Goal: Task Accomplishment & Management: Use online tool/utility

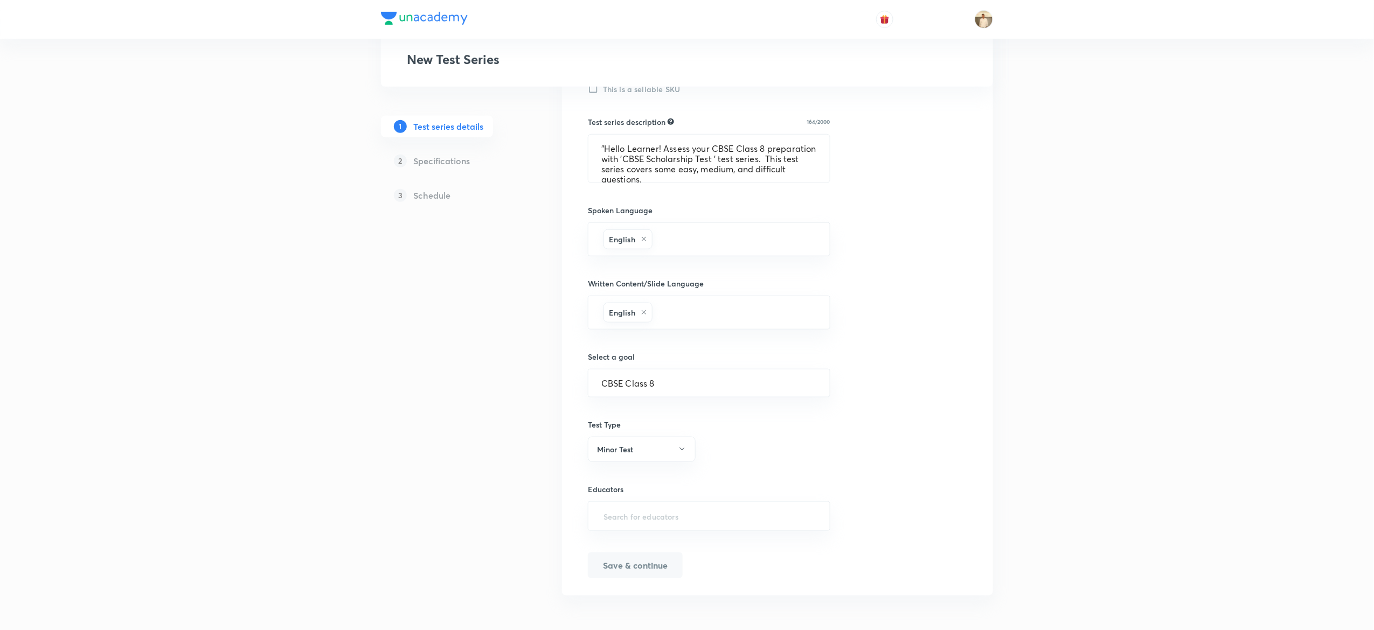
scroll to position [1, 0]
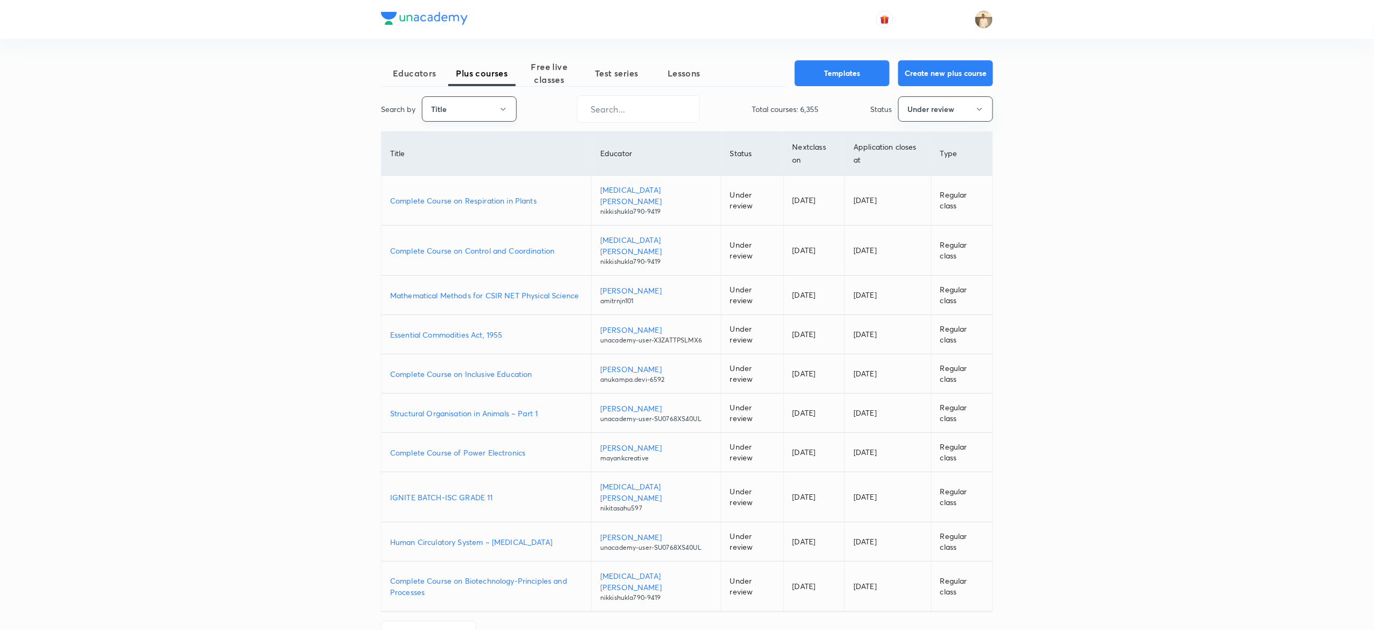
click at [448, 111] on button "Title" at bounding box center [469, 108] width 95 height 25
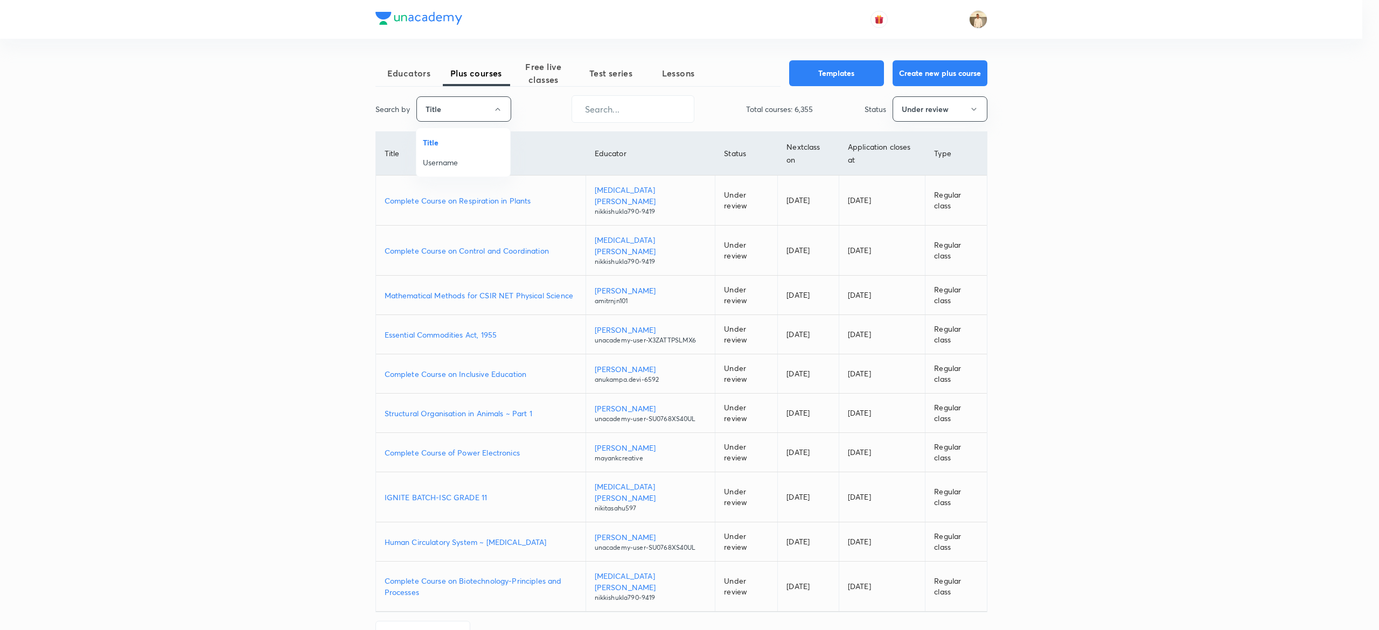
click at [464, 165] on span "Username" at bounding box center [463, 162] width 81 height 11
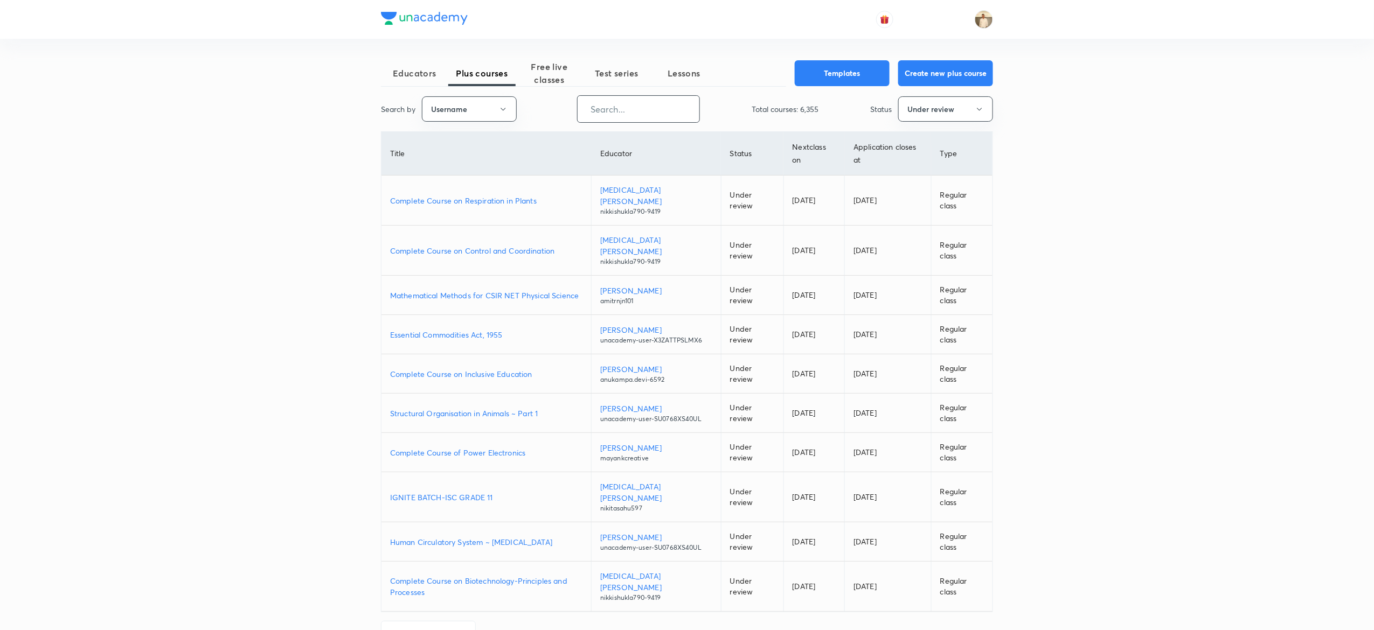
click at [664, 106] on input "text" at bounding box center [639, 108] width 122 height 27
paste input "lishathakur-3170"
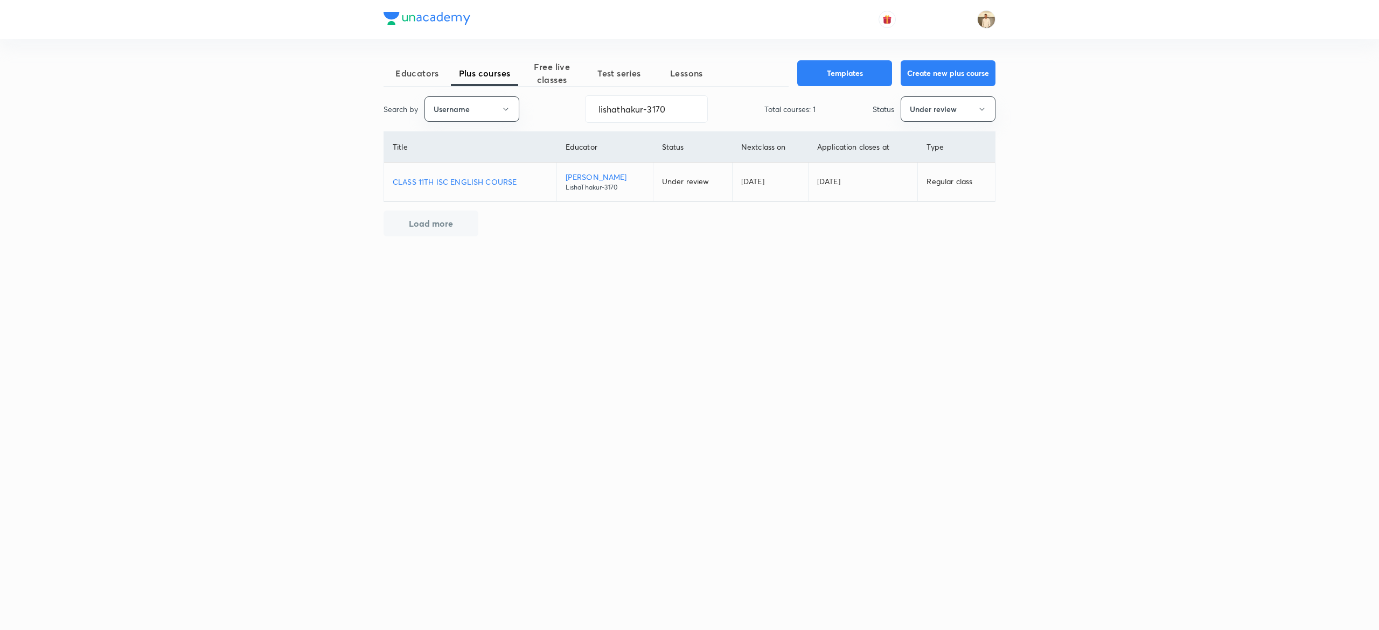
click at [465, 181] on p "CLASS 11TH ISC ENGLISH COURSE" at bounding box center [470, 181] width 155 height 11
click at [490, 180] on p "CLASS 11TH ISC ENGLISH COURSE" at bounding box center [470, 181] width 155 height 11
click at [694, 109] on input "lishathakur-3170" at bounding box center [647, 108] width 122 height 27
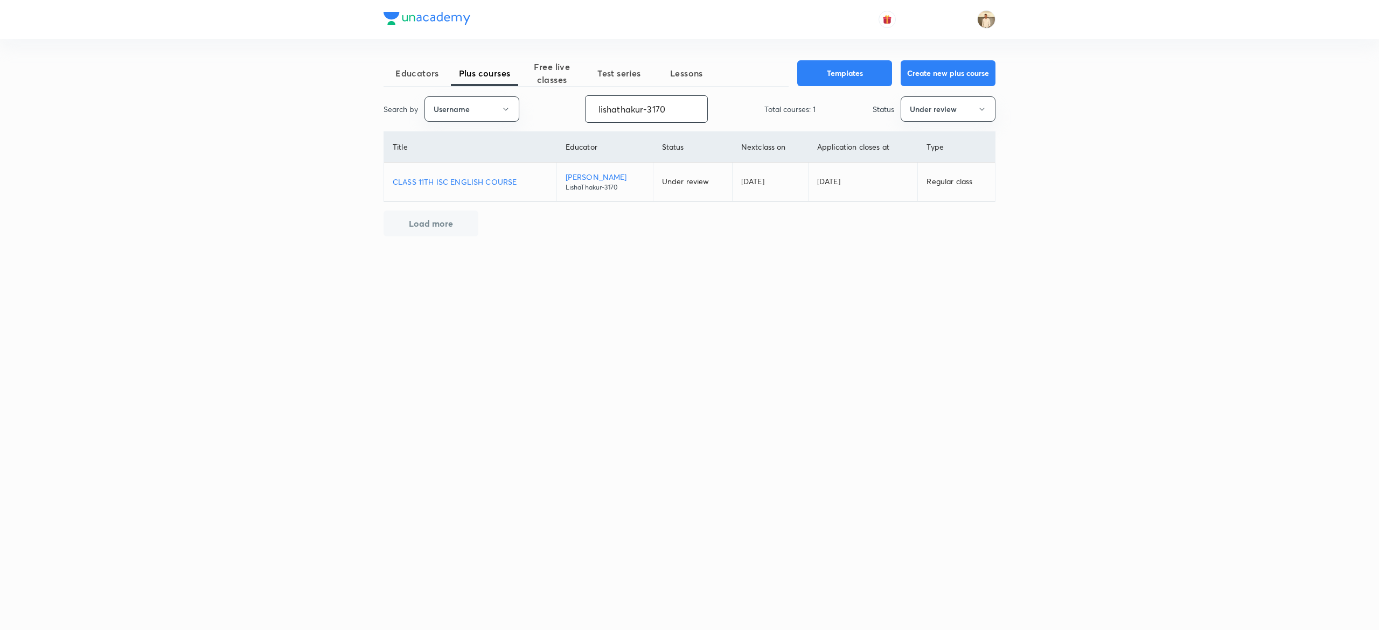
paste input "unacademy-user-su0768xs40ul"
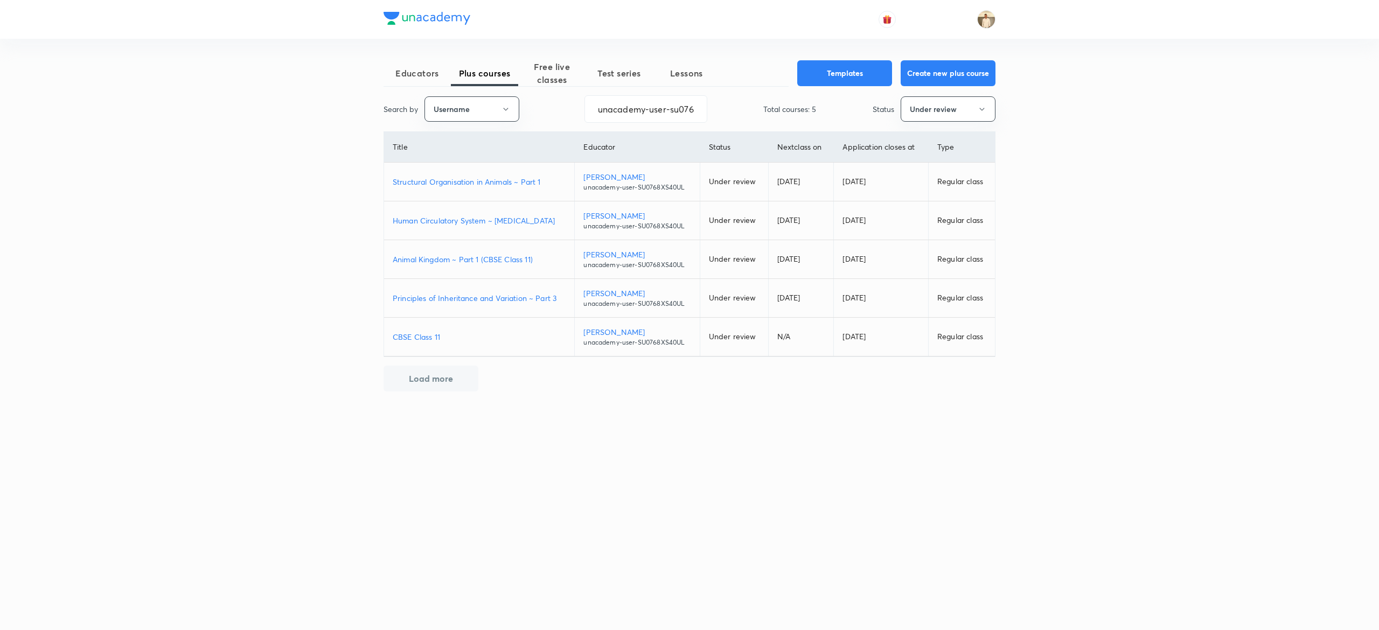
click at [518, 183] on p "Structural Organisation in Animals ~ Part 1" at bounding box center [479, 181] width 173 height 11
click at [506, 219] on p "Human Circulatory System ~ [MEDICAL_DATA]" at bounding box center [479, 220] width 173 height 11
click at [481, 262] on p "Animal Kingdom ~ Part 1 (CBSE Class 11)" at bounding box center [479, 259] width 173 height 11
click at [466, 296] on p "Principles of Inheritance and Variation ~ Part 3" at bounding box center [479, 298] width 173 height 11
click at [669, 105] on input "unacademy-user-su0768xs40ul" at bounding box center [646, 108] width 122 height 27
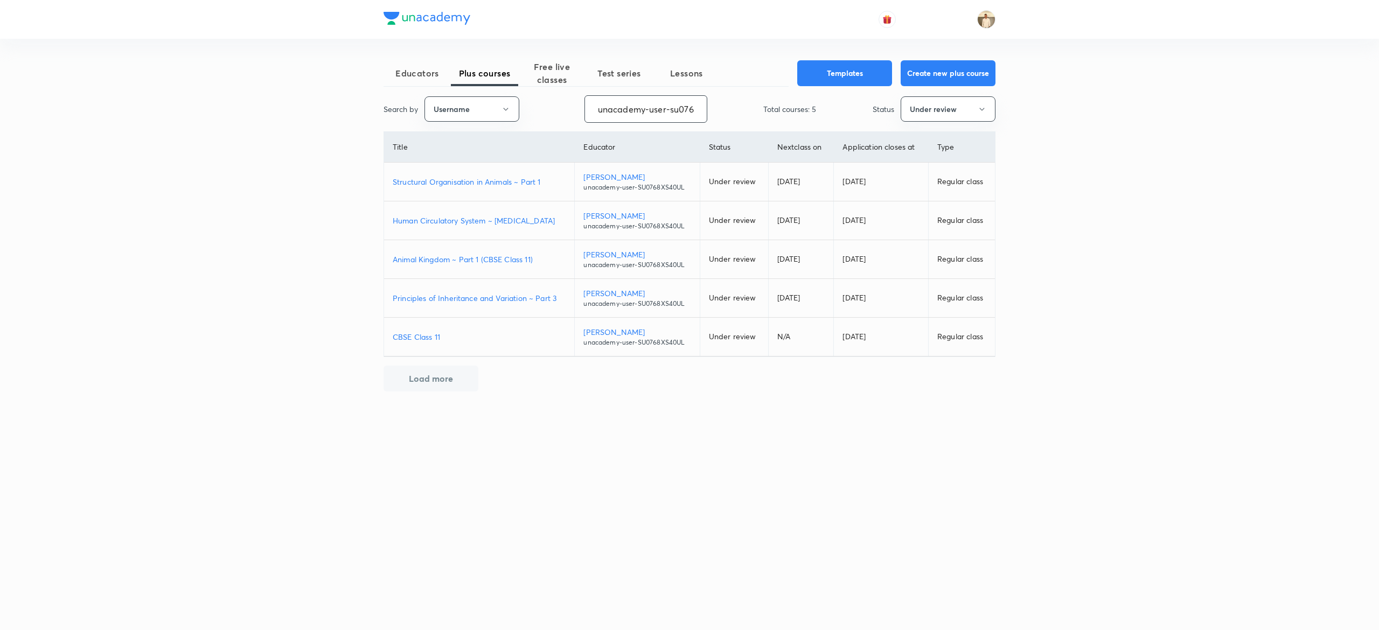
click at [669, 105] on input "unacademy-user-su0768xs40ul" at bounding box center [646, 108] width 122 height 27
paste input "nikitasahu597"
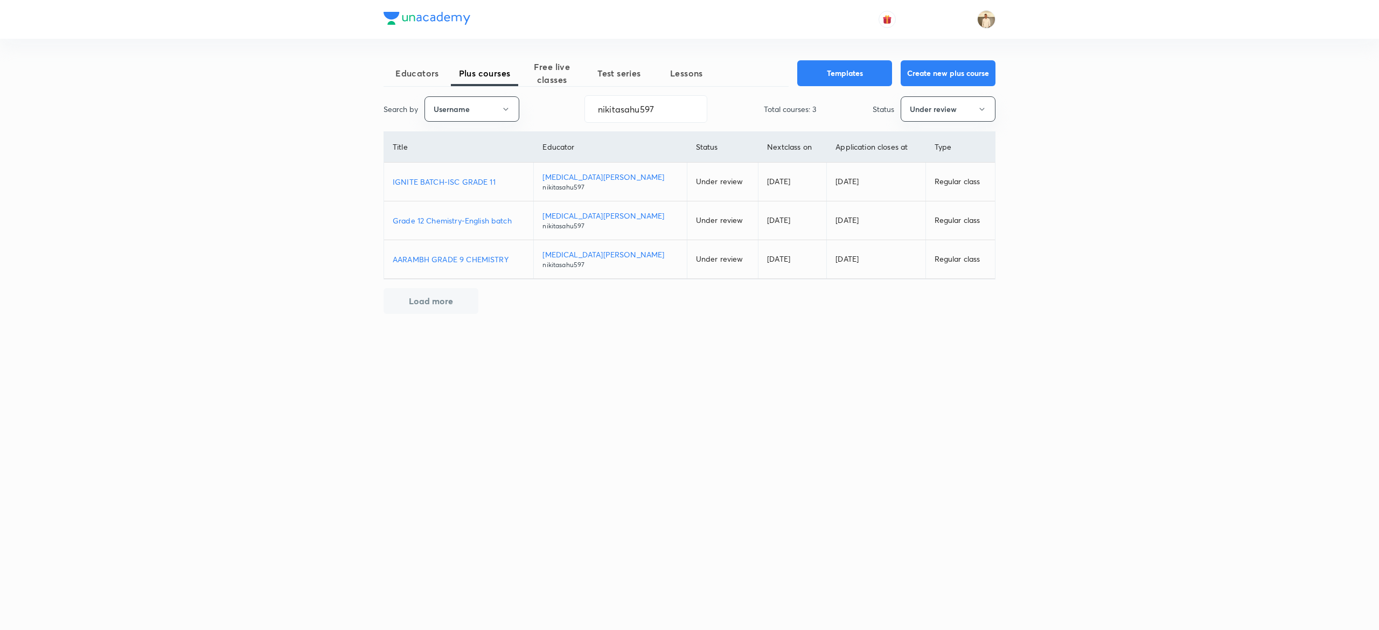
click at [461, 181] on p "IGNITE BATCH-ISC GRADE 11" at bounding box center [459, 181] width 132 height 11
click at [457, 218] on p "Grade 12 Chemistry-English batch" at bounding box center [459, 220] width 132 height 11
click at [472, 261] on p "AARAMBH GRADE 9 CHEMISTRY" at bounding box center [459, 259] width 132 height 11
click at [437, 183] on p "IGNITE BATCH-ISC GRADE 11" at bounding box center [459, 181] width 132 height 11
click at [453, 226] on p "Grade 12 Chemistry-English batch" at bounding box center [459, 220] width 132 height 11
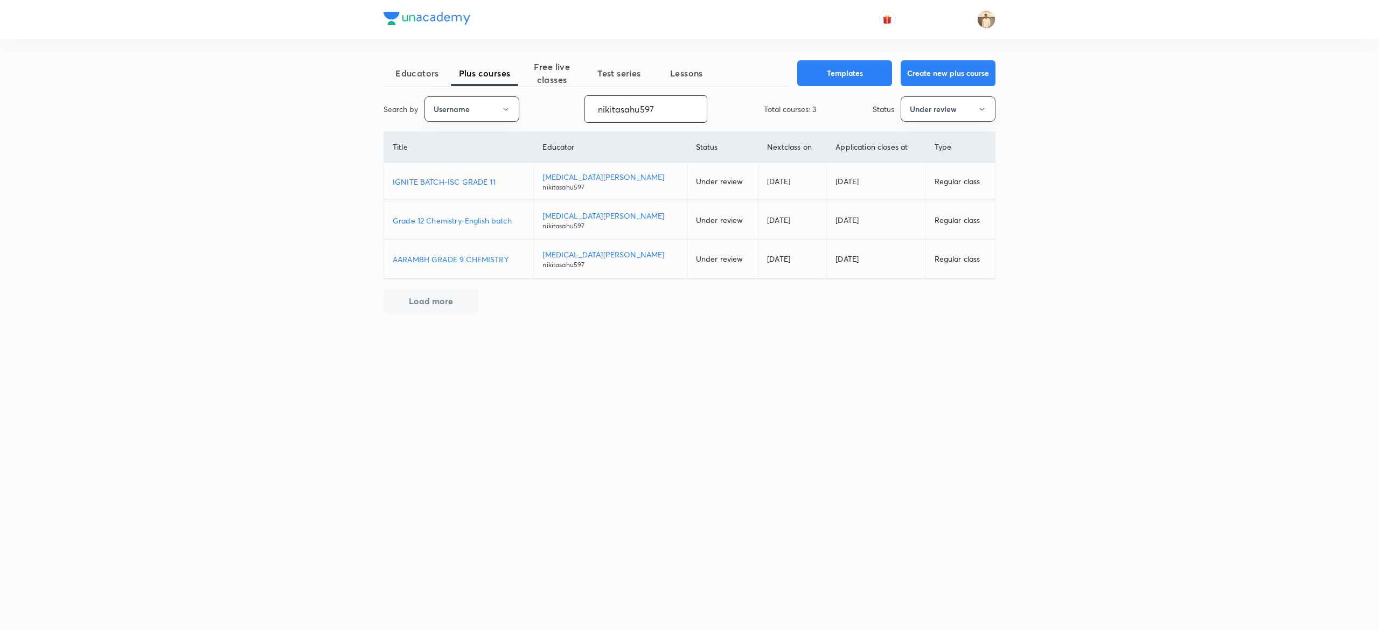
click at [669, 105] on input "nikitasahu597" at bounding box center [646, 108] width 122 height 27
paste input "unacademy-user-6tos1893lf3x"
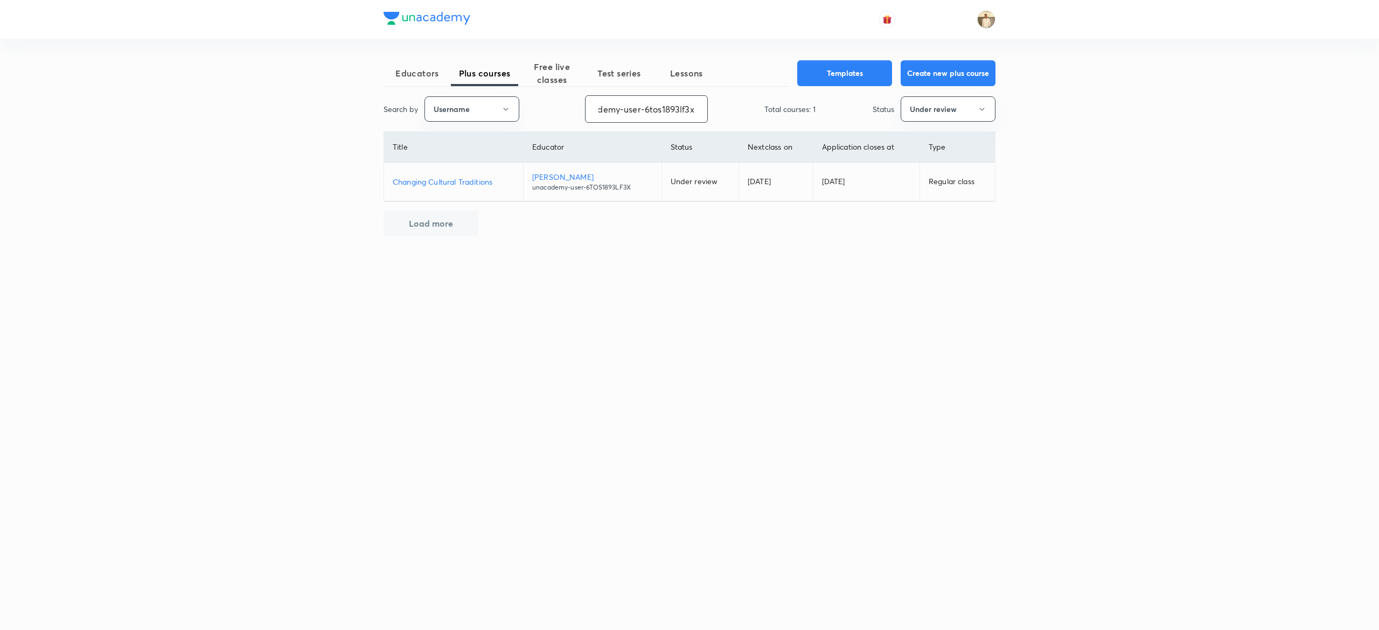
type input "unacademy-user-6tos1893lf3x"
click at [466, 181] on p "Changing Cultural Traditions" at bounding box center [454, 181] width 122 height 11
click at [420, 76] on span "Educators" at bounding box center [417, 73] width 67 height 13
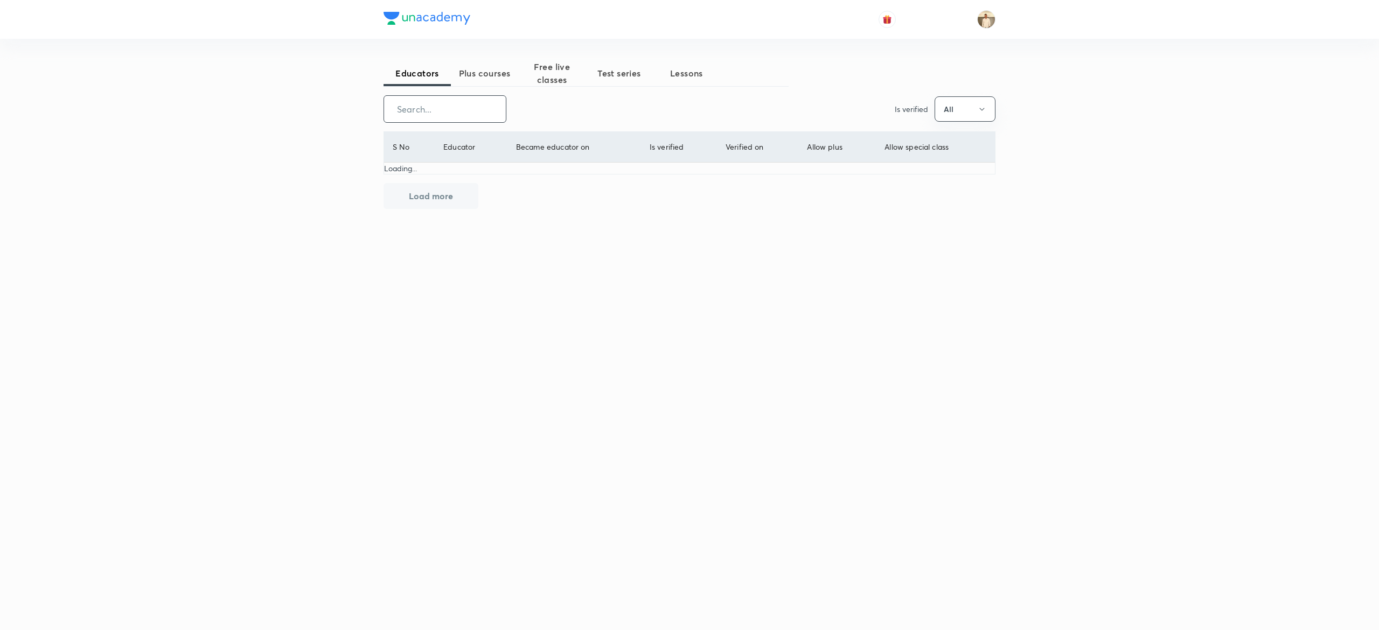
click at [464, 109] on input "text" at bounding box center [445, 108] width 122 height 27
type input "pooja"
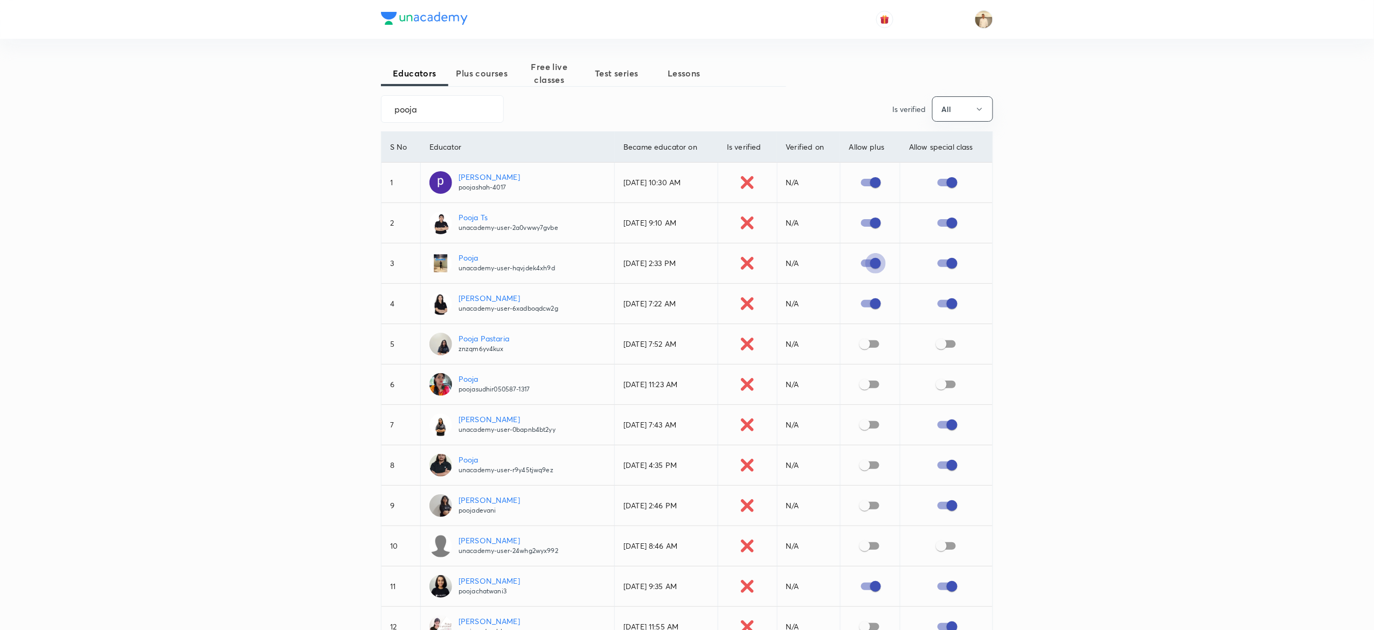
click at [871, 266] on input "checkbox" at bounding box center [875, 263] width 61 height 20
checkbox input "false"
click at [949, 264] on input "checkbox" at bounding box center [951, 263] width 61 height 20
checkbox input "false"
click at [421, 109] on input "pooja" at bounding box center [442, 108] width 122 height 27
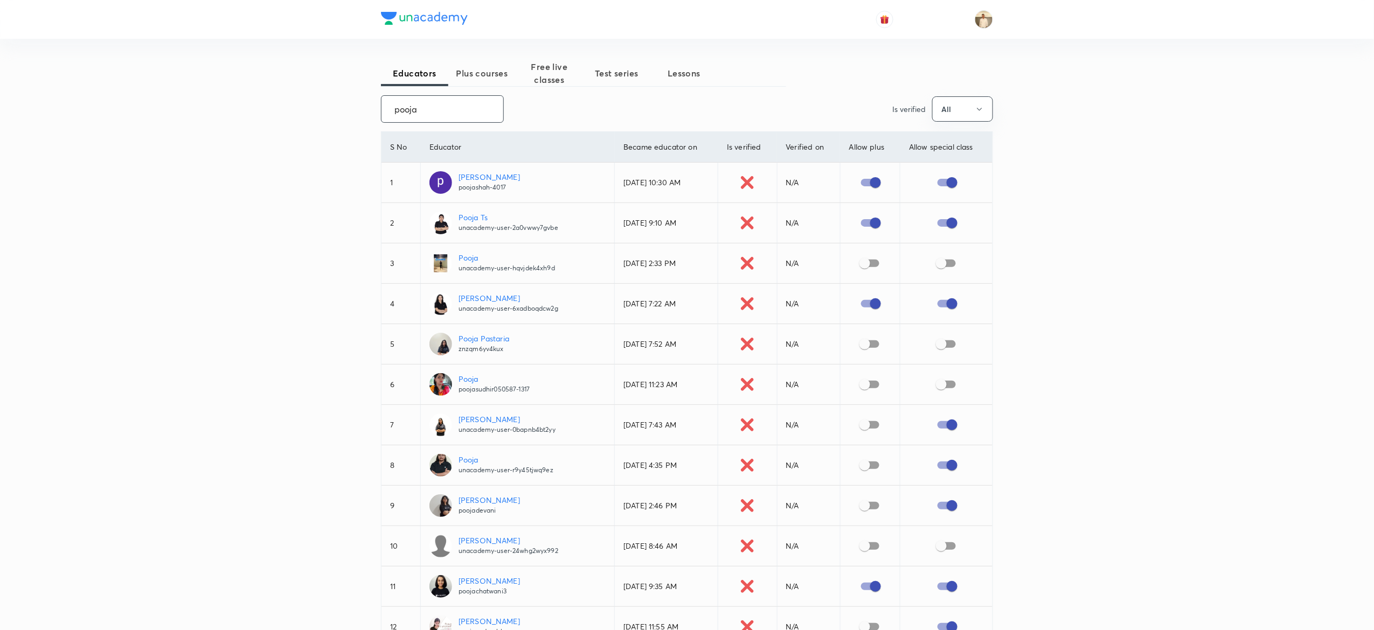
click at [421, 109] on input "pooja" at bounding box center [442, 108] width 122 height 27
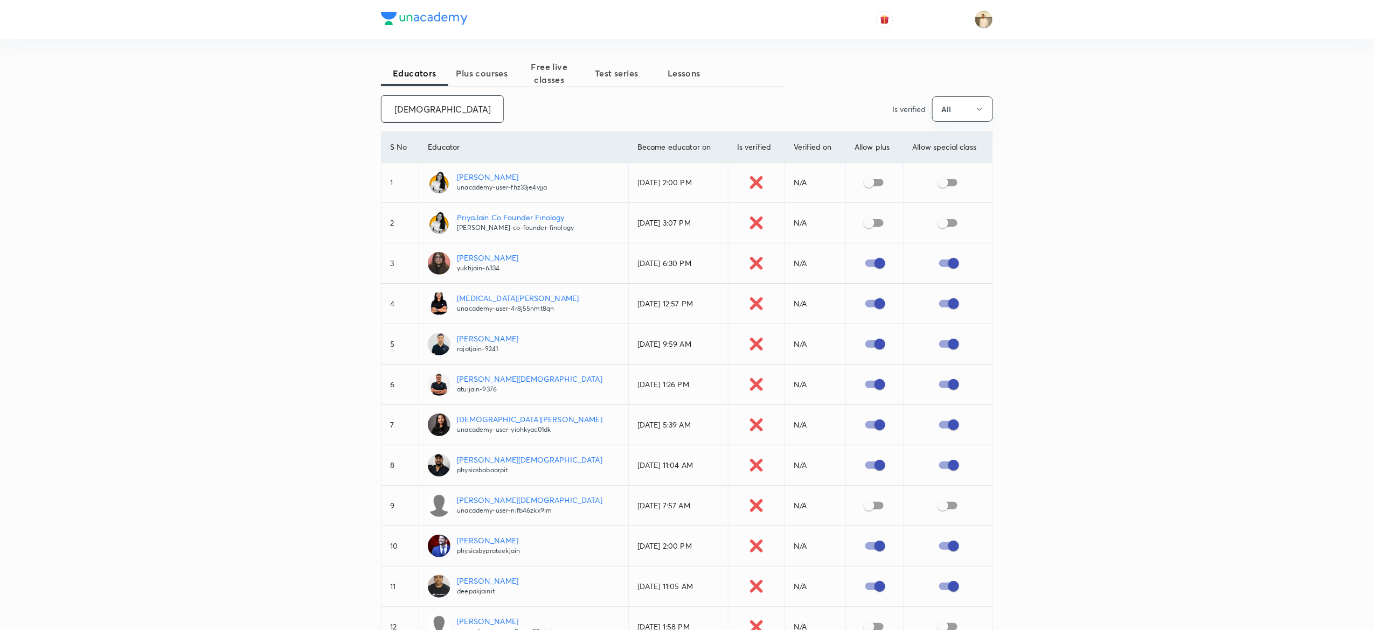
type input "jain"
click at [878, 428] on input "checkbox" at bounding box center [879, 425] width 61 height 20
checkbox input "false"
click at [949, 428] on input "checkbox" at bounding box center [953, 425] width 61 height 20
checkbox input "false"
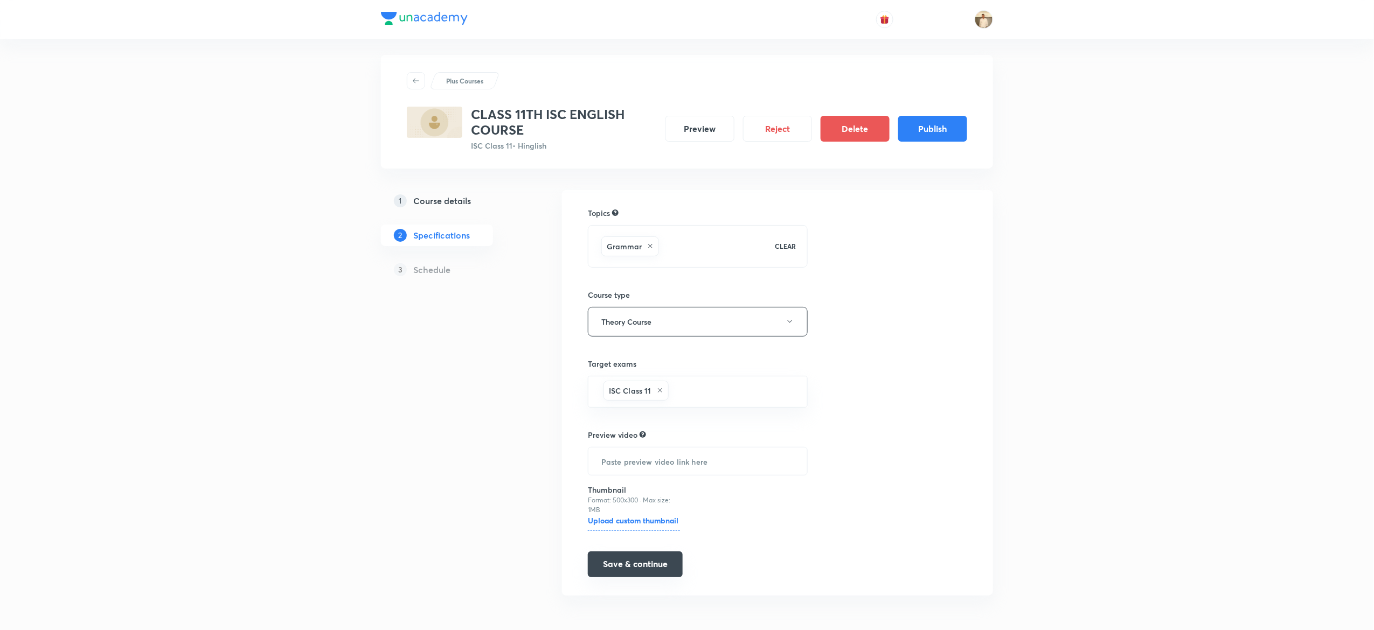
click at [628, 553] on button "Save & continue" at bounding box center [635, 565] width 95 height 26
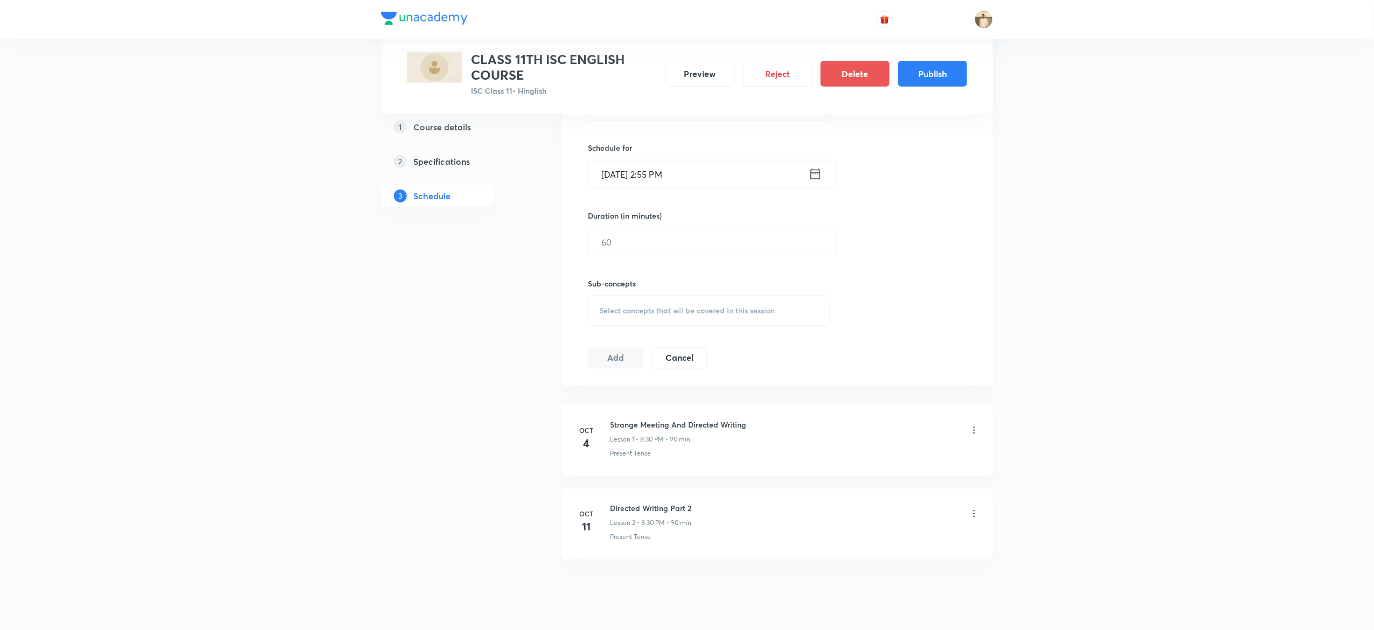
scroll to position [373, 0]
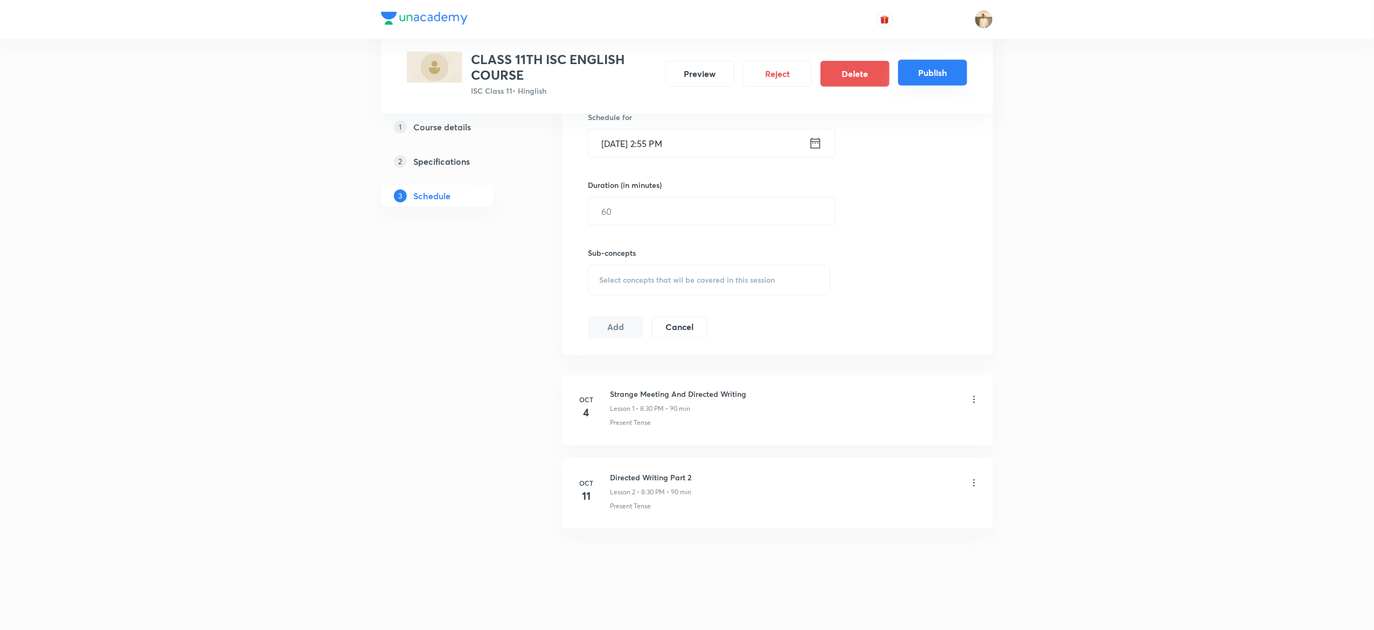
click at [924, 66] on button "Publish" at bounding box center [932, 73] width 69 height 26
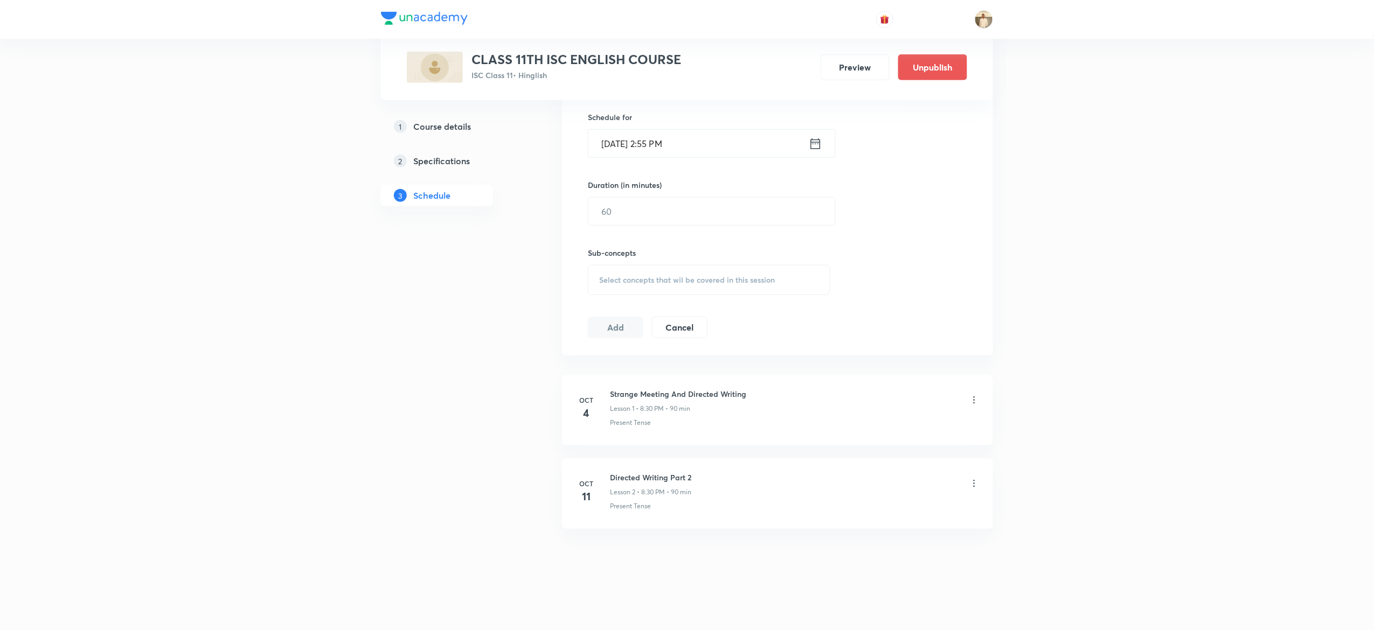
scroll to position [350, 0]
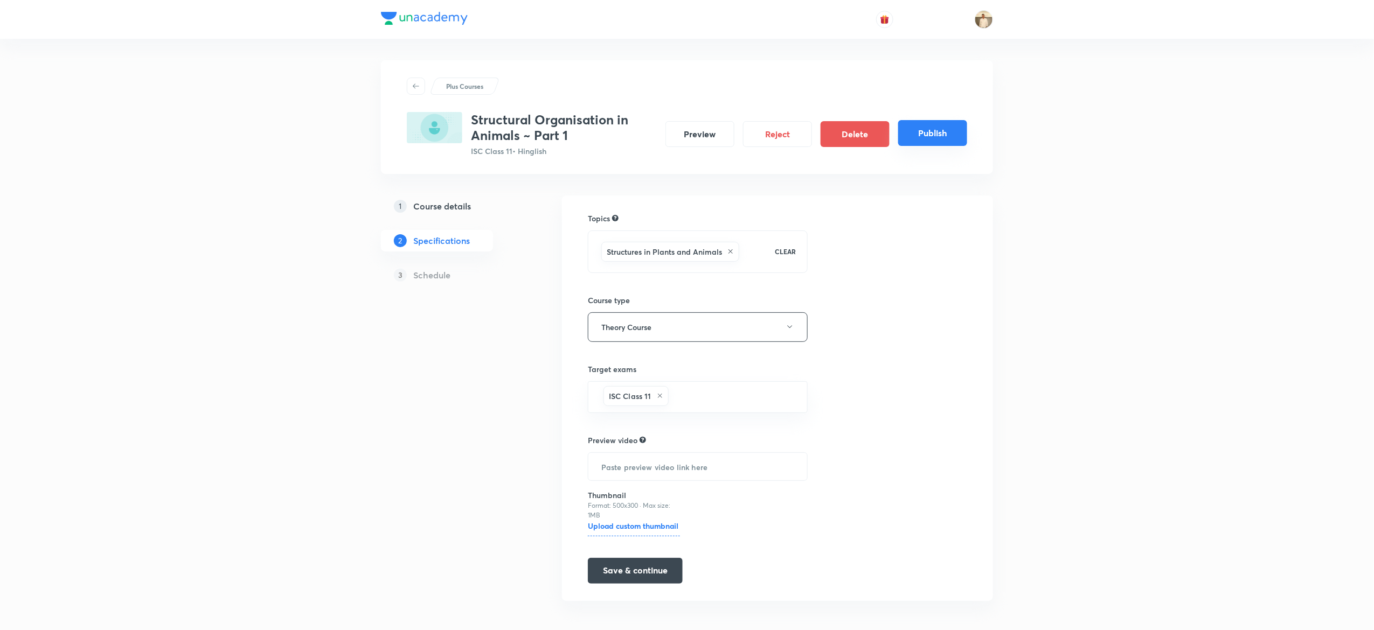
click at [936, 140] on button "Publish" at bounding box center [932, 133] width 69 height 26
click at [941, 130] on button "Publish" at bounding box center [932, 133] width 69 height 26
click at [951, 128] on button "Publish" at bounding box center [932, 133] width 69 height 26
click at [946, 135] on button "Publish" at bounding box center [932, 133] width 69 height 26
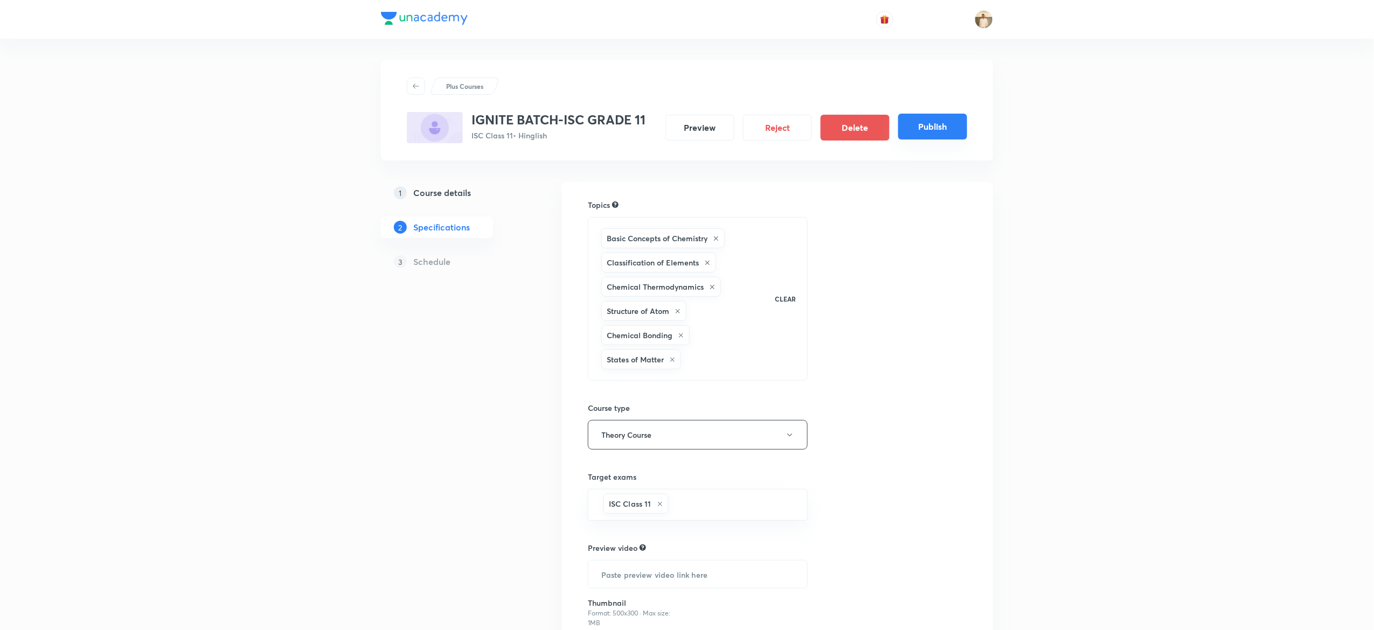
click at [949, 135] on button "Publish" at bounding box center [932, 127] width 69 height 26
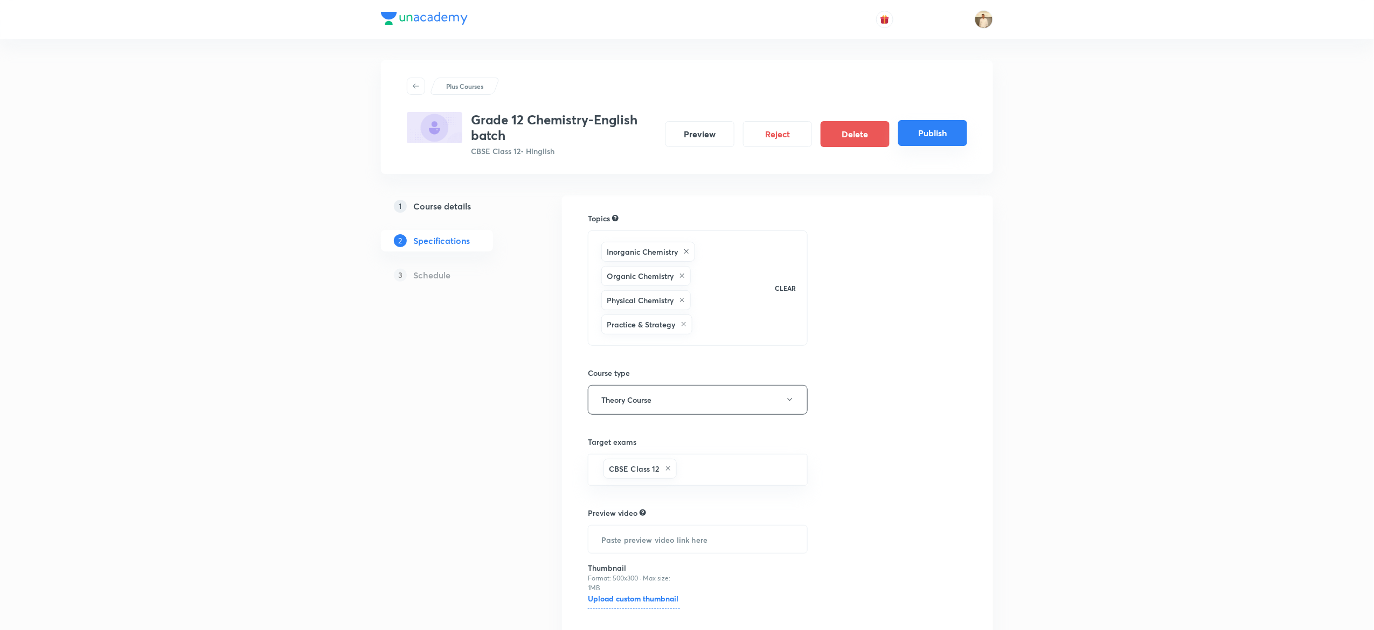
click at [931, 146] on div "Preview Reject Delete Publish" at bounding box center [812, 134] width 310 height 26
click at [962, 135] on button "Publish" at bounding box center [932, 133] width 69 height 26
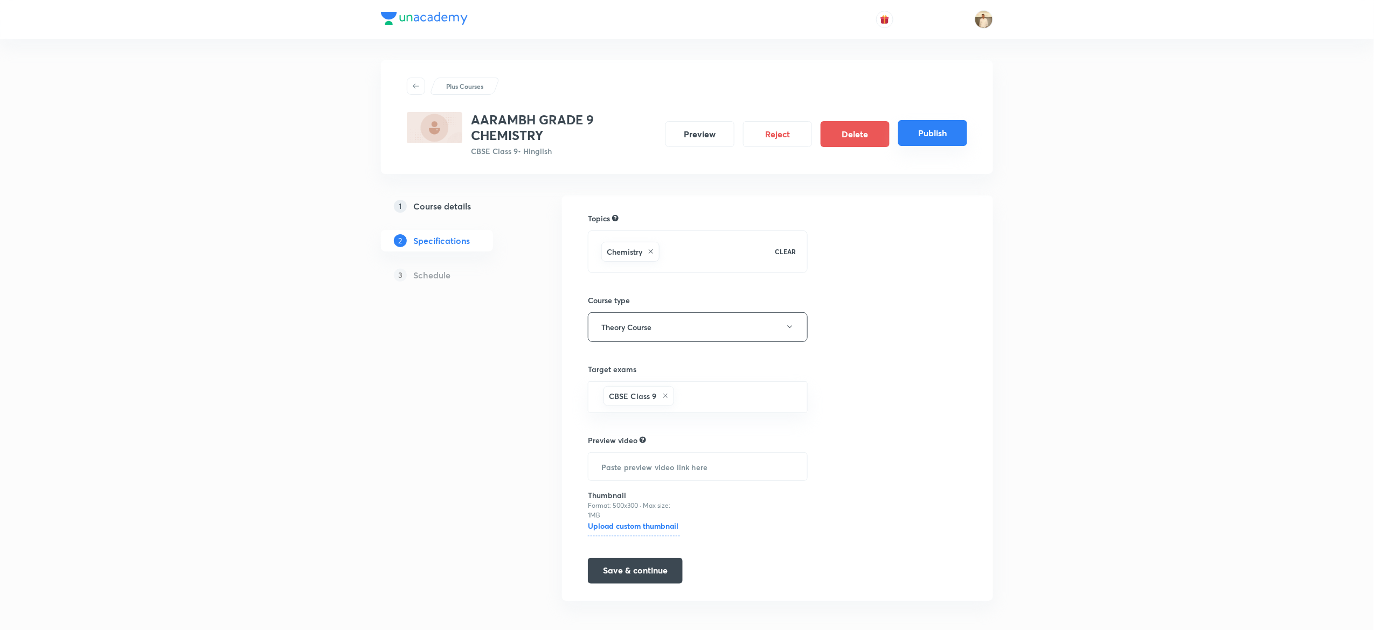
click at [914, 131] on button "Publish" at bounding box center [932, 133] width 69 height 26
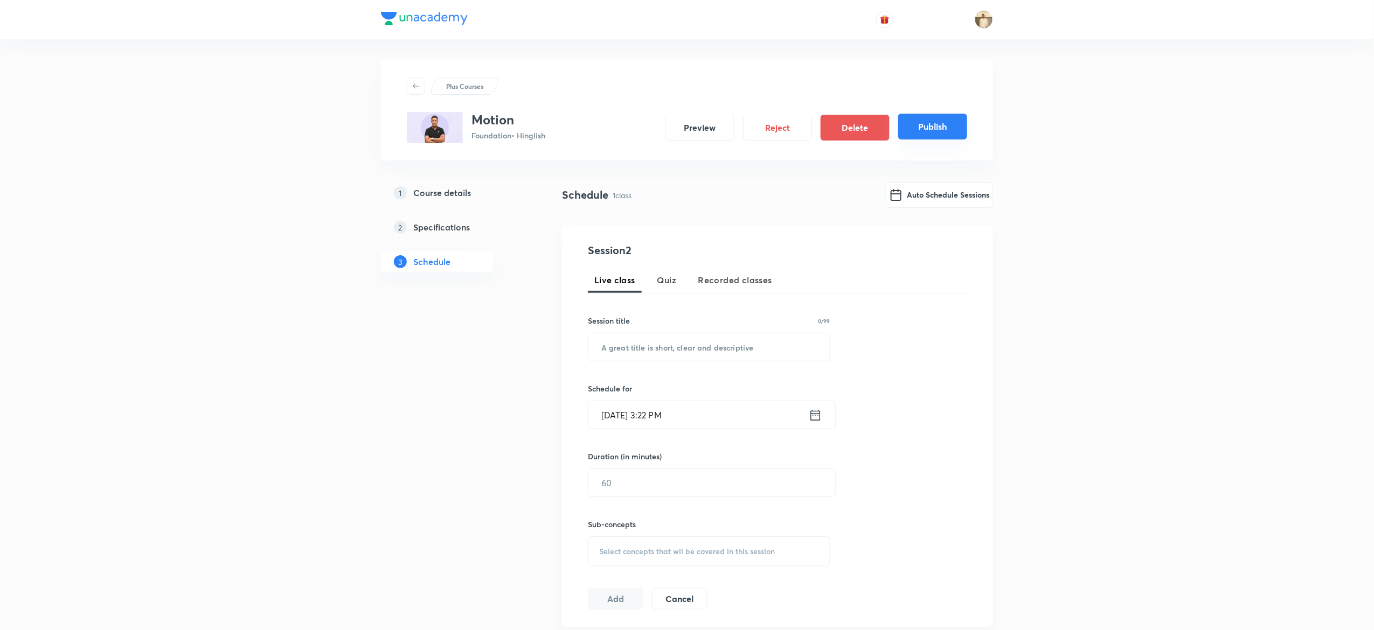
click at [926, 123] on button "Publish" at bounding box center [932, 127] width 69 height 26
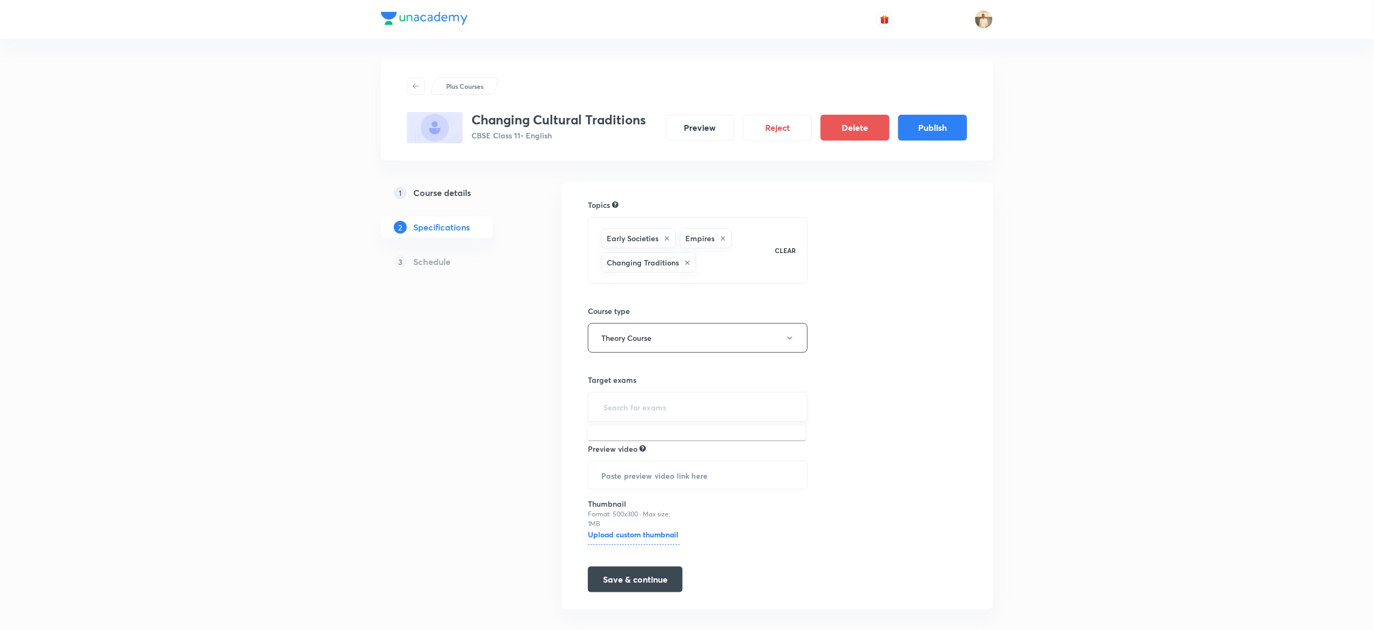
click at [669, 413] on input "text" at bounding box center [697, 407] width 193 height 20
type input "11"
click at [654, 586] on button "Save & continue" at bounding box center [635, 581] width 95 height 26
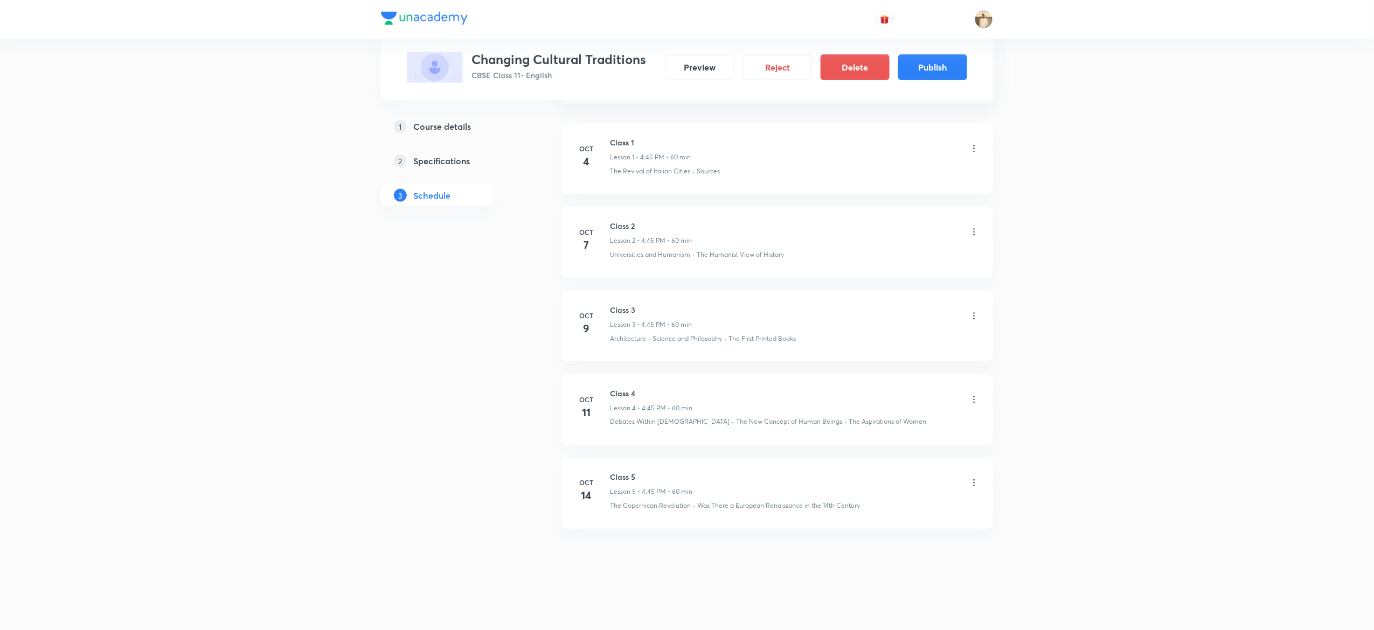
scroll to position [612, 0]
click at [949, 67] on button "Publish" at bounding box center [932, 66] width 69 height 26
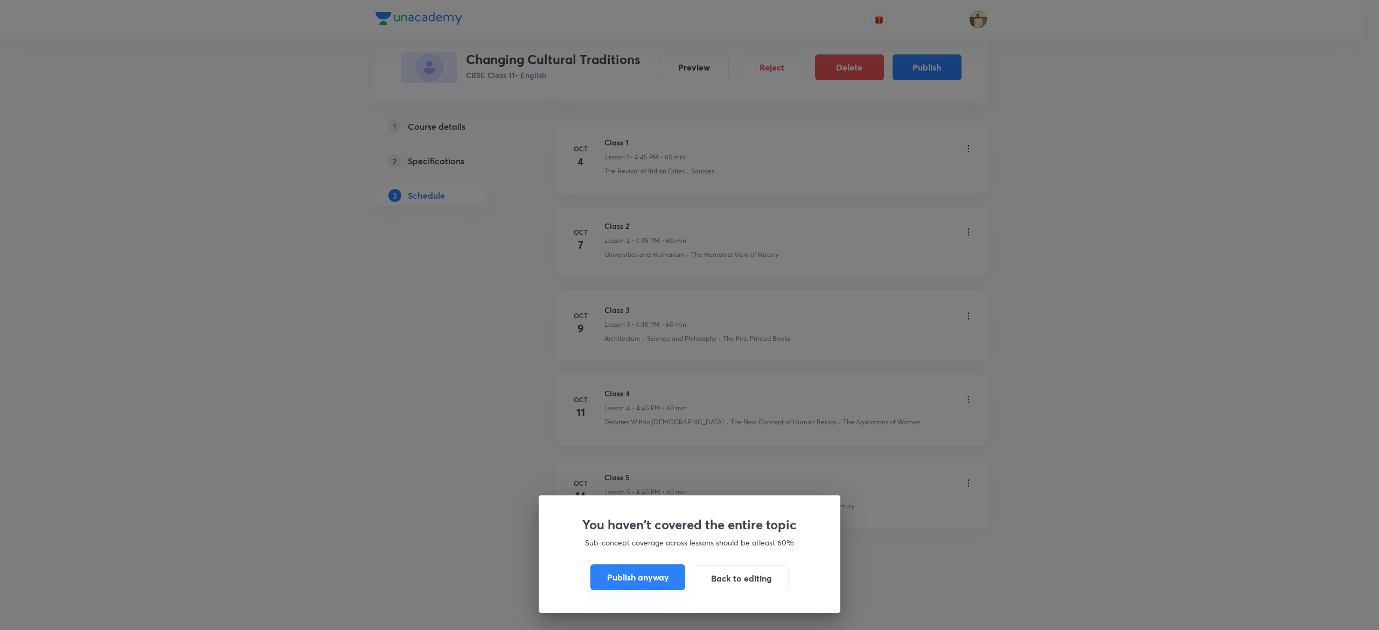
click at [635, 579] on button "Publish anyway" at bounding box center [637, 578] width 95 height 26
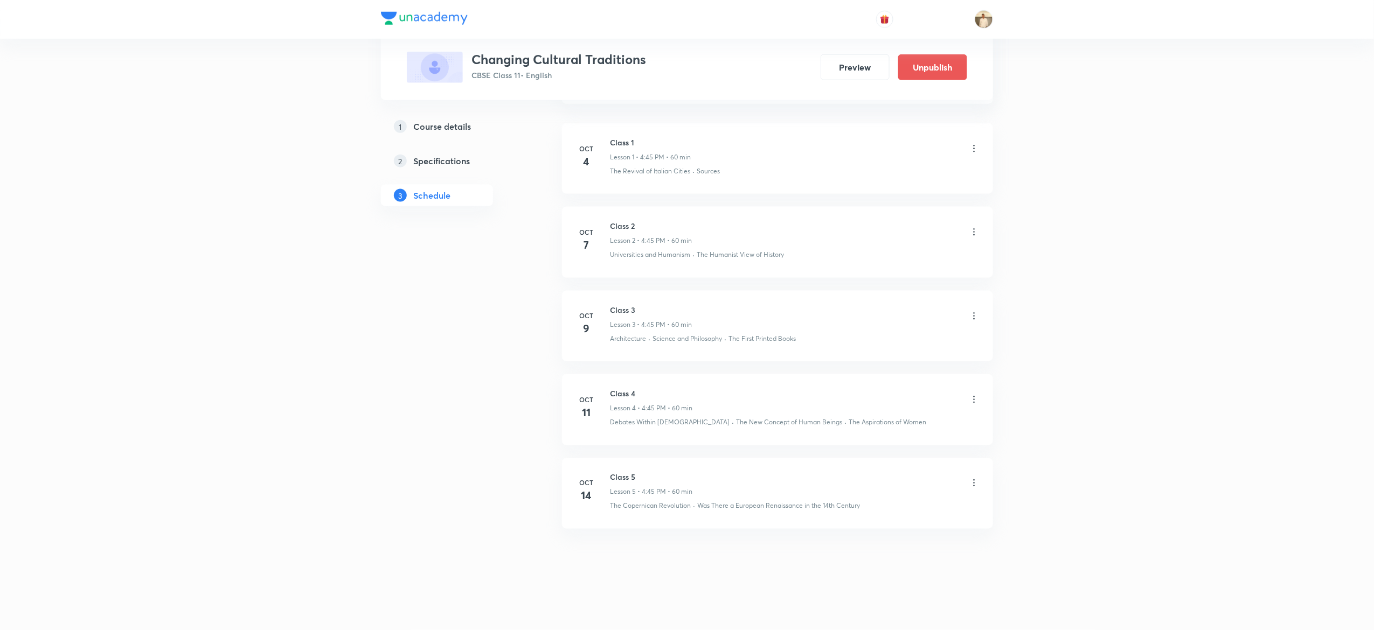
scroll to position [602, 0]
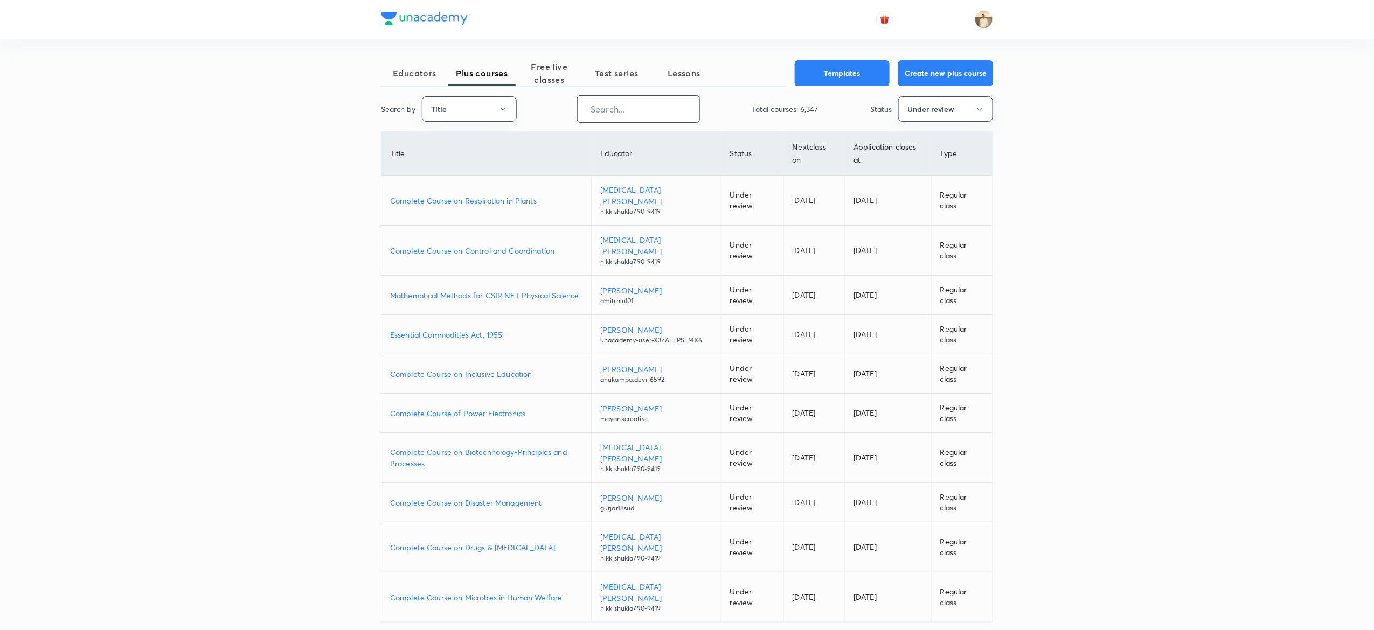
click at [618, 112] on input "text" at bounding box center [639, 108] width 122 height 27
paste input "nikkishukla790-9419"
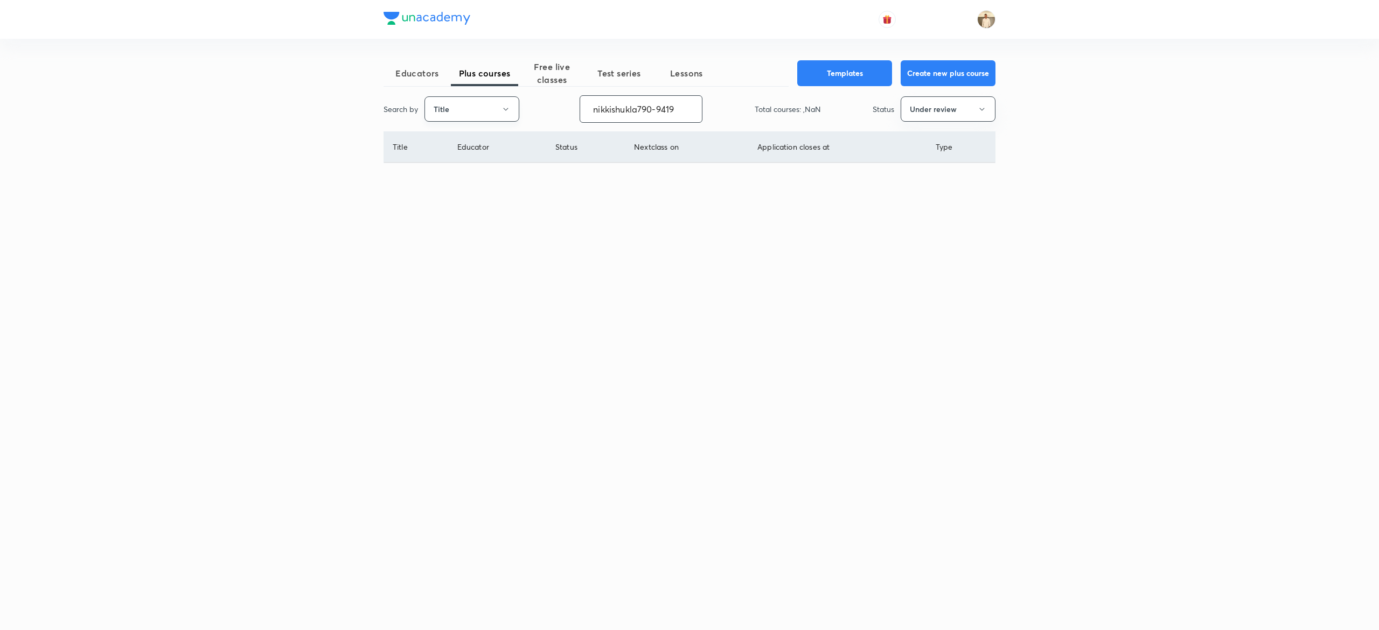
type input "nikkishukla790-9419"
click at [493, 103] on button "Title" at bounding box center [472, 108] width 95 height 25
click at [449, 163] on span "Username" at bounding box center [472, 162] width 81 height 11
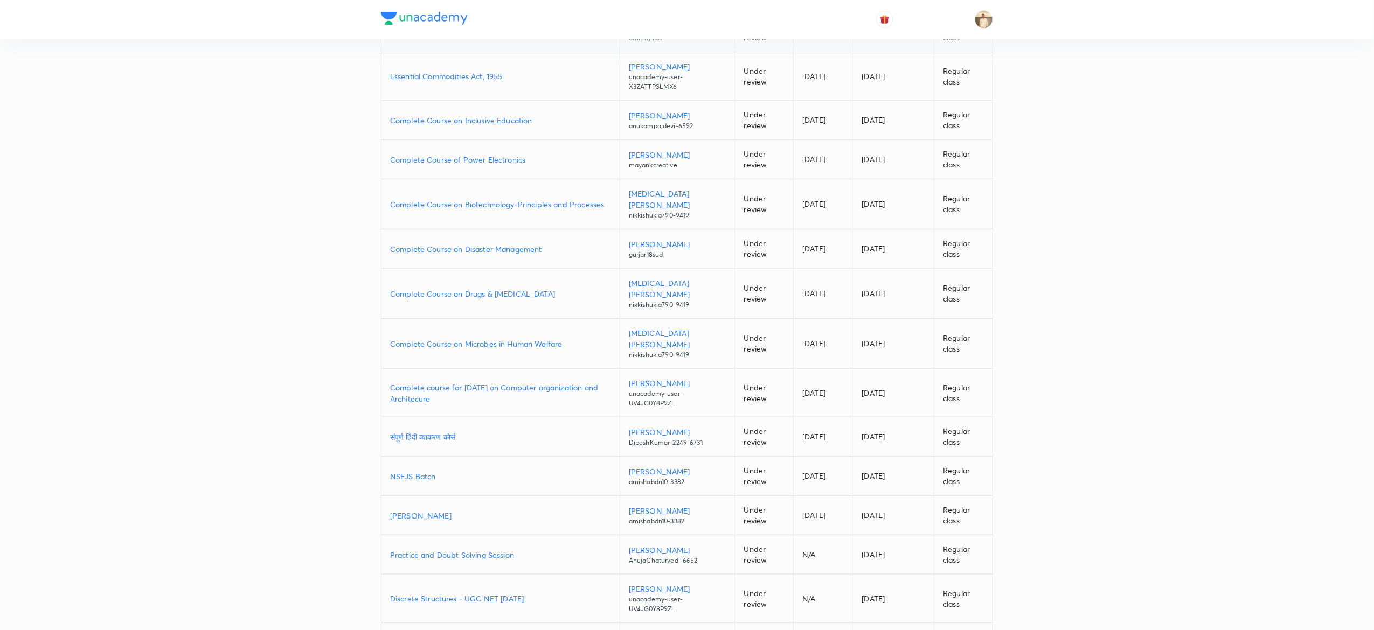
scroll to position [274, 0]
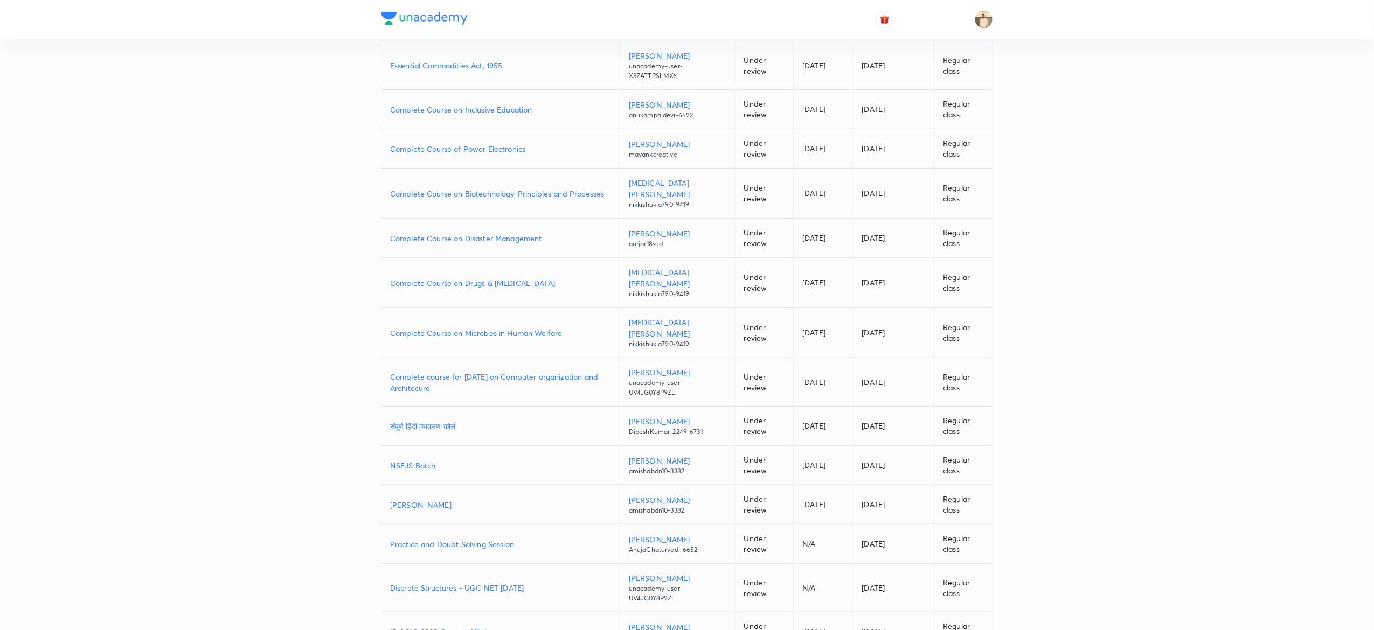
click at [414, 499] on p "Shikhar Batch" at bounding box center [500, 504] width 221 height 11
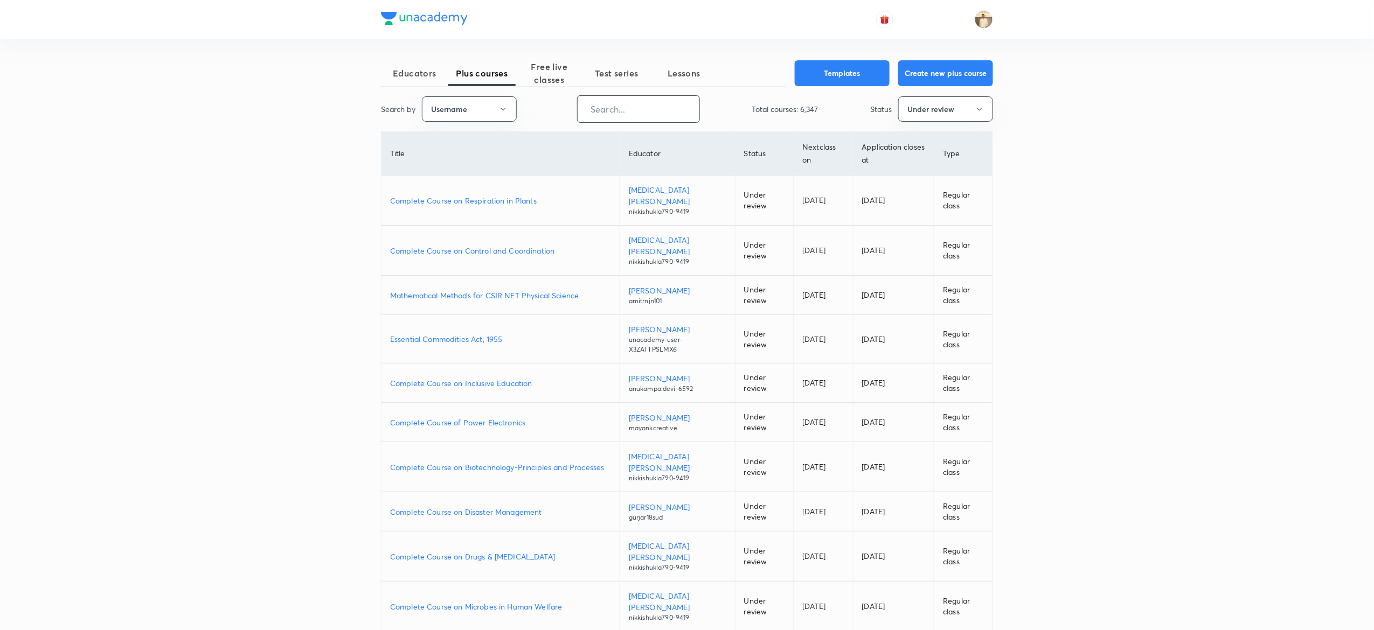
click at [632, 111] on input "text" at bounding box center [639, 108] width 122 height 27
paste input "nikkishukla790-9419"
type input "nikkishukla790-9419"
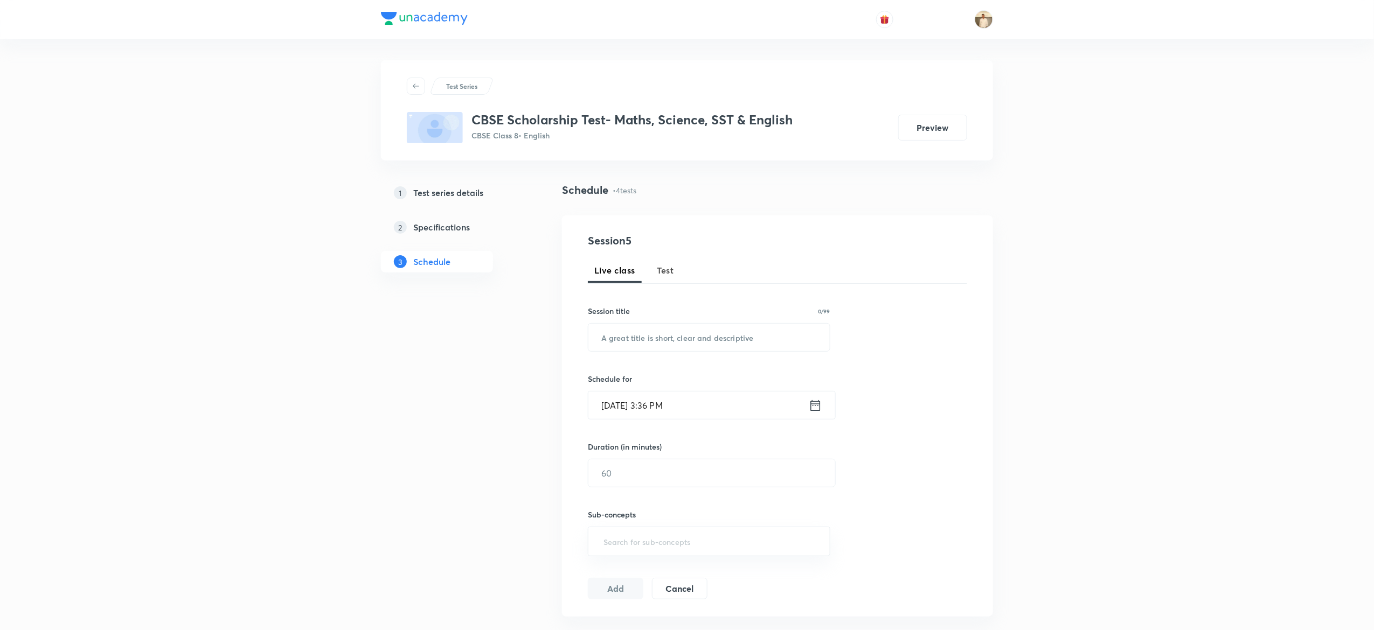
click at [462, 187] on h5 "Test series details" at bounding box center [448, 192] width 70 height 13
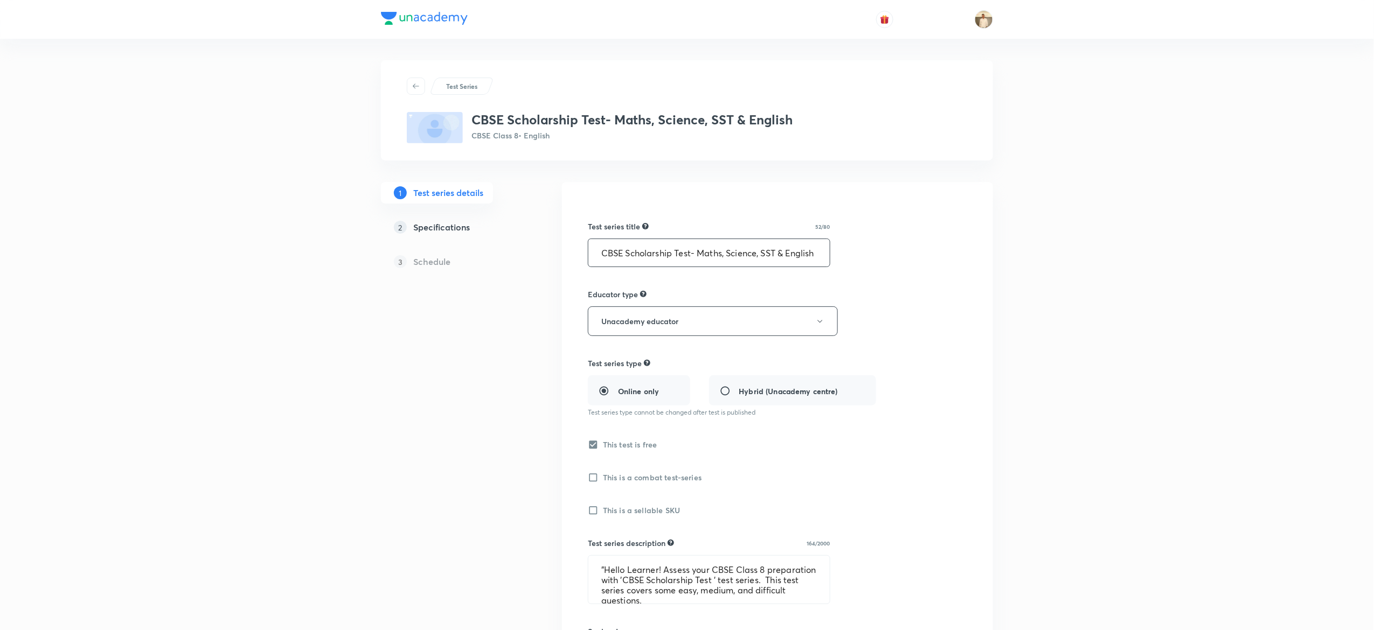
click at [791, 252] on input "CBSE Scholarship Test- Maths, Science, SST & English" at bounding box center [708, 252] width 241 height 27
click at [692, 597] on textarea ""Hello Learner! Assess your CBSE Class 8 preparation with 'CBSE Scholarship Tes…" at bounding box center [708, 580] width 241 height 48
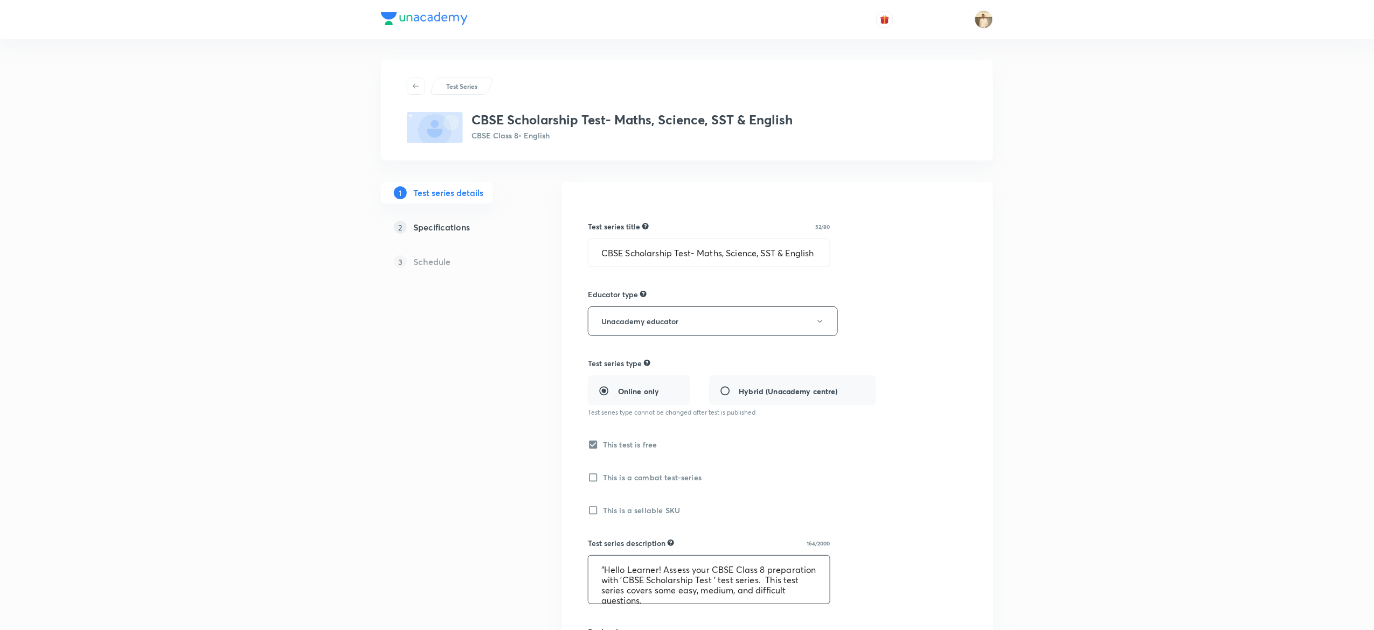
click at [692, 597] on textarea ""Hello Learner! Assess your CBSE Class 8 preparation with 'CBSE Scholarship Tes…" at bounding box center [708, 580] width 241 height 48
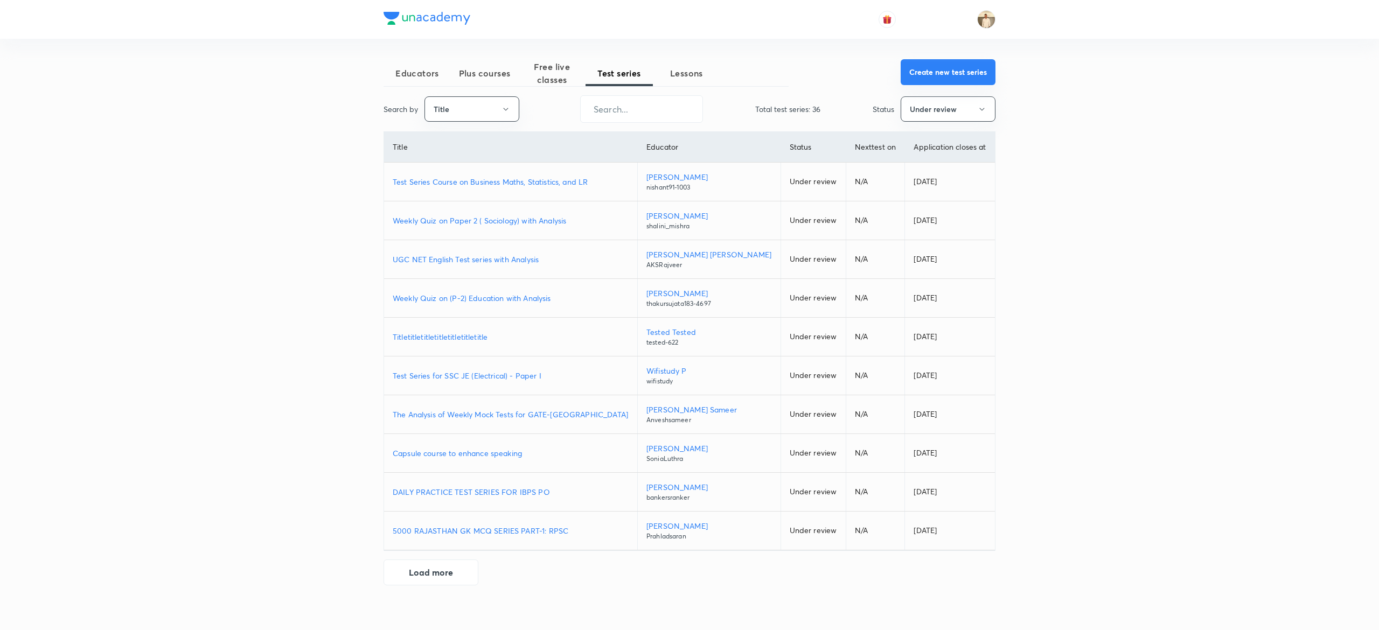
click at [947, 71] on button "Create new test series" at bounding box center [948, 72] width 95 height 26
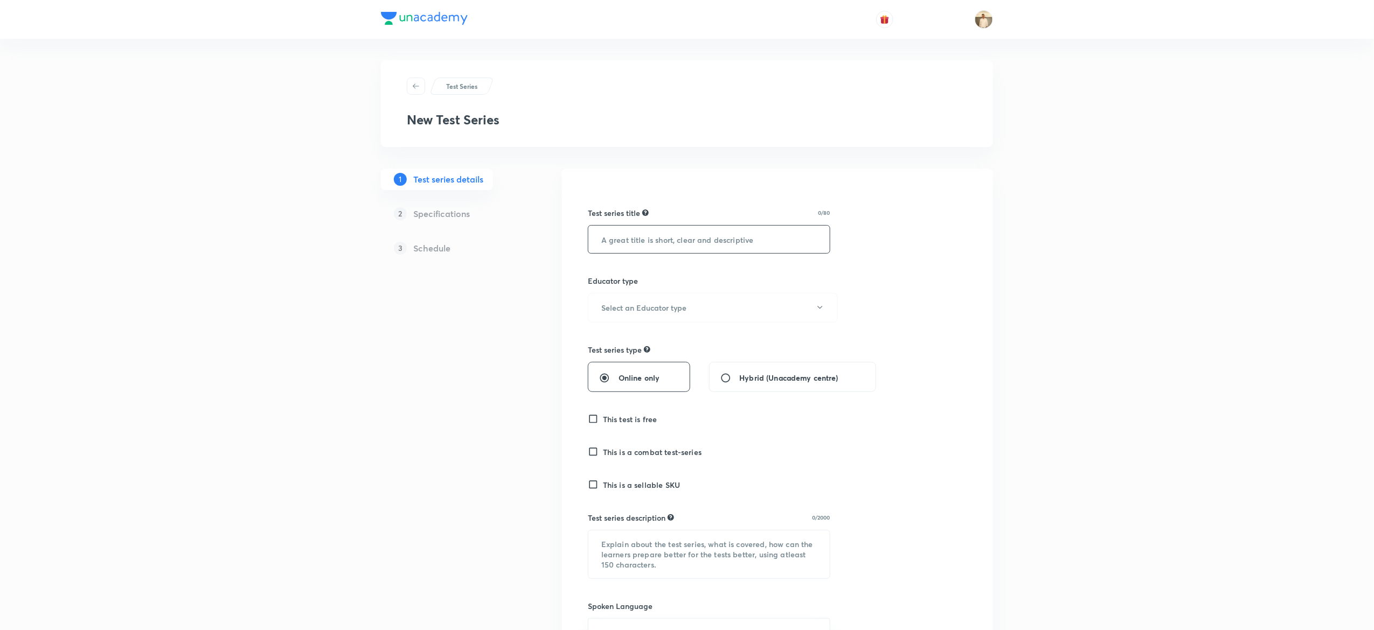
click at [734, 231] on input "text" at bounding box center [708, 239] width 241 height 27
paste input "CBSE Scholarship Test- Maths, Science, SST & English"
type input "CBSE Scholarship Test- Maths, Science, SST & English"
click at [678, 309] on h6 "Select an Educator type" at bounding box center [643, 307] width 85 height 11
click at [647, 349] on span "Unacademy educator" at bounding box center [707, 343] width 236 height 11
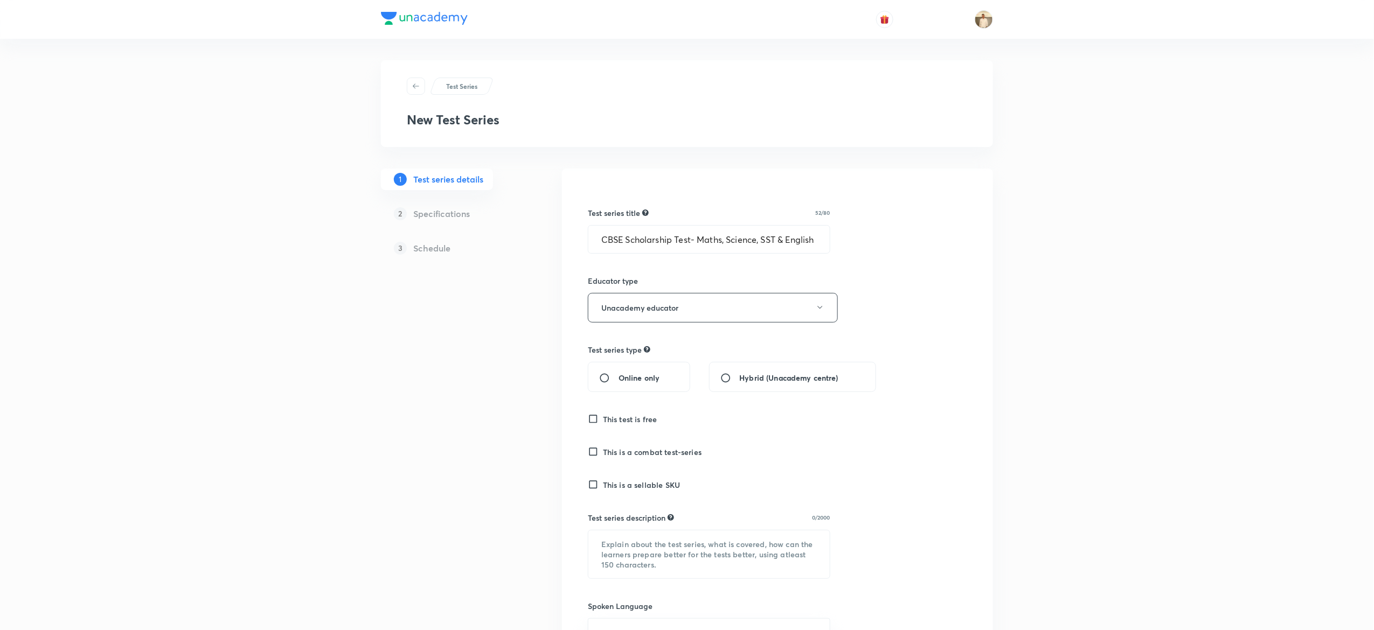
click at [624, 385] on div "Online only" at bounding box center [639, 377] width 102 height 30
click at [610, 380] on input "Online only" at bounding box center [608, 378] width 19 height 11
radio input "true"
click at [616, 414] on h6 "This test is free" at bounding box center [630, 419] width 54 height 11
click at [603, 414] on input "This test is free" at bounding box center [595, 419] width 15 height 11
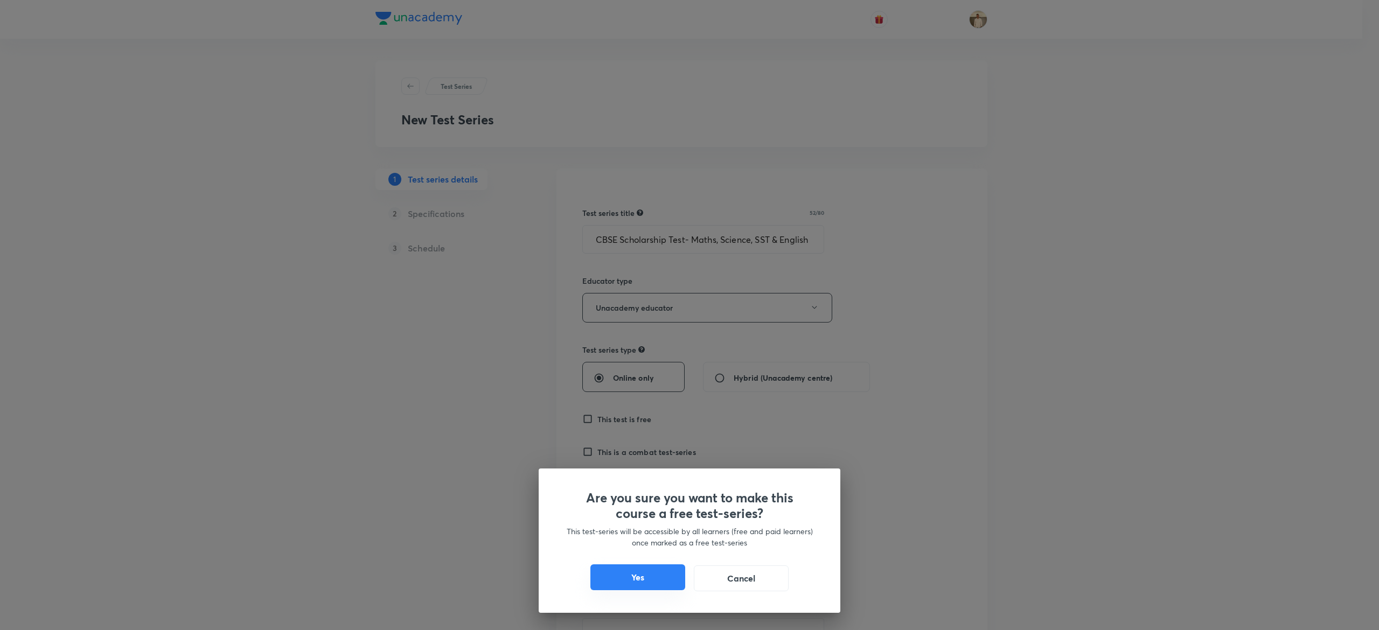
click at [641, 579] on button "Yes" at bounding box center [637, 578] width 95 height 26
checkbox input "true"
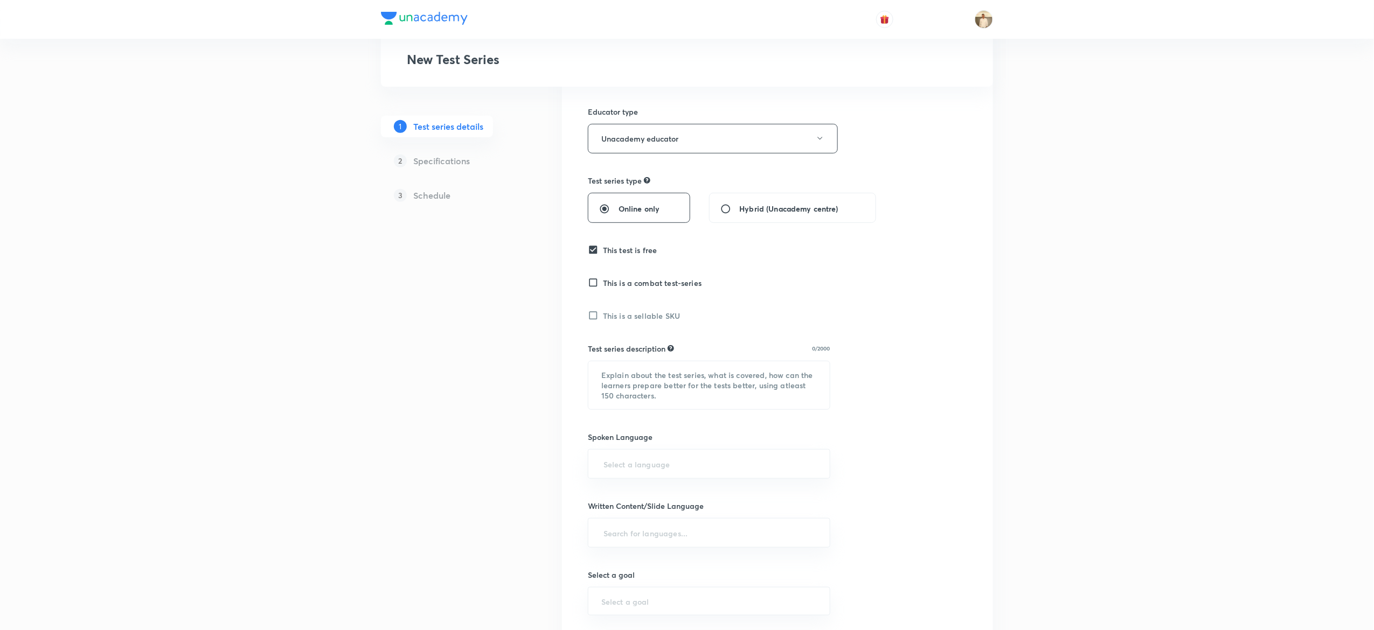
scroll to position [171, 0]
click at [671, 376] on textarea at bounding box center [708, 383] width 241 height 48
paste textarea ""Hello Learner! Assess your CBSE Class 8 preparation with 'CBSE Scholarship Tes…"
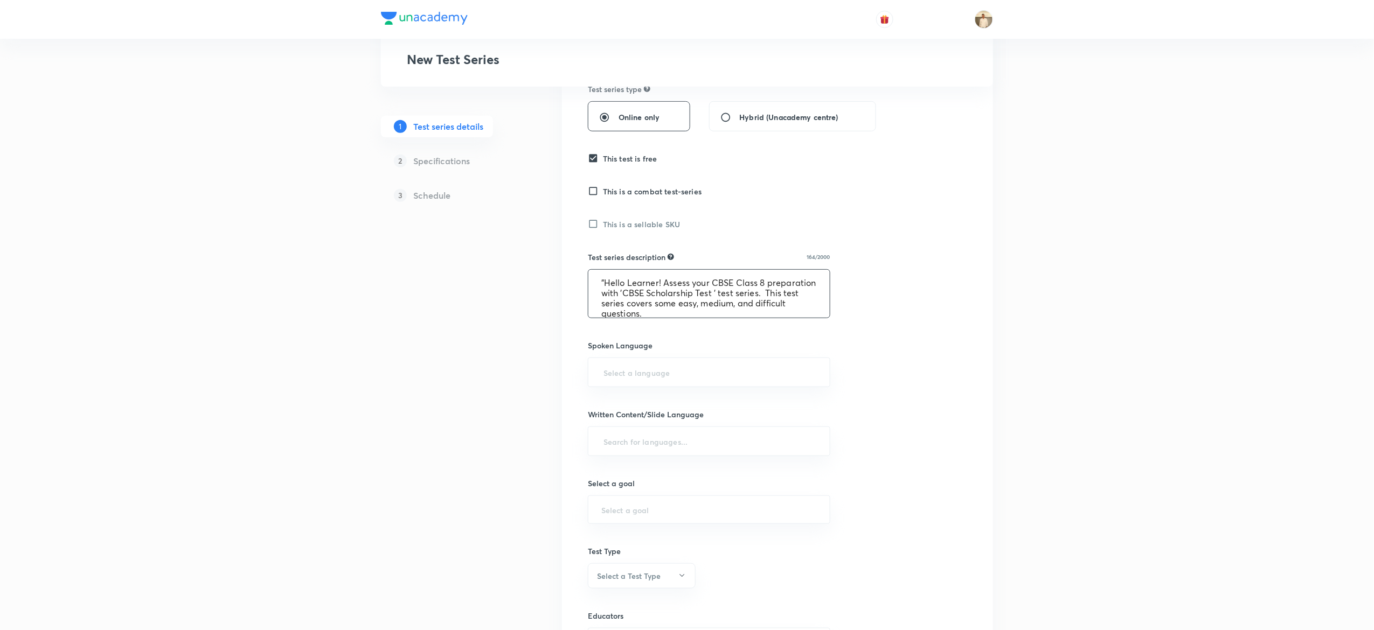
scroll to position [270, 0]
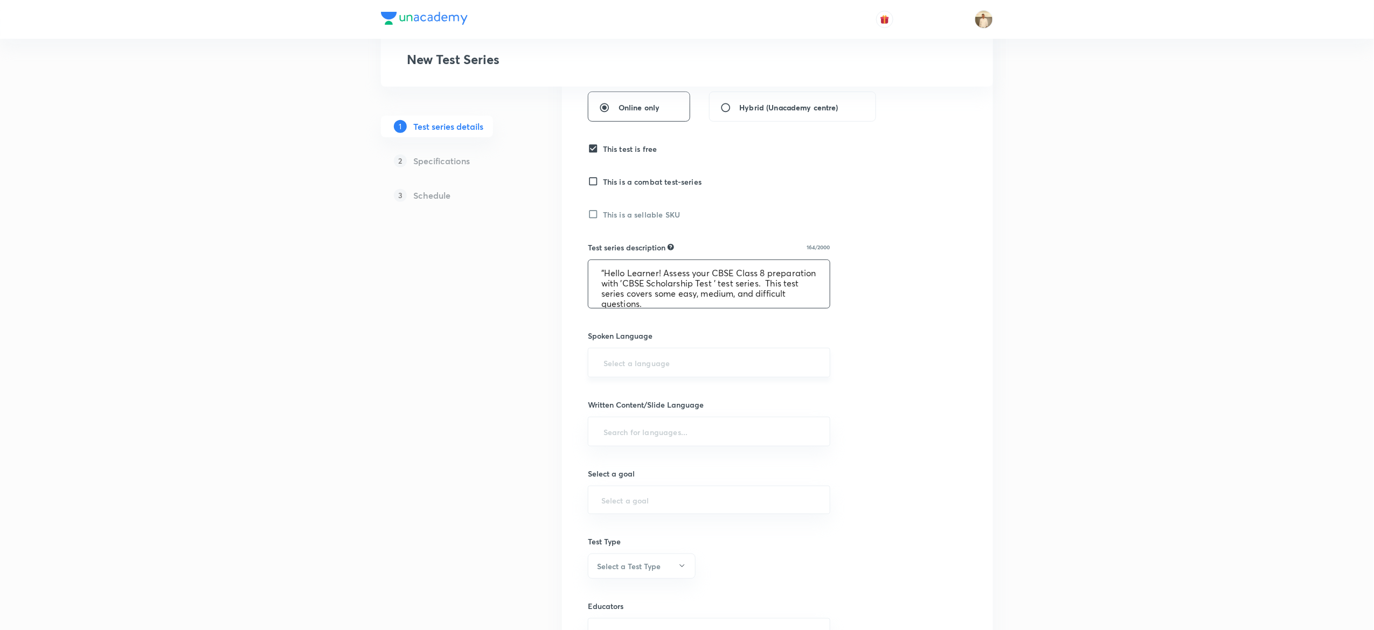
type textarea ""Hello Learner! Assess your CBSE Class 8 preparation with 'CBSE Scholarship Tes…"
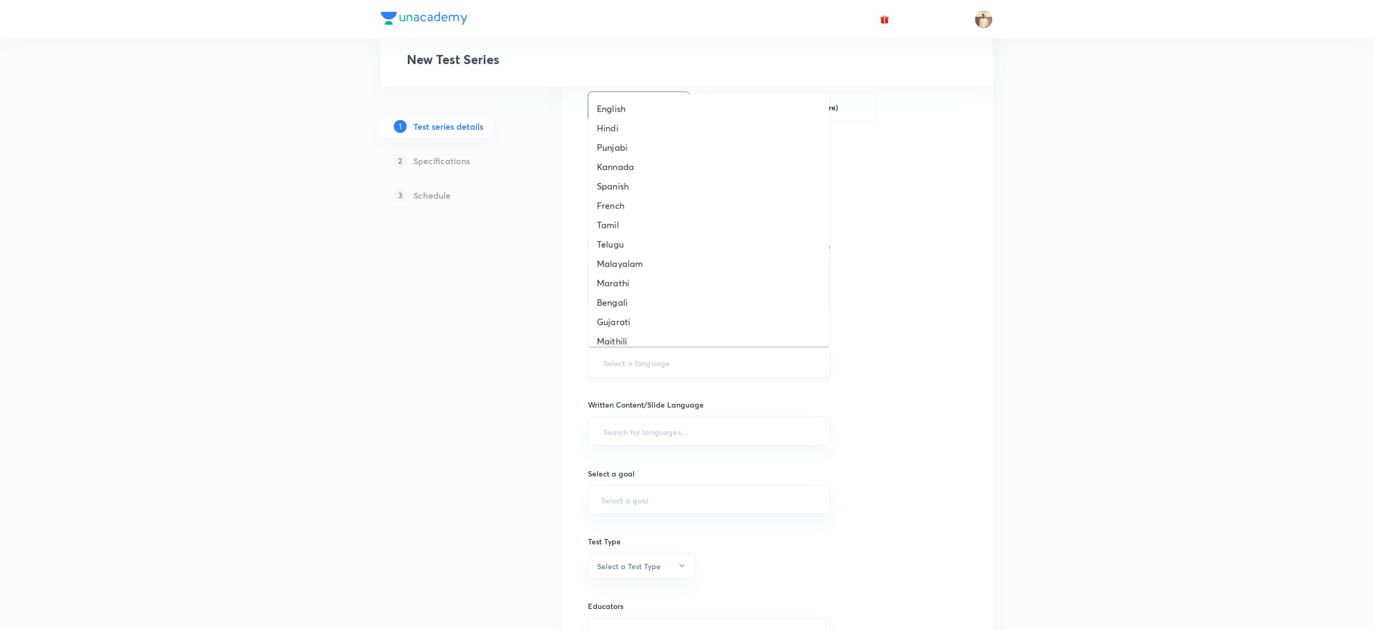
click at [688, 364] on input "text" at bounding box center [708, 363] width 215 height 20
type input "a"
click at [648, 111] on li "English" at bounding box center [708, 108] width 241 height 19
click at [644, 436] on input "text" at bounding box center [708, 436] width 215 height 20
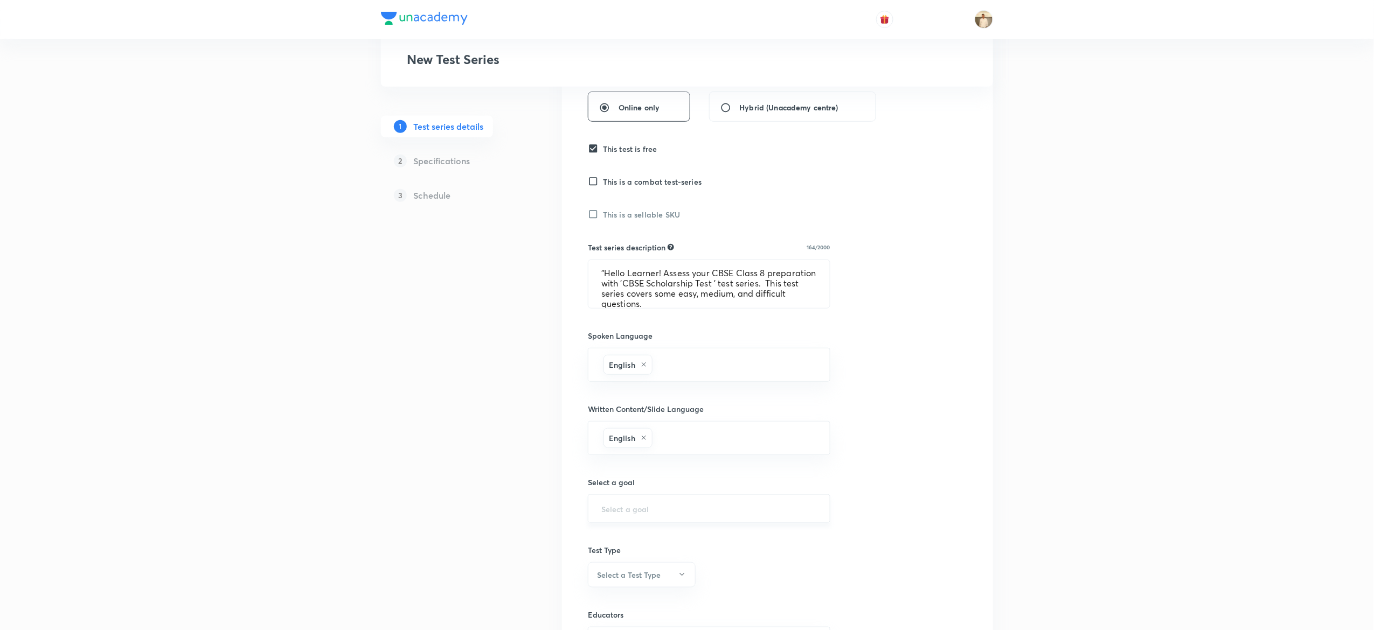
click at [679, 504] on div "​" at bounding box center [709, 509] width 242 height 29
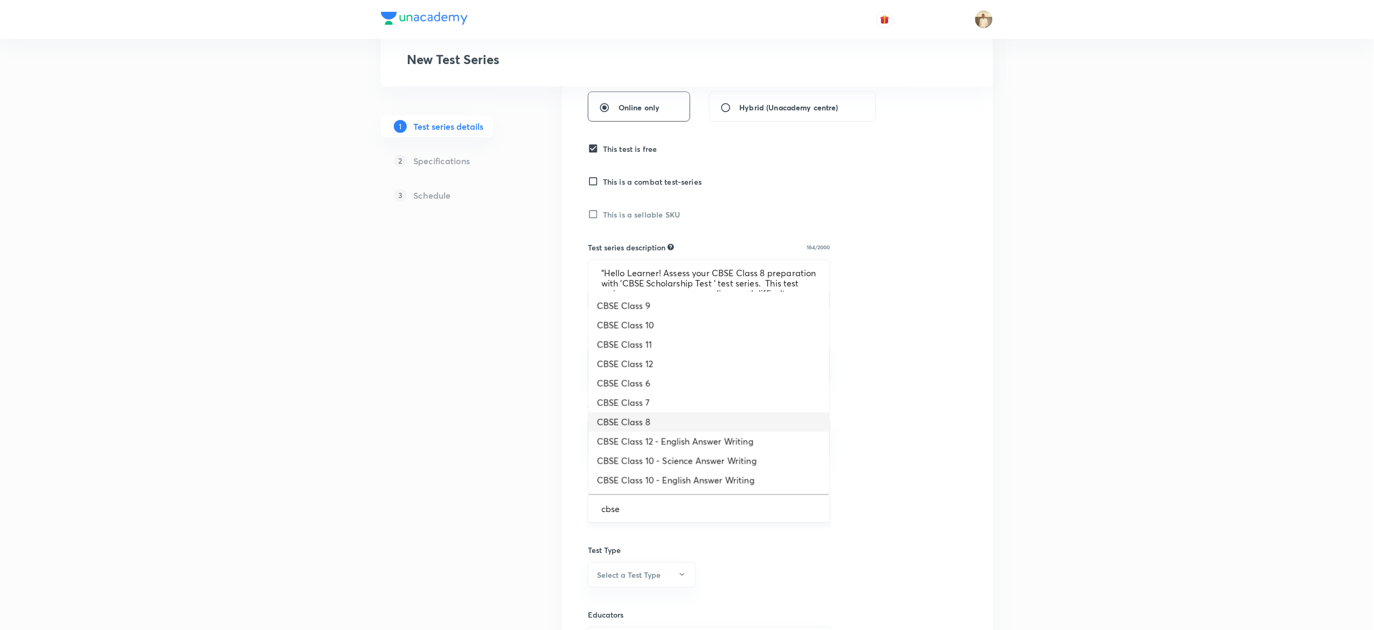
type input "CBSE Class 8"
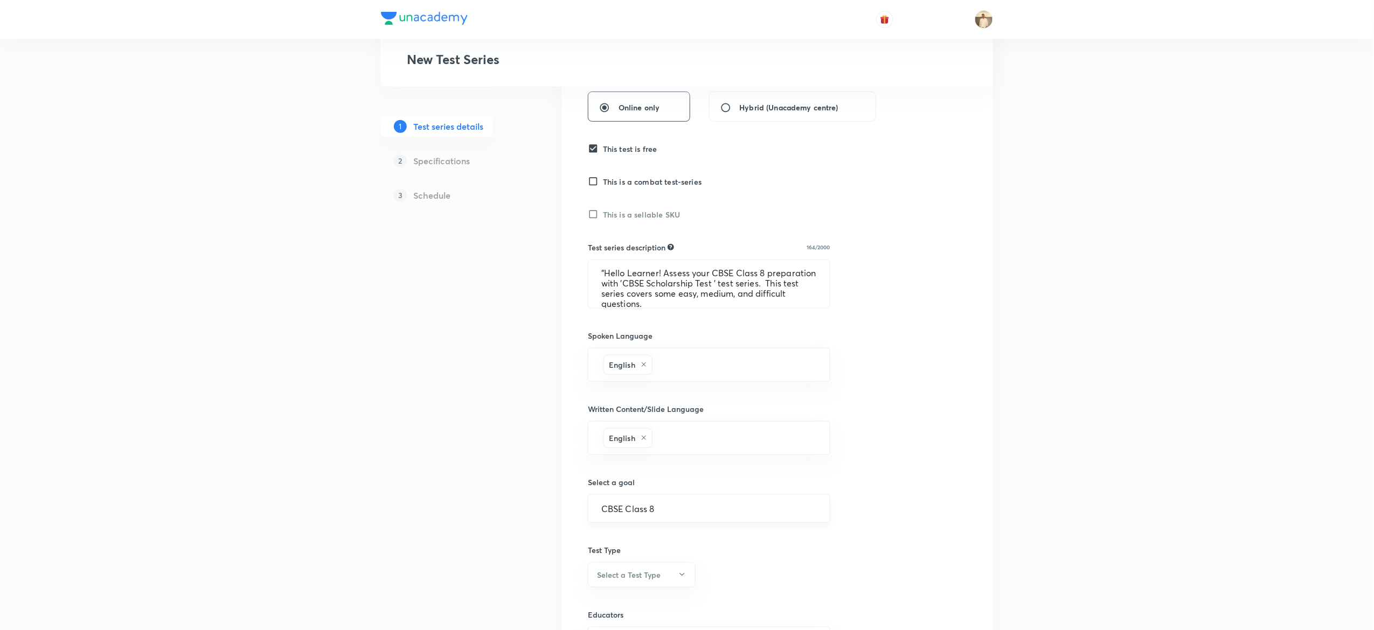
scroll to position [399, 0]
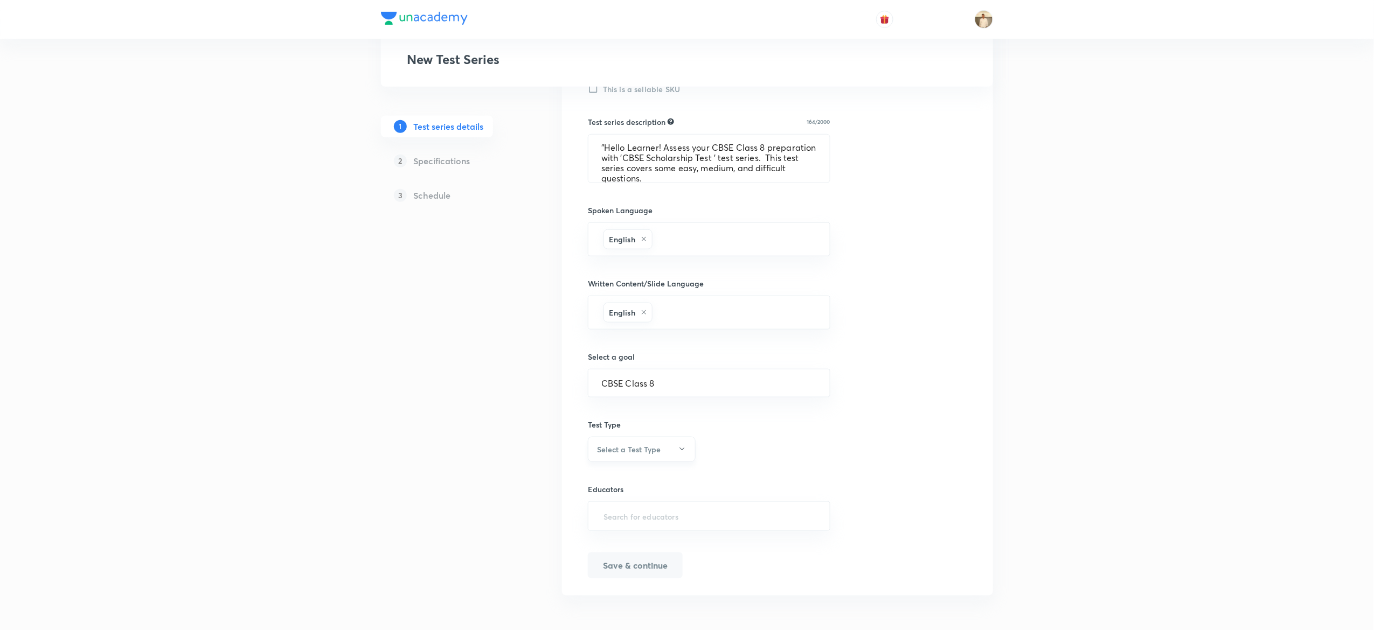
click at [641, 448] on h6 "Select a Test Type" at bounding box center [629, 449] width 64 height 11
click at [649, 506] on span "Minor Test" at bounding box center [636, 501] width 94 height 11
click at [681, 514] on input "text" at bounding box center [708, 516] width 215 height 20
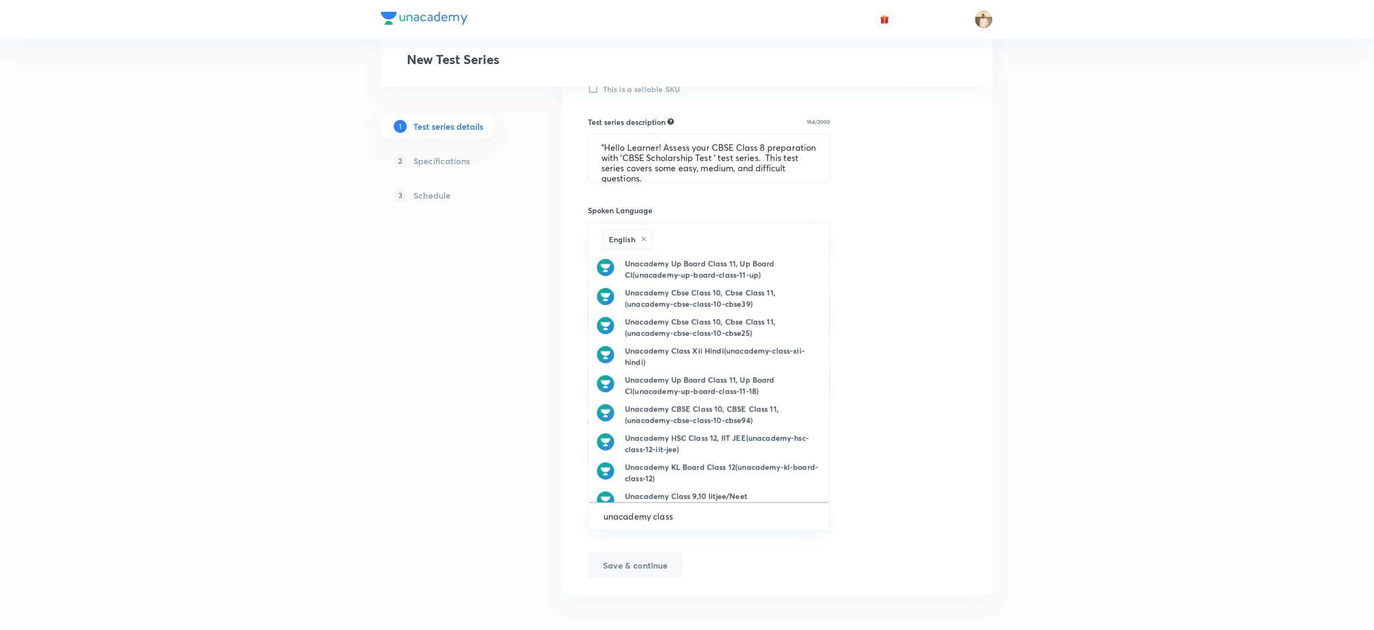
type input "unacademy class 8"
click at [700, 263] on h6 "Unacademy Cbse Class 8(unacademy-cbse-class-8)" at bounding box center [719, 268] width 188 height 11
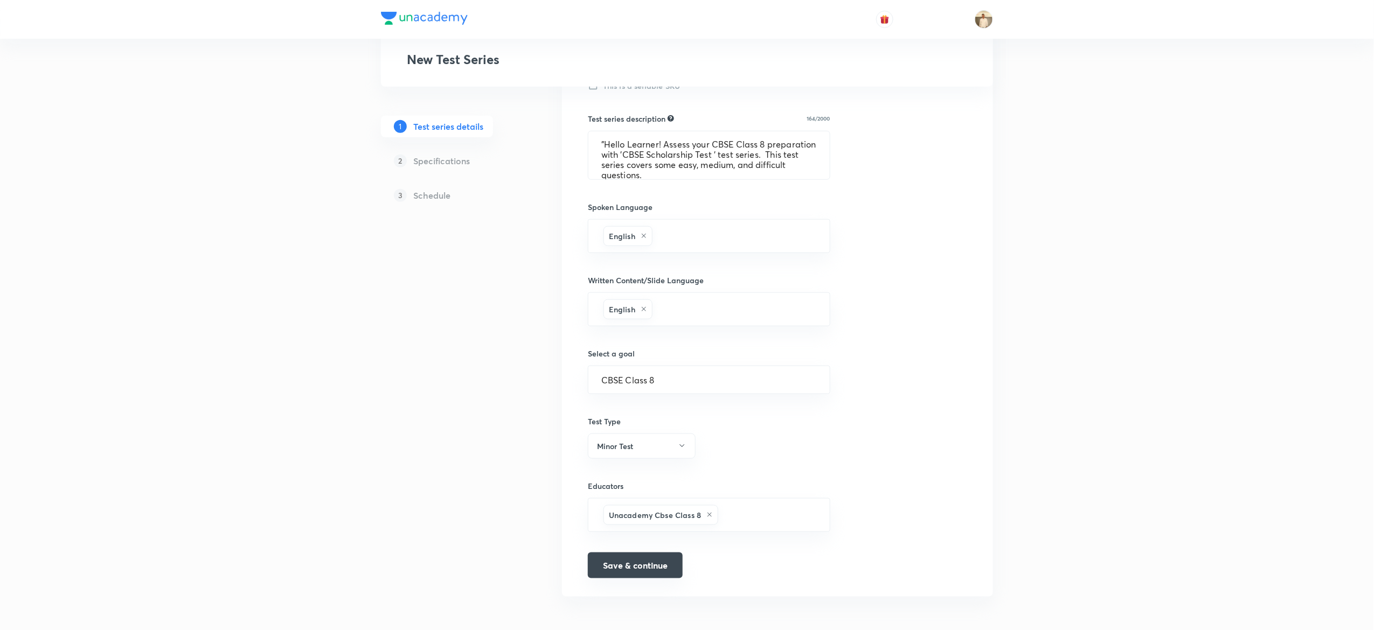
click at [649, 576] on button "Save & continue" at bounding box center [635, 566] width 95 height 26
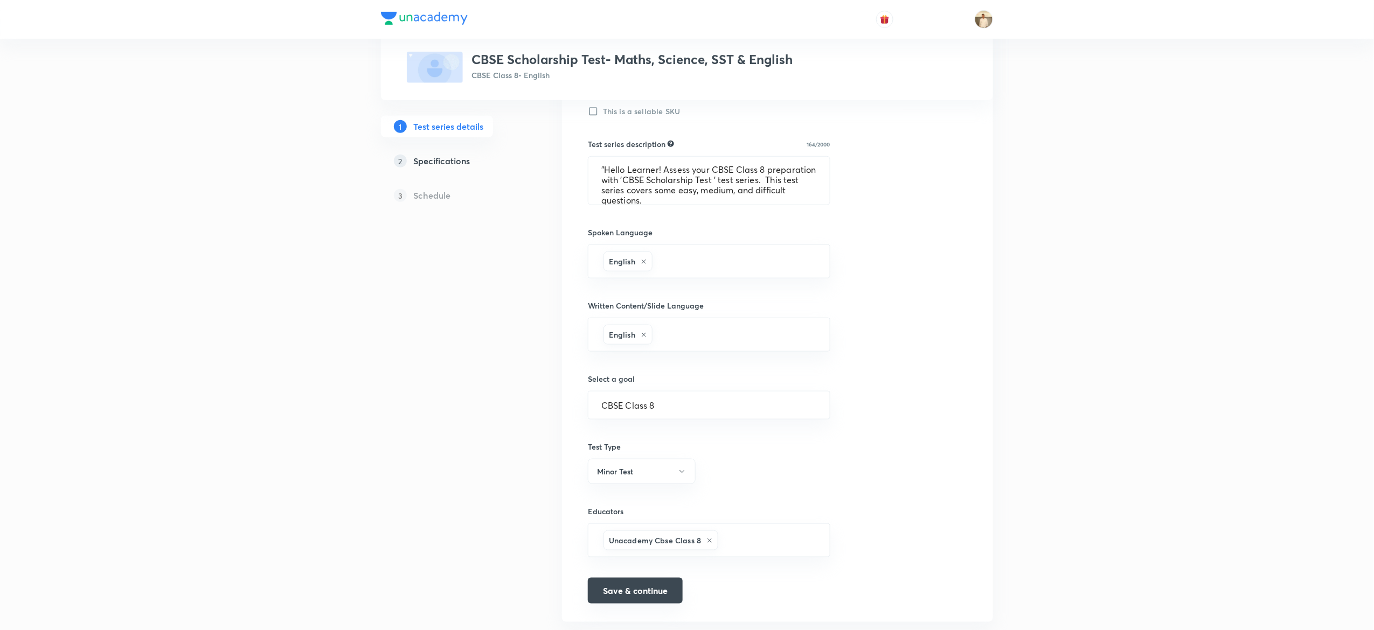
scroll to position [413, 0]
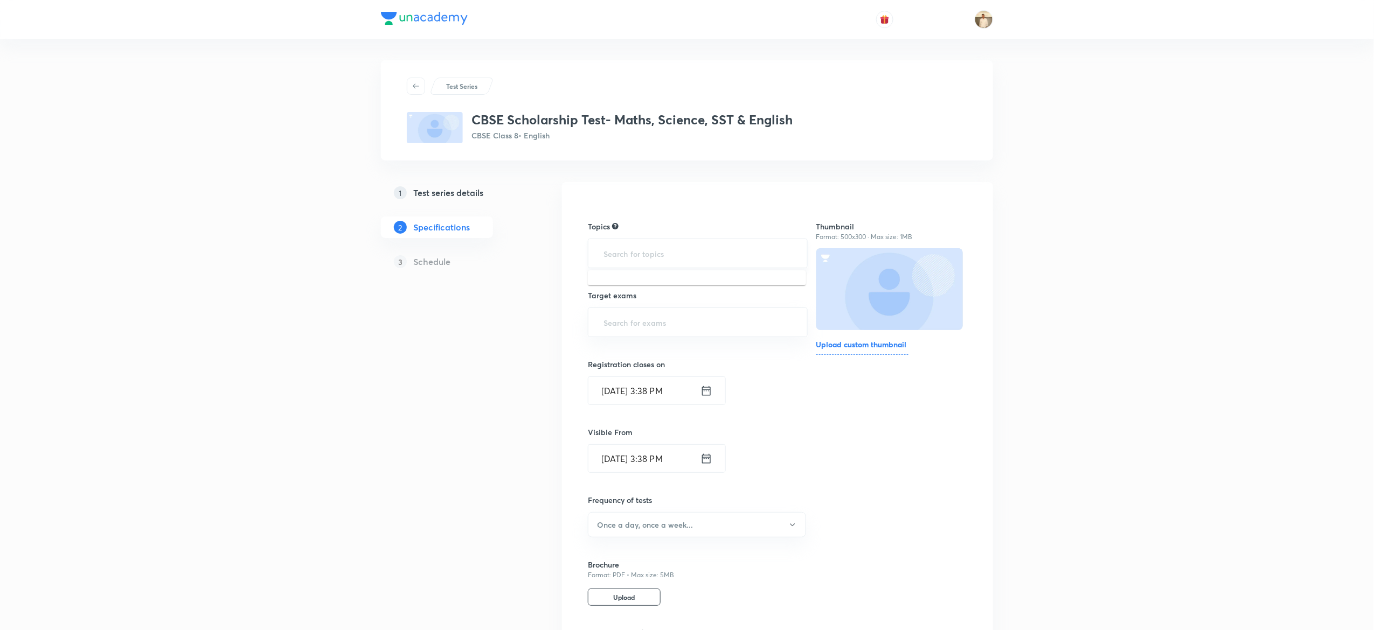
click at [709, 250] on input "text" at bounding box center [697, 253] width 193 height 20
type input "a"
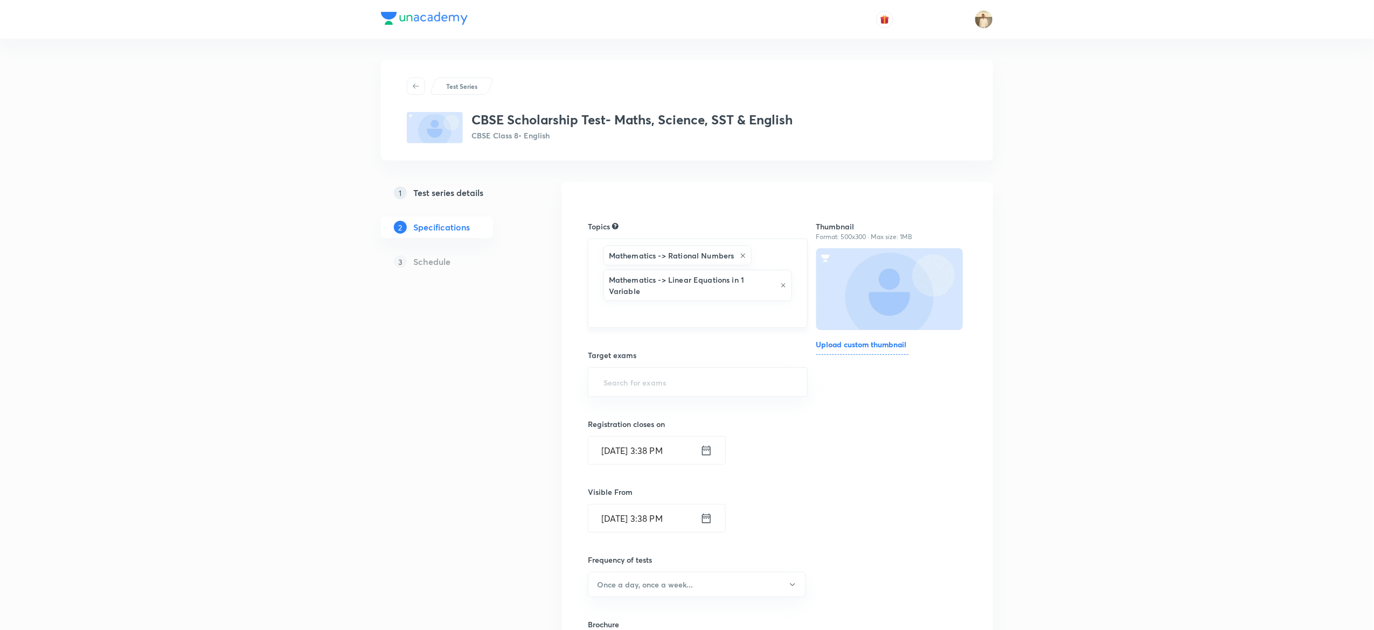
type input "a"
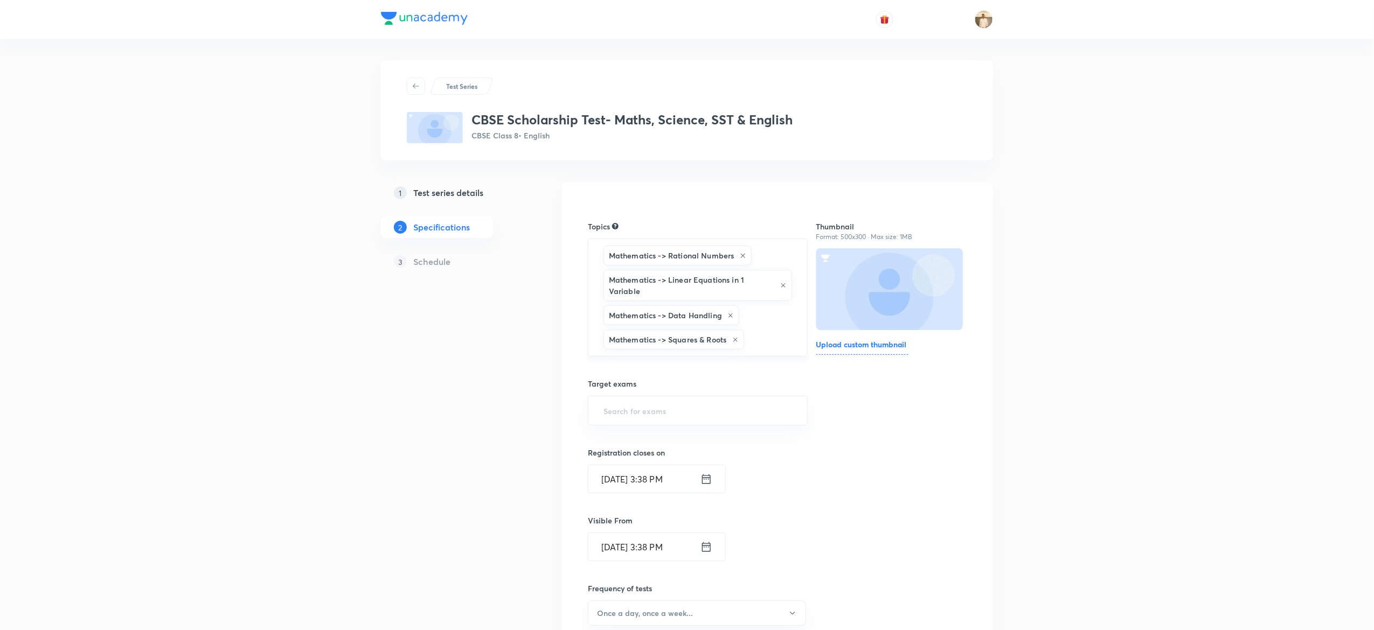
type input "a"
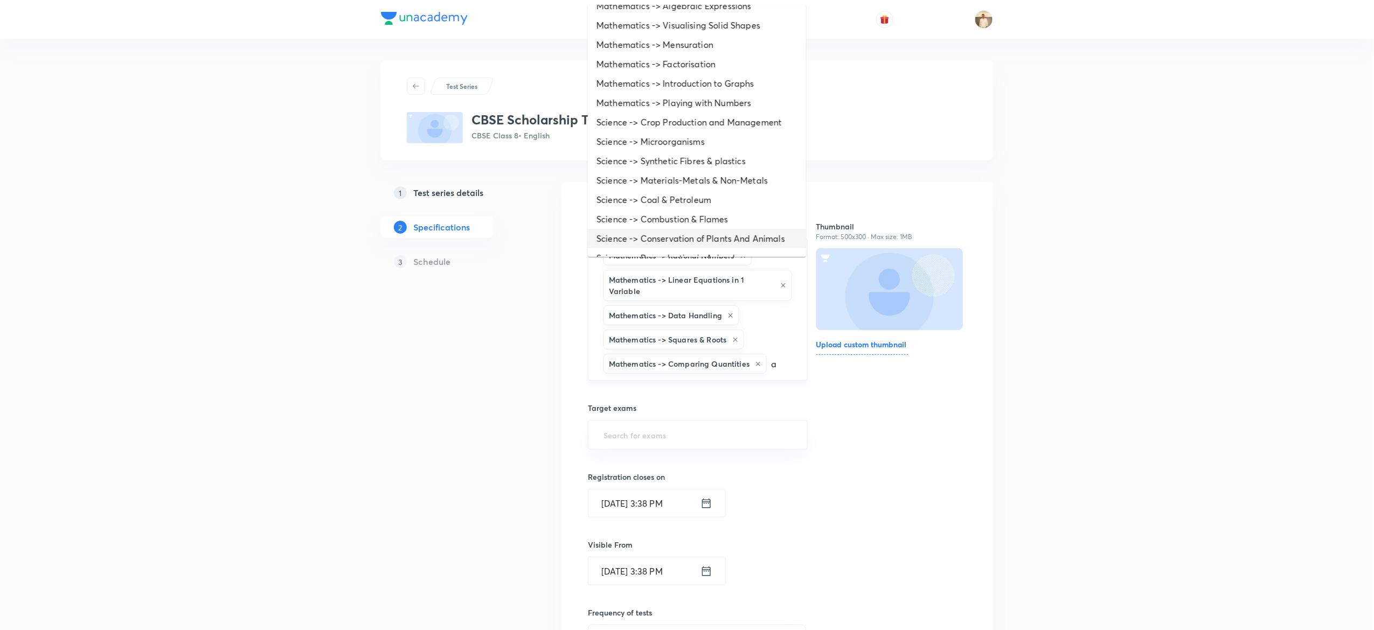
scroll to position [84, 0]
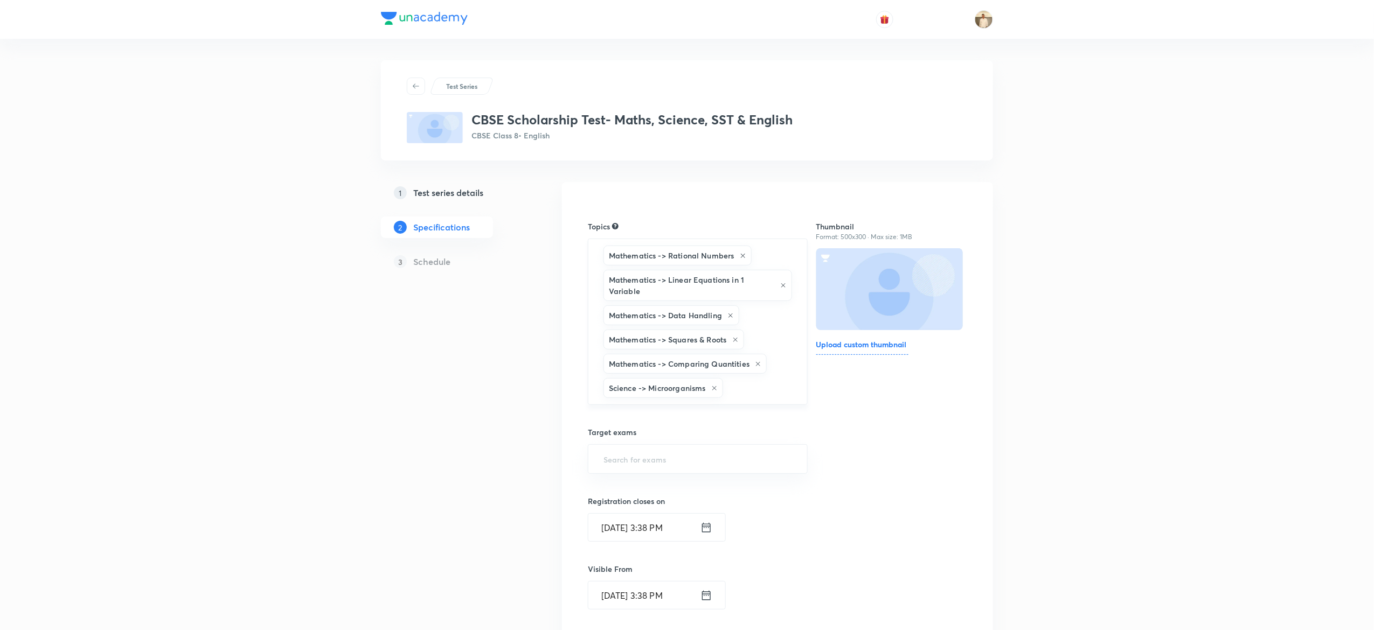
type input "a"
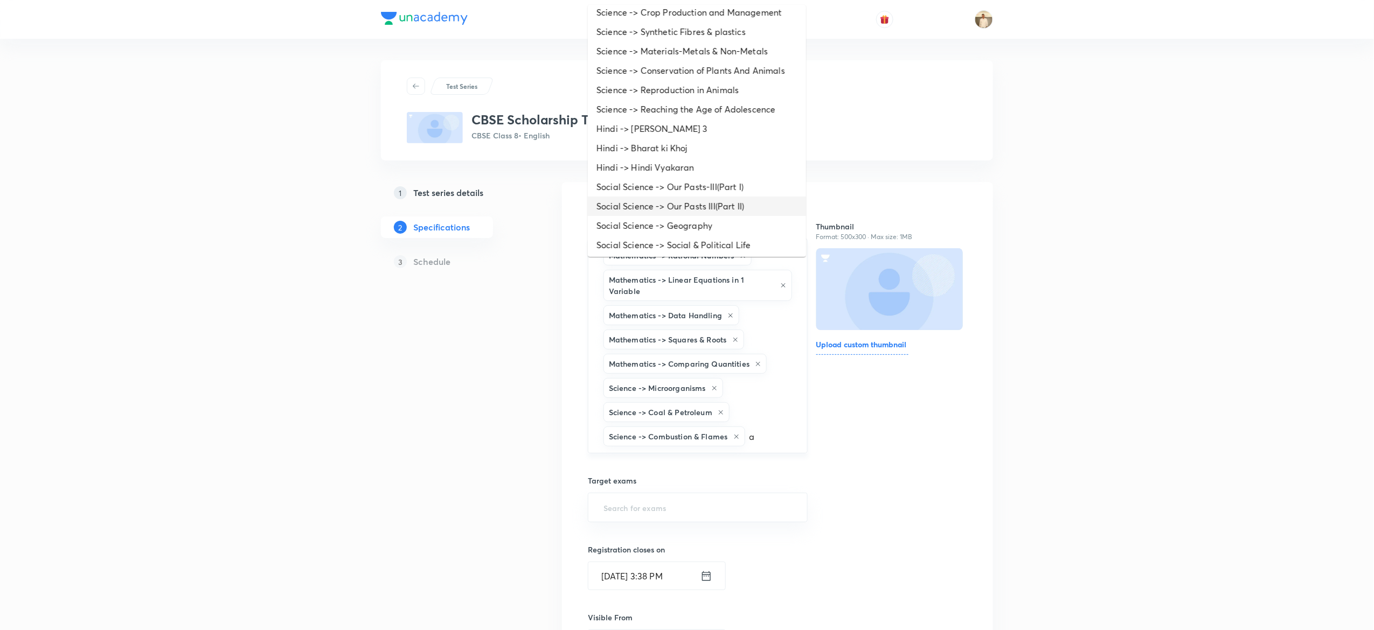
scroll to position [181, 0]
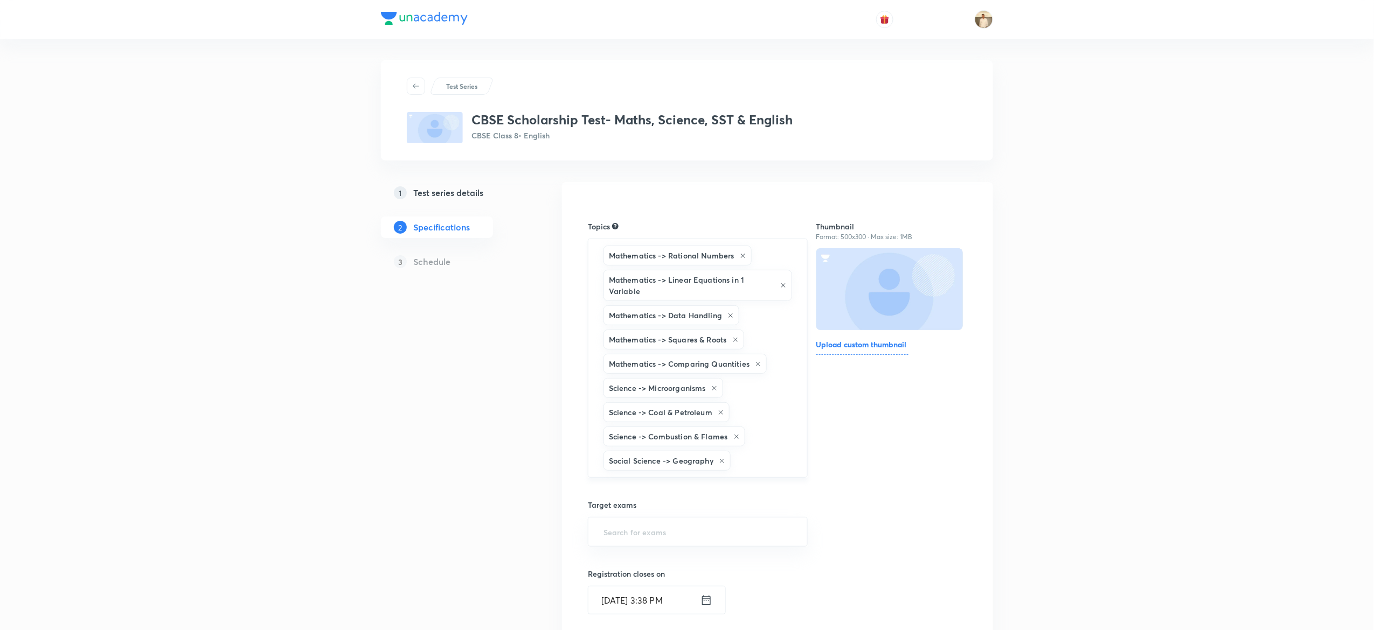
type input "a"
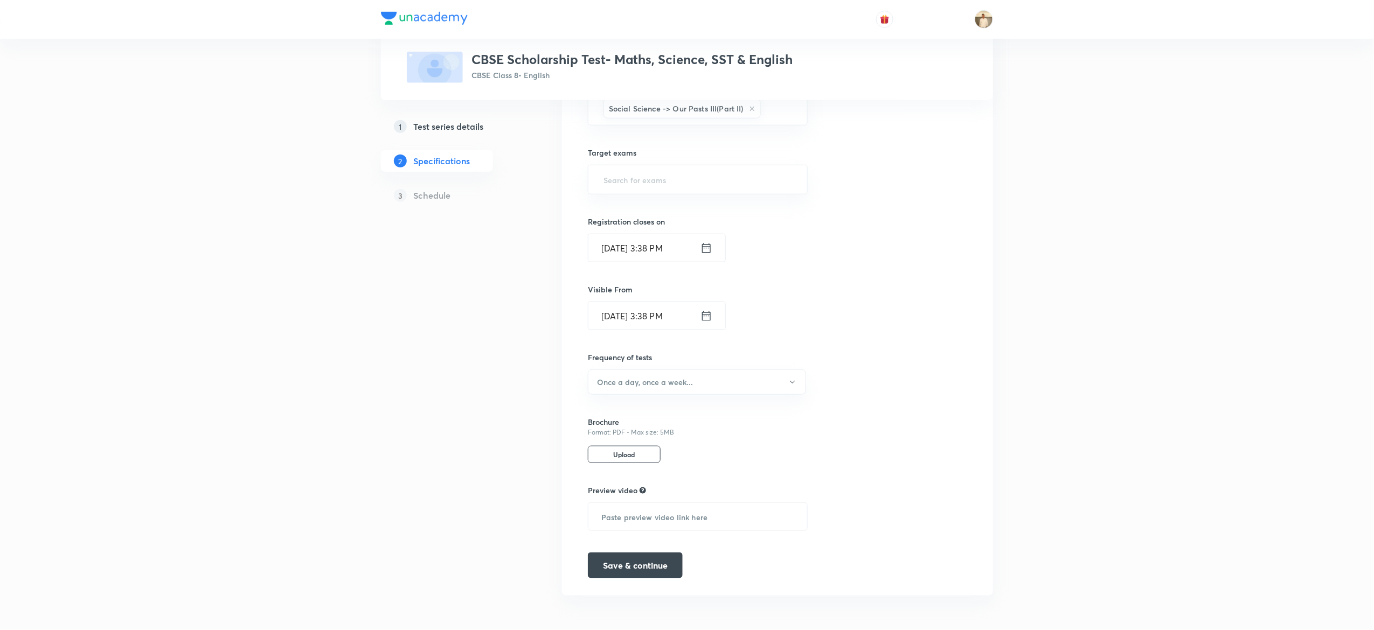
scroll to position [431, 0]
click at [701, 165] on div "​" at bounding box center [698, 180] width 220 height 30
type input "cbse"
click at [651, 578] on button "Save & continue" at bounding box center [635, 565] width 95 height 26
click at [702, 381] on button "Once a day, once a week..." at bounding box center [697, 380] width 218 height 25
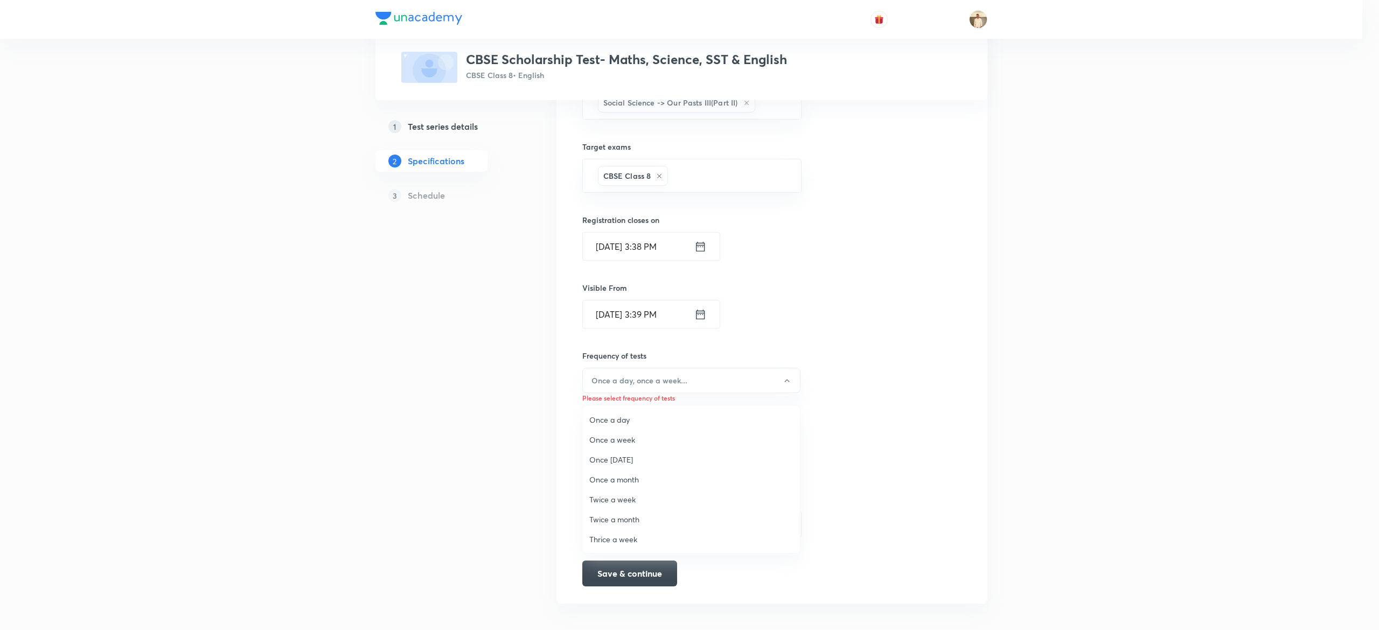
click at [614, 435] on span "Once a week" at bounding box center [691, 439] width 204 height 11
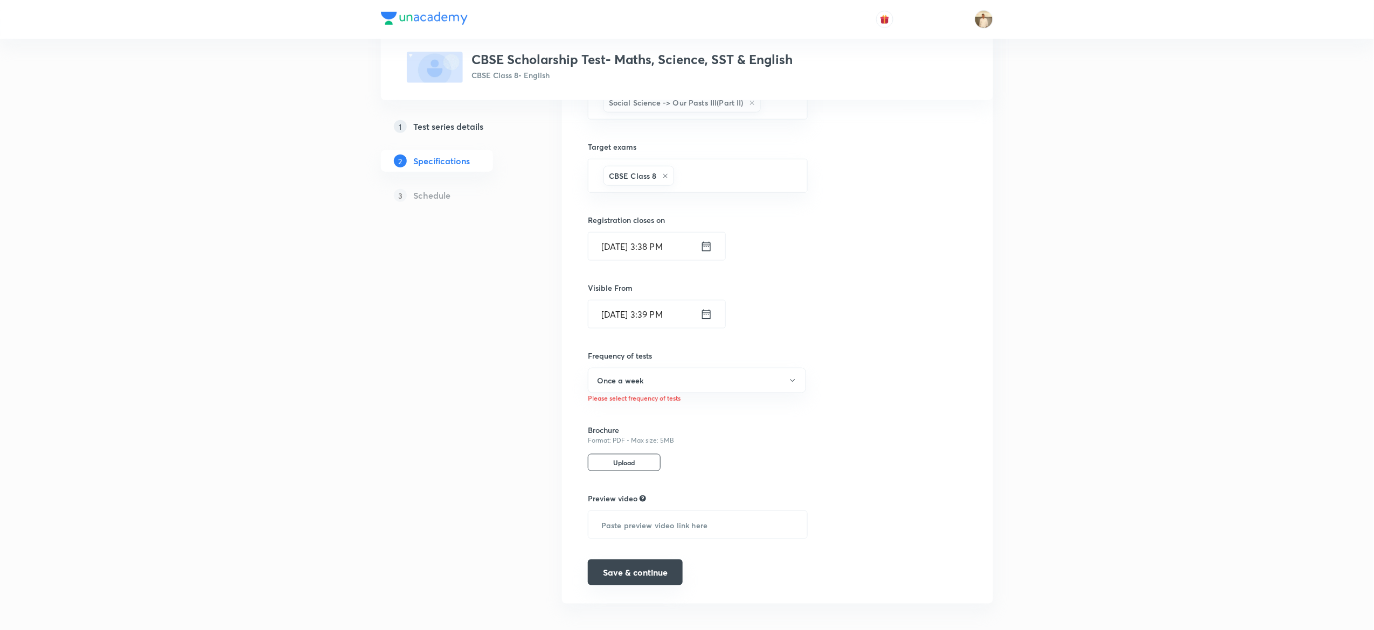
click at [655, 581] on button "Save & continue" at bounding box center [635, 573] width 95 height 26
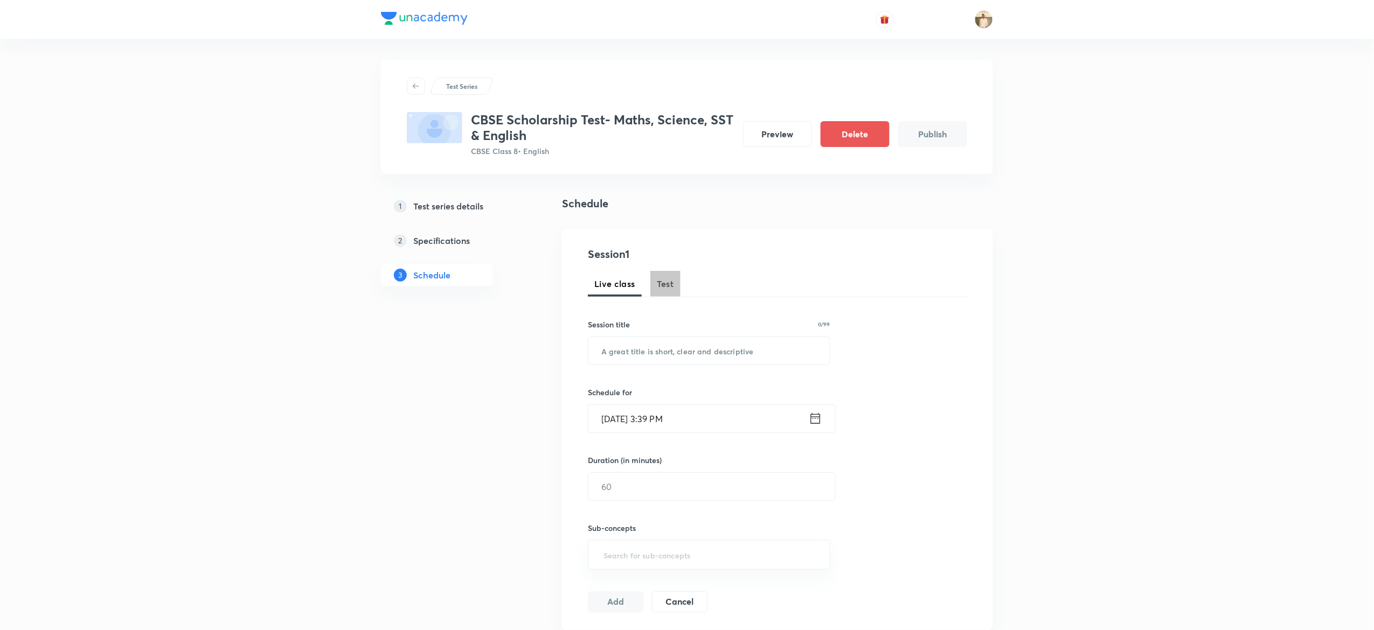
click at [671, 283] on span "Test" at bounding box center [665, 283] width 17 height 13
click at [733, 353] on input "text" at bounding box center [708, 350] width 241 height 27
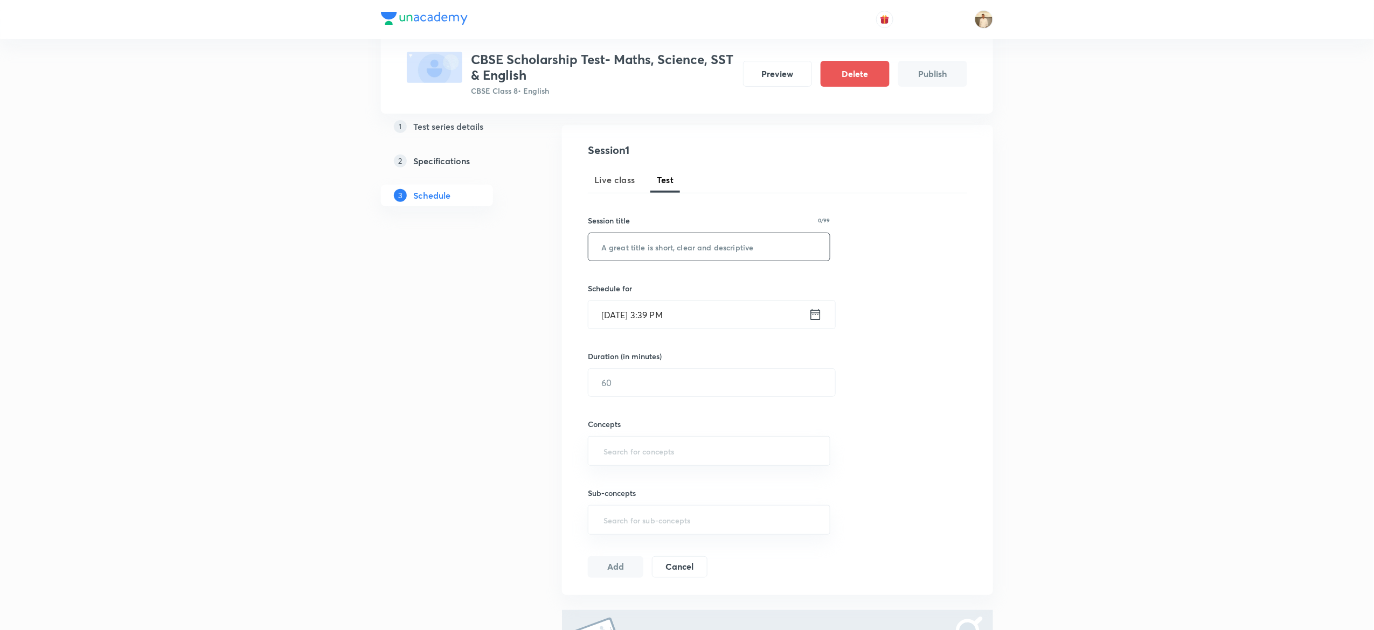
scroll to position [102, 0]
click at [684, 254] on input "text" at bounding box center [708, 248] width 241 height 27
paste input "CBSE Scholarship Test"
type input "CBSE Scholarship Test"
click at [608, 314] on input "Oct 4, 2025, 3:39 PM" at bounding box center [698, 316] width 220 height 27
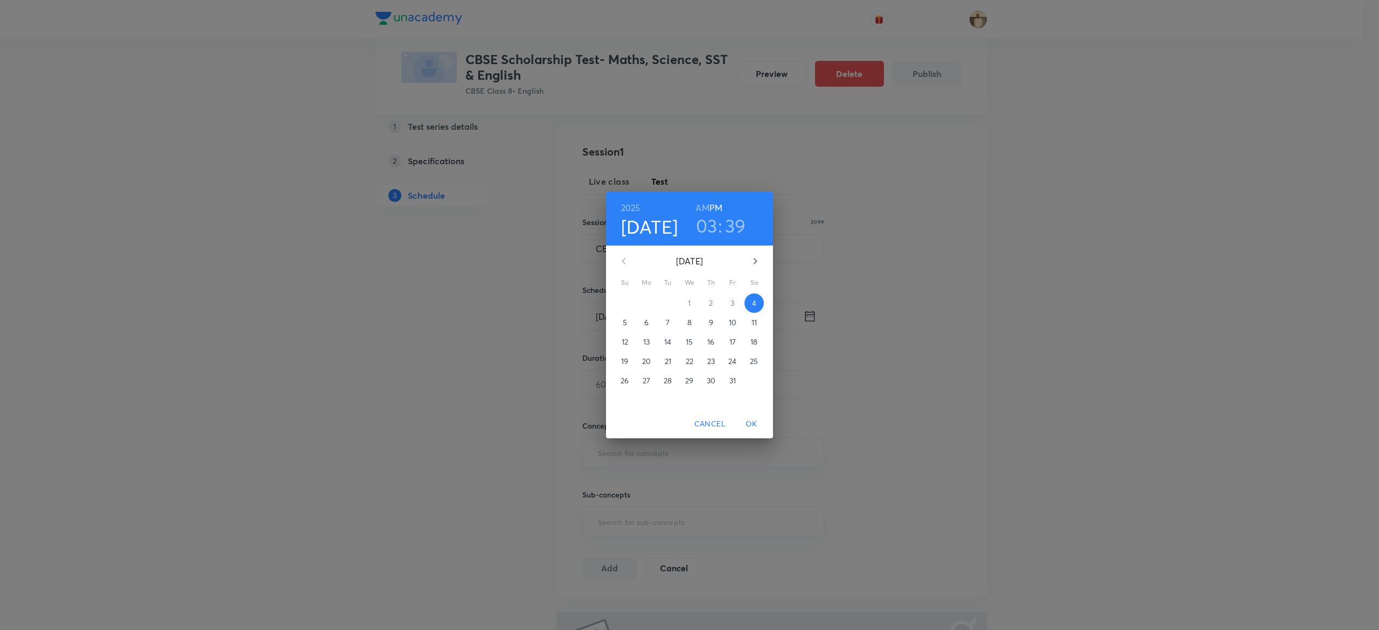
click at [625, 323] on p "5" at bounding box center [625, 322] width 4 height 11
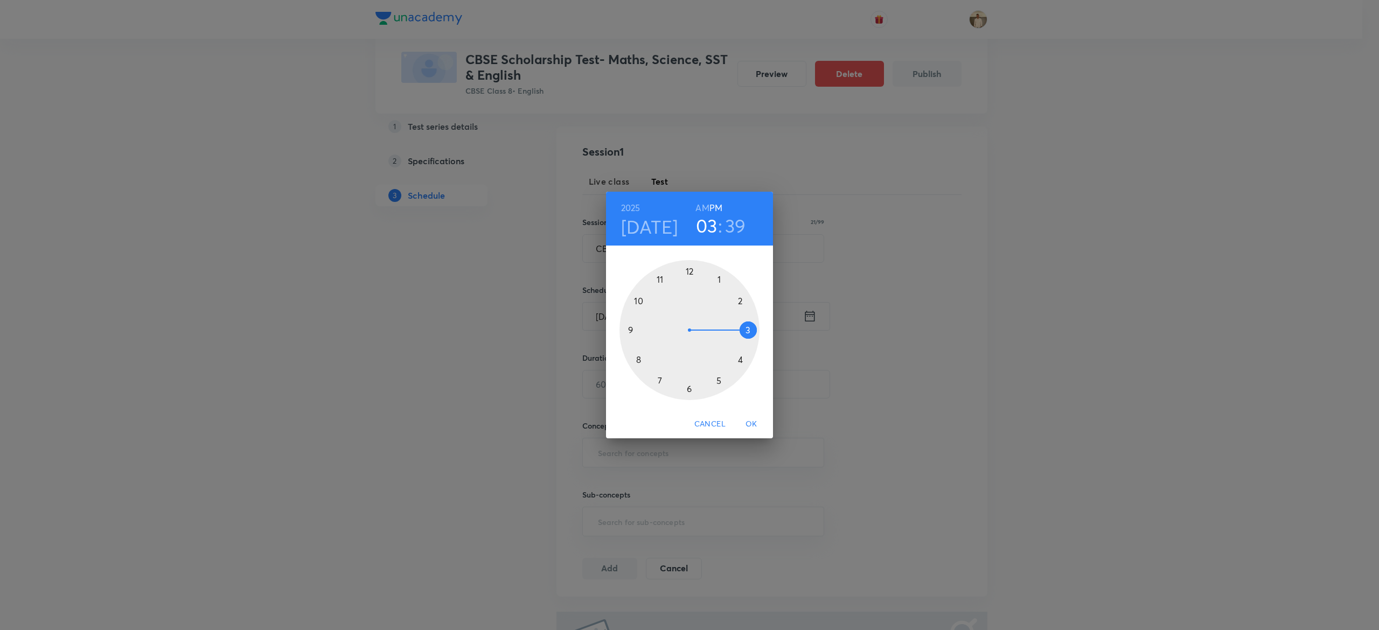
click at [719, 381] on div at bounding box center [690, 330] width 140 height 140
click at [692, 270] on div at bounding box center [690, 330] width 140 height 140
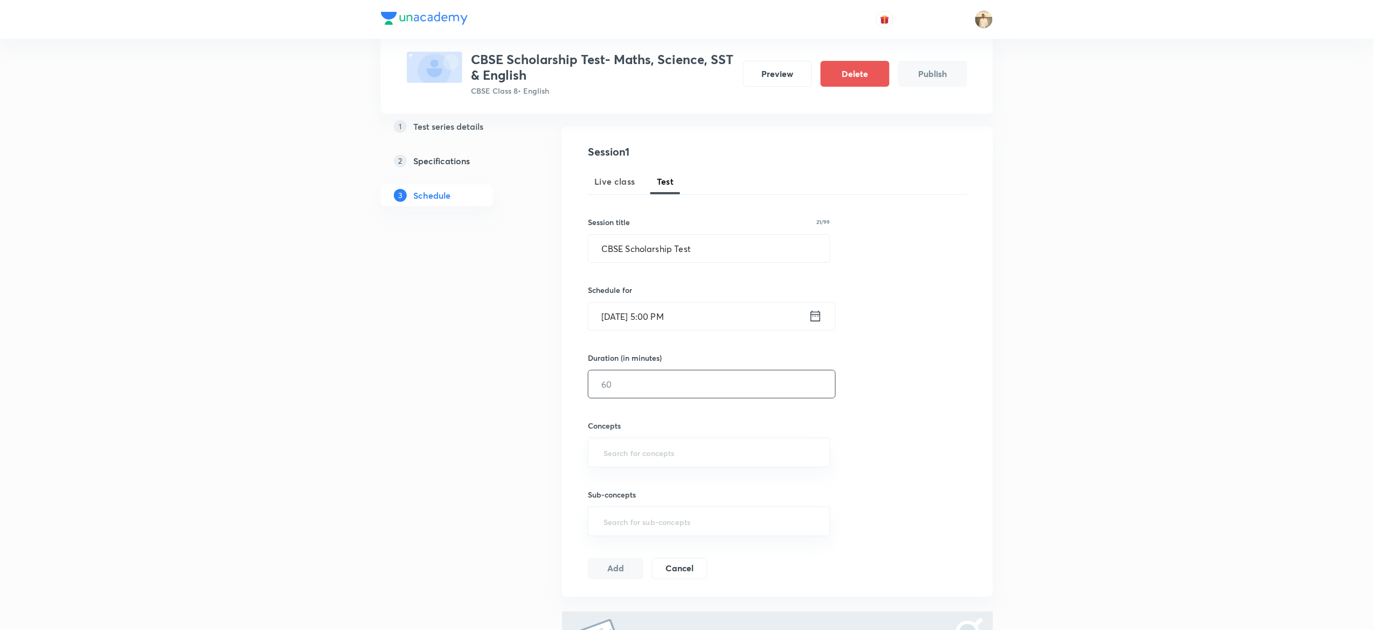
click at [676, 374] on input "text" at bounding box center [711, 384] width 247 height 27
type input "90"
click at [678, 458] on input "text" at bounding box center [708, 453] width 215 height 20
type input "a"
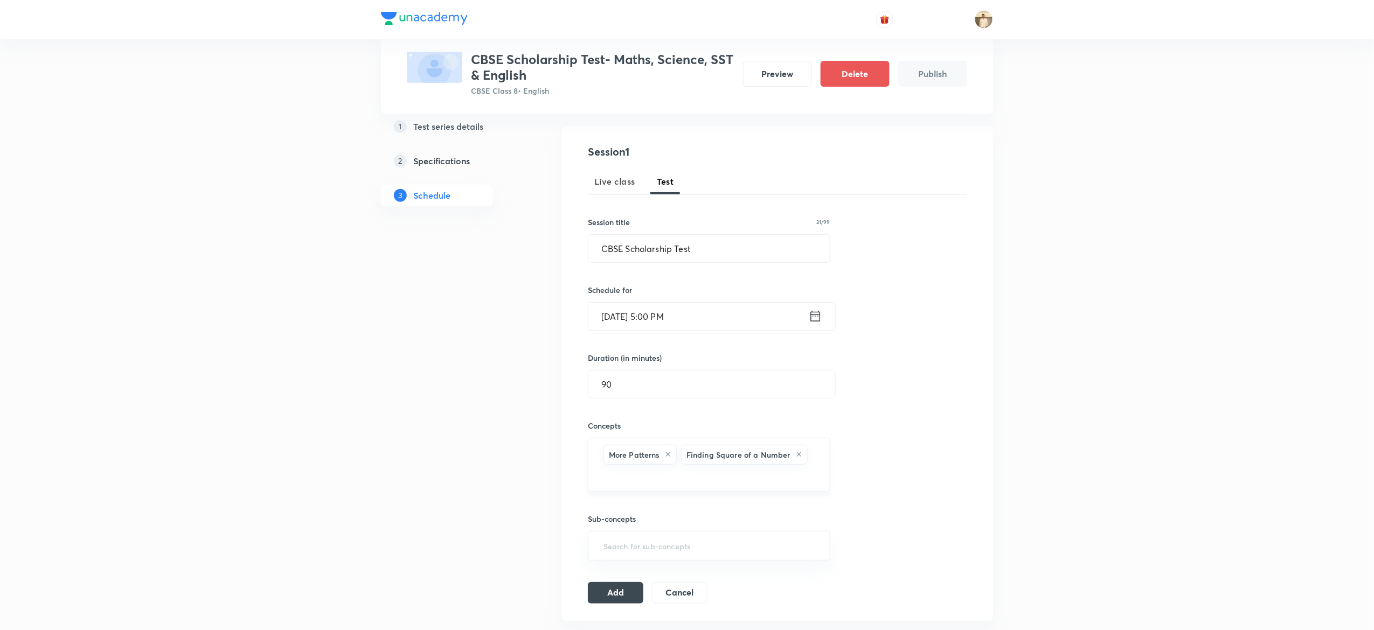
type input "a"
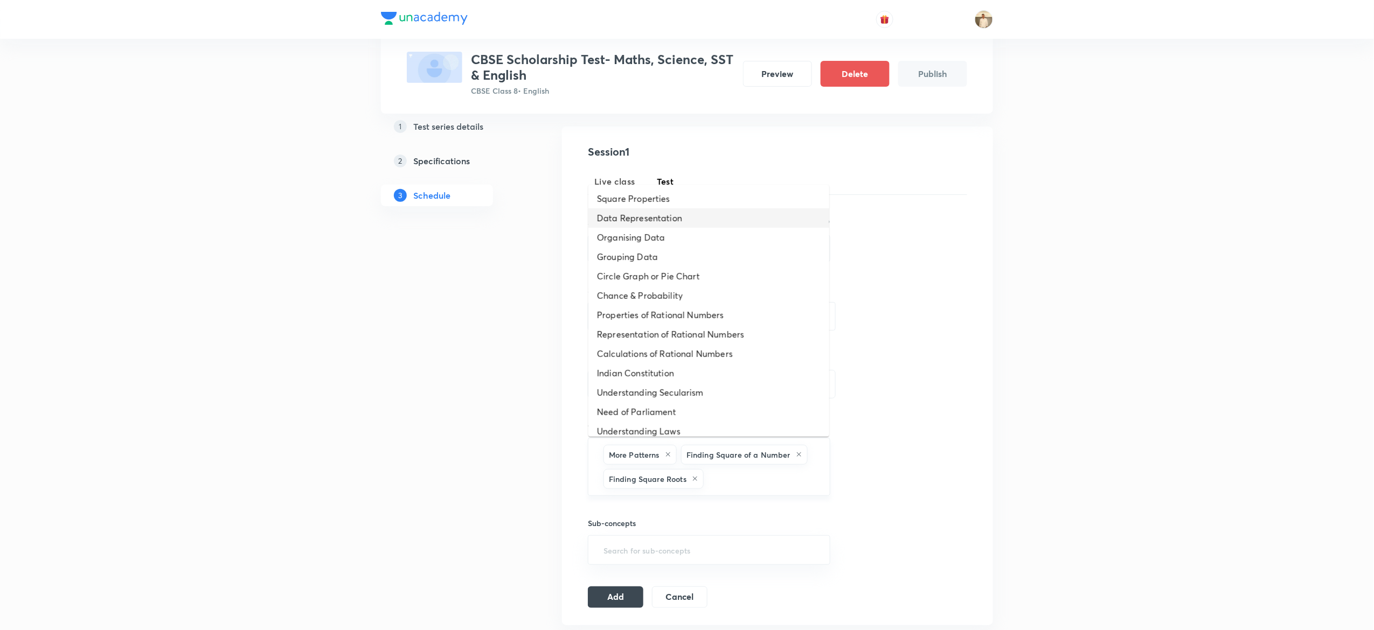
type input "a"
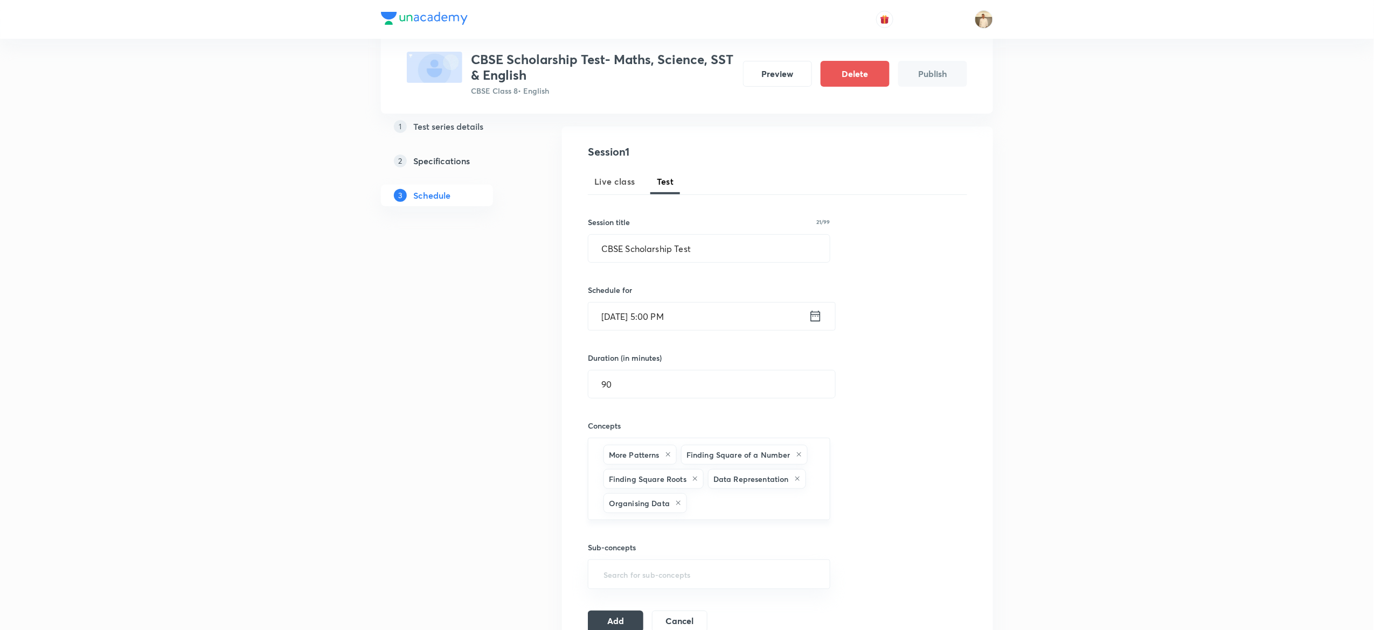
type input "a"
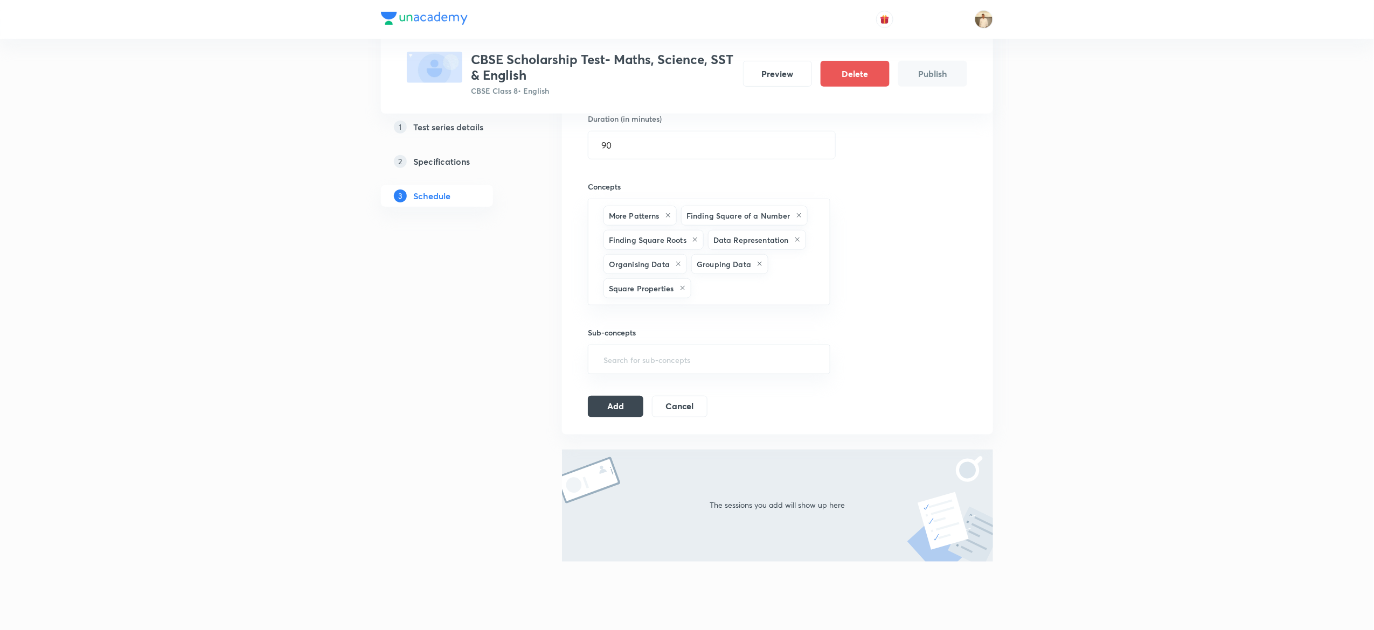
scroll to position [364, 0]
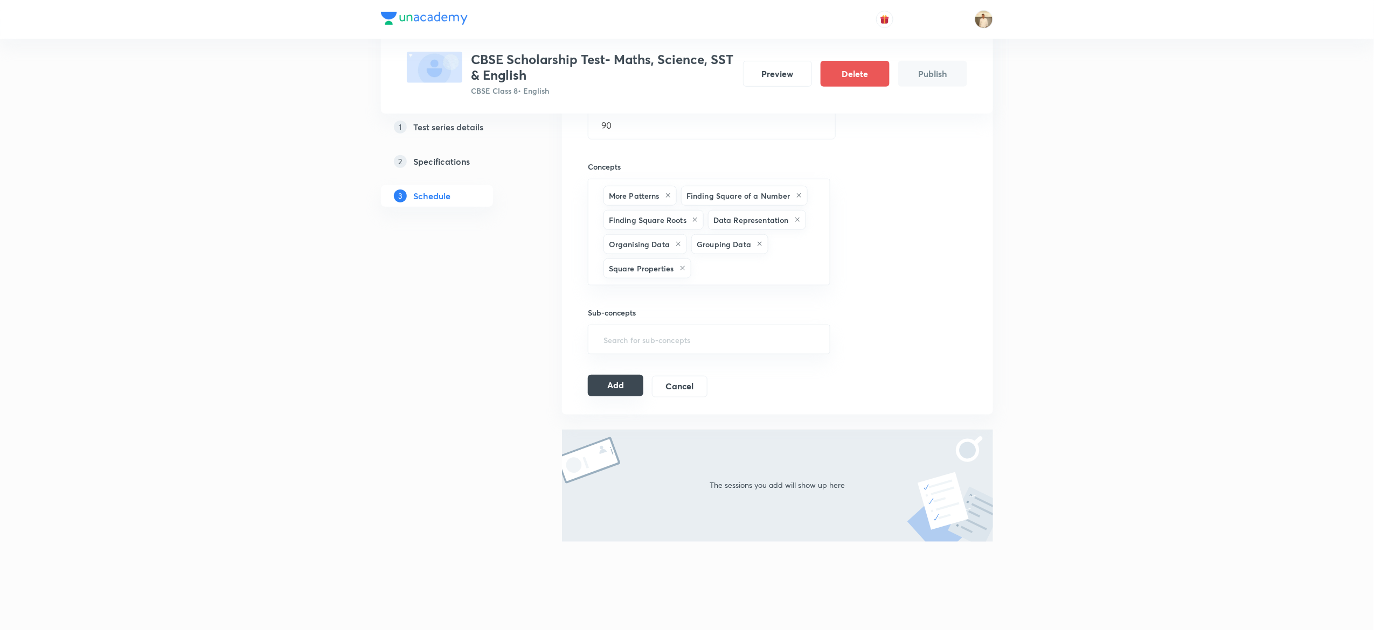
click at [610, 391] on button "Add" at bounding box center [615, 386] width 55 height 22
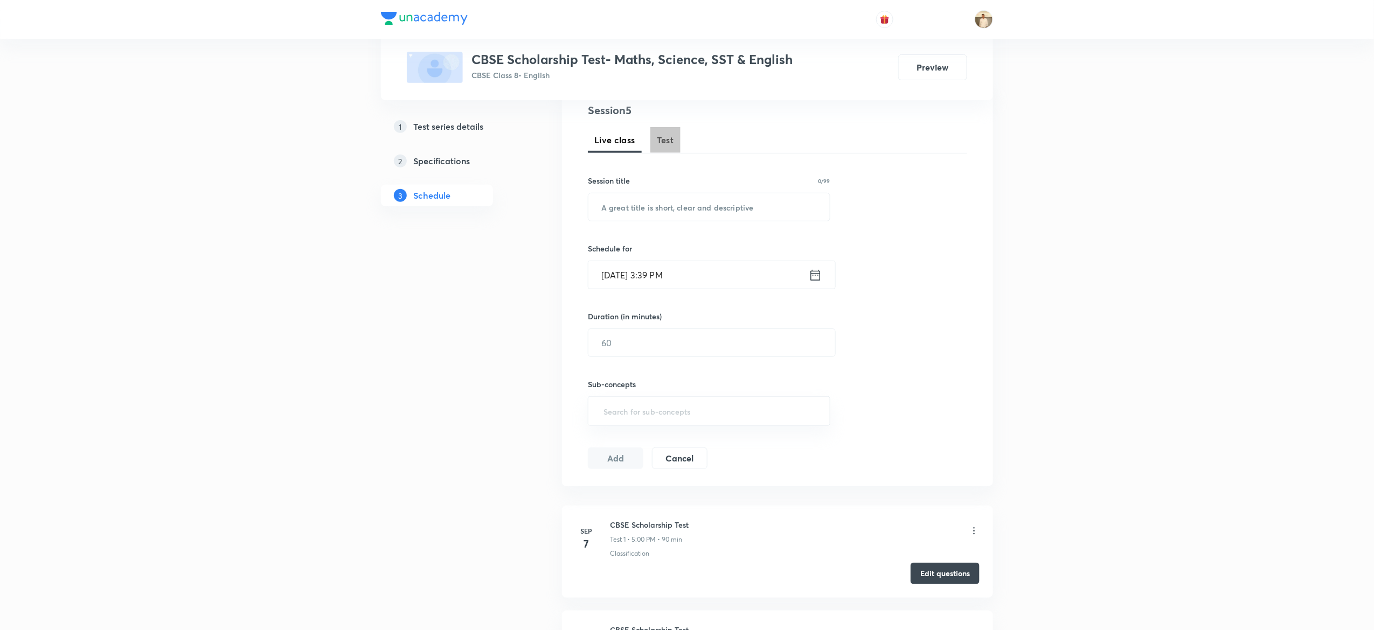
click at [659, 147] on button "Test" at bounding box center [665, 140] width 30 height 26
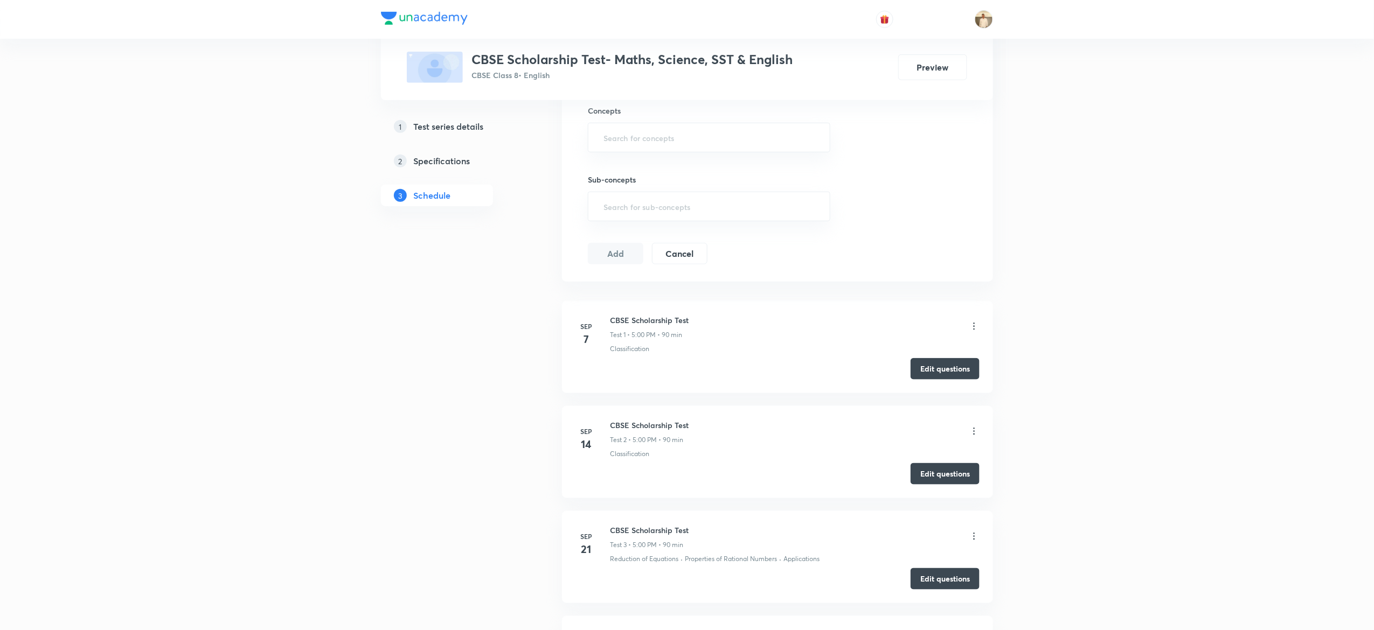
scroll to position [417, 0]
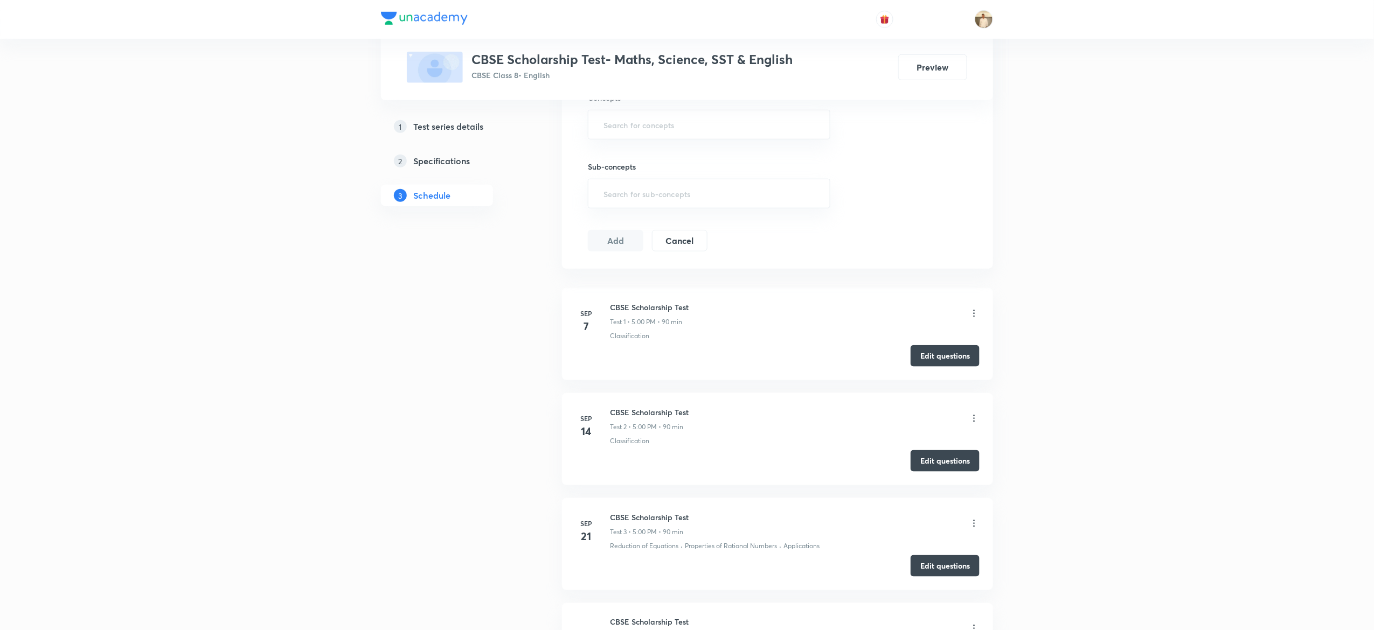
click at [645, 306] on h6 "CBSE Scholarship Test" at bounding box center [649, 307] width 79 height 11
copy h6 "CBSE Scholarship Test"
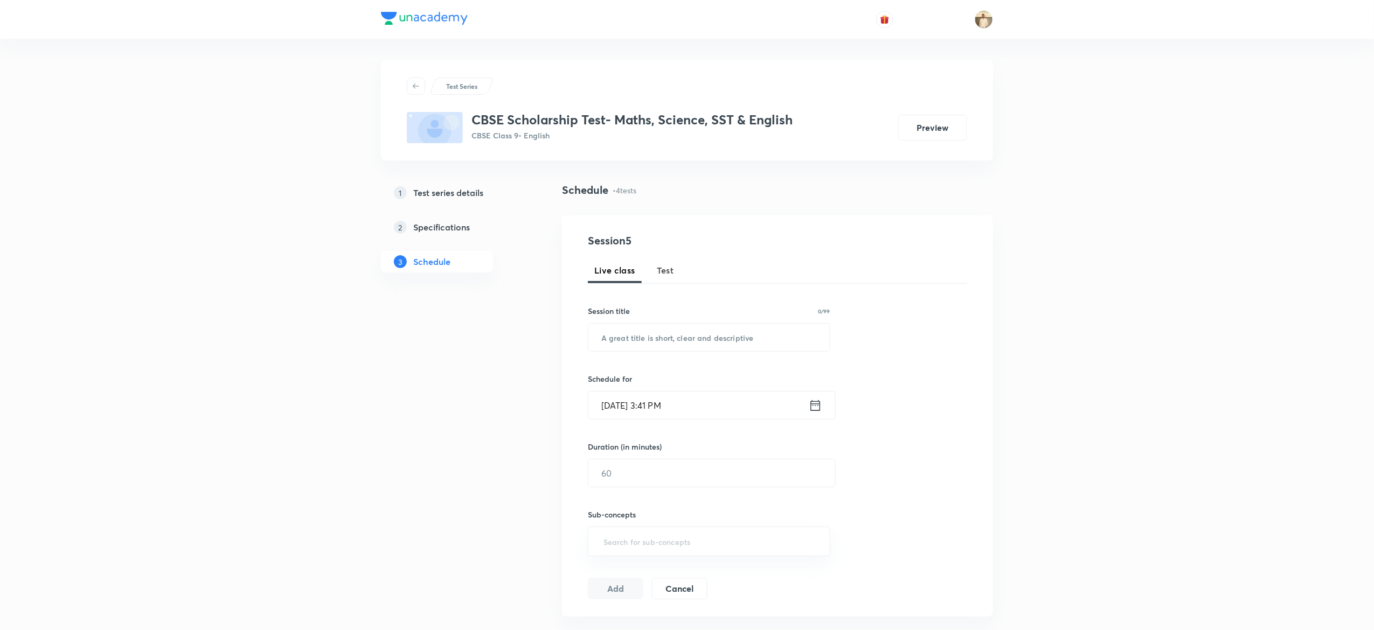
click at [449, 191] on h5 "Test series details" at bounding box center [448, 192] width 70 height 13
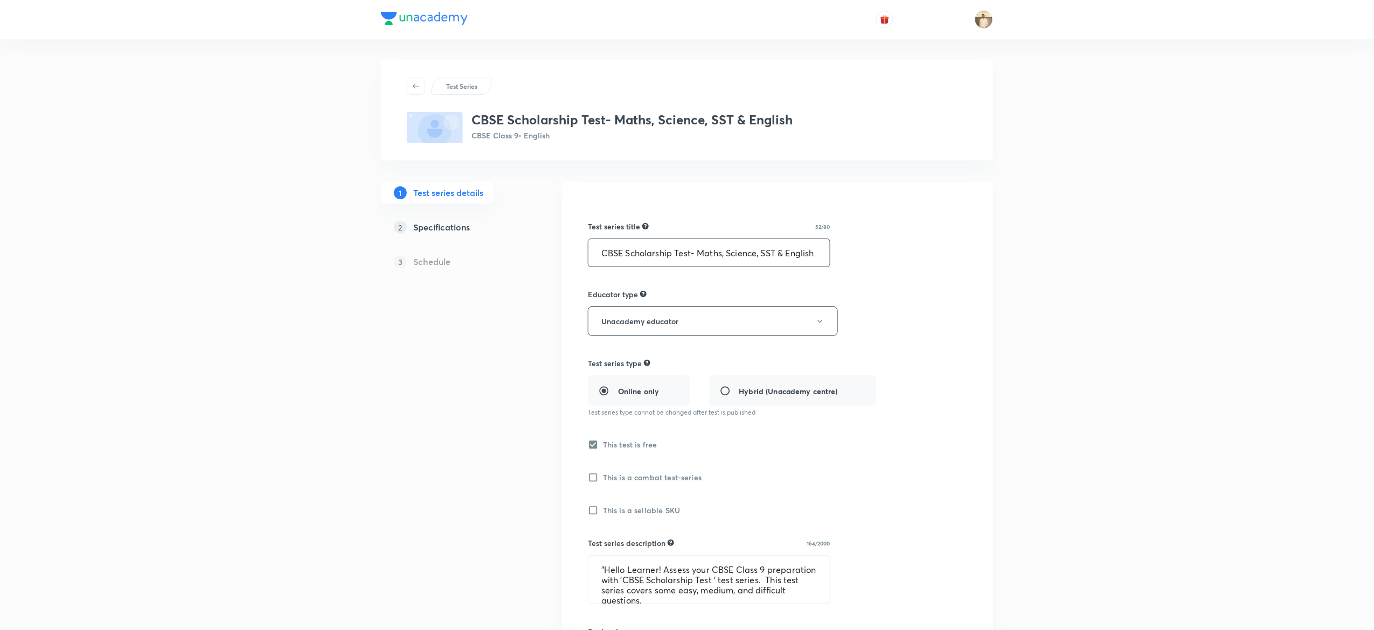
click at [677, 256] on input "CBSE Scholarship Test- Maths, Science, SST & English" at bounding box center [708, 252] width 241 height 27
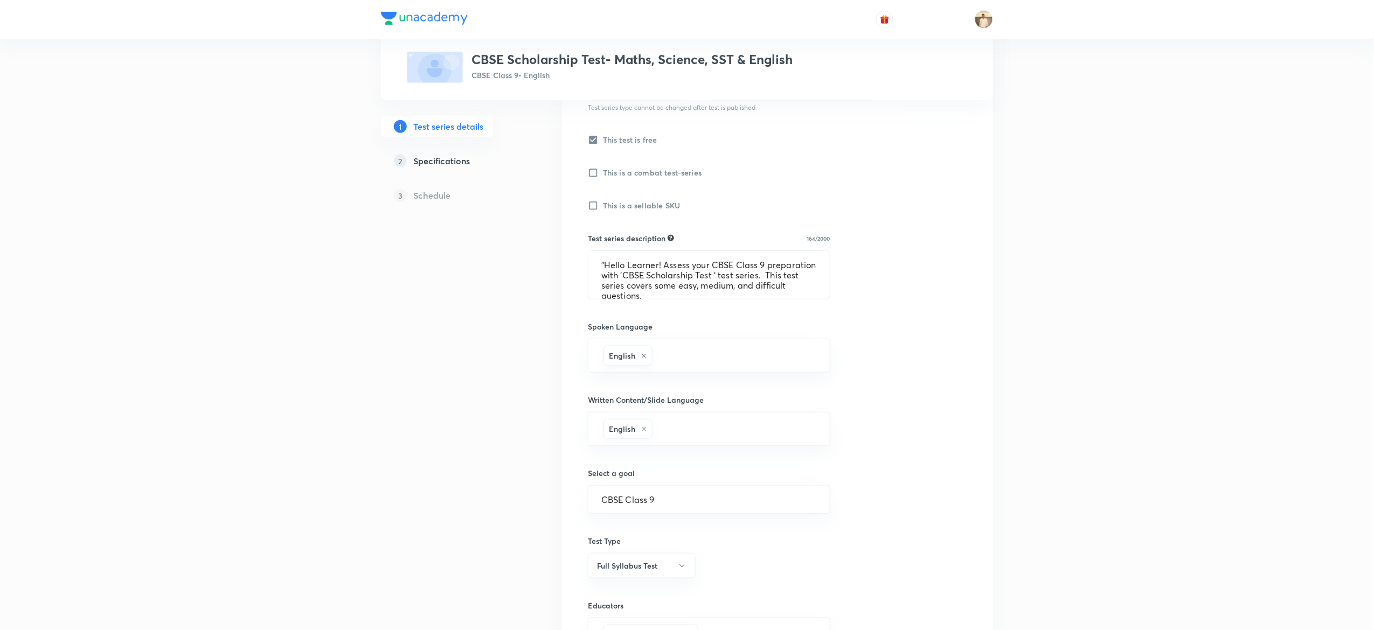
scroll to position [306, 0]
click at [672, 265] on textarea ""Hello Learner! Assess your CBSE Class 9 preparation with 'CBSE Scholarship Tes…" at bounding box center [708, 274] width 241 height 48
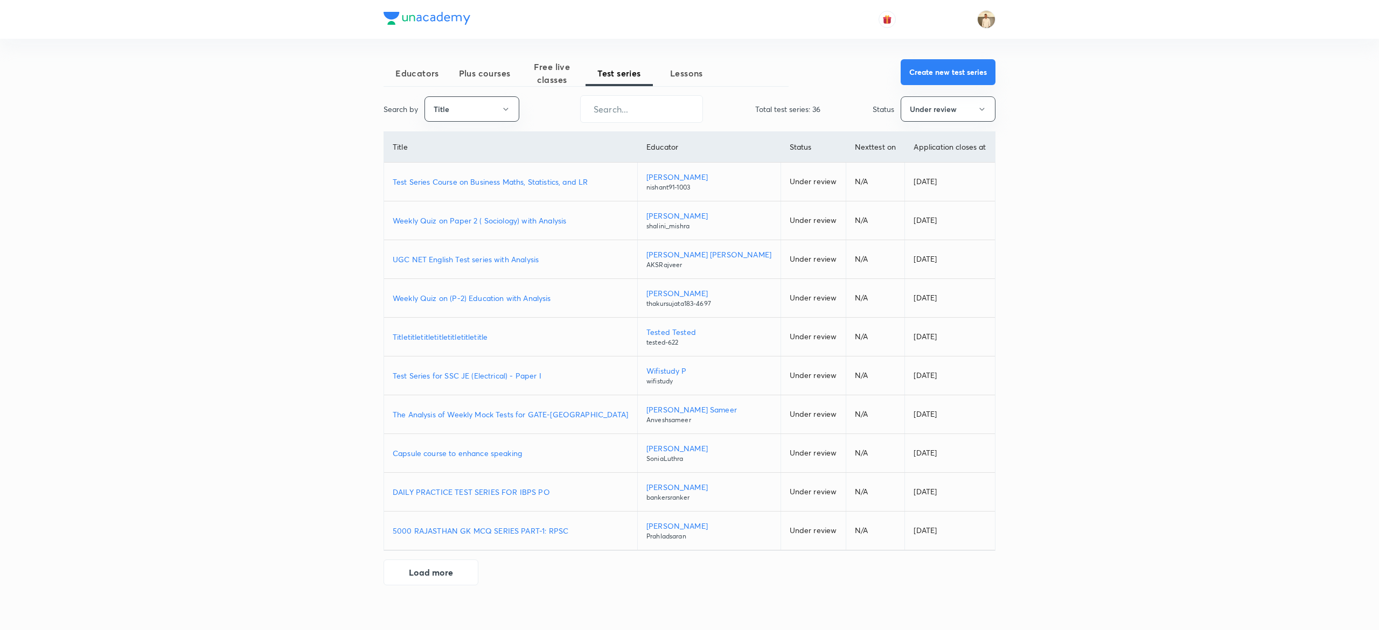
click at [938, 75] on button "Create new test series" at bounding box center [948, 72] width 95 height 26
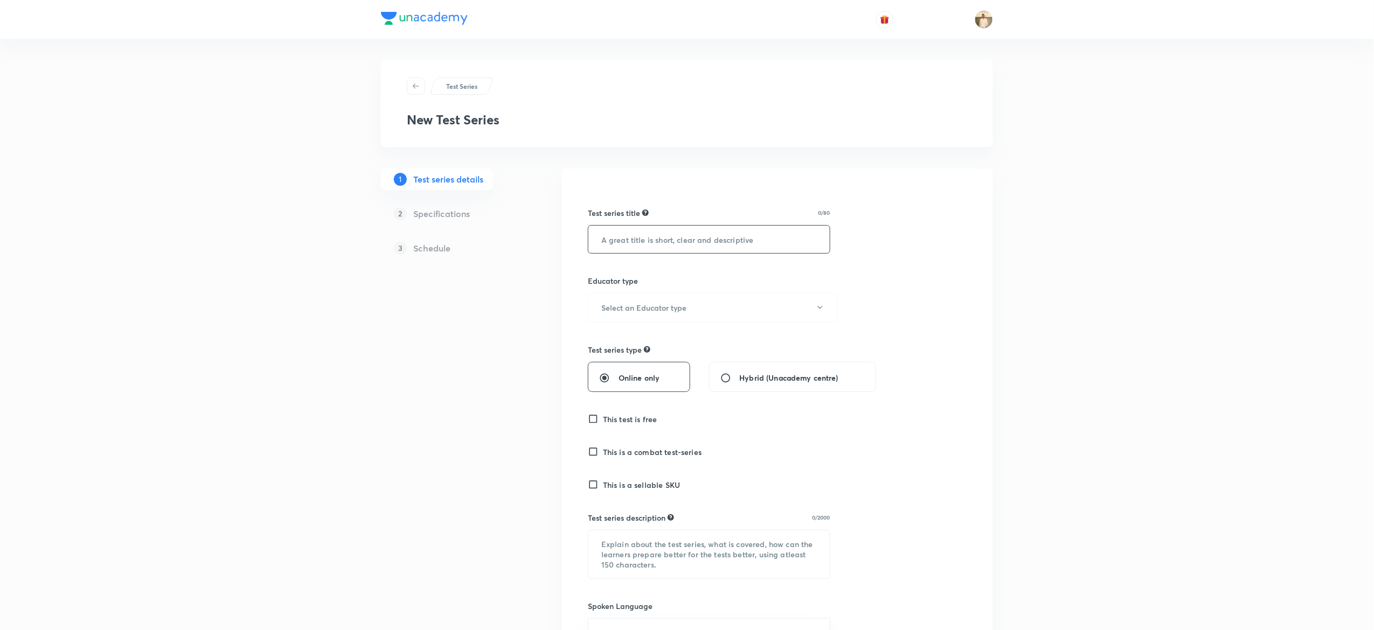
drag, startPoint x: 761, startPoint y: 220, endPoint x: 741, endPoint y: 241, distance: 29.0
click at [741, 241] on div "Test series title 0/80 ​" at bounding box center [709, 230] width 242 height 46
click at [741, 241] on input "text" at bounding box center [708, 239] width 241 height 27
paste input "CBSE Scholarship Test- Maths, Science, SST & English"
type input "CBSE Scholarship Test- Maths, Science, SST & English"
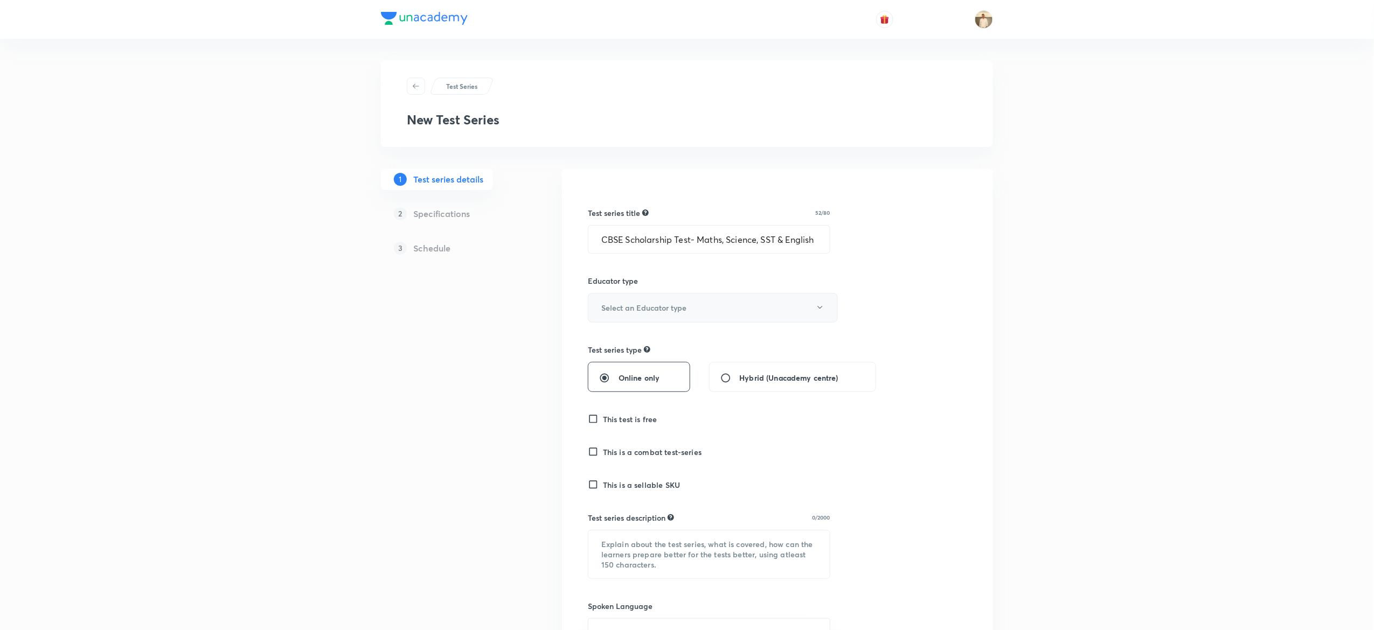
click at [716, 315] on button "Select an Educator type" at bounding box center [713, 308] width 250 height 30
click at [638, 342] on span "Unacademy educator" at bounding box center [707, 343] width 236 height 11
click at [602, 378] on input "Online only" at bounding box center [608, 378] width 19 height 11
radio input "true"
click at [613, 416] on h6 "This test is free" at bounding box center [630, 419] width 54 height 11
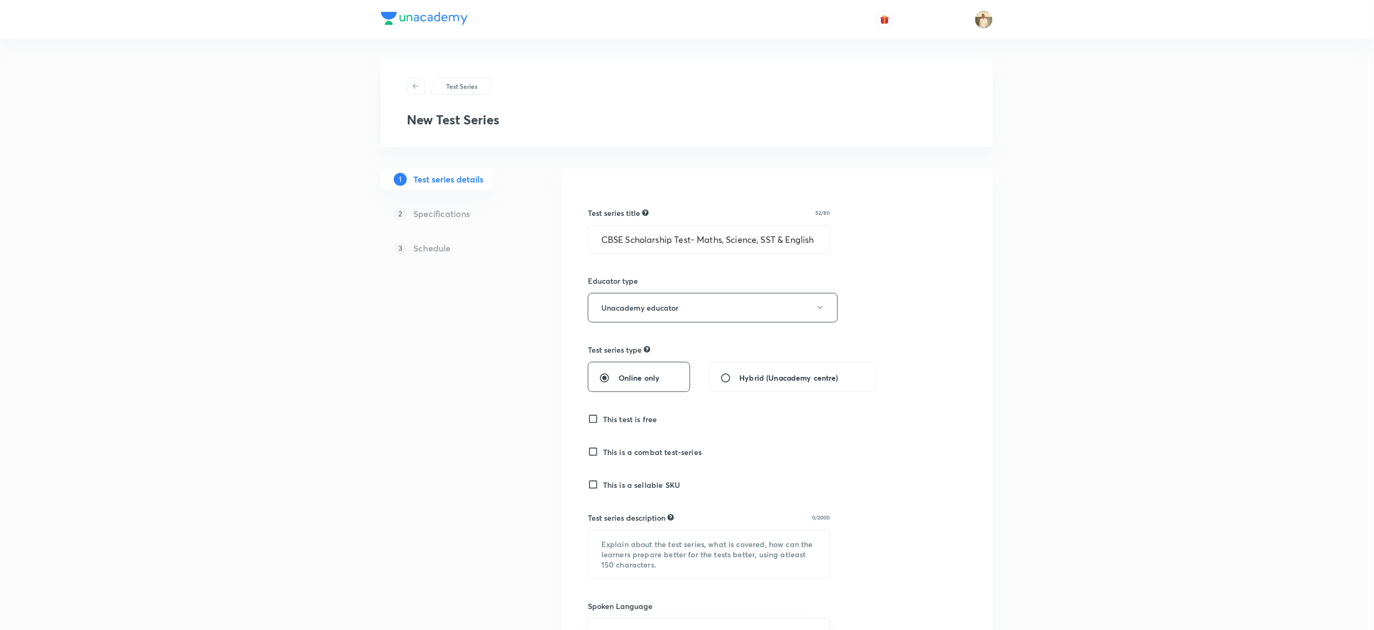
click at [603, 416] on input "This test is free" at bounding box center [595, 419] width 15 height 11
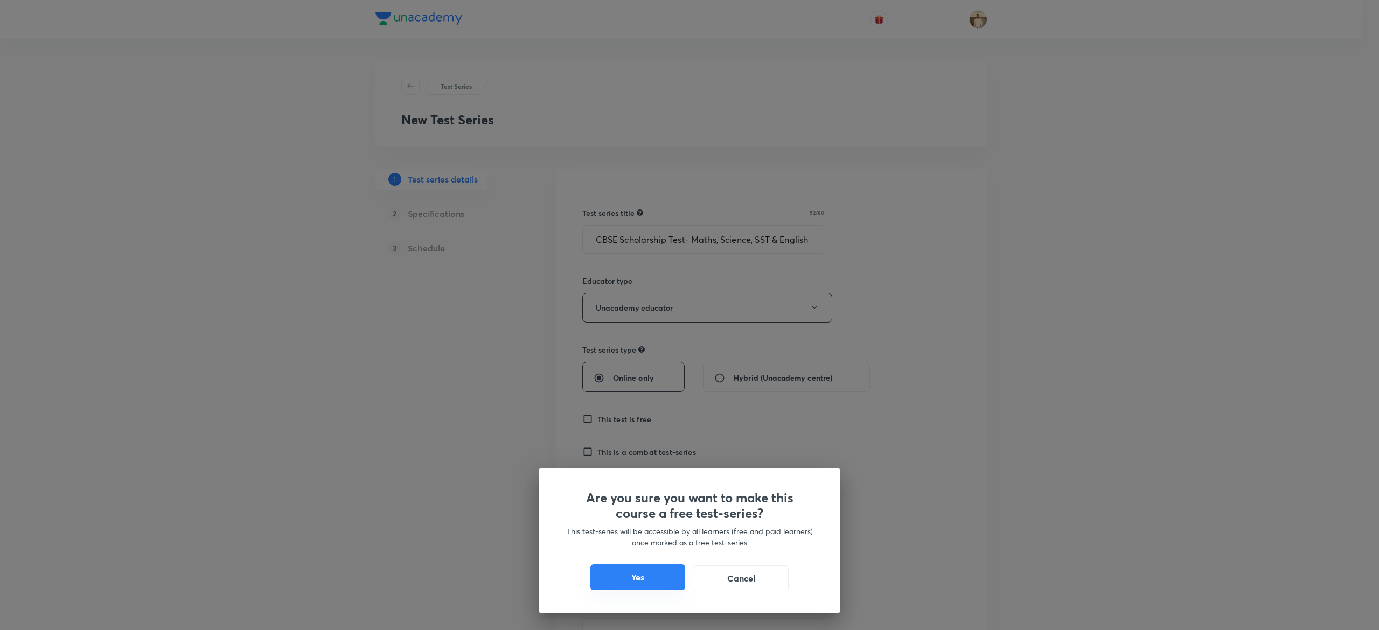
click at [636, 579] on button "Yes" at bounding box center [637, 578] width 95 height 26
checkbox input "true"
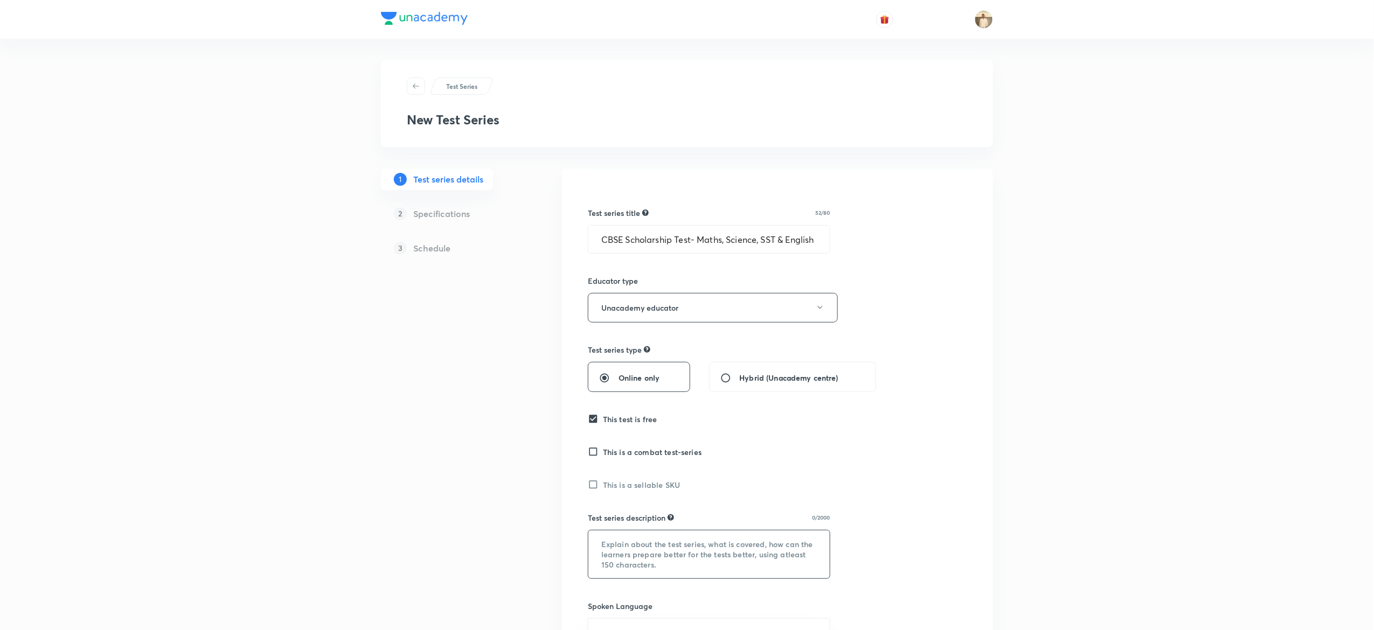
click at [666, 552] on textarea at bounding box center [708, 555] width 241 height 48
paste textarea ""Hello Learner! Assess your CBSE Class 9 preparation with 'CBSE Scholarship Tes…"
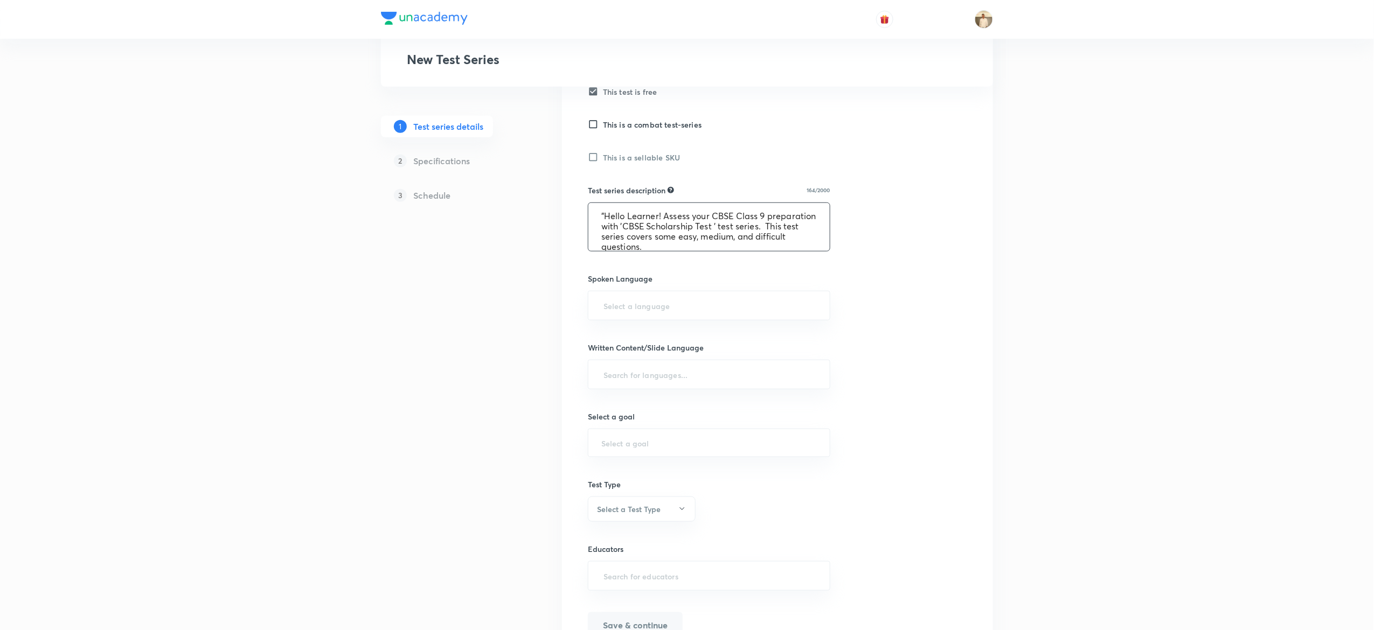
scroll to position [331, 0]
type textarea ""Hello Learner! Assess your CBSE Class 9 preparation with 'CBSE Scholarship Tes…"
click at [729, 306] on input "text" at bounding box center [708, 303] width 215 height 20
click at [652, 336] on li "English" at bounding box center [708, 334] width 241 height 19
click at [662, 389] on div "​" at bounding box center [709, 376] width 242 height 30
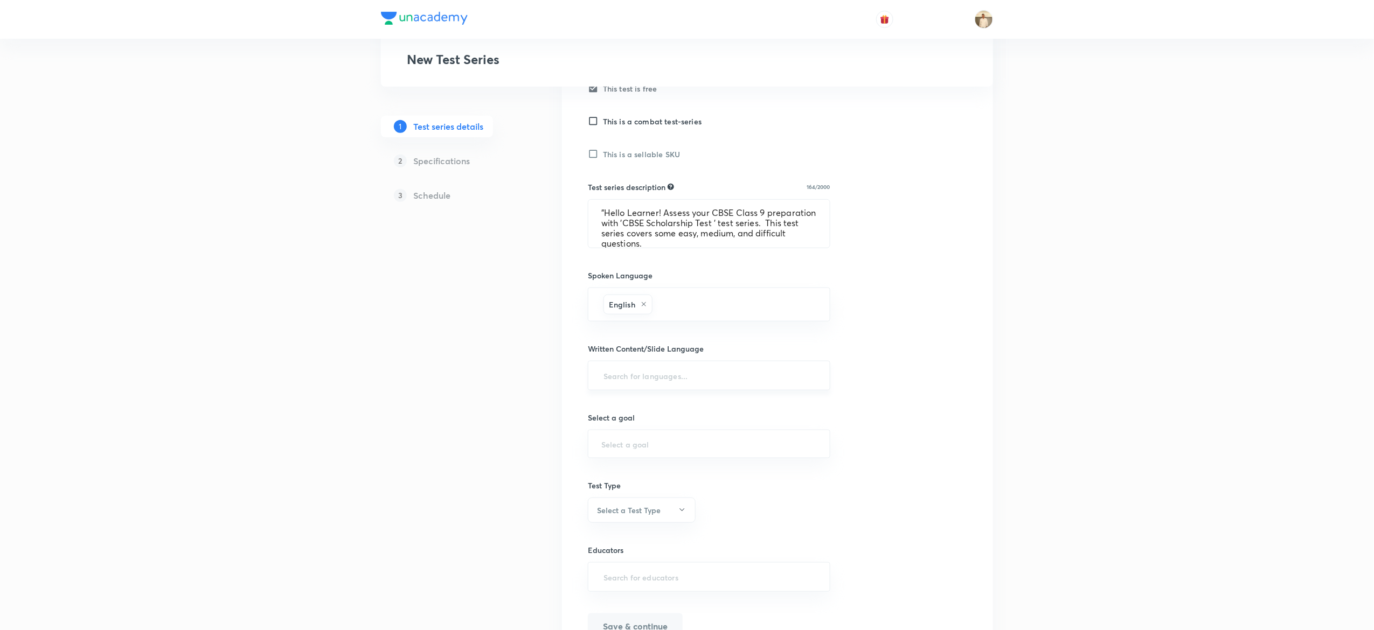
click at [622, 378] on input "text" at bounding box center [708, 376] width 215 height 20
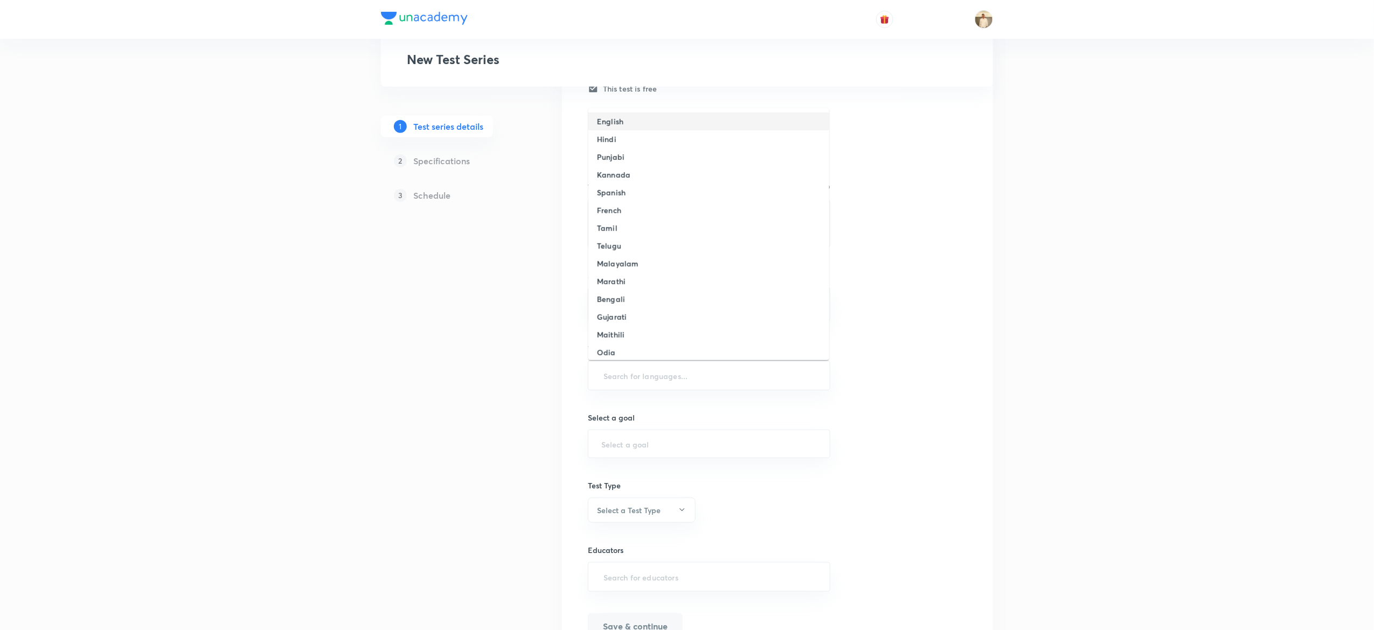
click at [630, 120] on li "English" at bounding box center [708, 122] width 241 height 18
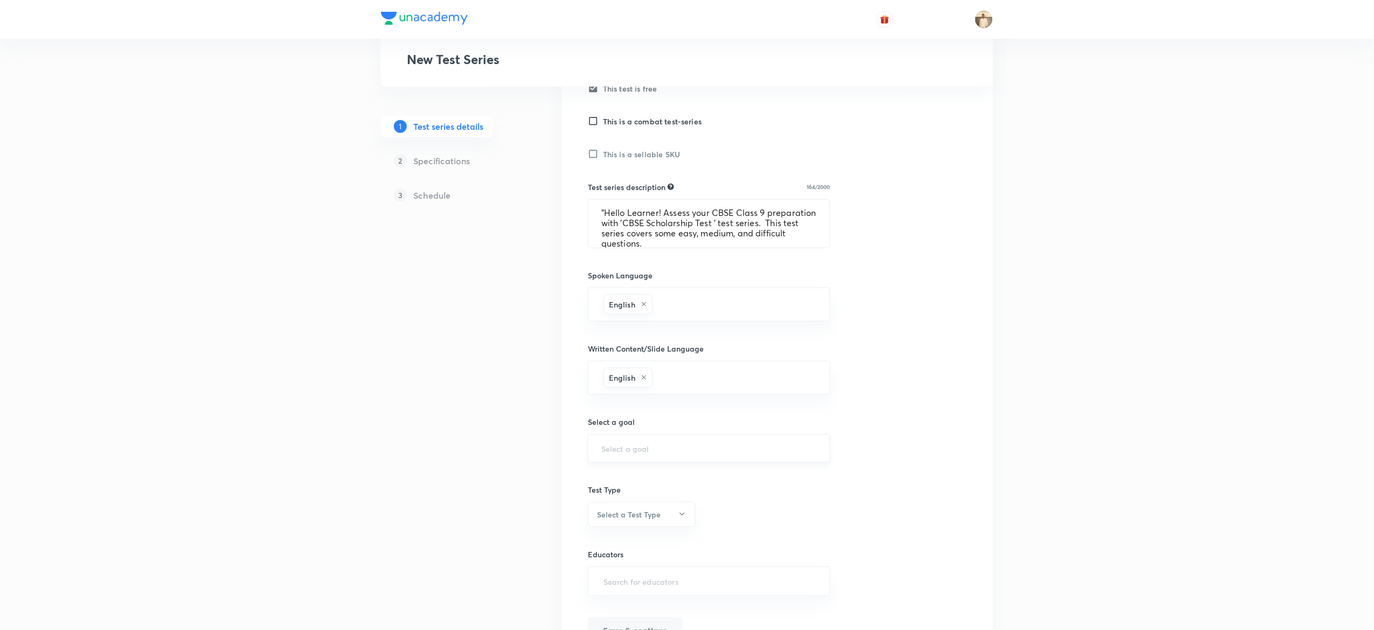
click at [681, 444] on div "​" at bounding box center [709, 448] width 242 height 29
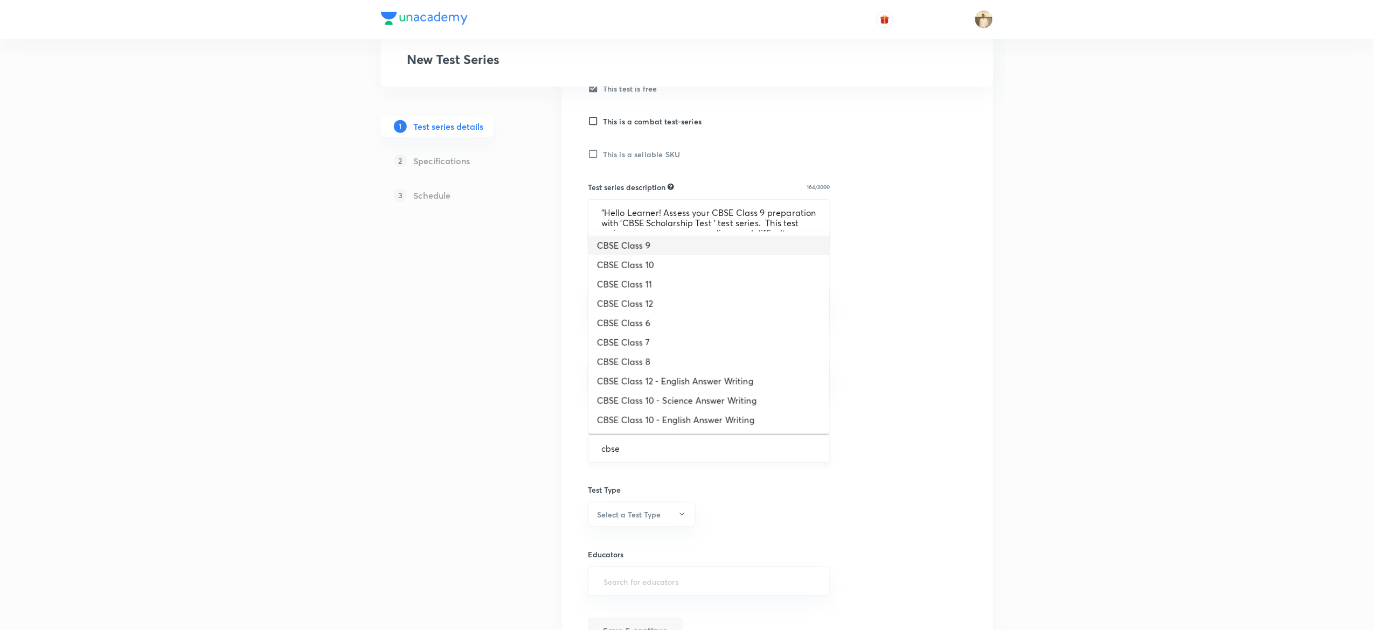
type input "CBSE Class 9"
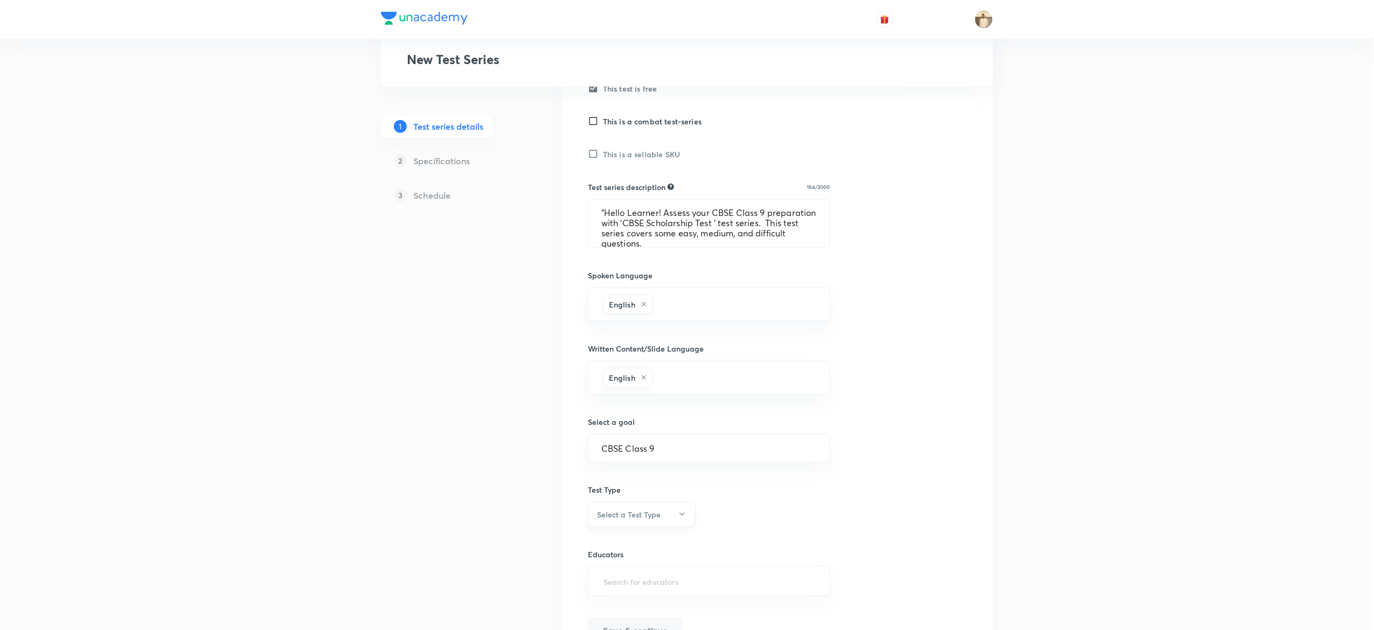
click at [665, 523] on button "Select a Test Type" at bounding box center [642, 514] width 108 height 25
click at [621, 565] on span "Minor Test" at bounding box center [636, 570] width 94 height 11
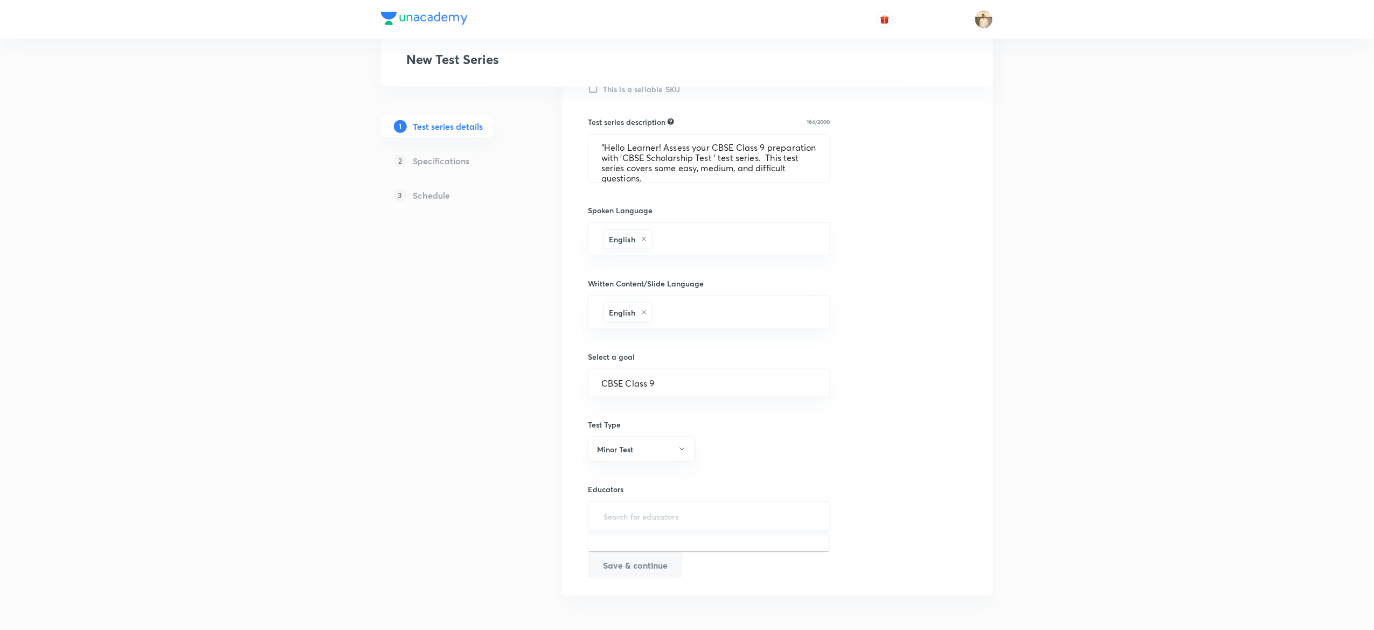
click at [751, 521] on input "text" at bounding box center [708, 516] width 215 height 20
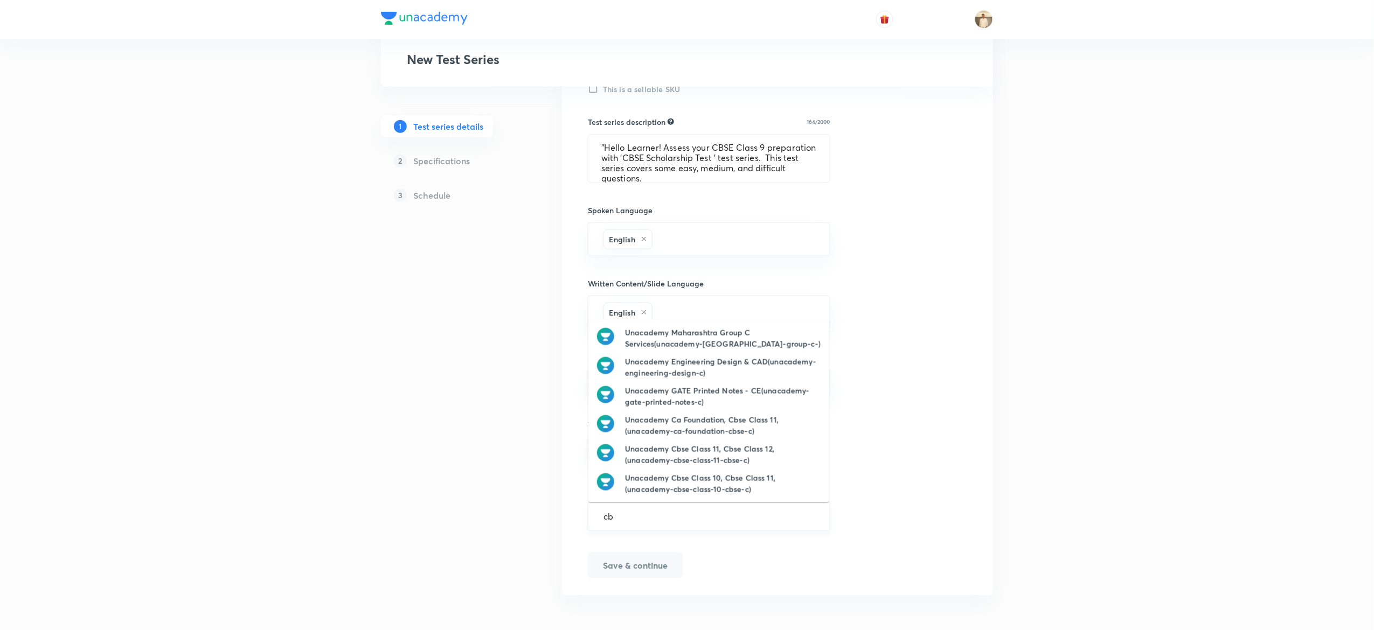
type input "c"
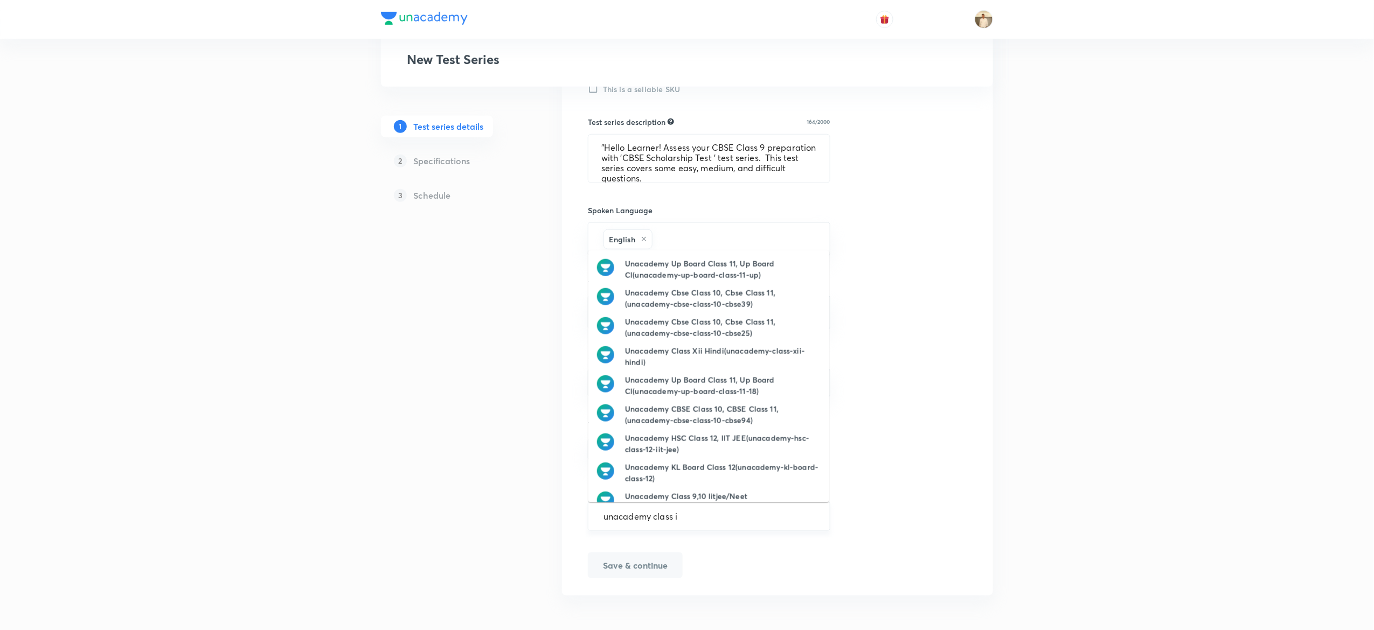
type input "unacademy class ix"
click at [716, 263] on h6 "Unacademy Class Ix(unacademy-class-ix)" at bounding box center [700, 268] width 151 height 11
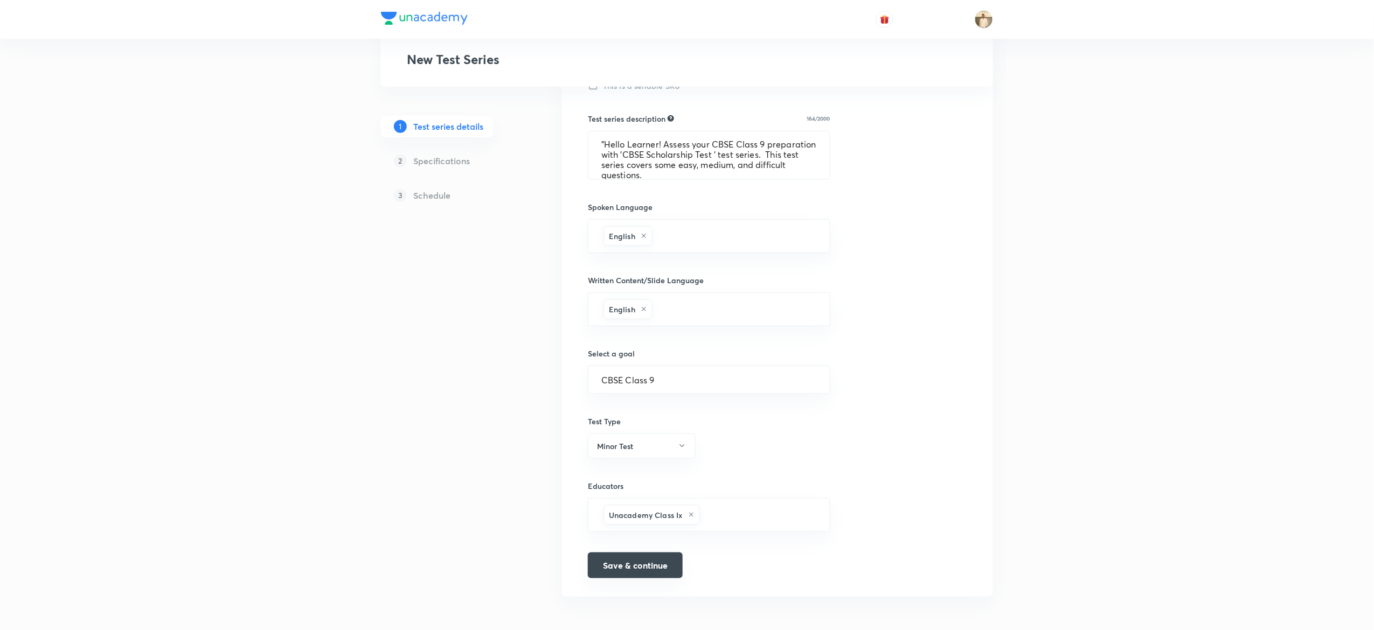
click at [648, 574] on button "Save & continue" at bounding box center [635, 566] width 95 height 26
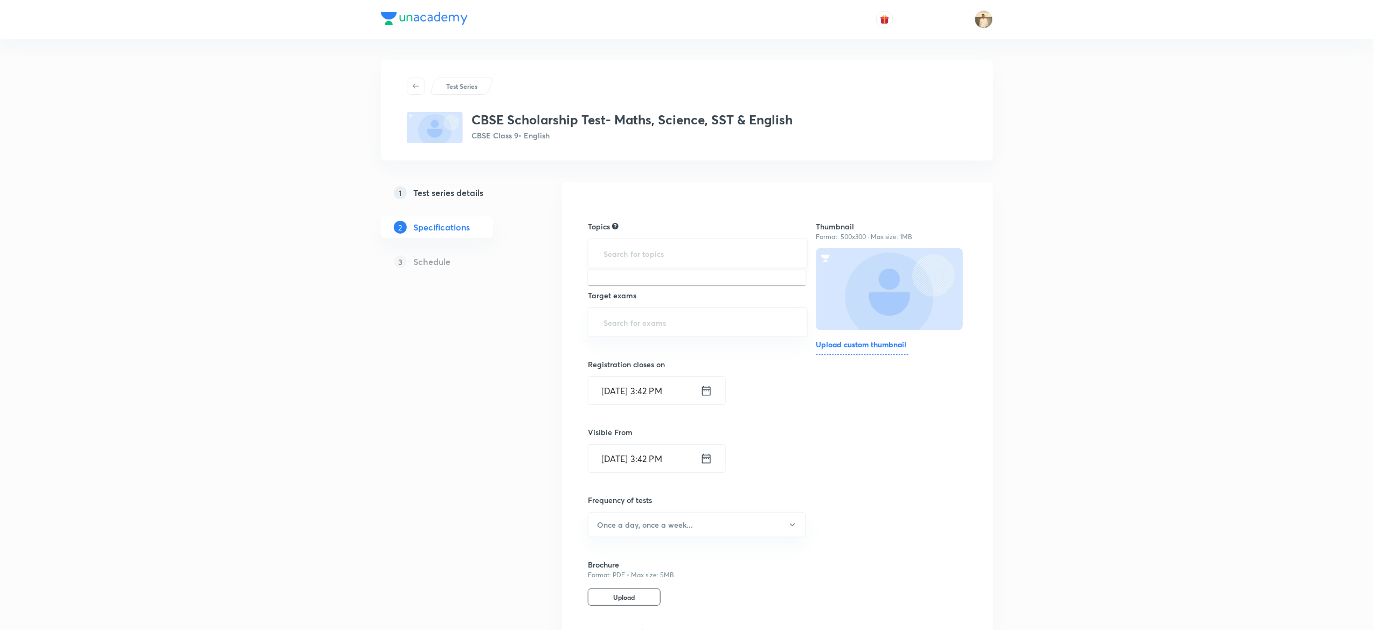
click at [724, 248] on input "text" at bounding box center [697, 253] width 193 height 20
type input "a"
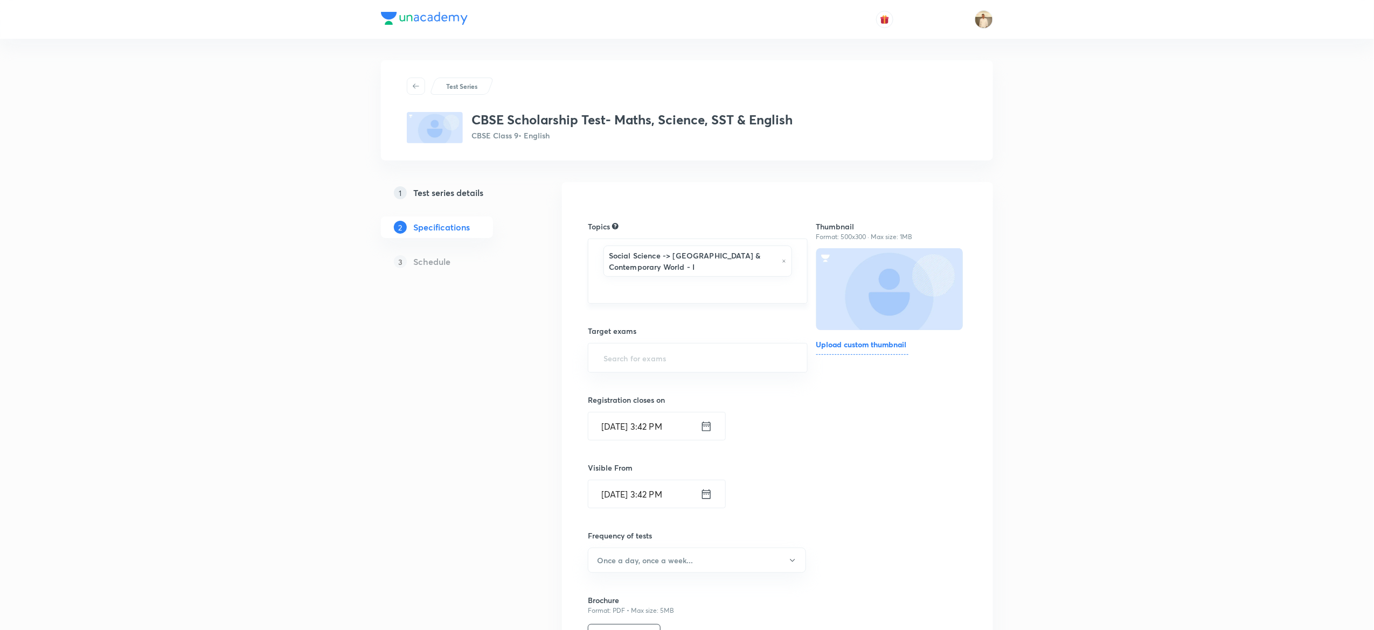
type input "a"
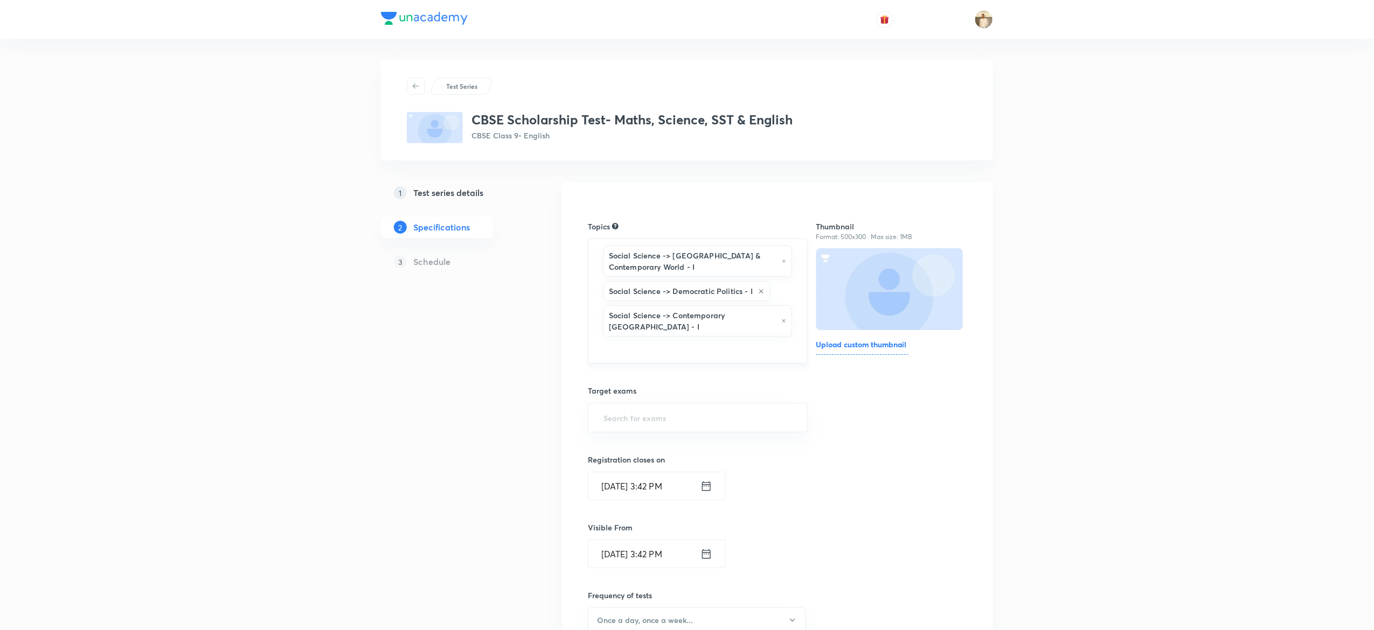
type input "a"
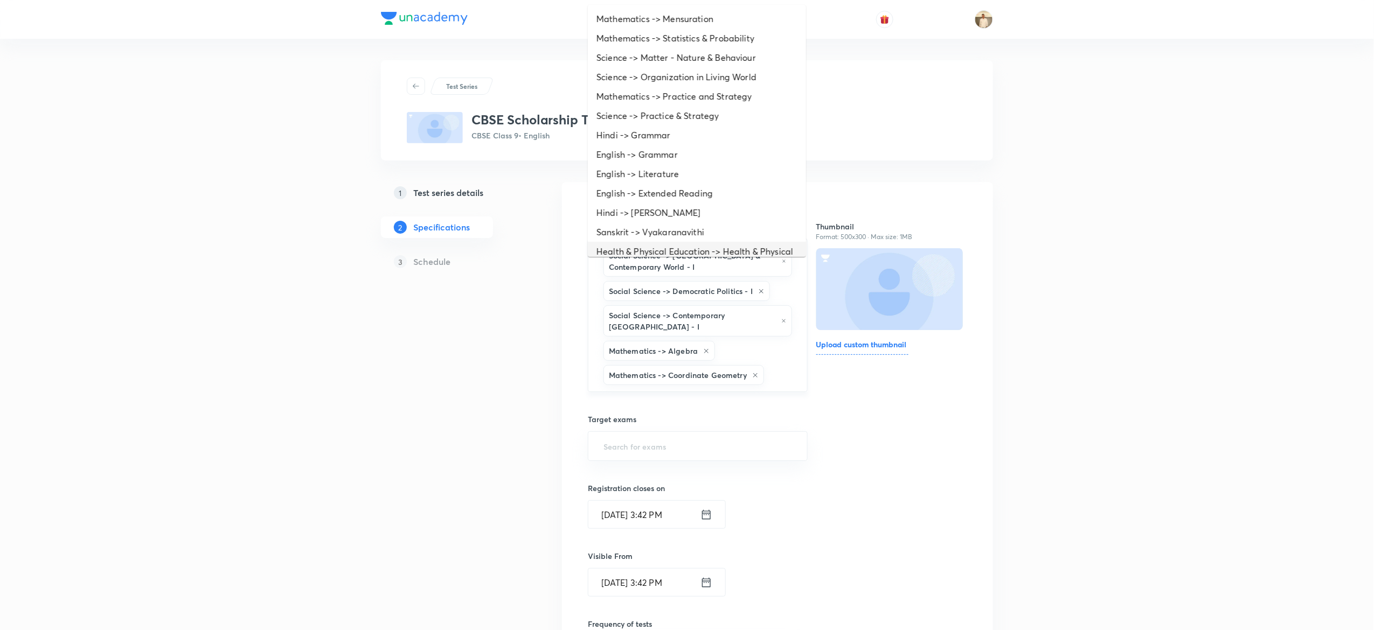
type input "a"
click at [669, 12] on li "Mathematics -> Mensuration" at bounding box center [697, 18] width 218 height 19
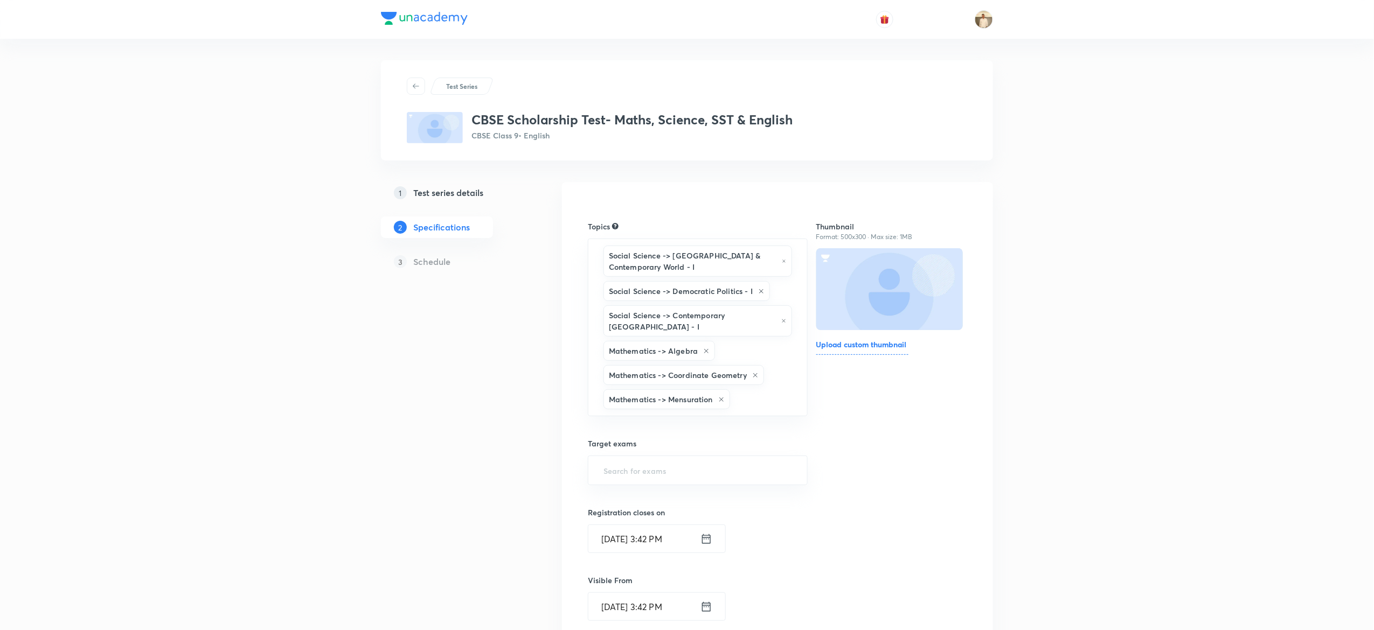
type input "a"
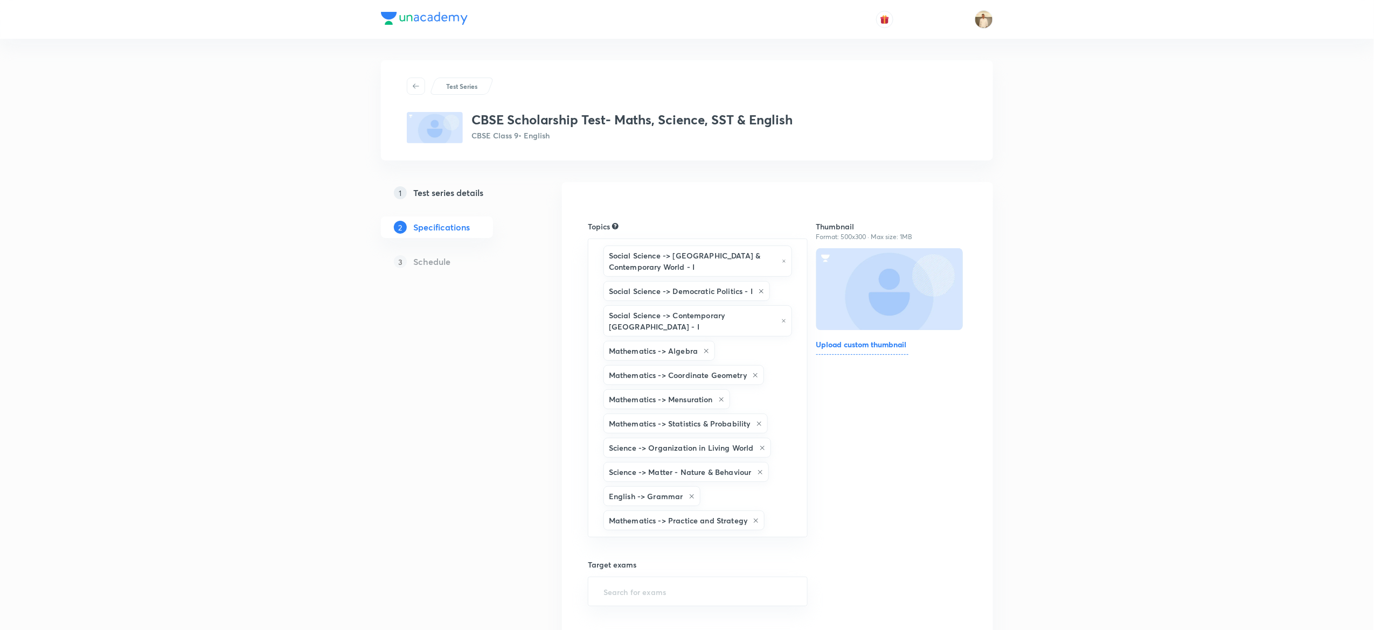
scroll to position [407, 0]
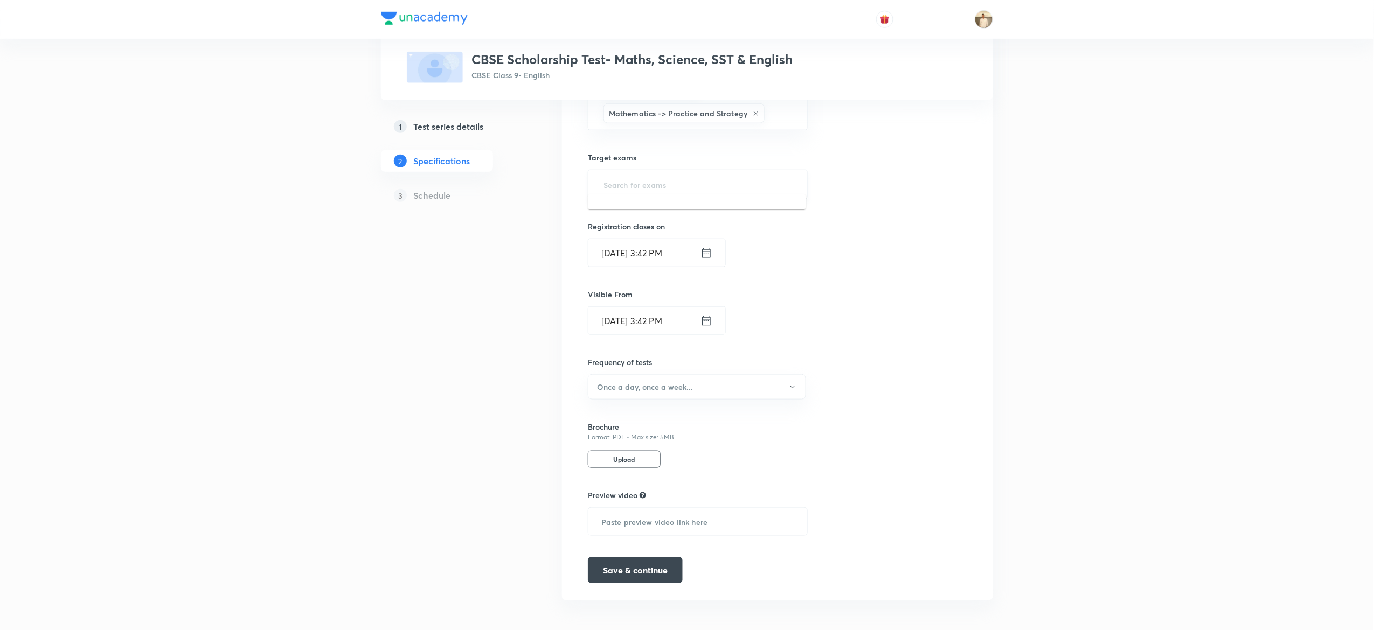
click at [720, 178] on input "text" at bounding box center [697, 185] width 193 height 20
type input "cbs"
click at [653, 386] on h6 "Once a day, once a week..." at bounding box center [645, 391] width 96 height 11
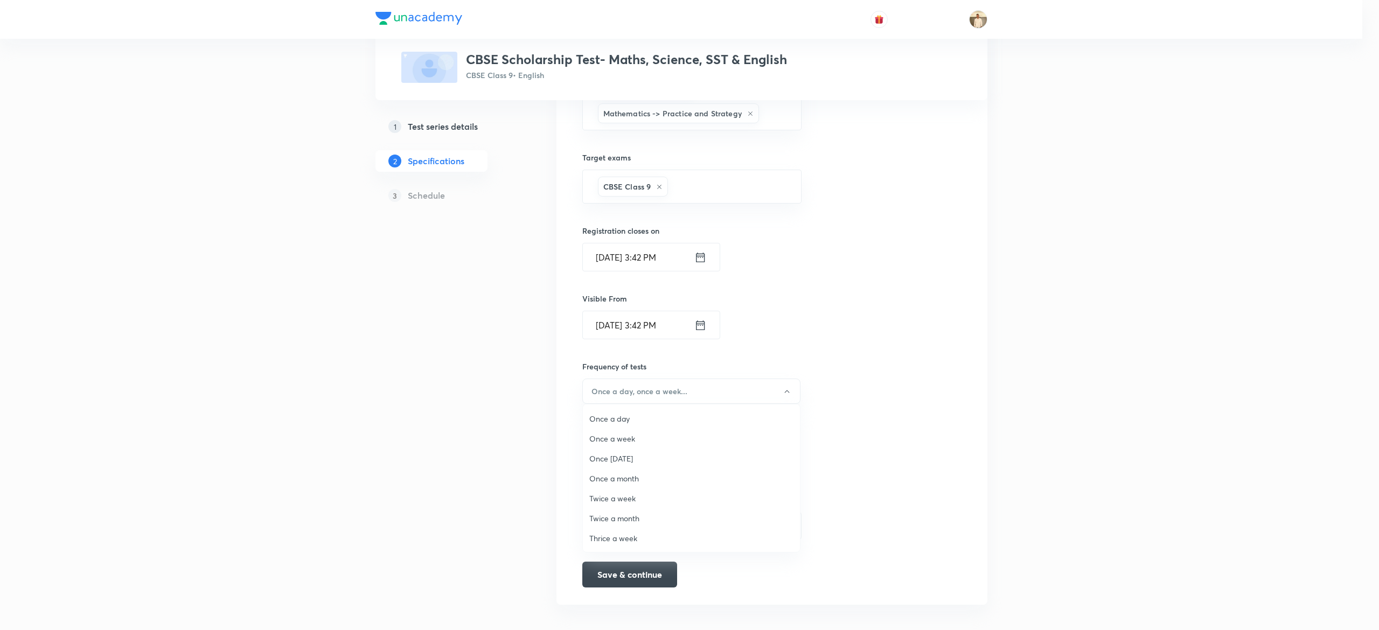
click at [623, 435] on span "Once a week" at bounding box center [691, 438] width 204 height 11
click at [641, 568] on button "Save & continue" at bounding box center [635, 574] width 95 height 26
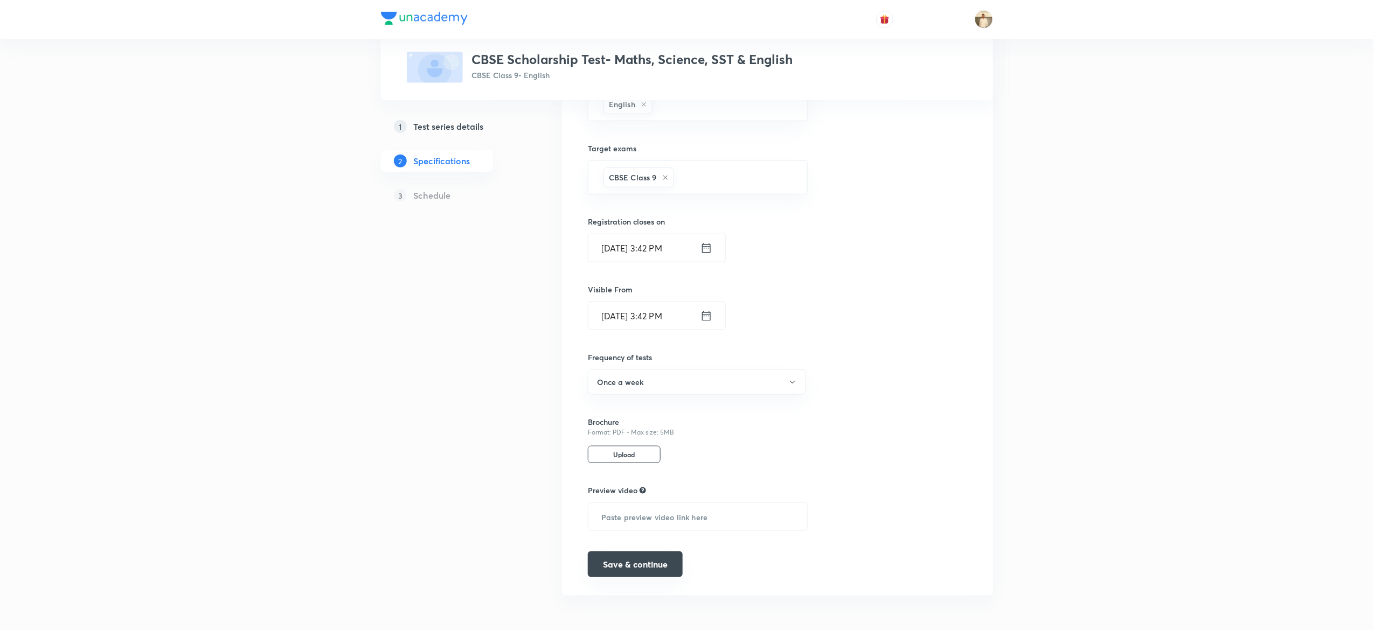
scroll to position [401, 0]
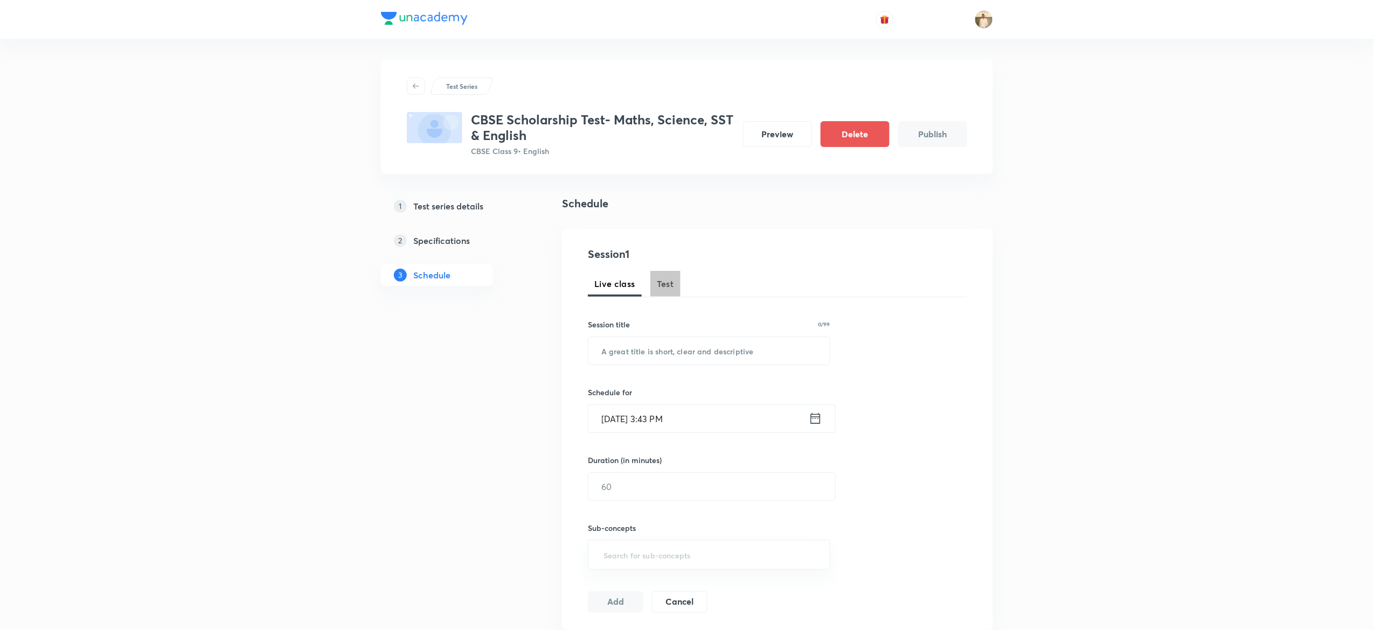
click at [668, 287] on span "Test" at bounding box center [665, 283] width 17 height 13
click at [653, 356] on input "text" at bounding box center [708, 350] width 241 height 27
paste input "CBSE Scholarship Test"
type input "CBSE Scholarship Test"
click at [616, 420] on input "Oct 4, 2025, 3:43 PM" at bounding box center [698, 418] width 220 height 27
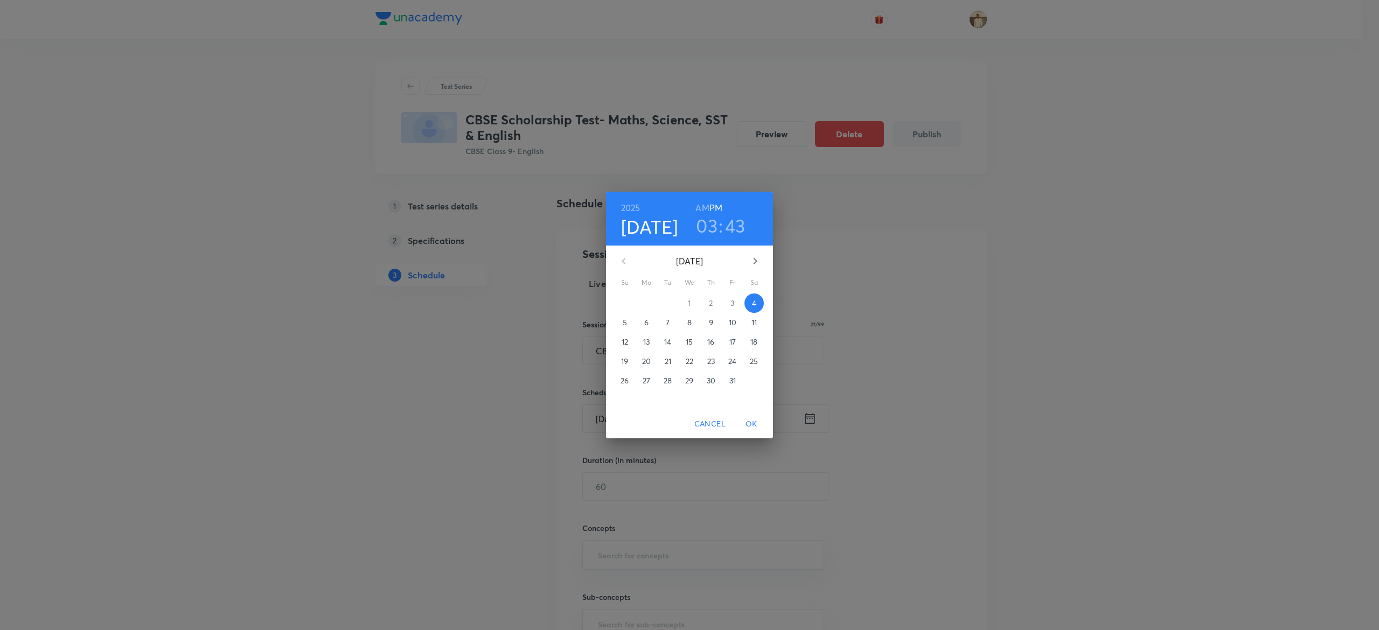
click at [625, 319] on p "5" at bounding box center [625, 322] width 4 height 11
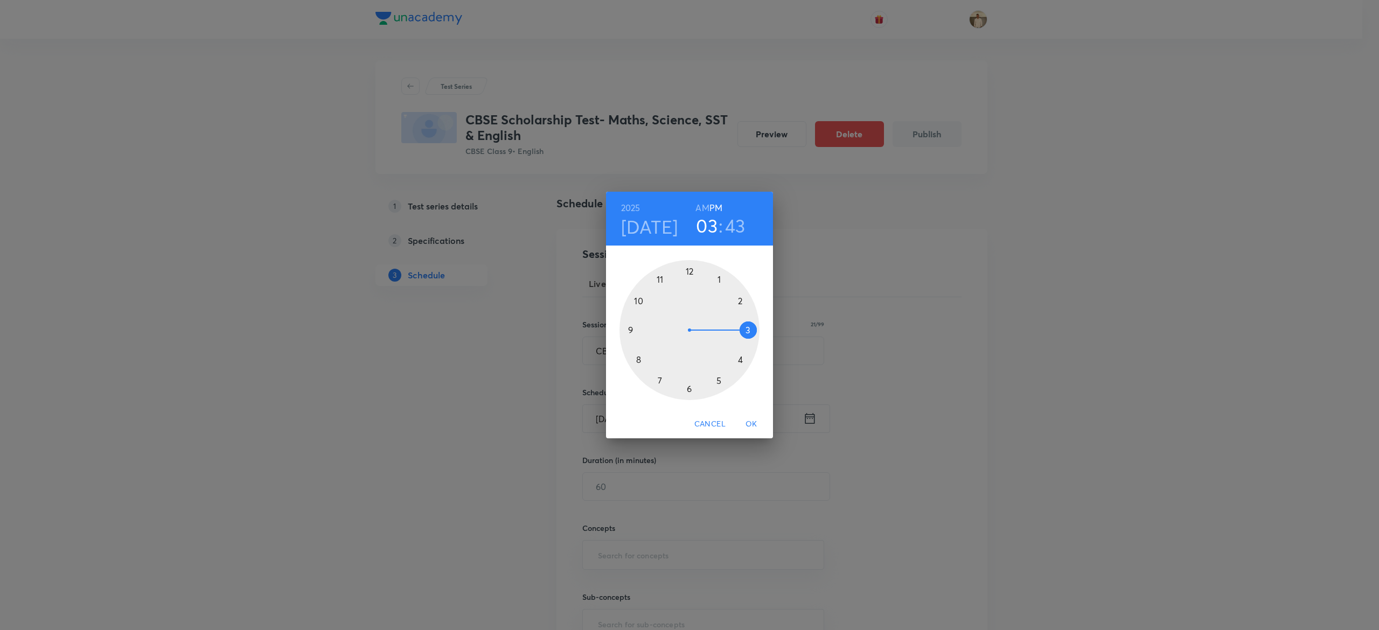
click at [716, 379] on div at bounding box center [690, 330] width 140 height 140
click at [688, 268] on div at bounding box center [690, 330] width 140 height 140
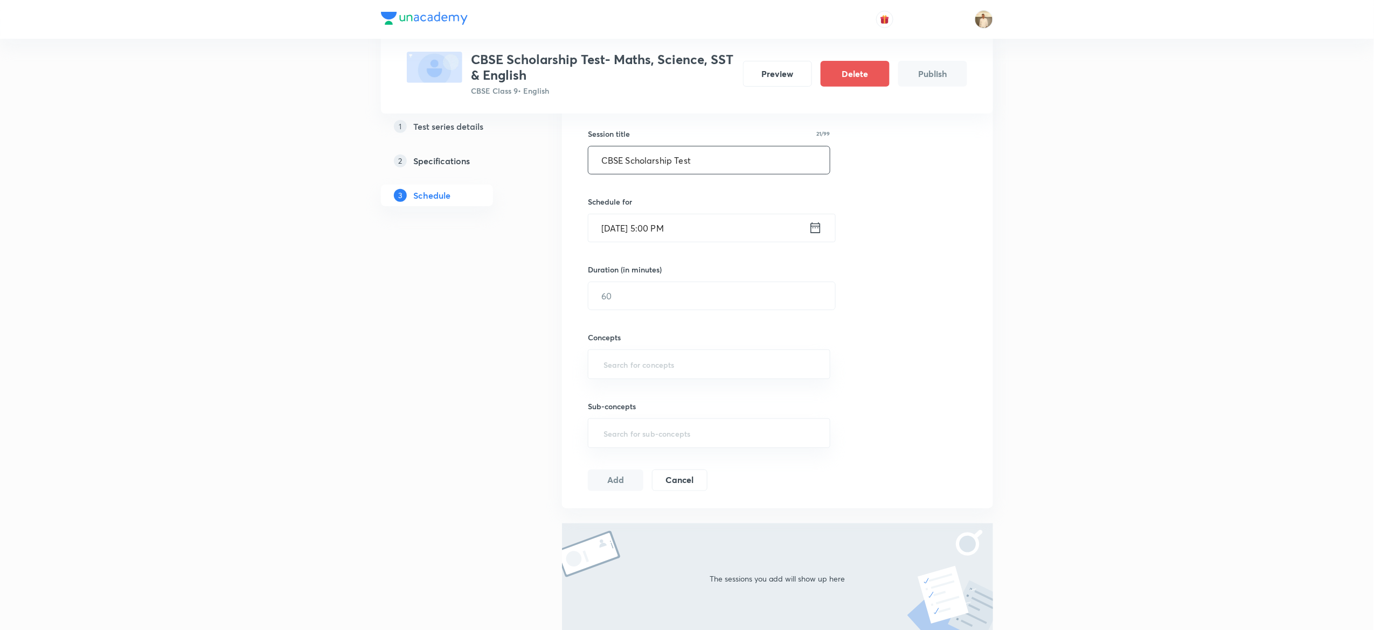
scroll to position [192, 0]
click at [638, 297] on input "text" at bounding box center [711, 294] width 247 height 27
type input "90"
click at [706, 358] on input "text" at bounding box center [708, 363] width 215 height 20
type input "a"
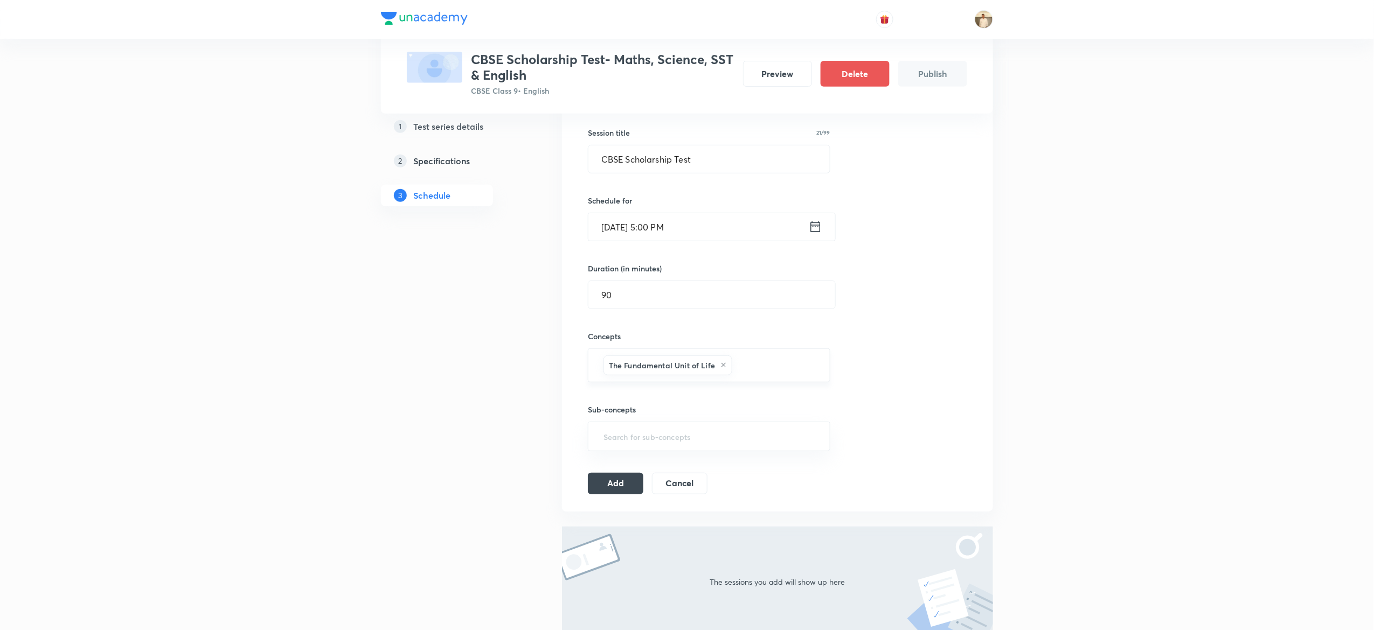
type input "a"
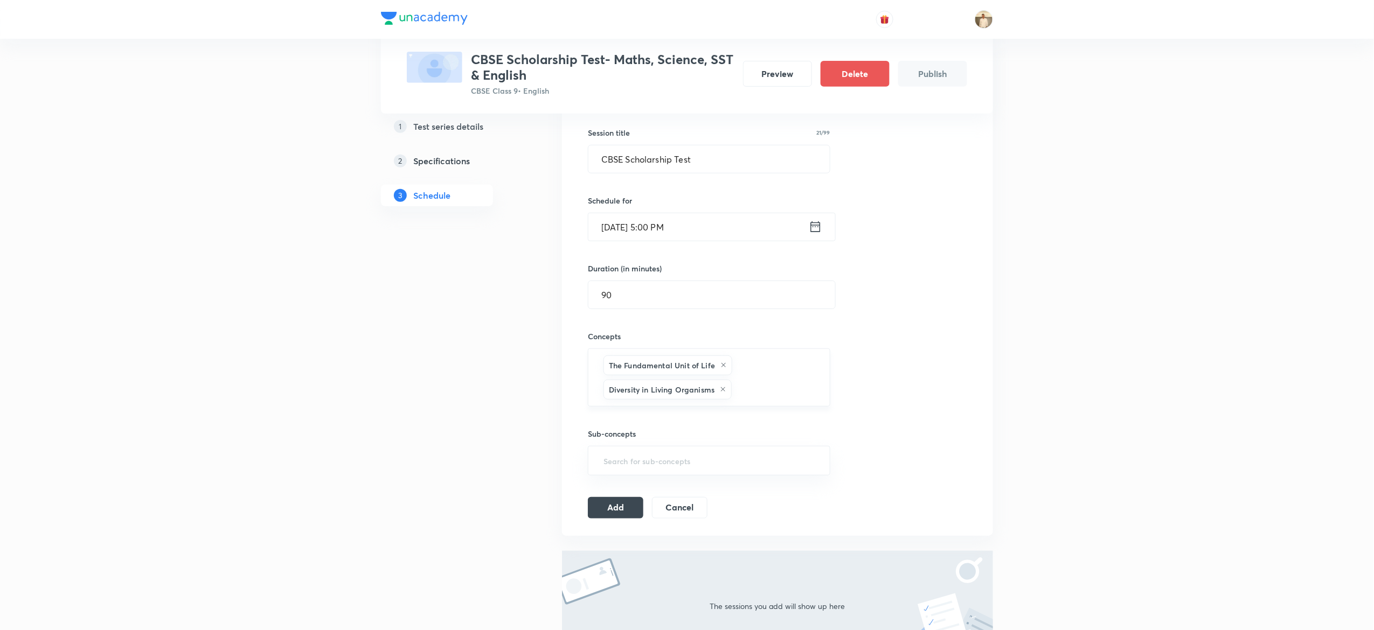
type input "a"
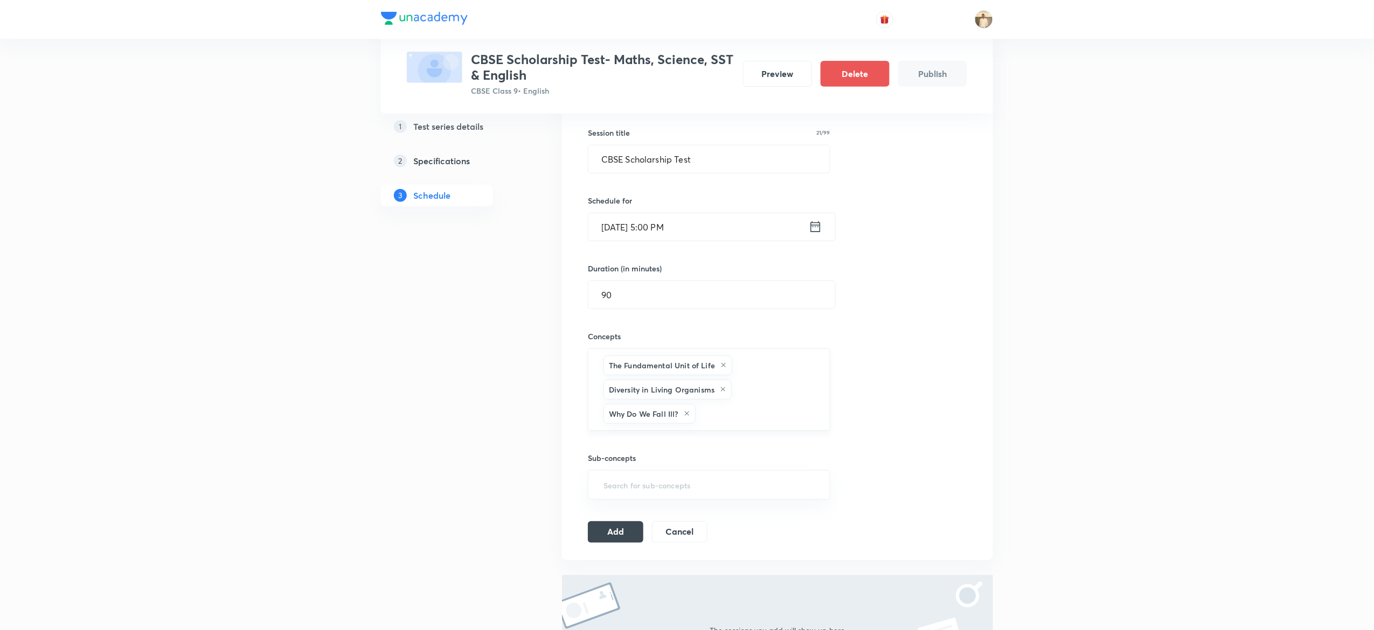
type input "a"
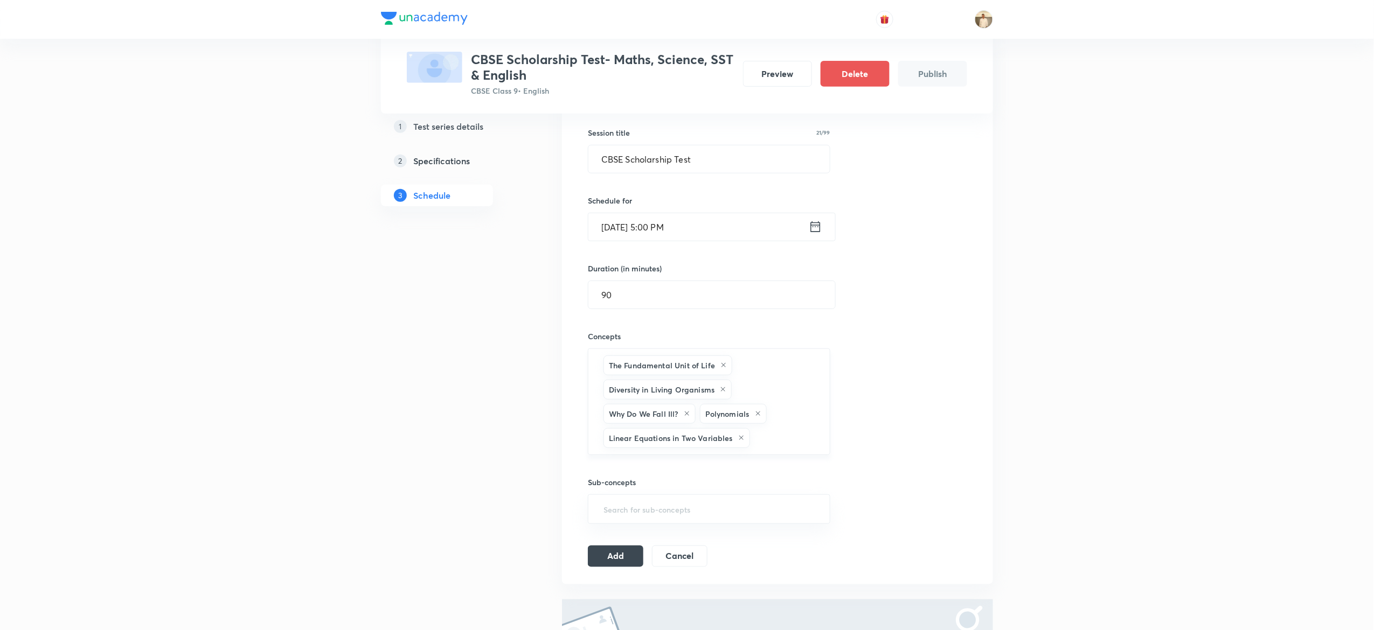
type input "a"
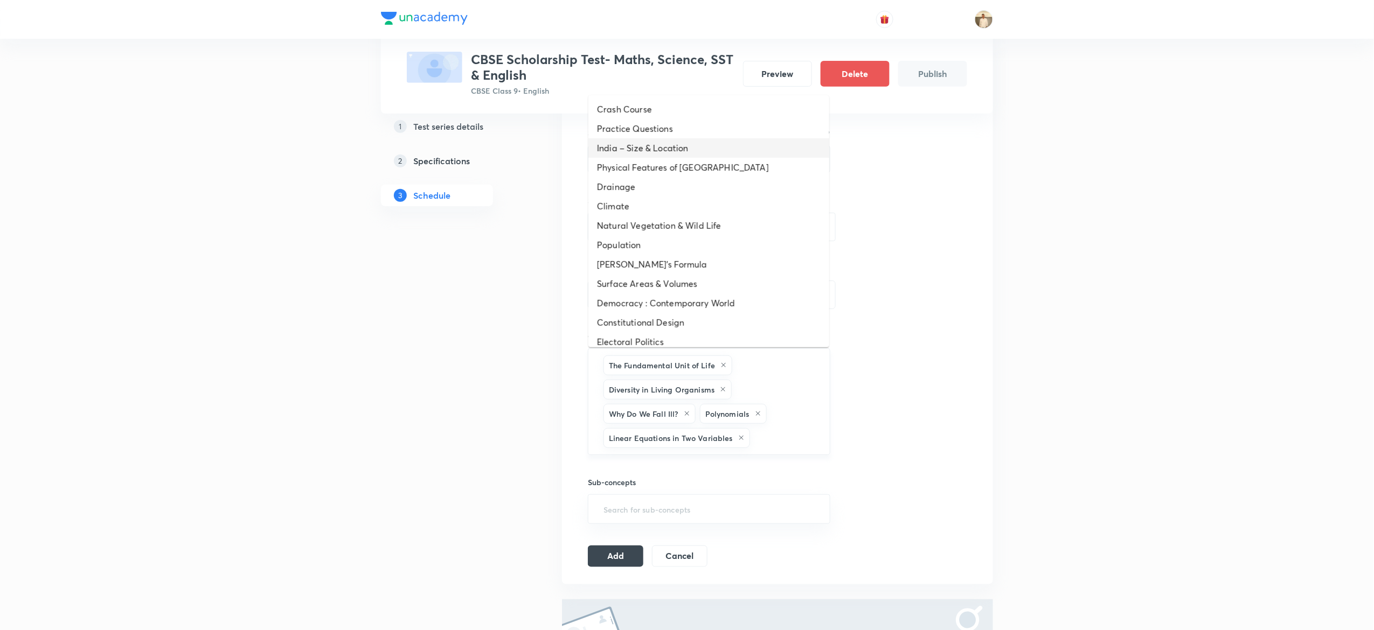
type input "a"
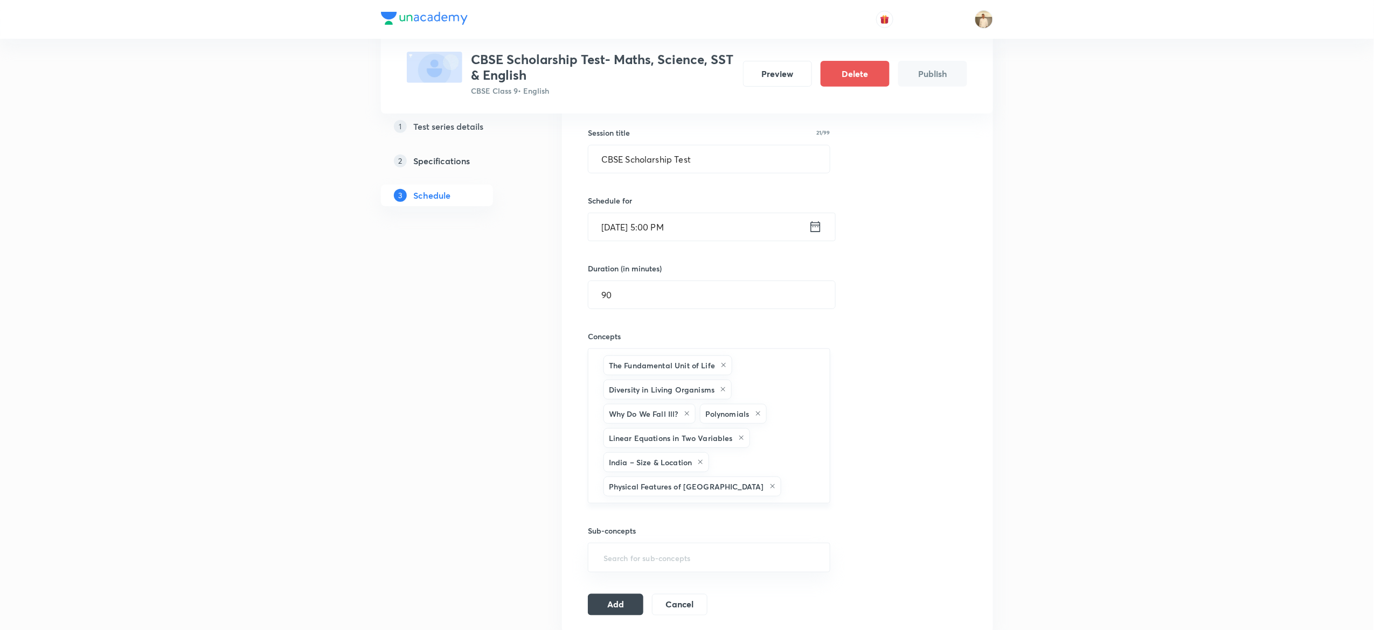
type input "a"
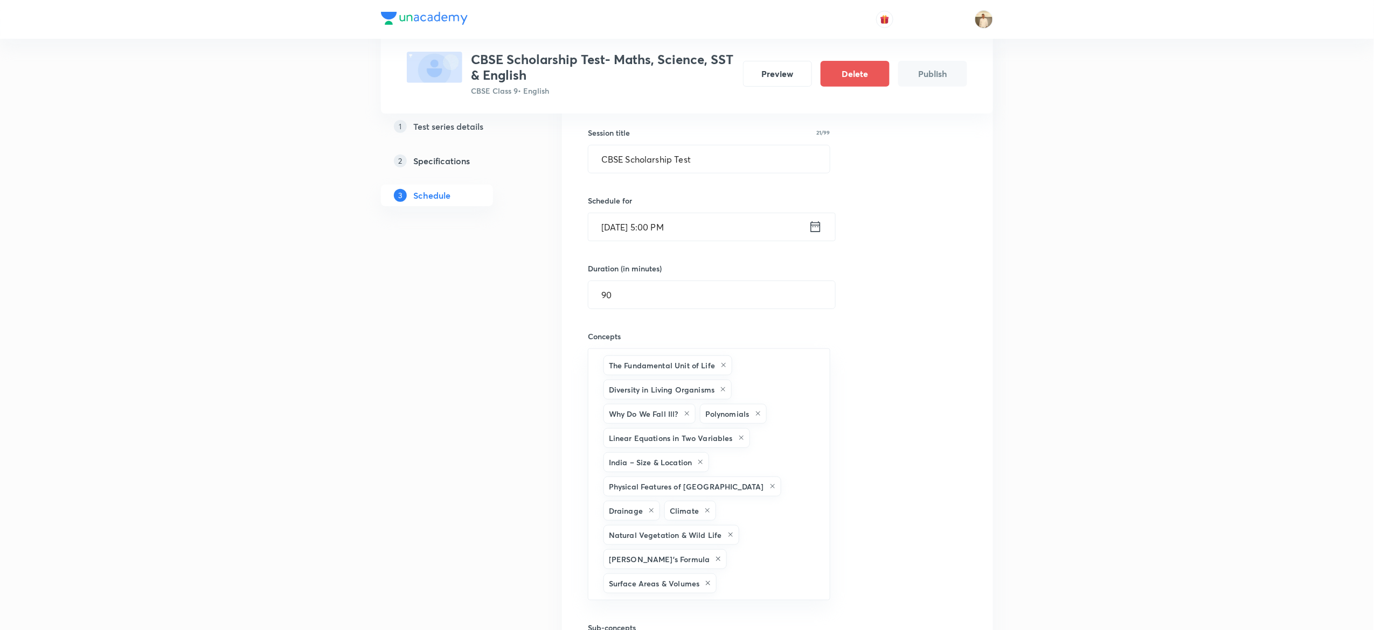
click at [1061, 385] on div "Test Series CBSE Scholarship Test- Maths, Science, SST & English CBSE Class 9 •…" at bounding box center [687, 376] width 1374 height 1137
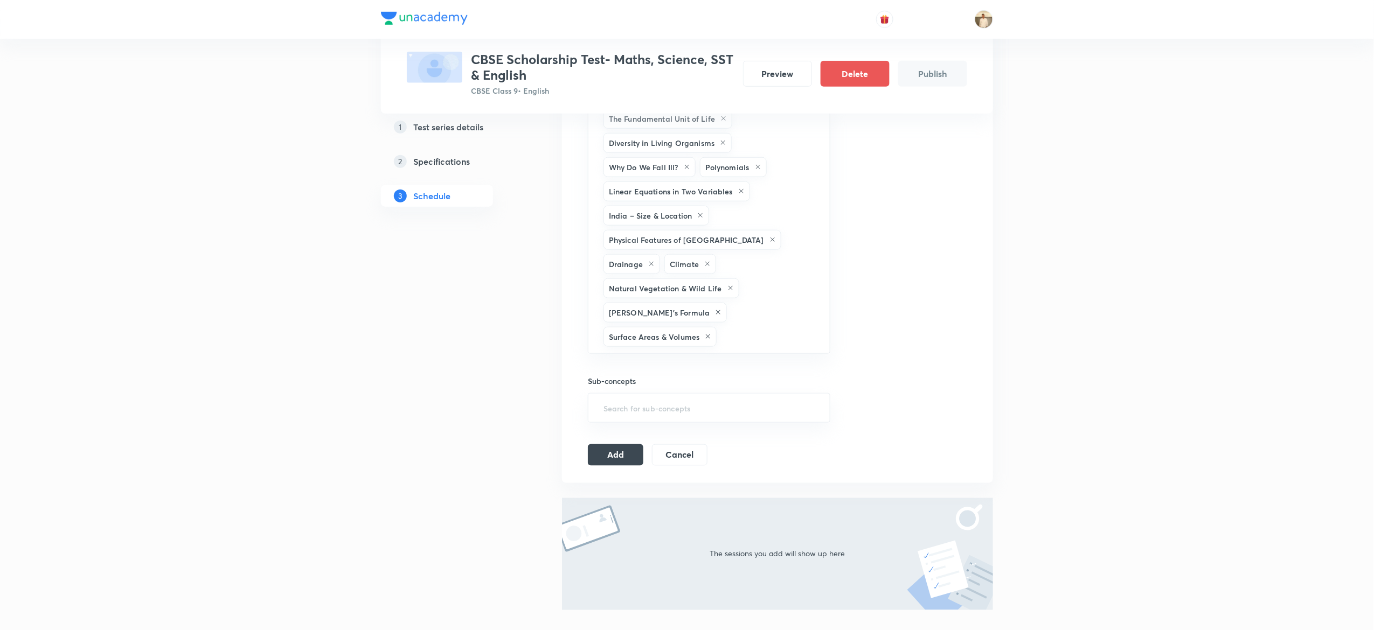
scroll to position [483, 0]
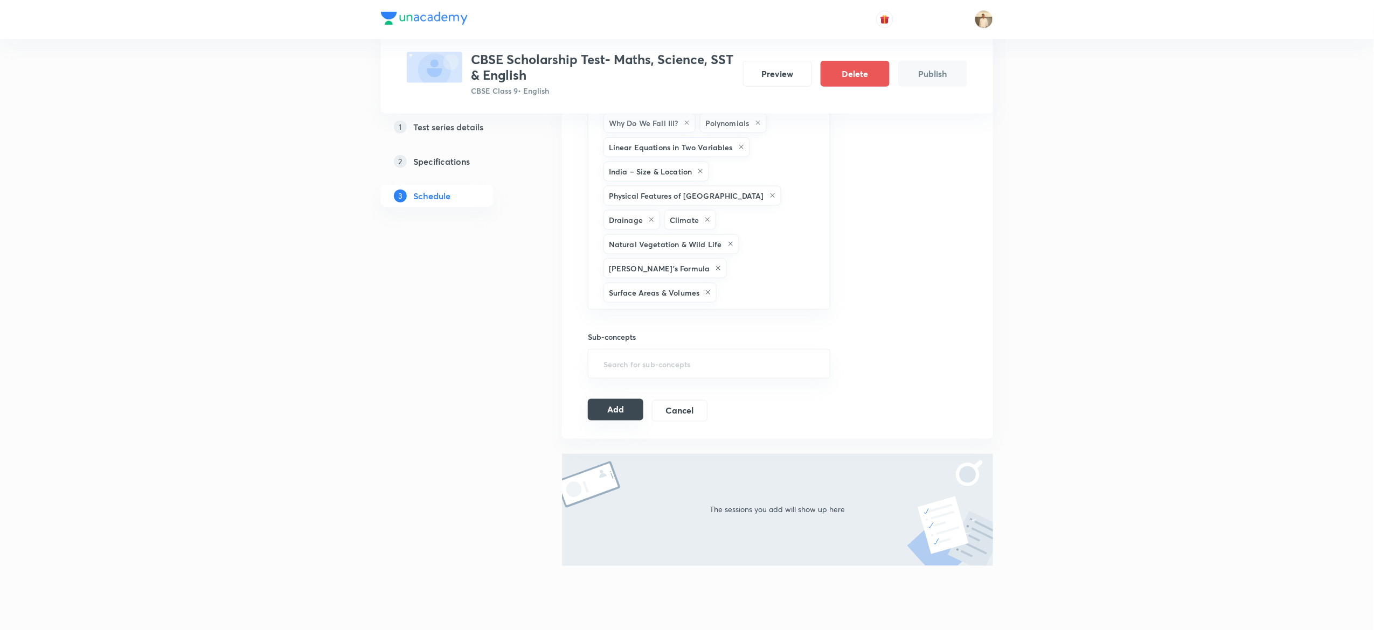
click at [620, 399] on button "Add" at bounding box center [615, 410] width 55 height 22
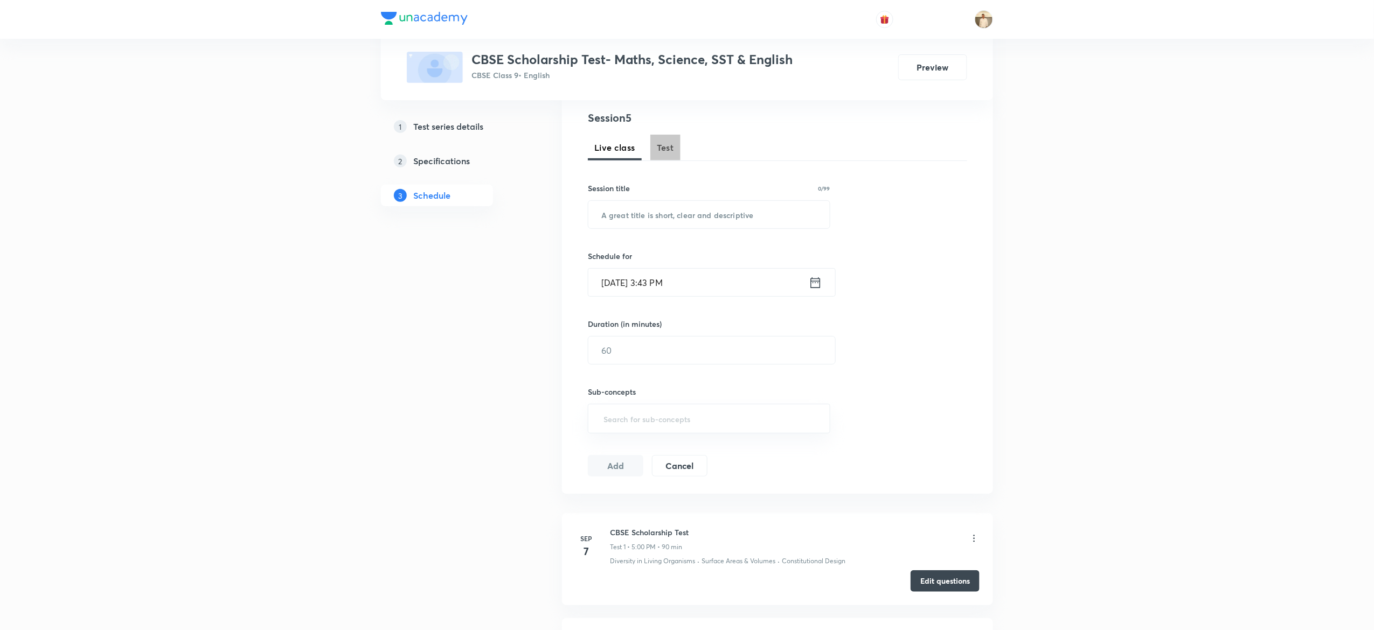
click at [664, 151] on span "Test" at bounding box center [665, 147] width 17 height 13
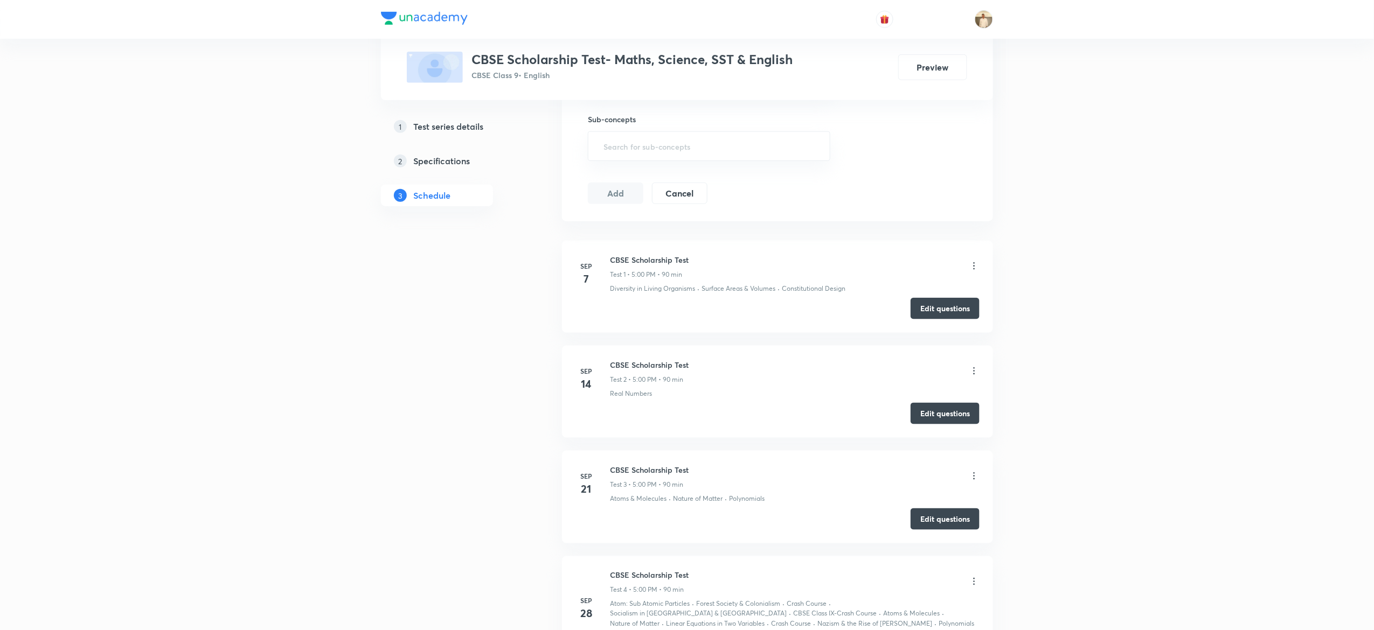
scroll to position [467, 0]
click at [641, 254] on h6 "CBSE Scholarship Test" at bounding box center [649, 257] width 79 height 11
copy h6 "CBSE Scholarship Test"
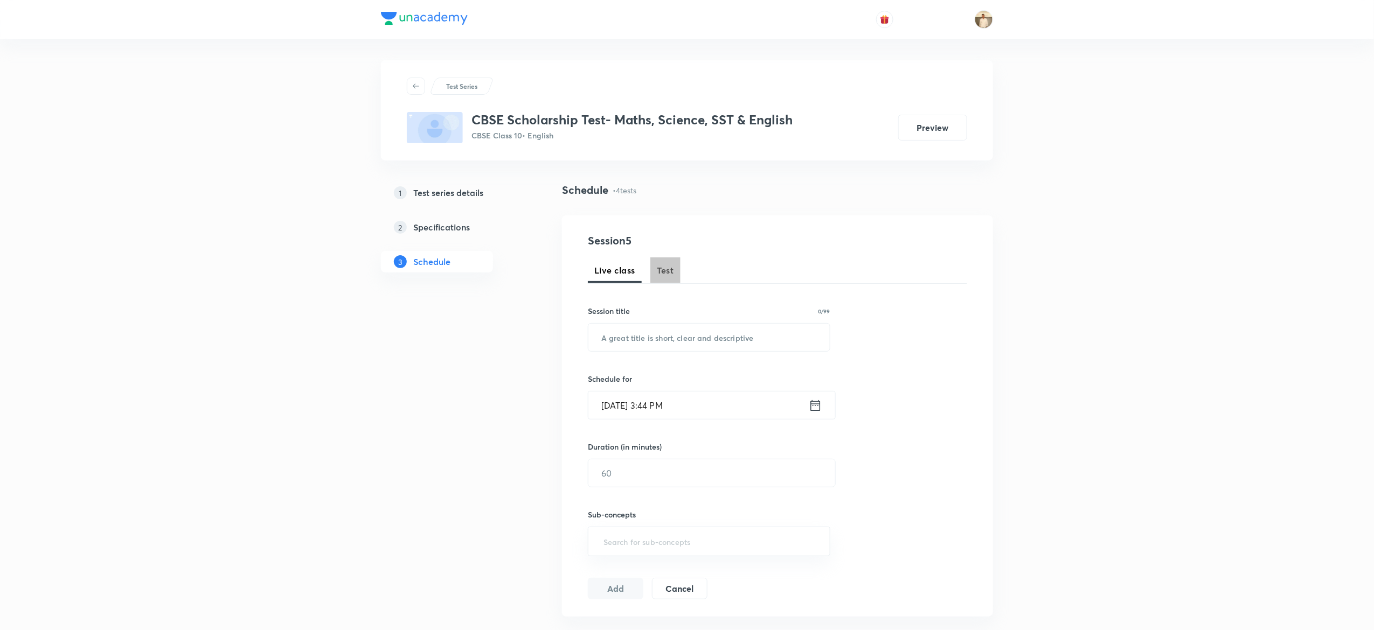
click at [668, 275] on span "Test" at bounding box center [665, 270] width 17 height 13
click at [455, 191] on h5 "Test series details" at bounding box center [448, 192] width 70 height 13
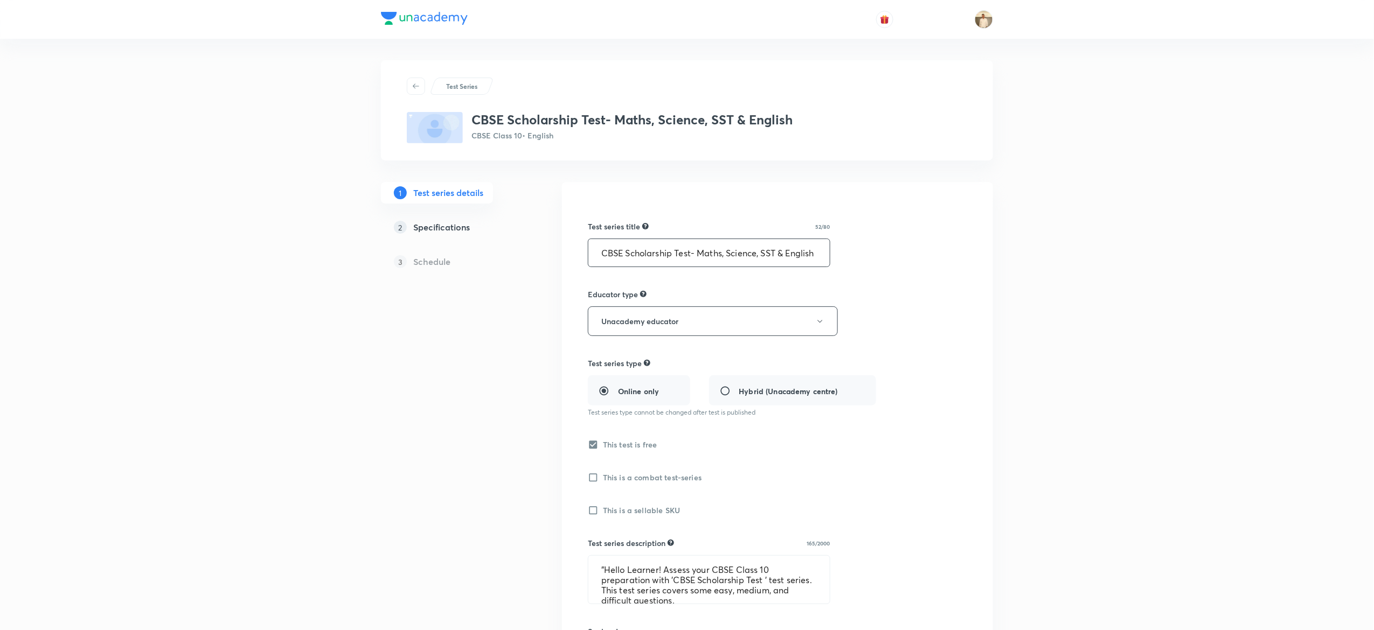
click at [766, 256] on input "CBSE Scholarship Test- Maths, Science, SST & English" at bounding box center [708, 252] width 241 height 27
click at [679, 562] on textarea ""Hello Learner! Assess your CBSE Class 10 preparation with 'CBSE Scholarship Te…" at bounding box center [708, 580] width 241 height 48
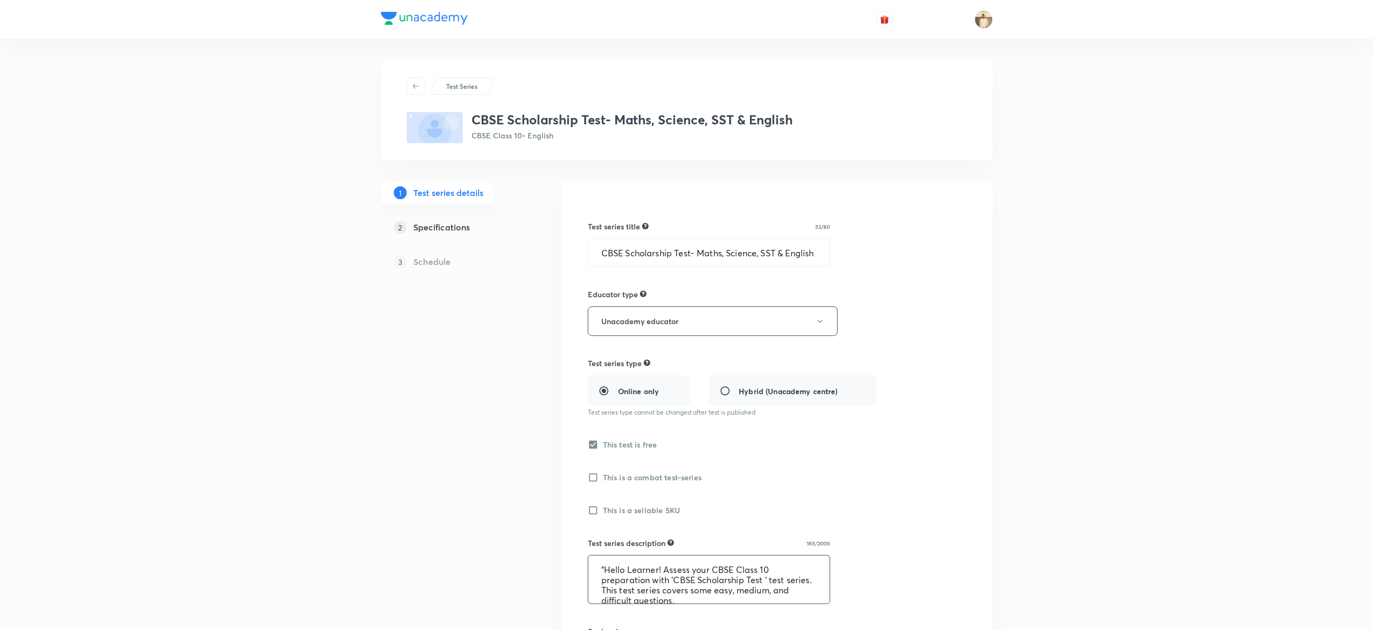
click at [679, 562] on textarea ""Hello Learner! Assess your CBSE Class 10 preparation with 'CBSE Scholarship Te…" at bounding box center [708, 580] width 241 height 48
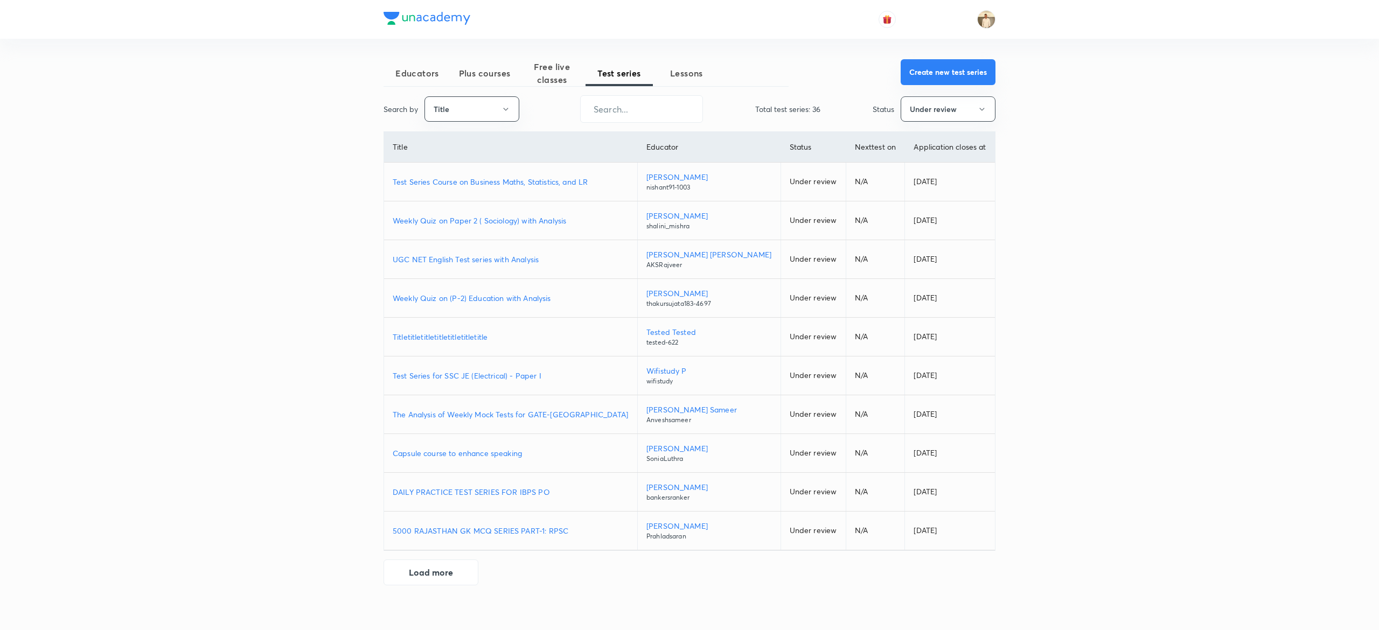
click at [979, 68] on button "Create new test series" at bounding box center [948, 72] width 95 height 26
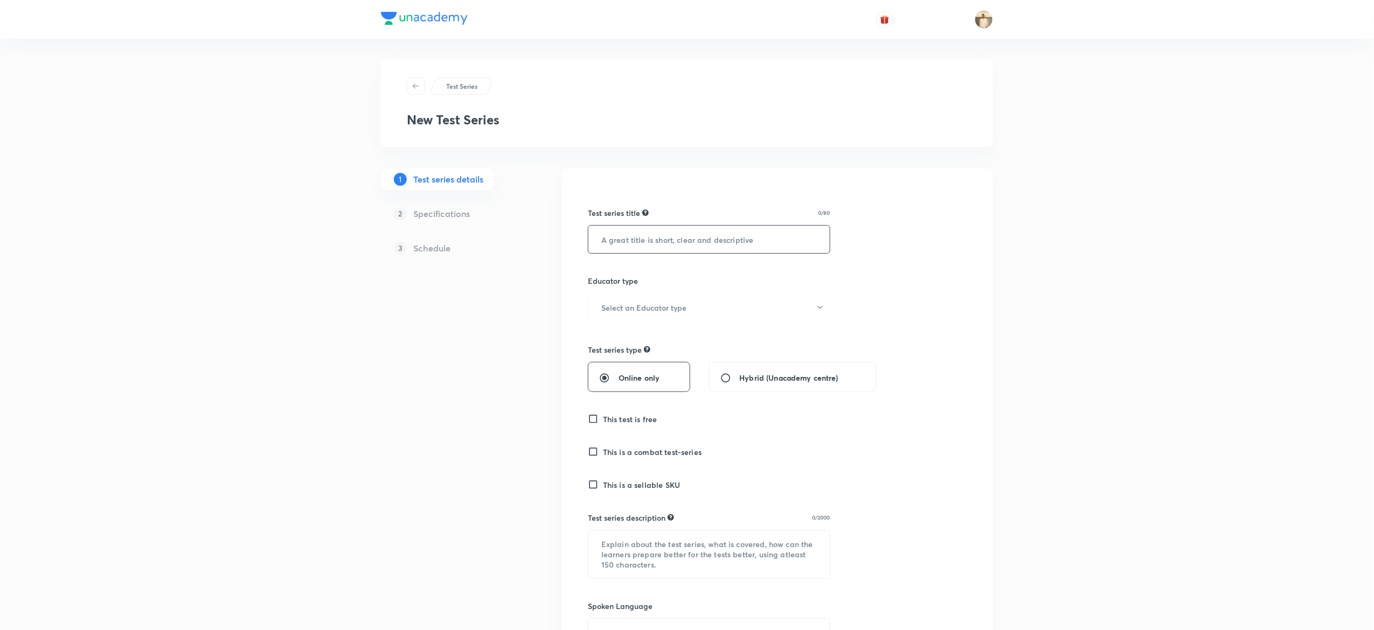
click at [721, 230] on input "text" at bounding box center [708, 239] width 241 height 27
paste input "CBSE Scholarship Test- Maths, Science, SST & English"
type input "CBSE Scholarship Test- Maths, Science, SST & English"
click at [658, 302] on h6 "Select an Educator type" at bounding box center [643, 307] width 85 height 11
click at [644, 335] on li "Unacademy educator" at bounding box center [707, 343] width 249 height 20
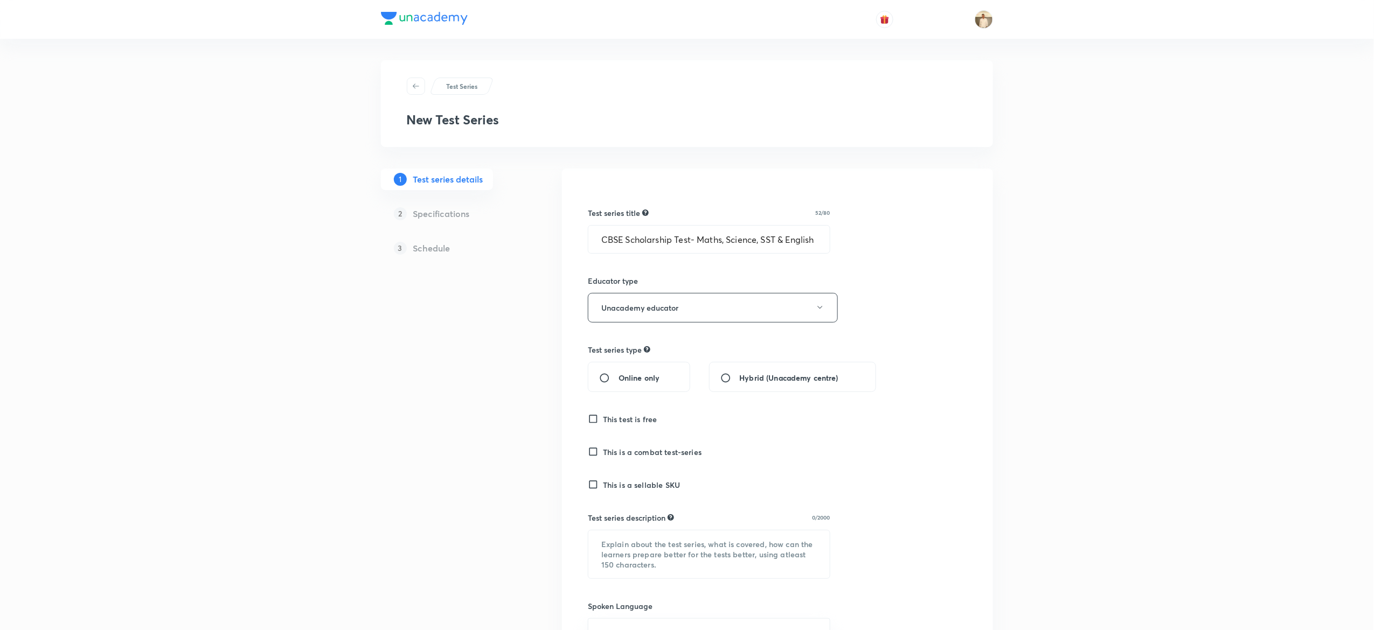
click at [615, 379] on input "Online only" at bounding box center [608, 378] width 19 height 11
radio input "true"
click at [620, 420] on h6 "This test is free" at bounding box center [630, 419] width 54 height 11
click at [603, 420] on input "This test is free" at bounding box center [595, 419] width 15 height 11
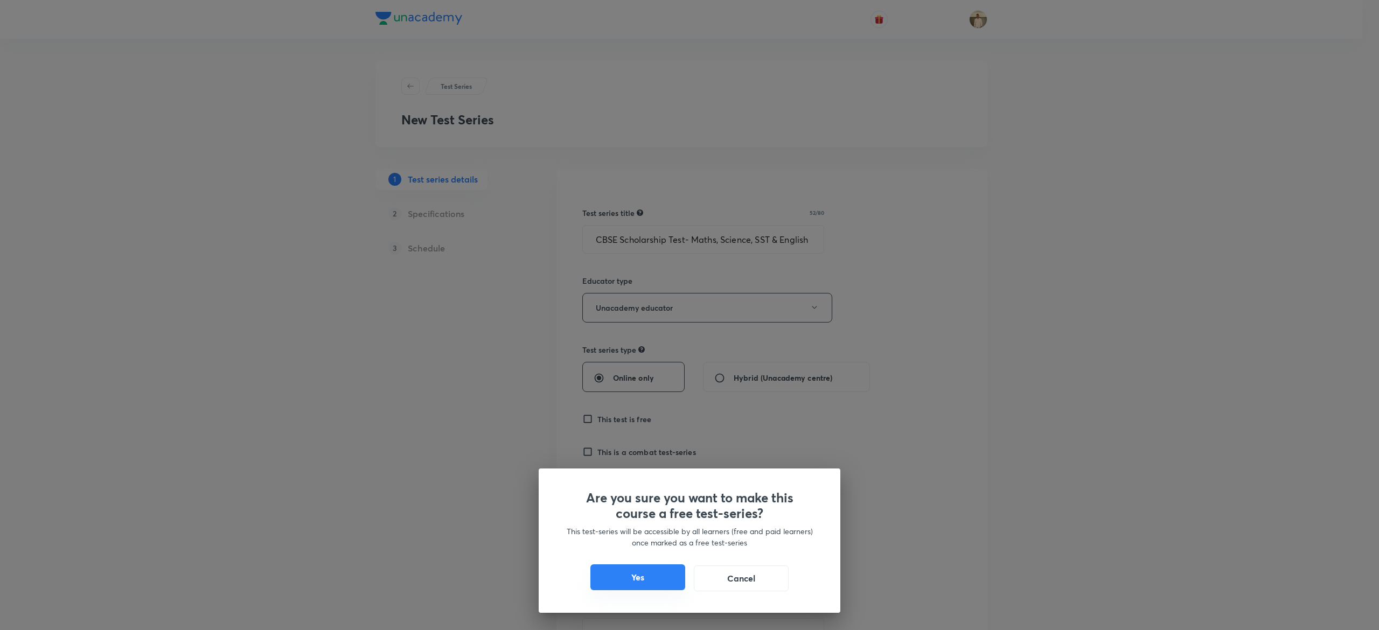
click at [648, 571] on button "Yes" at bounding box center [637, 578] width 95 height 26
checkbox input "true"
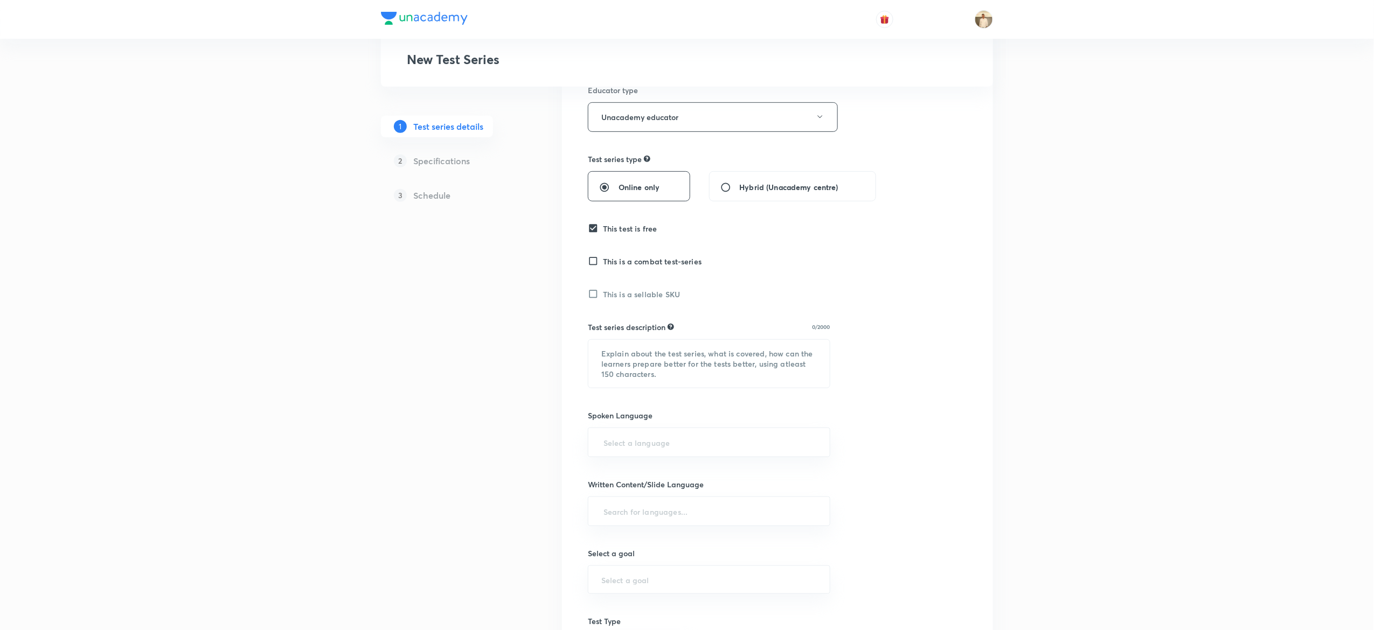
scroll to position [192, 0]
click at [714, 371] on textarea at bounding box center [708, 363] width 241 height 48
paste textarea ""Hello Learner! Assess your CBSE Class 10 preparation with 'CBSE Scholarship Te…"
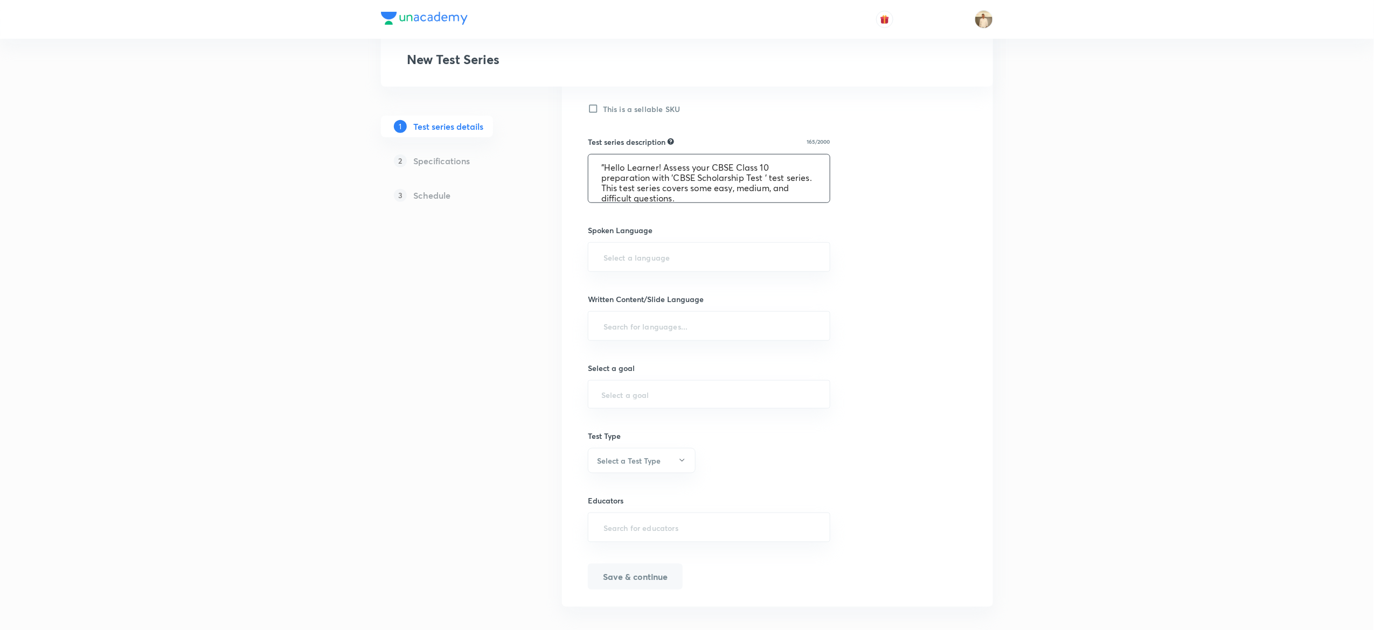
scroll to position [390, 0]
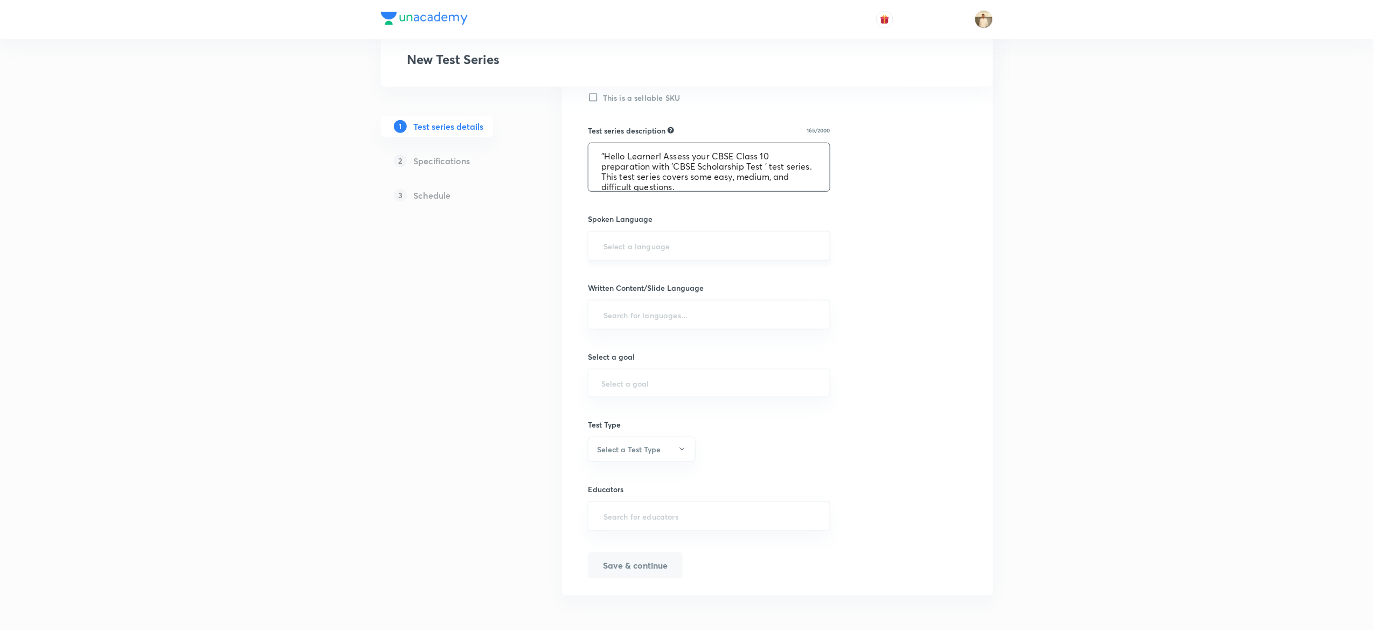
type textarea ""Hello Learner! Assess your CBSE Class 10 preparation with 'CBSE Scholarship Te…"
click at [703, 241] on input "text" at bounding box center [708, 246] width 215 height 20
click at [672, 268] on li "English" at bounding box center [708, 277] width 241 height 19
click at [636, 330] on div "​" at bounding box center [709, 317] width 242 height 30
click at [635, 321] on input "text" at bounding box center [708, 317] width 215 height 20
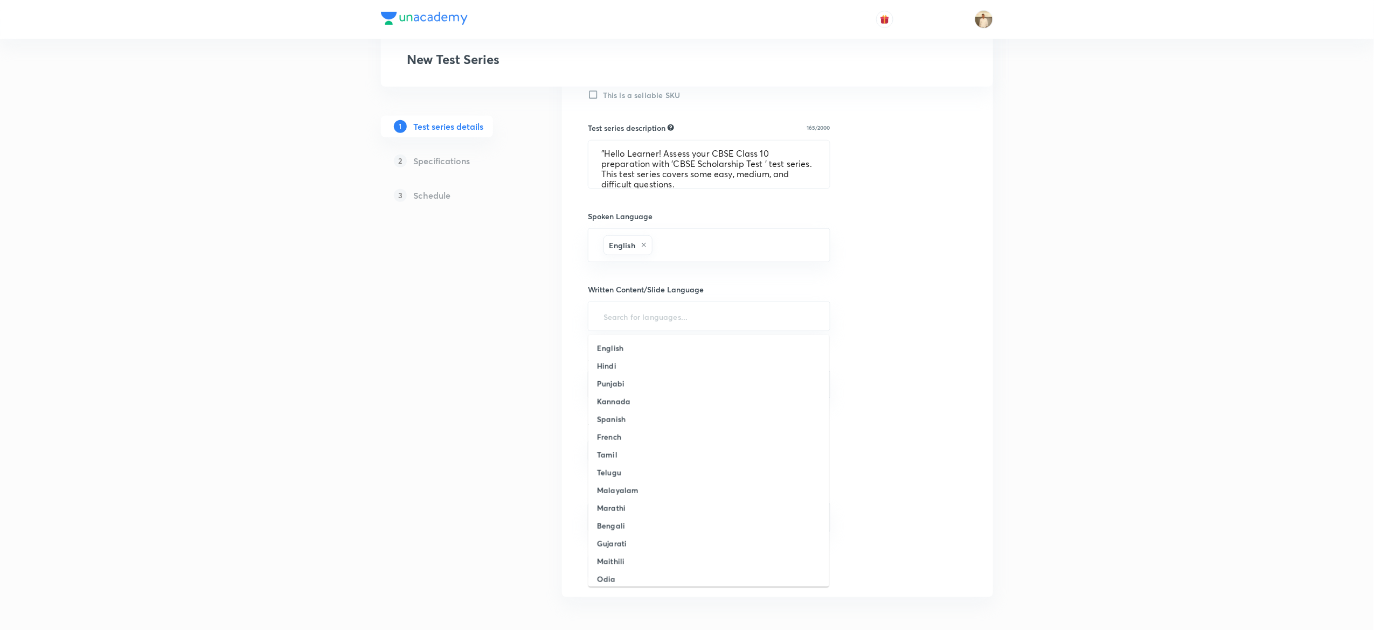
click at [629, 338] on ul "English Hindi Punjabi Kannada Spanish French Tamil Telugu Malayalam Marathi Ben…" at bounding box center [708, 461] width 241 height 252
click at [629, 344] on li "English" at bounding box center [708, 348] width 241 height 18
click at [690, 394] on input "text" at bounding box center [708, 389] width 215 height 10
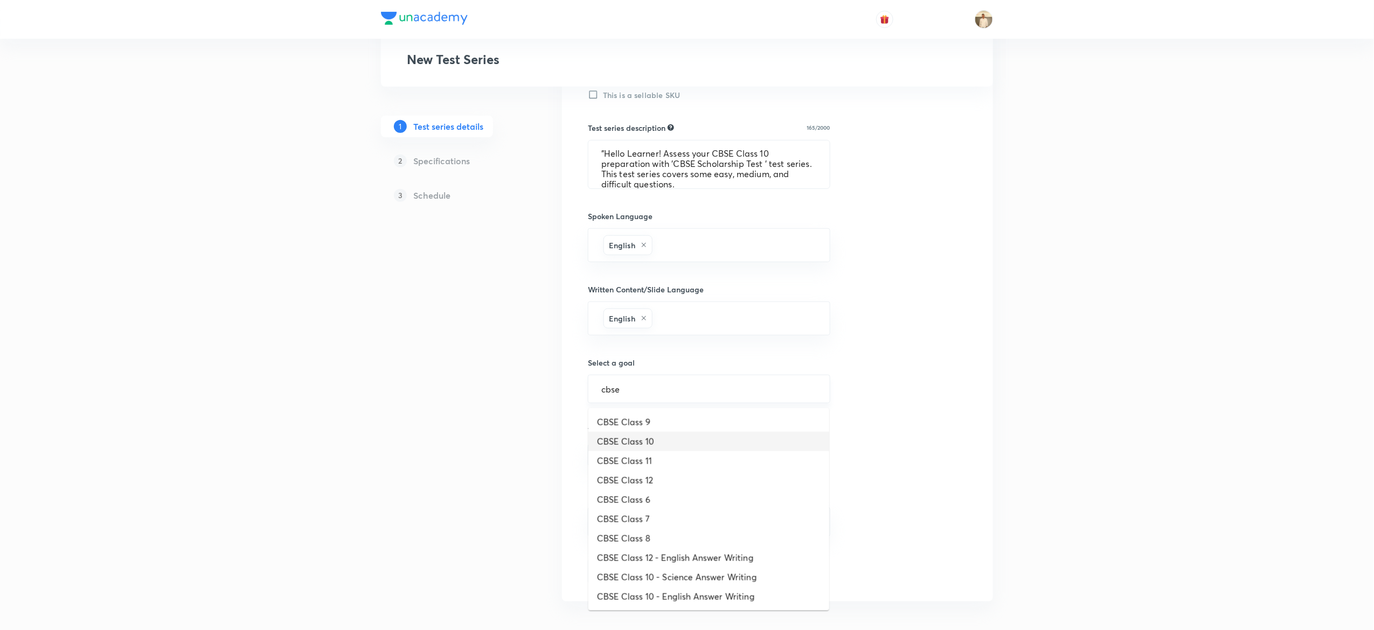
type input "CBSE Class 10"
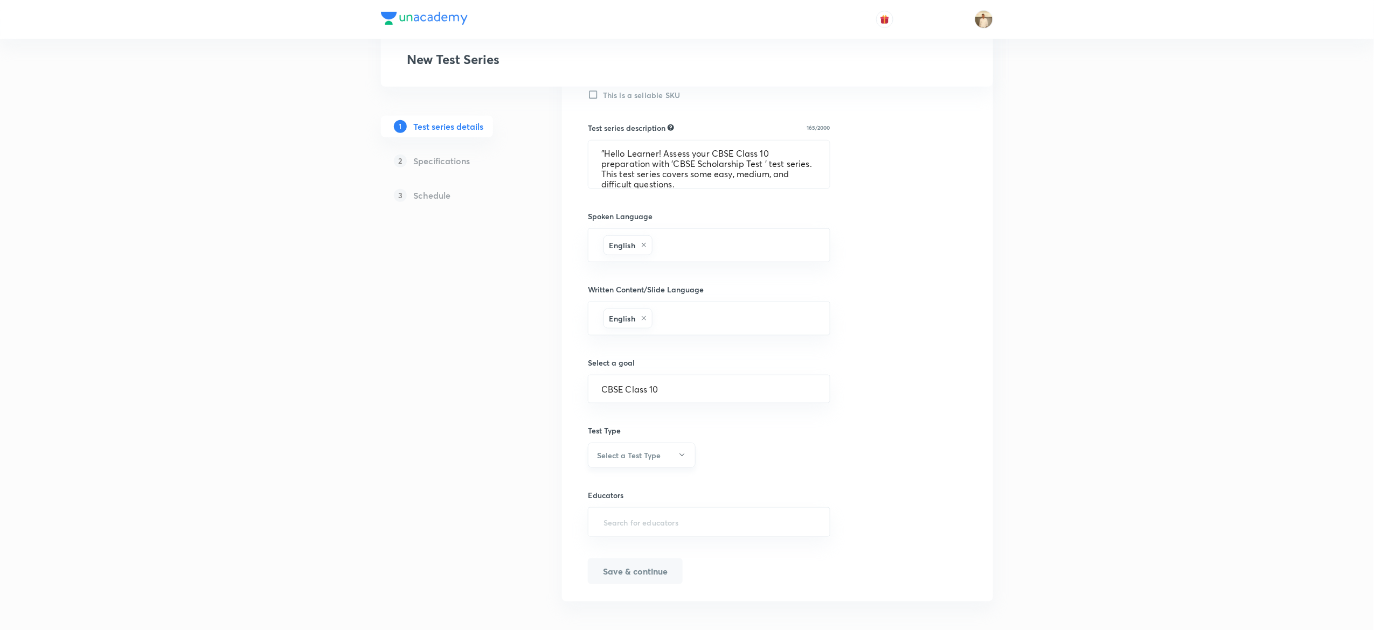
click at [659, 468] on button "Select a Test Type" at bounding box center [642, 455] width 108 height 25
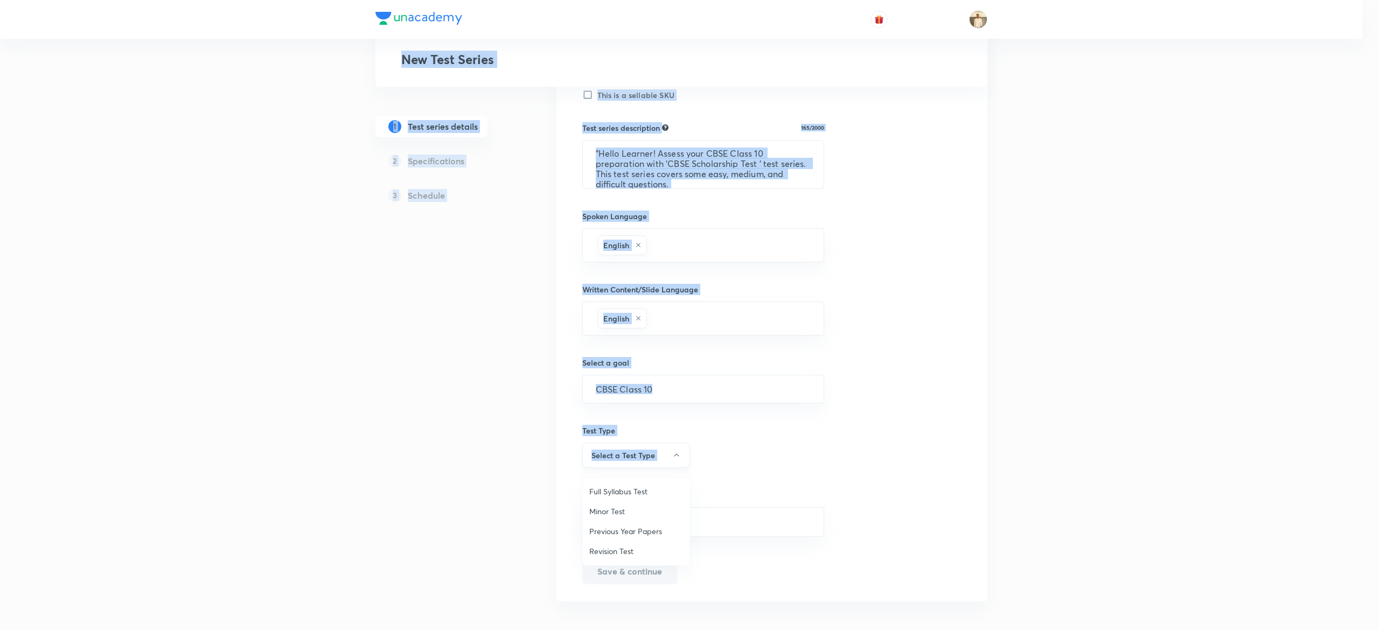
click at [659, 471] on div at bounding box center [689, 315] width 1379 height 630
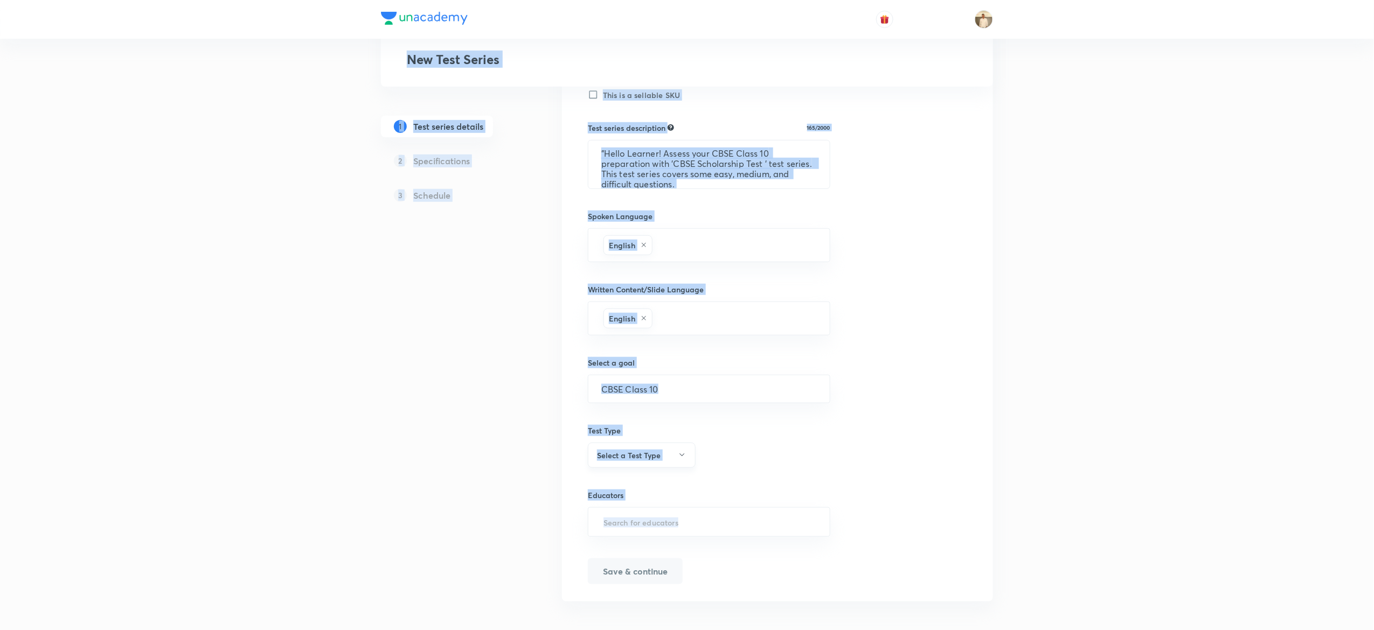
click at [629, 456] on h6 "Select a Test Type" at bounding box center [629, 455] width 64 height 11
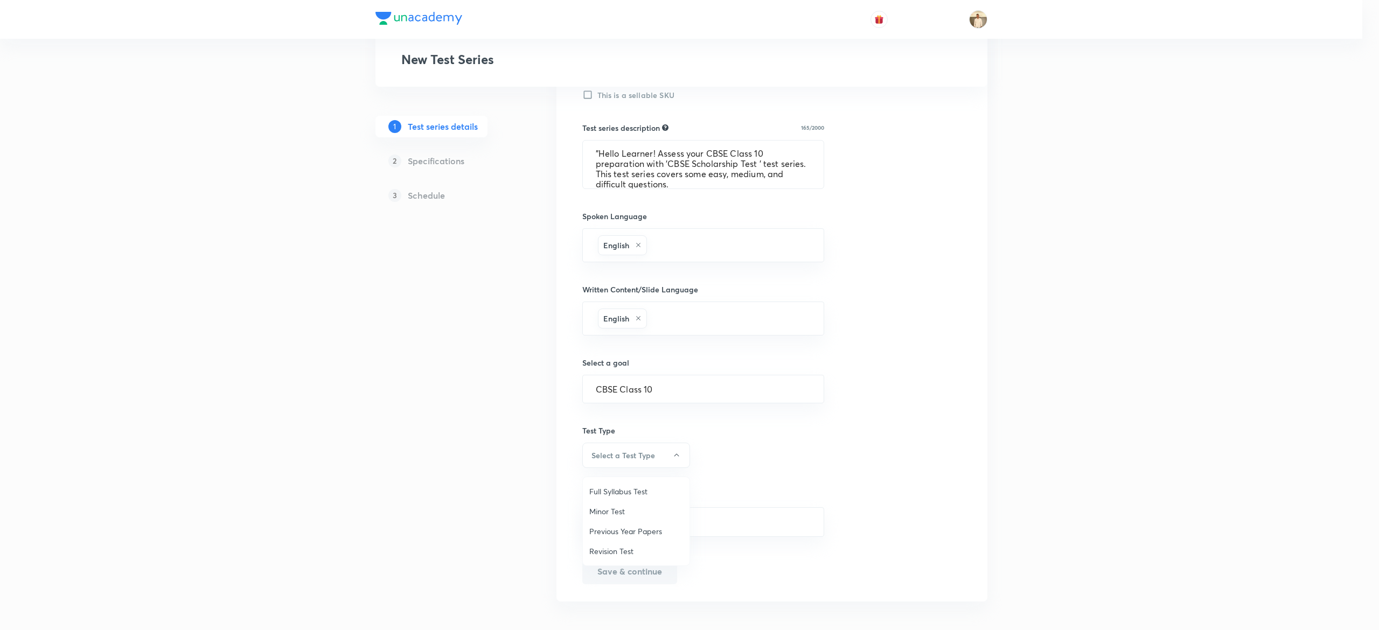
click at [610, 509] on span "Minor Test" at bounding box center [636, 511] width 94 height 11
click at [752, 537] on div "​" at bounding box center [709, 522] width 242 height 30
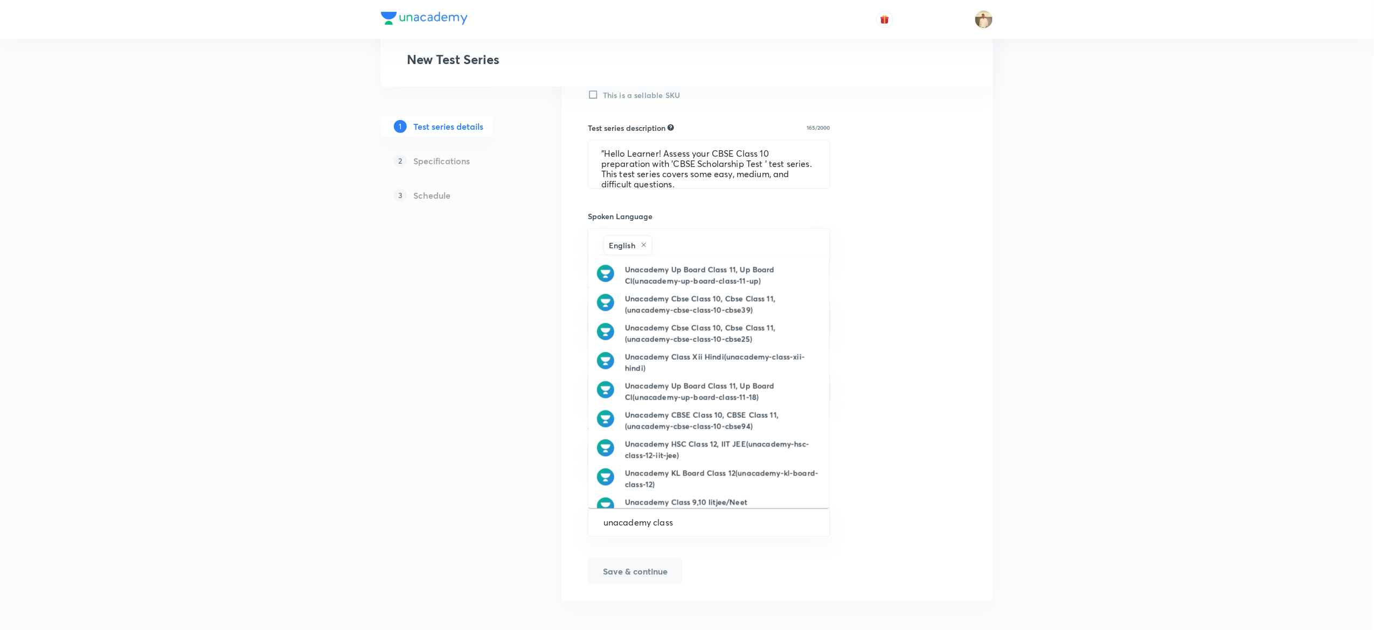
type input "unacademy class x"
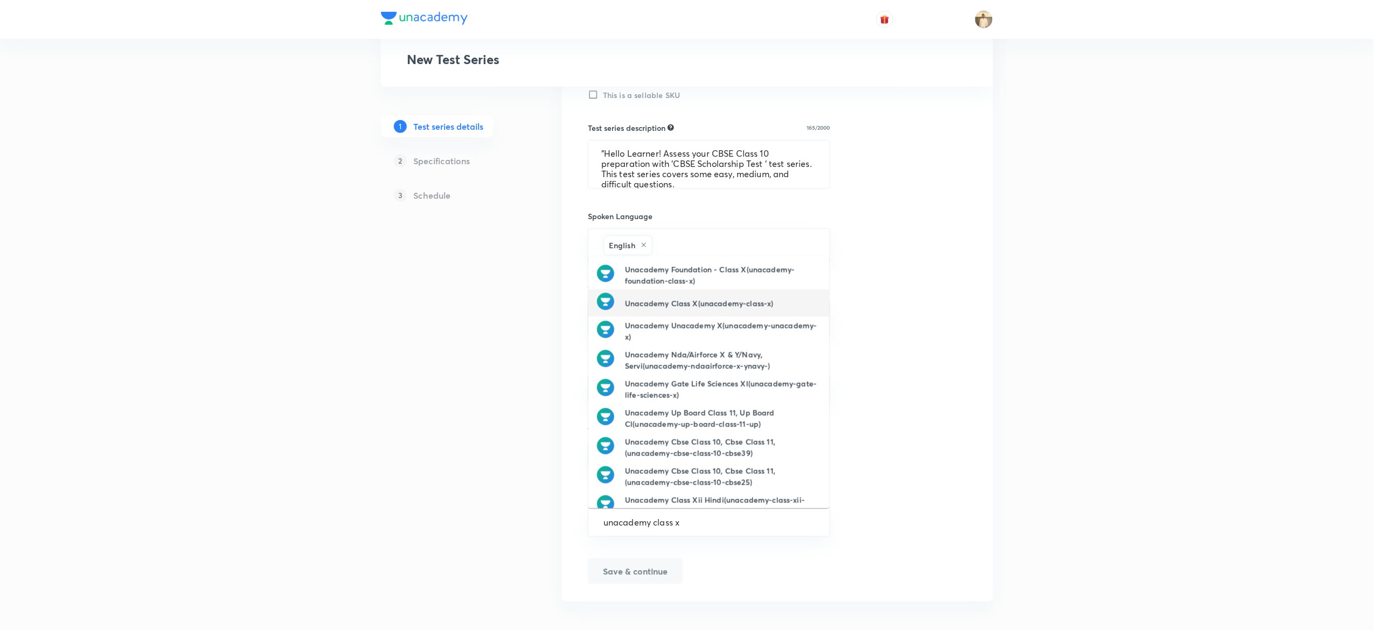
click at [741, 299] on h6 "Unacademy Class X(unacademy-class-x)" at bounding box center [699, 303] width 148 height 11
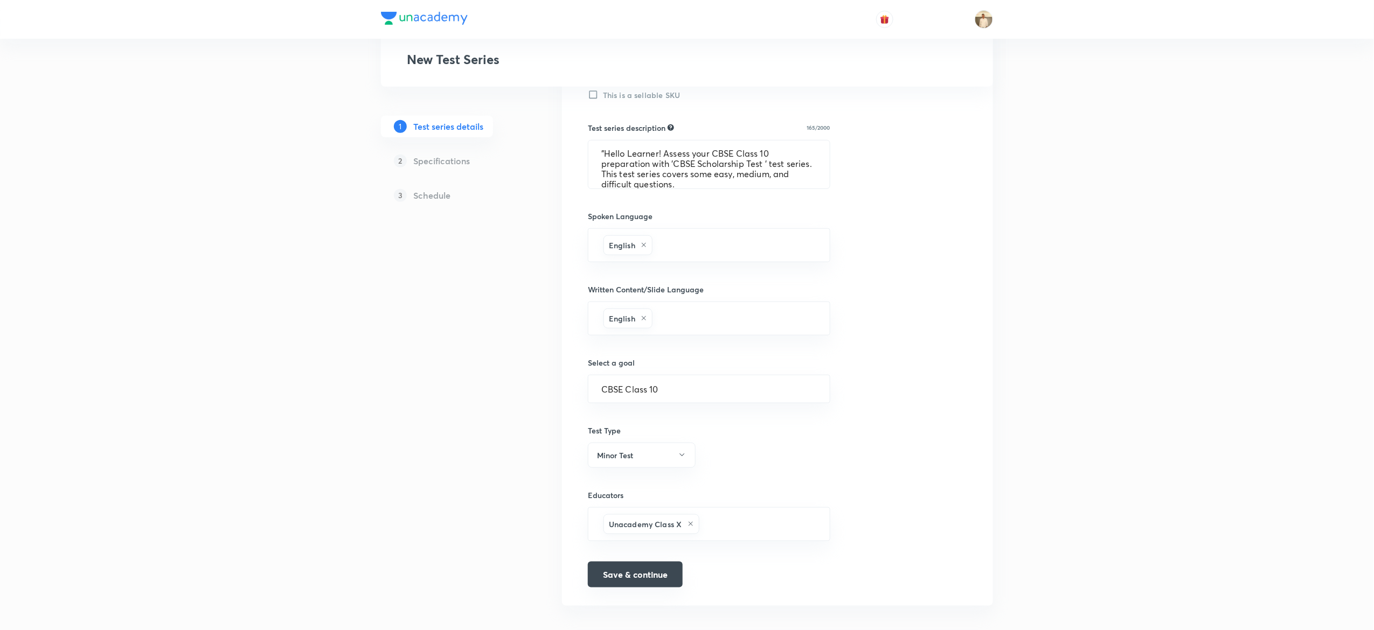
click at [647, 584] on button "Save & continue" at bounding box center [635, 575] width 95 height 26
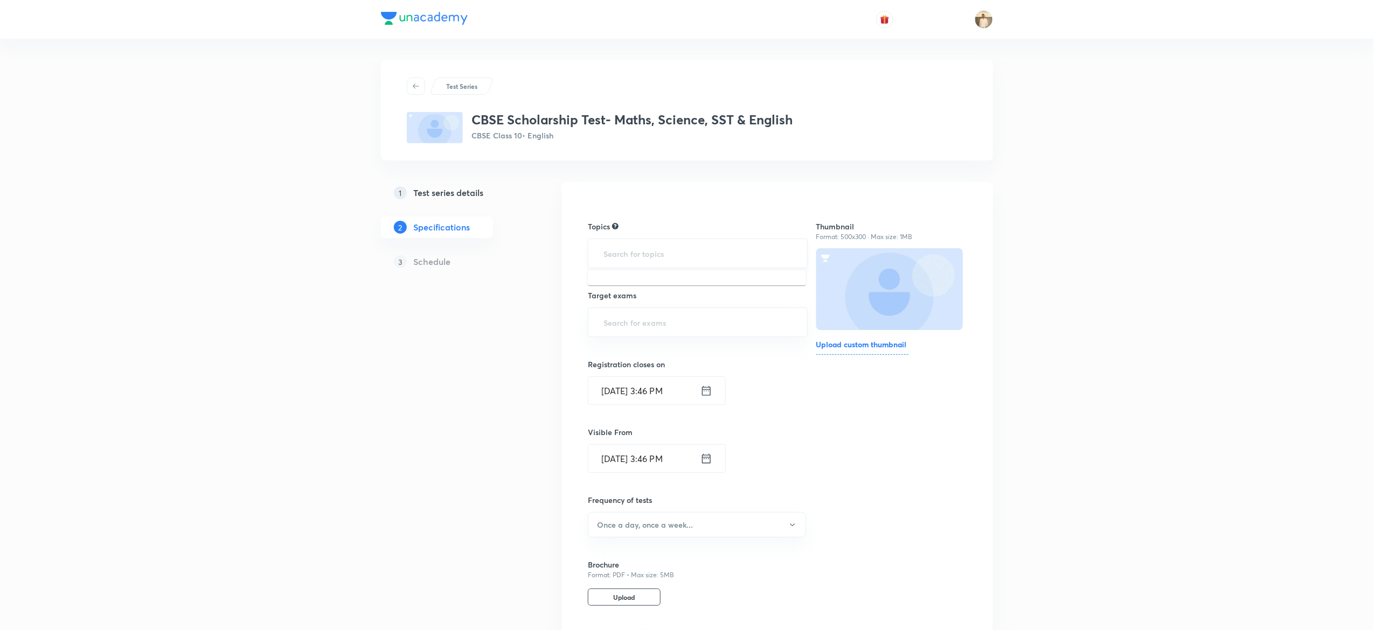
click at [699, 250] on input "text" at bounding box center [697, 253] width 193 height 20
type input "a"
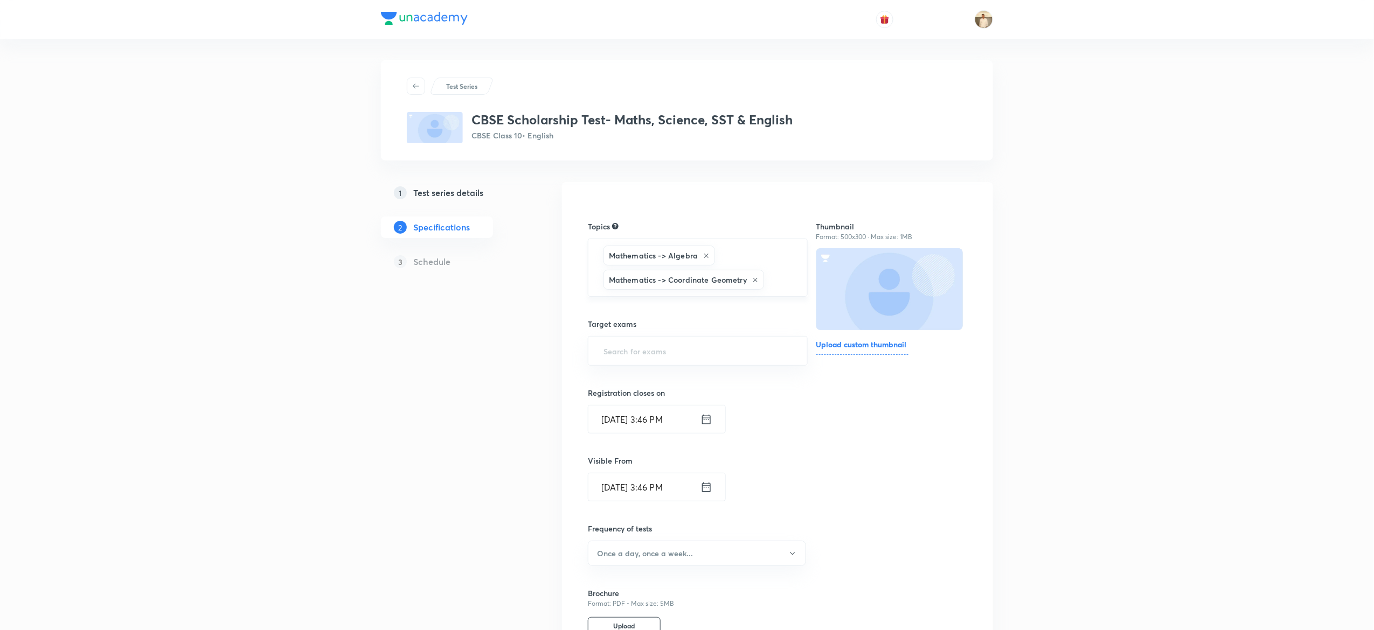
type input "a"
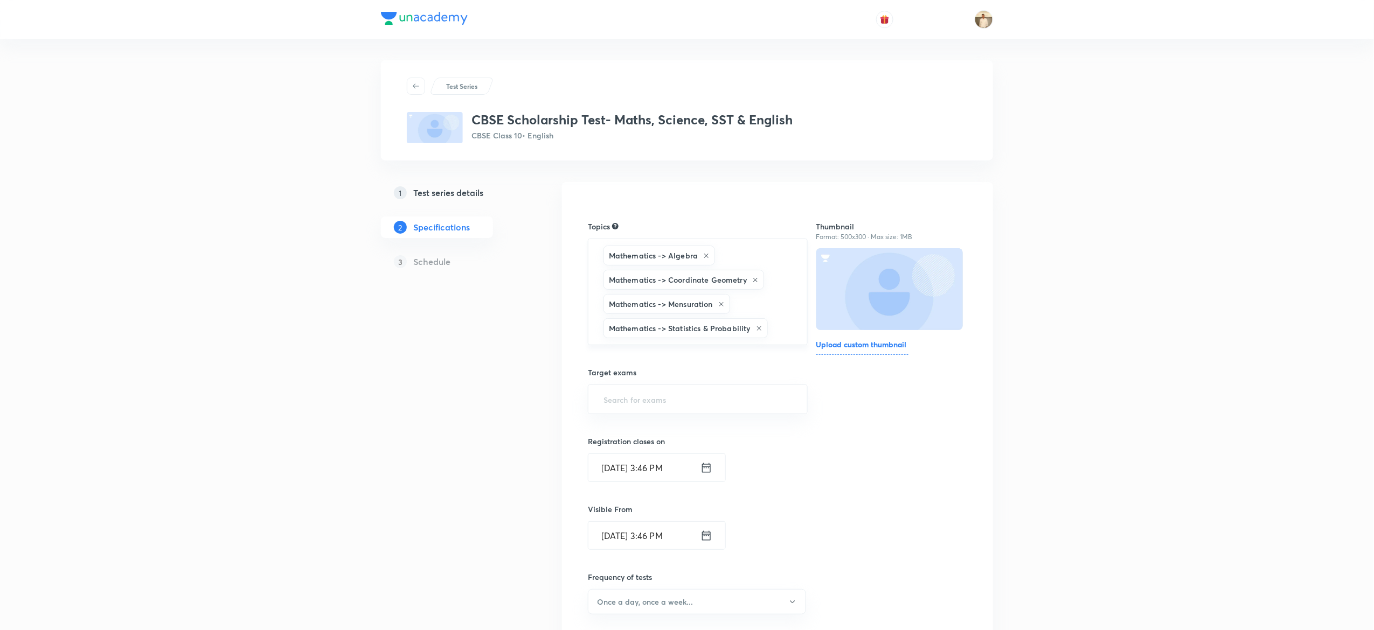
type input "a"
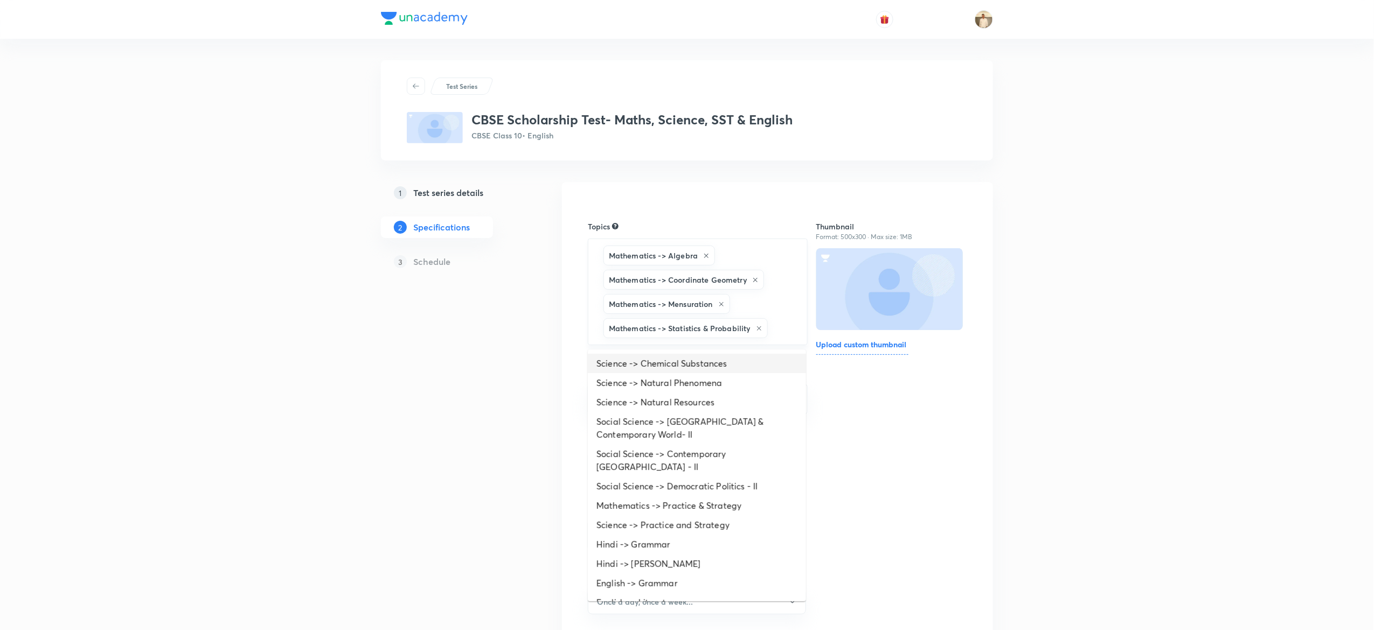
type input "a"
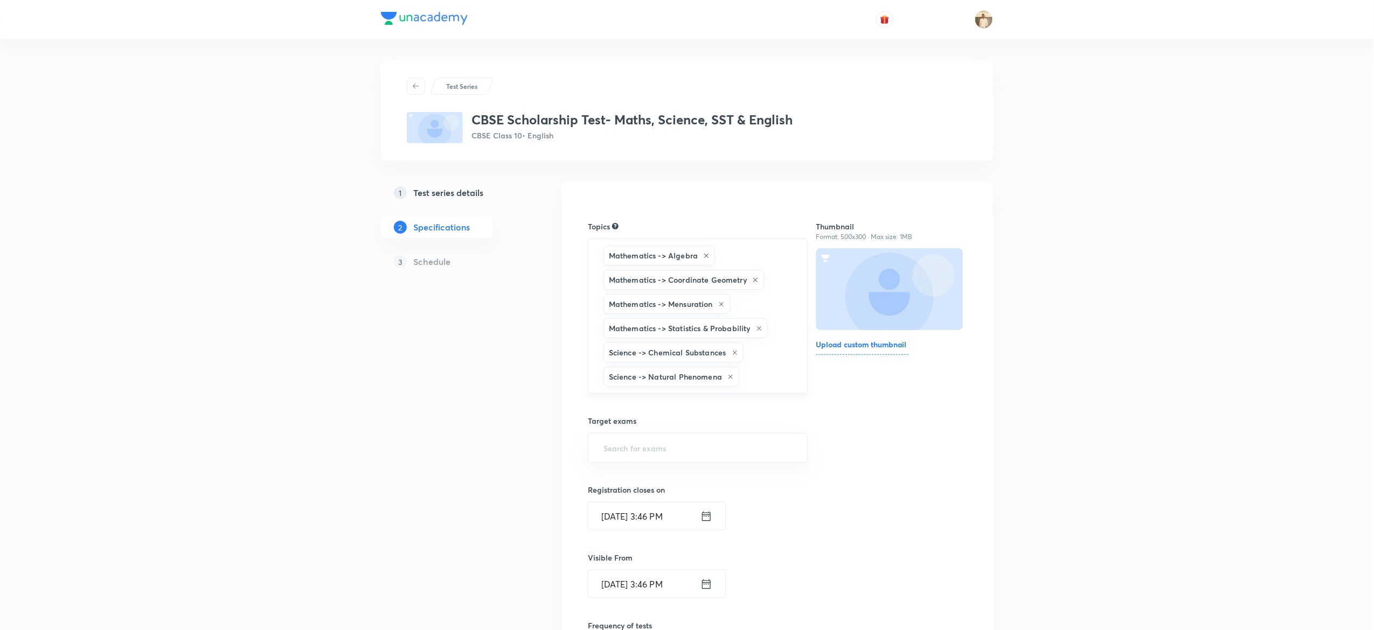
type input "a"
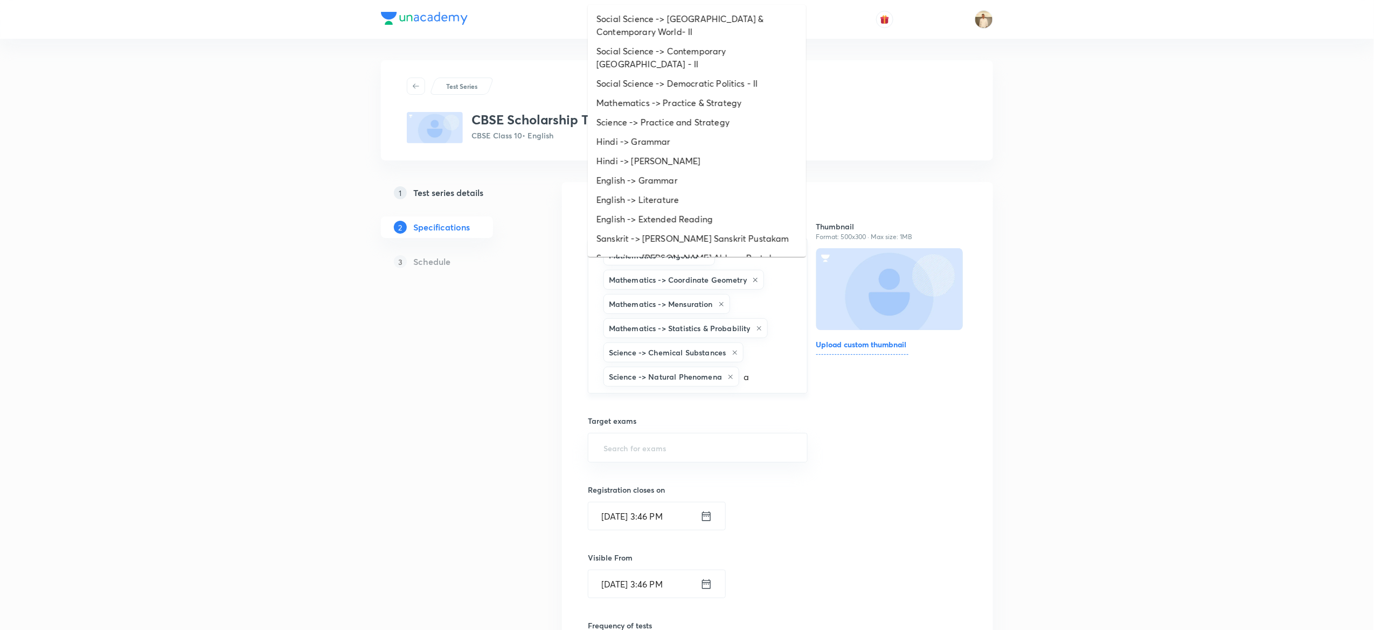
scroll to position [39, 0]
click at [674, 27] on li "Social Science -> Contemporary India - II" at bounding box center [697, 38] width 218 height 32
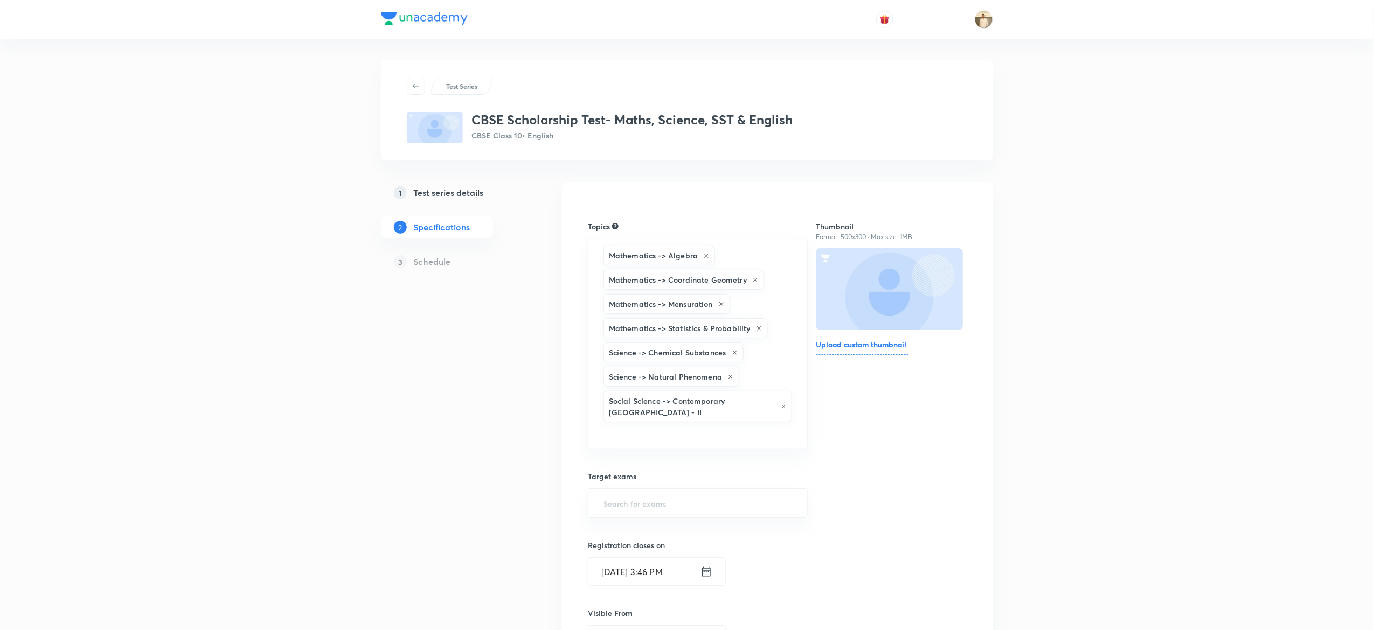
type input "a"
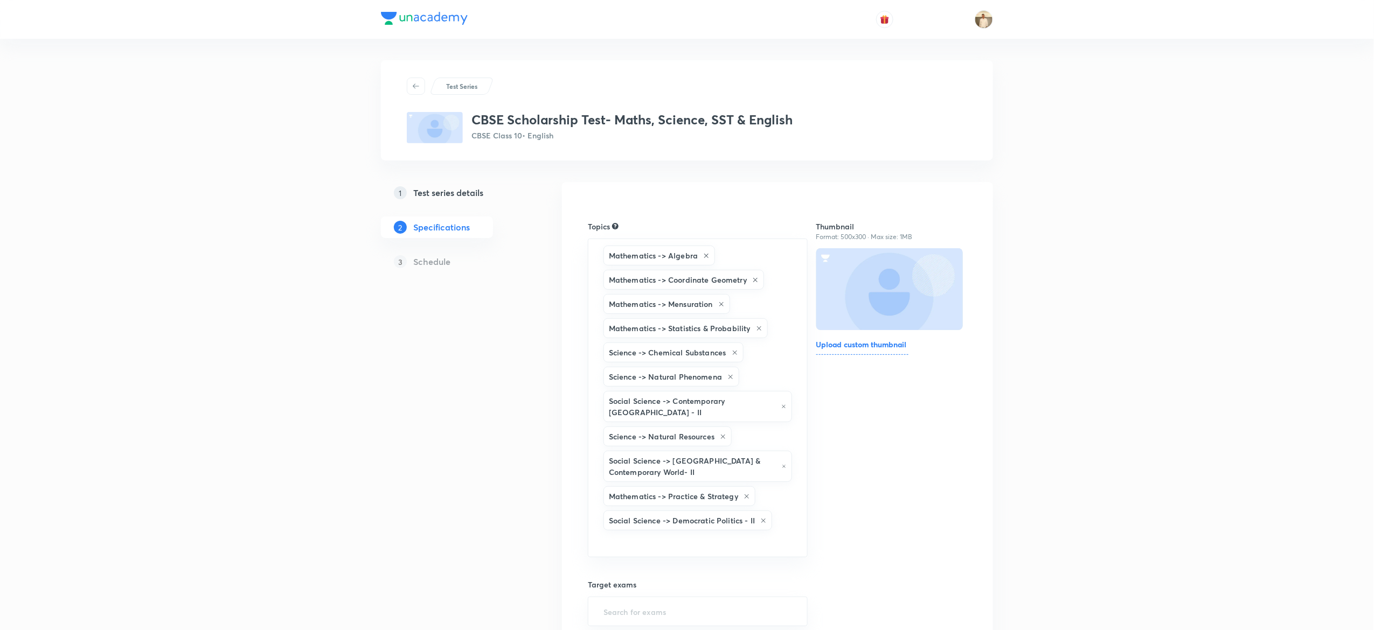
type input "a"
click at [425, 503] on div "1 Test series details 2 Specifications 3 Schedule" at bounding box center [454, 626] width 147 height 889
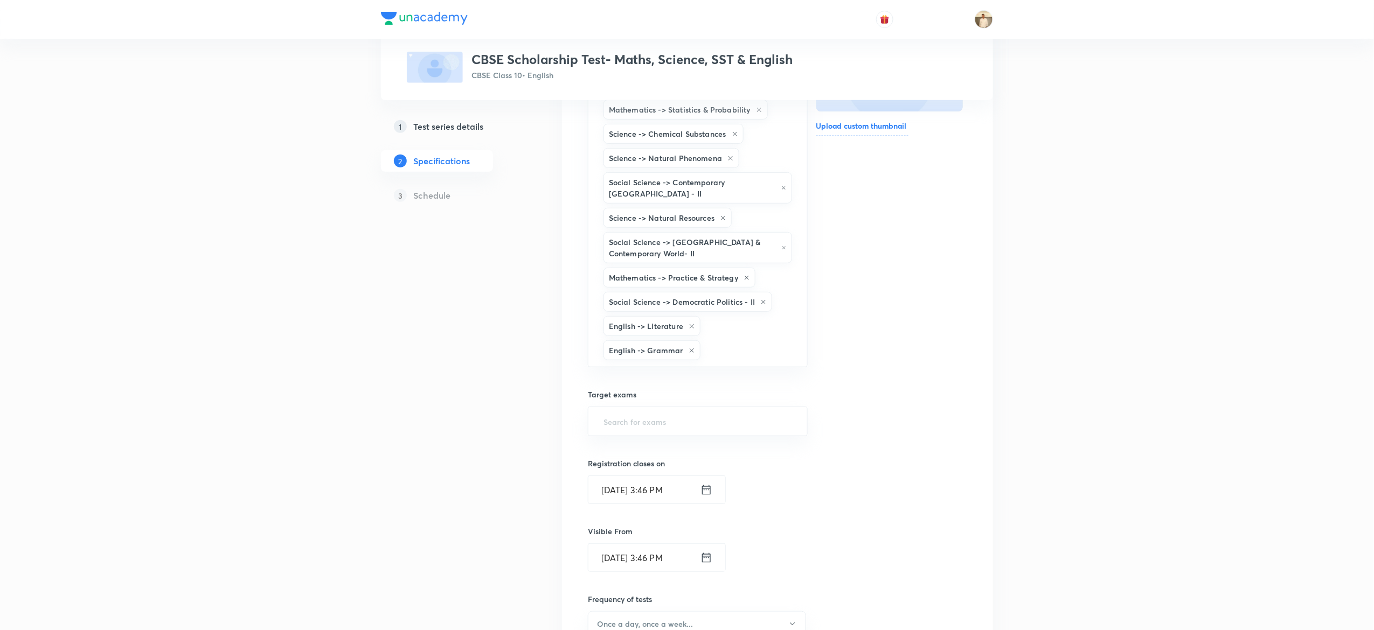
scroll to position [220, 0]
click at [663, 421] on input "text" at bounding box center [697, 421] width 193 height 20
type input "cbse"
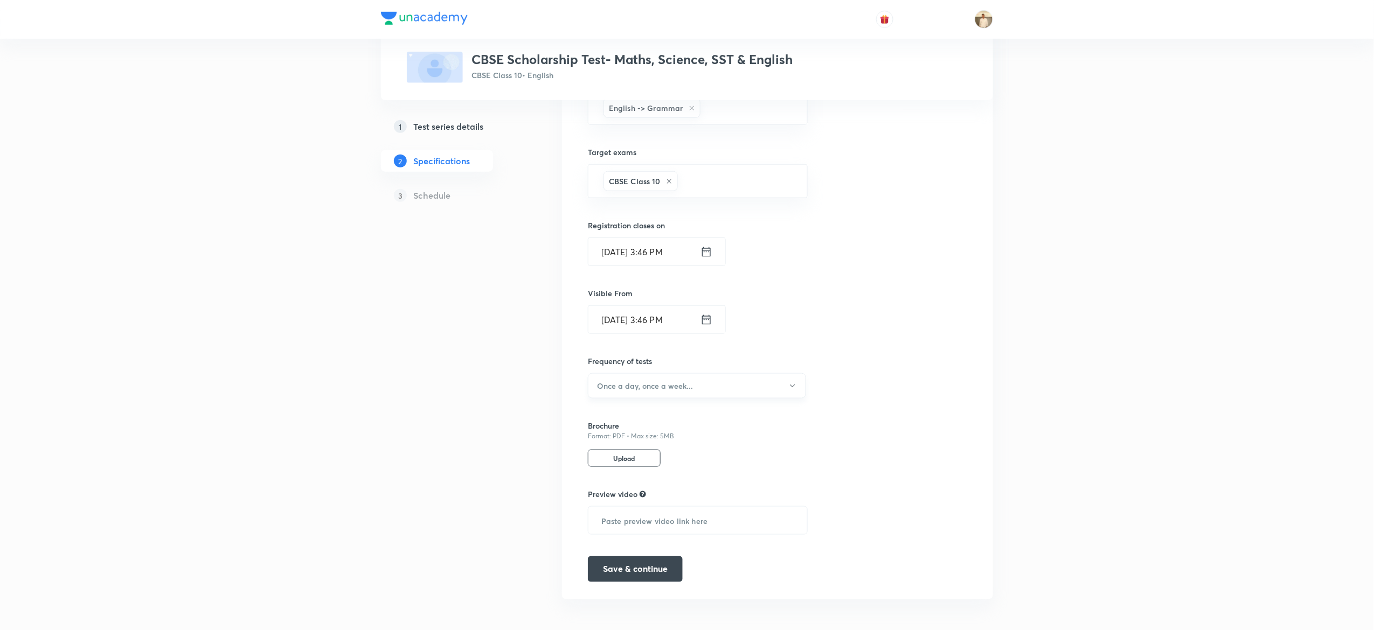
click at [725, 381] on button "Once a day, once a week..." at bounding box center [697, 385] width 218 height 25
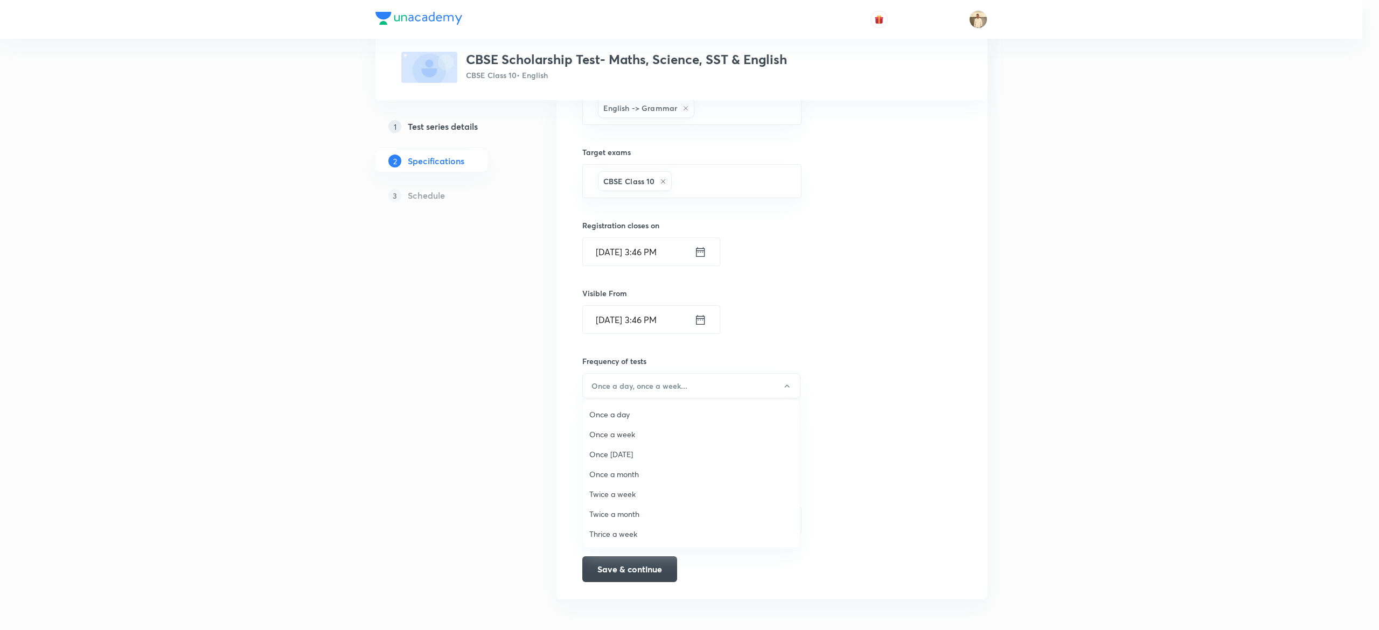
click at [621, 428] on li "Once a week" at bounding box center [691, 435] width 217 height 20
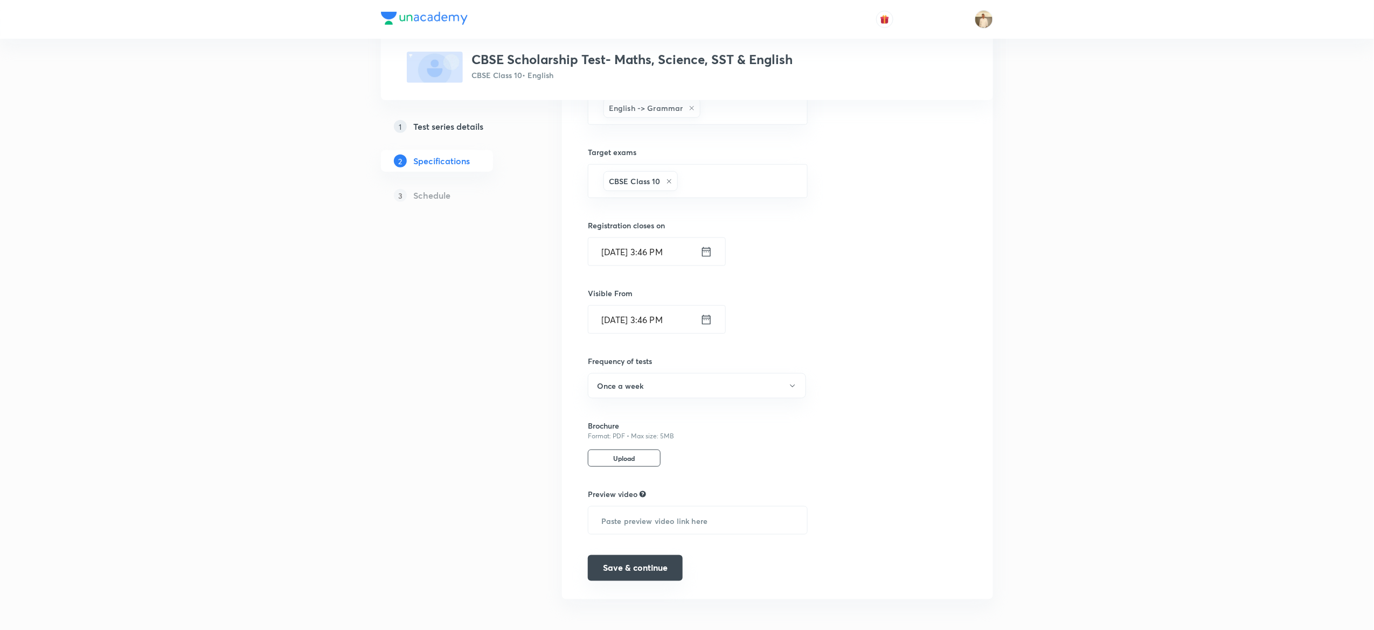
click at [664, 566] on button "Save & continue" at bounding box center [635, 568] width 95 height 26
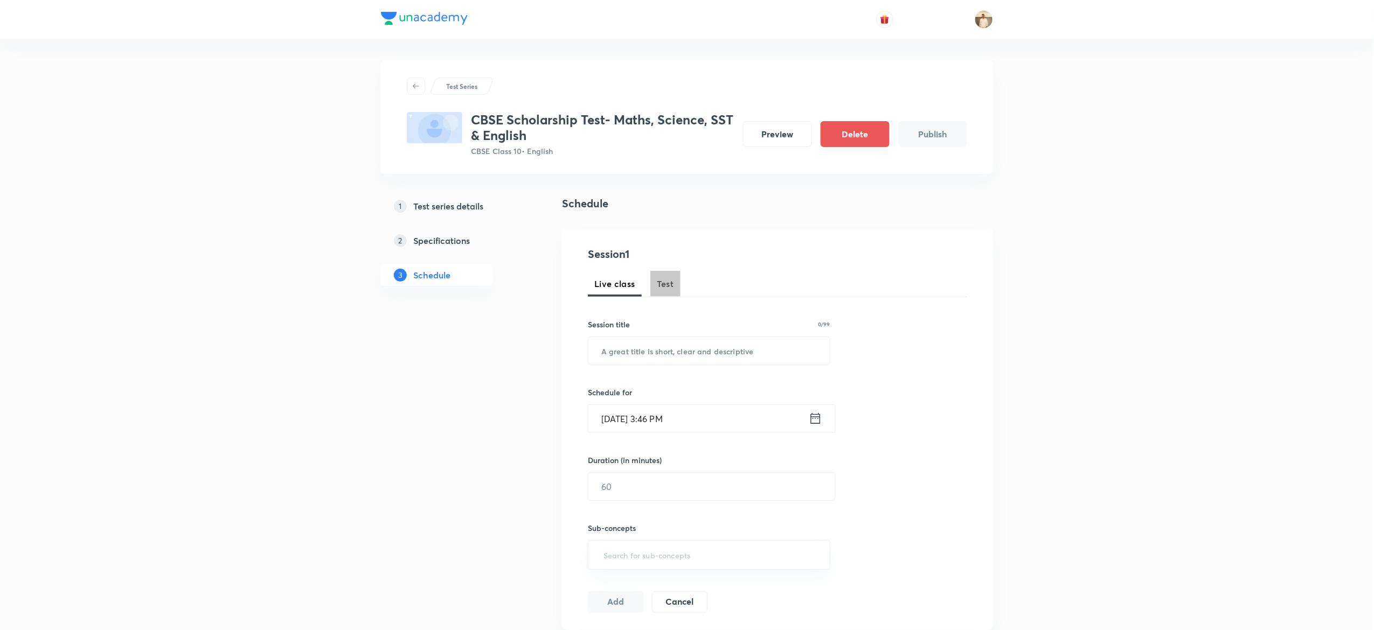
click at [662, 284] on span "Test" at bounding box center [665, 283] width 17 height 13
click at [709, 357] on input "text" at bounding box center [708, 350] width 241 height 27
paste input "CBSE Scholarship Test"
type input "CBSE Scholarship Test"
click at [604, 418] on input "Oct 4, 2025, 3:46 PM" at bounding box center [698, 418] width 220 height 27
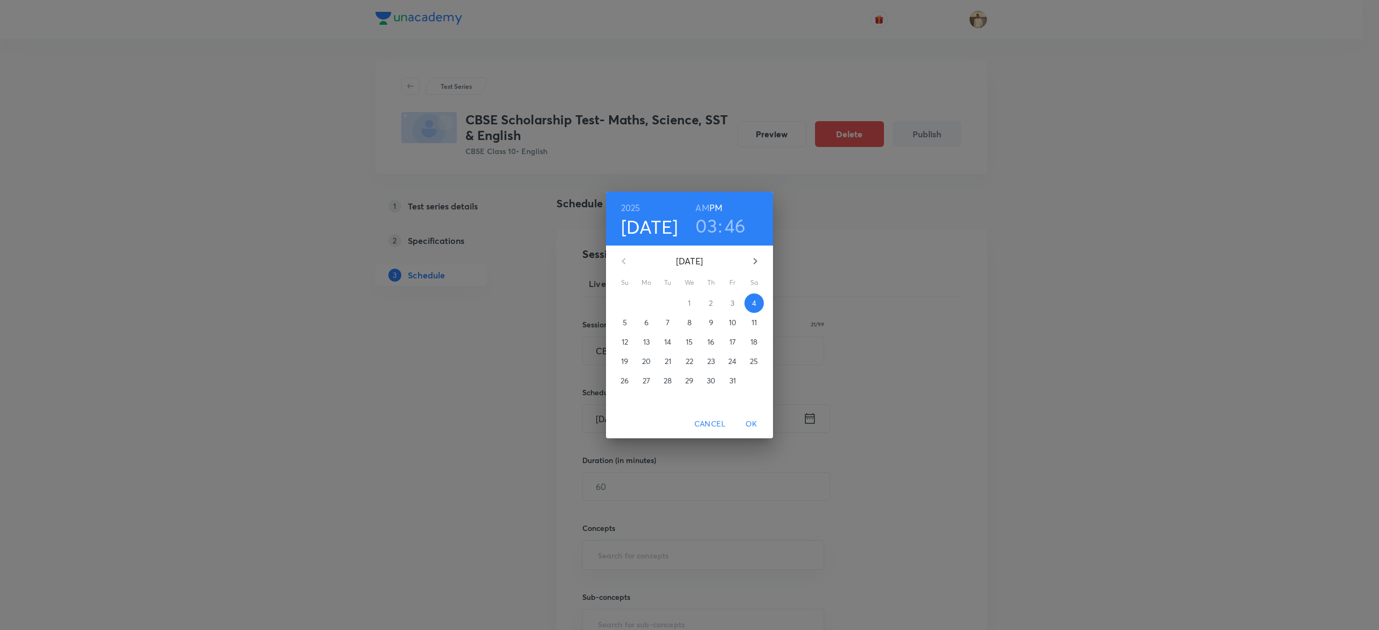
click at [624, 325] on p "5" at bounding box center [625, 322] width 4 height 11
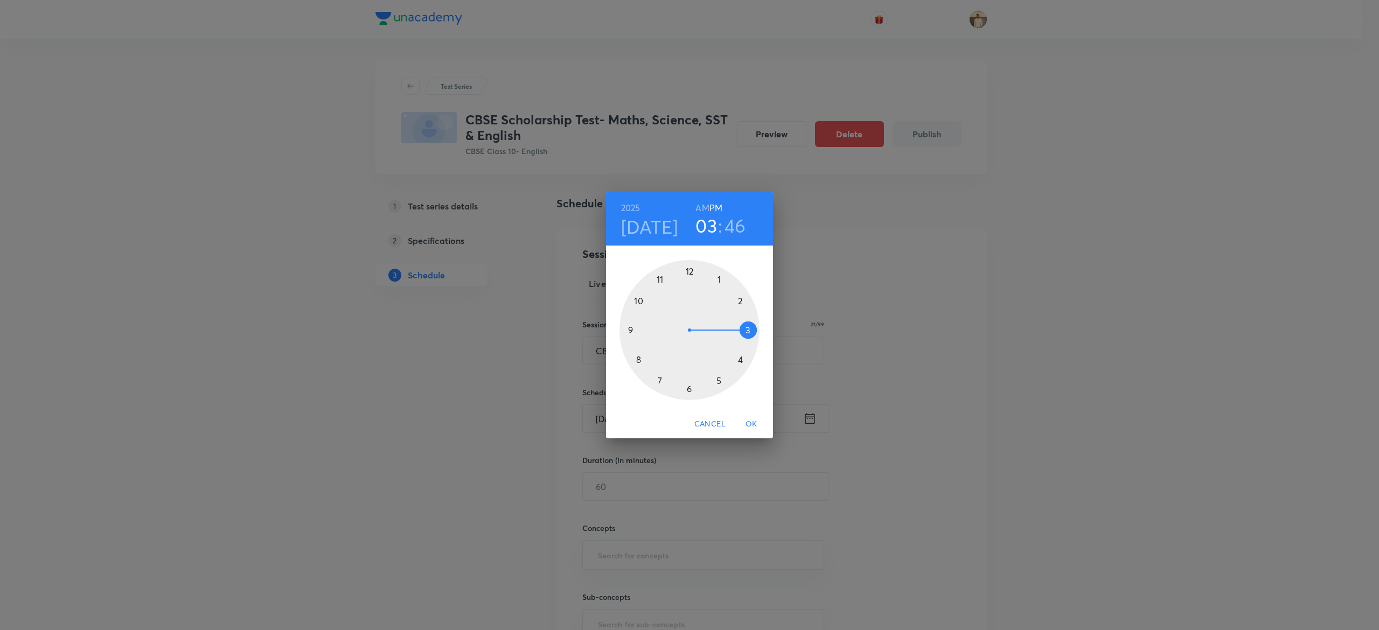
click at [716, 379] on div at bounding box center [690, 330] width 140 height 140
click at [687, 270] on div at bounding box center [690, 330] width 140 height 140
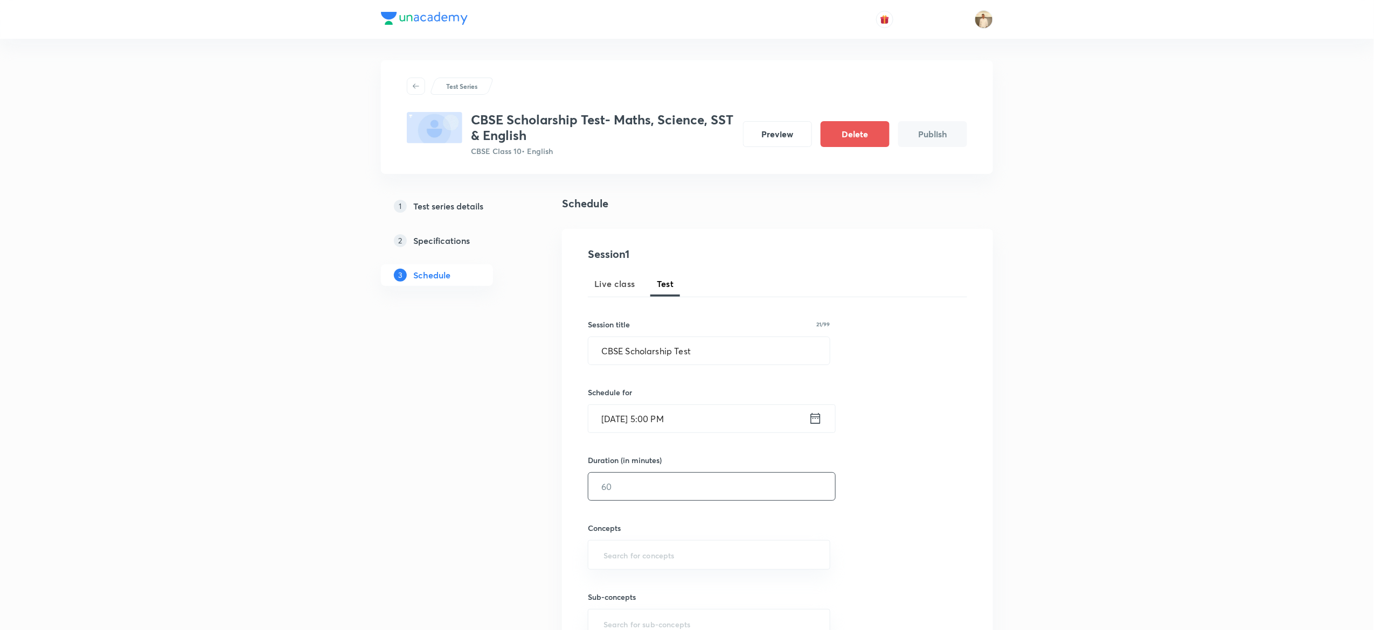
click at [678, 481] on input "text" at bounding box center [711, 486] width 247 height 27
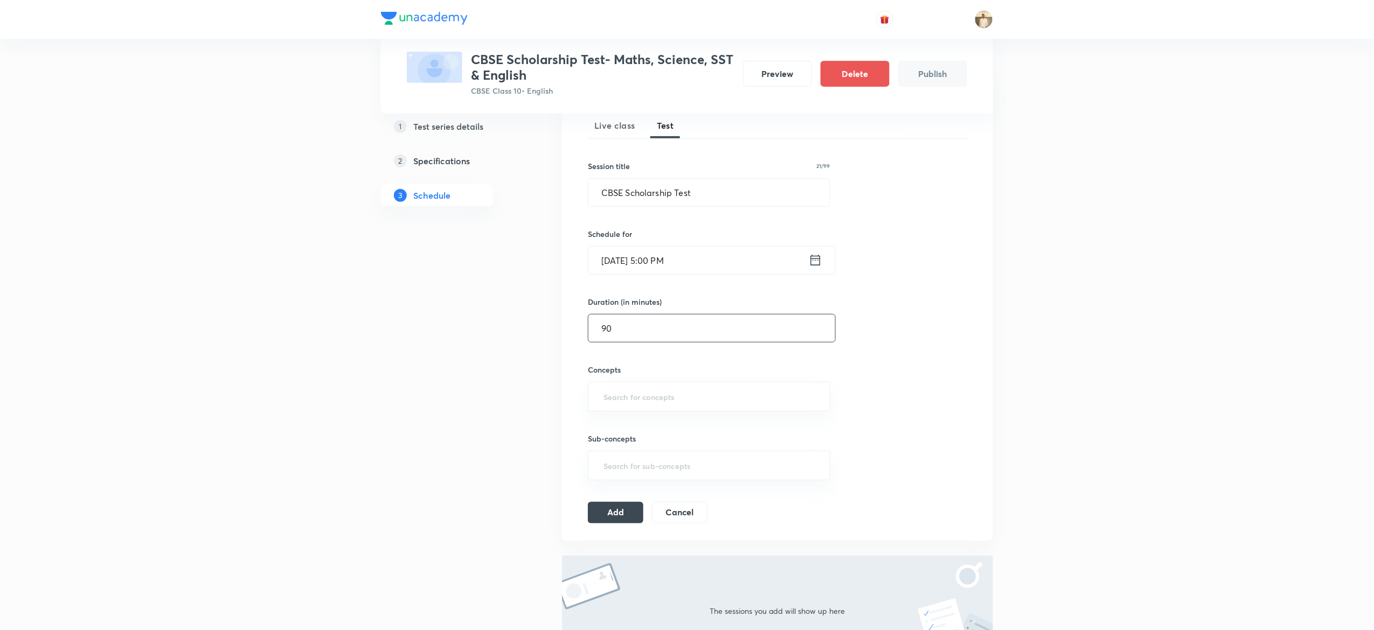
scroll to position [159, 0]
type input "90"
click at [640, 389] on input "text" at bounding box center [708, 396] width 215 height 20
type input "a"
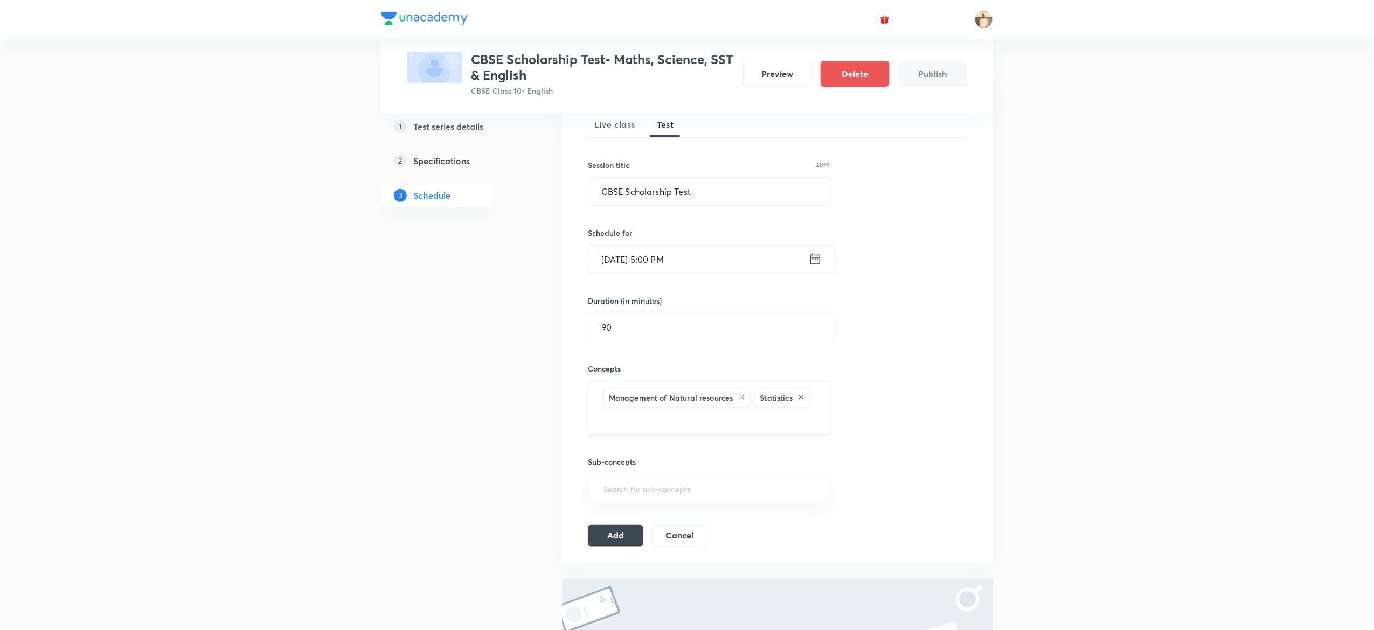
type input "a"
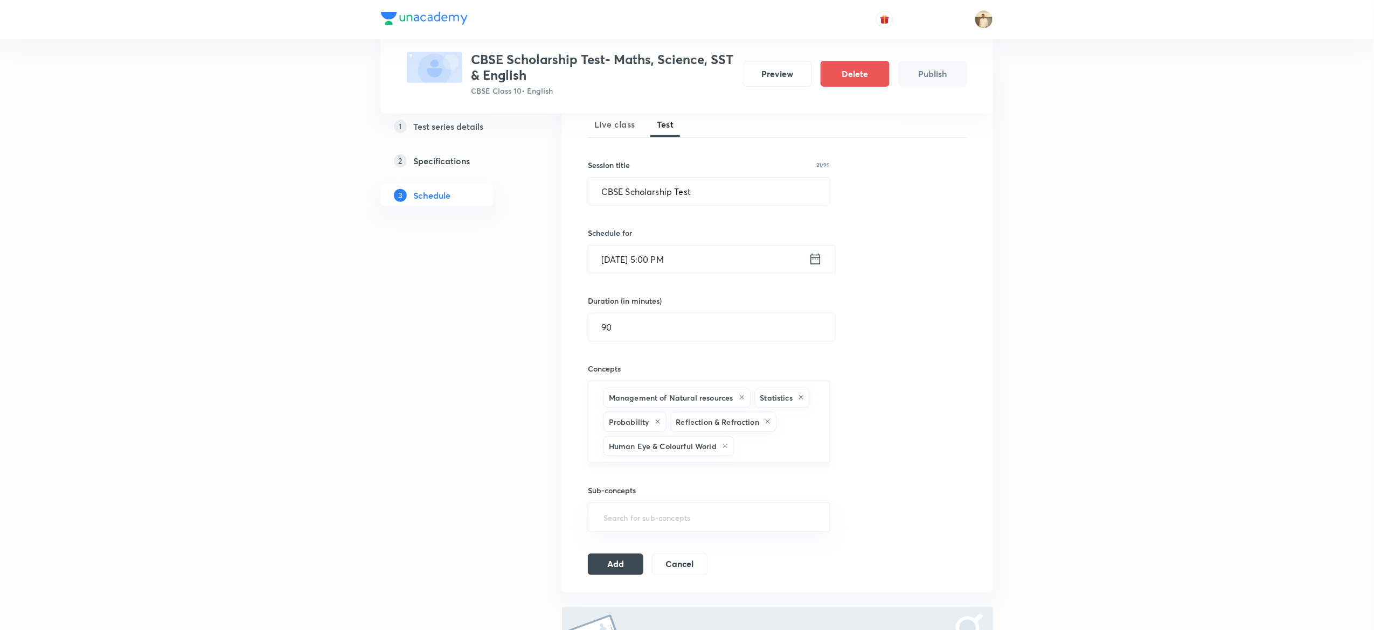
type input "a"
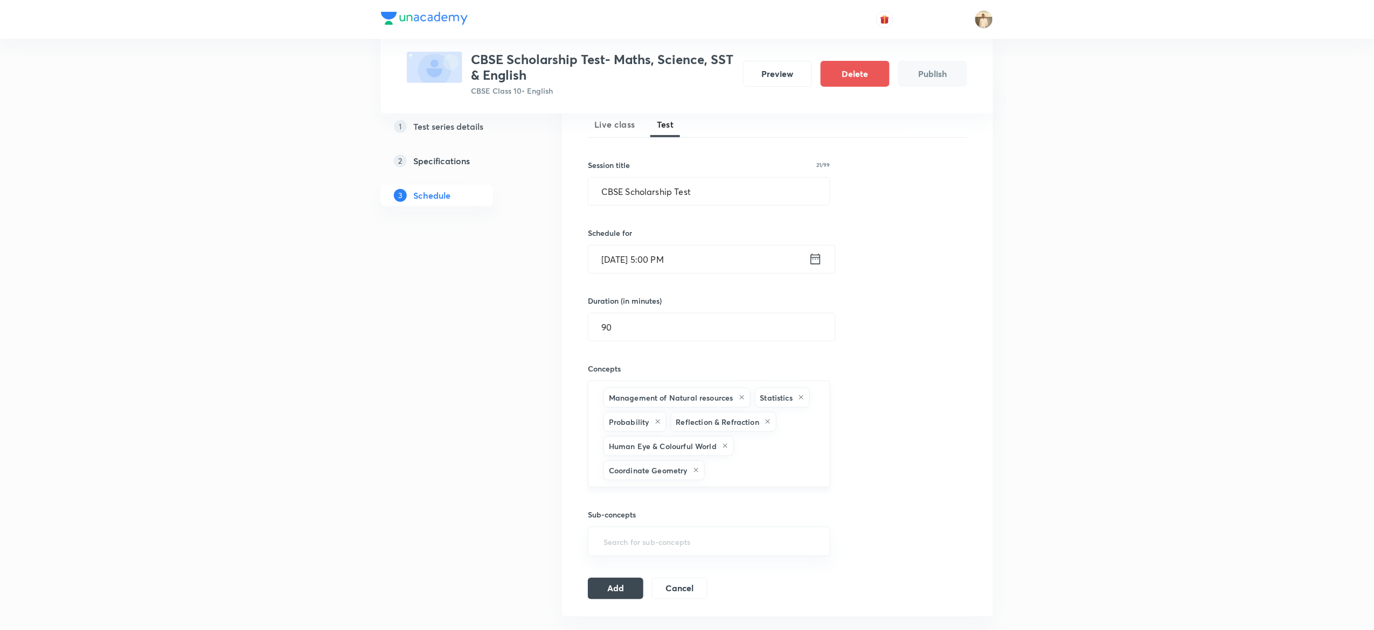
type input "a"
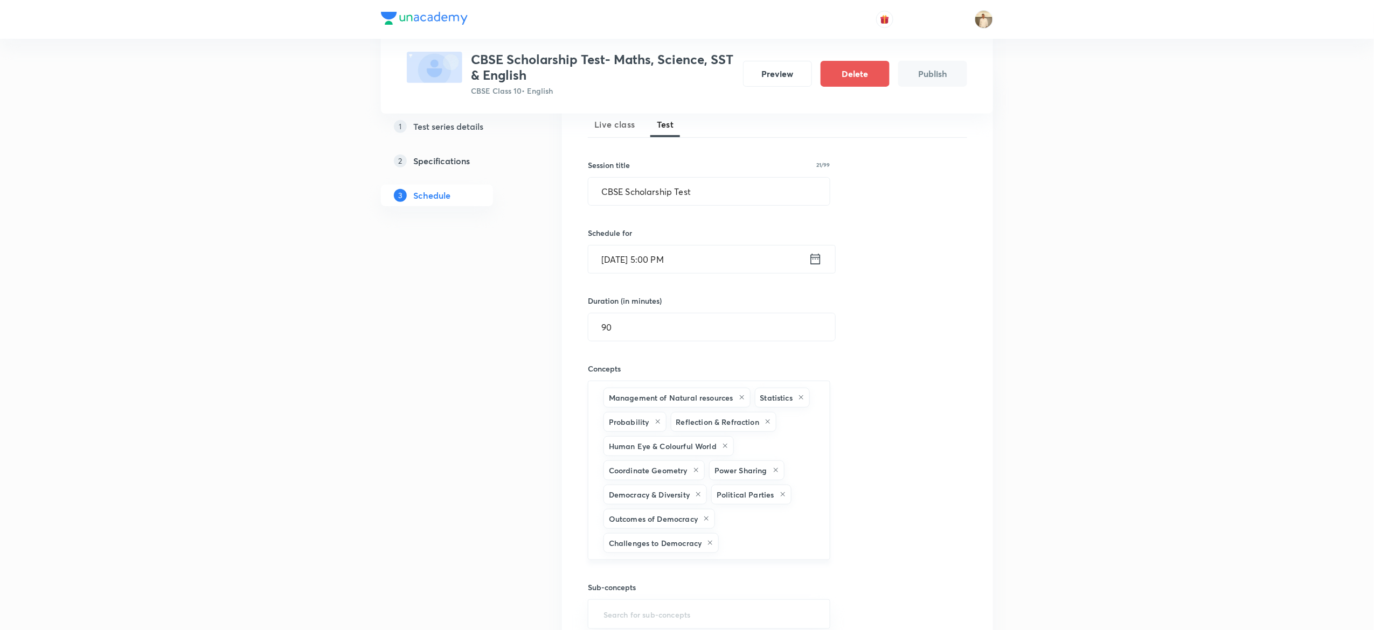
type input "a"
click at [1099, 459] on div "Test Series CBSE Scholarship Test- Maths, Science, SST & English CBSE Class 10 …" at bounding box center [687, 385] width 1374 height 1089
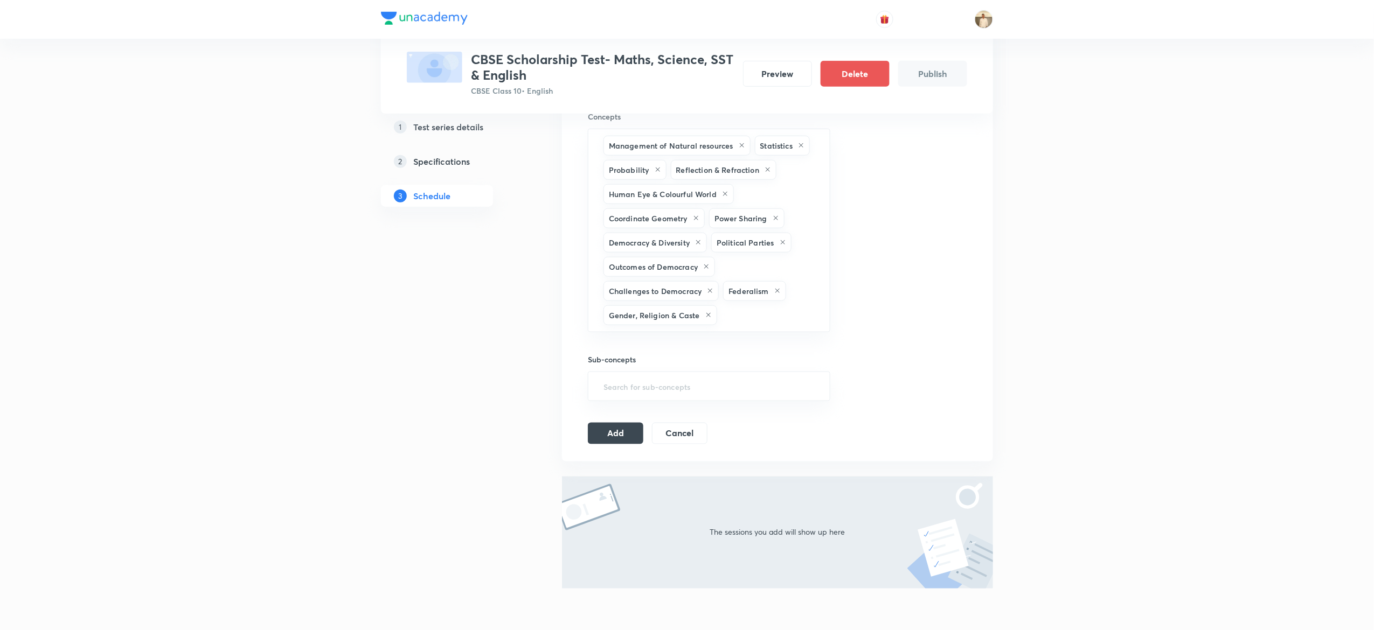
scroll to position [414, 0]
click at [603, 433] on button "Add" at bounding box center [615, 431] width 55 height 22
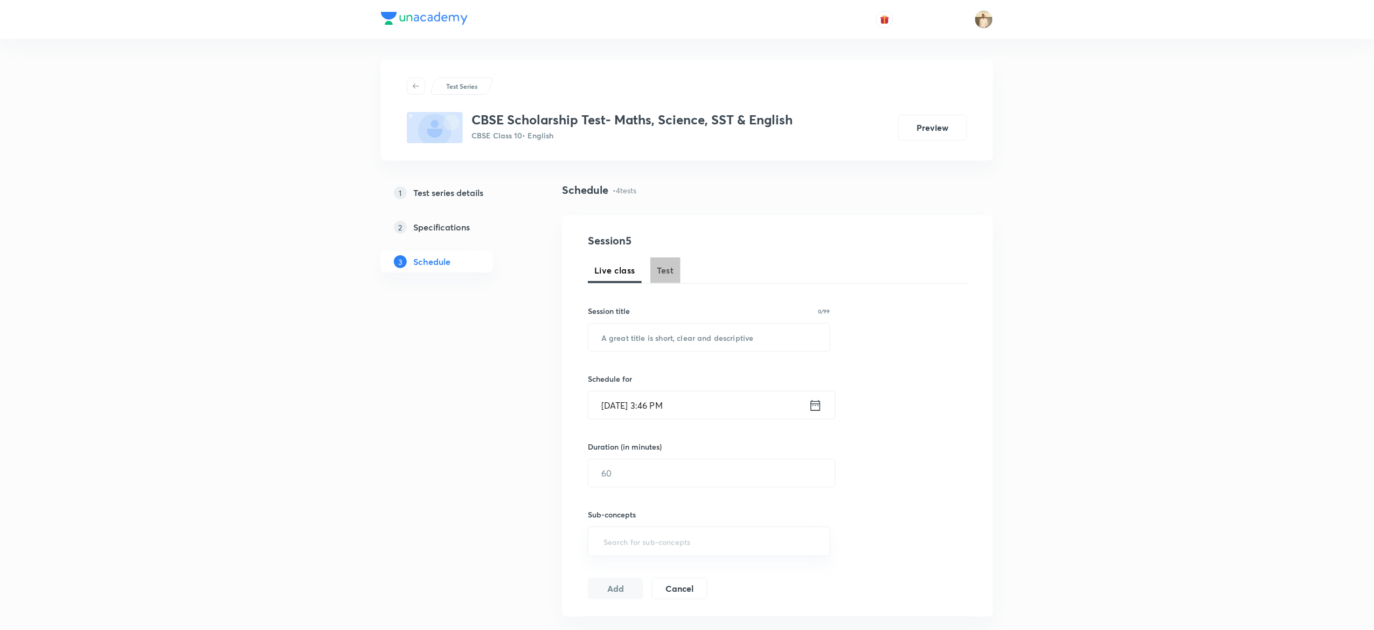
click at [660, 275] on span "Test" at bounding box center [665, 270] width 17 height 13
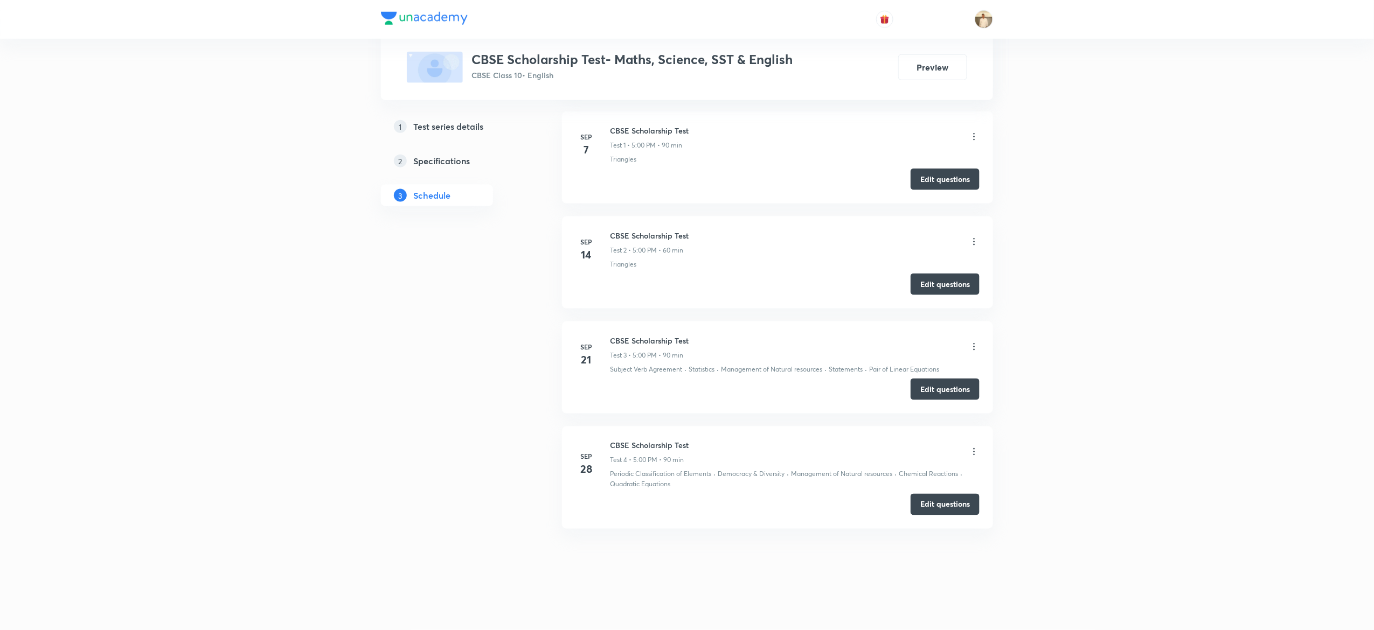
click at [647, 234] on h6 "CBSE Scholarship Test" at bounding box center [649, 235] width 79 height 11
copy h6 "CBSE Scholarship Test"
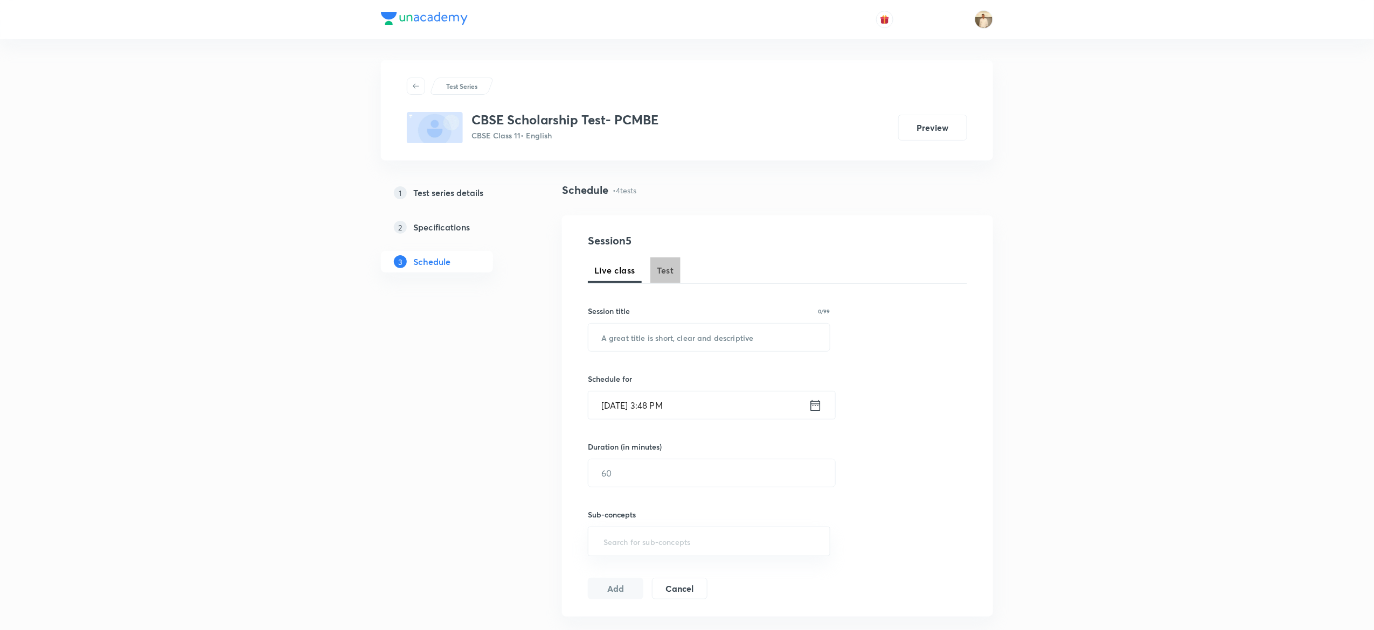
click at [667, 267] on span "Test" at bounding box center [665, 270] width 17 height 13
click at [455, 189] on h5 "Test series details" at bounding box center [448, 192] width 70 height 13
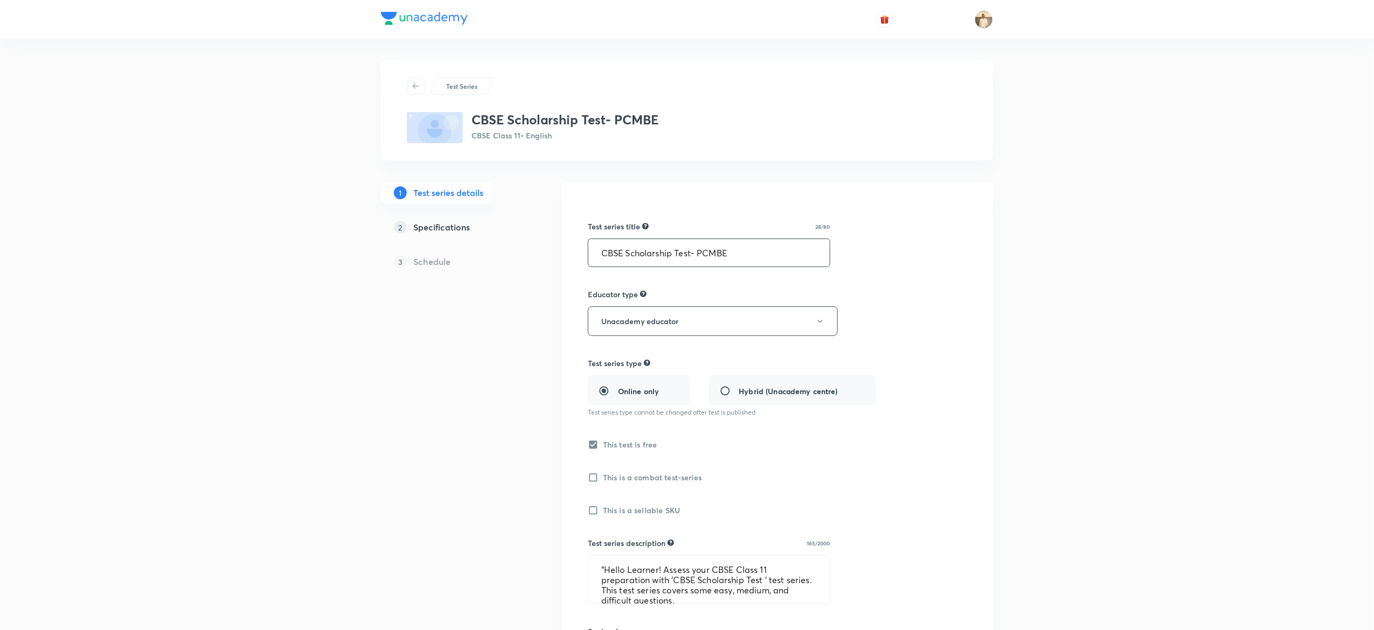
click at [753, 239] on input "CBSE Scholarship Test- PCMBE" at bounding box center [708, 252] width 241 height 27
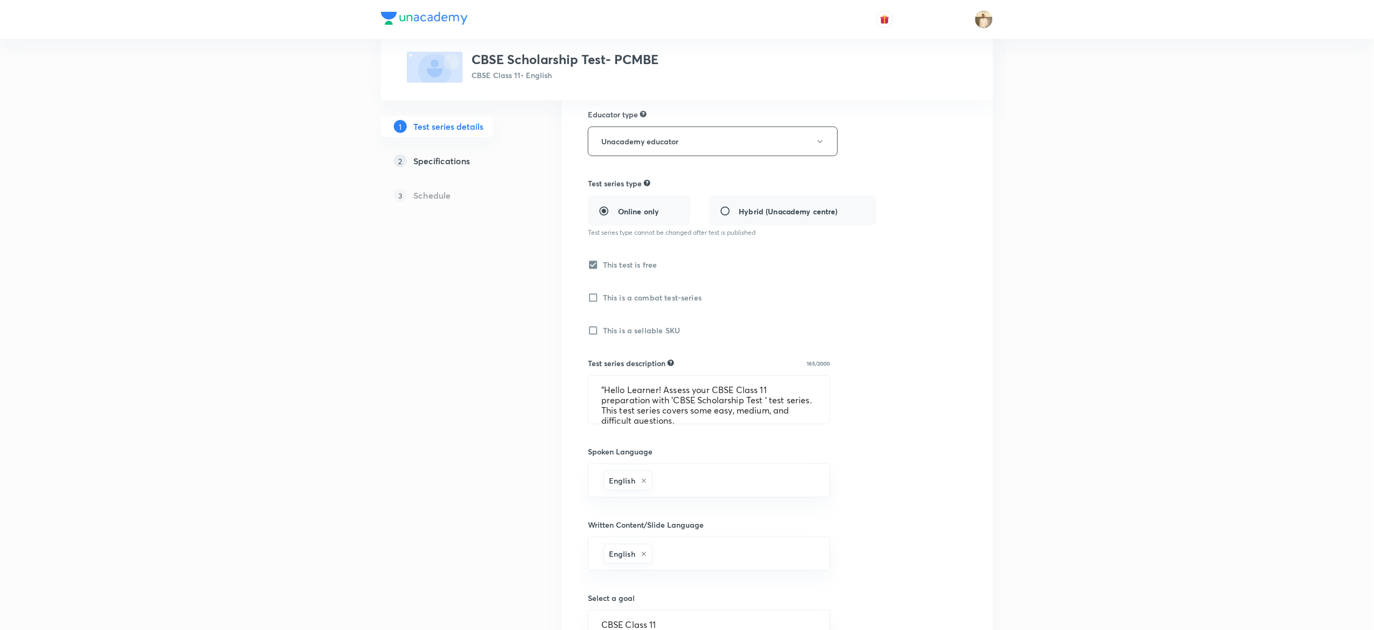
scroll to position [186, 0]
click at [636, 392] on textarea ""Hello Learner! Assess your CBSE Class 11 preparation with 'CBSE Scholarship Te…" at bounding box center [708, 394] width 241 height 48
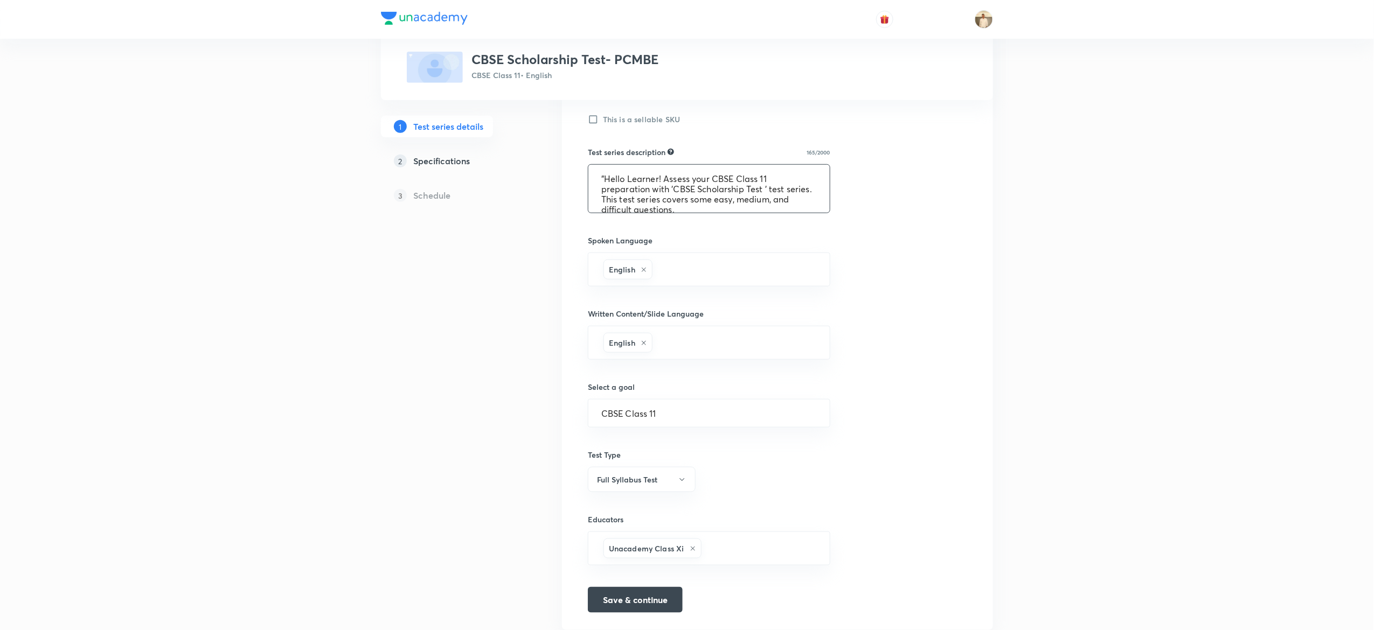
scroll to position [429, 0]
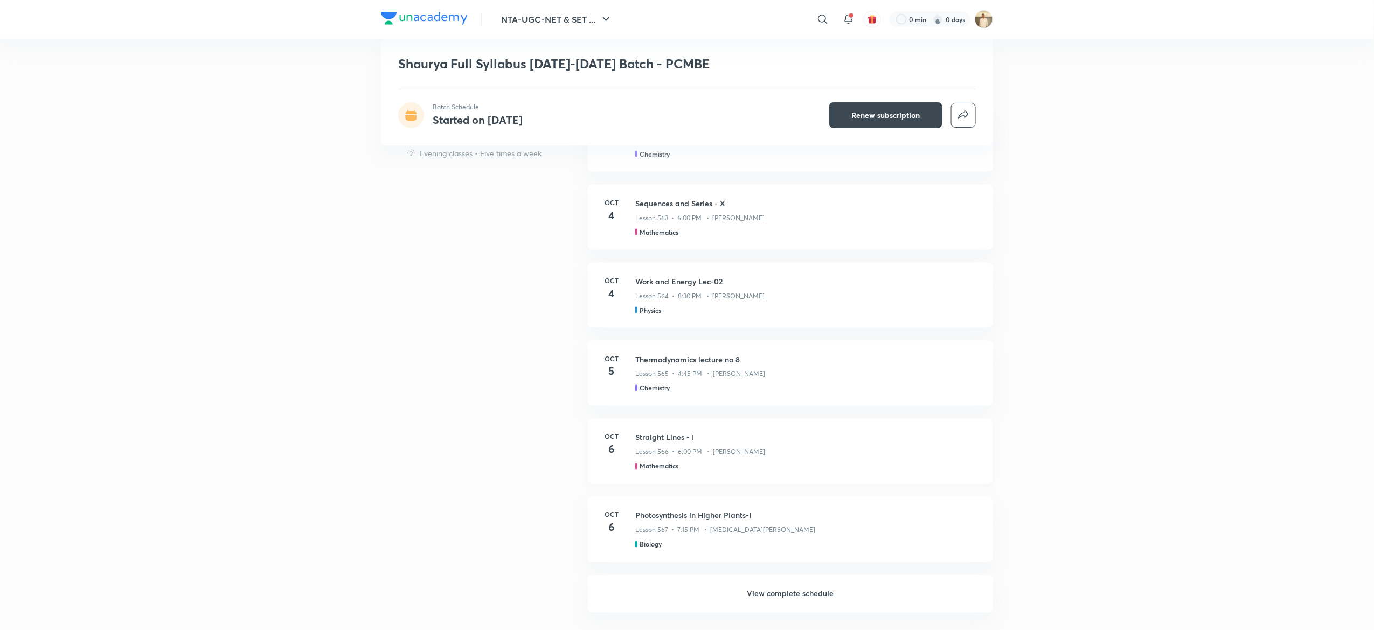
scroll to position [662, 0]
click at [498, 64] on h1 "Shaurya Full Syllabus 2025-2026 Batch - PCMBE" at bounding box center [609, 64] width 422 height 16
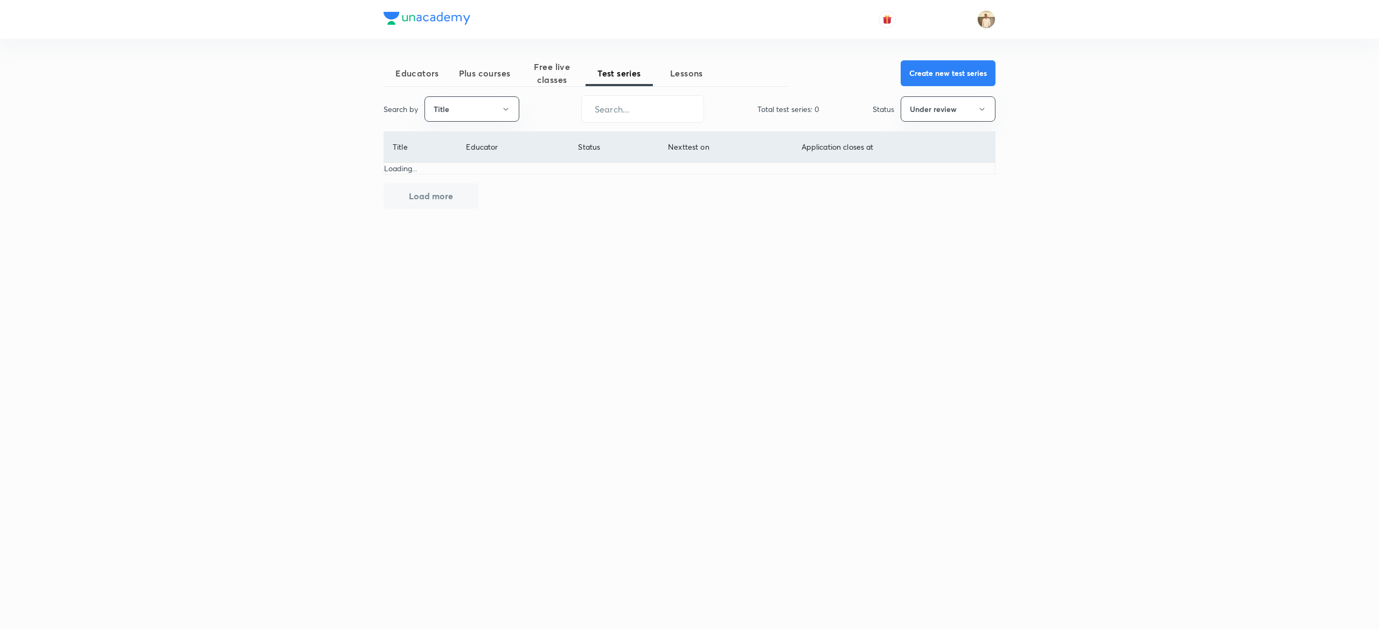
click at [968, 79] on button "Create new test series" at bounding box center [948, 73] width 95 height 26
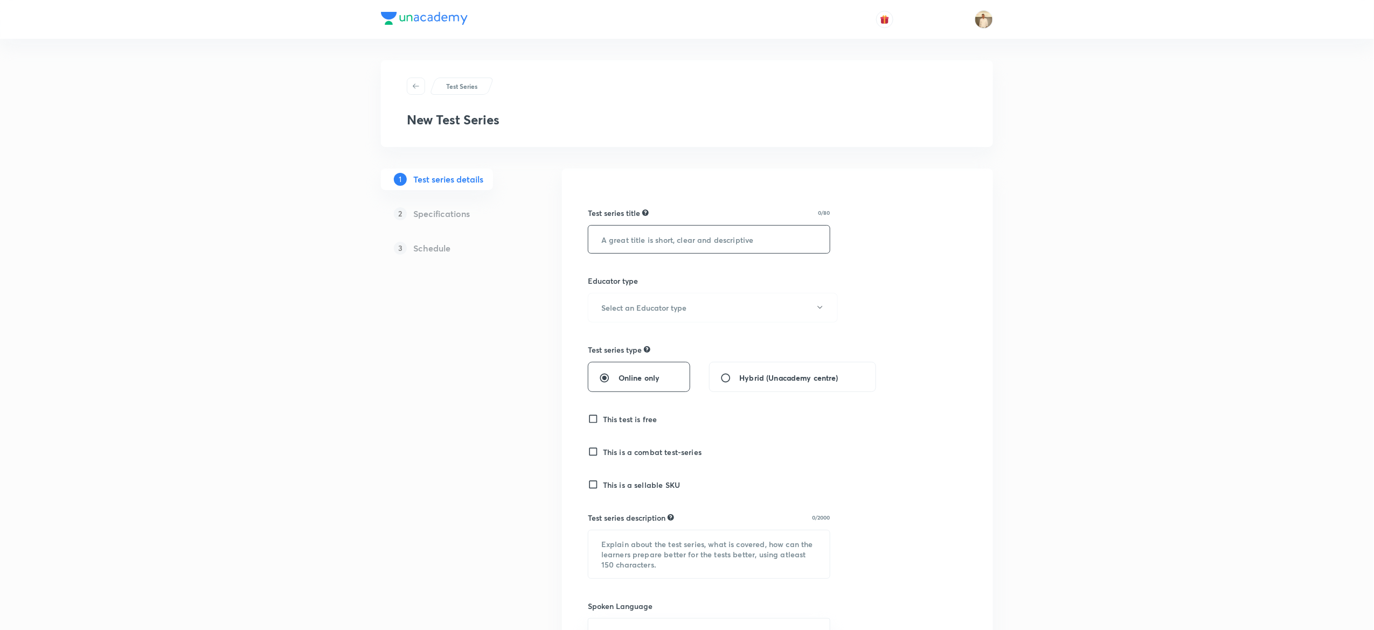
click at [677, 231] on input "text" at bounding box center [708, 239] width 241 height 27
paste input "CBSE Scholarship Test- PCMBE"
type input "CBSE Scholarship Test- PCMBE"
click at [727, 301] on button "Select an Educator type" at bounding box center [713, 308] width 250 height 30
click at [660, 340] on span "Unacademy educator" at bounding box center [707, 343] width 236 height 11
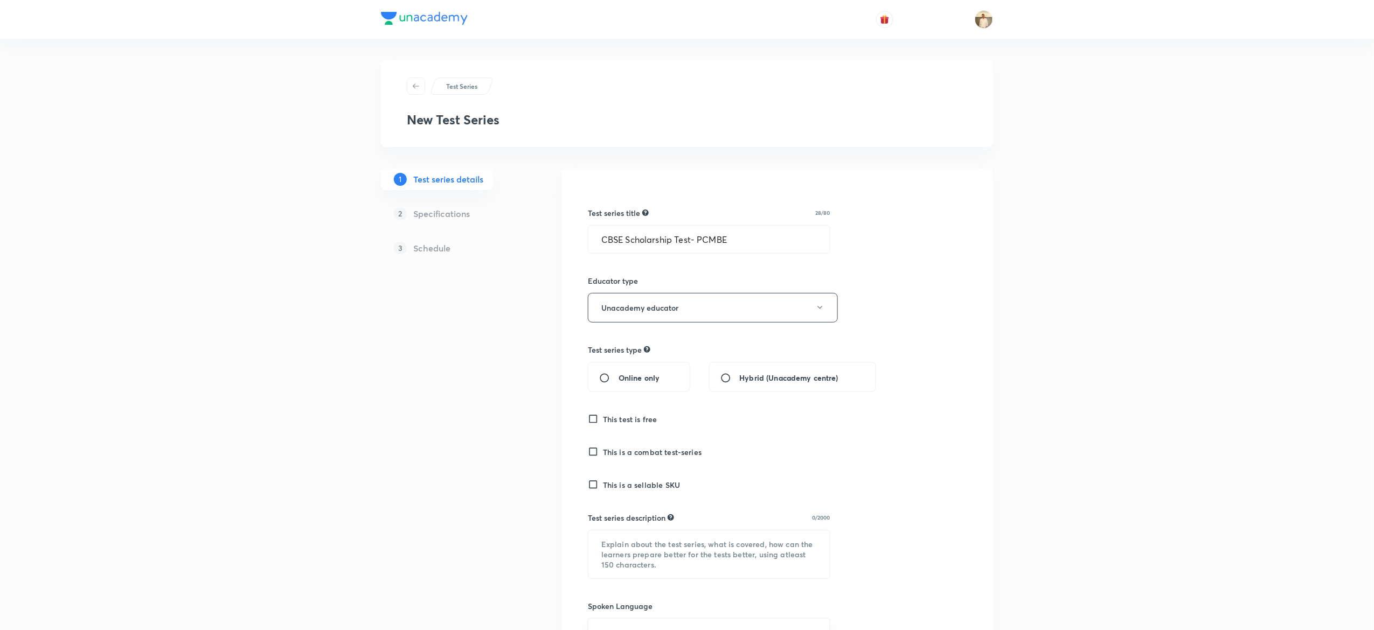
click at [623, 387] on div "Online only" at bounding box center [639, 377] width 102 height 30
click at [604, 376] on input "Online only" at bounding box center [608, 378] width 19 height 11
radio input "true"
click at [595, 418] on input "This test is free" at bounding box center [595, 419] width 15 height 11
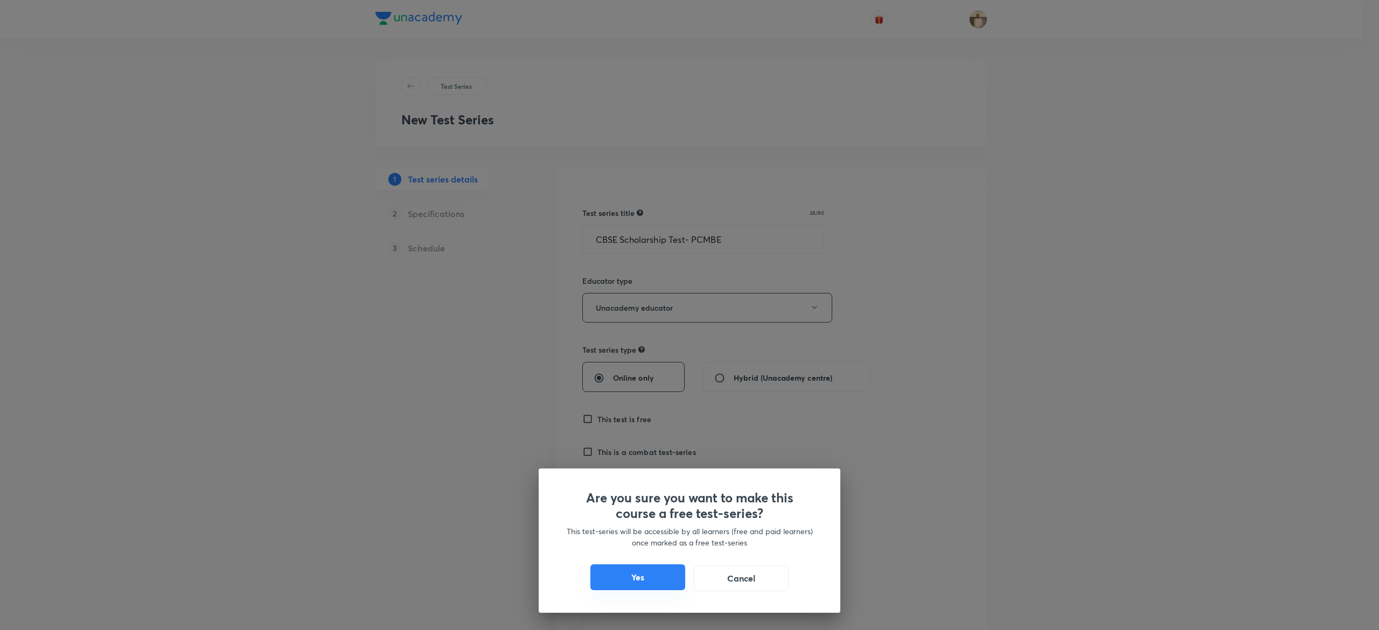
click at [647, 573] on button "Yes" at bounding box center [637, 578] width 95 height 26
checkbox input "true"
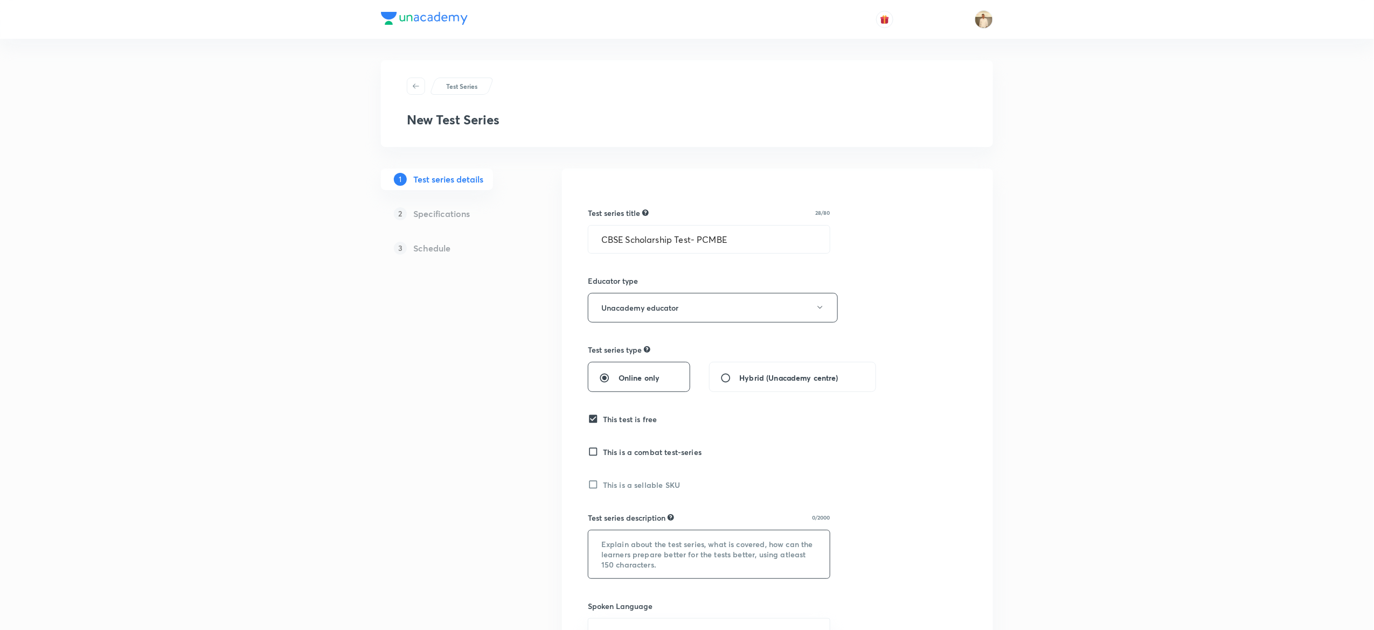
click at [674, 569] on textarea at bounding box center [708, 555] width 241 height 48
paste textarea ""Hello Learner! Assess your CBSE Class 11 preparation with 'CBSE Scholarship Te…"
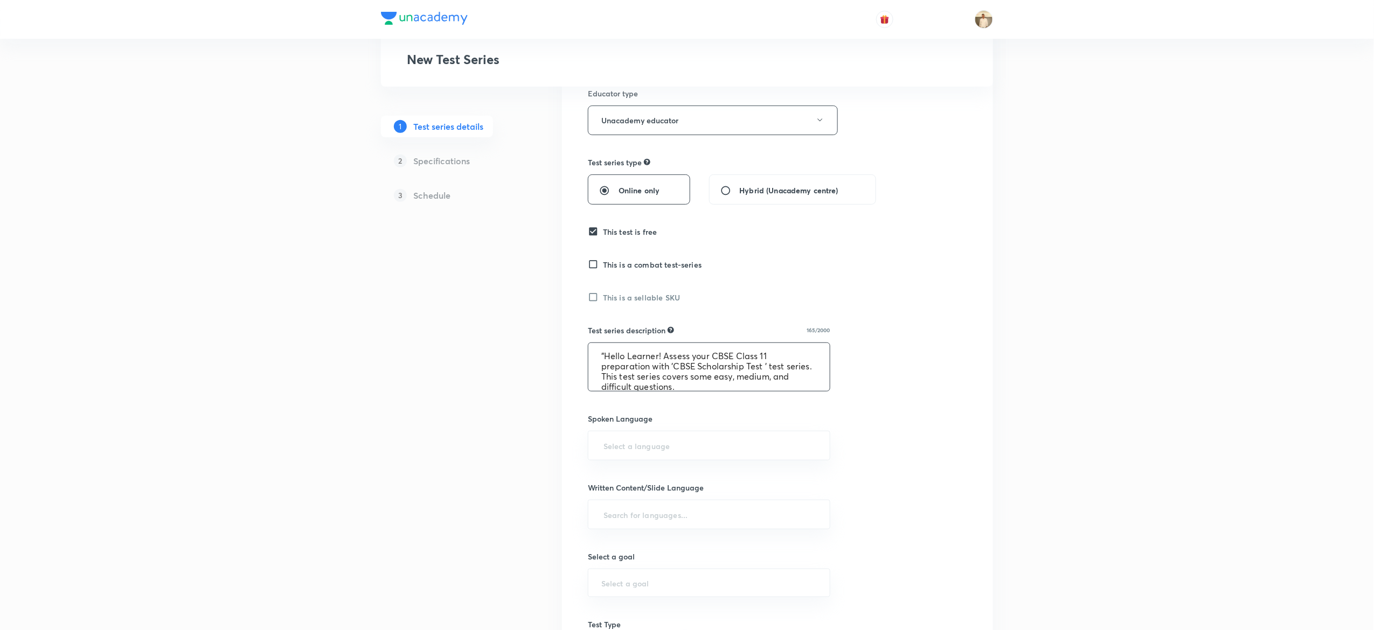
scroll to position [192, 0]
click at [709, 428] on div "​" at bounding box center [709, 442] width 242 height 30
type textarea ""Hello Learner! Assess your CBSE Class 11 preparation with 'CBSE Scholarship Te…"
type input "a"
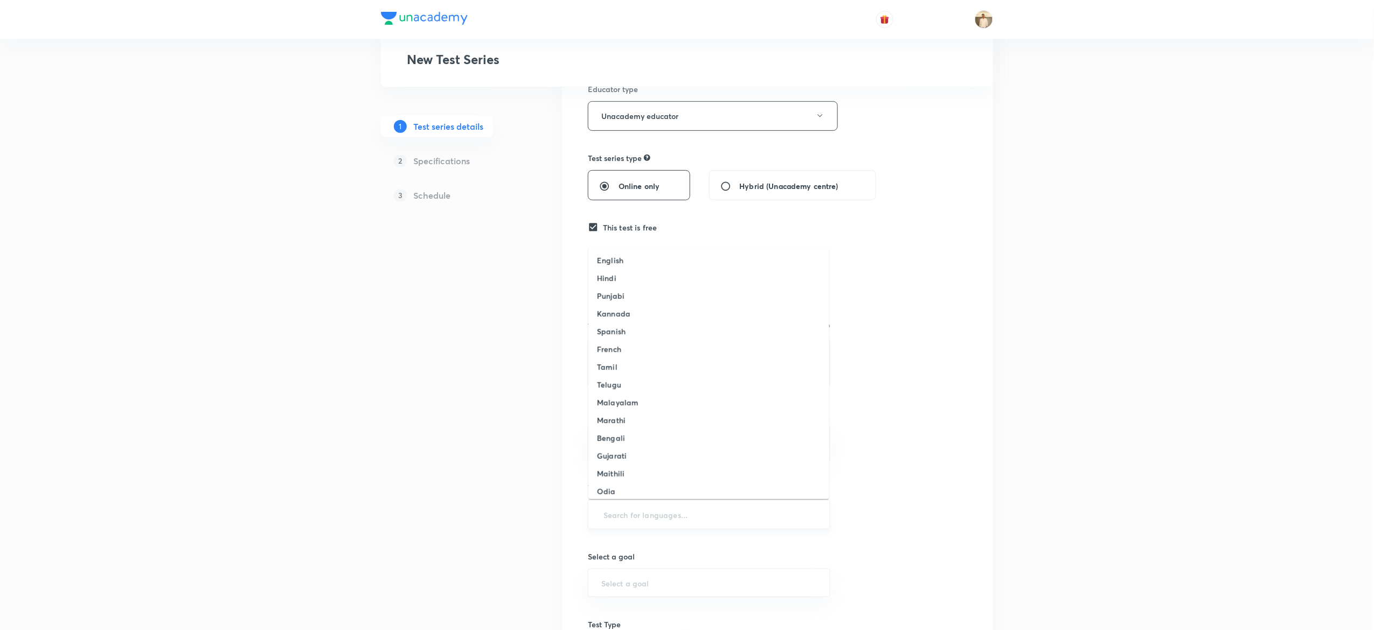
click at [660, 524] on input "text" at bounding box center [708, 515] width 215 height 20
type input "a"
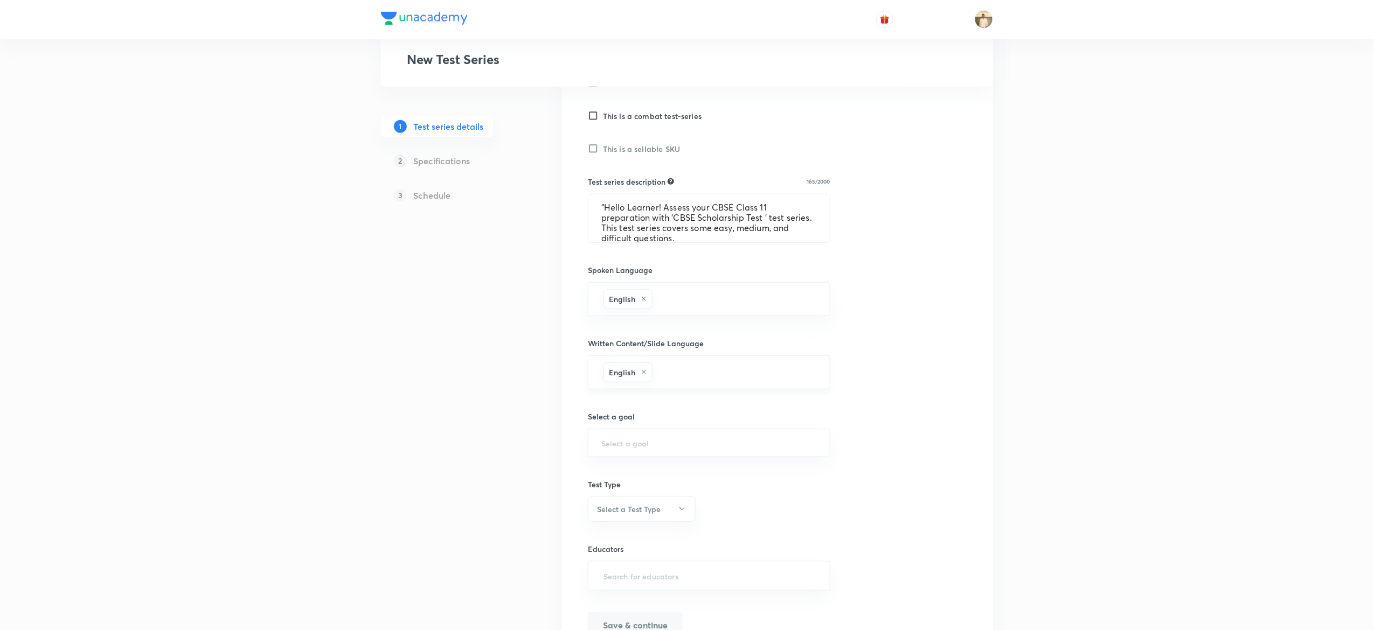
scroll to position [343, 0]
click at [627, 430] on div "​" at bounding box center [709, 436] width 242 height 29
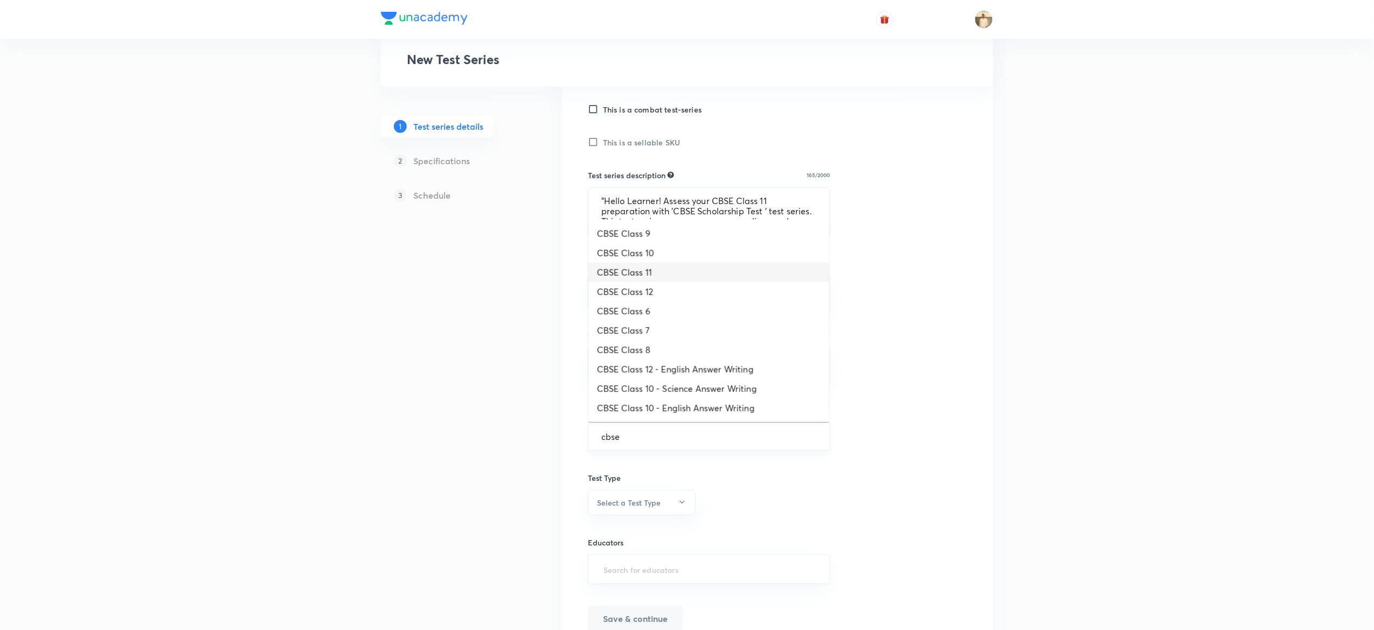
type input "CBSE Class 11"
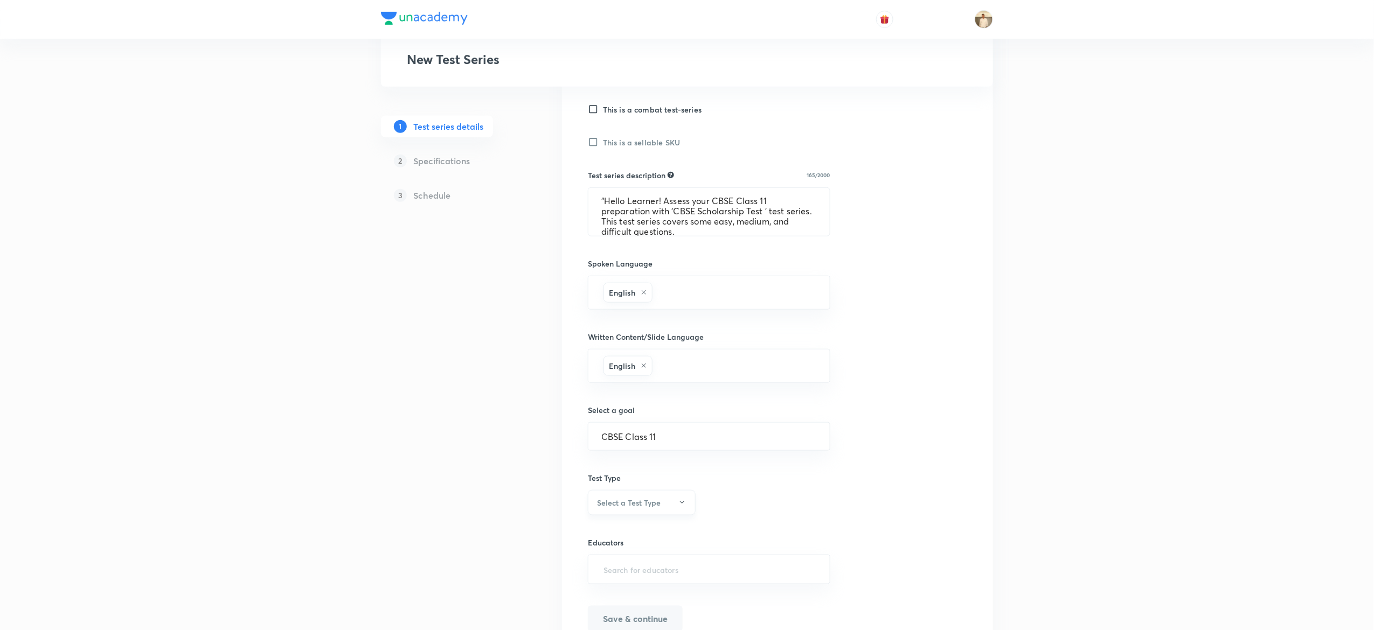
click at [630, 509] on h6 "Select a Test Type" at bounding box center [629, 502] width 64 height 11
click at [615, 534] on span "Full Syllabus Test" at bounding box center [636, 538] width 94 height 11
click at [699, 573] on input "text" at bounding box center [708, 570] width 215 height 20
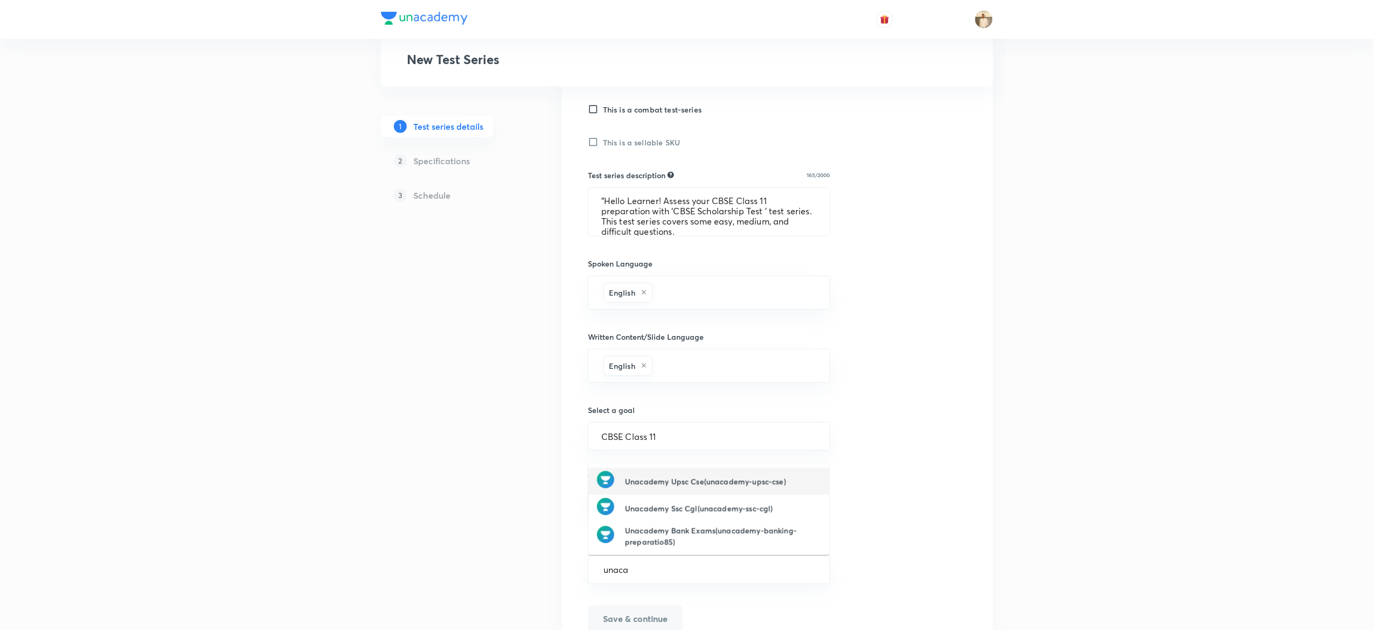
type input "unaca"
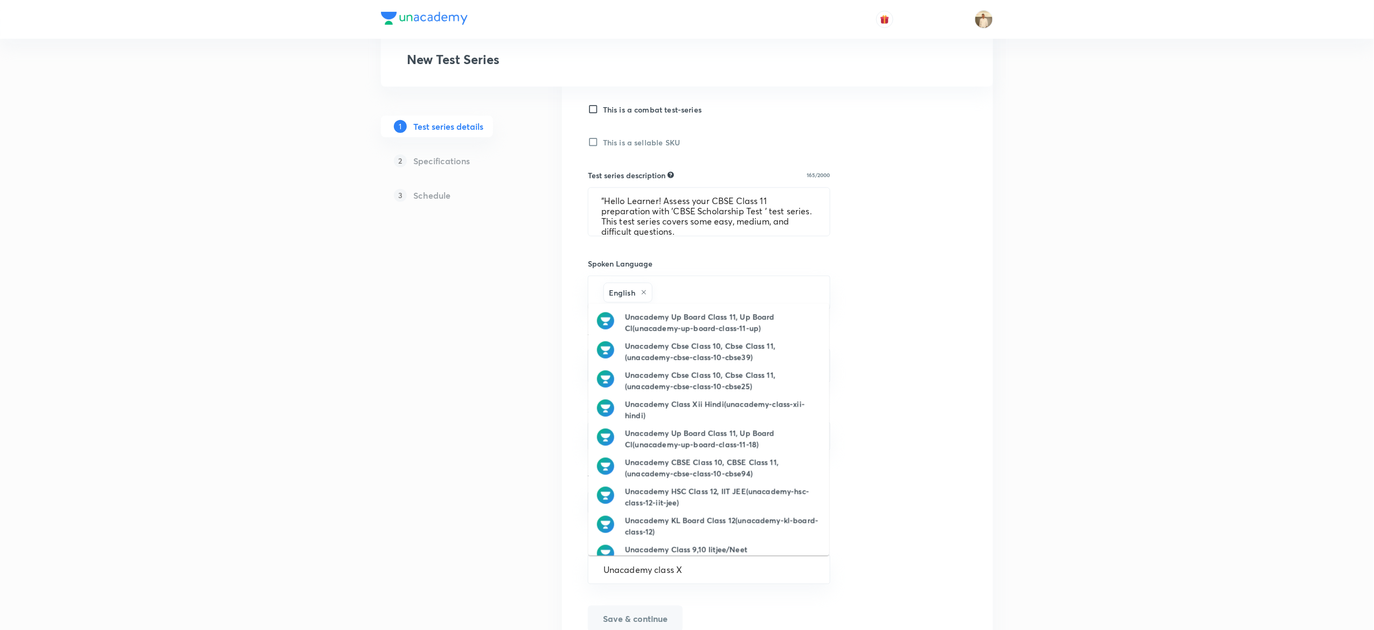
type input "Unacademy class Xi"
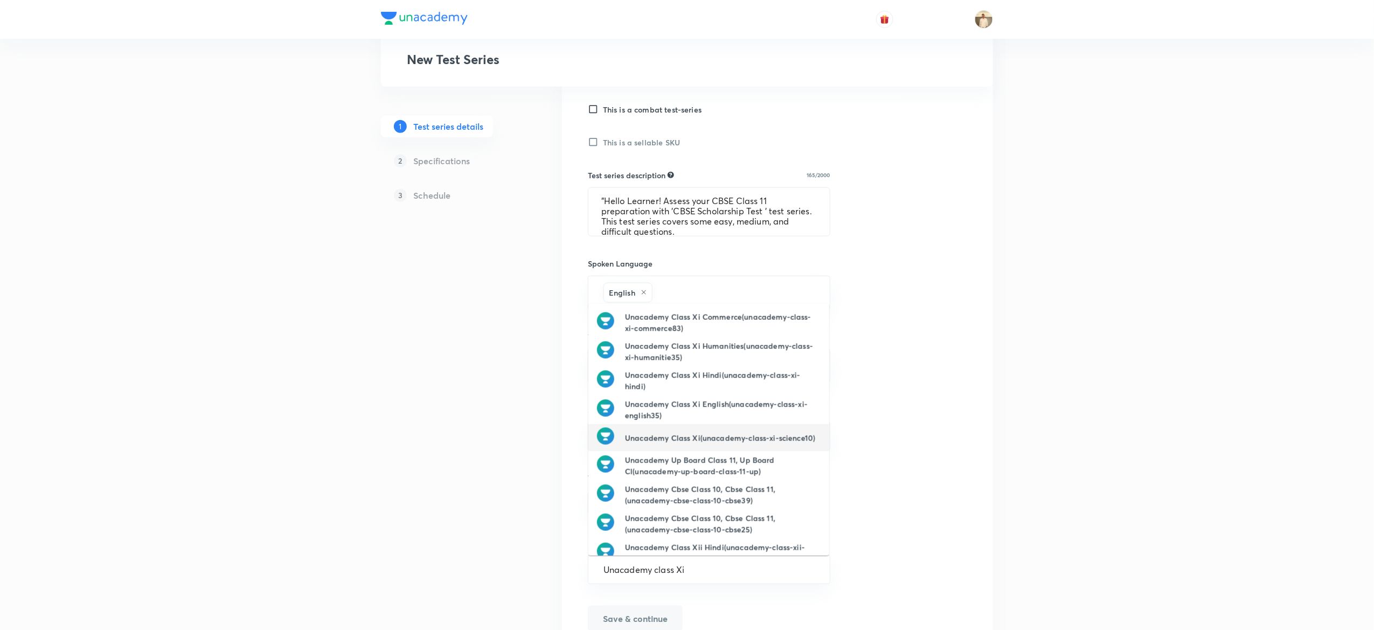
click at [711, 443] on h6 "Unacademy Class Xi(unacademy-class-xi-science10)" at bounding box center [720, 438] width 190 height 11
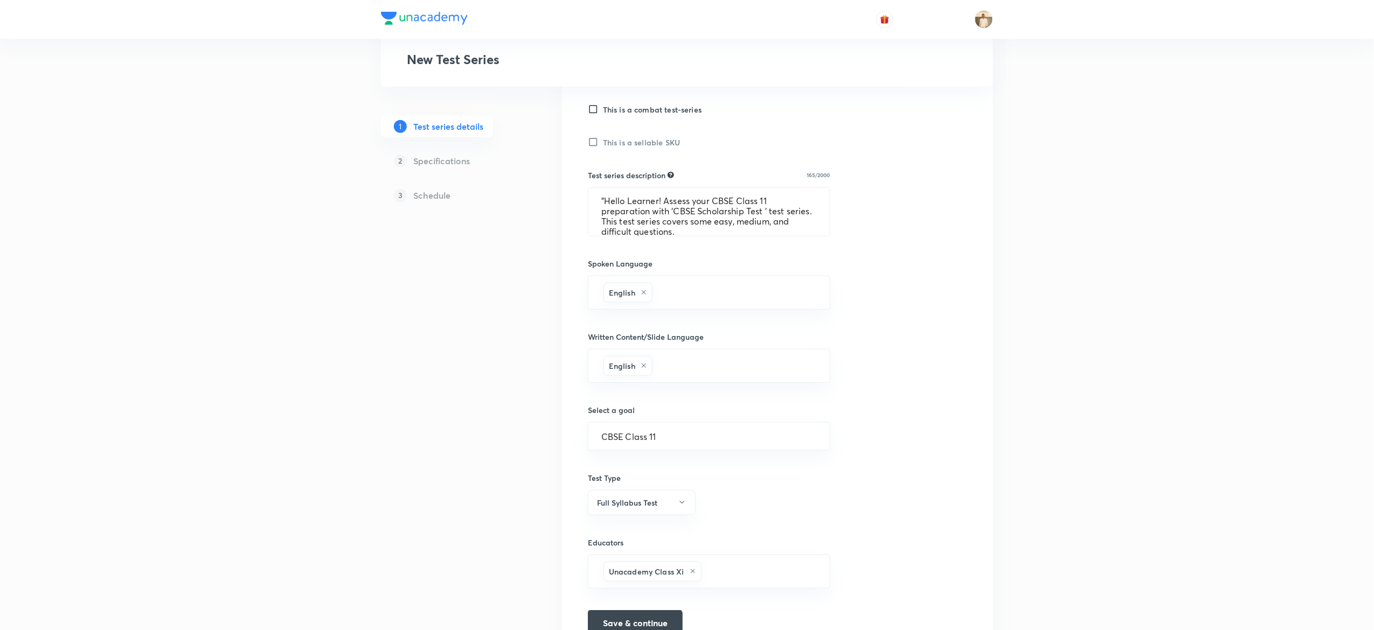
scroll to position [403, 0]
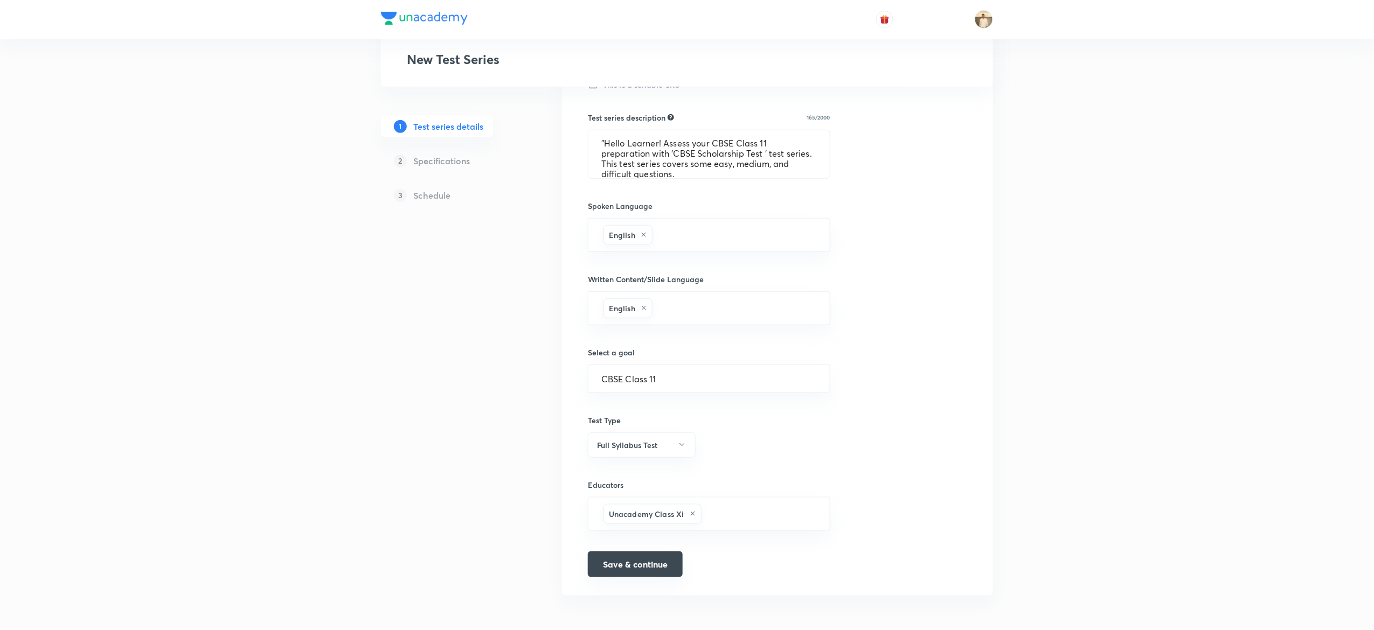
click at [623, 569] on button "Save & continue" at bounding box center [635, 565] width 95 height 26
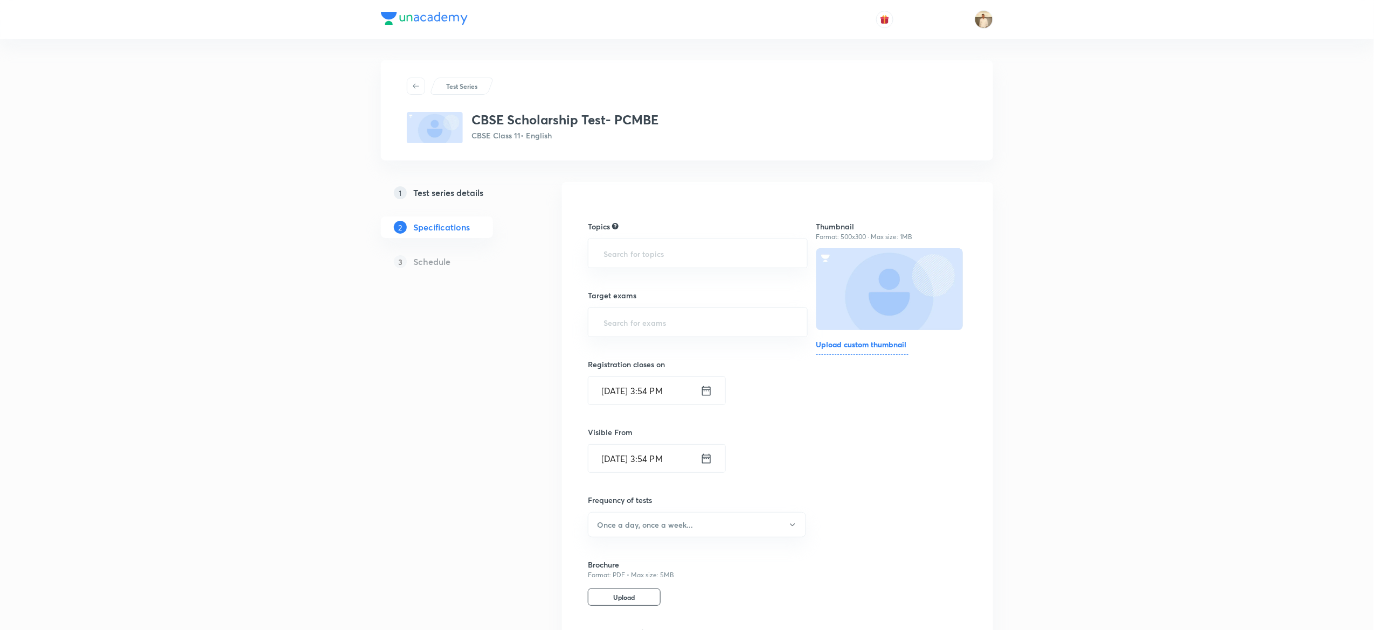
click at [454, 190] on h5 "Test series details" at bounding box center [448, 192] width 70 height 13
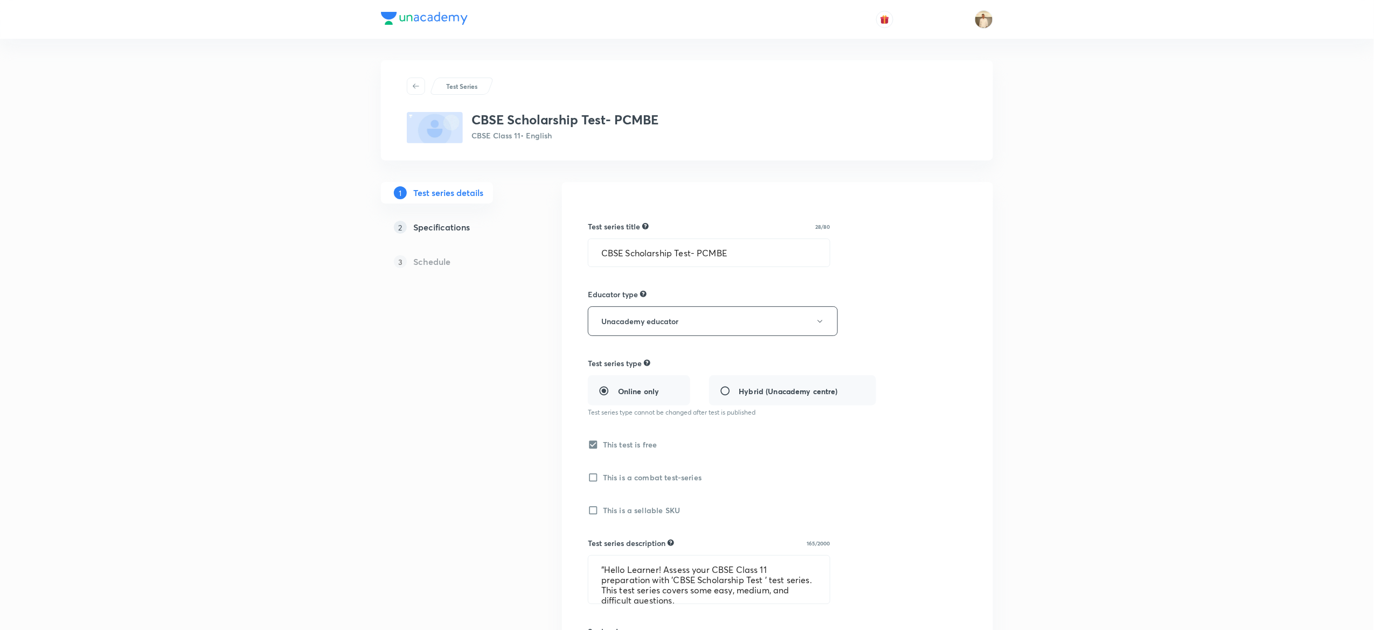
click at [438, 230] on h5 "Specifications" at bounding box center [441, 227] width 57 height 13
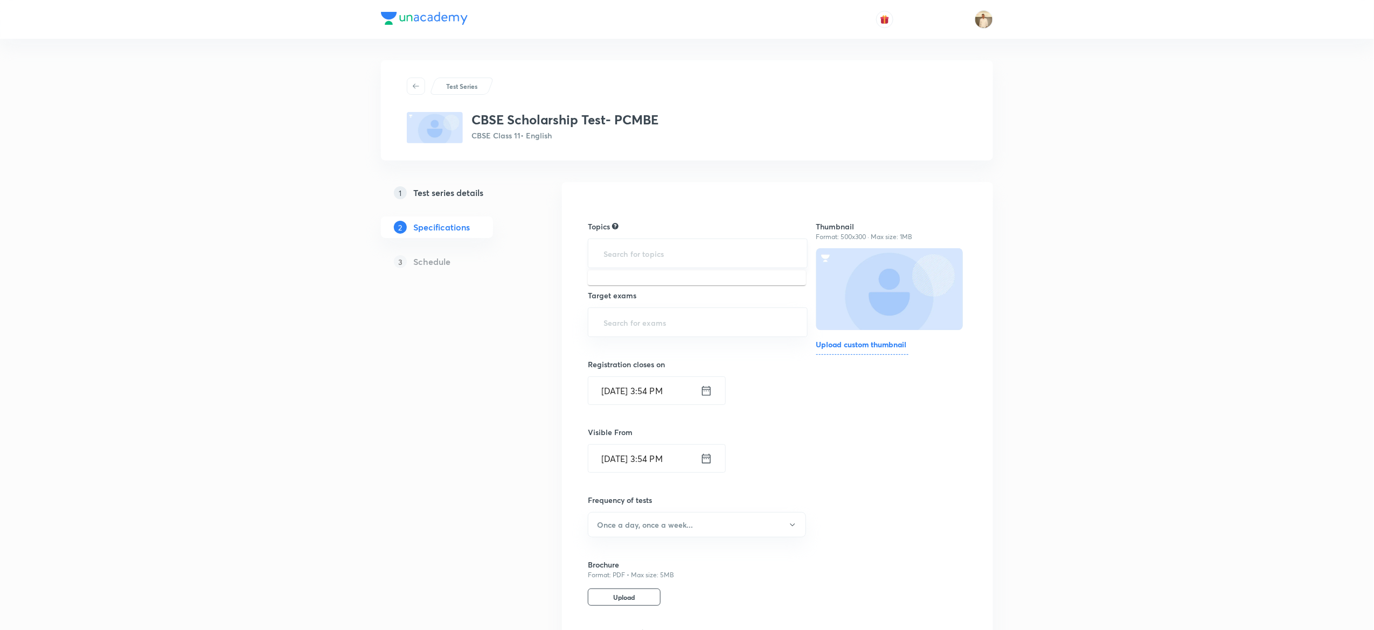
click at [701, 254] on input "text" at bounding box center [697, 253] width 193 height 20
type input "a"
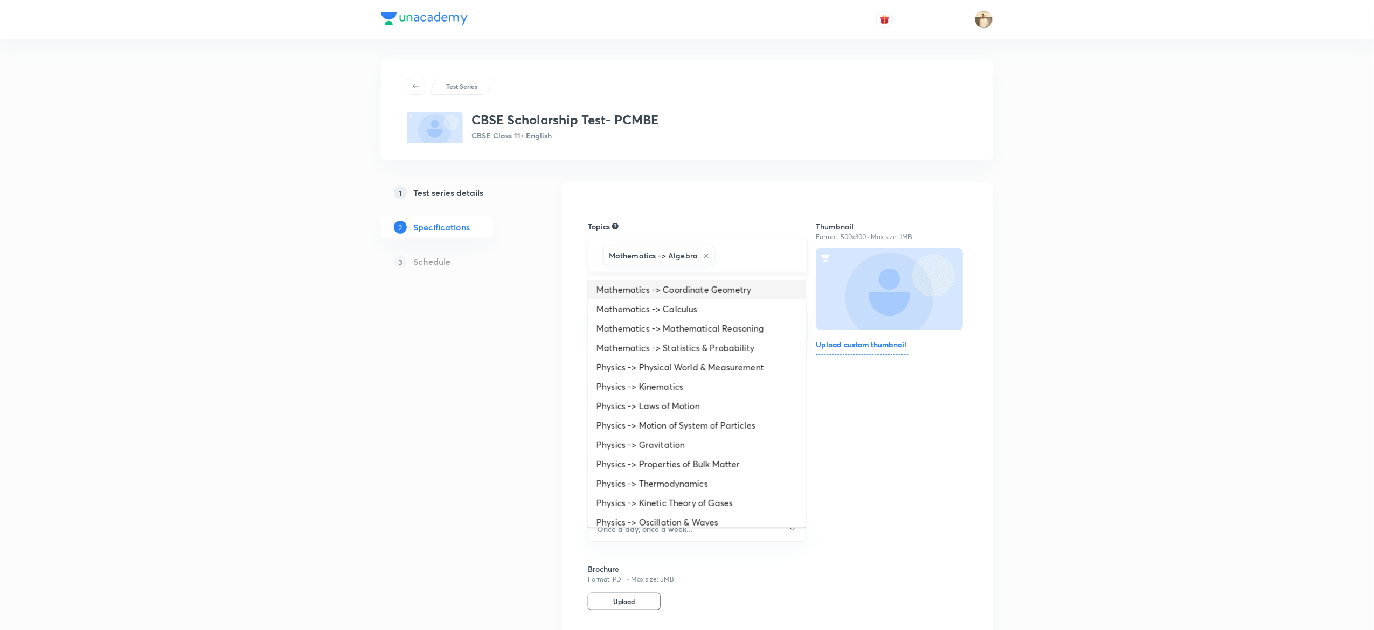
type input "a"
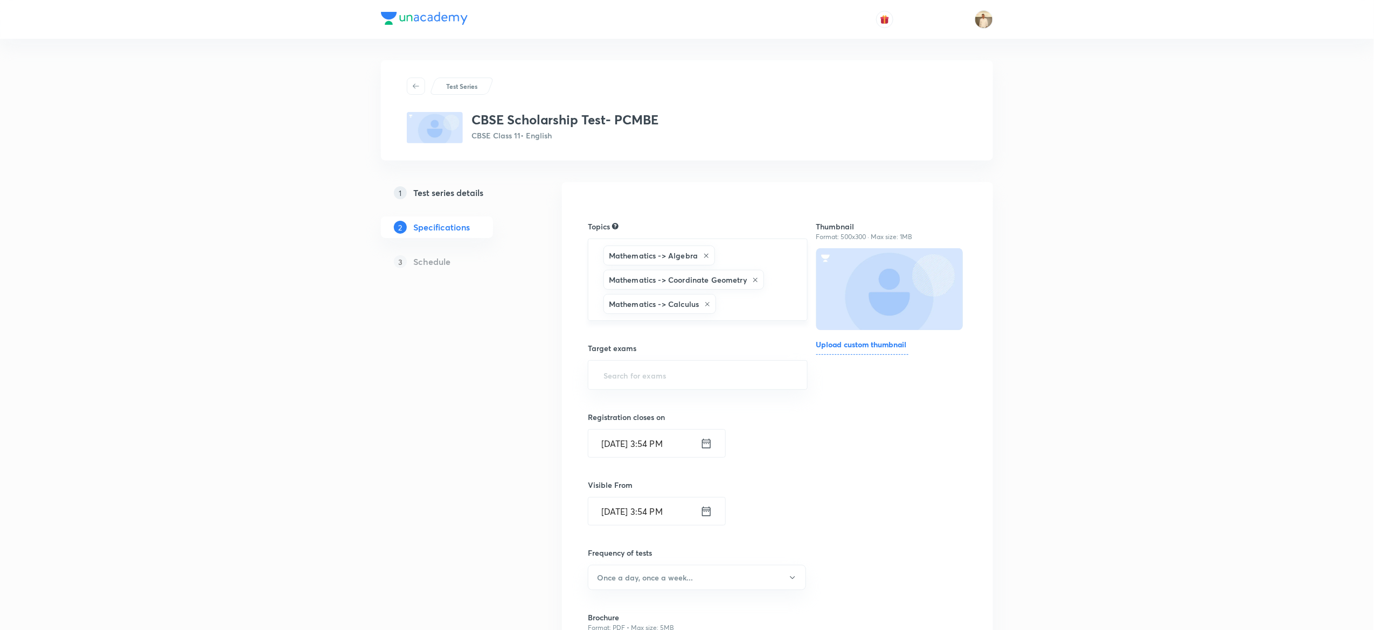
type input "a"
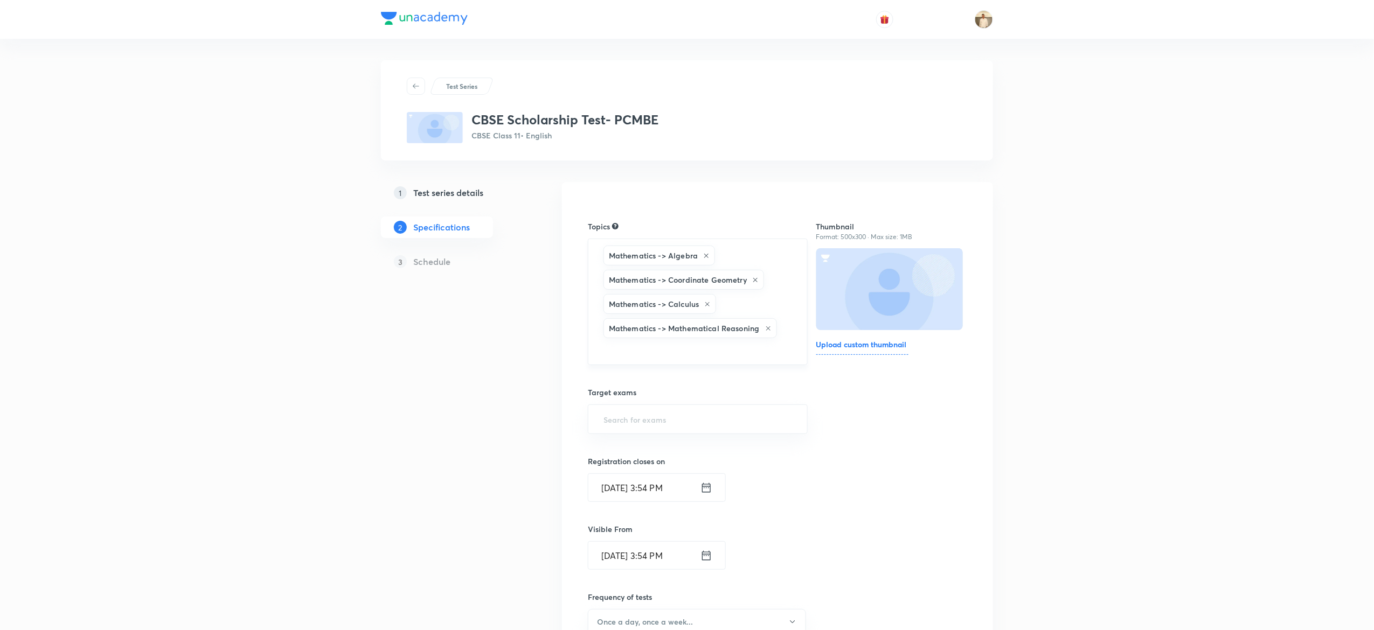
type input "a"
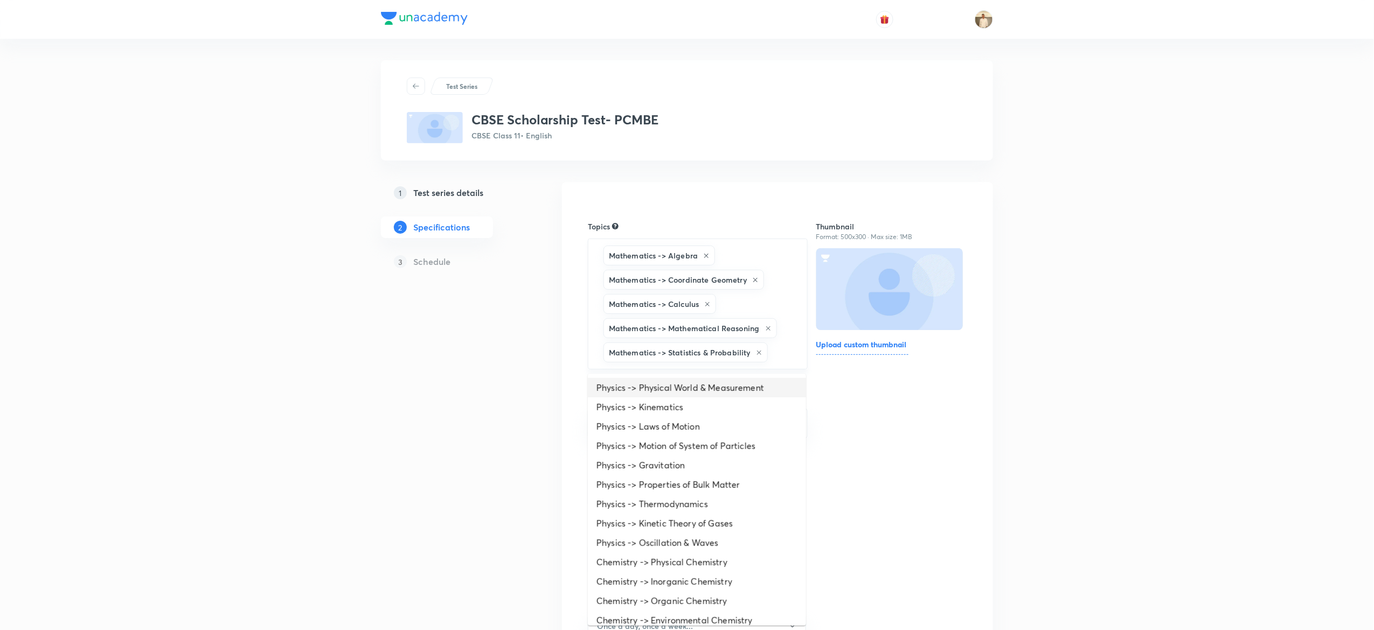
type input "a"
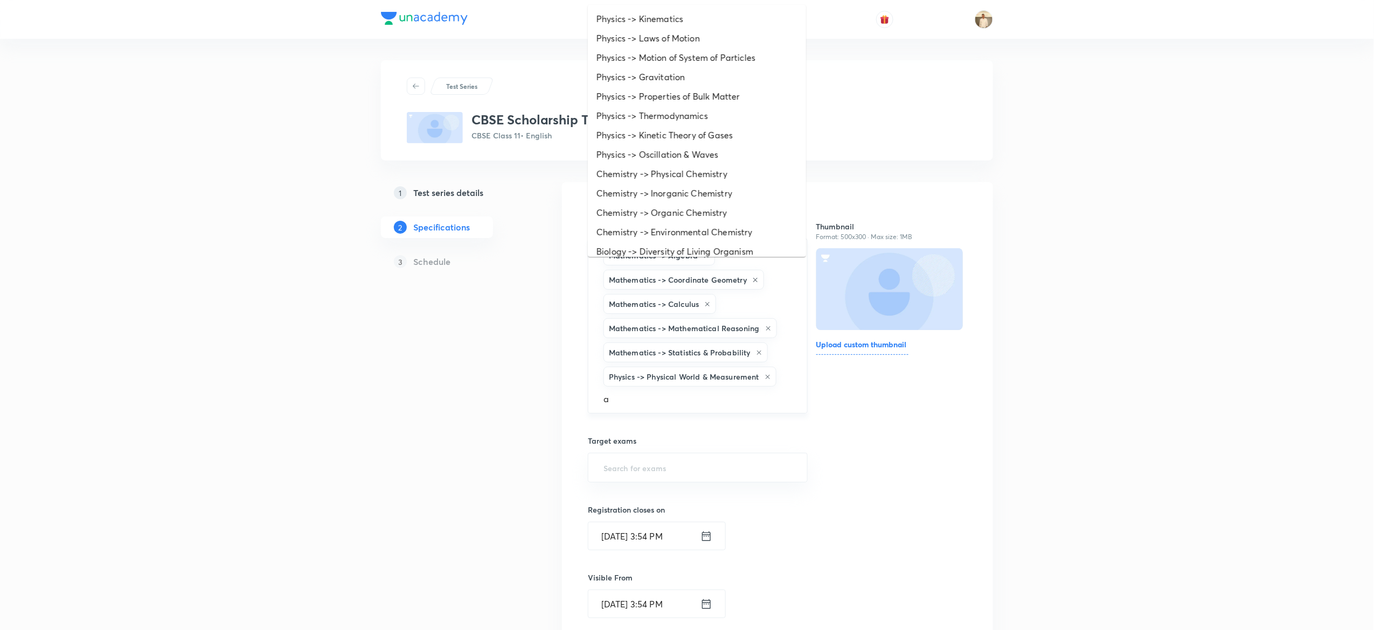
scroll to position [26, 0]
click at [708, 64] on li "Physics -> Properties of Bulk Matter" at bounding box center [697, 70] width 218 height 19
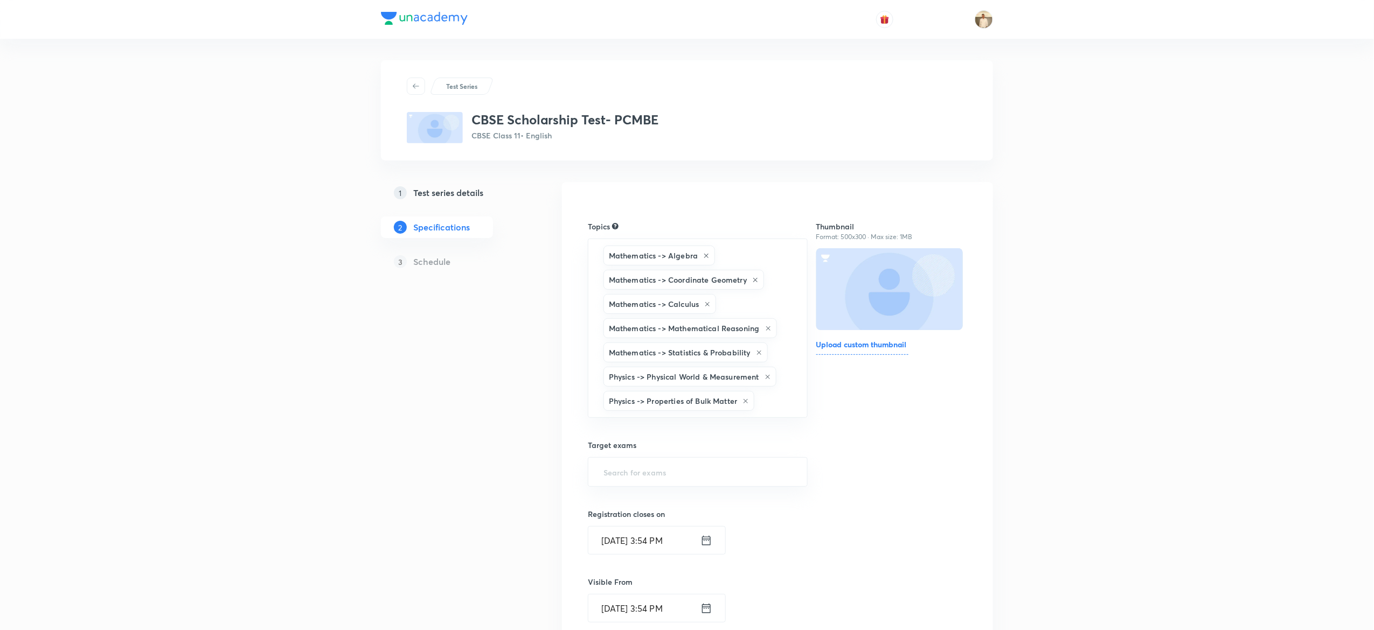
type input "a"
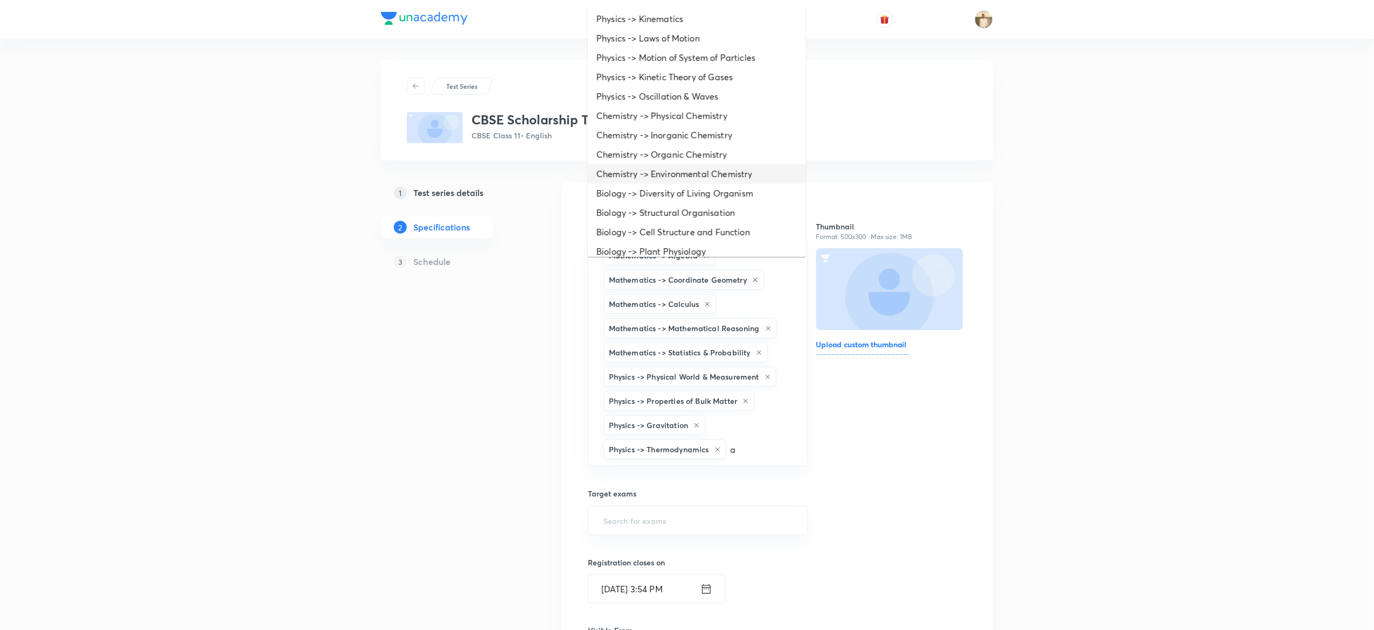
type input "a"
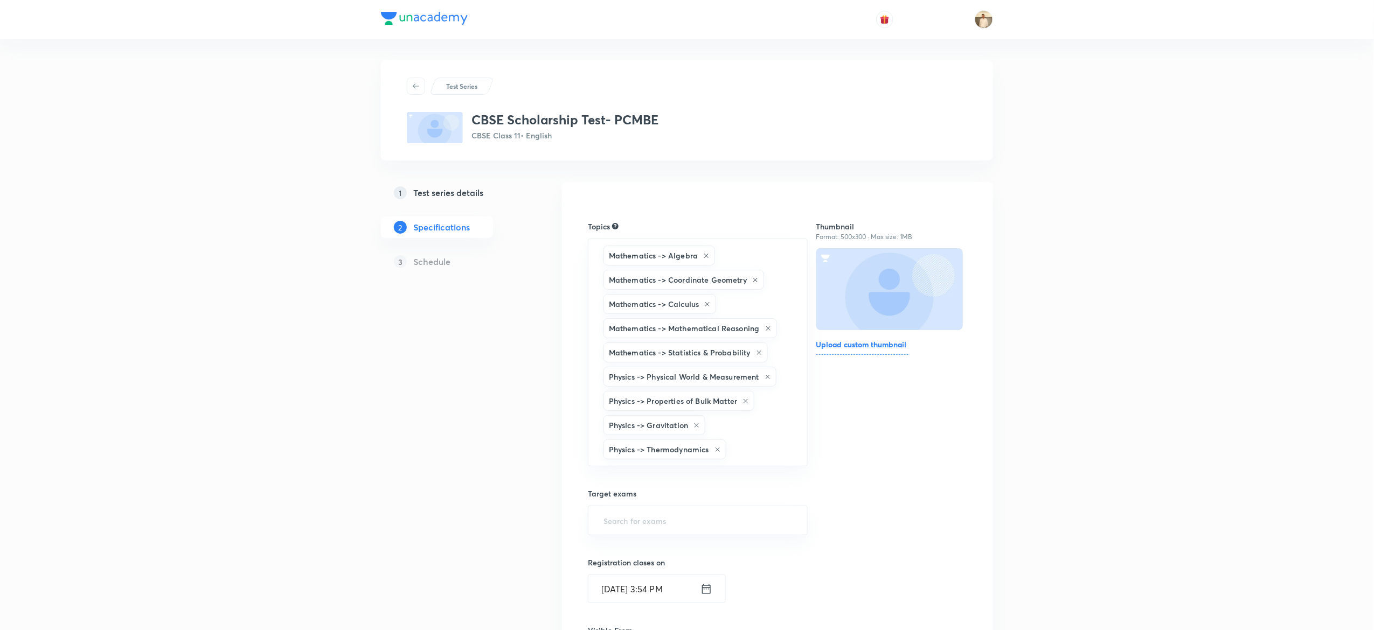
click at [1006, 340] on div "Test Series CBSE Scholarship Test- PCMBE CBSE Class 11 • English 1 Test series …" at bounding box center [687, 485] width 1374 height 971
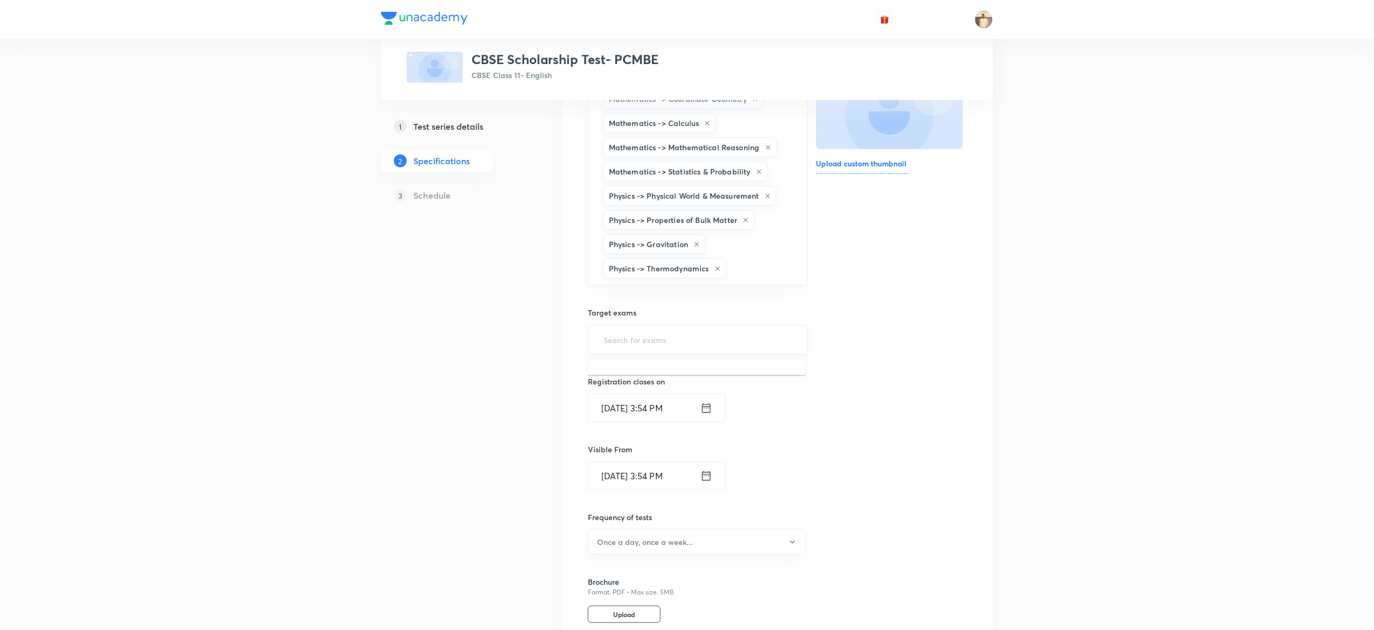
click at [697, 346] on input "text" at bounding box center [697, 340] width 193 height 20
type input "a"
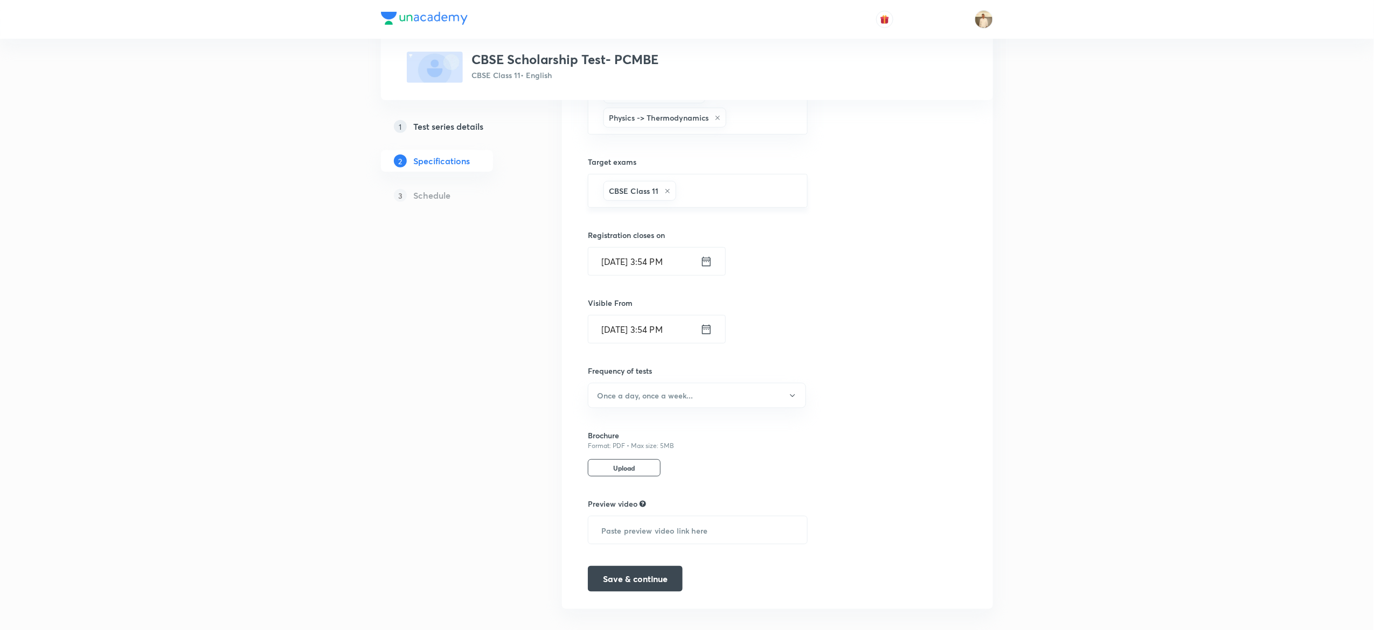
scroll to position [351, 0]
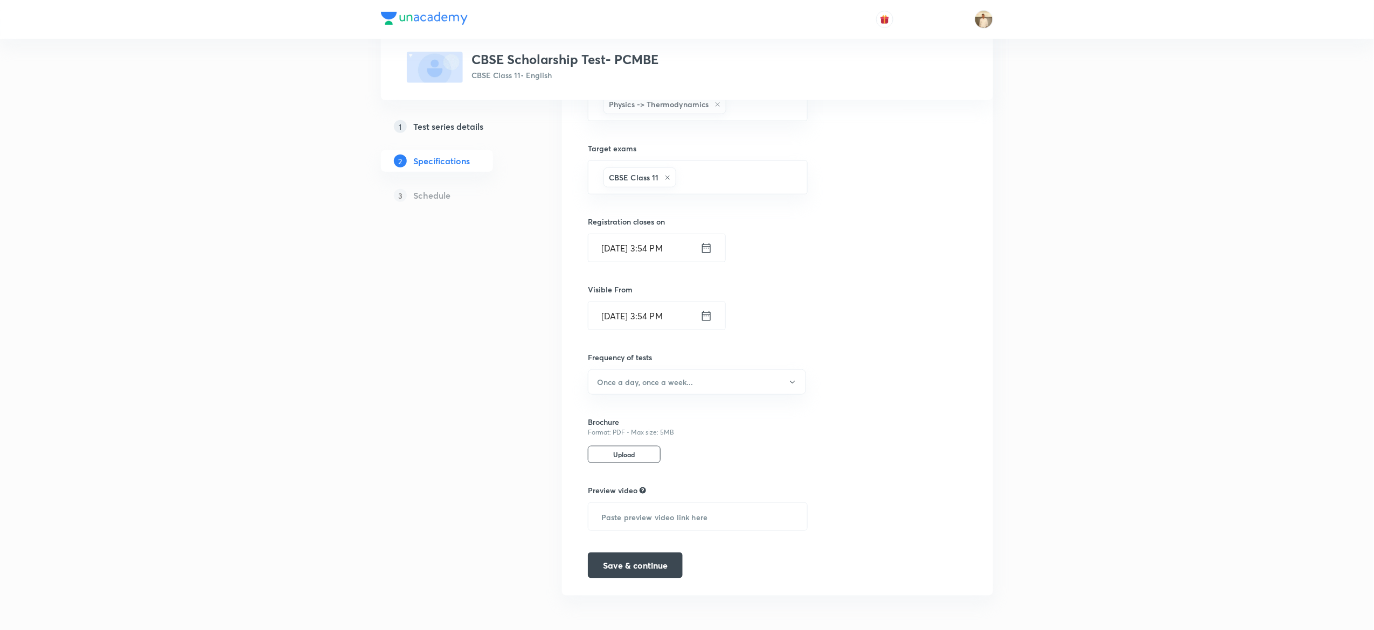
click at [880, 368] on div "Thumbnail Format: 500x300 · Max size: 1MB Upload custom thumbnail" at bounding box center [891, 216] width 151 height 725
click at [748, 374] on button "Once a day, once a week..." at bounding box center [697, 382] width 218 height 25
click at [638, 430] on span "Once a week" at bounding box center [691, 434] width 204 height 11
click at [659, 566] on button "Save & continue" at bounding box center [635, 565] width 95 height 26
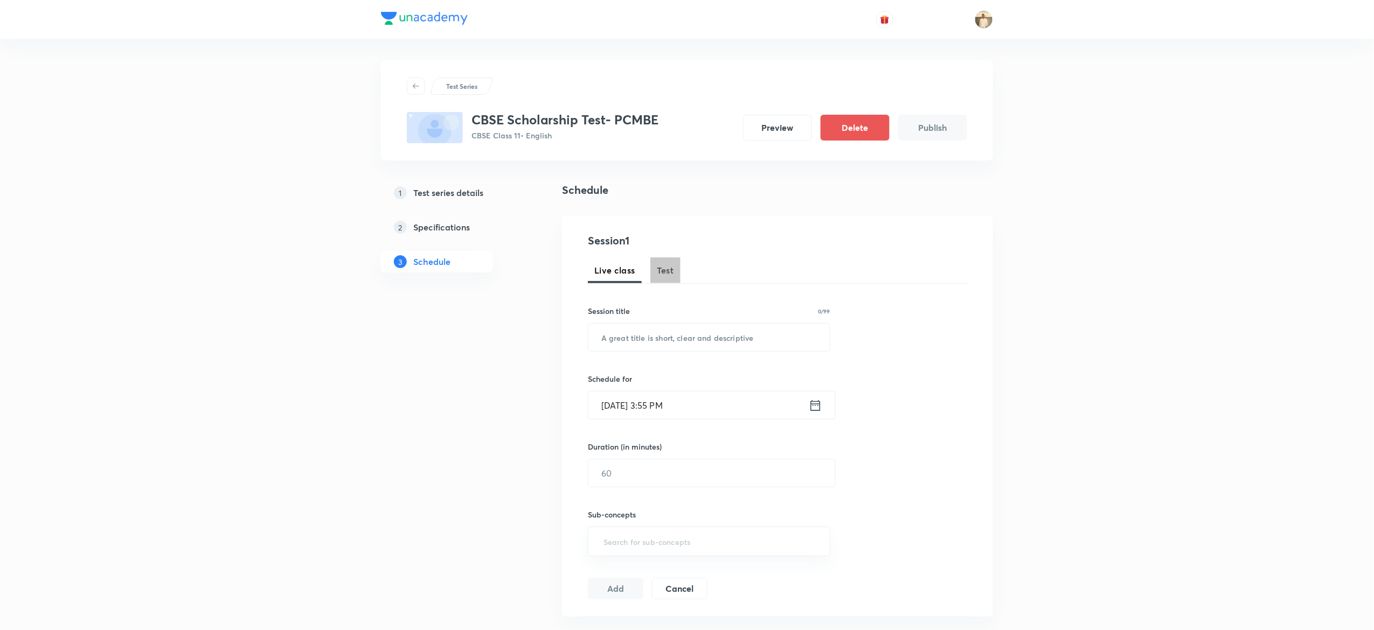
click at [668, 269] on span "Test" at bounding box center [665, 270] width 17 height 13
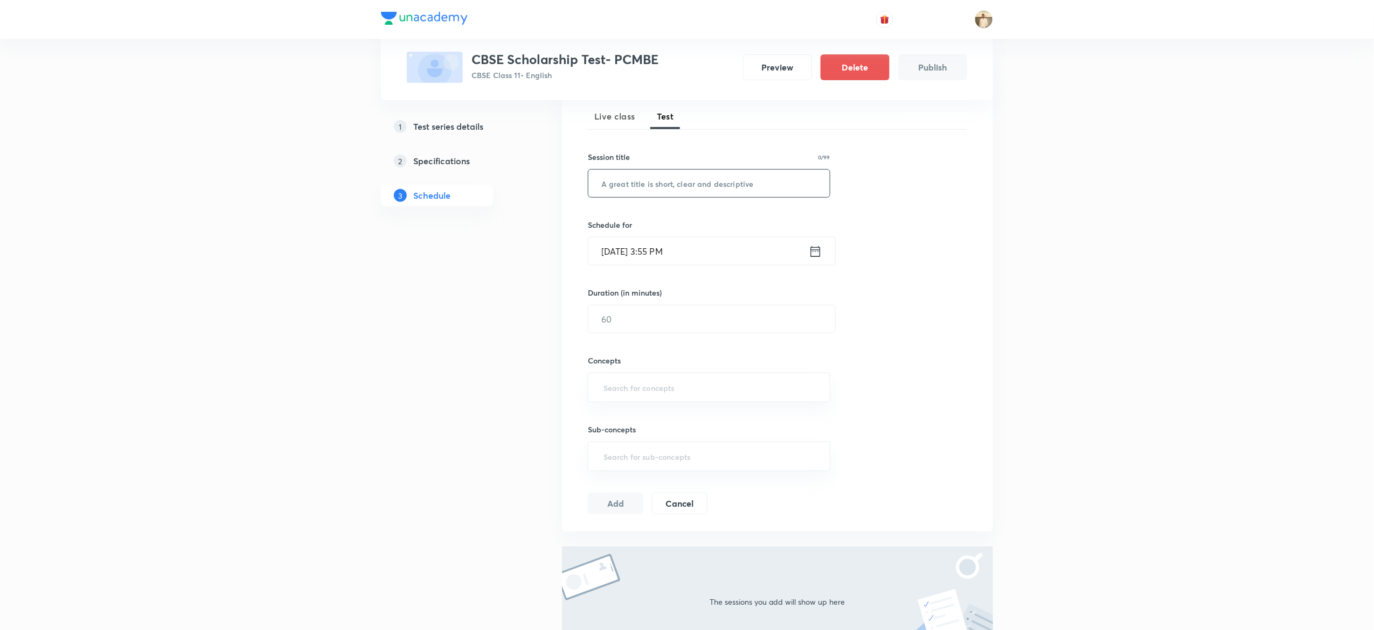
click at [728, 174] on input "text" at bounding box center [708, 183] width 241 height 27
paste input "CBSE Scholarship Test"
type input "CBSE Scholarship Test"
click at [607, 252] on input "Oct 4, 2025, 3:55 PM" at bounding box center [698, 251] width 220 height 27
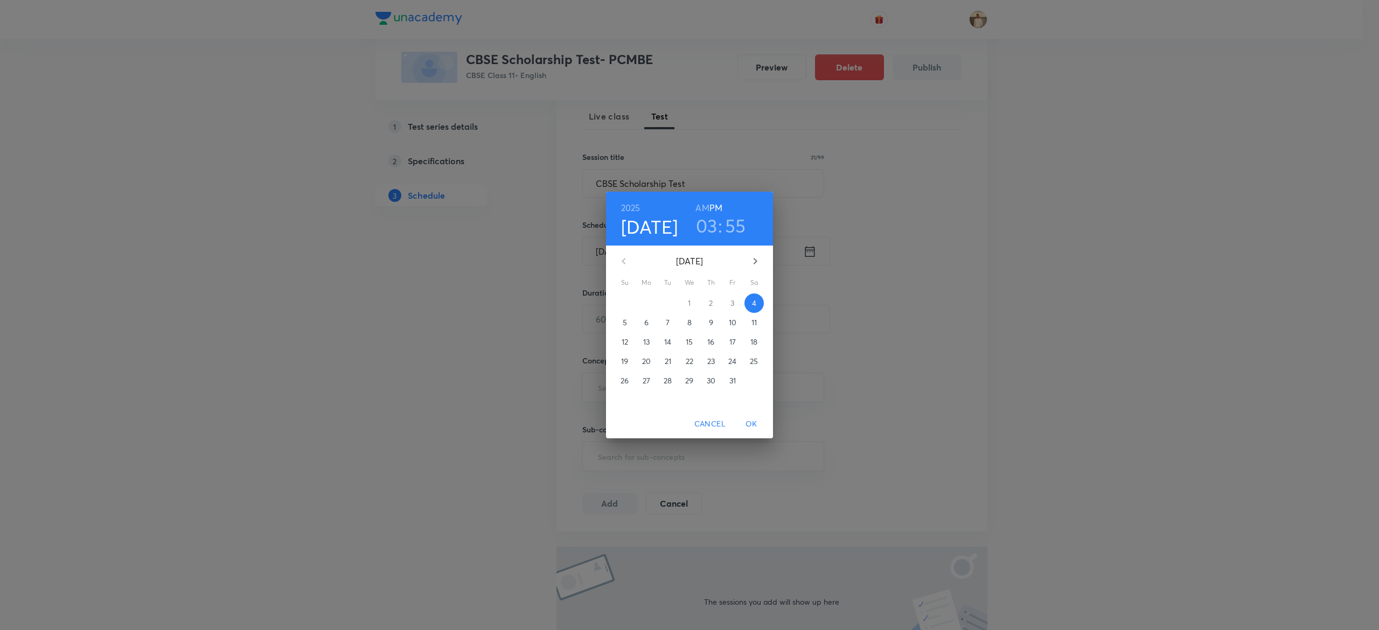
click at [623, 323] on p "5" at bounding box center [625, 322] width 4 height 11
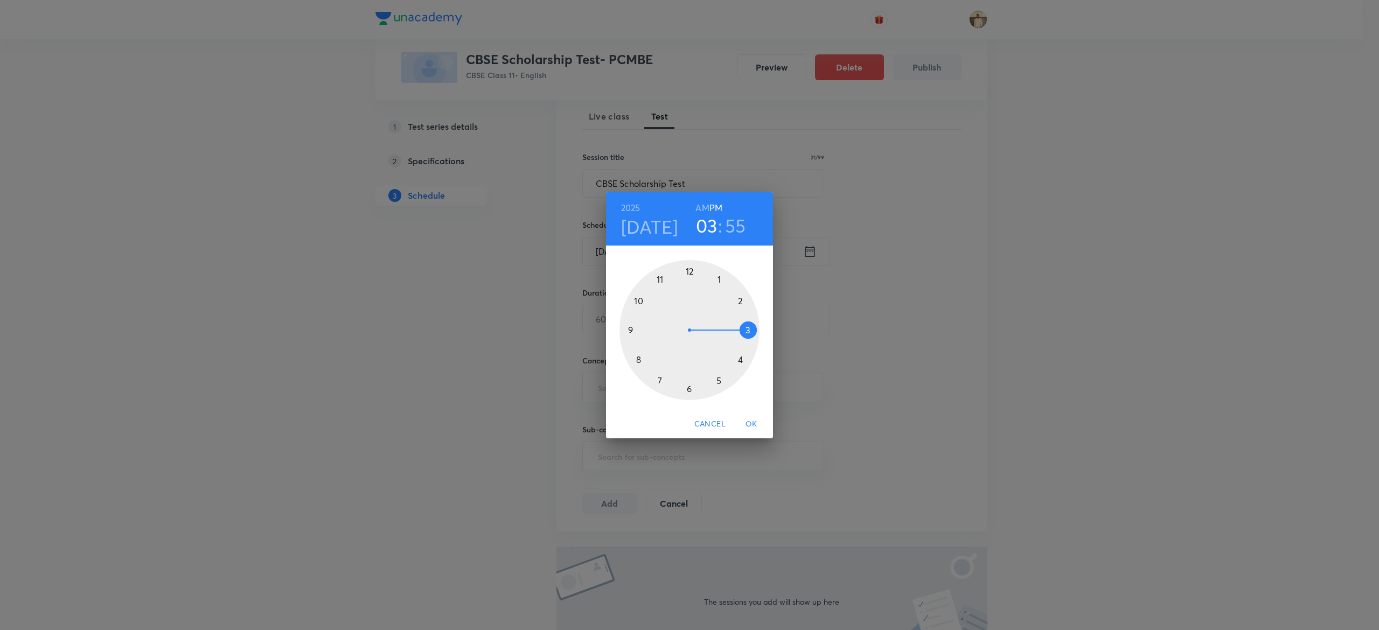
click at [718, 377] on div at bounding box center [690, 330] width 140 height 140
click at [690, 273] on div at bounding box center [690, 330] width 140 height 140
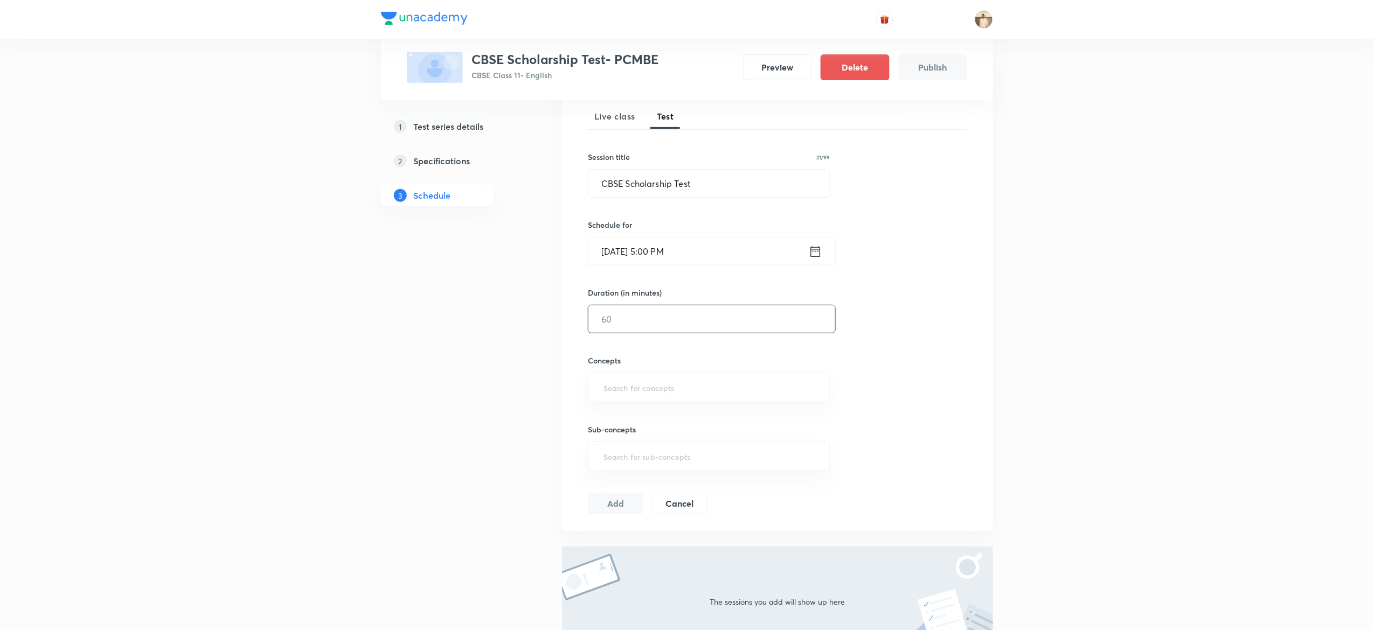
click at [672, 321] on input "text" at bounding box center [711, 318] width 247 height 27
type input "90"
click at [669, 387] on input "text" at bounding box center [708, 388] width 215 height 20
type input "a"
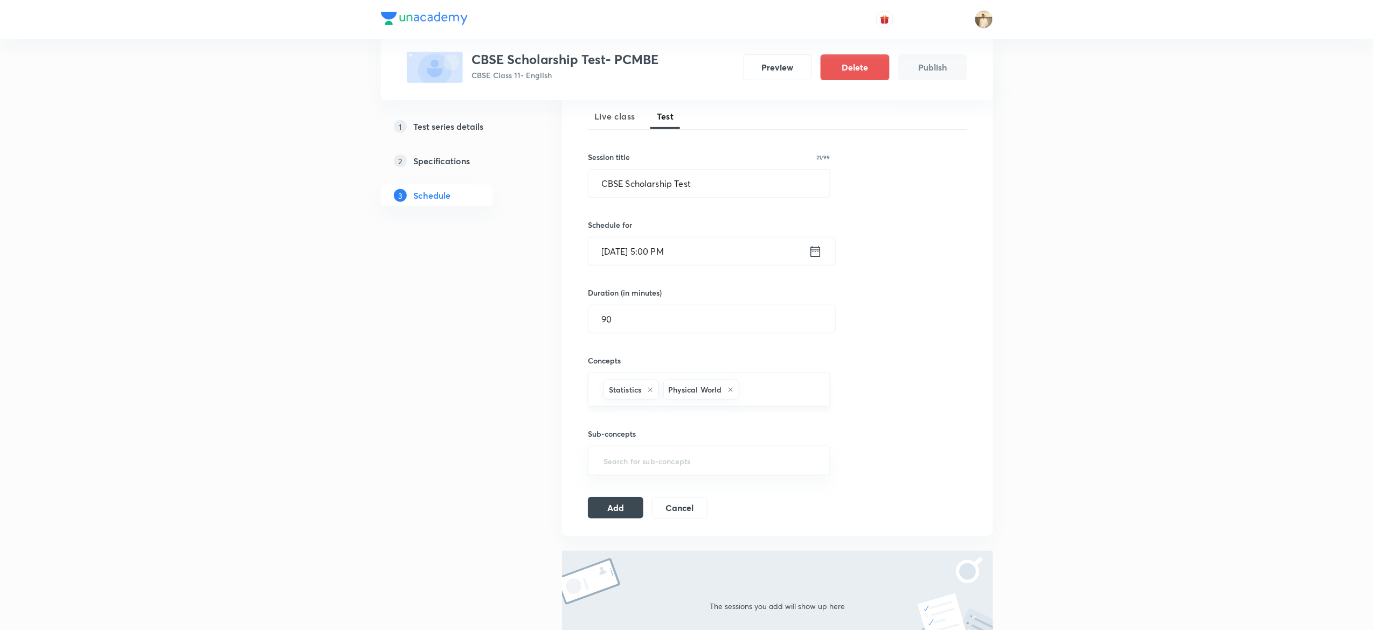
type input "a"
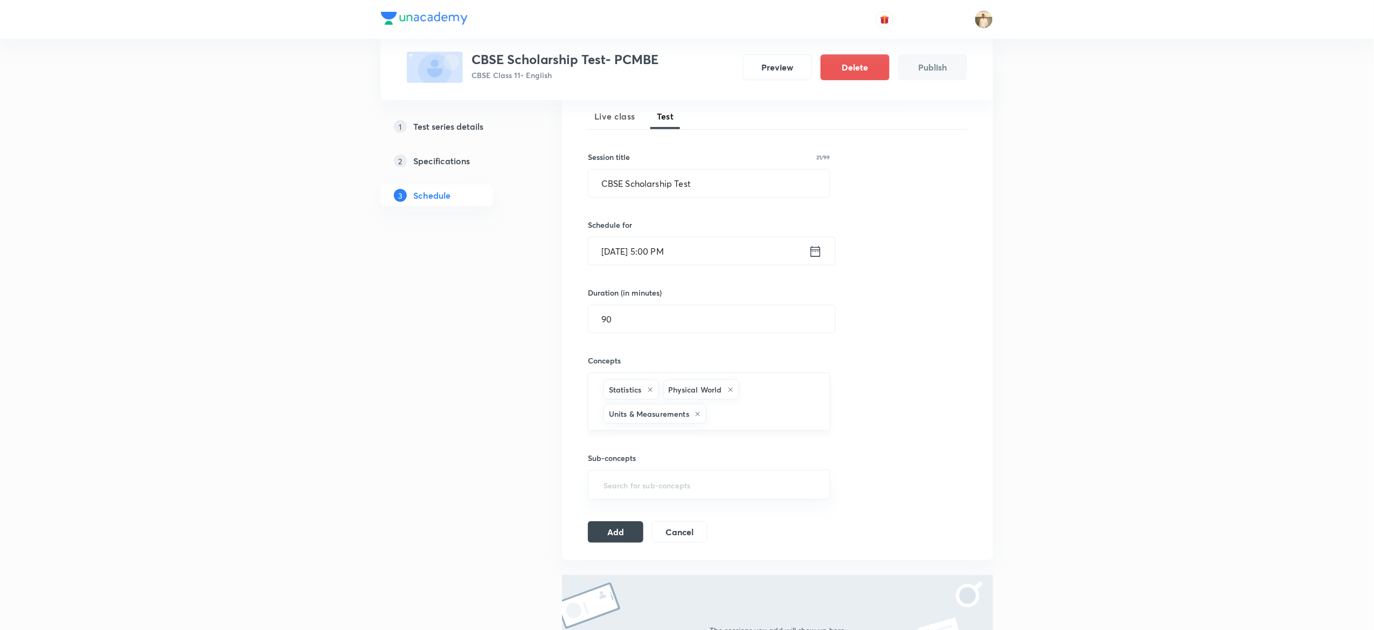
type input "a"
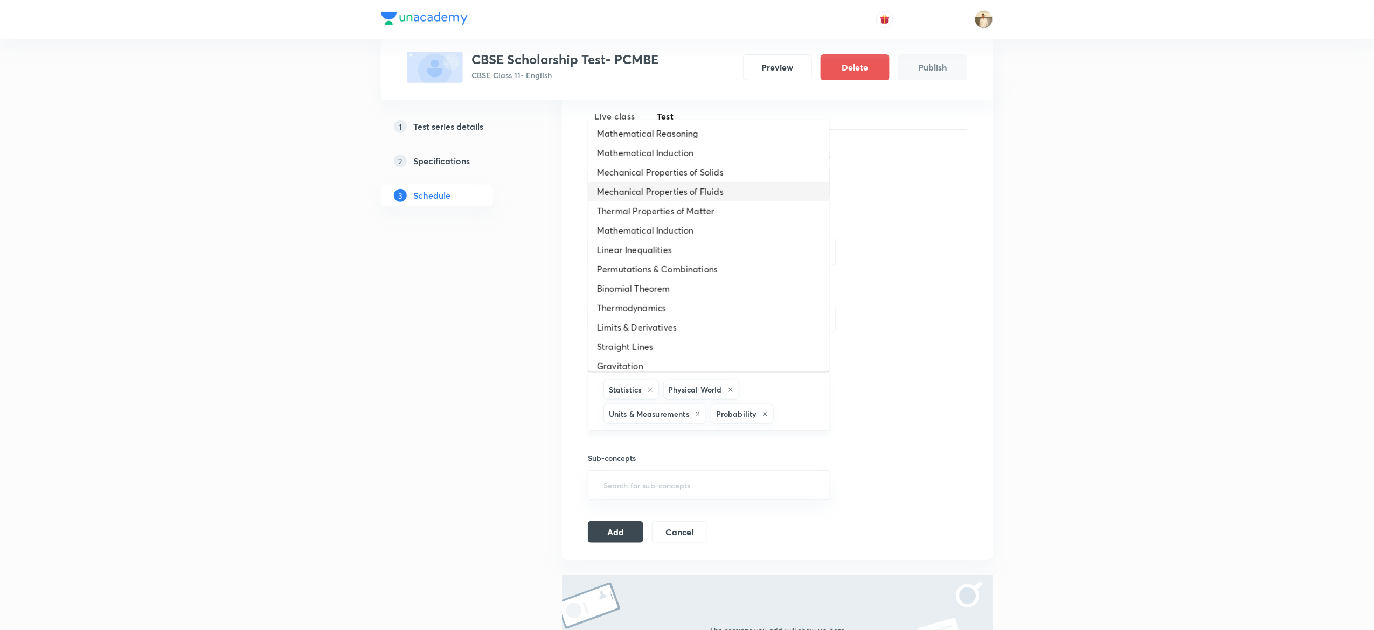
type input "a"
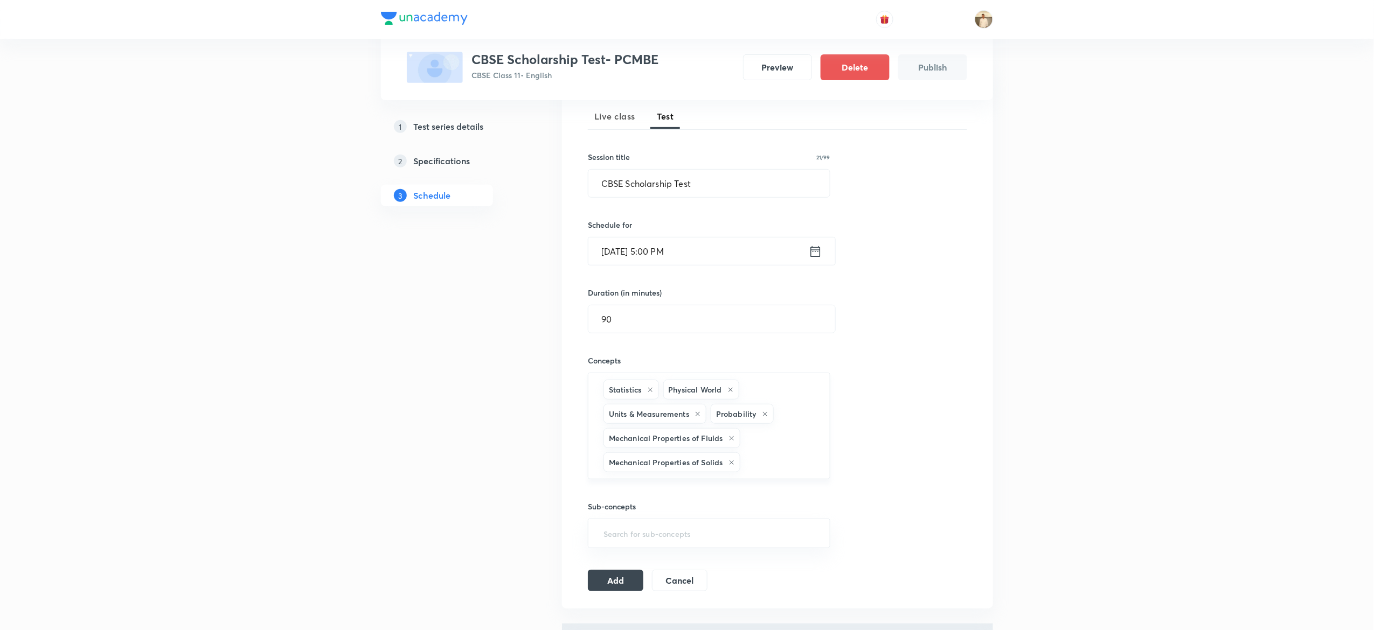
type input "a"
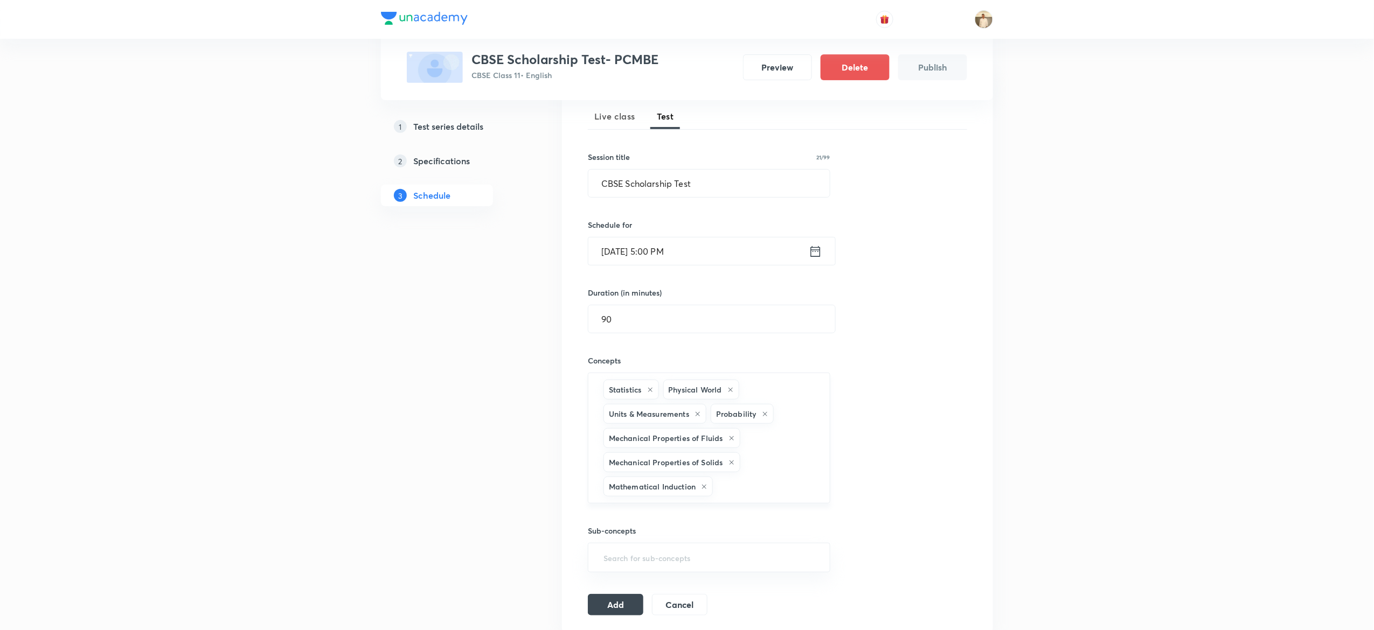
type input "a"
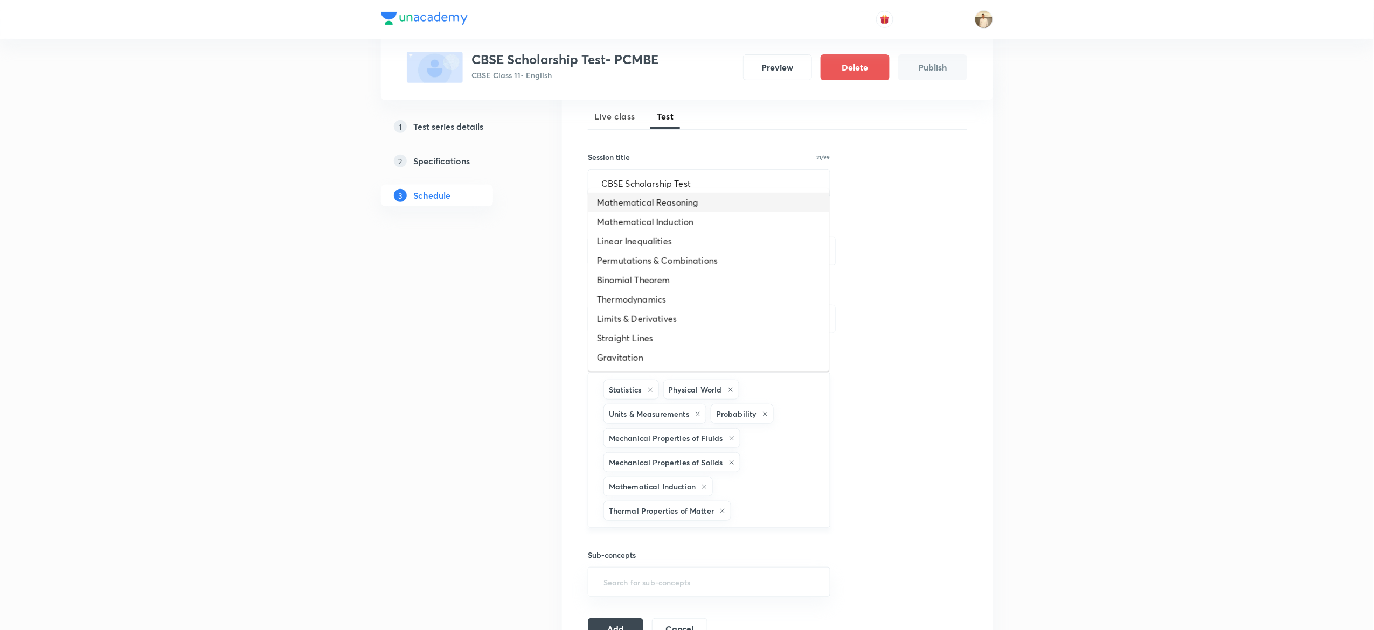
type input "a"
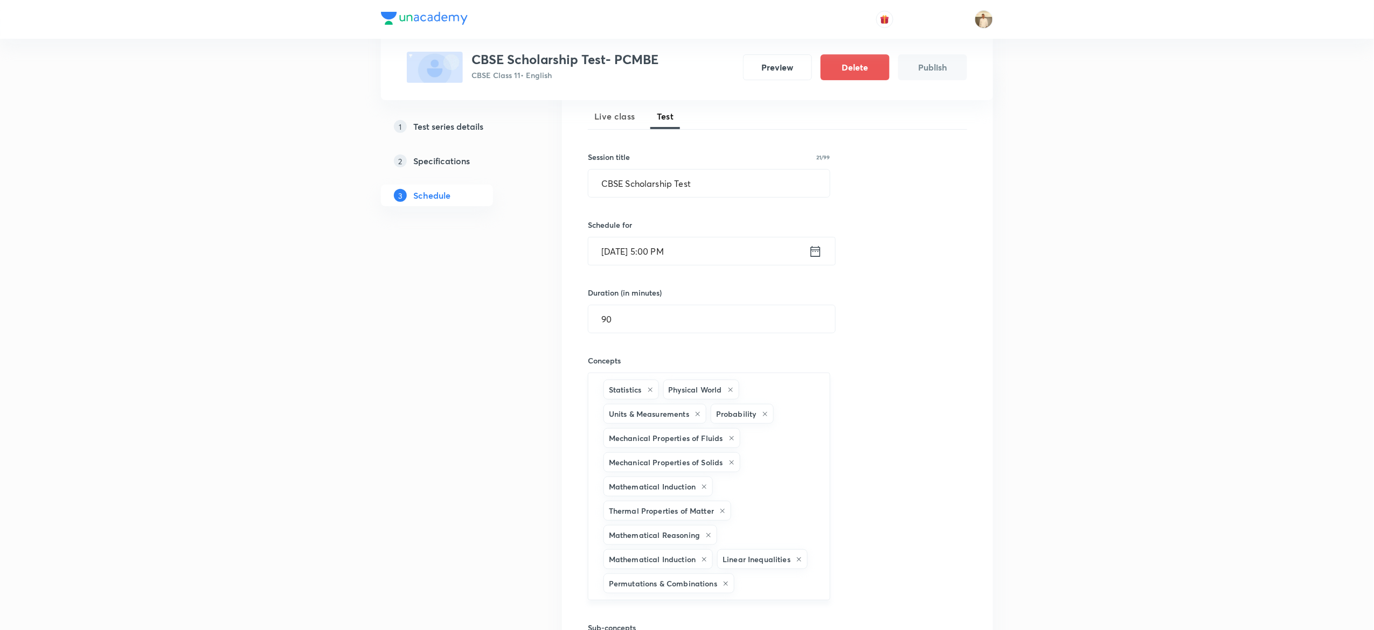
type input "a"
click at [1055, 392] on div "Test Series CBSE Scholarship Test- PCMBE CBSE Class 11 • English Preview Delete…" at bounding box center [687, 408] width 1374 height 1124
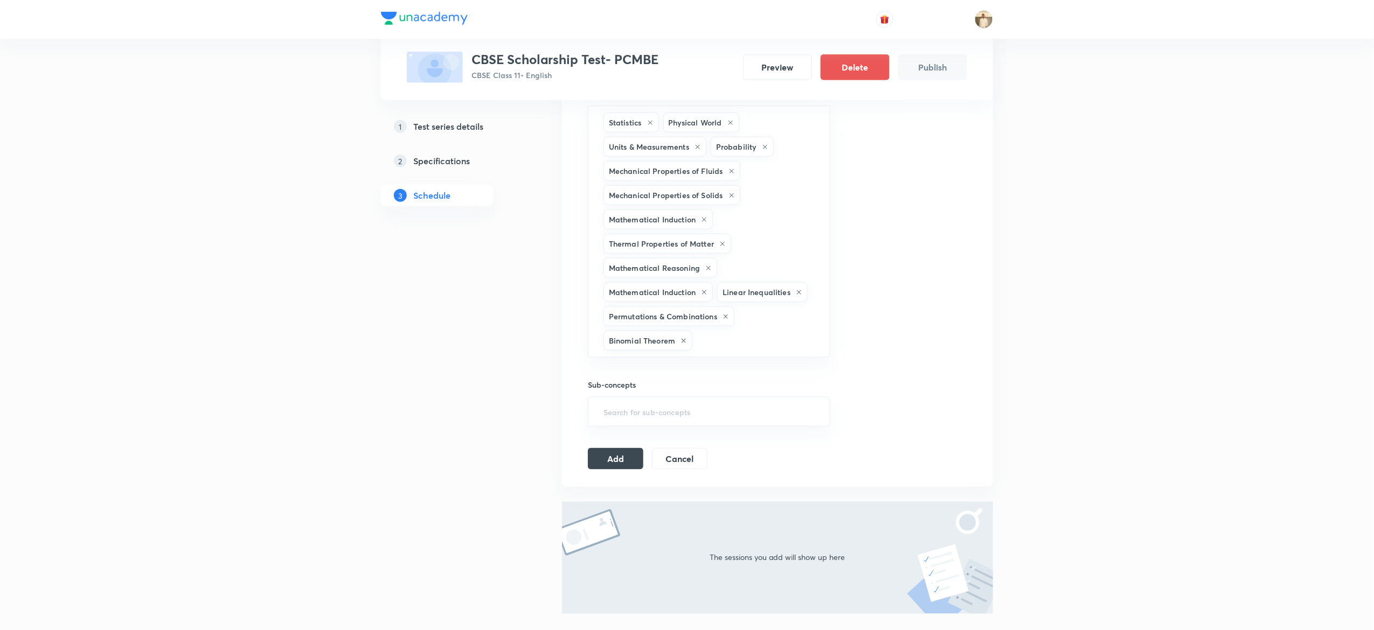
scroll to position [423, 0]
click at [627, 461] on button "Add" at bounding box center [615, 456] width 55 height 22
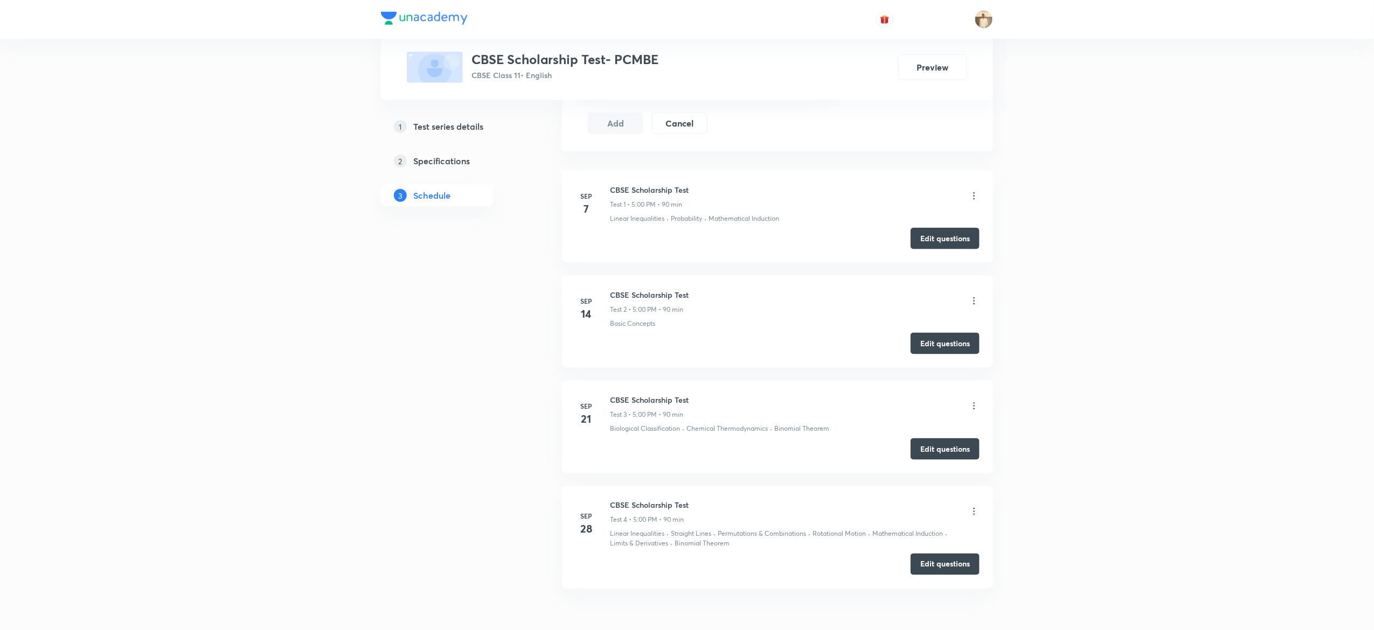
scroll to position [558, 0]
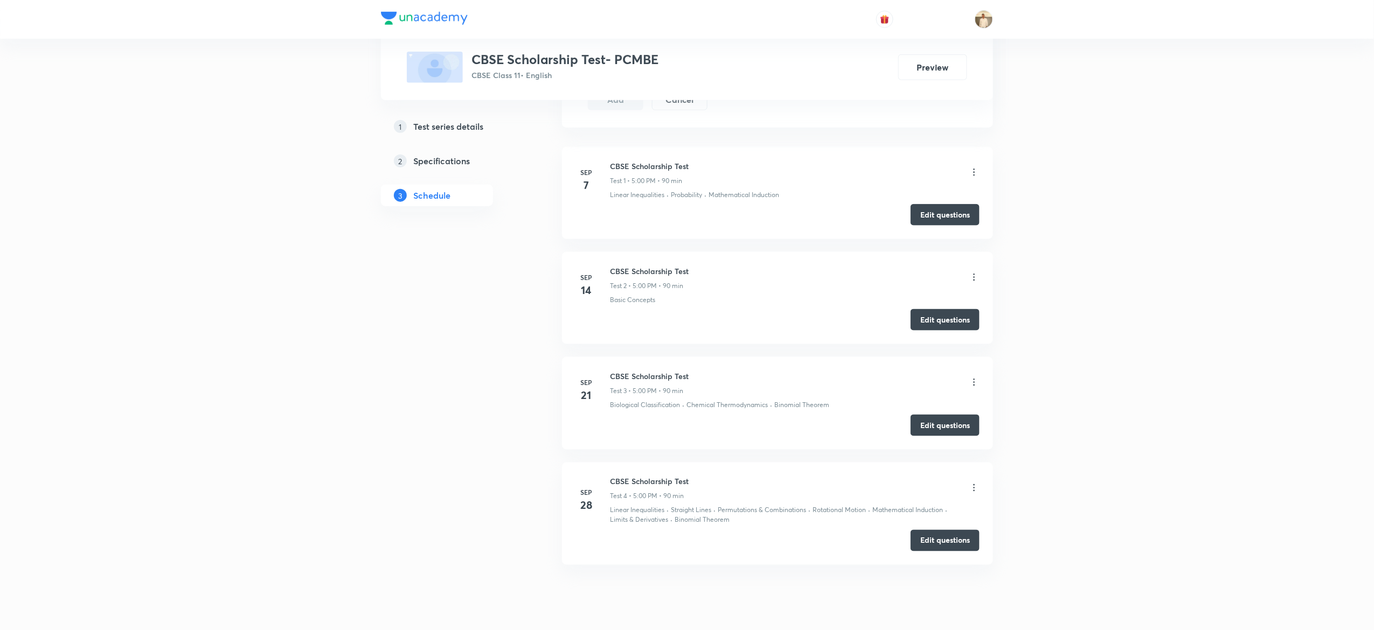
click at [641, 165] on h6 "CBSE Scholarship Test" at bounding box center [649, 166] width 79 height 11
copy h6 "CBSE Scholarship Test"
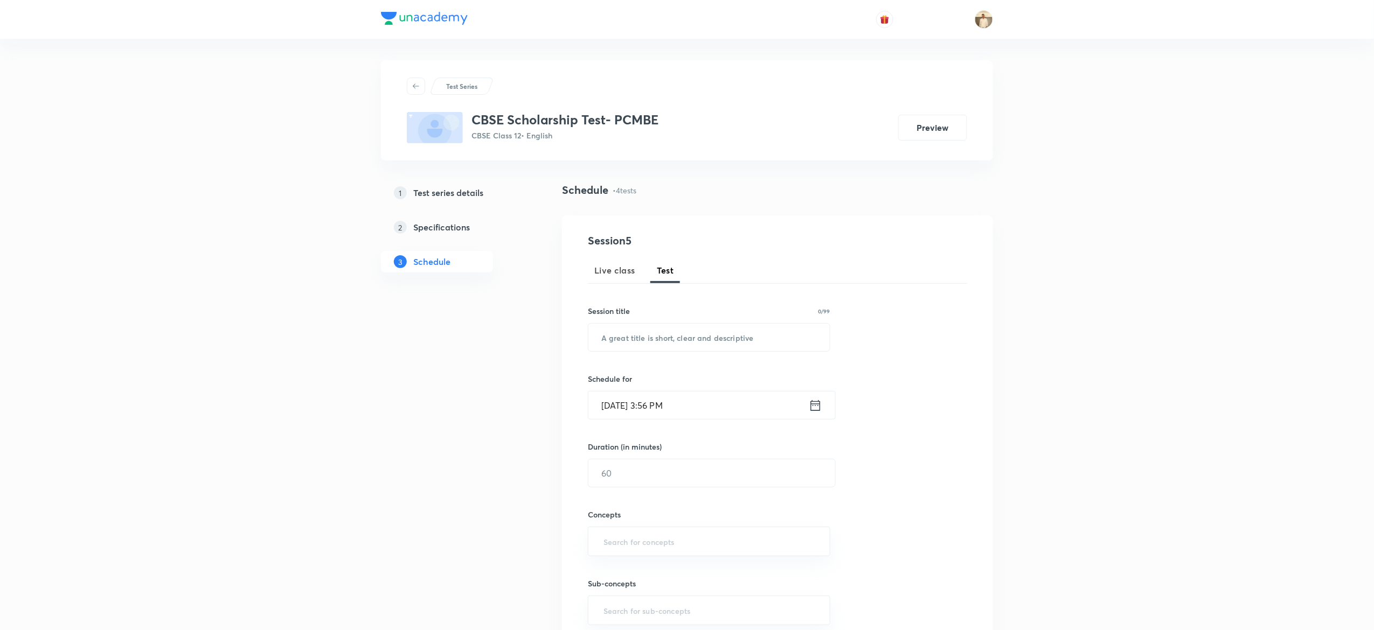
click at [458, 183] on link "1 Test series details" at bounding box center [454, 193] width 147 height 22
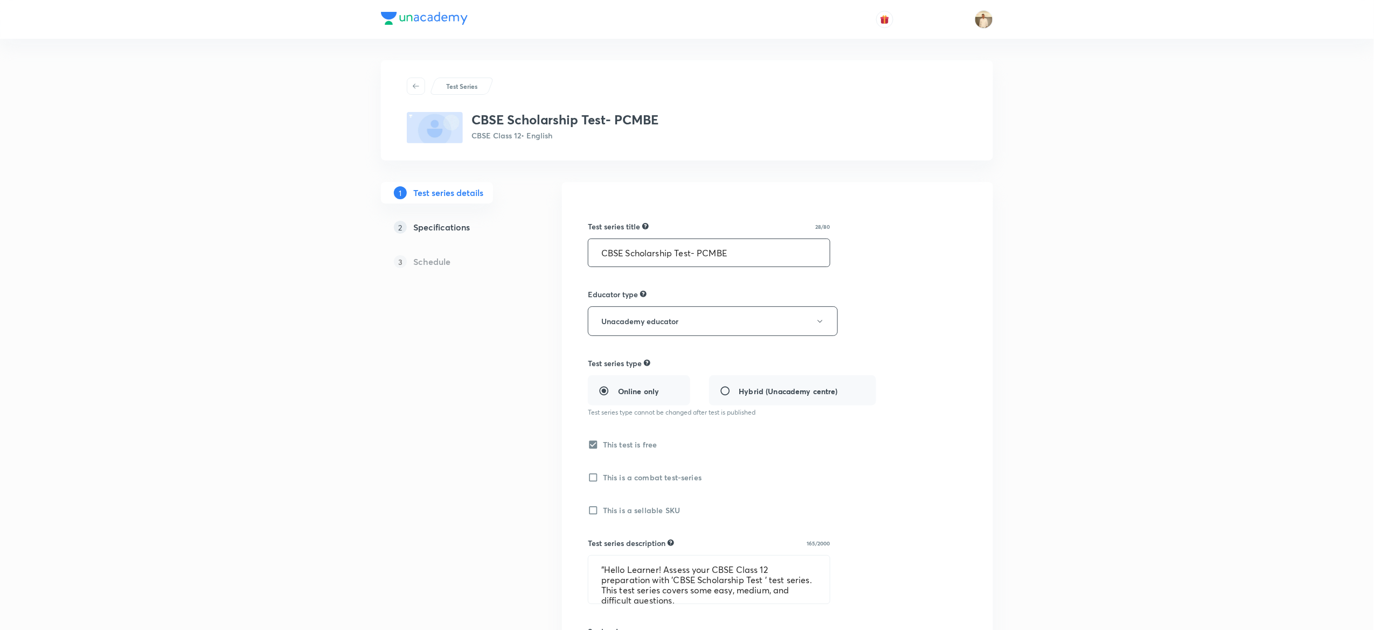
click at [715, 254] on input "CBSE Scholarship Test- PCMBE" at bounding box center [708, 252] width 241 height 27
click at [683, 577] on textarea ""Hello Learner! Assess your CBSE Class 12 preparation with 'CBSE Scholarship Te…" at bounding box center [708, 580] width 241 height 48
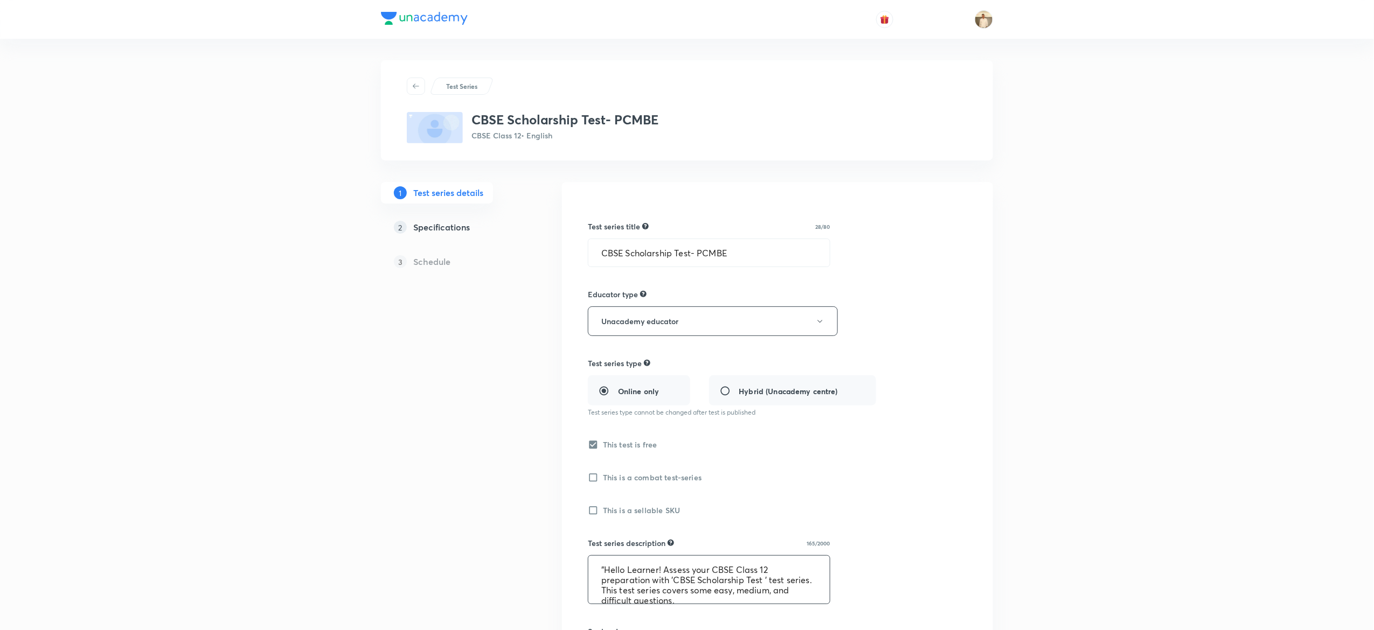
click at [683, 577] on textarea ""Hello Learner! Assess your CBSE Class 12 preparation with 'CBSE Scholarship Te…" at bounding box center [708, 580] width 241 height 48
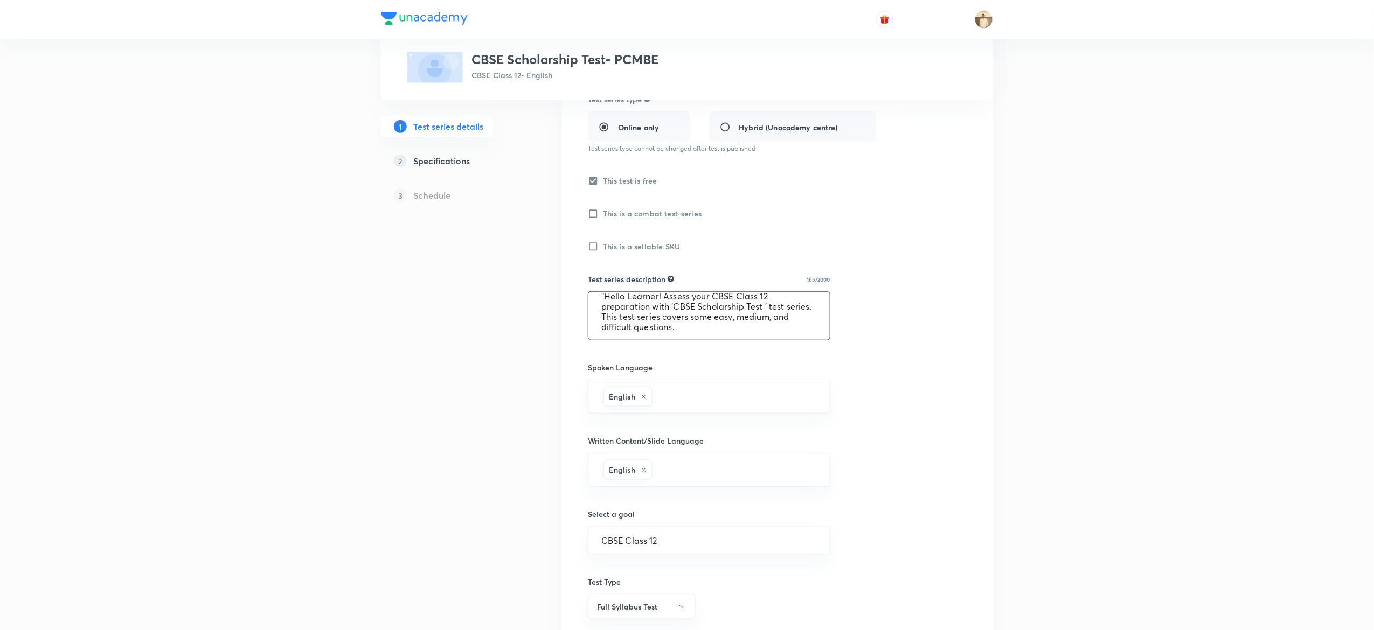
scroll to position [429, 0]
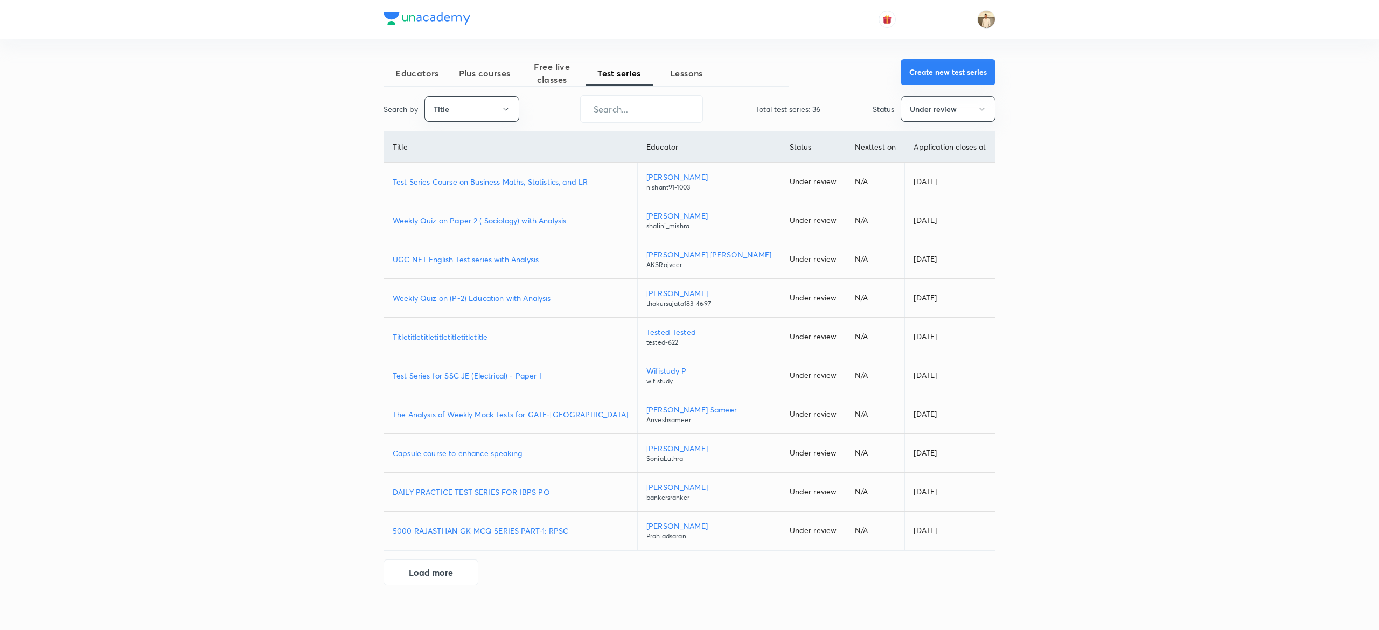
click at [940, 68] on button "Create new test series" at bounding box center [948, 72] width 95 height 26
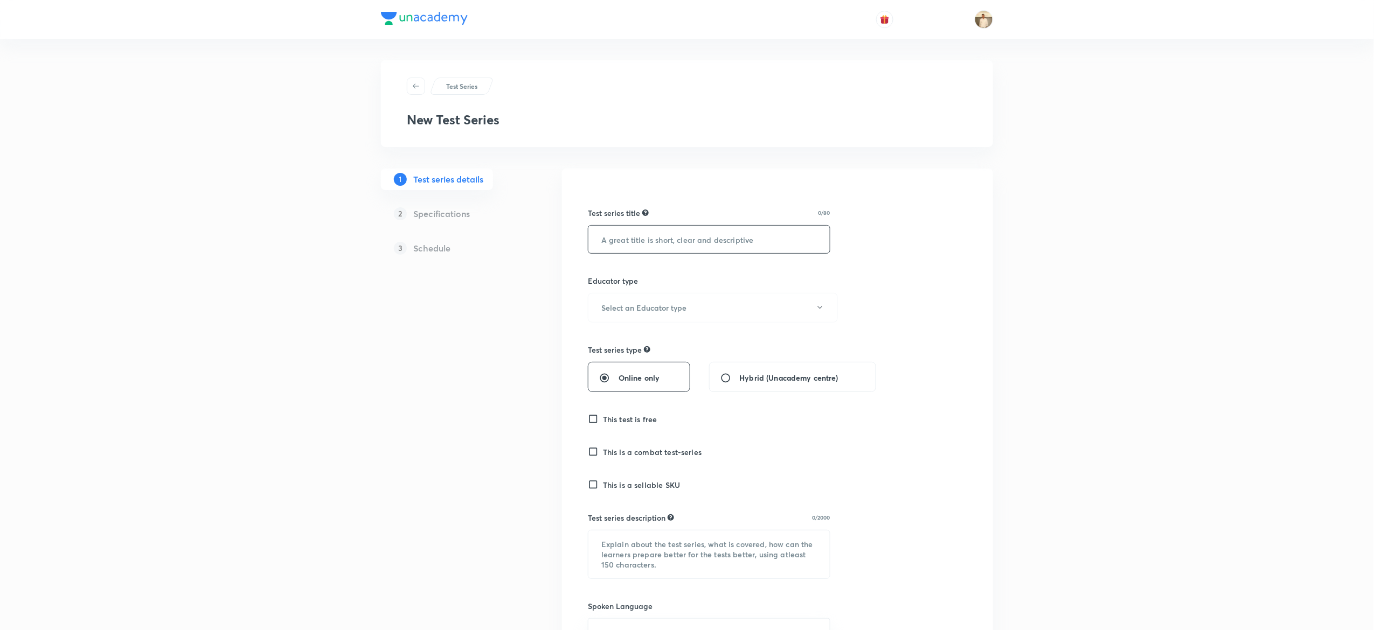
click at [746, 232] on input "text" at bounding box center [708, 239] width 241 height 27
paste input "CBSE Scholarship Test- PCMBE"
type input "CBSE Scholarship Test- PCMBE"
click at [707, 312] on button "Select an Educator type" at bounding box center [713, 308] width 250 height 30
click at [645, 351] on li "Unacademy educator" at bounding box center [707, 343] width 249 height 20
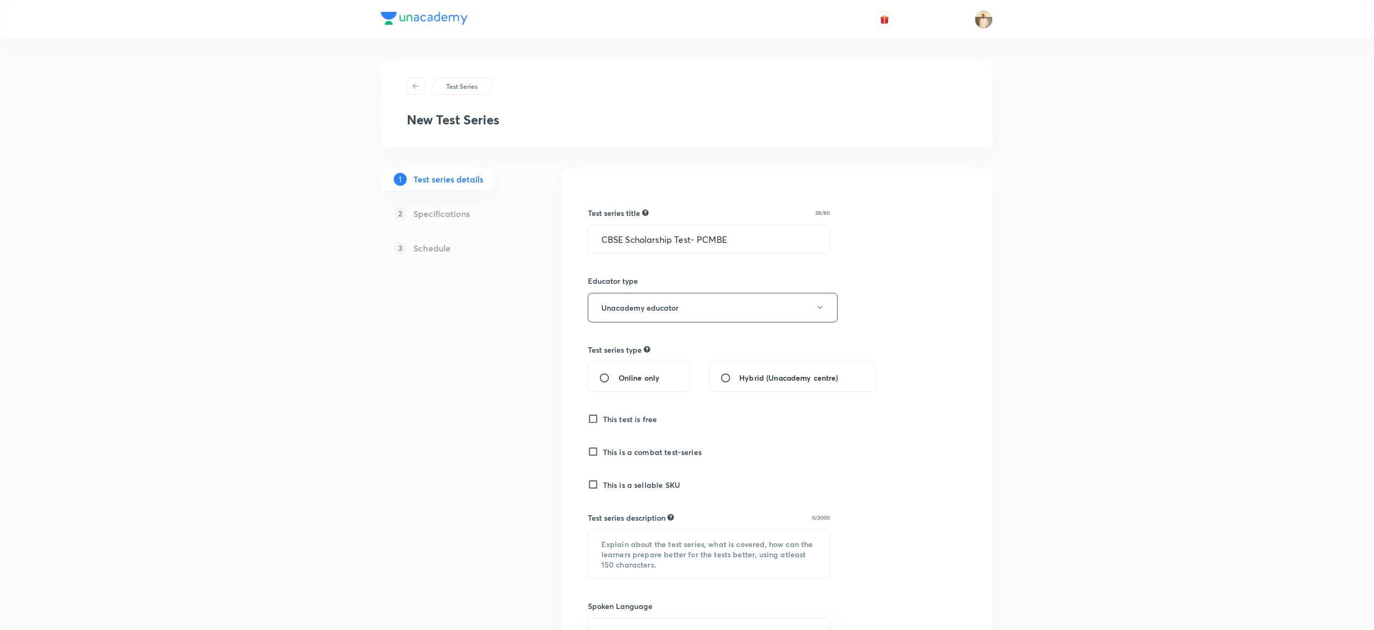
click at [643, 376] on span "Online only" at bounding box center [638, 377] width 41 height 11
click at [618, 376] on input "Online only" at bounding box center [608, 378] width 19 height 11
radio input "true"
click at [639, 425] on h6 "This test is free" at bounding box center [630, 419] width 54 height 11
click at [603, 425] on input "This test is free" at bounding box center [595, 419] width 15 height 11
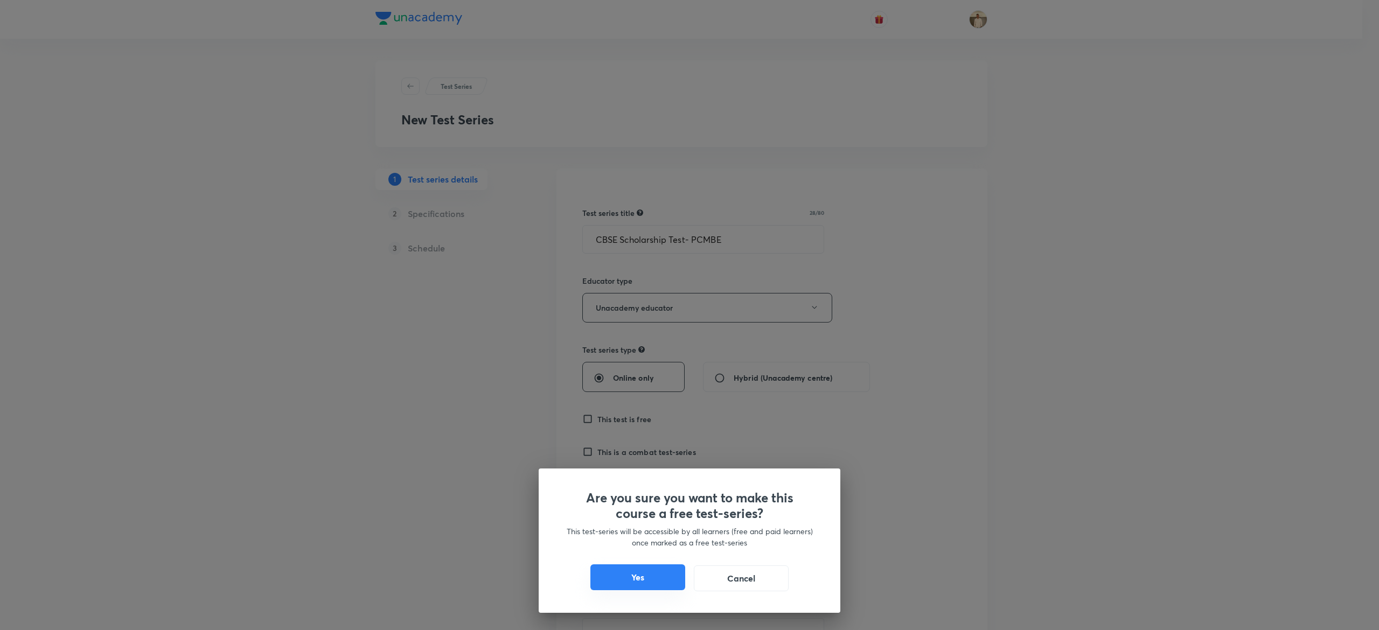
click at [649, 582] on button "Yes" at bounding box center [637, 578] width 95 height 26
checkbox input "true"
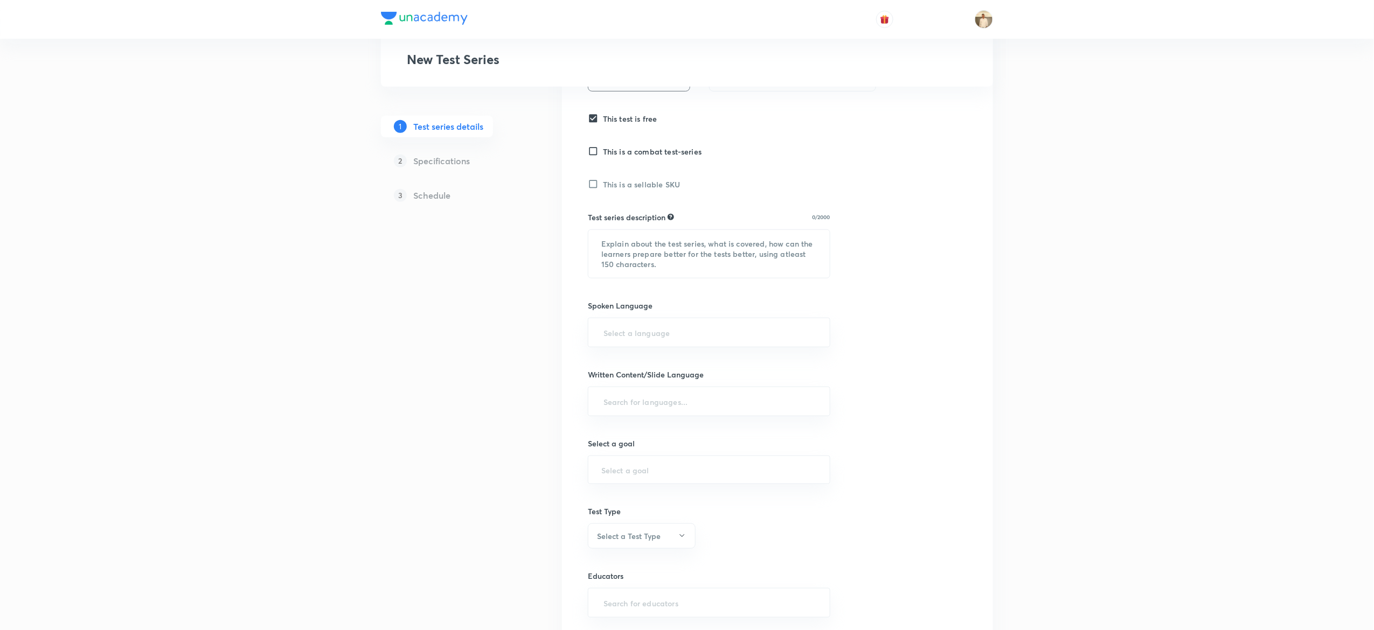
scroll to position [302, 0]
click at [690, 262] on textarea at bounding box center [708, 253] width 241 height 48
paste textarea ""Hello Learner! Assess your CBSE Class 12 preparation with 'CBSE Scholarship Te…"
type textarea ""Hello Learner! Assess your CBSE Class 12 preparation with 'CBSE Scholarship Te…"
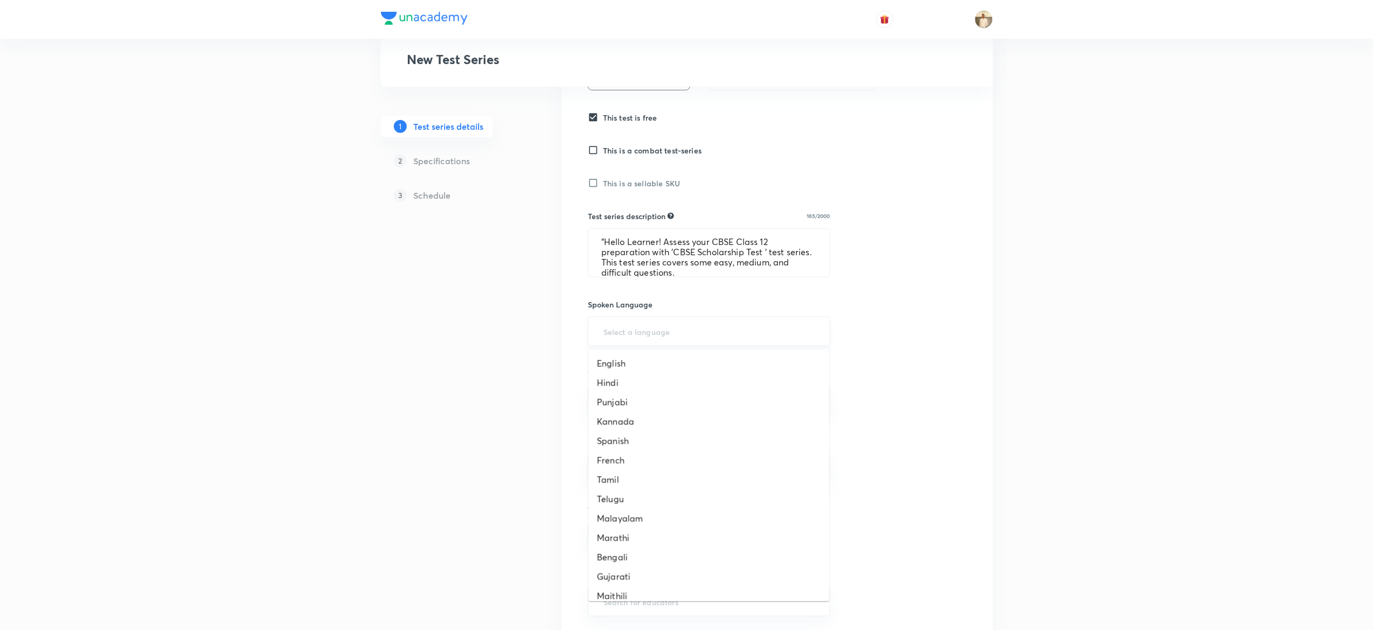
click at [678, 329] on input "text" at bounding box center [708, 332] width 215 height 20
type input "a"
click at [1151, 326] on div "Test Series New Test Series 1 Test series details 2 Specifications 3 Schedule T…" at bounding box center [687, 209] width 1374 height 1022
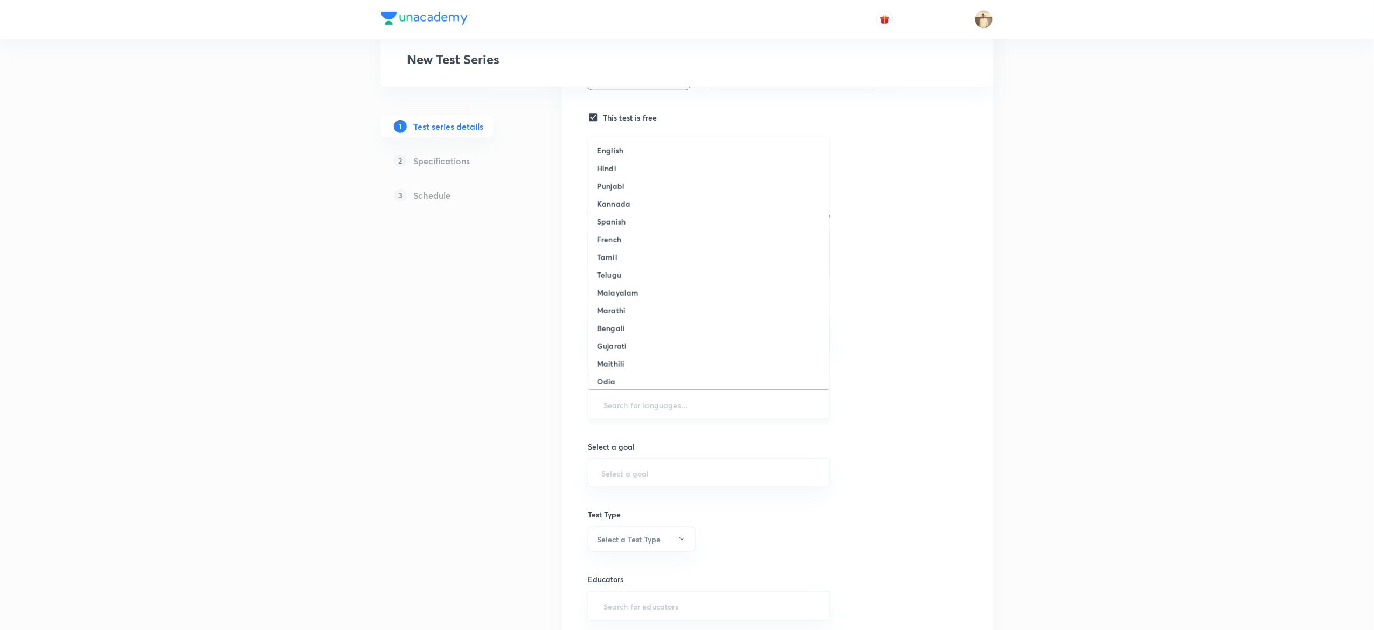
click at [671, 403] on input "text" at bounding box center [708, 405] width 215 height 20
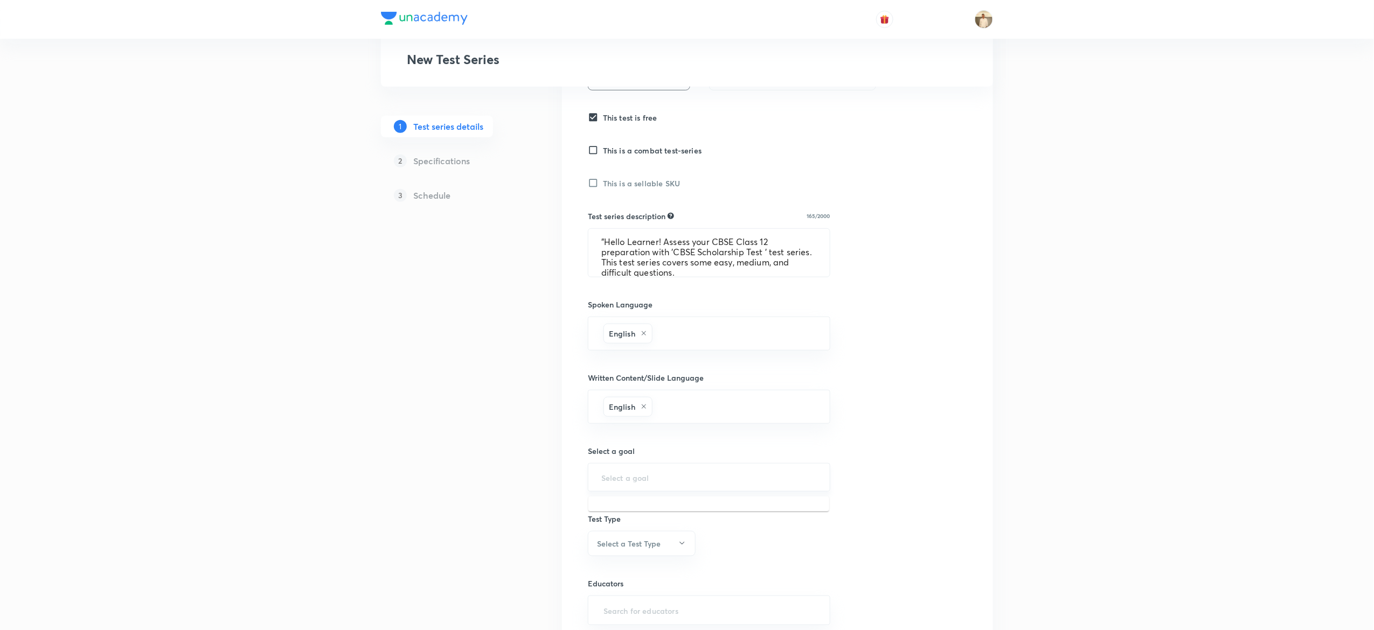
click at [670, 476] on input "text" at bounding box center [708, 477] width 215 height 10
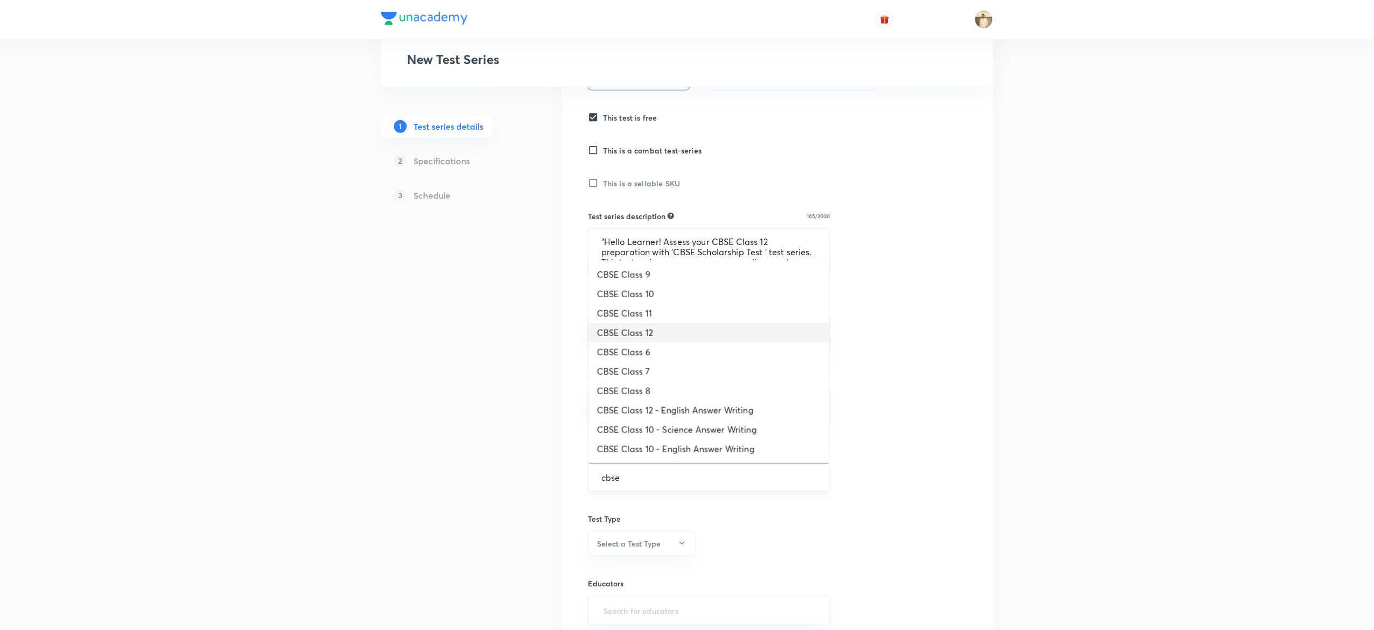
type input "CBSE Class 12"
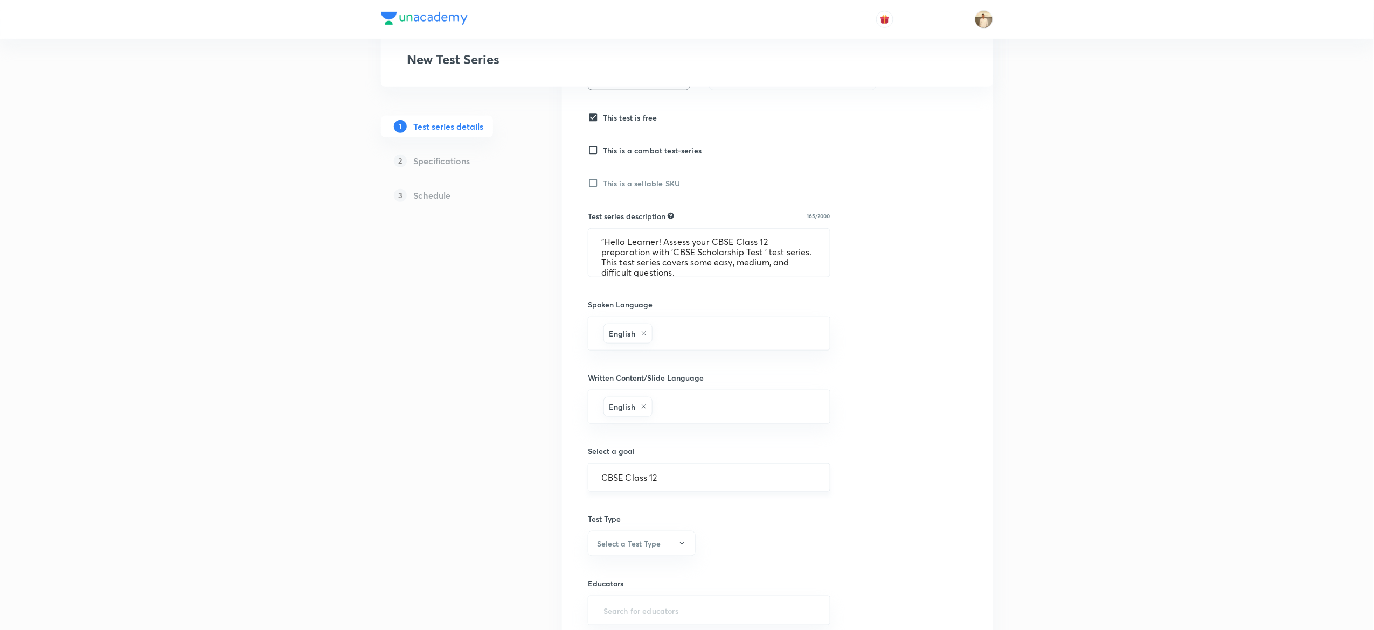
scroll to position [399, 0]
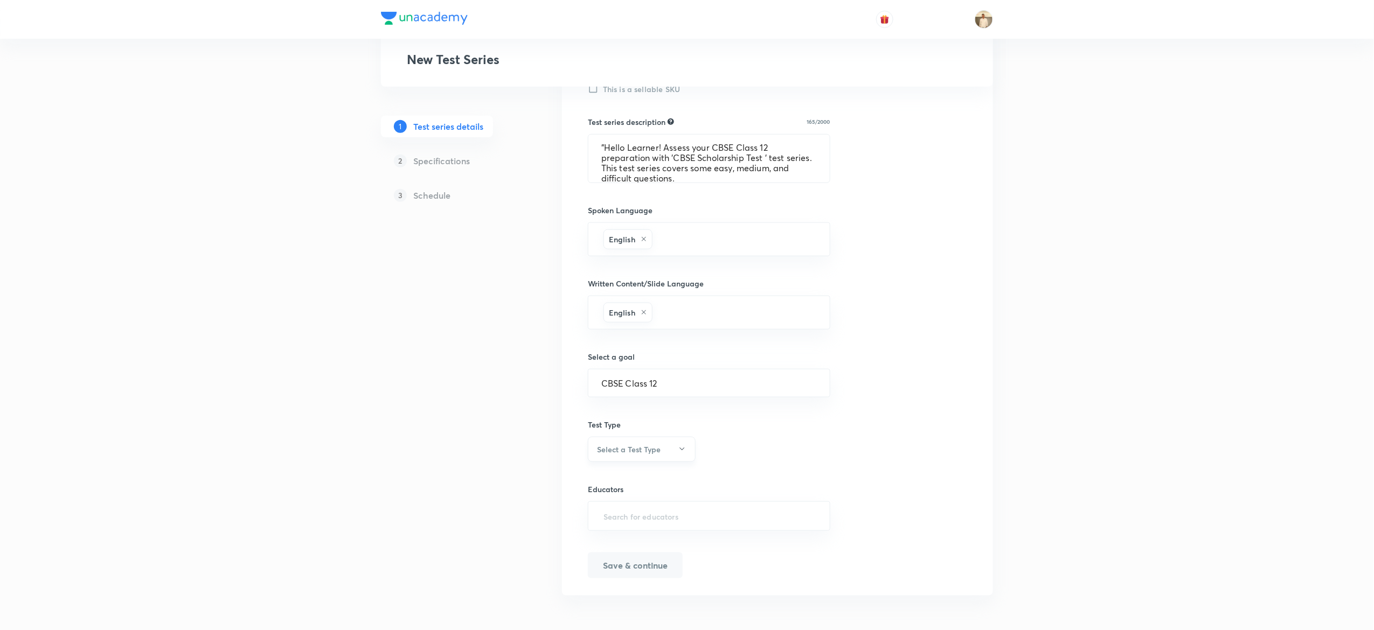
click at [643, 439] on button "Select a Test Type" at bounding box center [642, 449] width 108 height 25
click at [604, 495] on li "Minor Test" at bounding box center [636, 502] width 107 height 20
click at [722, 525] on input "text" at bounding box center [708, 516] width 215 height 20
click at [684, 508] on input "text" at bounding box center [708, 516] width 215 height 20
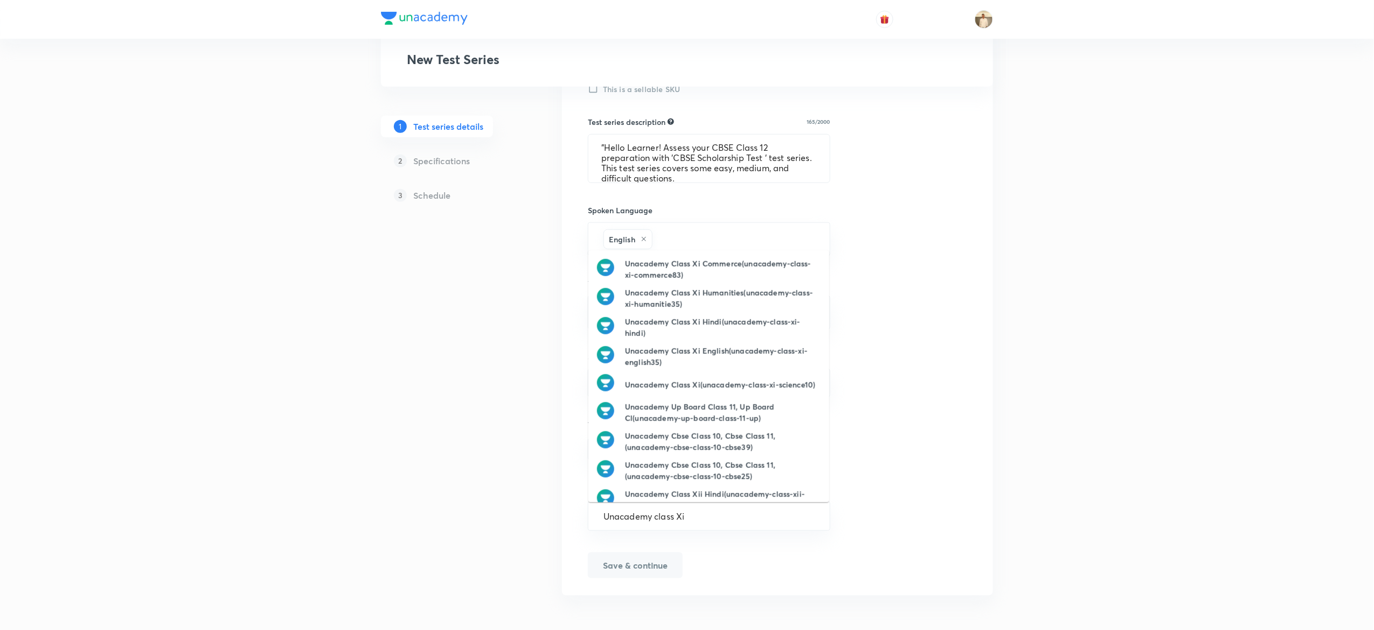
type input "Unacademy class Xii"
click at [737, 287] on h6 "Unacademy Class Xii English(unacademy-class-xii-english72)" at bounding box center [723, 298] width 196 height 23
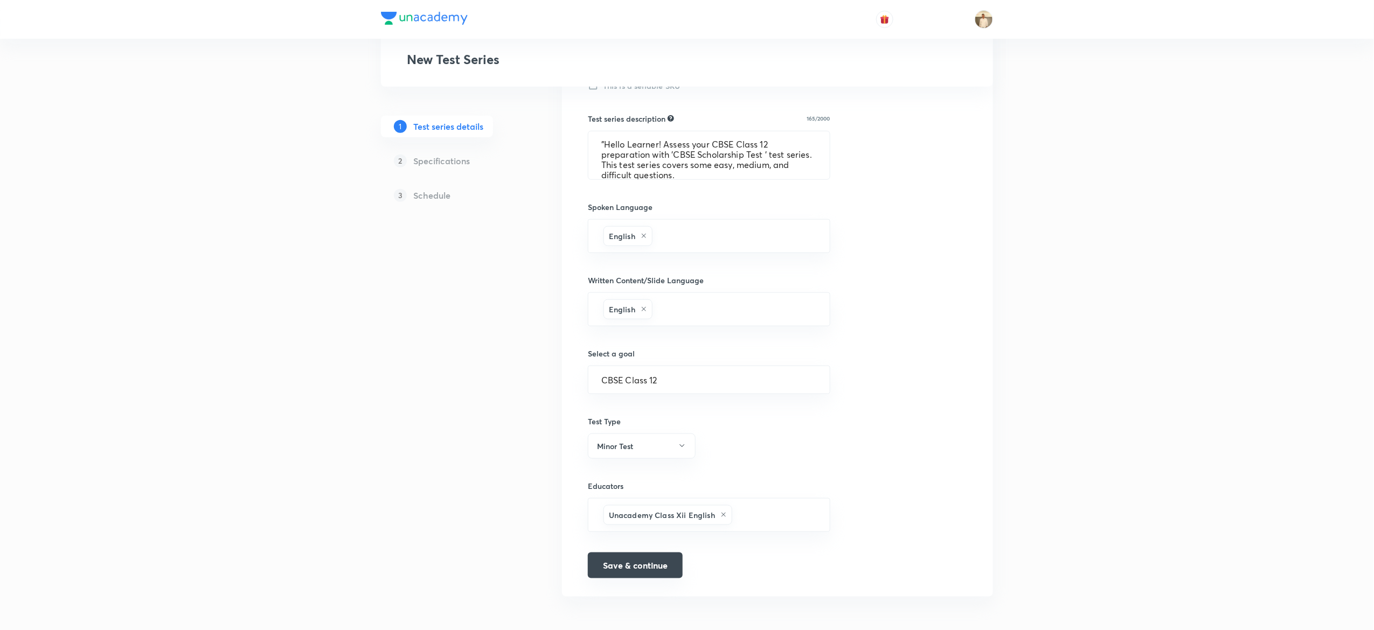
click at [652, 567] on button "Save & continue" at bounding box center [635, 566] width 95 height 26
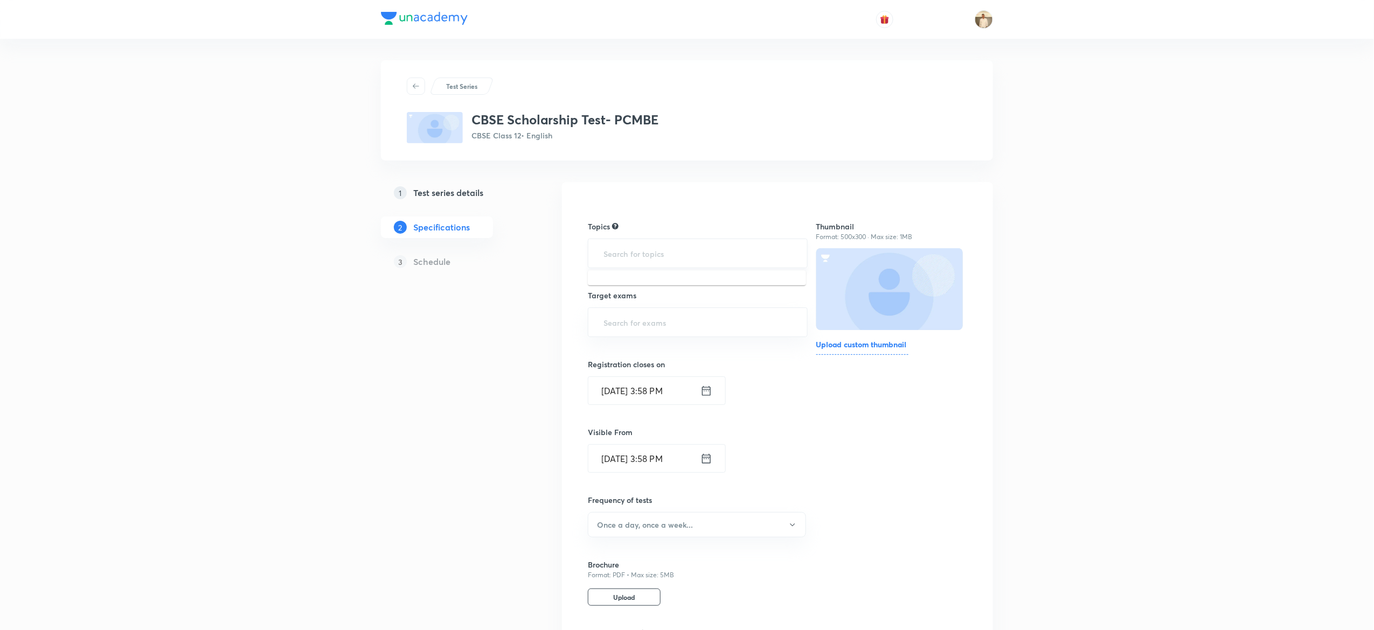
click at [678, 254] on input "text" at bounding box center [697, 253] width 193 height 20
type input "a"
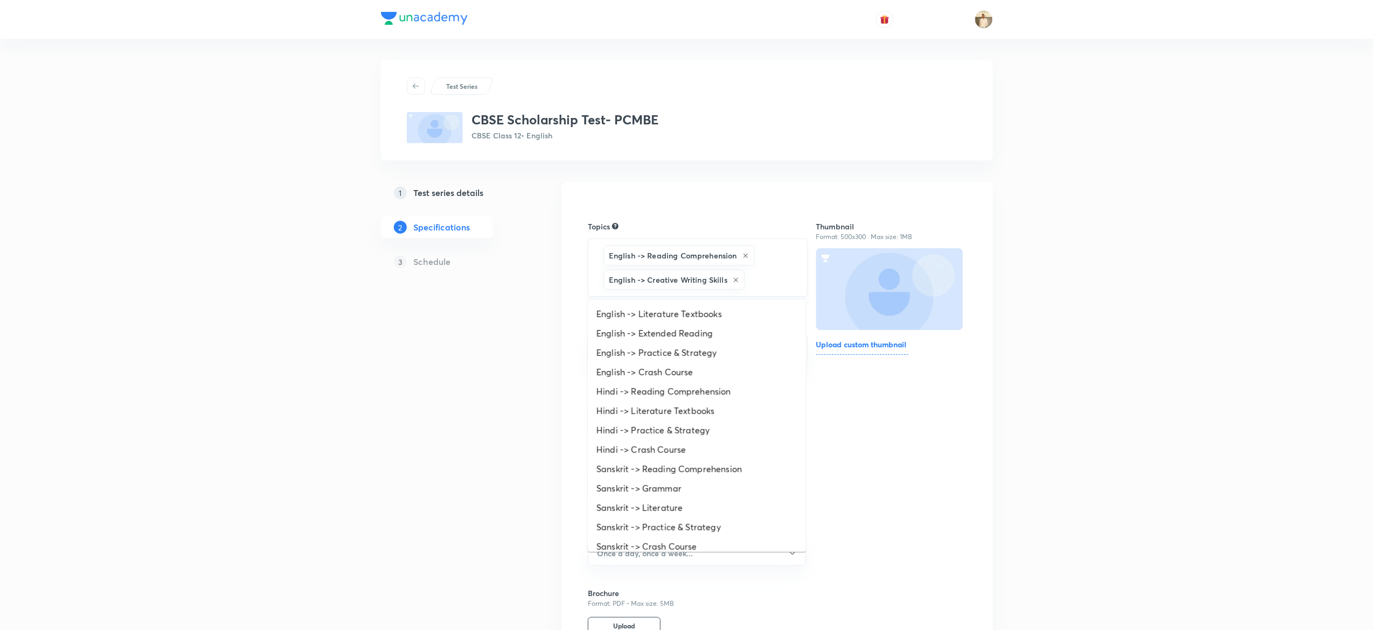
type input "a"
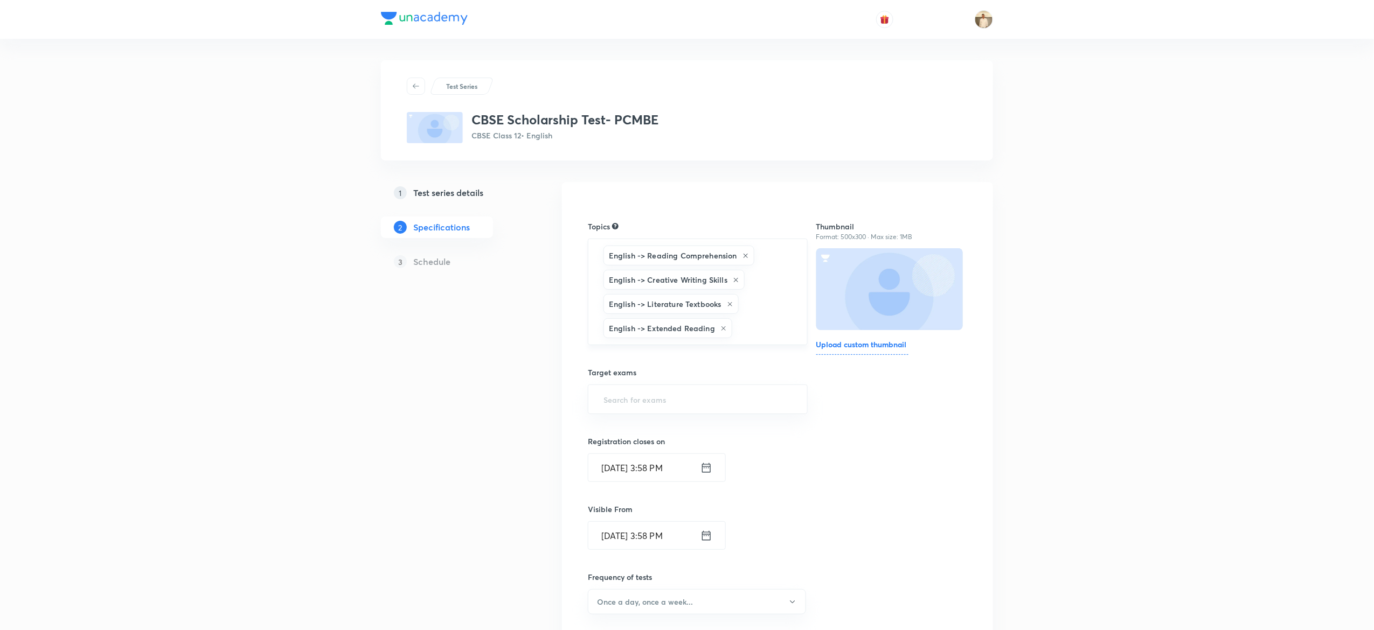
type input "a"
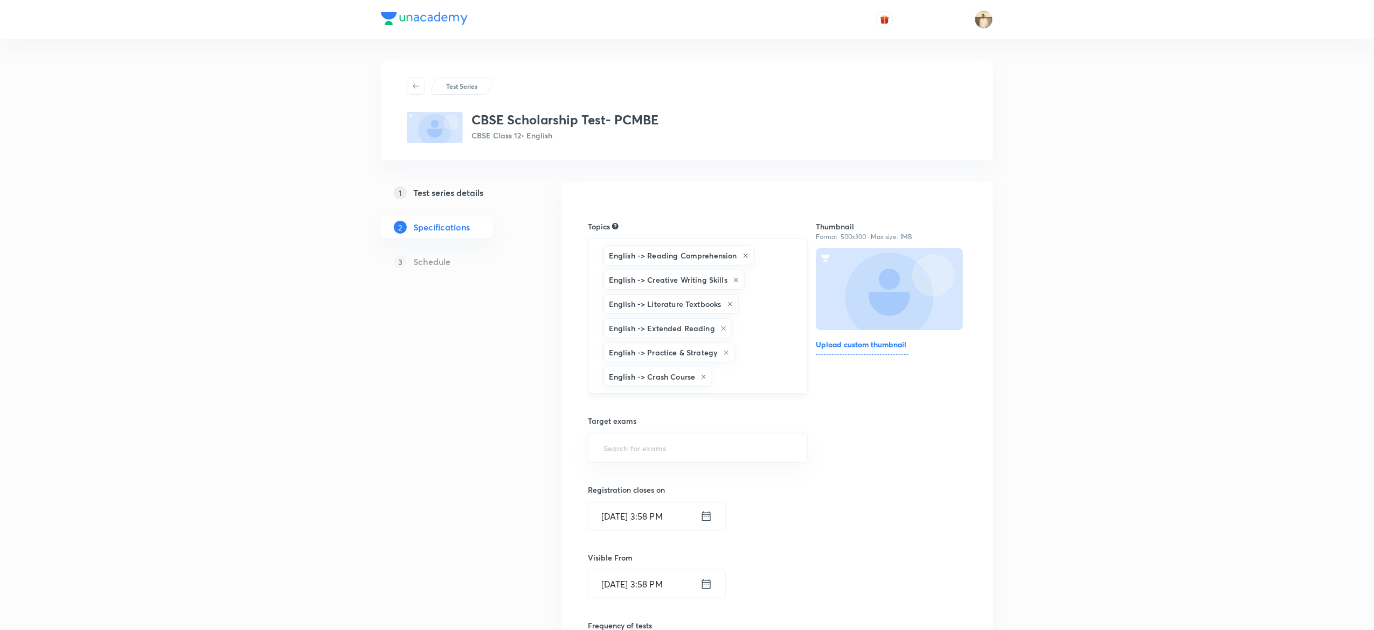
type input "a"
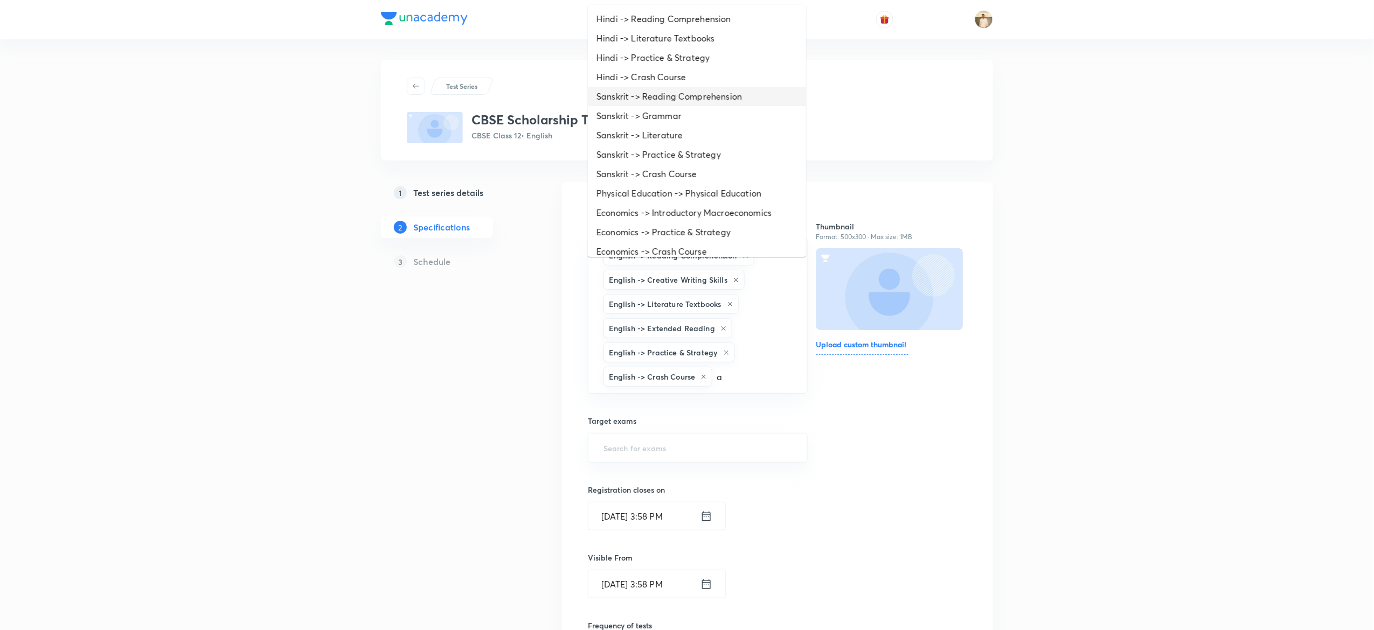
scroll to position [468, 0]
click at [648, 51] on li "Mathematics -> Practice & Strategy" at bounding box center [697, 55] width 218 height 19
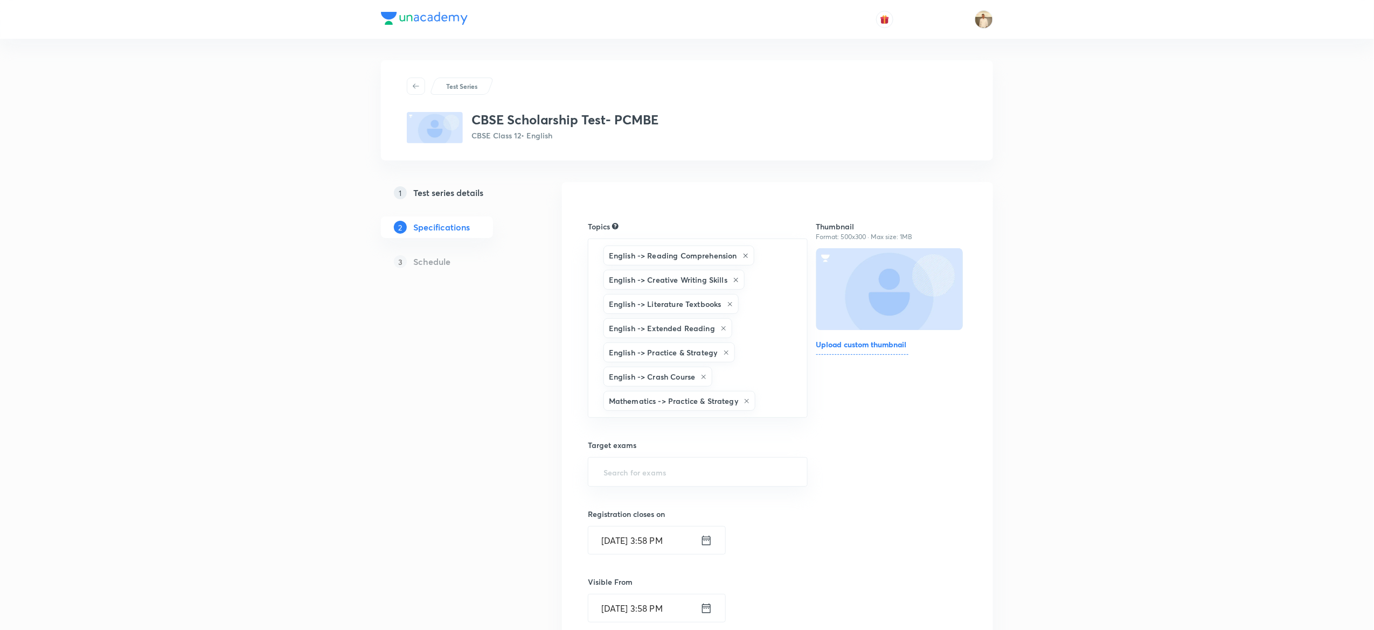
type input "a"
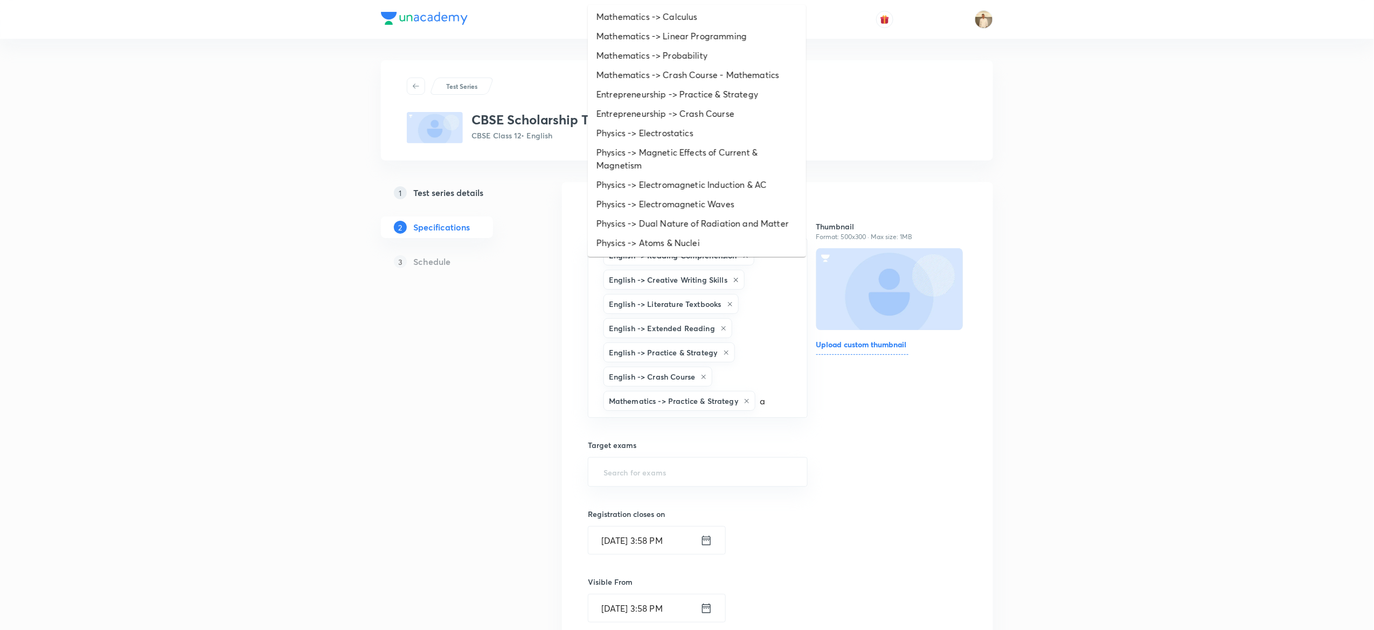
scroll to position [448, 0]
click at [621, 46] on li "Mathematics -> Probability" at bounding box center [697, 55] width 218 height 19
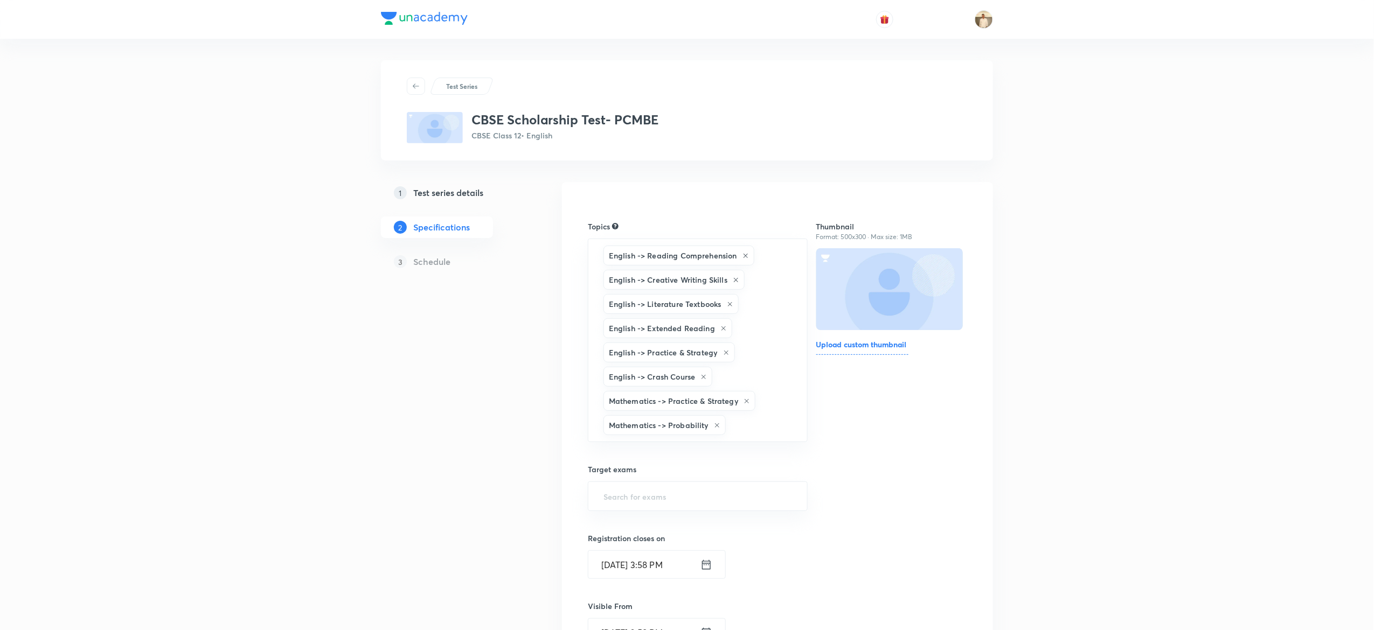
type input "a"
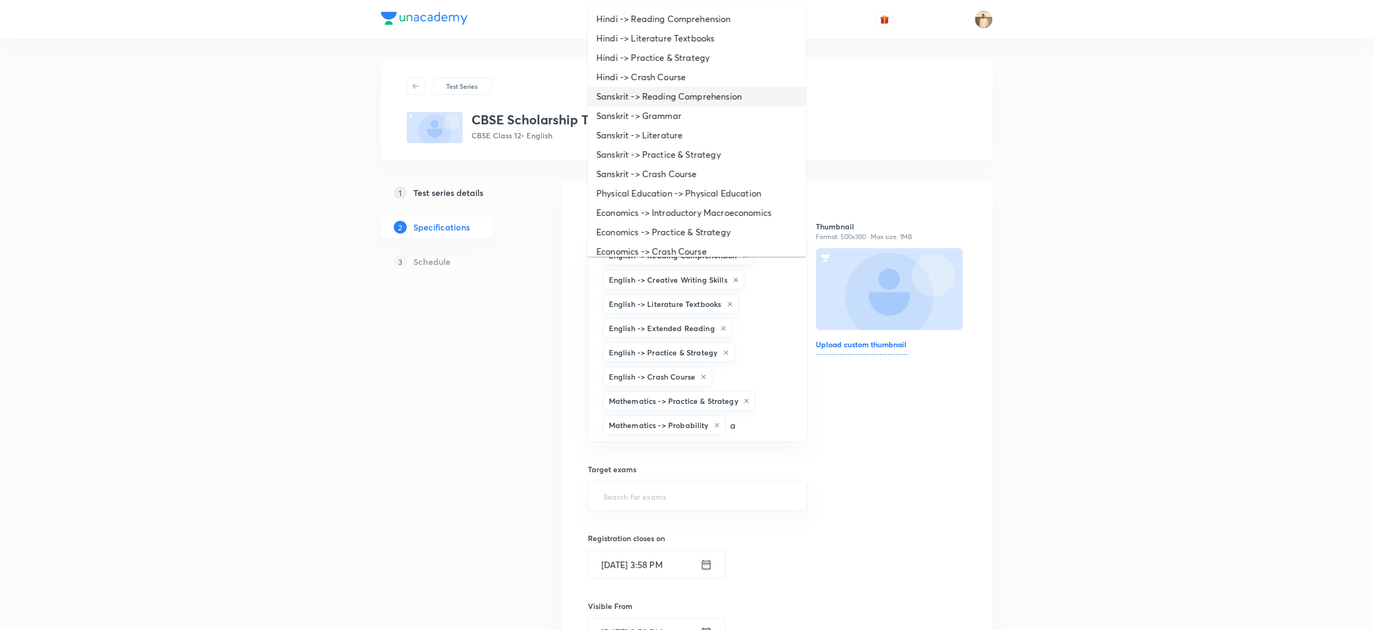
scroll to position [429, 0]
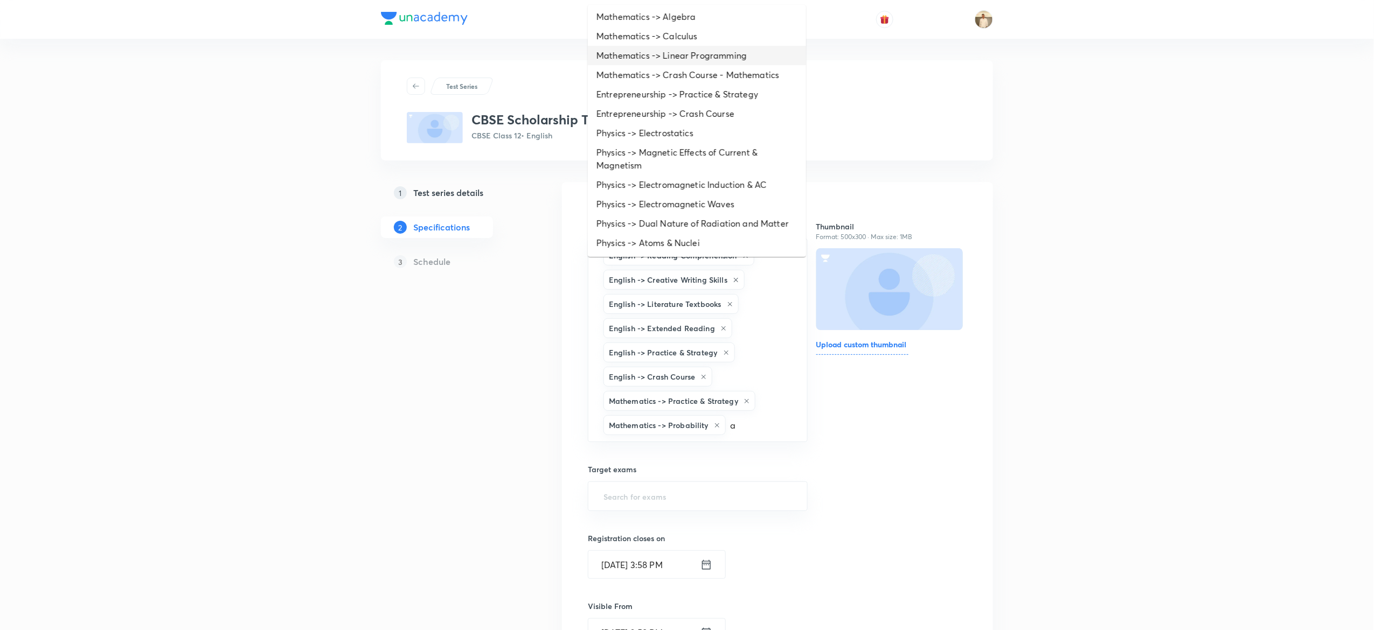
click at [617, 46] on li "Mathematics -> Linear Programming" at bounding box center [697, 55] width 218 height 19
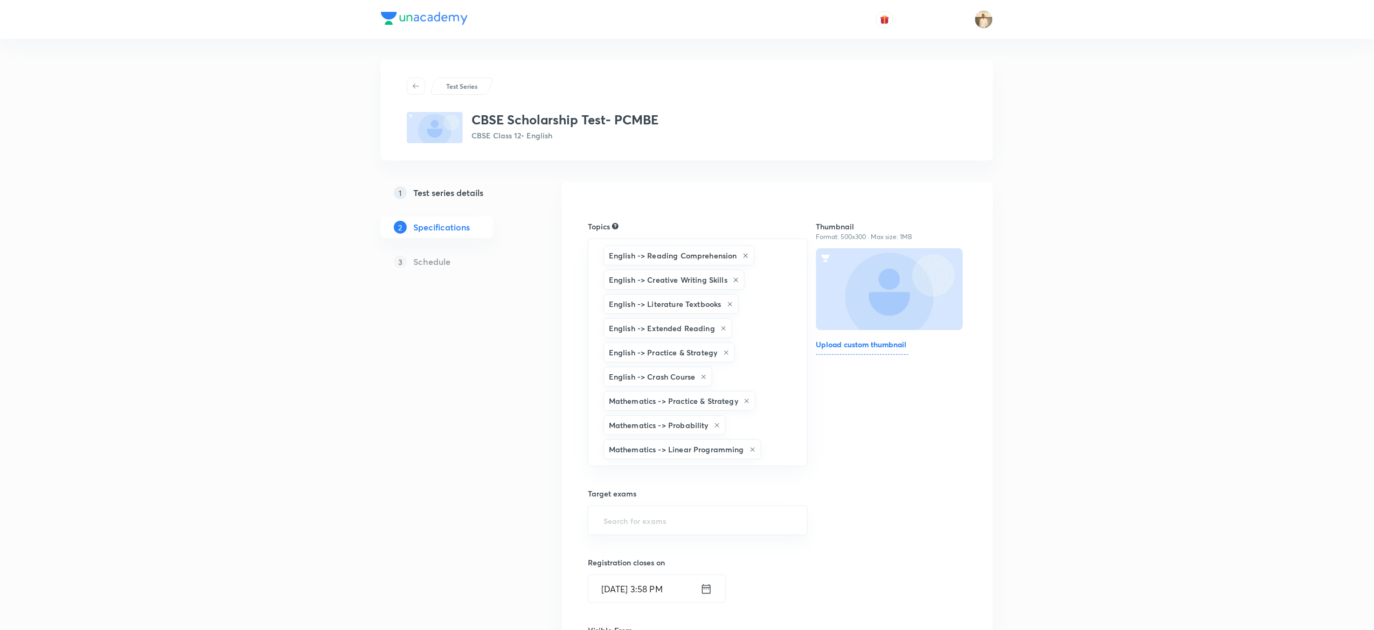
type input "a"
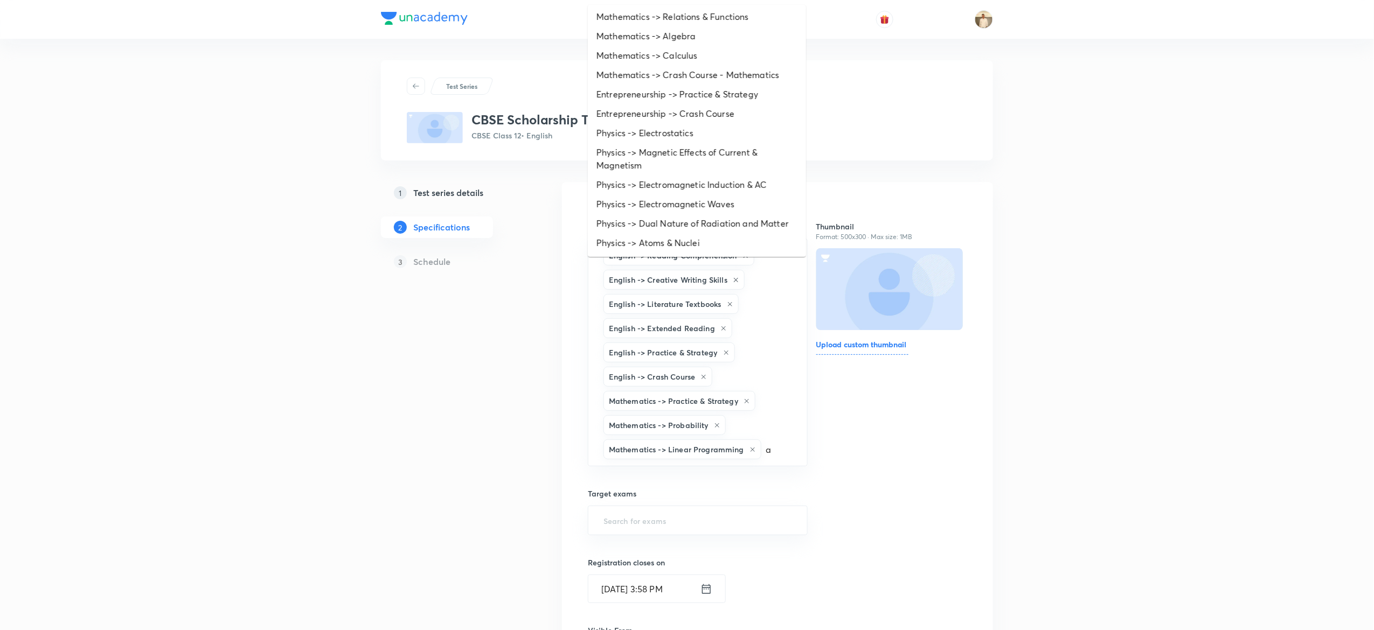
scroll to position [409, 0]
click at [616, 49] on li "Mathematics -> Calculus" at bounding box center [697, 55] width 218 height 19
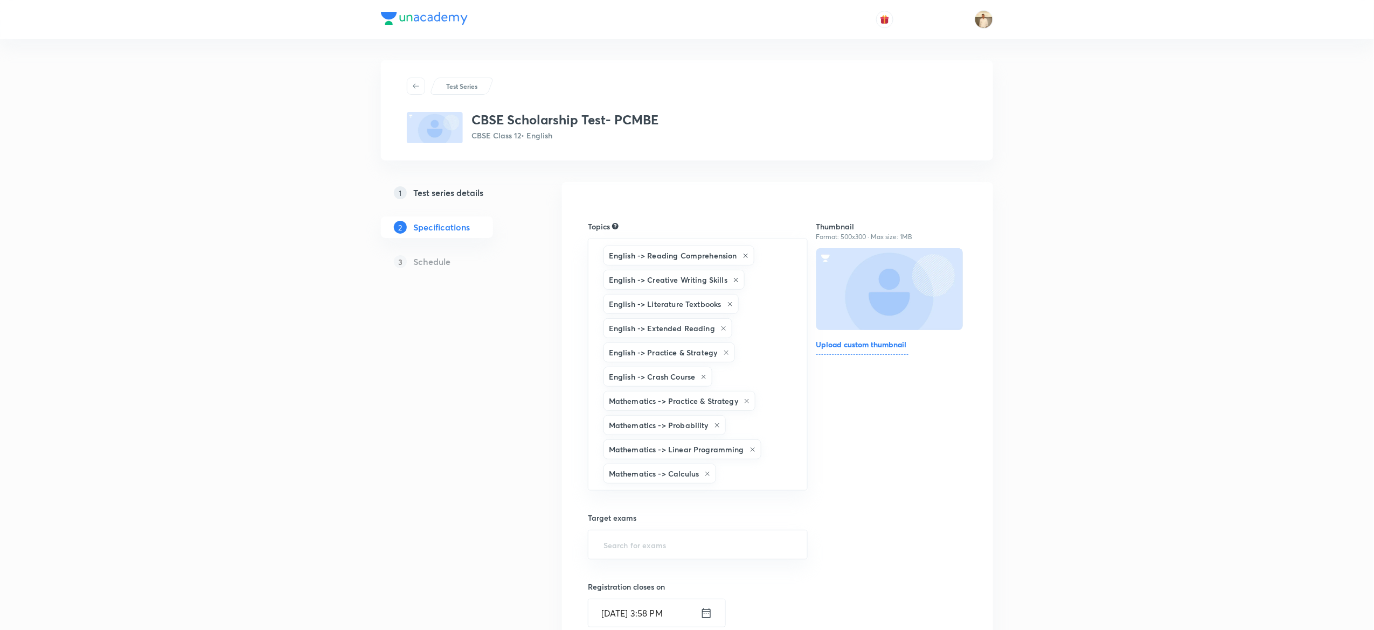
click at [552, 443] on div "Test Series CBSE Scholarship Test- PCMBE CBSE Class 12 • English 1 Test series …" at bounding box center [687, 518] width 612 height 916
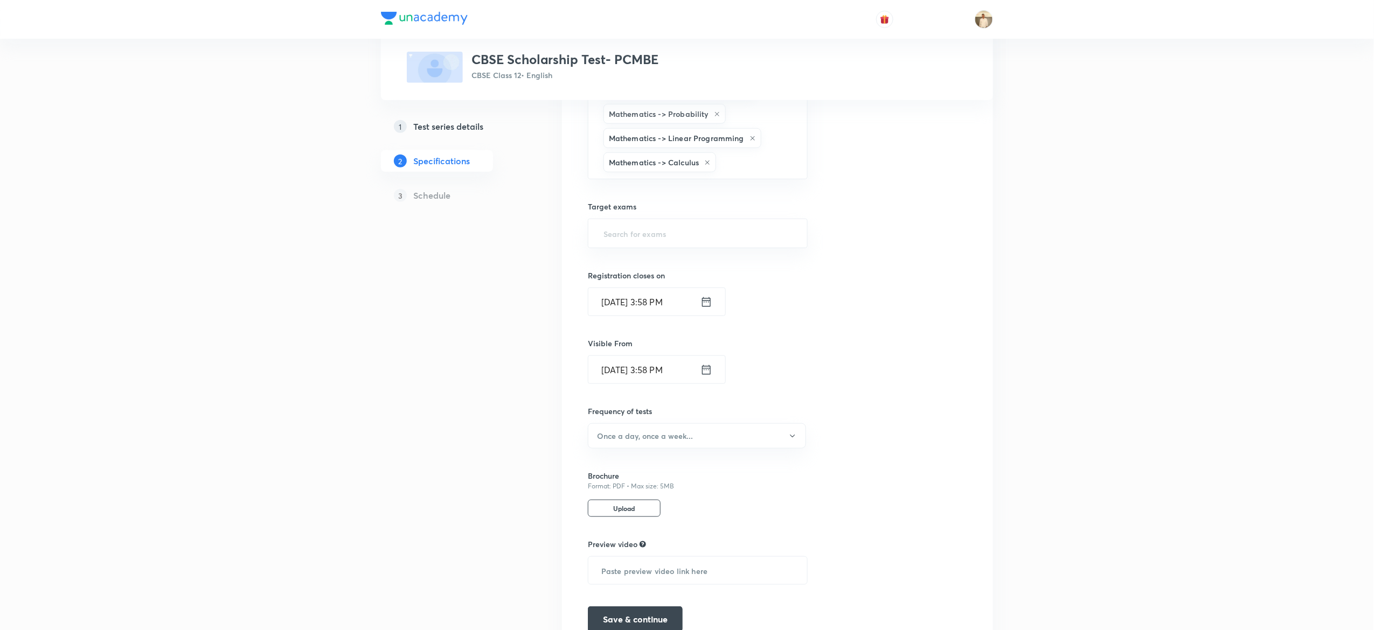
scroll to position [312, 0]
click at [687, 241] on input "text" at bounding box center [697, 232] width 193 height 20
type input "a"
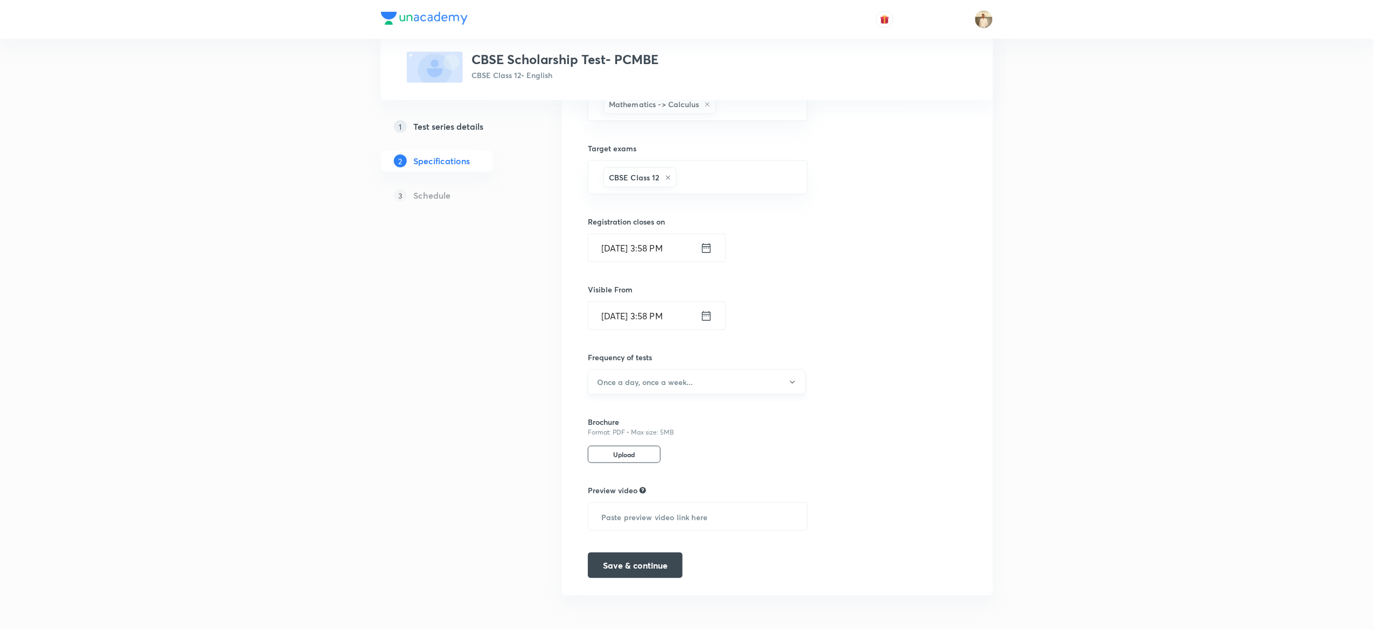
click at [675, 388] on button "Once a day, once a week..." at bounding box center [697, 382] width 218 height 25
click at [625, 433] on span "Once a week" at bounding box center [691, 434] width 204 height 11
click at [656, 565] on button "Save & continue" at bounding box center [635, 565] width 95 height 26
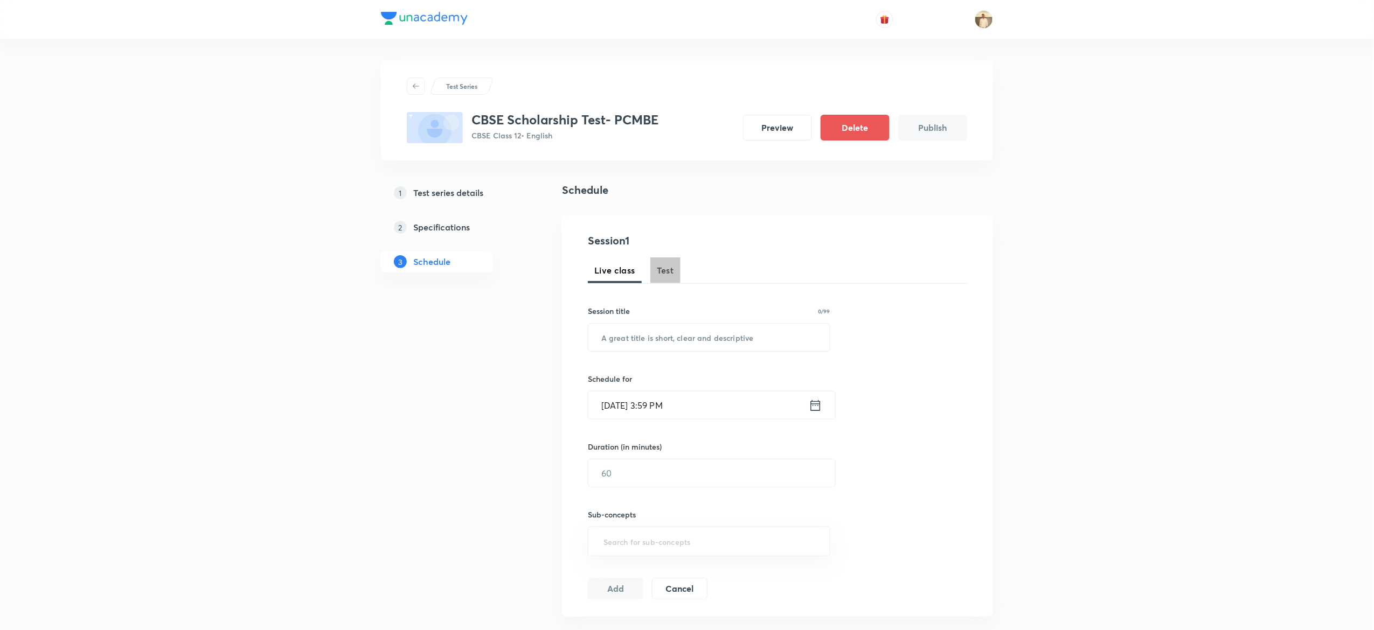
click at [666, 263] on button "Test" at bounding box center [665, 271] width 30 height 26
click at [673, 342] on input "text" at bounding box center [708, 337] width 241 height 27
paste input "CBSE Scholarship Test"
type input "CBSE Scholarship Test"
click at [613, 402] on input "Oct 4, 2025, 3:59 PM" at bounding box center [698, 405] width 220 height 27
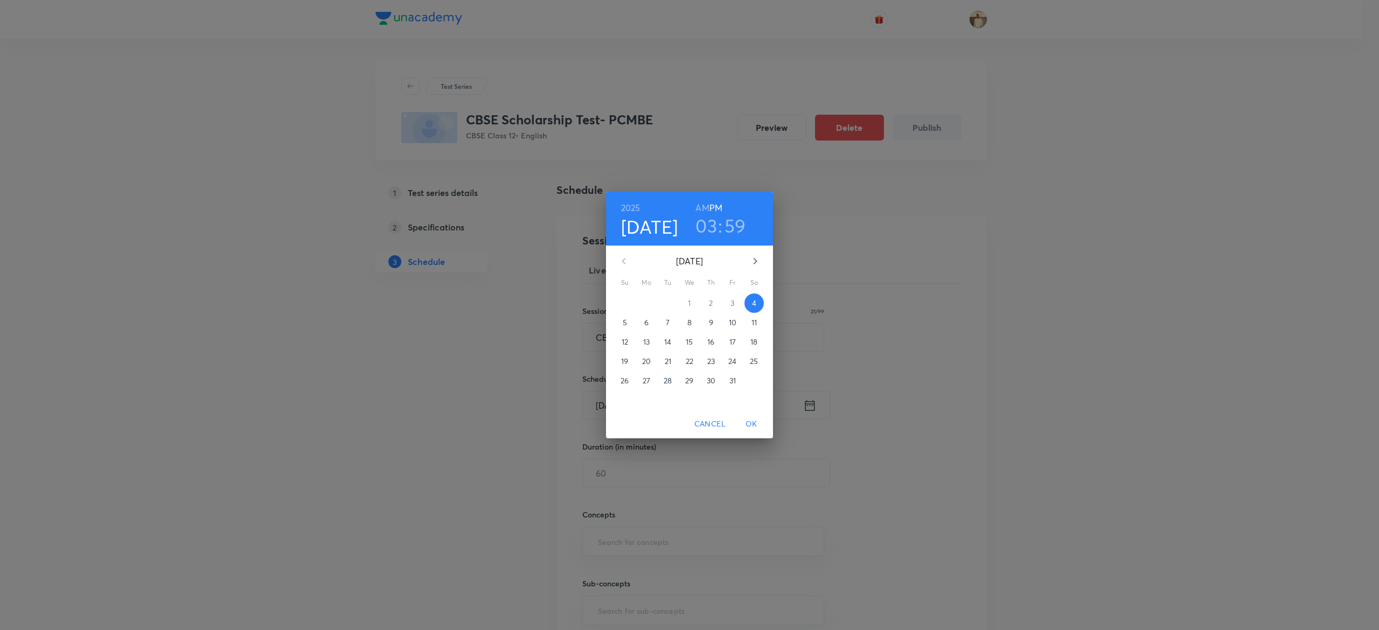
click at [628, 323] on span "5" at bounding box center [624, 322] width 19 height 11
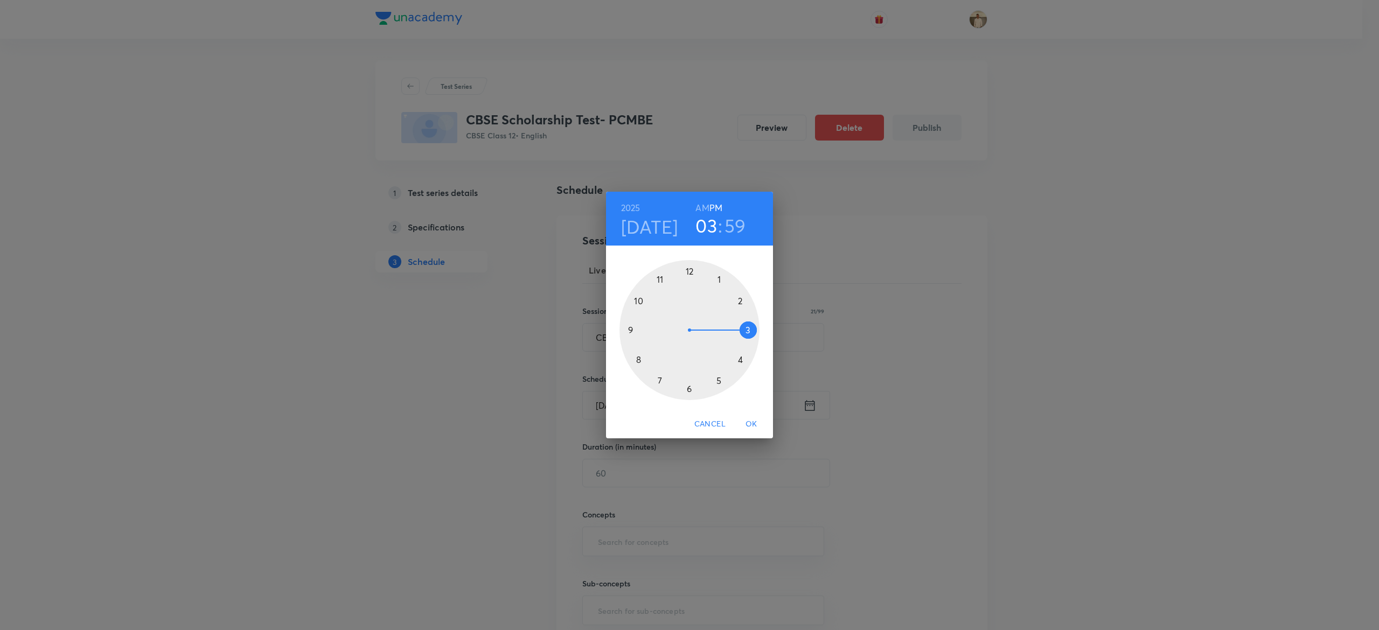
click at [716, 379] on div at bounding box center [690, 330] width 140 height 140
click at [690, 269] on div at bounding box center [690, 330] width 140 height 140
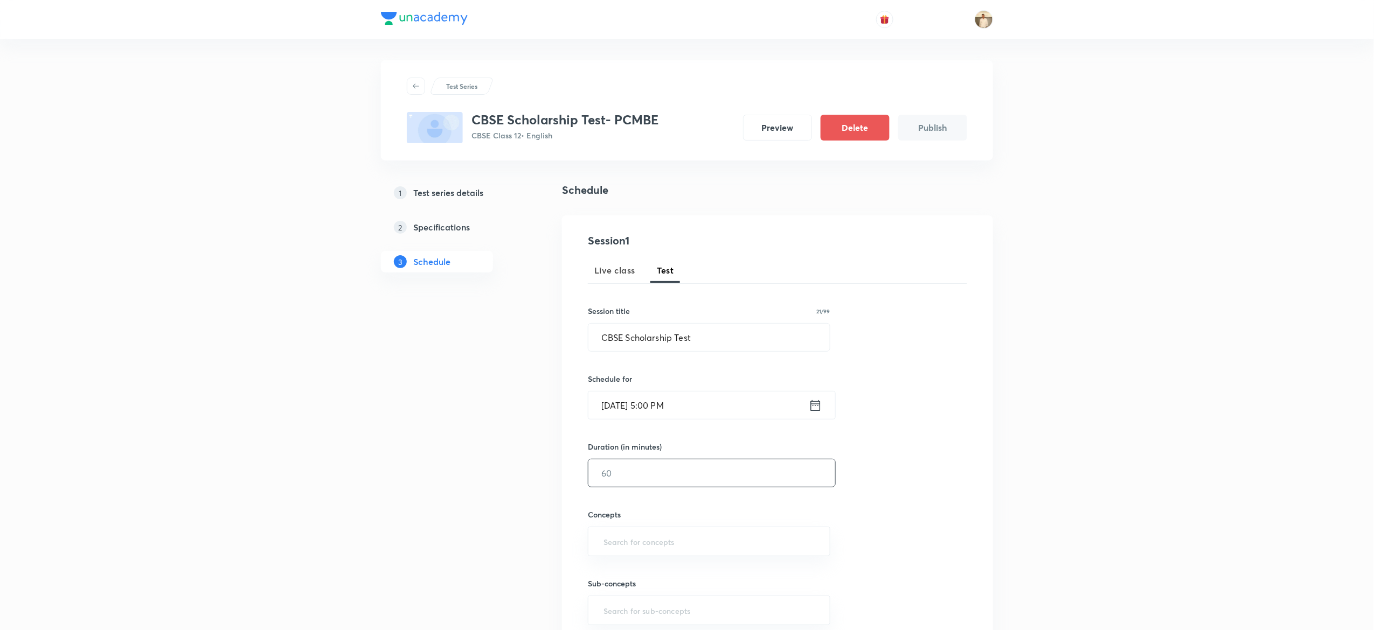
click at [662, 482] on input "text" at bounding box center [711, 473] width 247 height 27
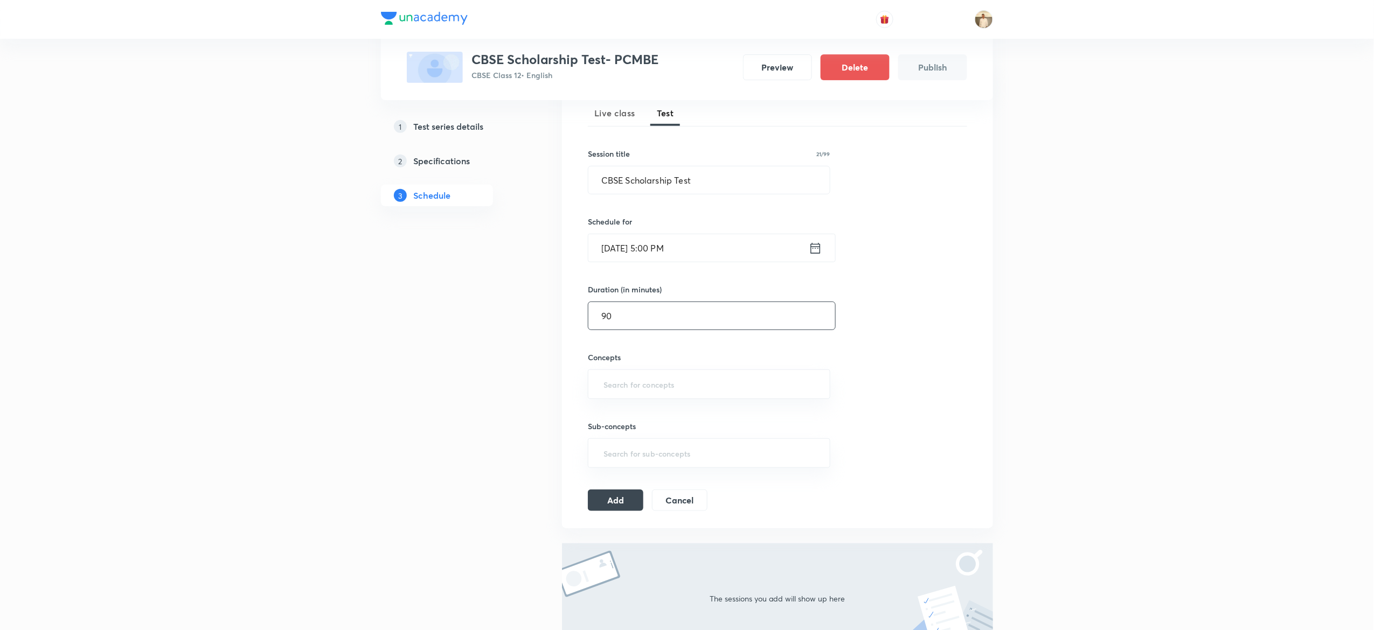
scroll to position [158, 0]
type input "90"
click at [670, 381] on input "text" at bounding box center [708, 383] width 215 height 20
type input "a"
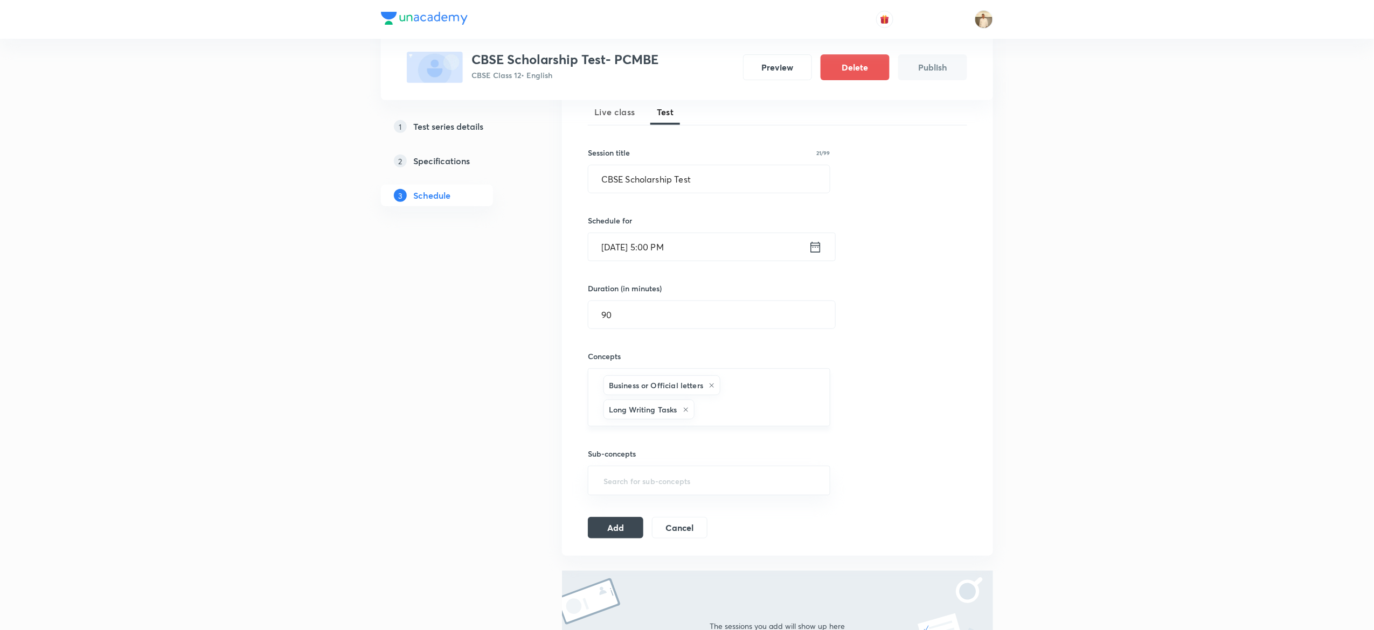
type input "a"
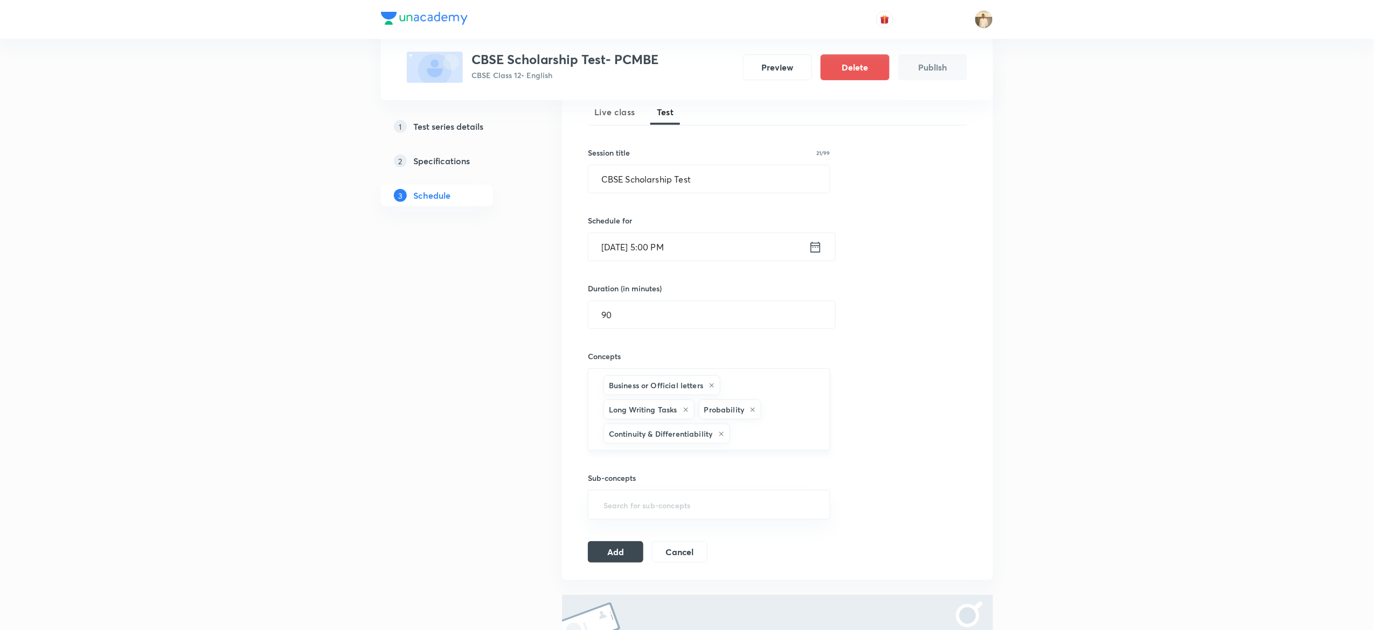
type input "a"
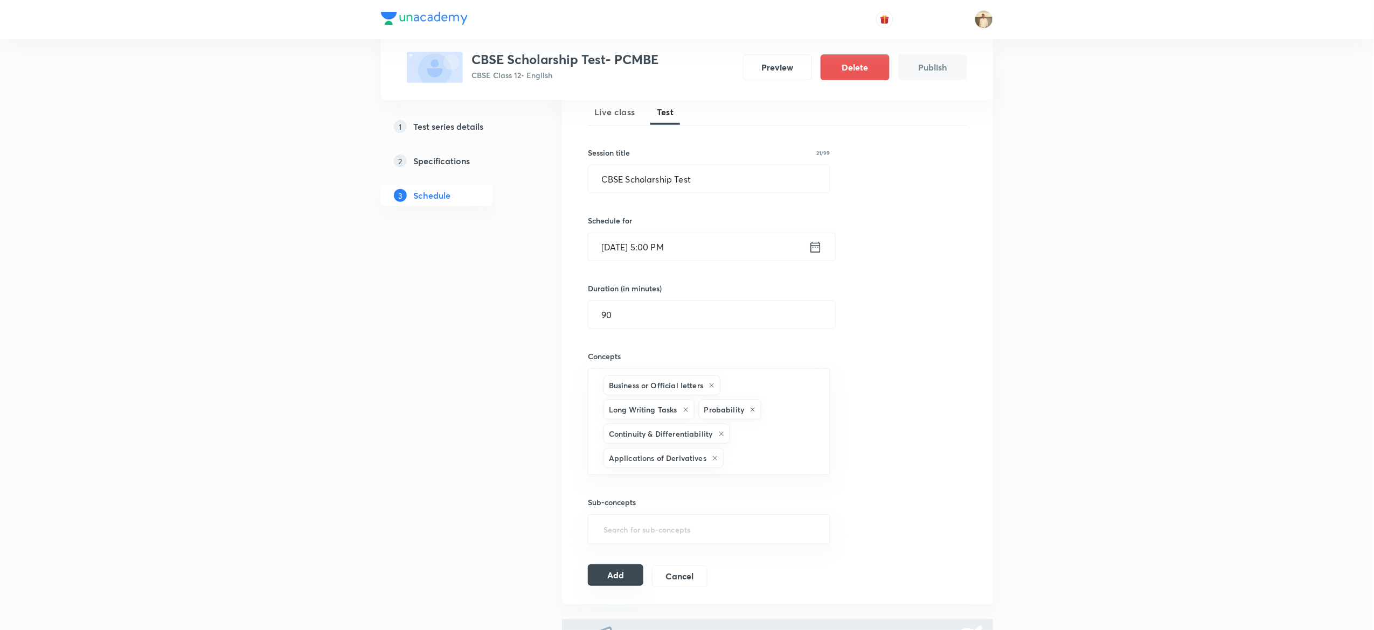
click at [617, 581] on button "Add" at bounding box center [615, 576] width 55 height 22
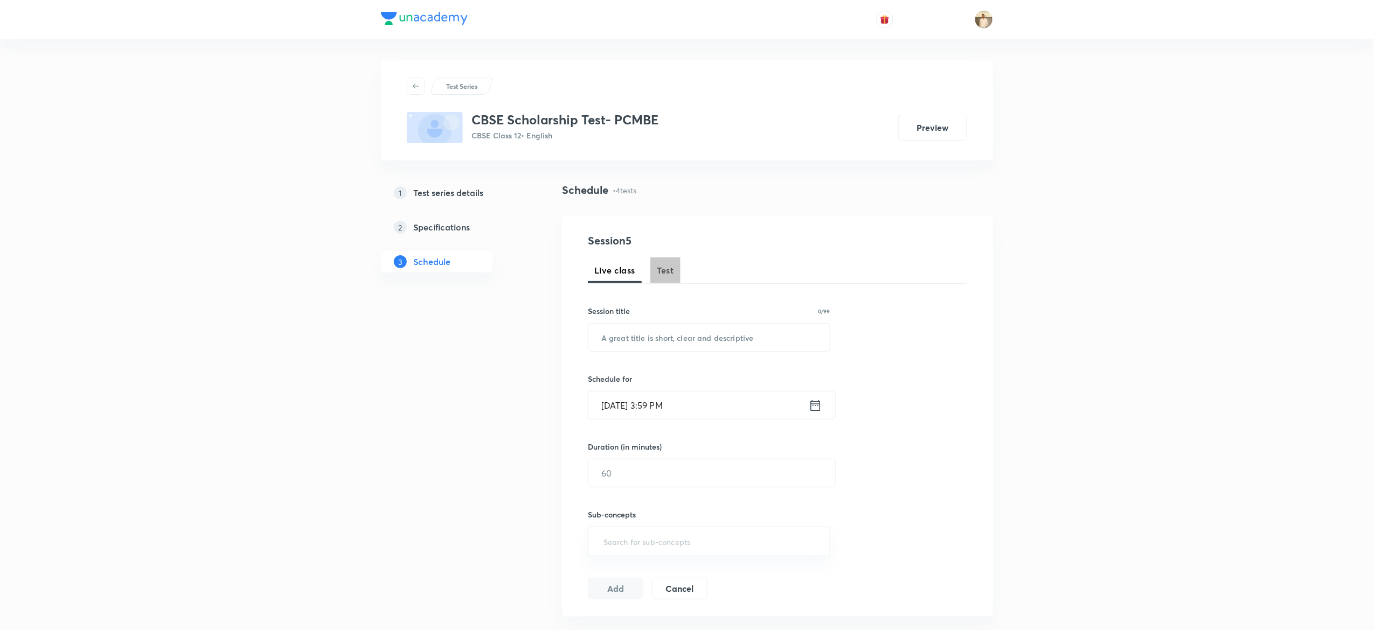
click at [671, 269] on span "Test" at bounding box center [665, 270] width 17 height 13
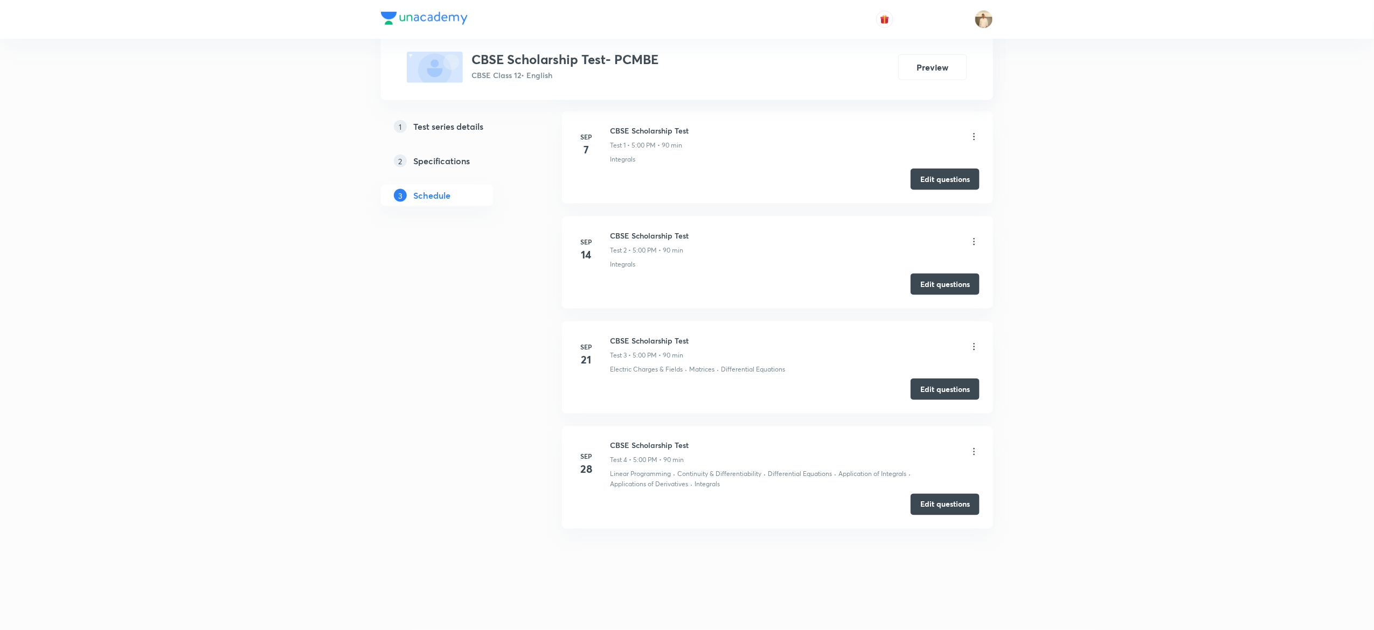
click at [630, 344] on h6 "CBSE Scholarship Test" at bounding box center [649, 340] width 79 height 11
copy h6 "CBSE Scholarship Test"
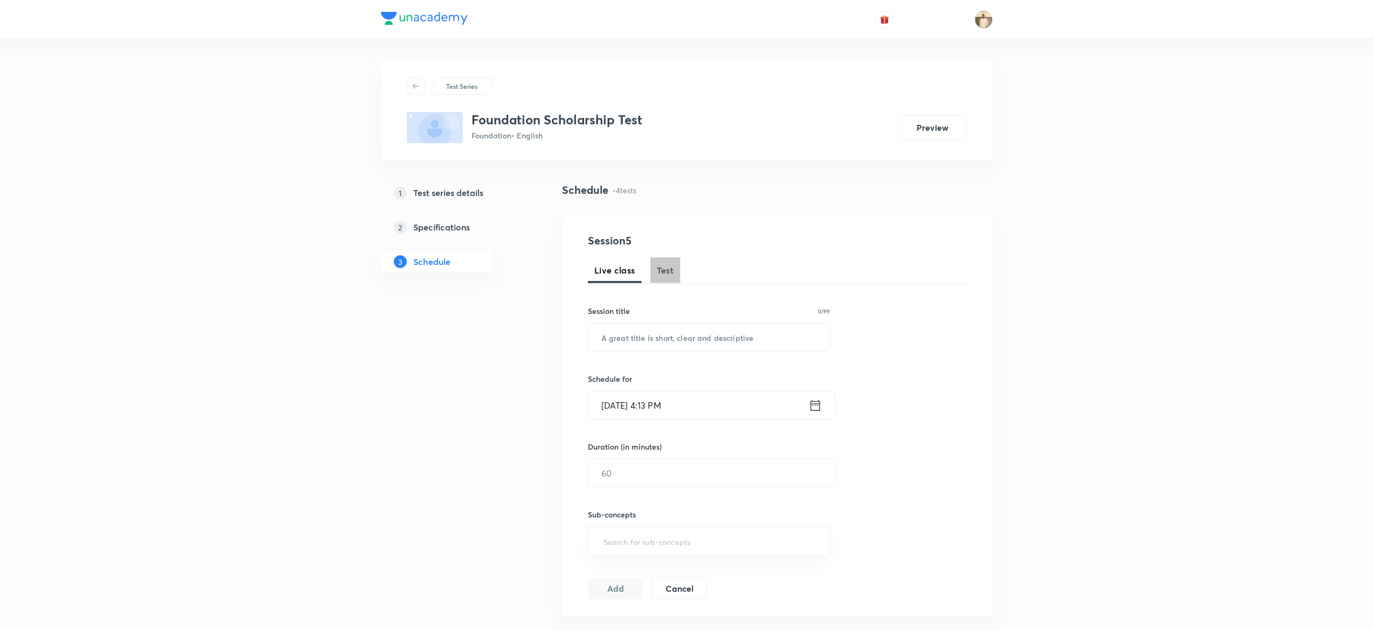
click at [662, 273] on span "Test" at bounding box center [665, 270] width 17 height 13
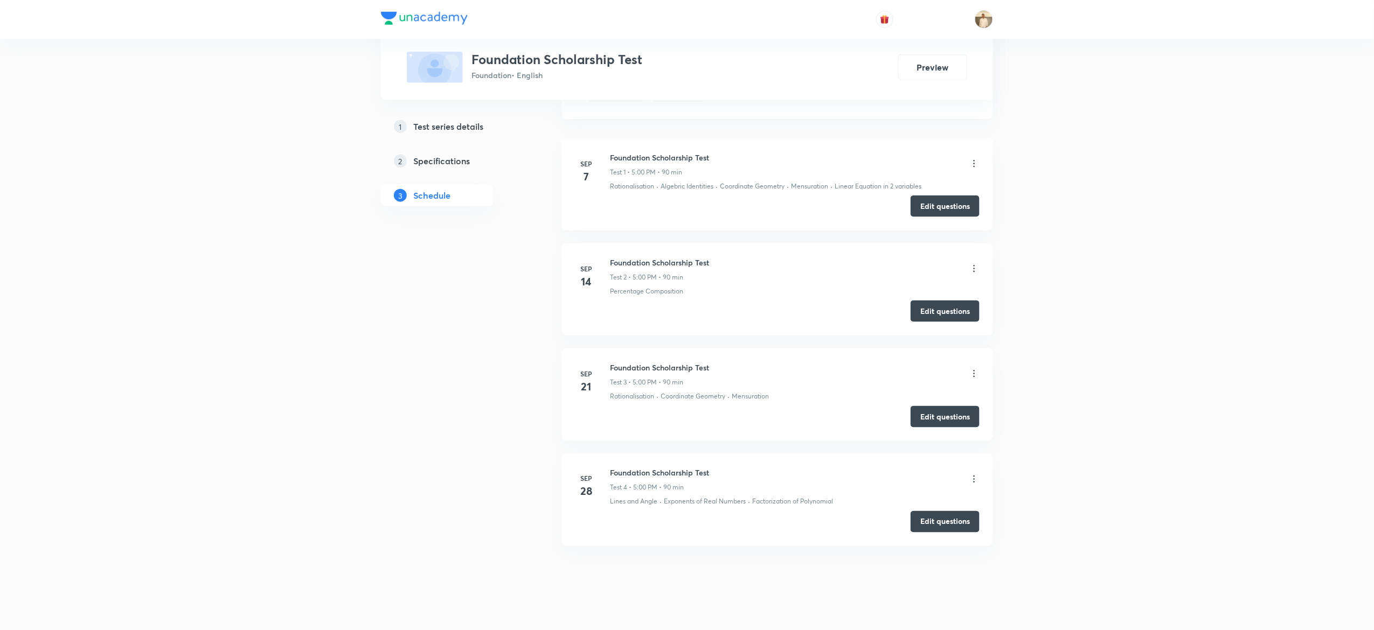
scroll to position [587, 0]
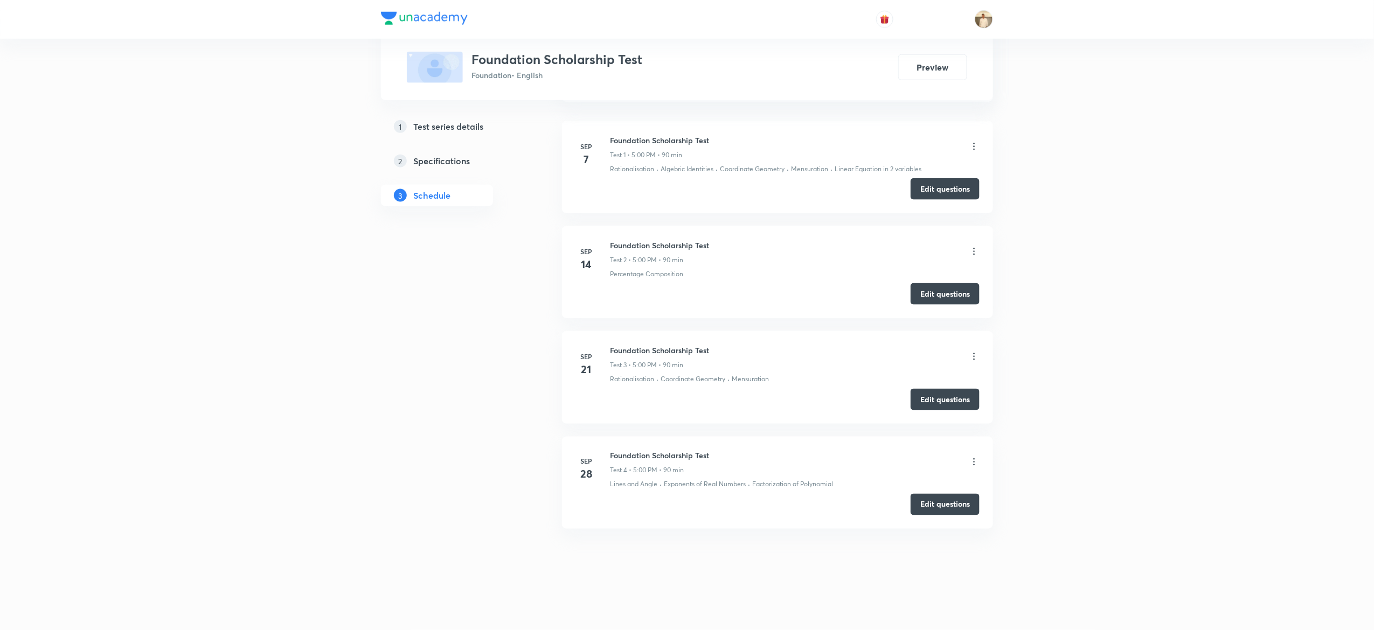
click at [468, 120] on h5 "Test series details" at bounding box center [448, 126] width 70 height 13
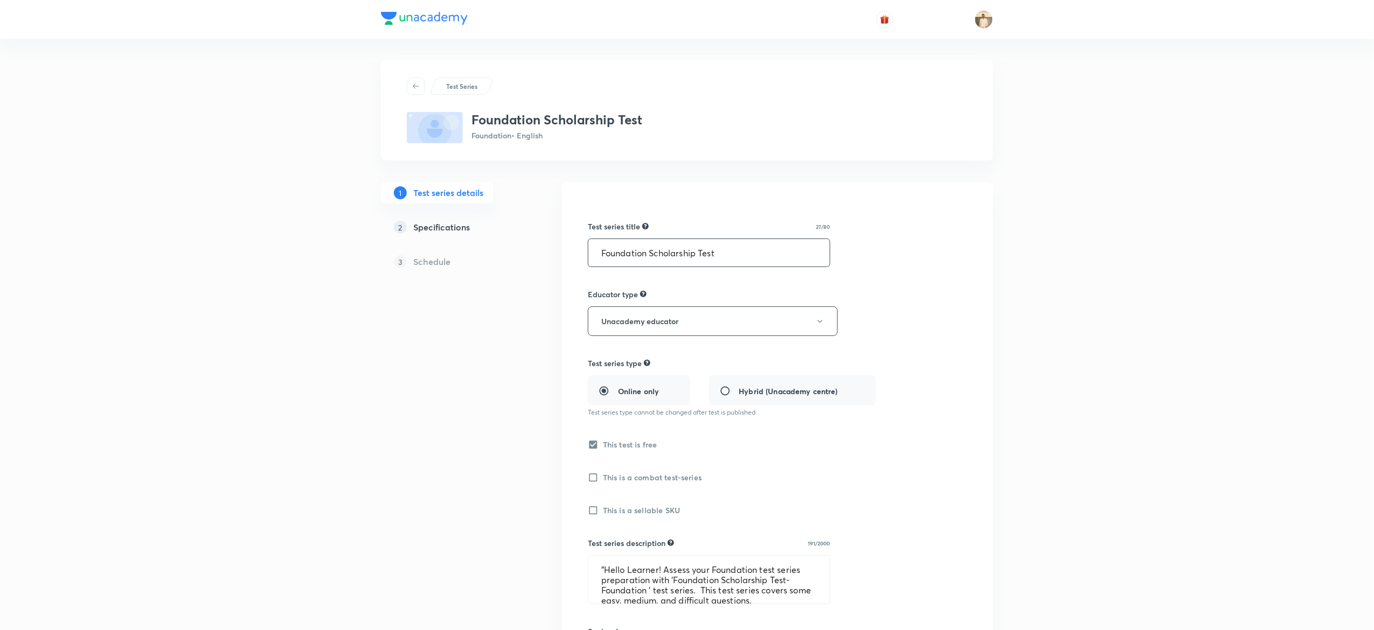
click at [765, 245] on input "Foundation Scholarship Test" at bounding box center [708, 252] width 241 height 27
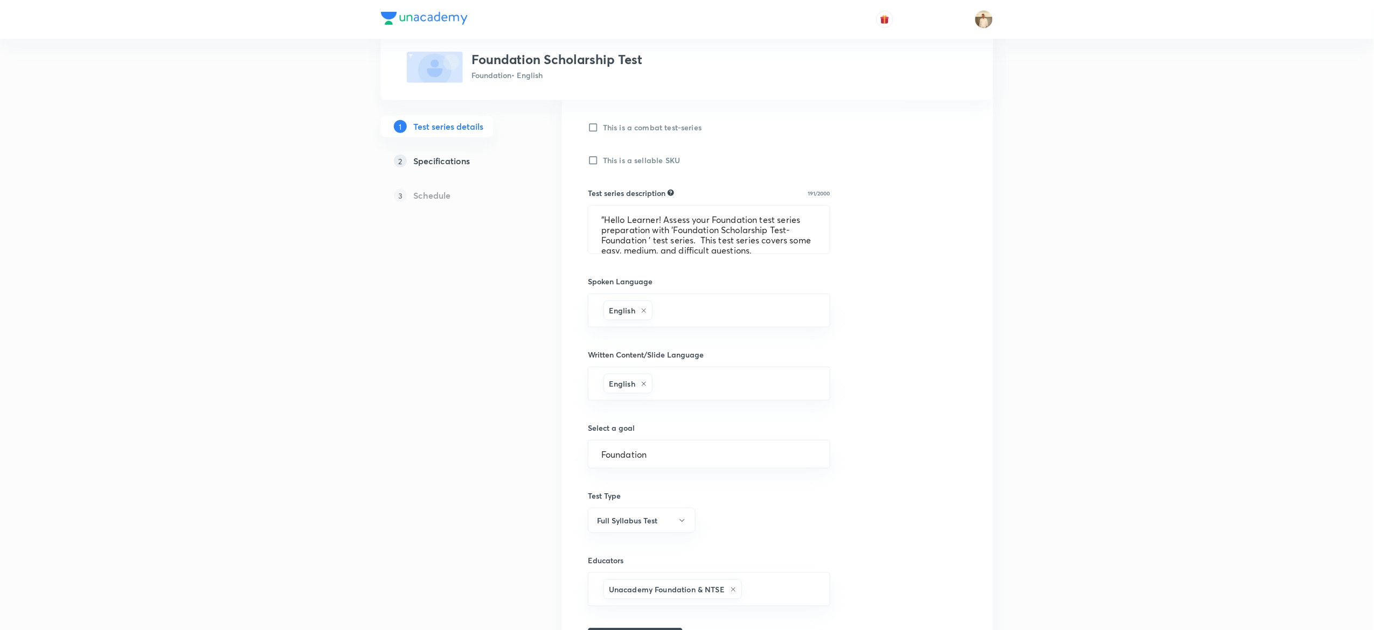
scroll to position [388, 0]
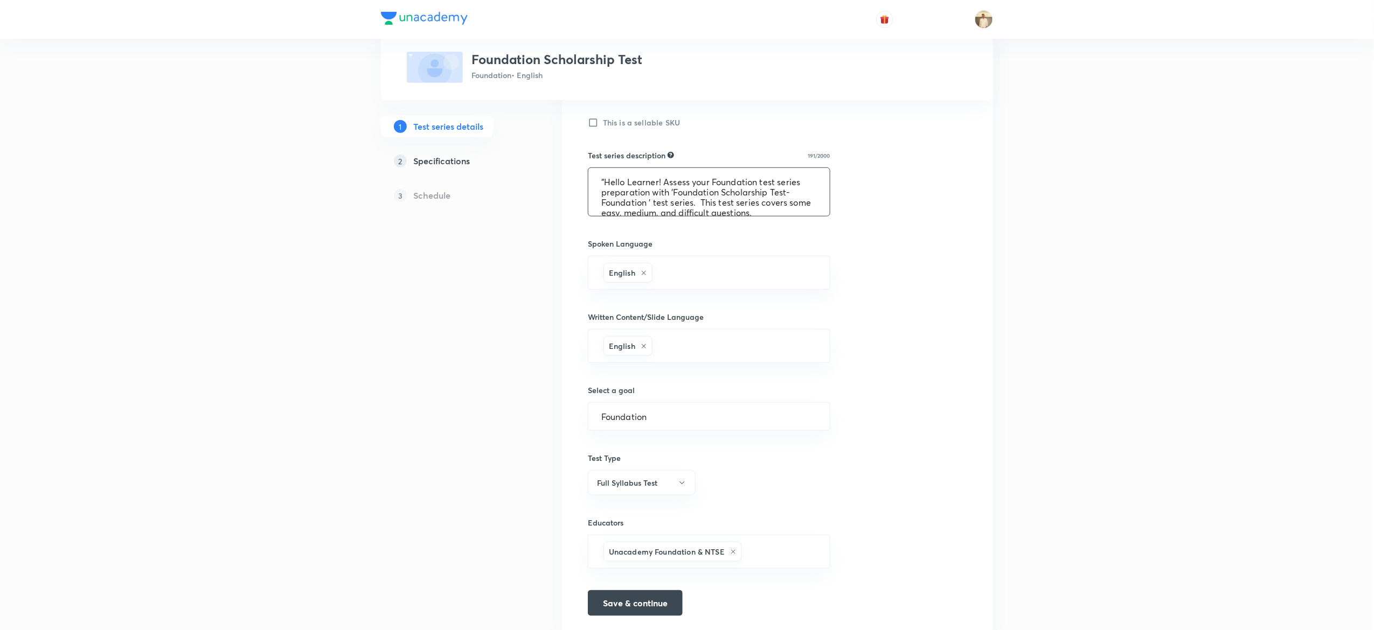
click at [669, 179] on textarea ""Hello Learner! Assess your Foundation test series preparation with 'Foundation…" at bounding box center [708, 192] width 241 height 48
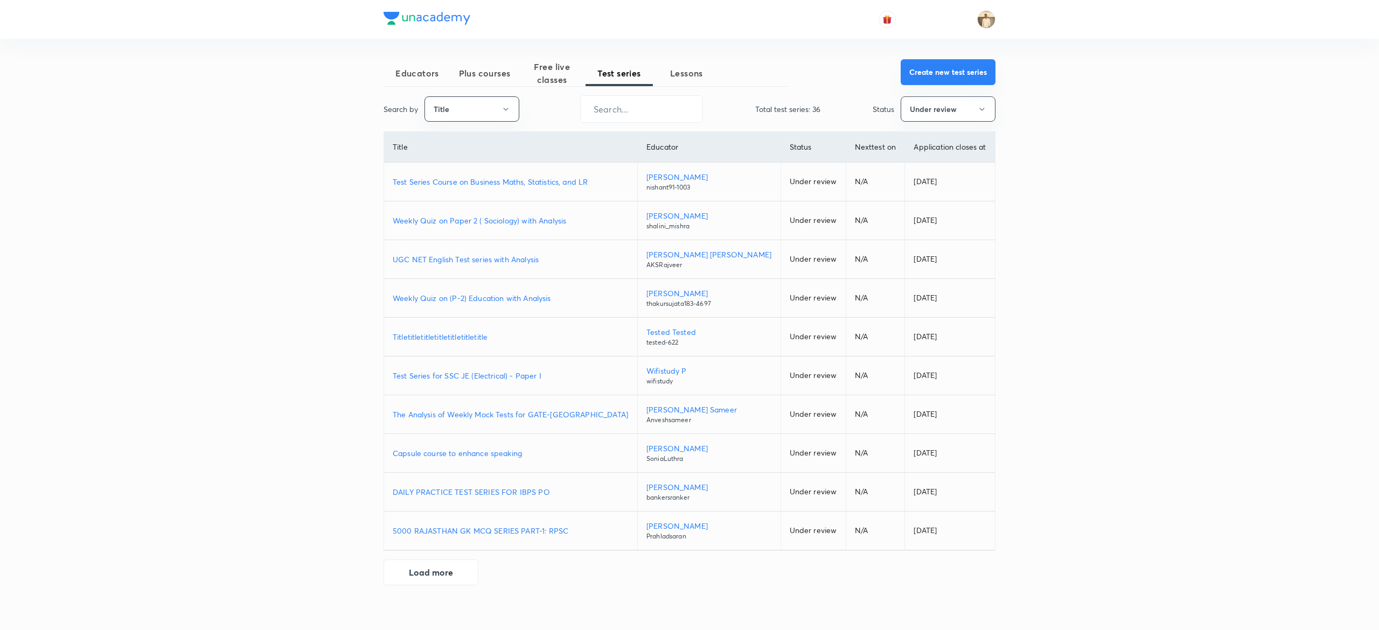
click at [684, 70] on button "Create new test series" at bounding box center [948, 72] width 95 height 26
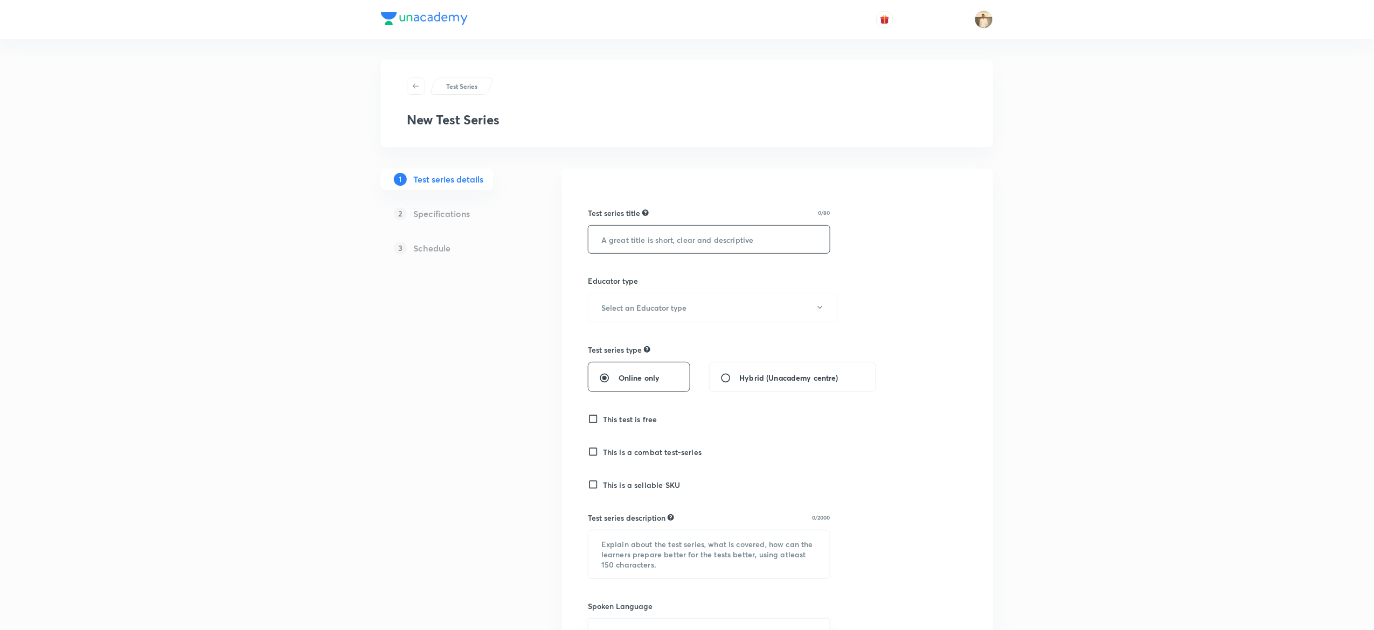
click at [664, 234] on input "text" at bounding box center [708, 239] width 241 height 27
type input "Foundation Scholarship Test"
click at [649, 308] on h6 "Select an Educator type" at bounding box center [643, 307] width 85 height 11
click at [635, 342] on span "Unacademy educator" at bounding box center [707, 343] width 236 height 11
click at [600, 375] on input "Online only" at bounding box center [608, 378] width 19 height 11
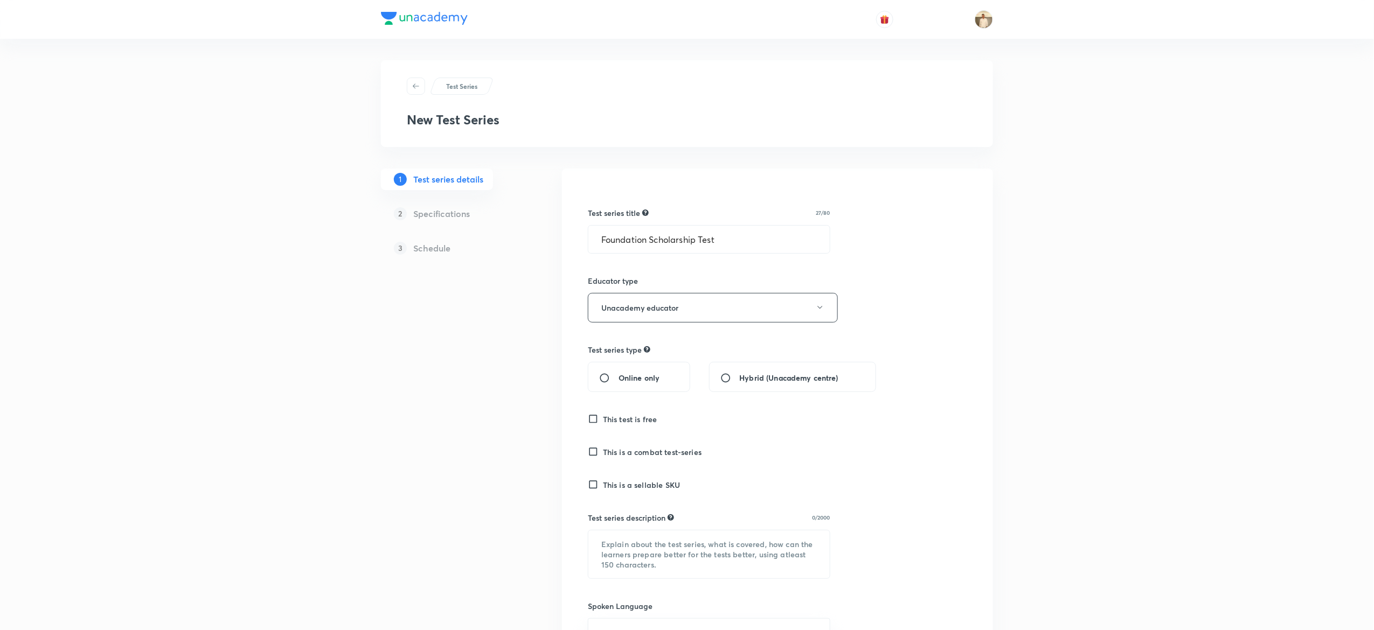
radio input "true"
click at [596, 424] on input "This test is free" at bounding box center [595, 419] width 15 height 11
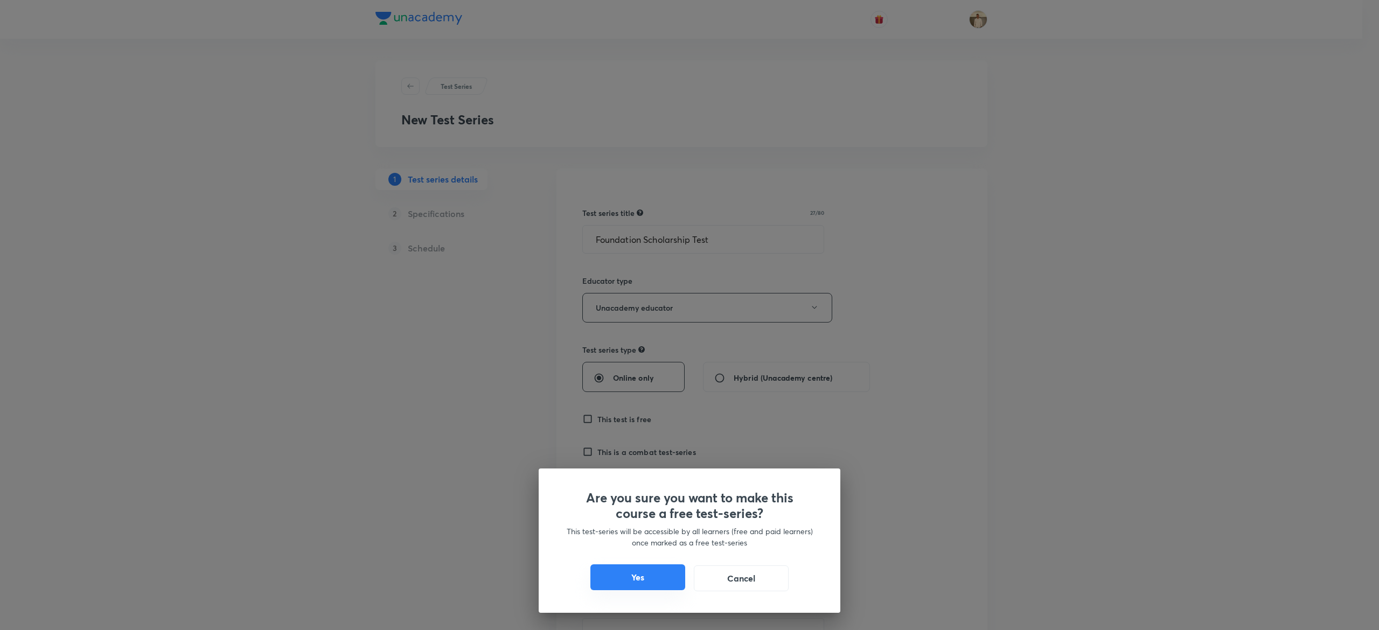
click at [638, 584] on button "Yes" at bounding box center [637, 578] width 95 height 26
checkbox input "true"
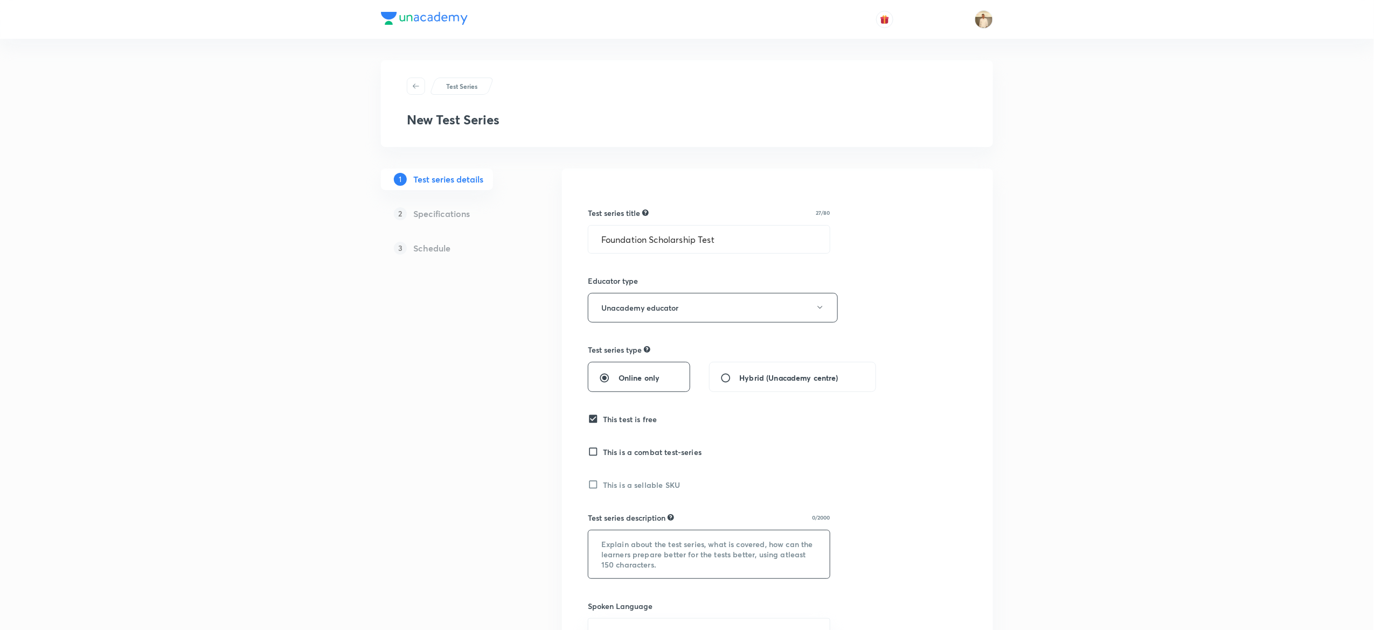
click at [672, 543] on textarea at bounding box center [708, 555] width 241 height 48
paste textarea ""Hello Learner! Assess your Foundation test series preparation with 'Foundation…"
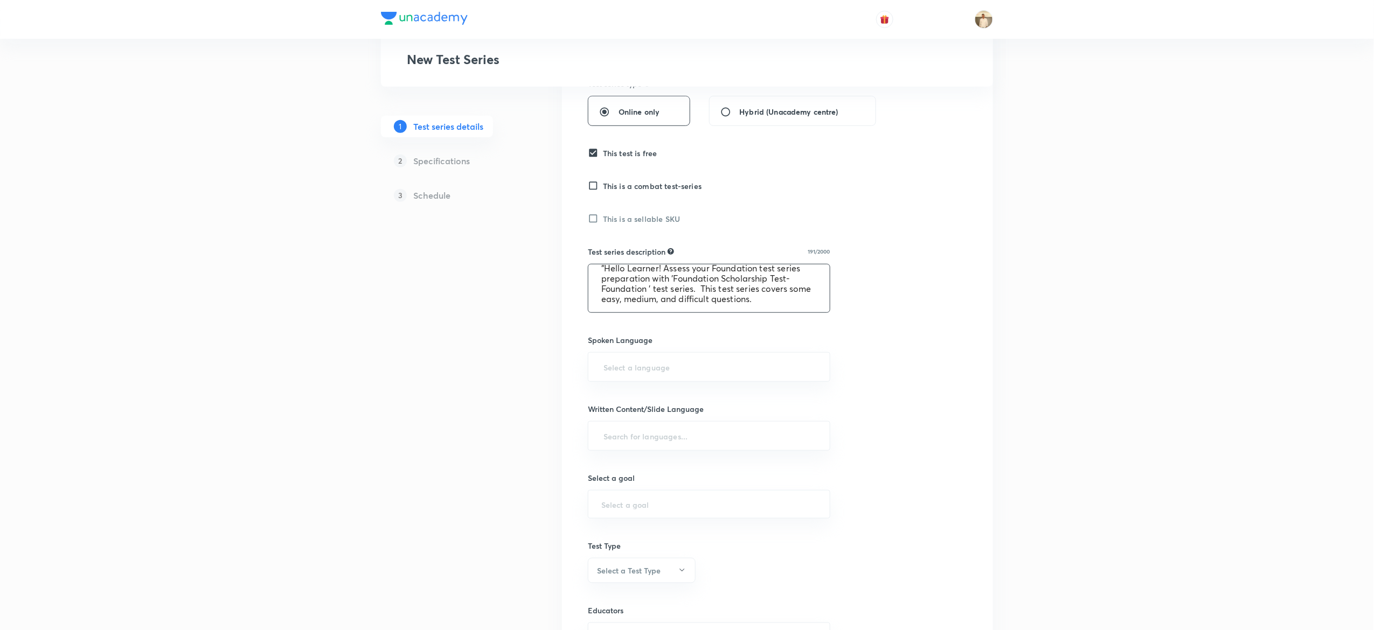
scroll to position [272, 0]
type textarea ""Hello Learner! Assess your Foundation test series preparation with 'Foundation…"
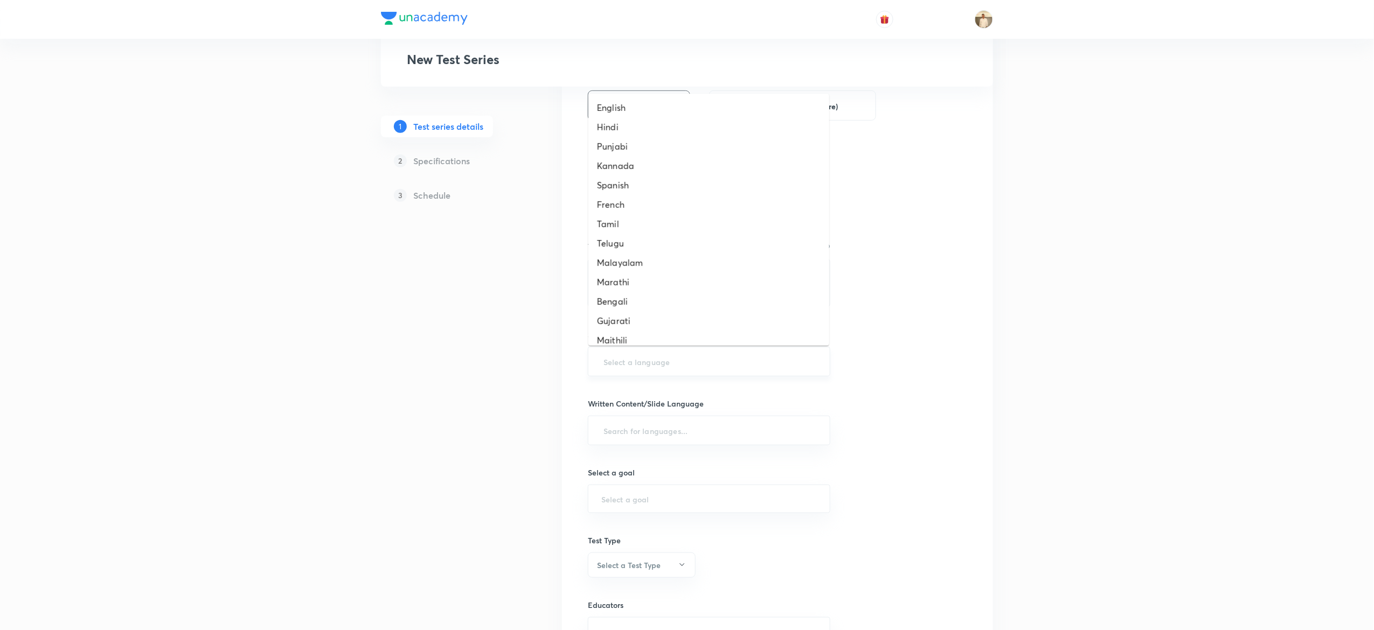
click at [716, 364] on input "text" at bounding box center [708, 362] width 215 height 20
type input "a"
click at [672, 437] on input "text" at bounding box center [708, 435] width 215 height 20
type input "a"
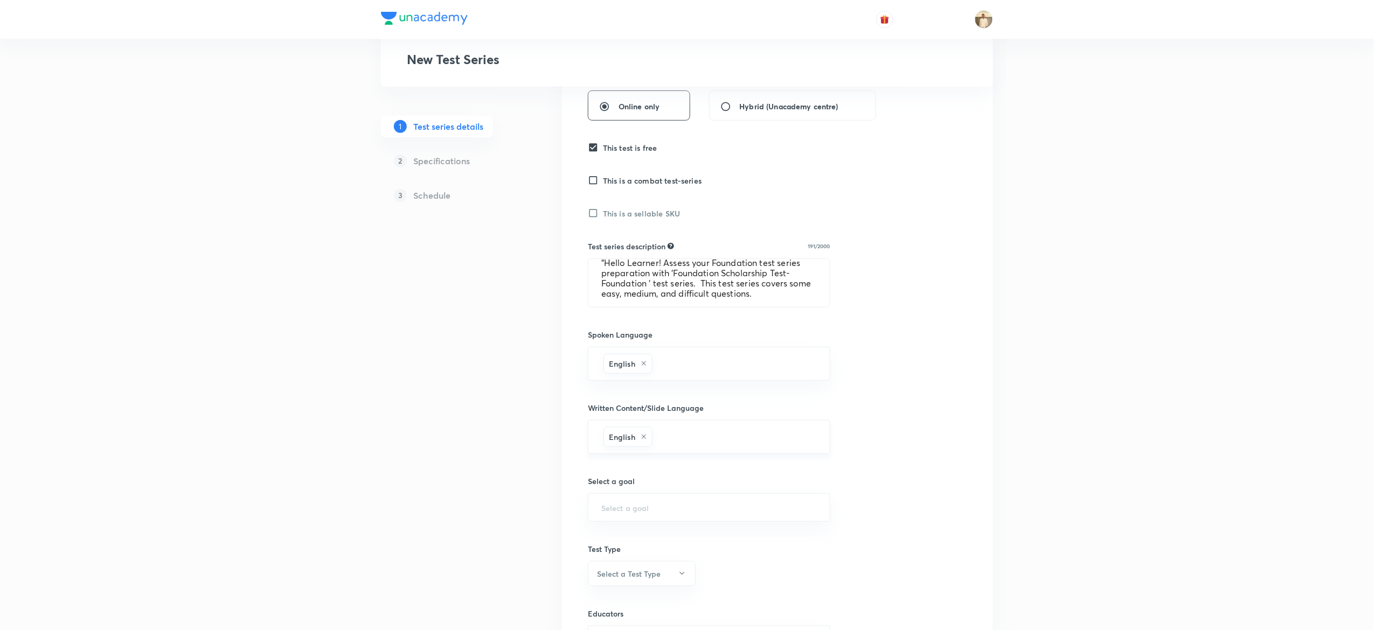
scroll to position [399, 0]
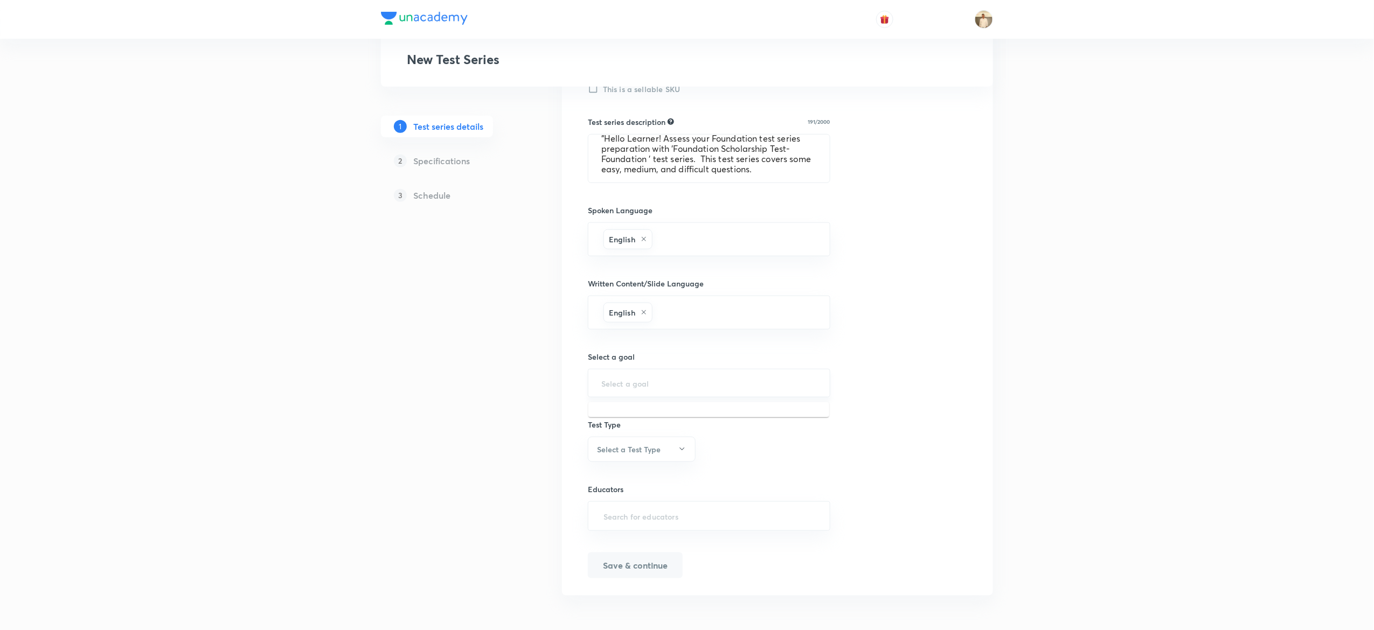
click at [654, 381] on input "text" at bounding box center [708, 383] width 215 height 10
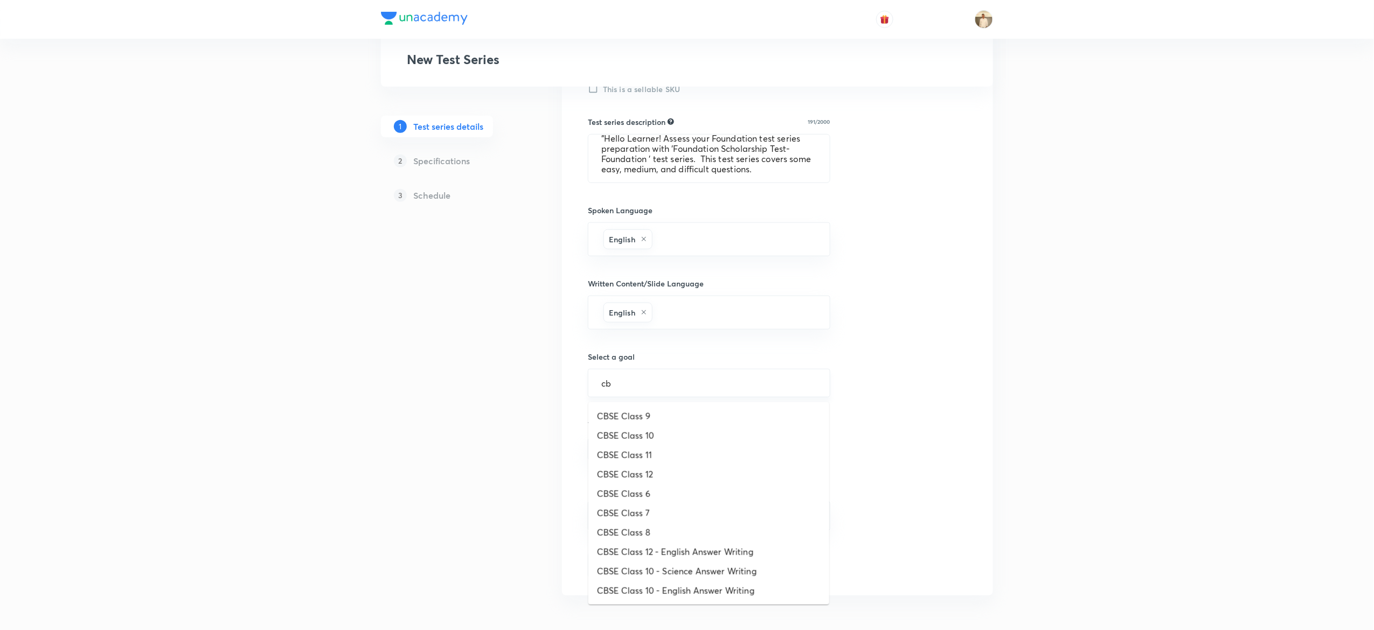
type input "c"
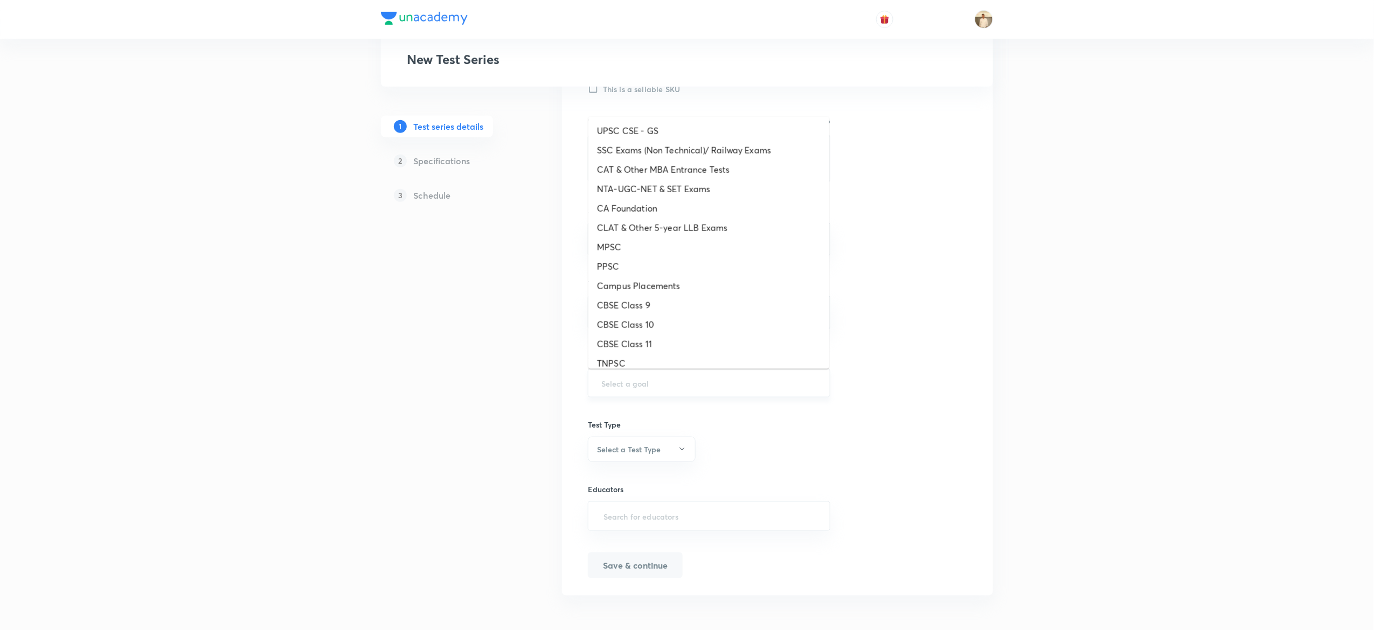
click at [697, 382] on input "text" at bounding box center [708, 383] width 215 height 10
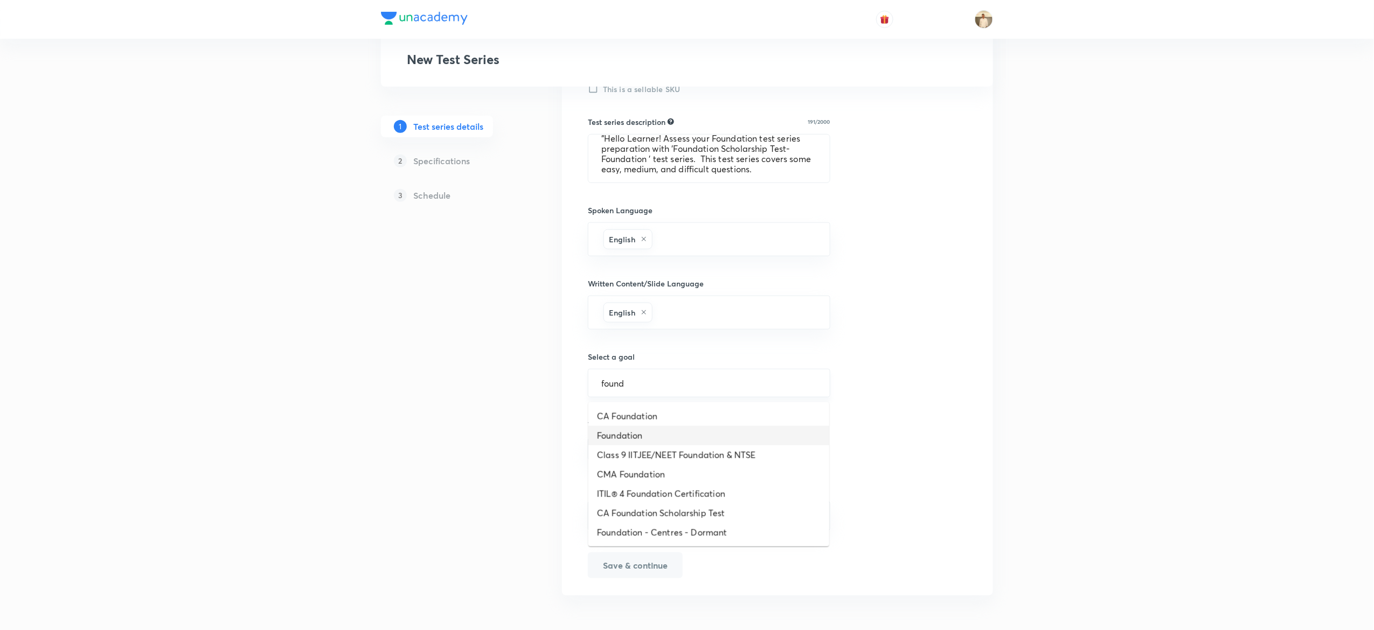
type input "Foundation"
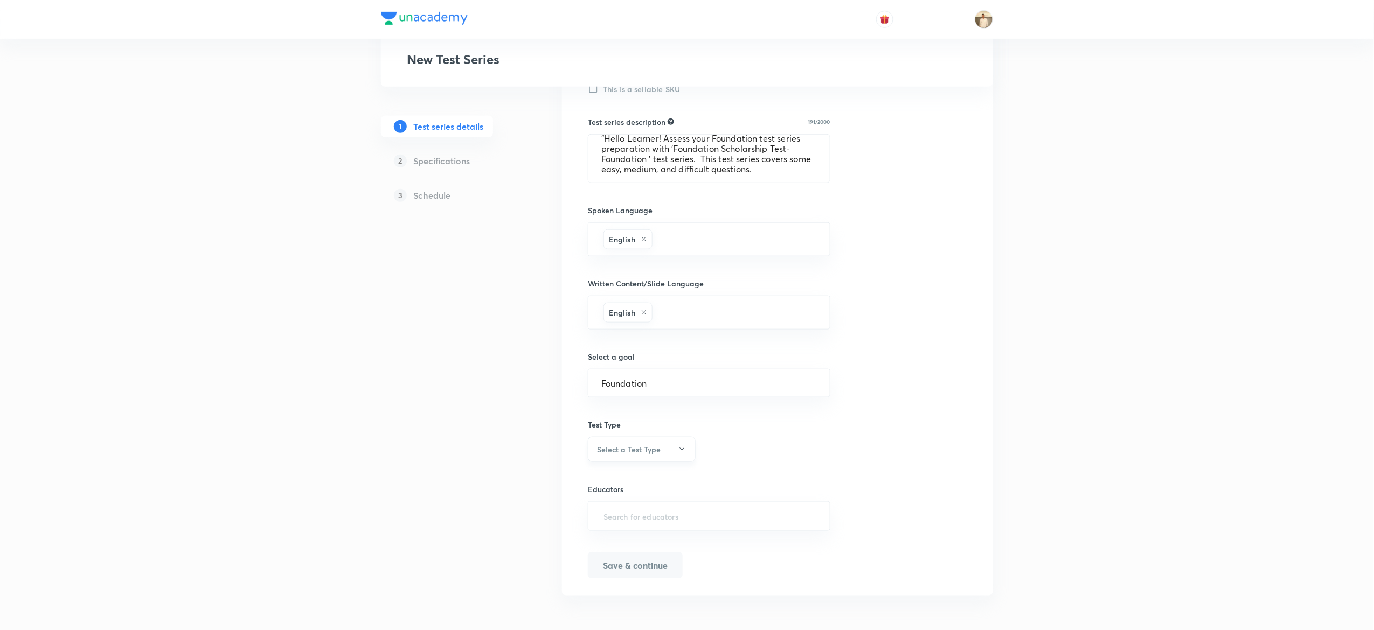
click at [676, 446] on button "Select a Test Type" at bounding box center [642, 449] width 108 height 25
click at [625, 497] on span "Minor Test" at bounding box center [636, 501] width 94 height 11
click at [683, 519] on input "text" at bounding box center [708, 516] width 215 height 20
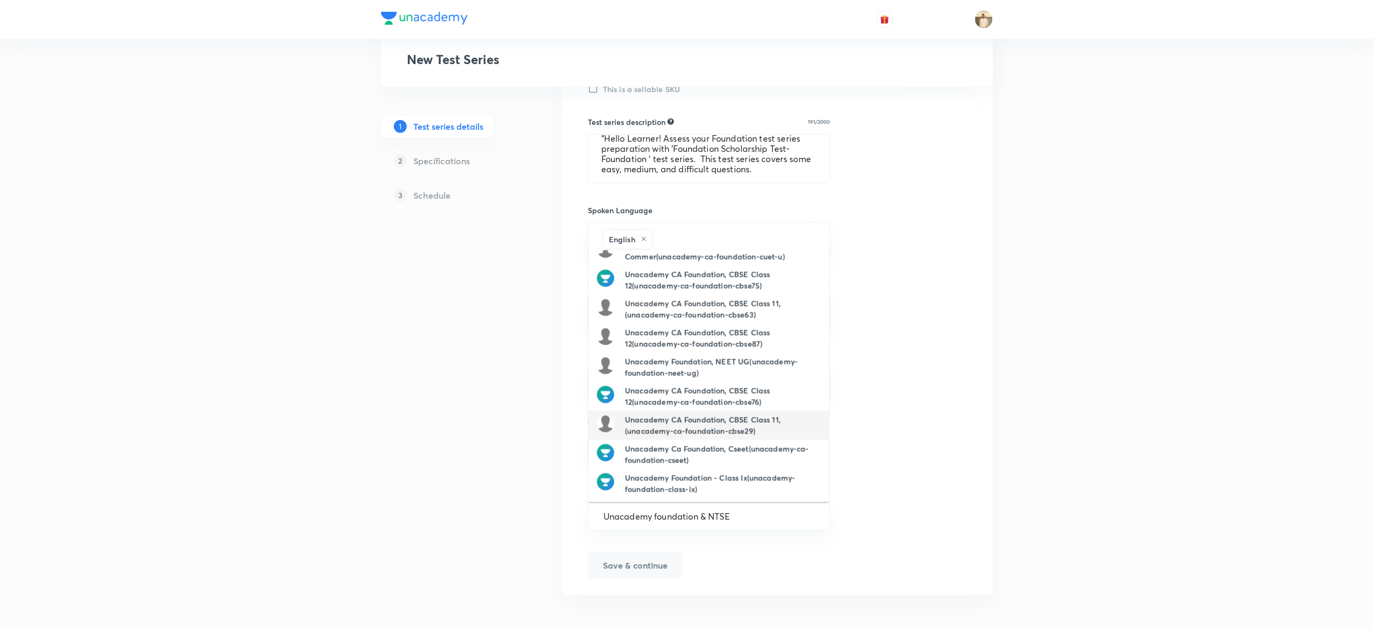
scroll to position [0, 0]
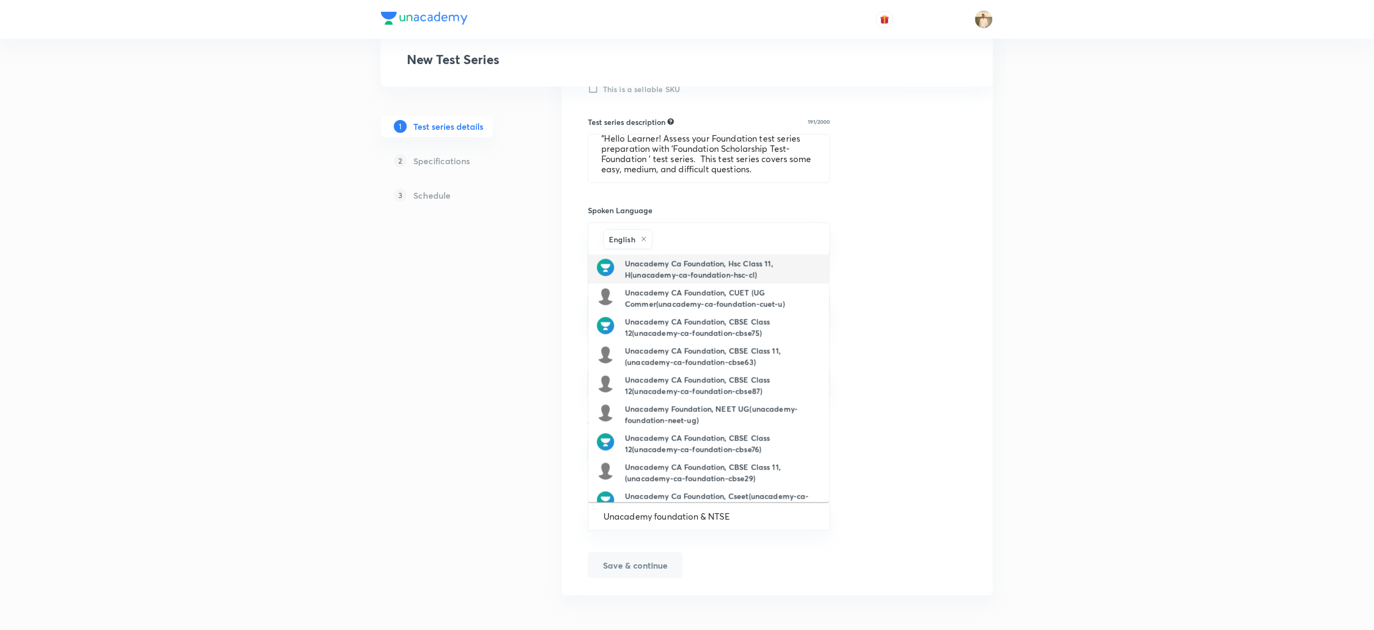
type input "Unacademy foundation & NTSE"
click at [697, 513] on input "text" at bounding box center [708, 516] width 215 height 20
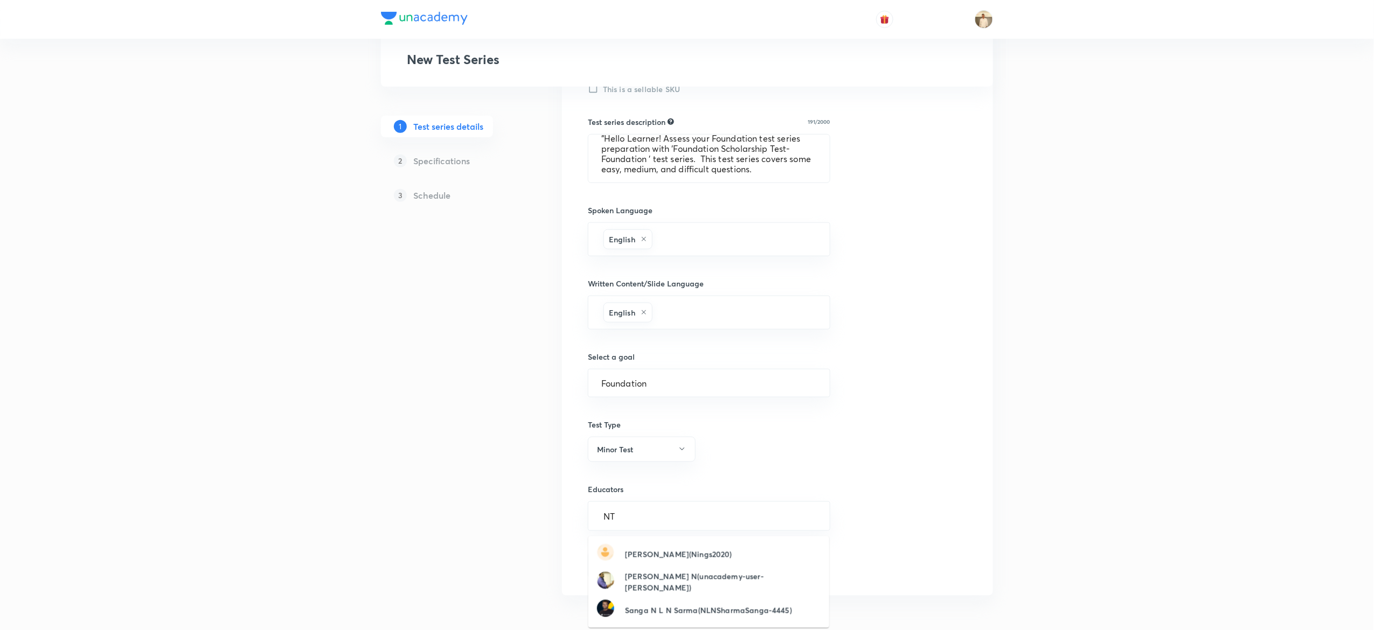
type input "N"
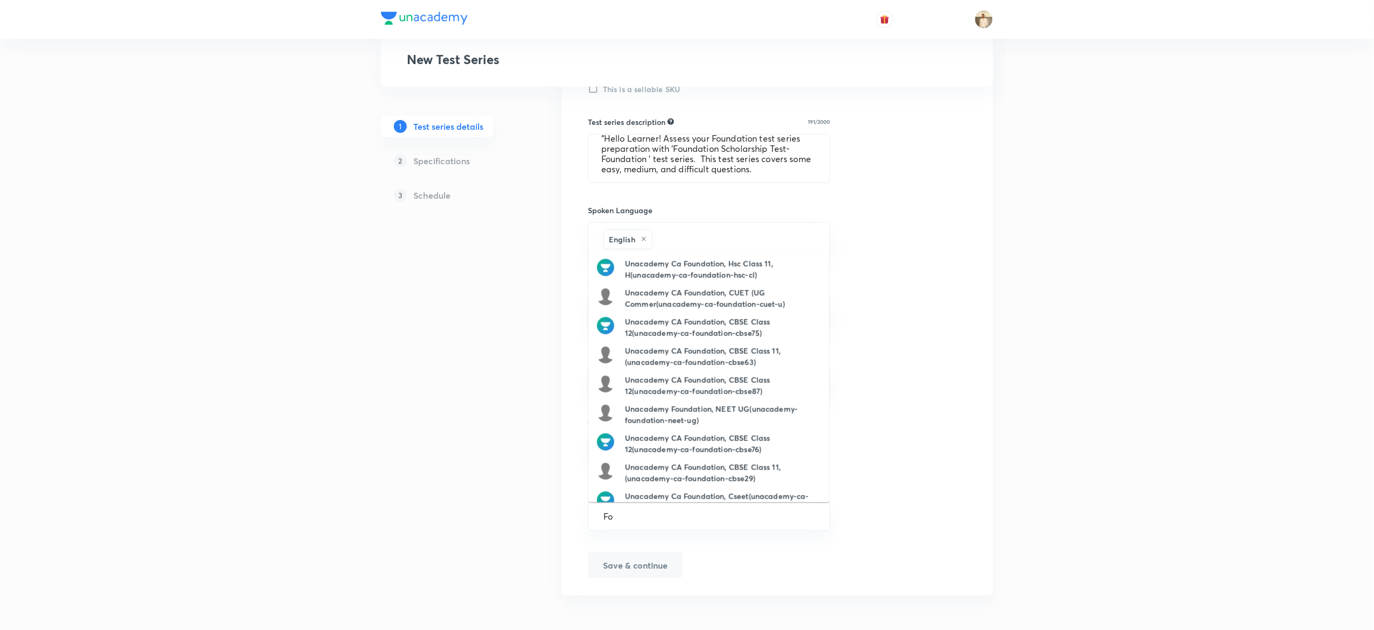
type input "F"
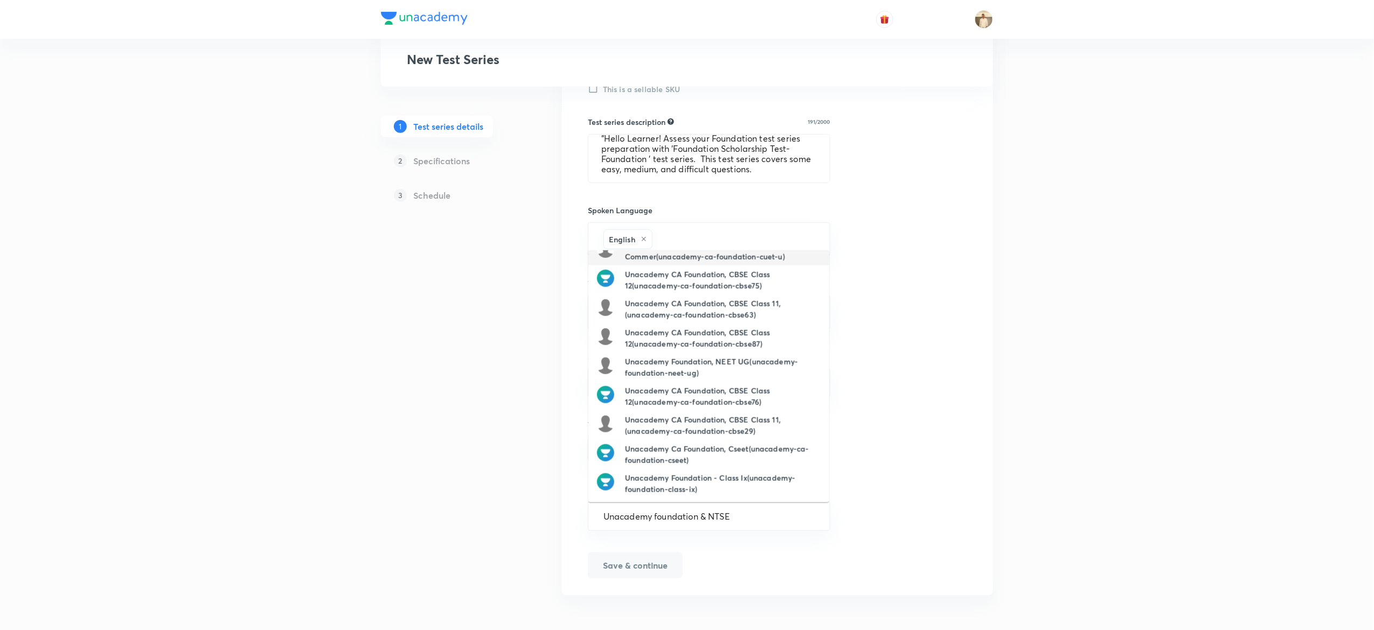
type input "Unacademy foundation & NTSE"
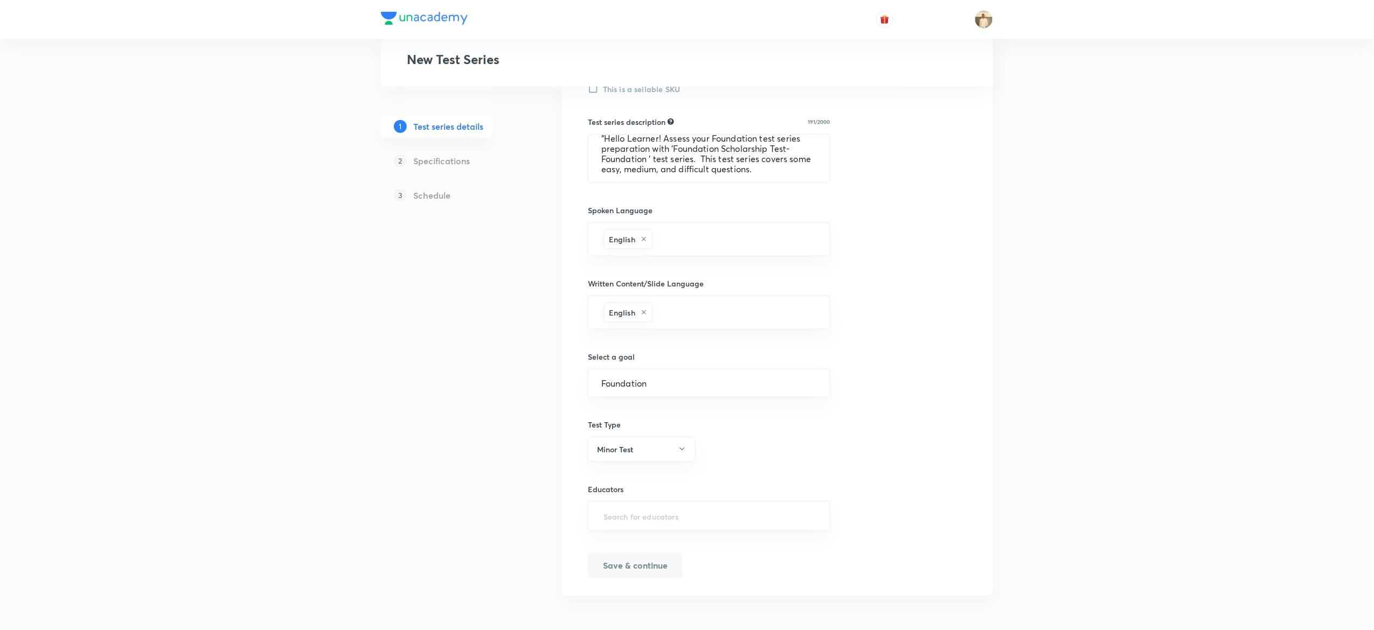
click at [1033, 234] on div "Test Series New Test Series 1 Test series details 2 Specifications 3 Schedule T…" at bounding box center [687, 117] width 1374 height 1026
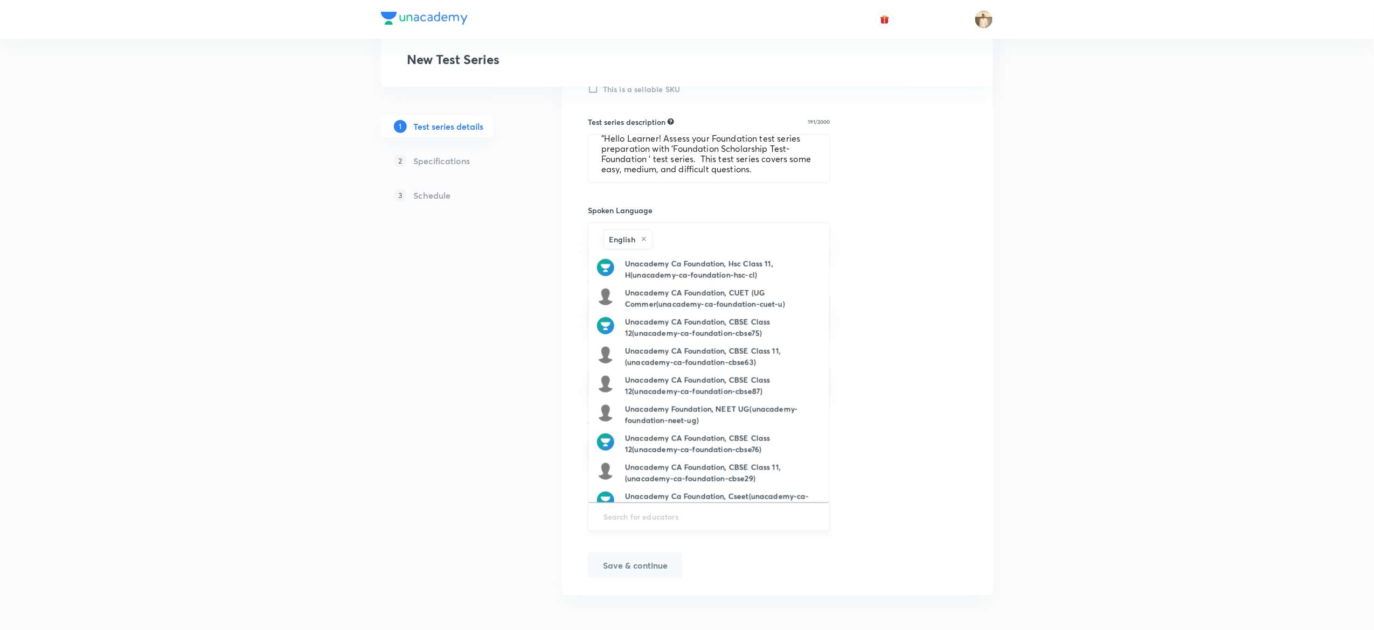
click at [679, 517] on input "text" at bounding box center [708, 516] width 215 height 20
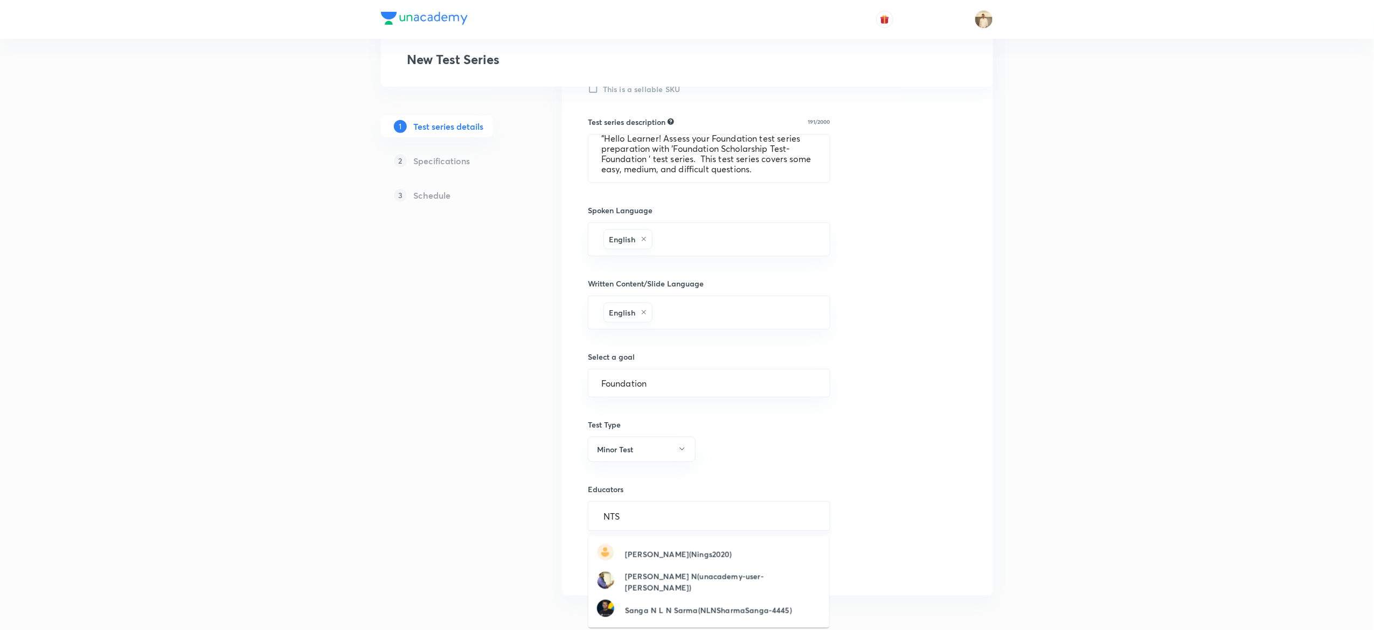
type input "NTSE"
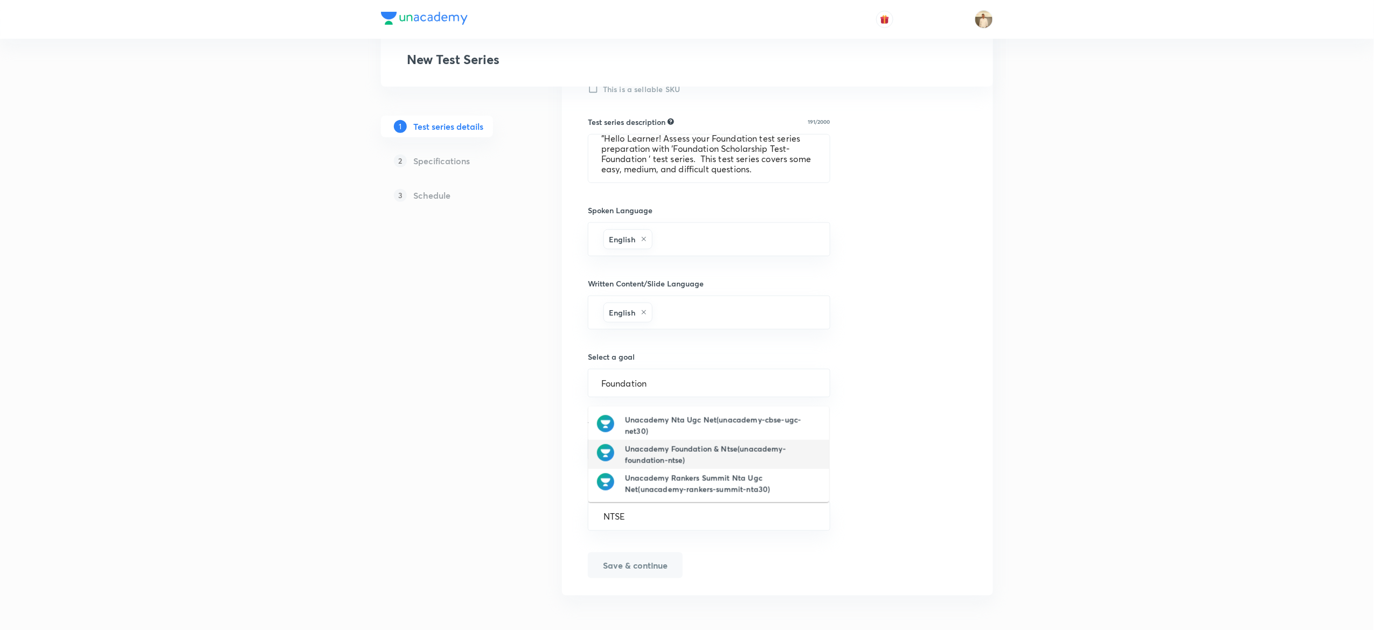
click at [757, 443] on h6 "Unacademy Foundation & Ntse(unacademy-foundation-ntse)" at bounding box center [723, 454] width 196 height 23
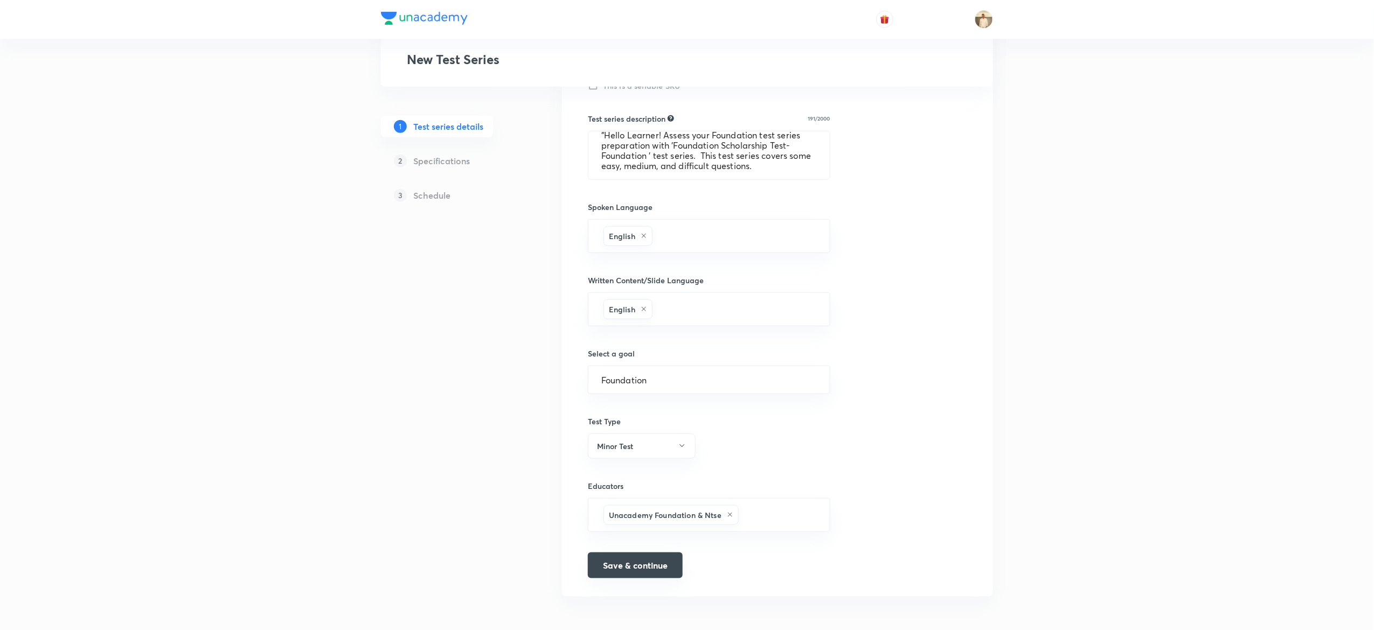
click at [632, 575] on button "Save & continue" at bounding box center [635, 566] width 95 height 26
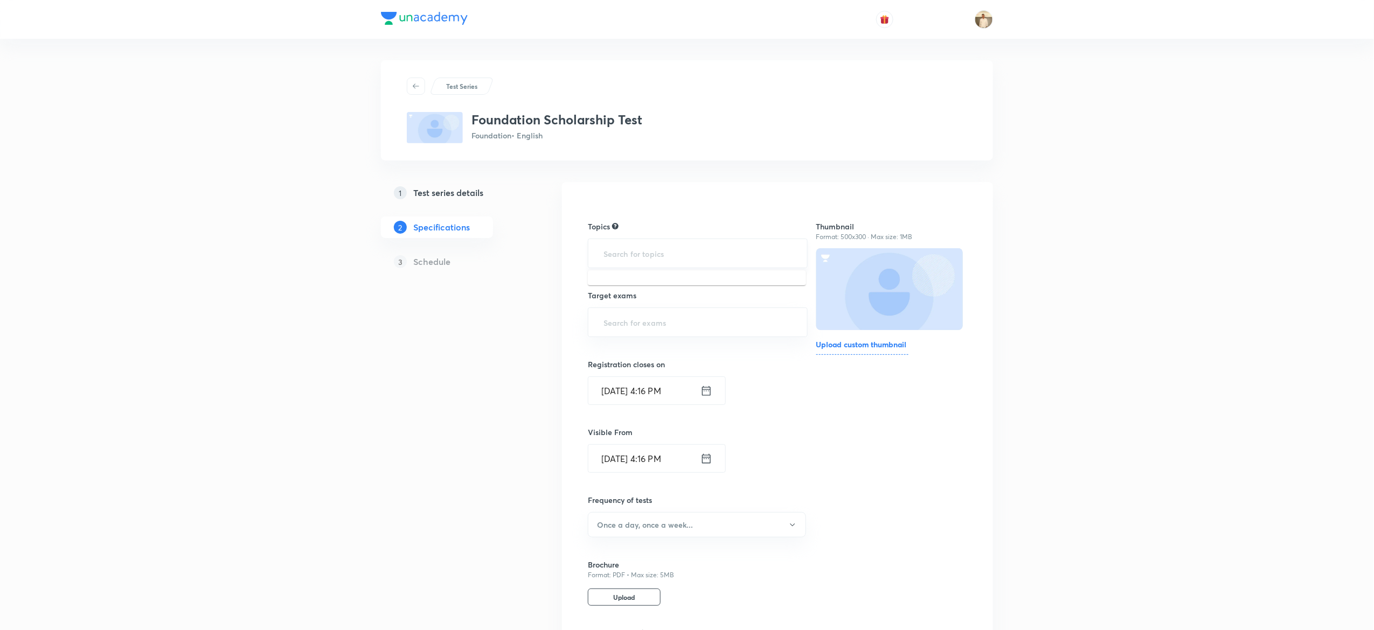
click at [707, 252] on input "text" at bounding box center [697, 253] width 193 height 20
type input "a"
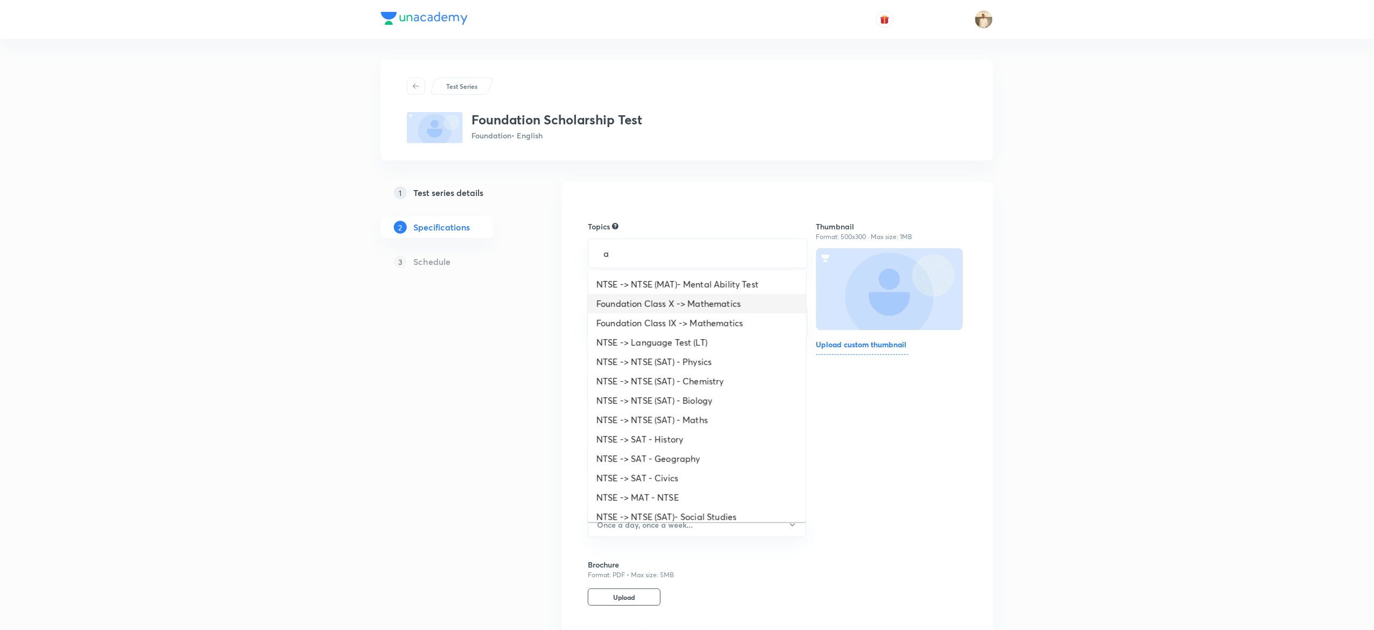
click at [724, 310] on li "Foundation Class X -> Mathematics" at bounding box center [697, 303] width 218 height 19
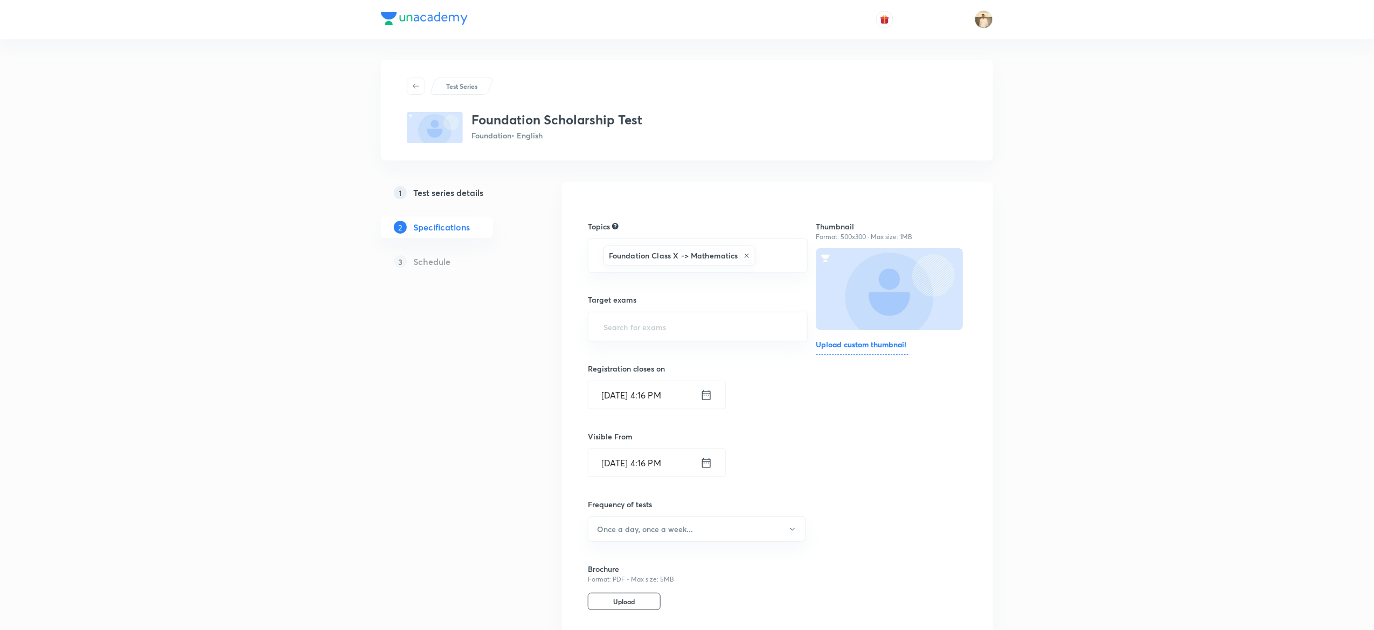
type input "a"
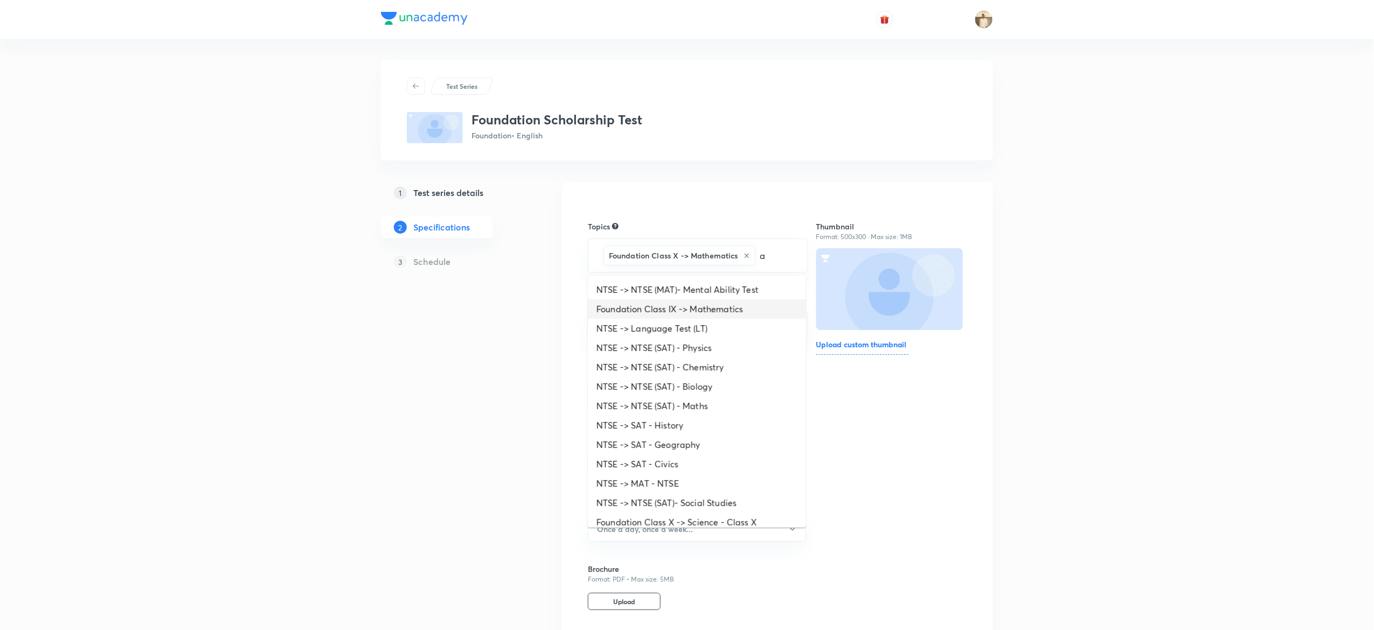
click at [705, 312] on li "Foundation Class IX -> Mathematics" at bounding box center [697, 309] width 218 height 19
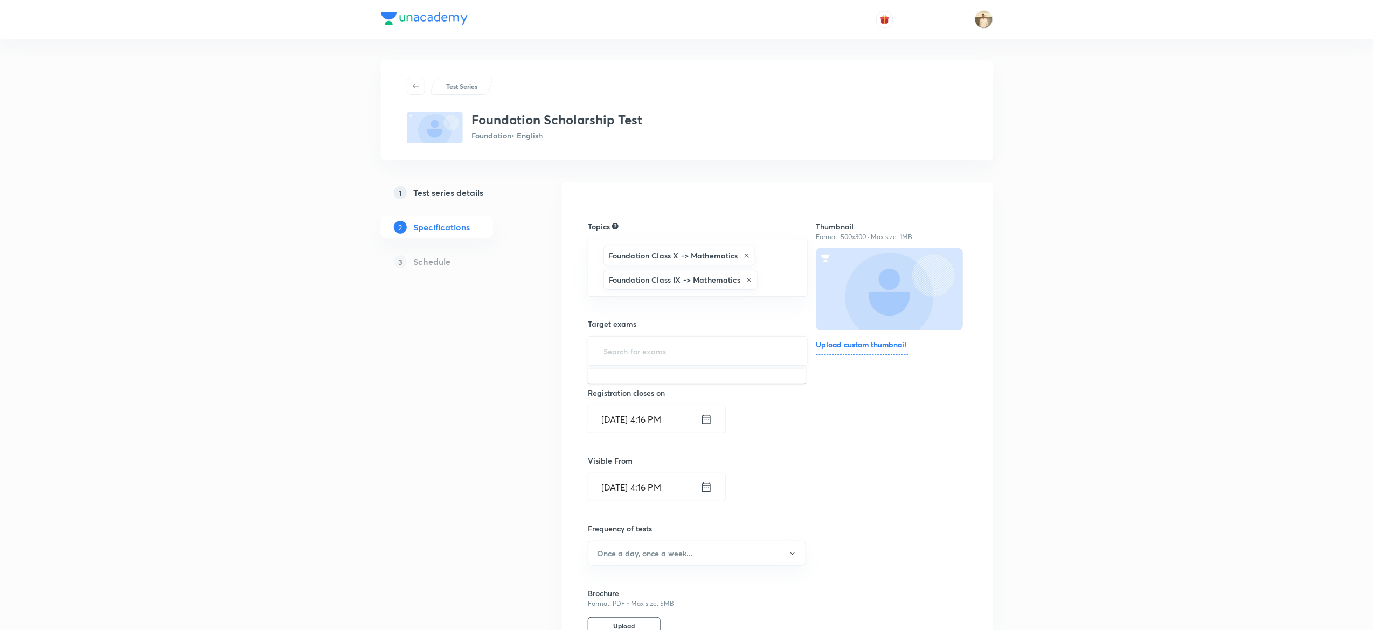
click at [750, 358] on input "text" at bounding box center [697, 351] width 193 height 20
type input "a"
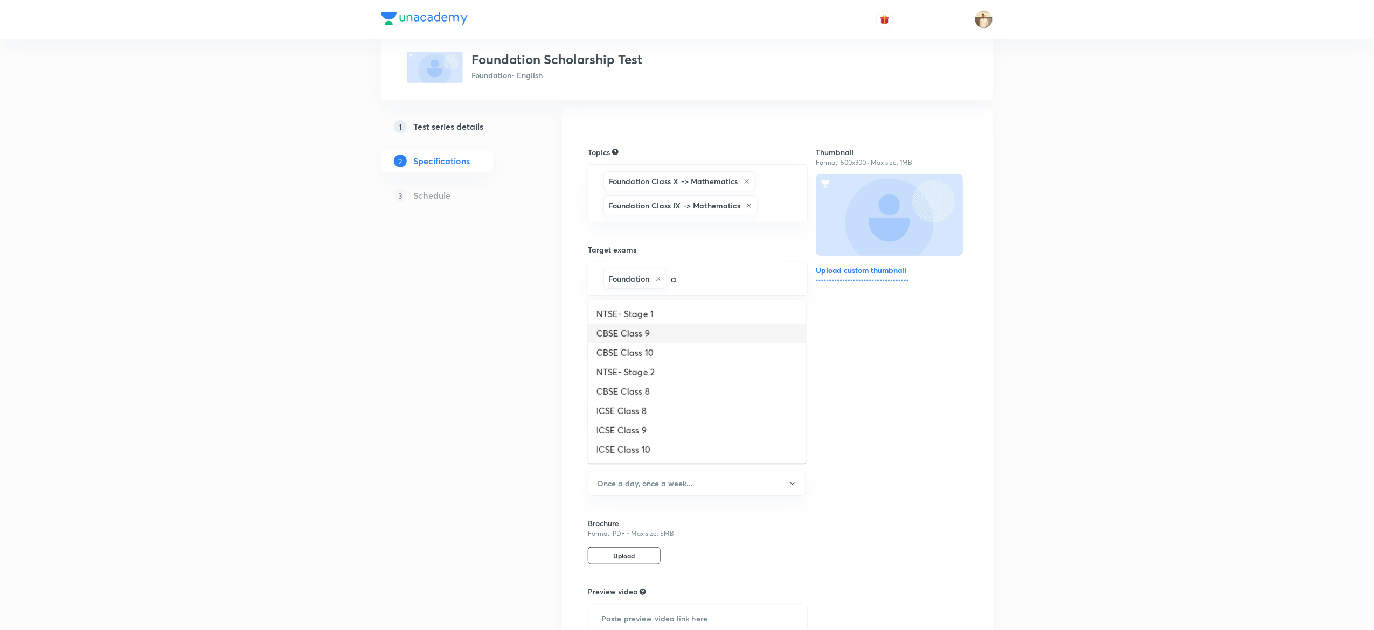
scroll to position [72, 0]
type input "a"
click at [966, 360] on div "Thumbnail Format: 500x300 · Max size: 1MB Upload custom thumbnail" at bounding box center [891, 404] width 151 height 555
click at [707, 491] on button "Once a day, once a week..." at bounding box center [697, 485] width 218 height 25
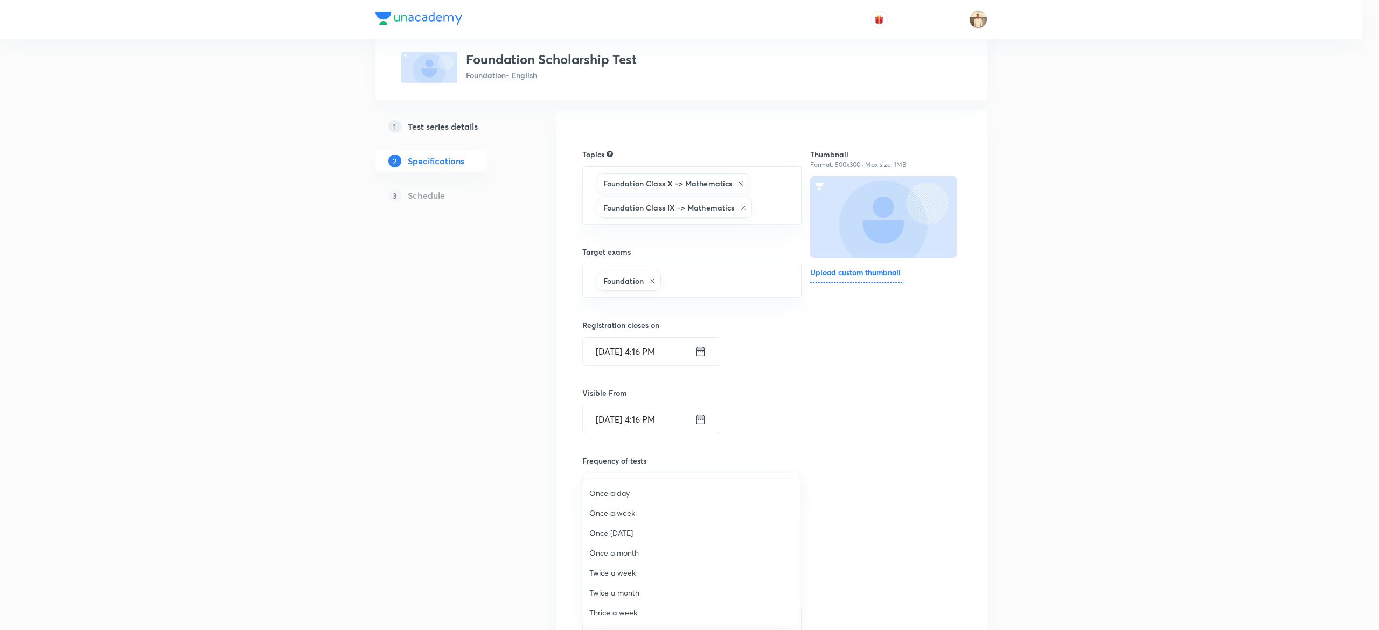
click at [615, 514] on span "Once a week" at bounding box center [691, 512] width 204 height 11
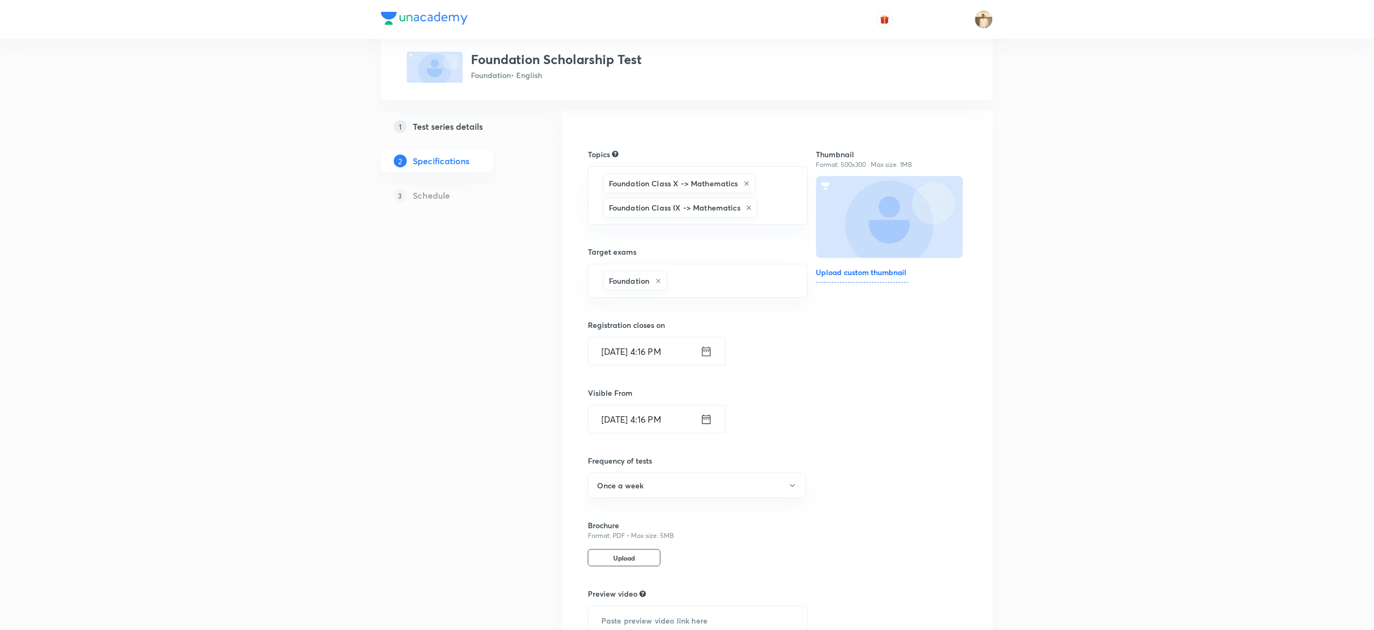
scroll to position [179, 0]
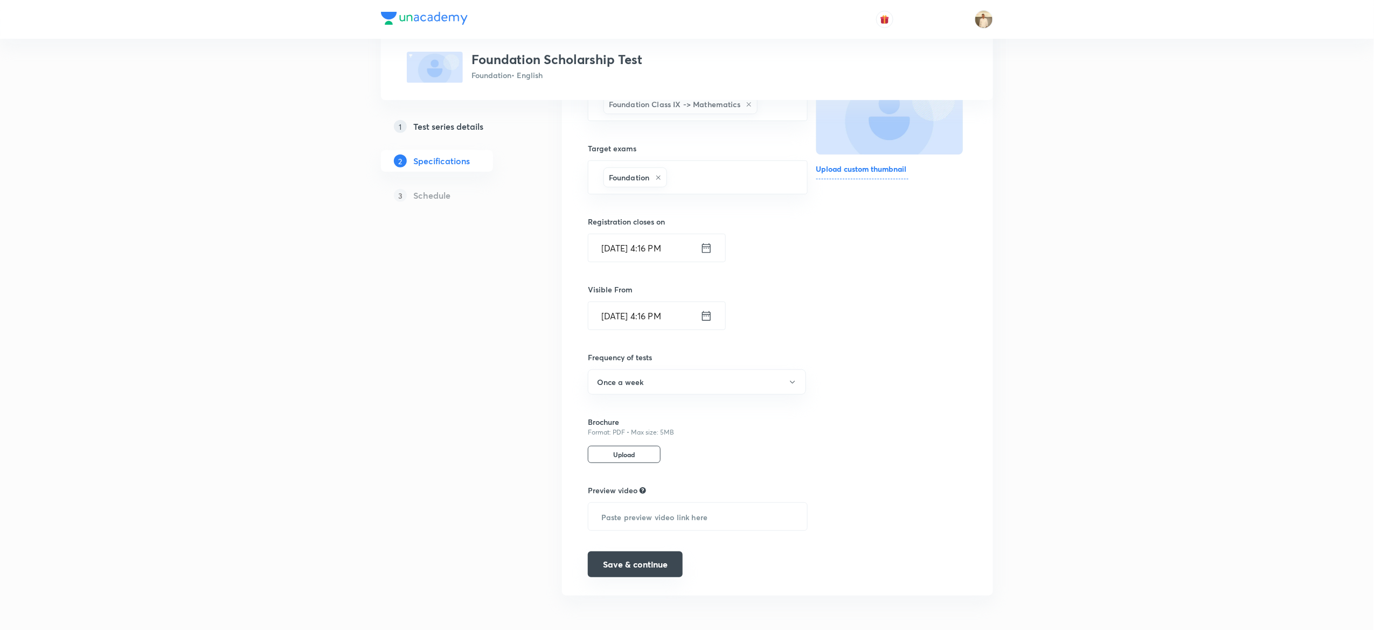
click at [615, 560] on button "Save & continue" at bounding box center [635, 565] width 95 height 26
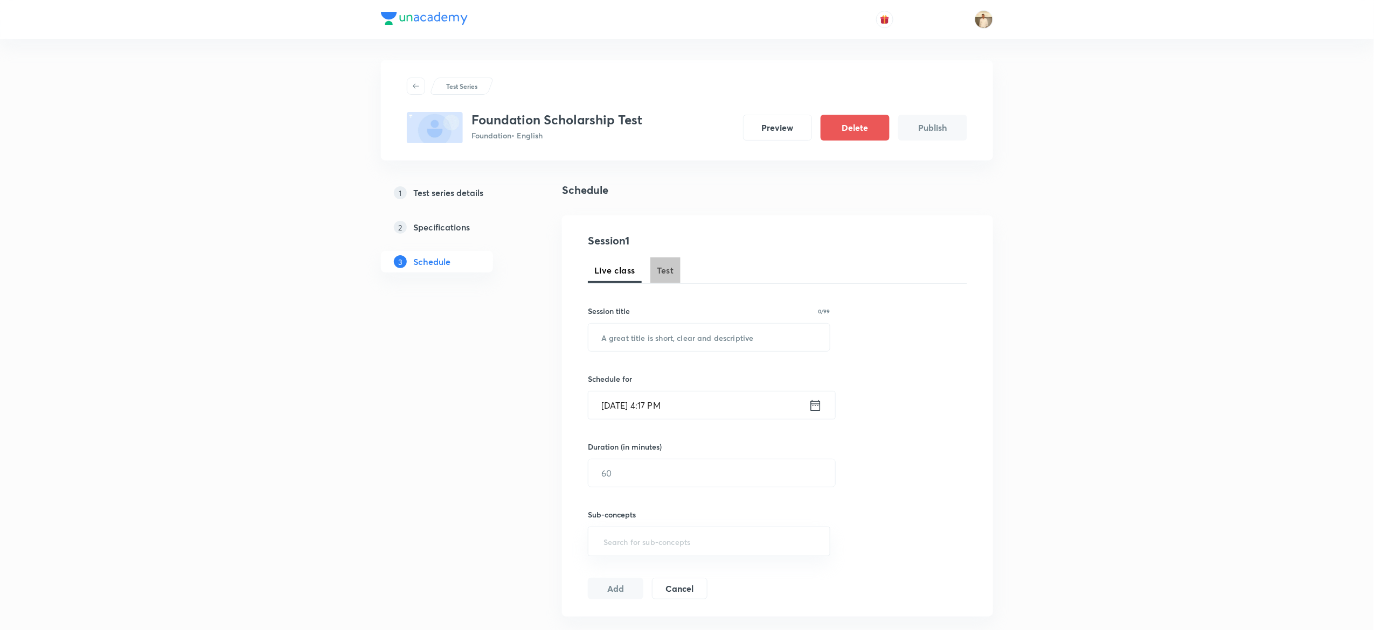
click at [660, 273] on span "Test" at bounding box center [665, 270] width 17 height 13
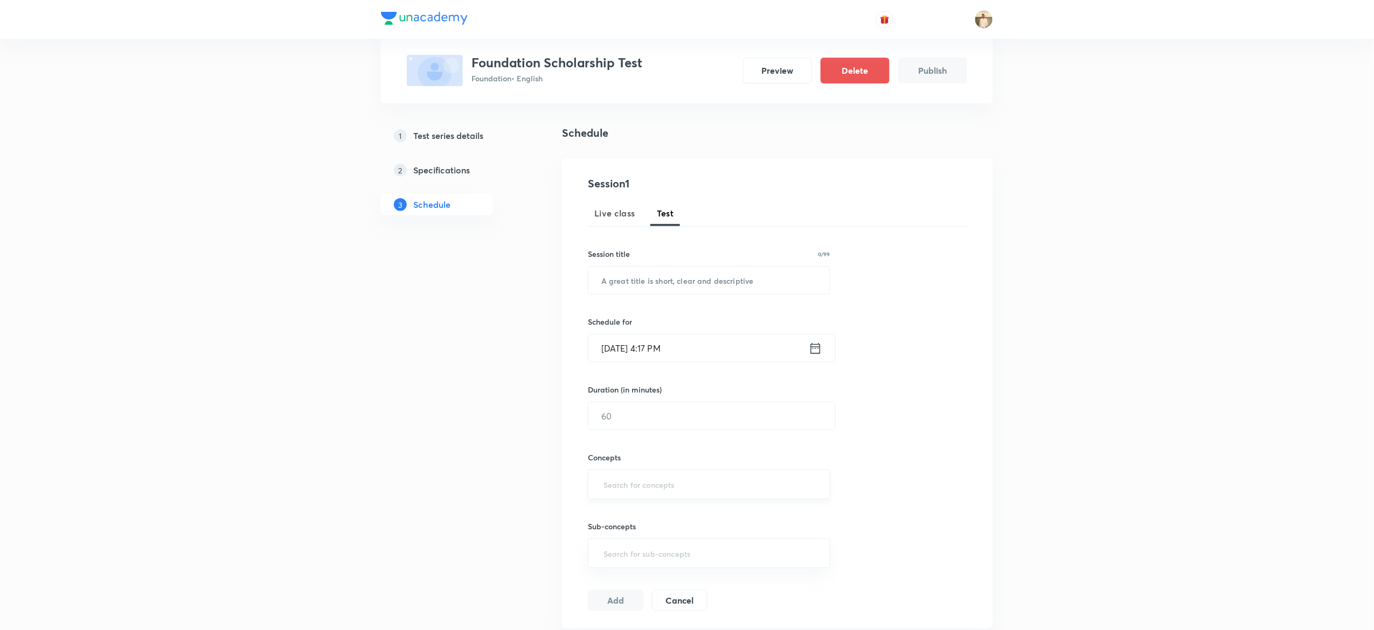
scroll to position [54, 0]
click at [648, 284] on input "text" at bounding box center [708, 282] width 241 height 27
paste input "Foundation Scholarship Test"
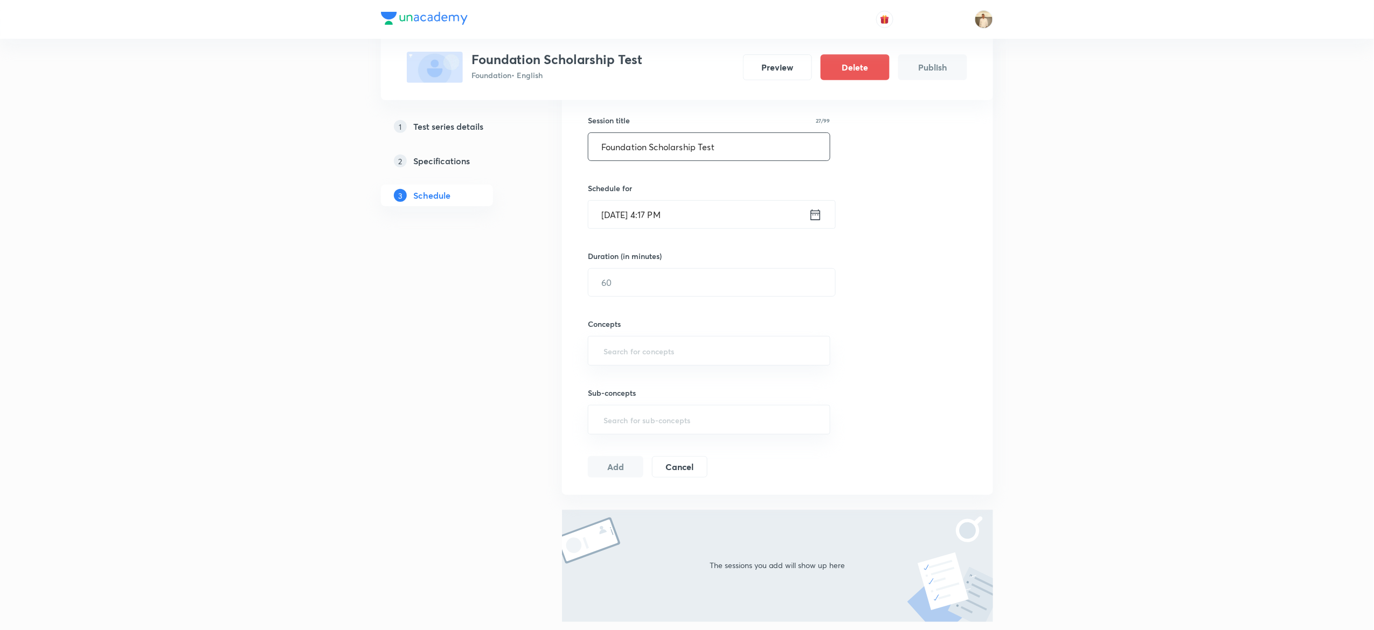
type input "Foundation Scholarship Test"
click at [610, 211] on input "Oct 4, 2025, 4:17 PM" at bounding box center [698, 214] width 220 height 27
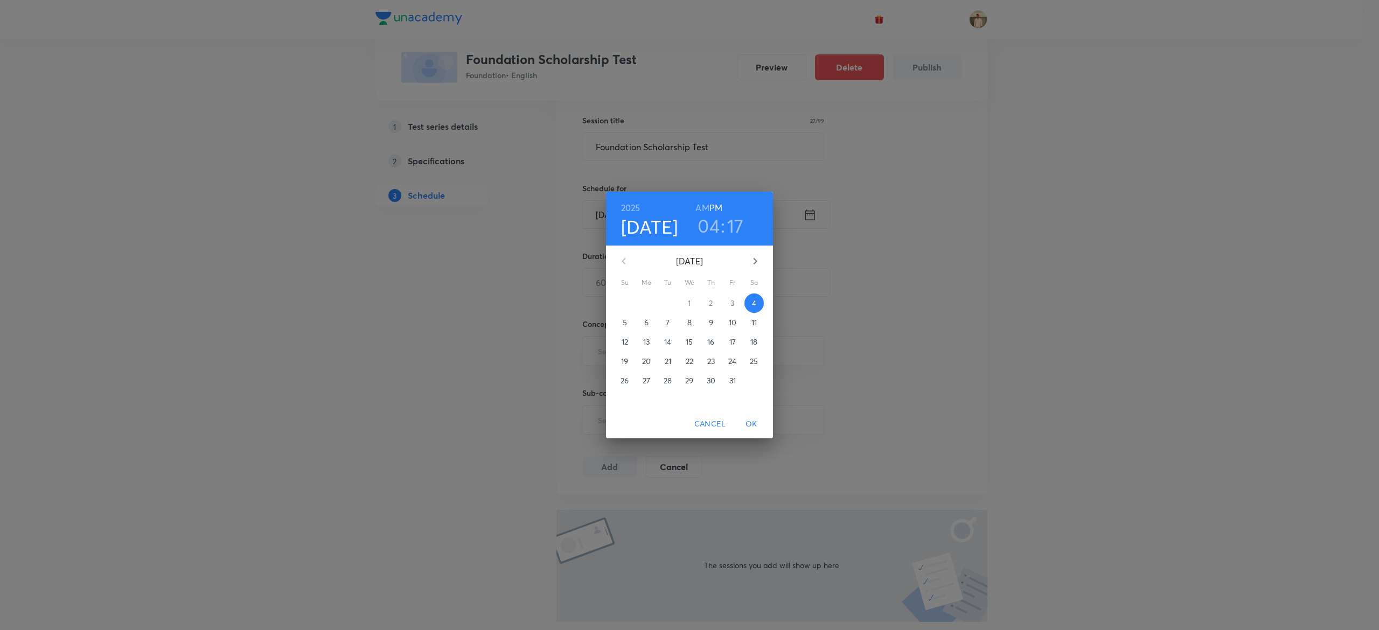
click at [628, 318] on span "5" at bounding box center [624, 322] width 19 height 11
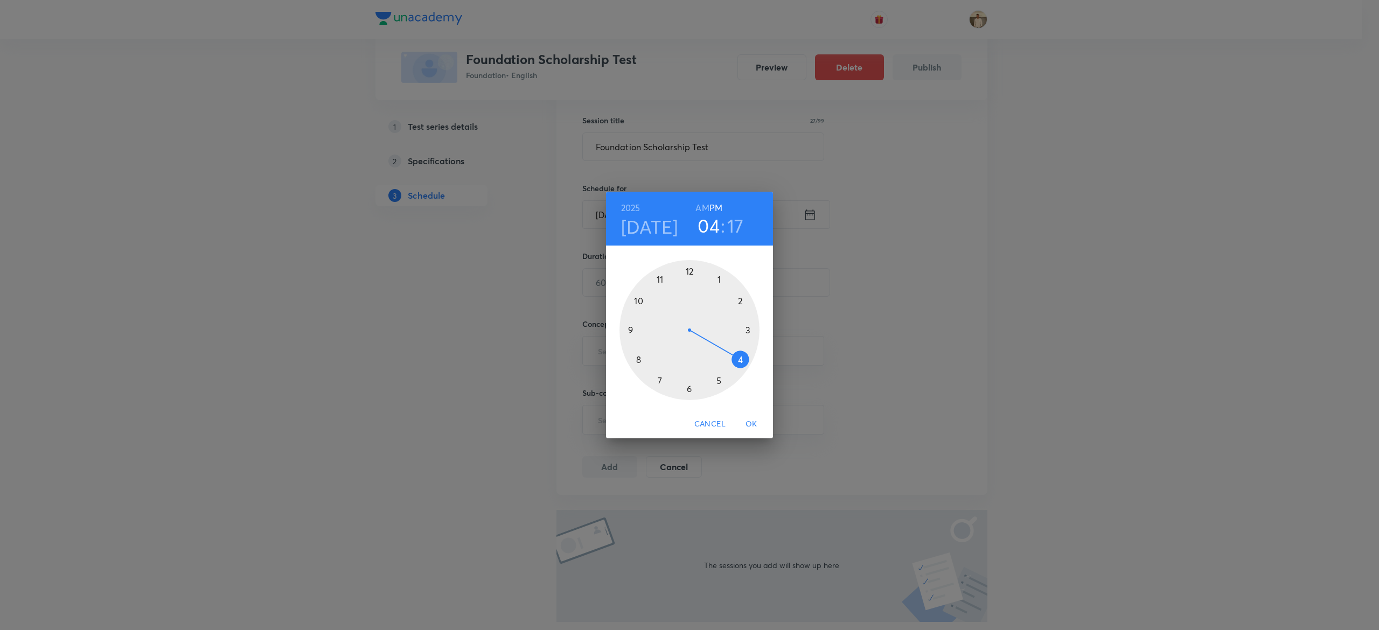
click at [718, 381] on div at bounding box center [690, 330] width 140 height 140
click at [687, 269] on div at bounding box center [690, 330] width 140 height 140
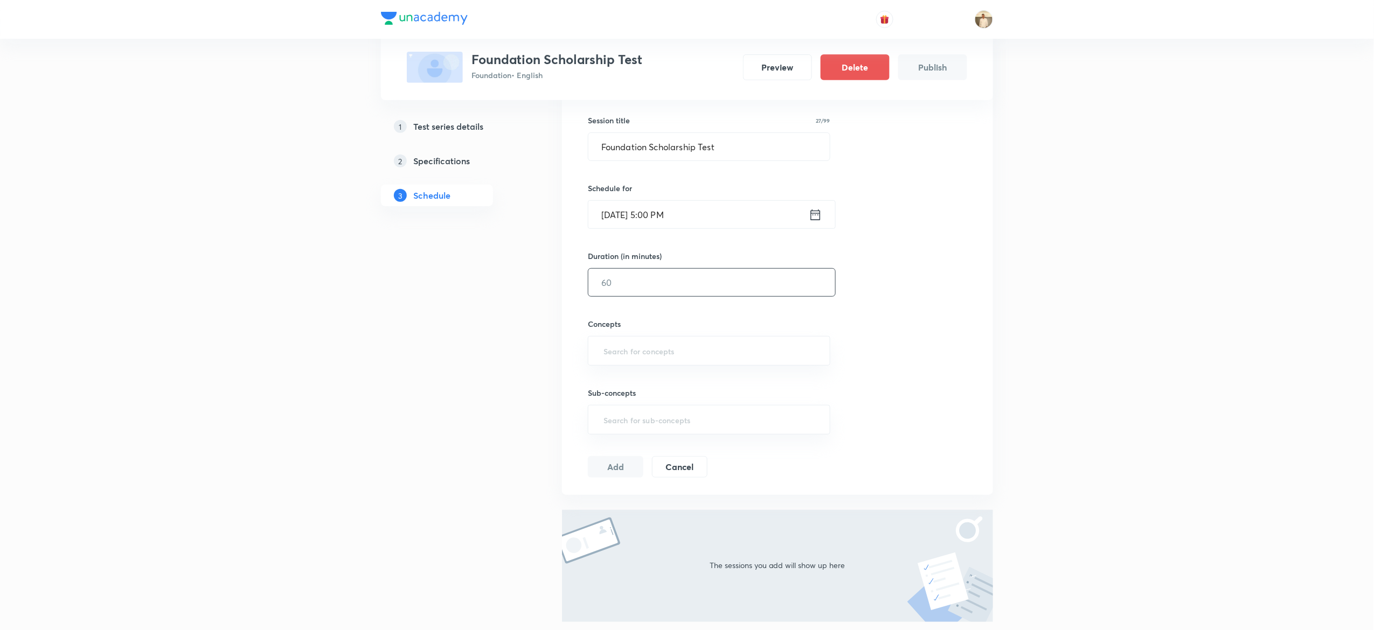
click at [638, 281] on input "text" at bounding box center [711, 282] width 247 height 27
type input "90"
click at [690, 351] on input "text" at bounding box center [708, 351] width 215 height 20
type input "a"
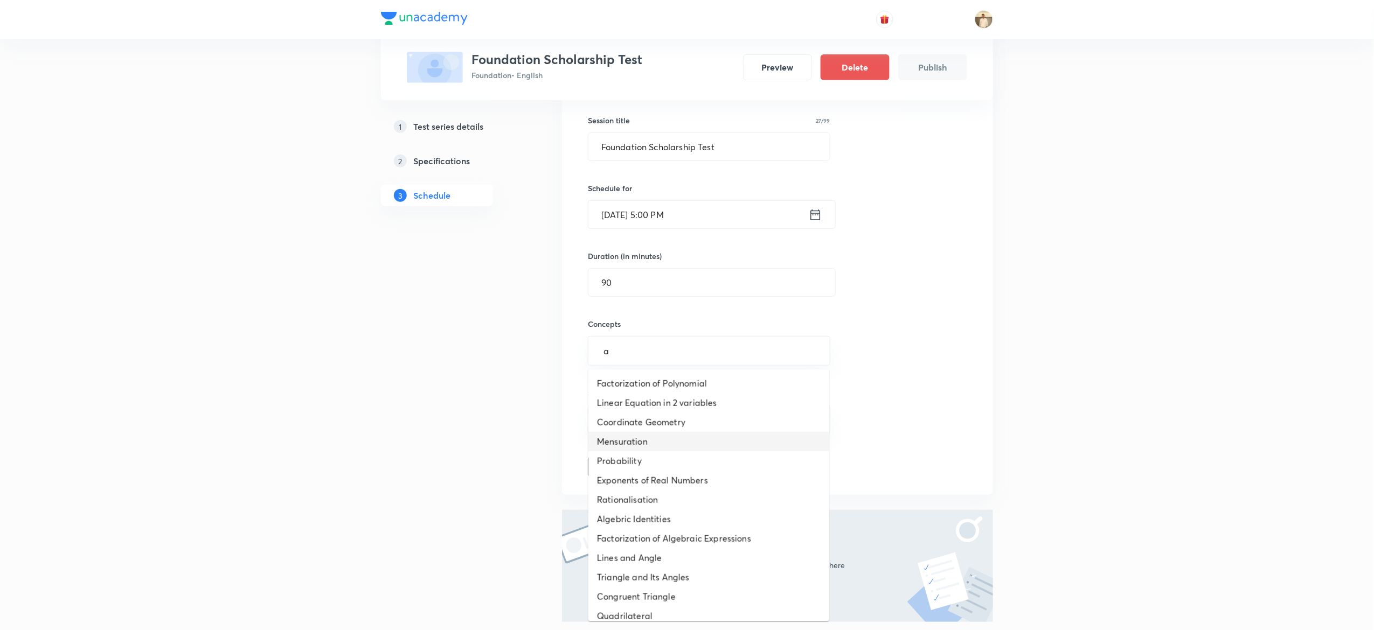
click at [682, 435] on li "Mensuration" at bounding box center [708, 441] width 241 height 19
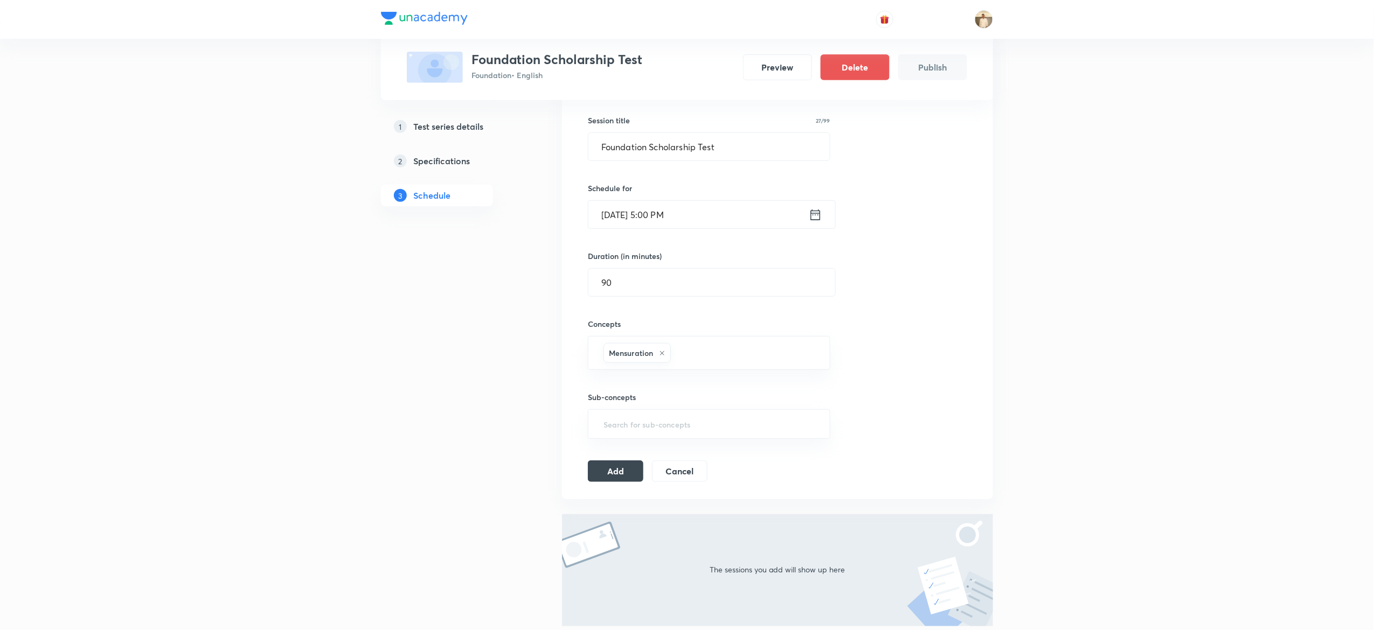
type input "a"
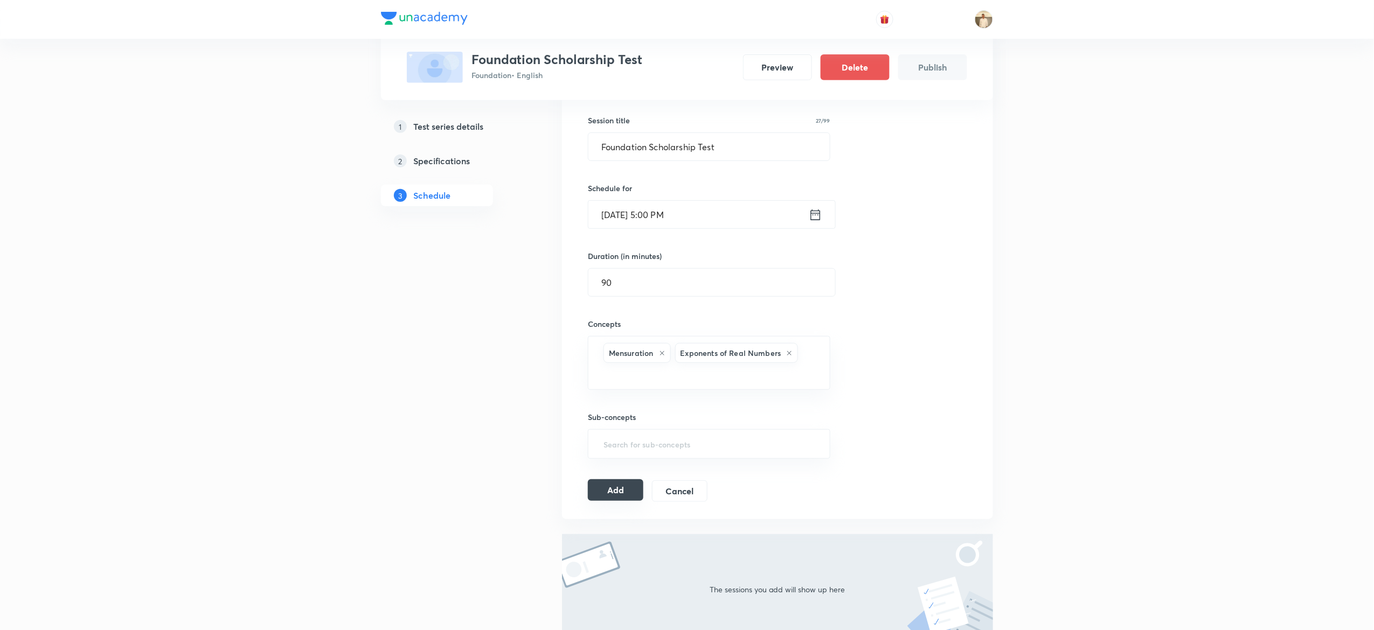
click at [613, 493] on button "Add" at bounding box center [615, 490] width 55 height 22
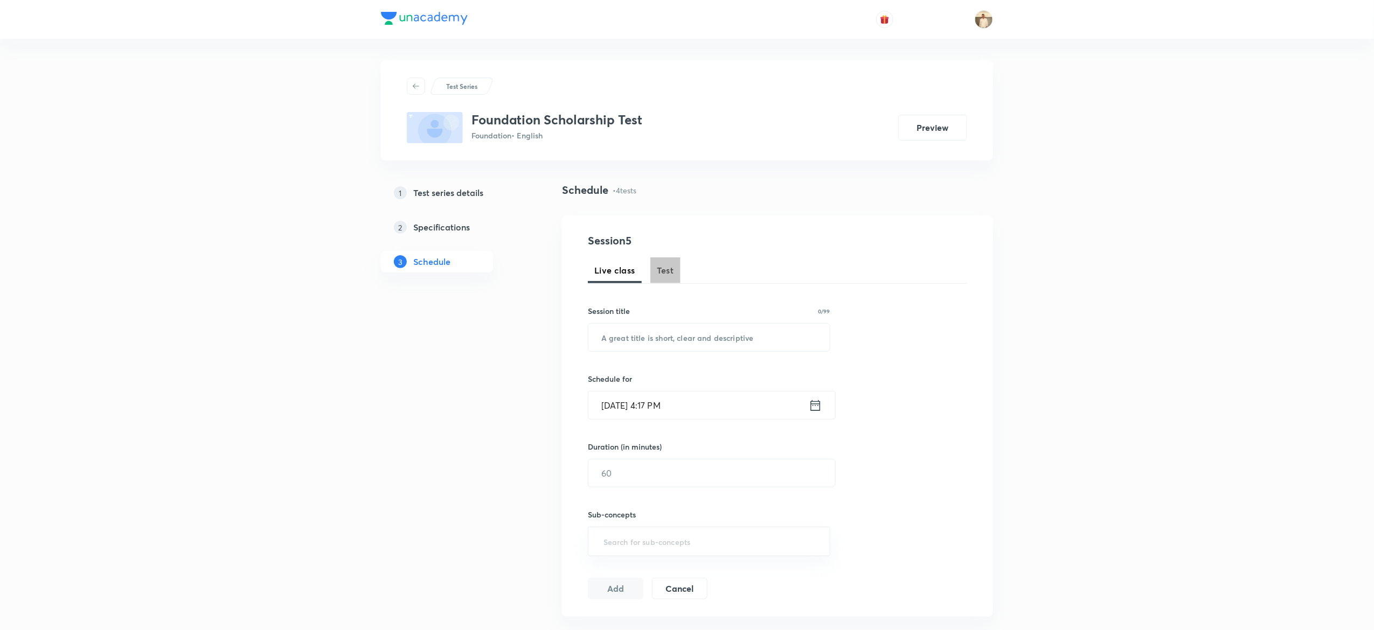
click at [659, 265] on span "Test" at bounding box center [665, 270] width 17 height 13
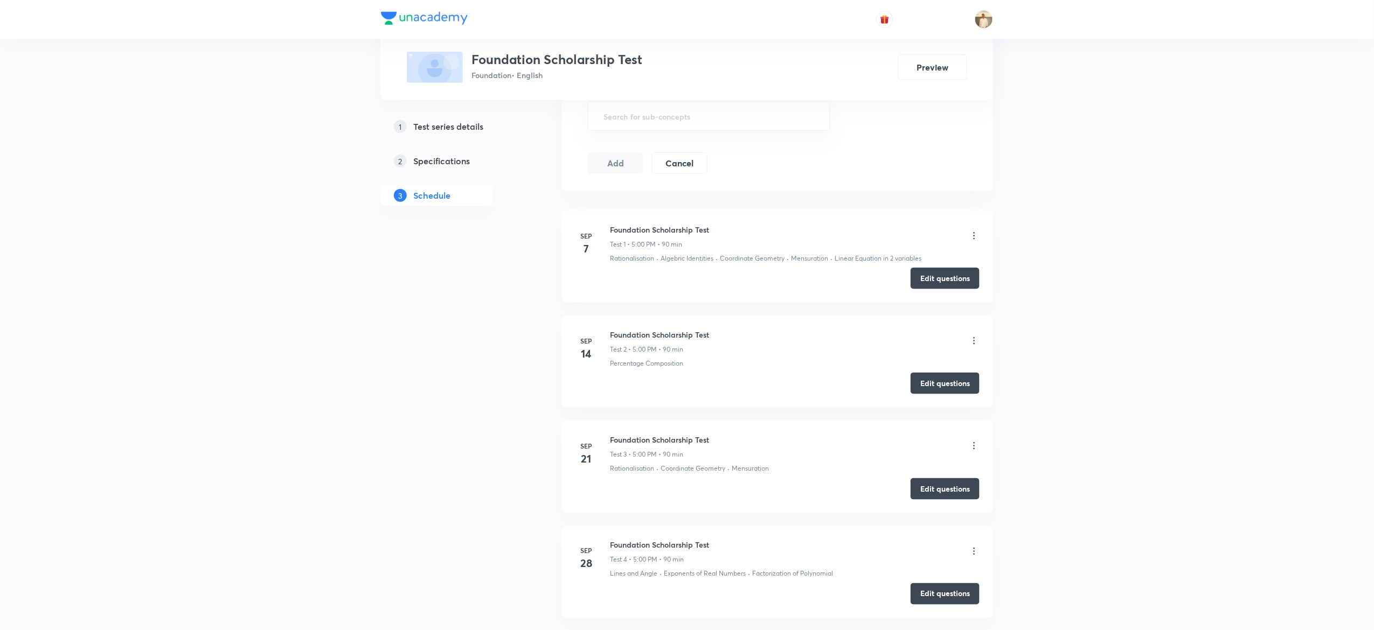
scroll to position [587, 0]
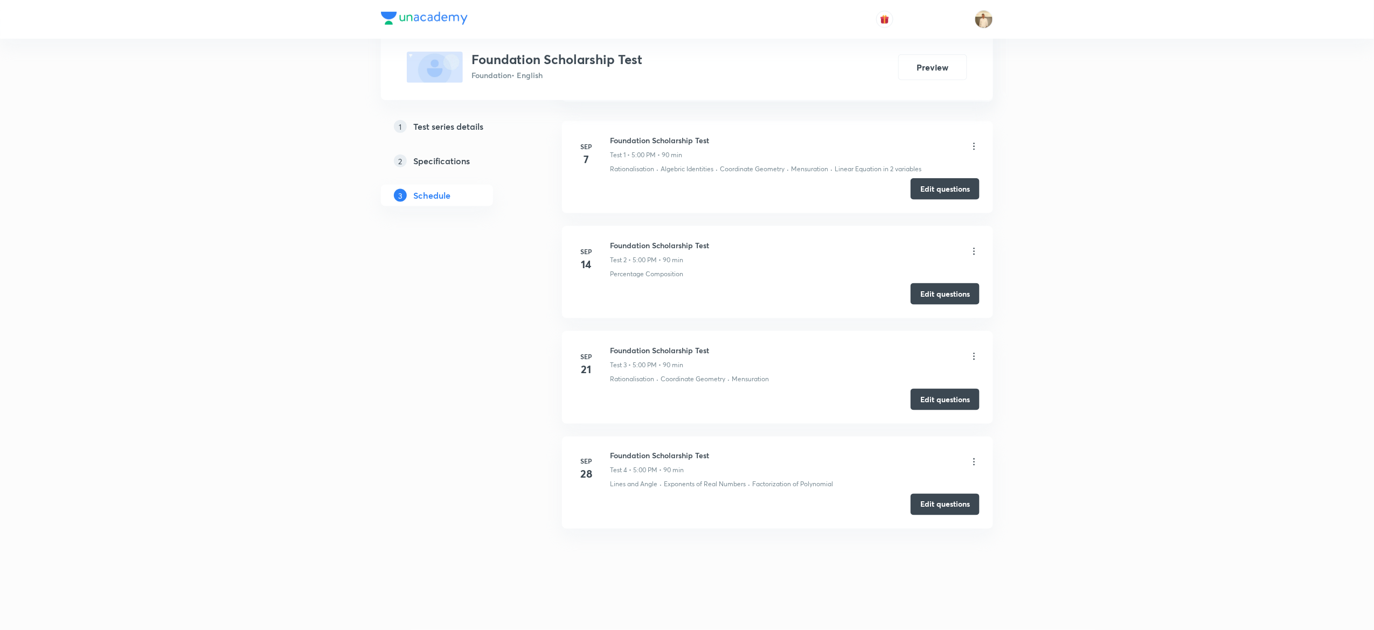
click at [643, 453] on h6 "Foundation Scholarship Test" at bounding box center [659, 455] width 99 height 11
copy h6 "Foundation Scholarship Test"
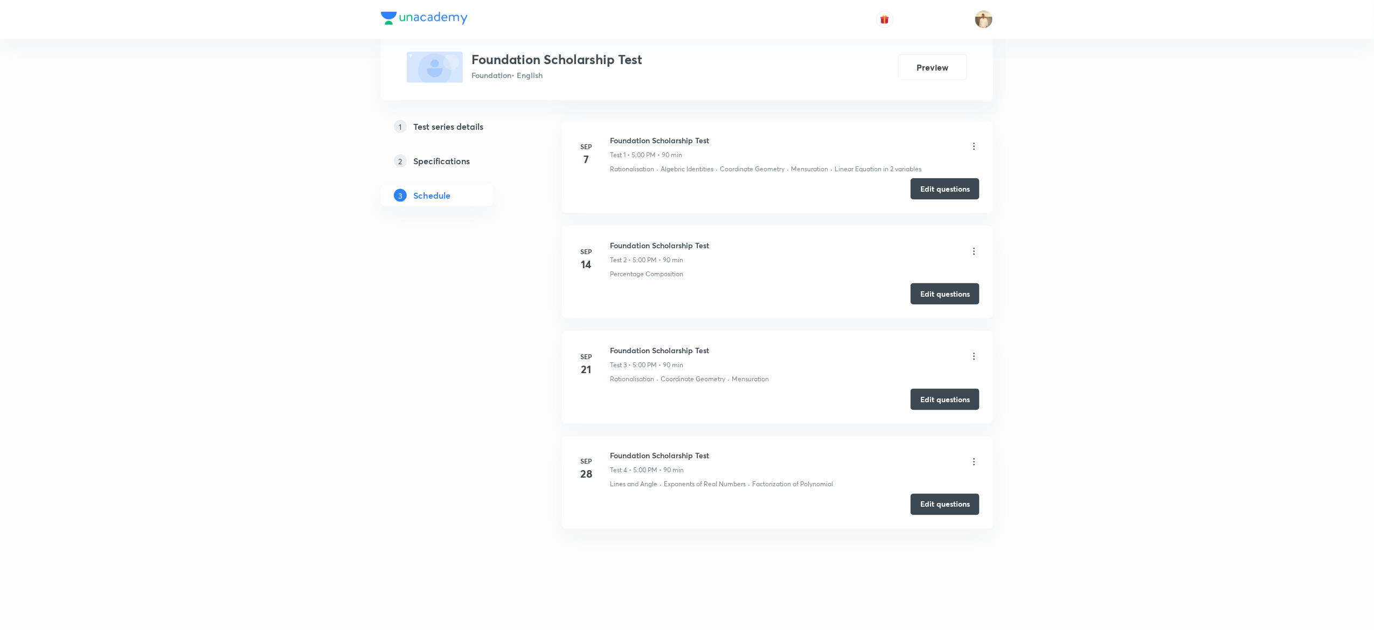
click at [1171, 260] on div "Test Series Foundation Scholarship Test Foundation • English Preview 1 Test ser…" at bounding box center [687, 23] width 1374 height 1214
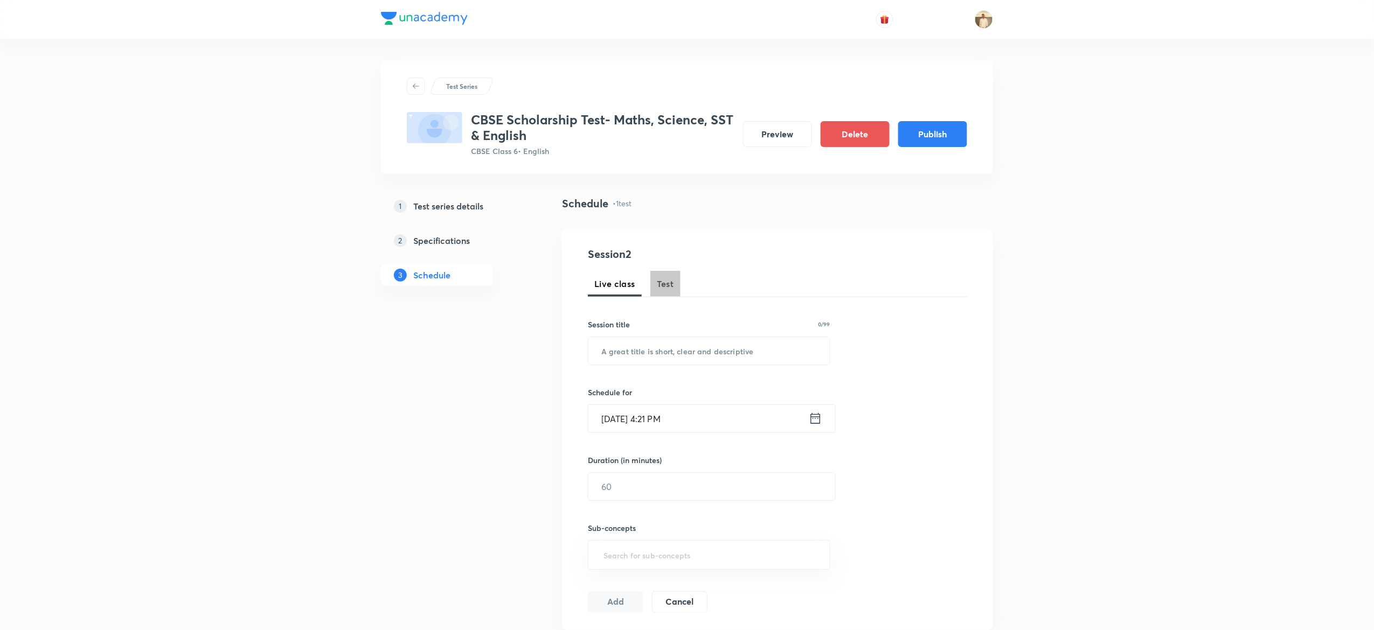
click at [663, 282] on span "Test" at bounding box center [665, 283] width 17 height 13
click at [940, 135] on button "Publish" at bounding box center [932, 133] width 69 height 26
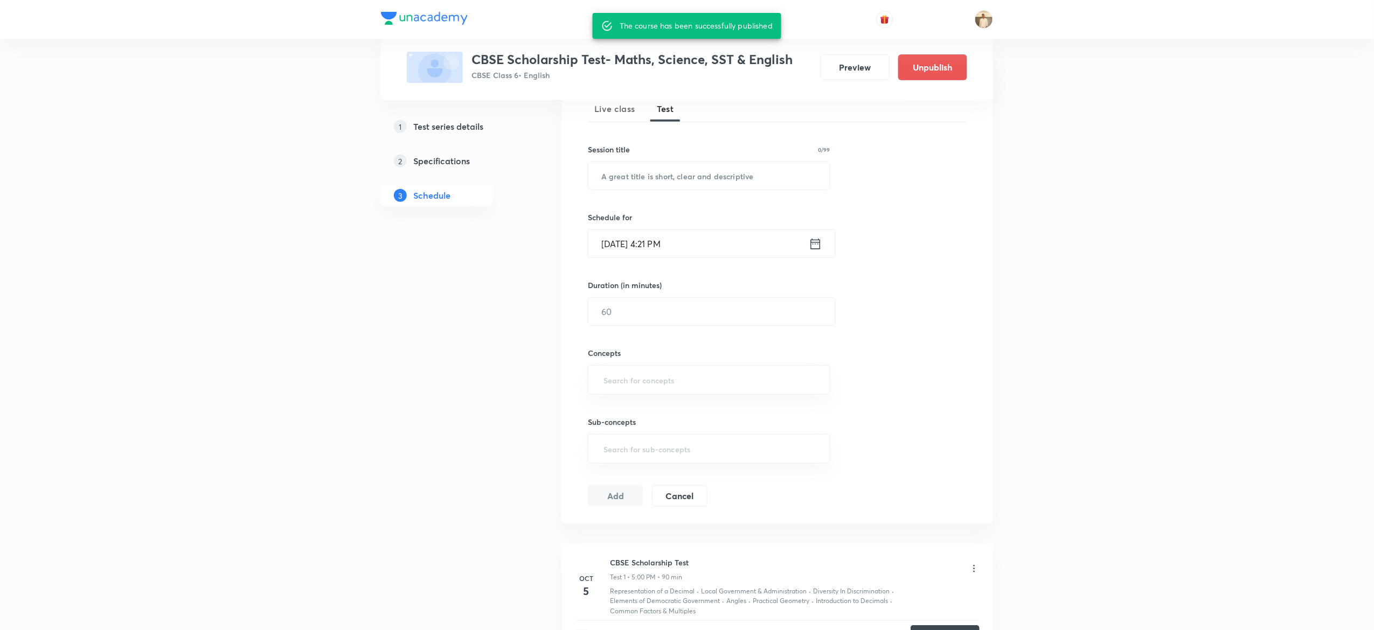
scroll to position [295, 0]
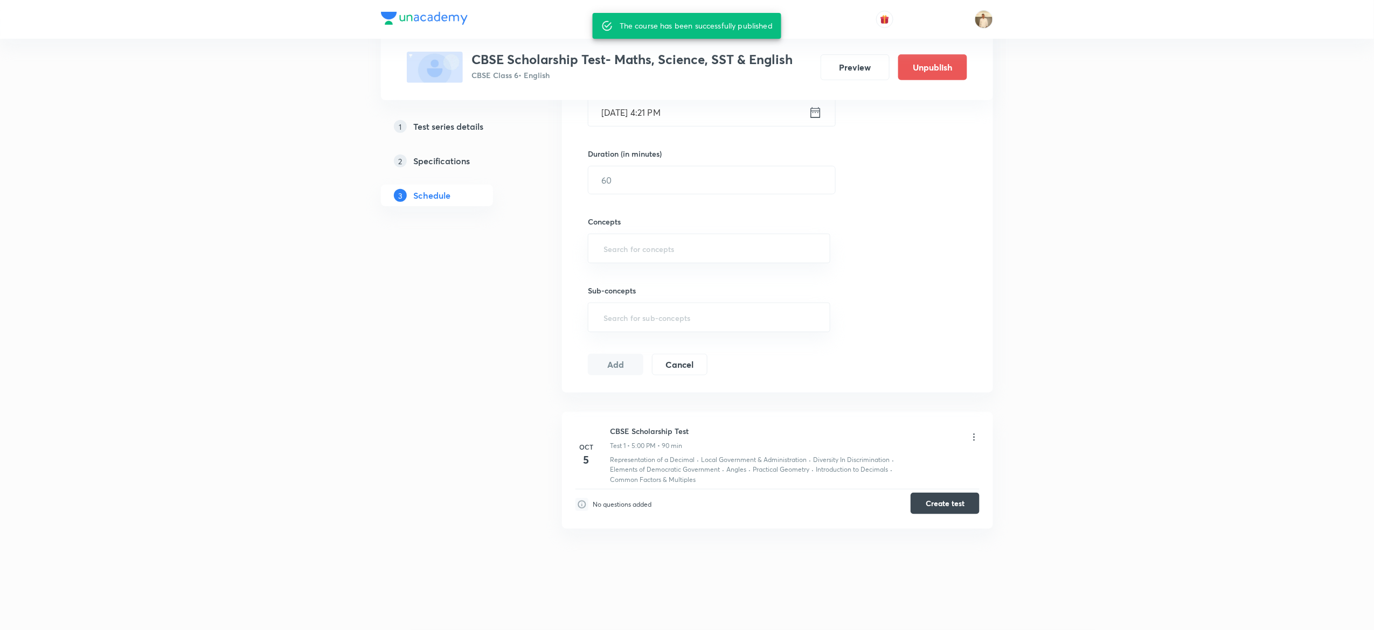
click at [942, 503] on button "Create test" at bounding box center [944, 504] width 69 height 22
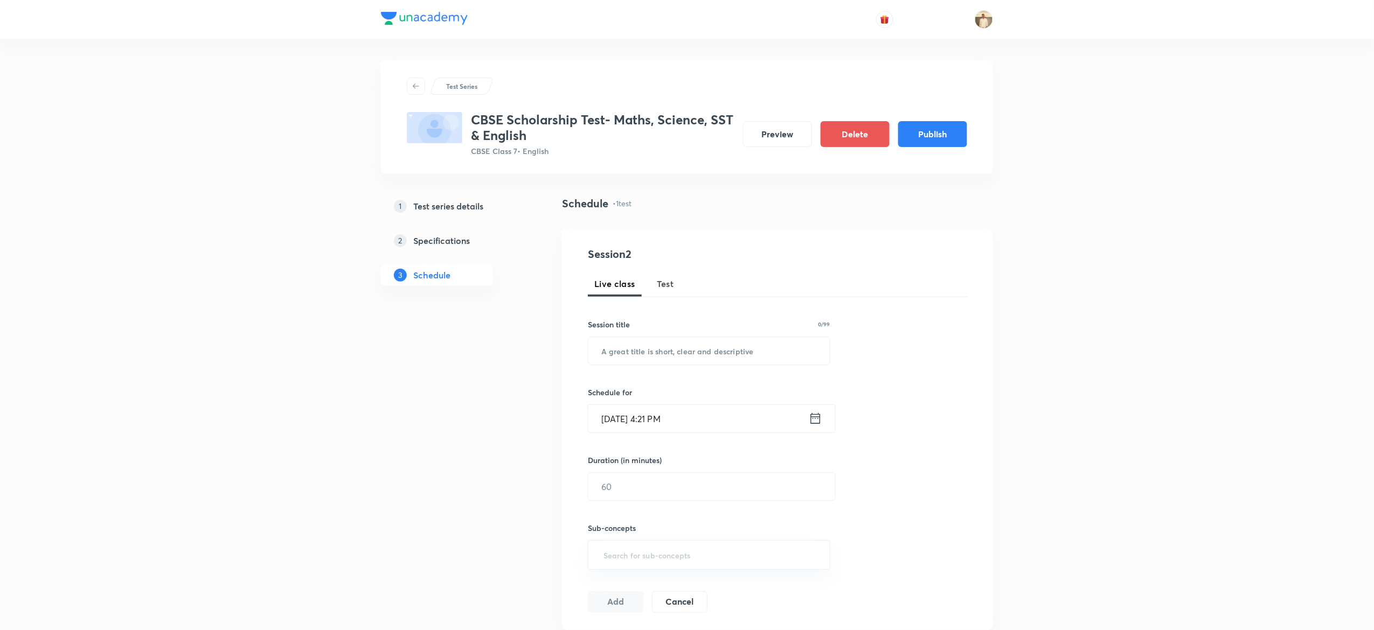
click at [666, 290] on button "Test" at bounding box center [665, 284] width 30 height 26
click at [943, 122] on button "Publish" at bounding box center [932, 133] width 69 height 26
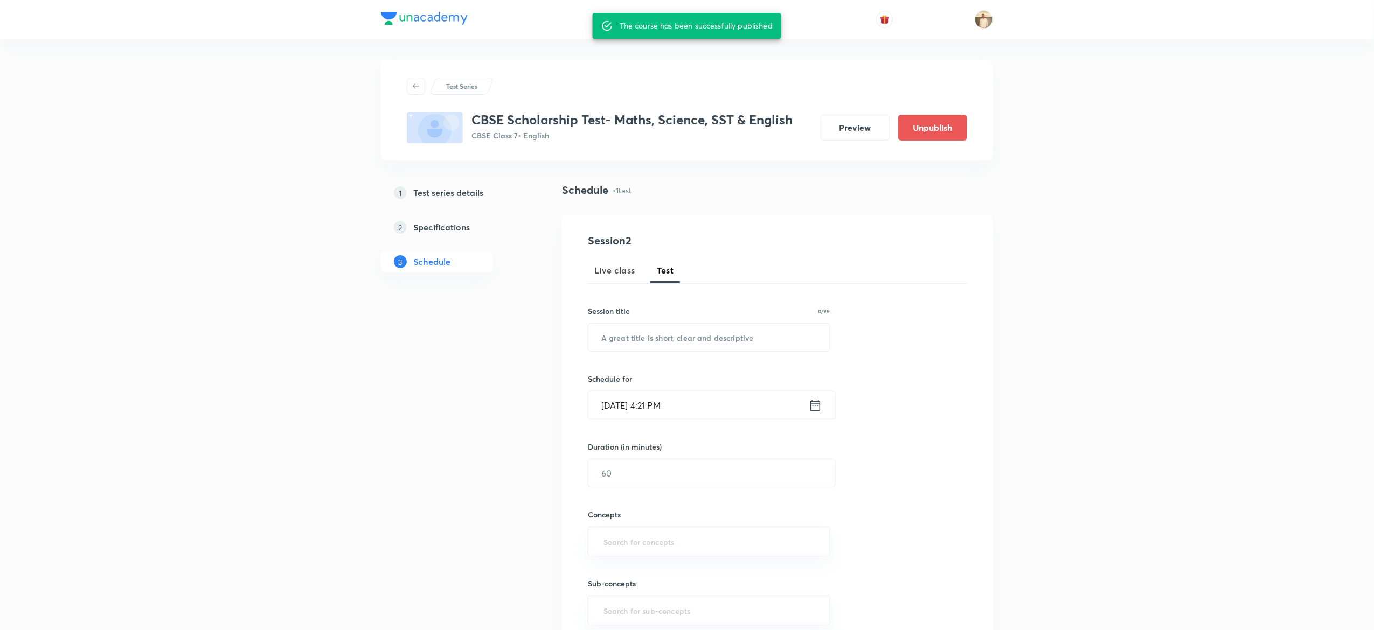
scroll to position [295, 0]
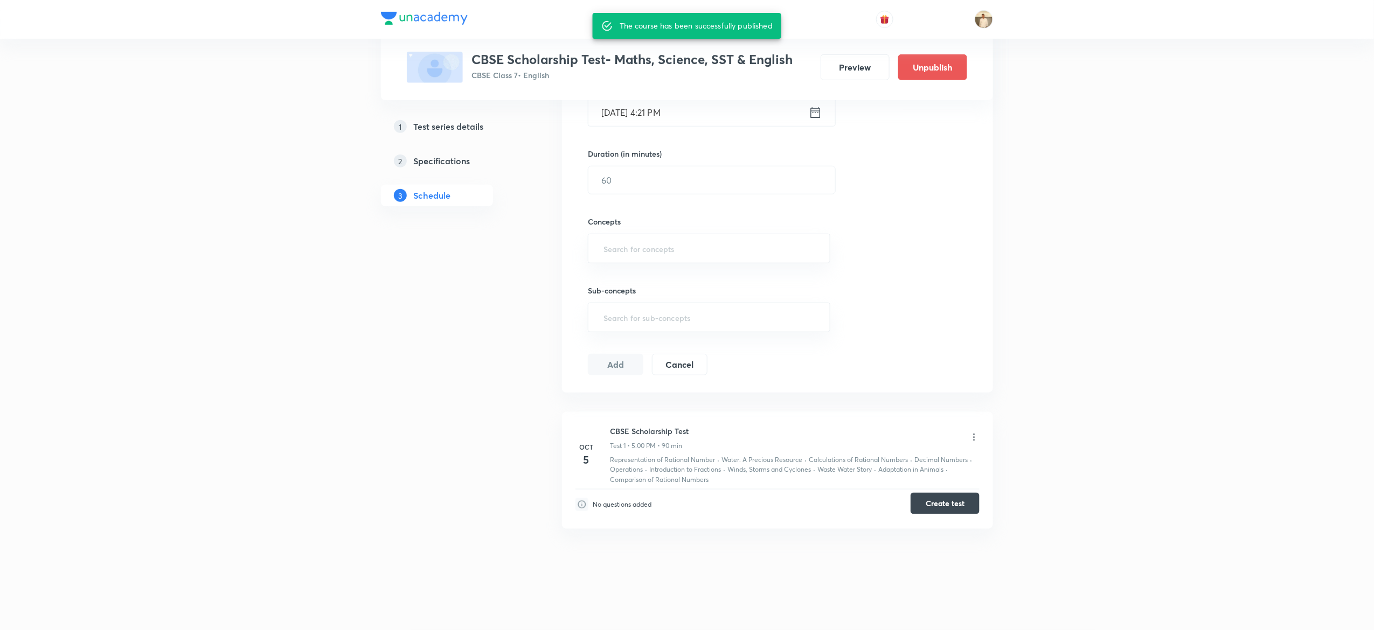
click at [944, 501] on button "Create test" at bounding box center [944, 504] width 69 height 22
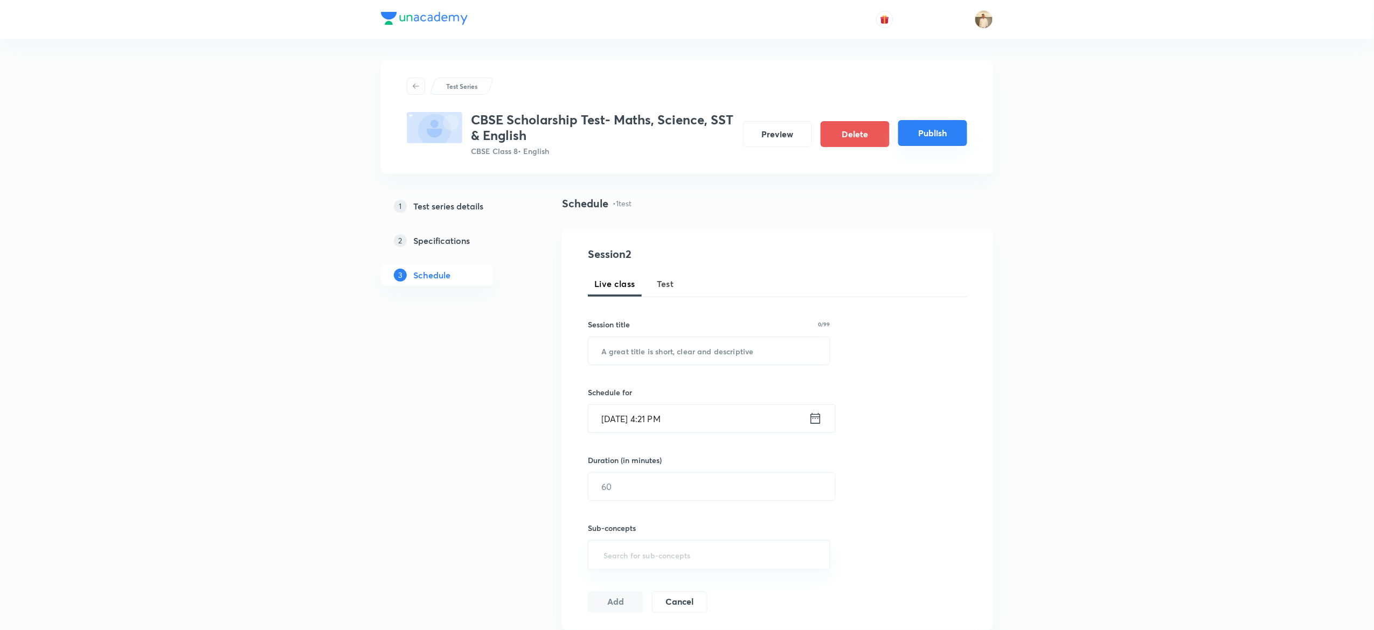
click at [940, 136] on button "Publish" at bounding box center [932, 133] width 69 height 26
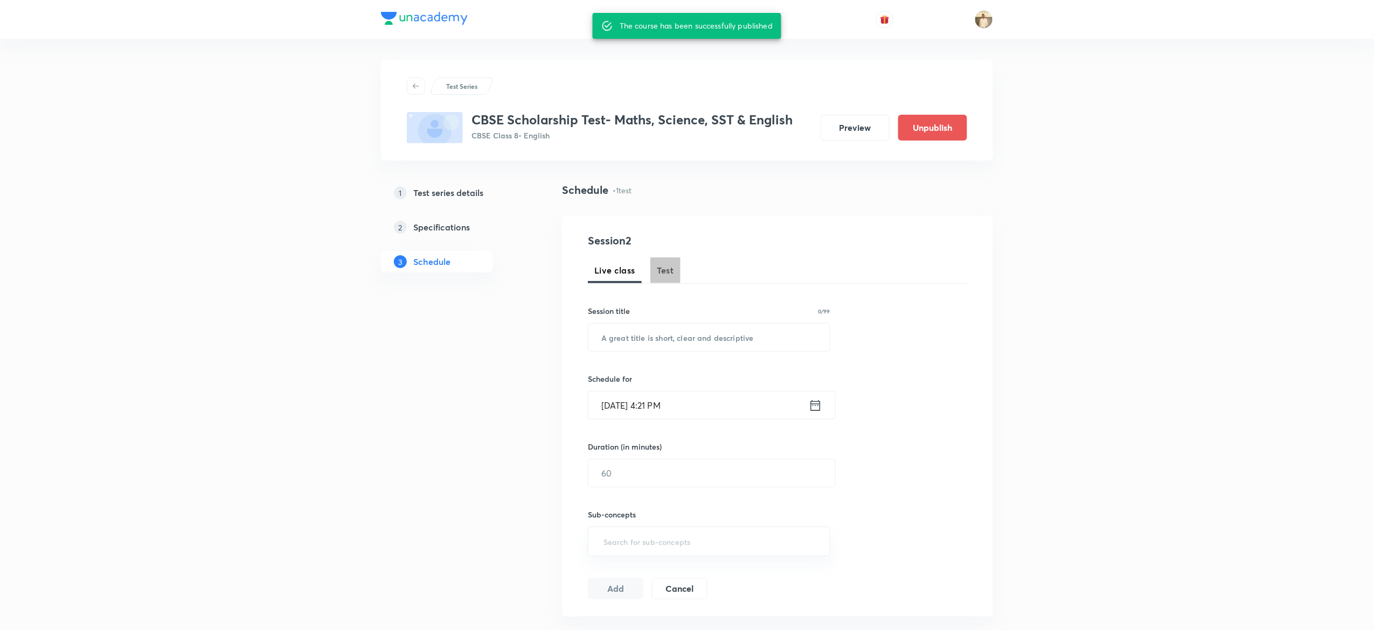
click at [666, 273] on span "Test" at bounding box center [665, 270] width 17 height 13
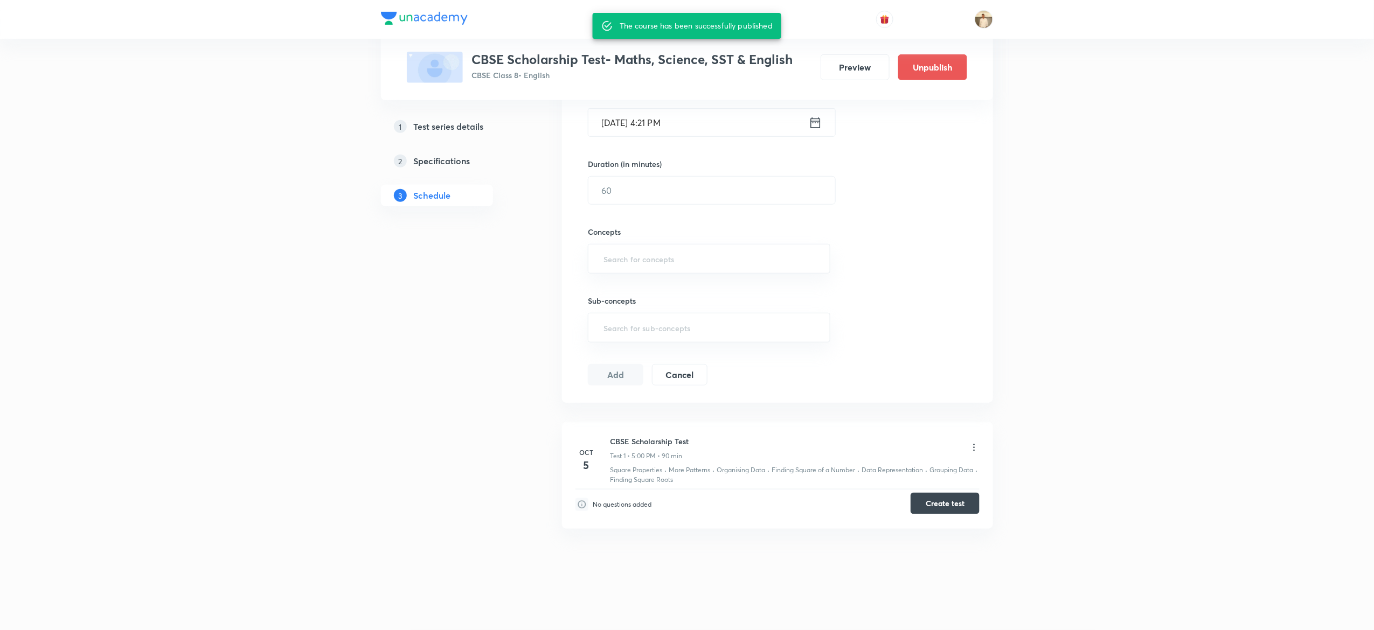
click at [969, 502] on button "Create test" at bounding box center [944, 504] width 69 height 22
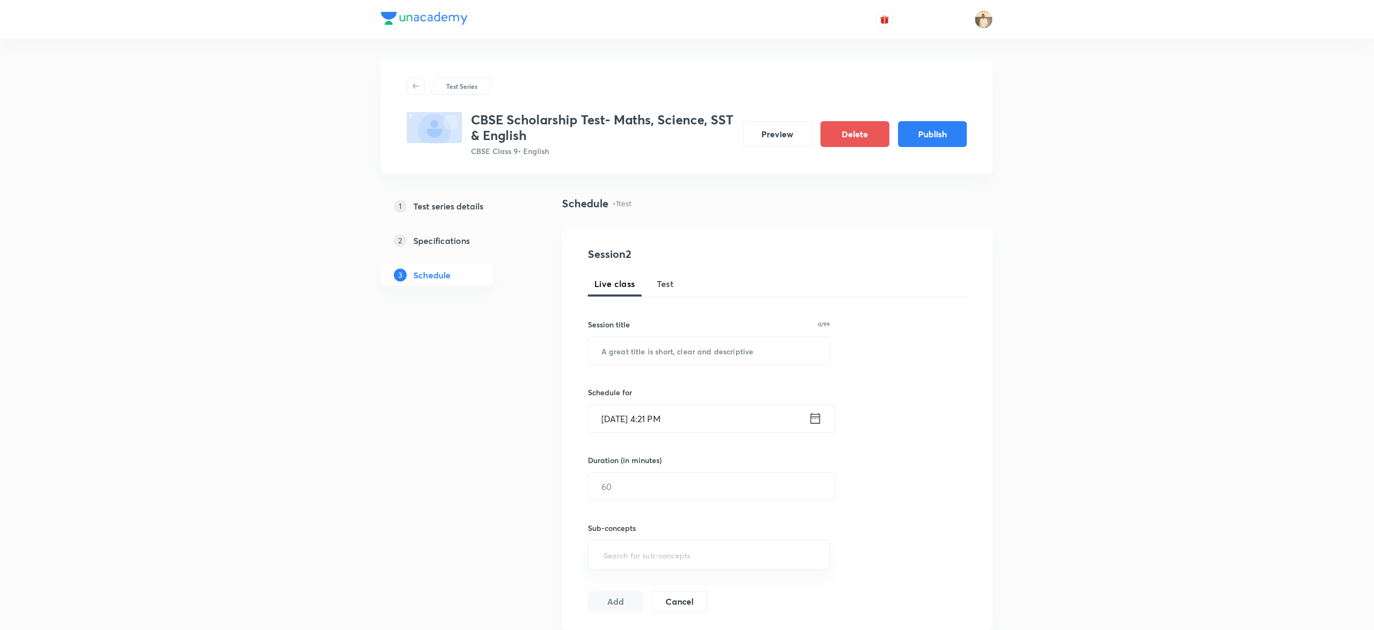
click at [662, 282] on span "Test" at bounding box center [665, 283] width 17 height 13
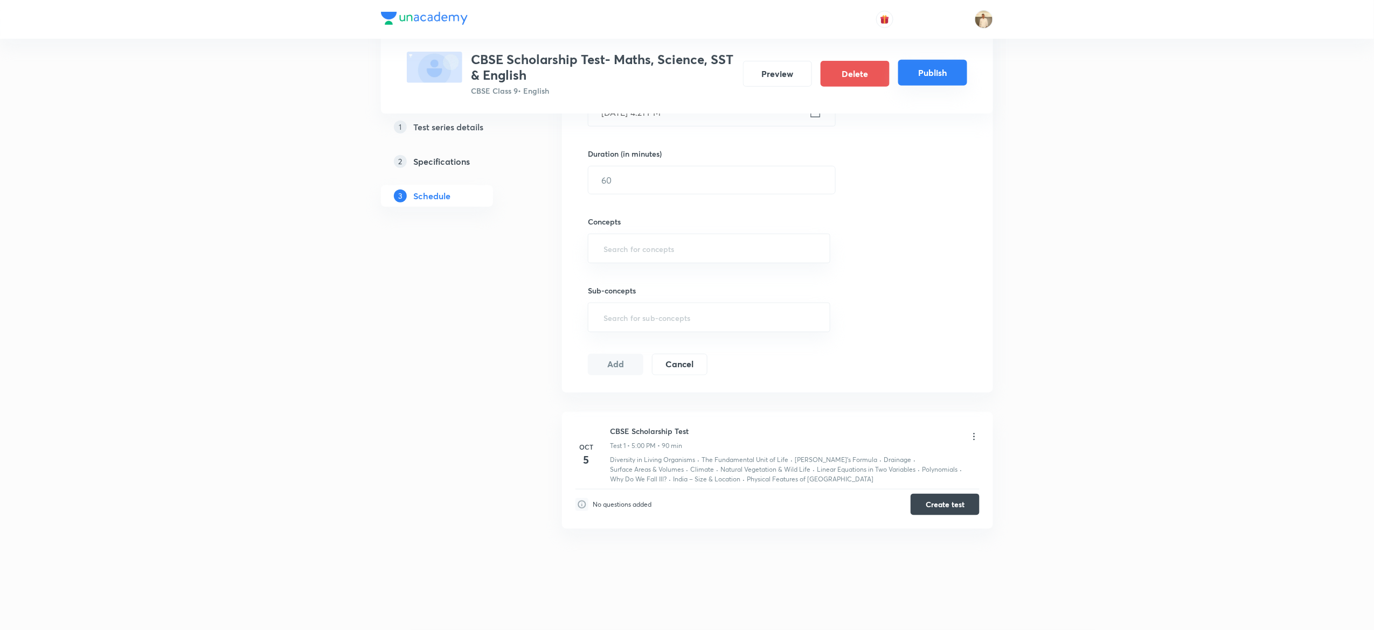
click at [946, 68] on button "Publish" at bounding box center [932, 73] width 69 height 26
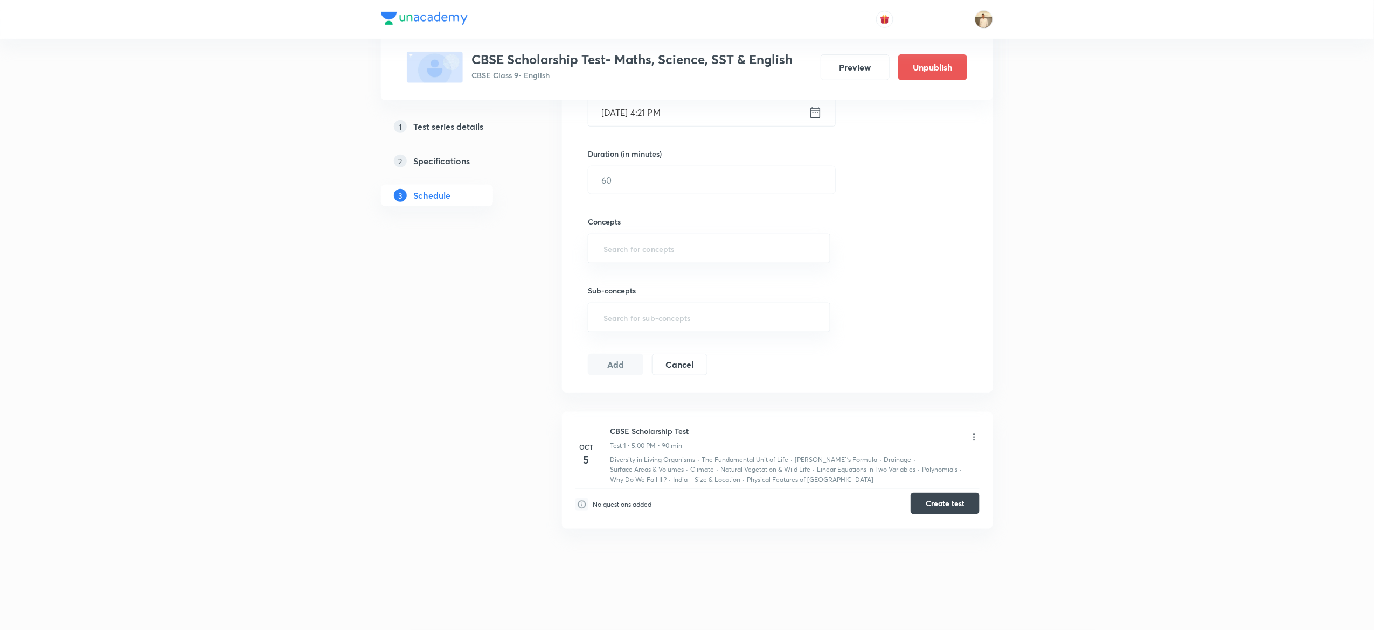
click at [951, 505] on button "Create test" at bounding box center [944, 504] width 69 height 22
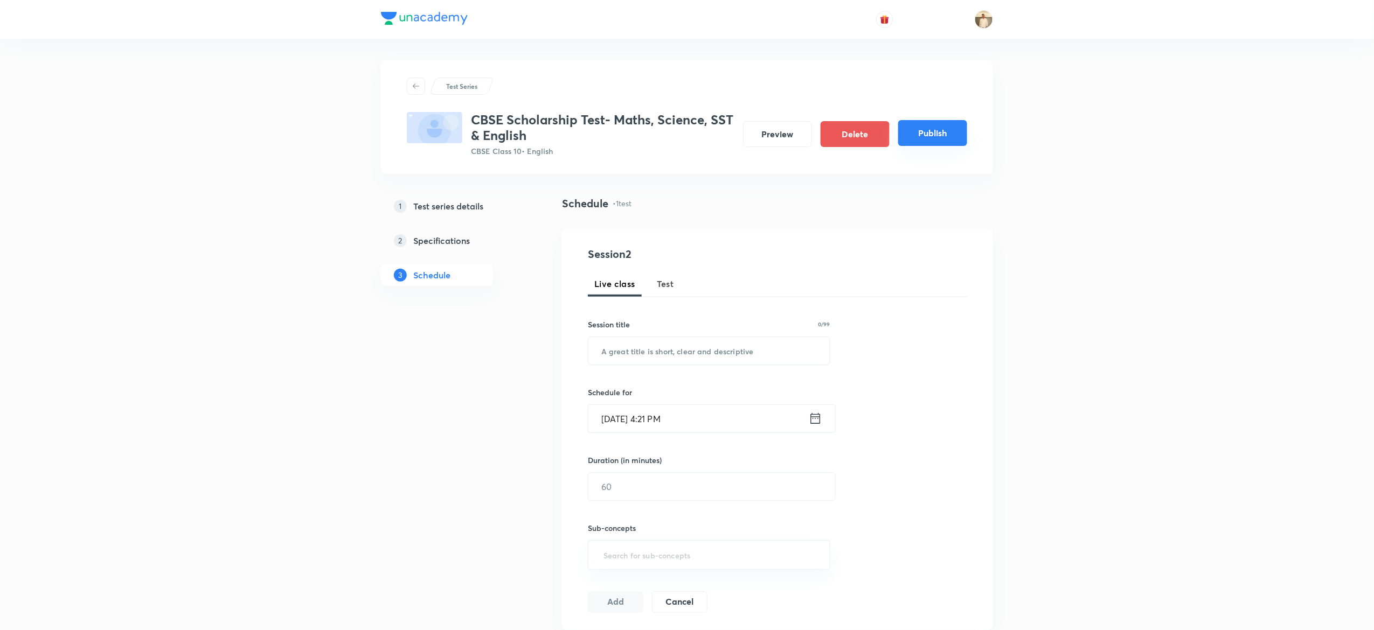
click at [936, 124] on button "Publish" at bounding box center [932, 133] width 69 height 26
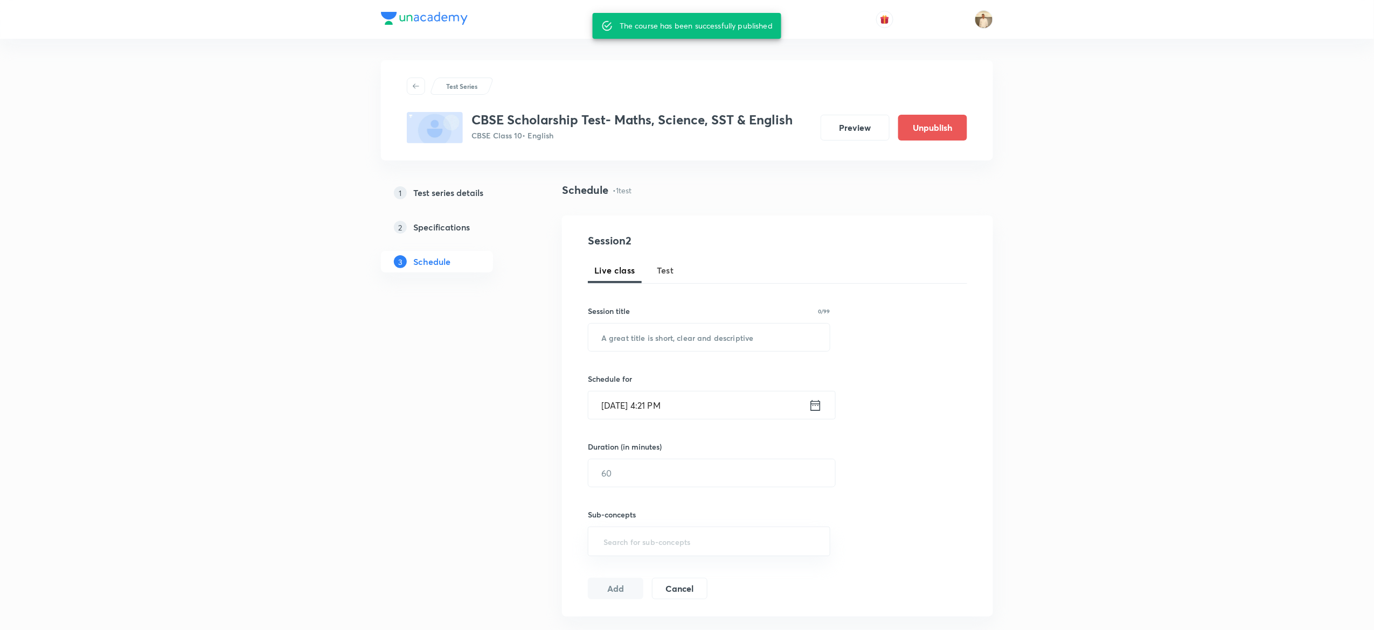
scroll to position [226, 0]
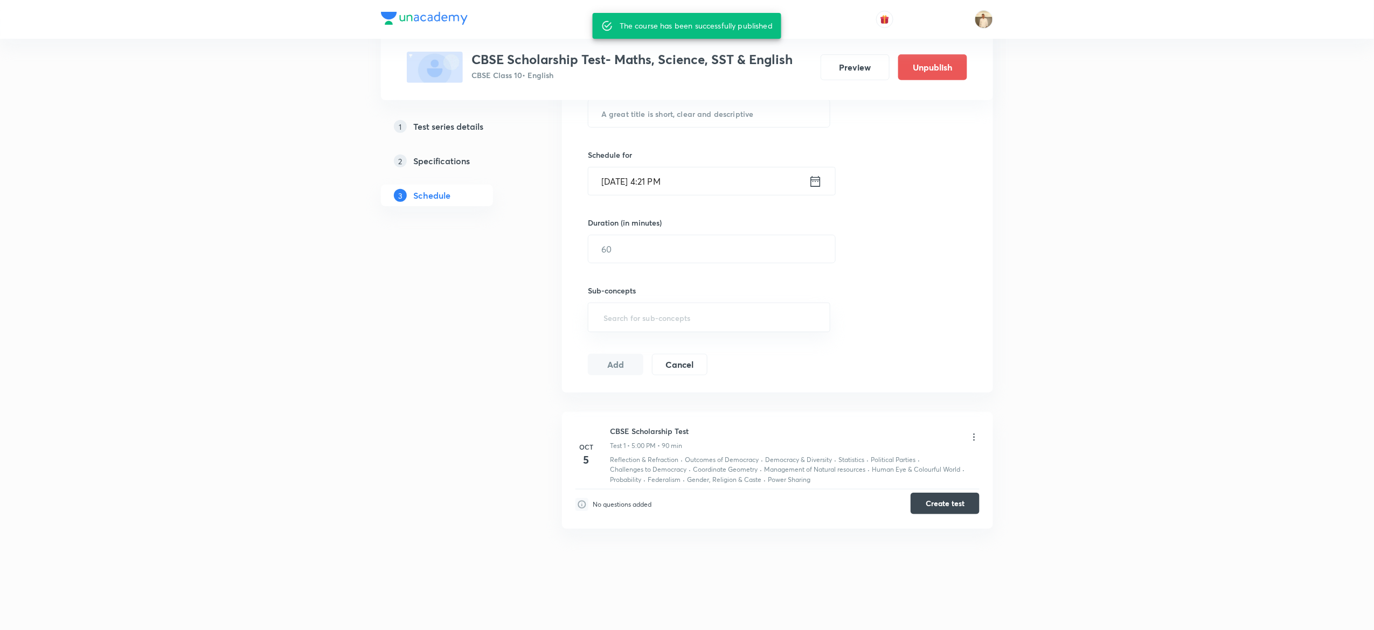
click at [951, 504] on button "Create test" at bounding box center [944, 504] width 69 height 22
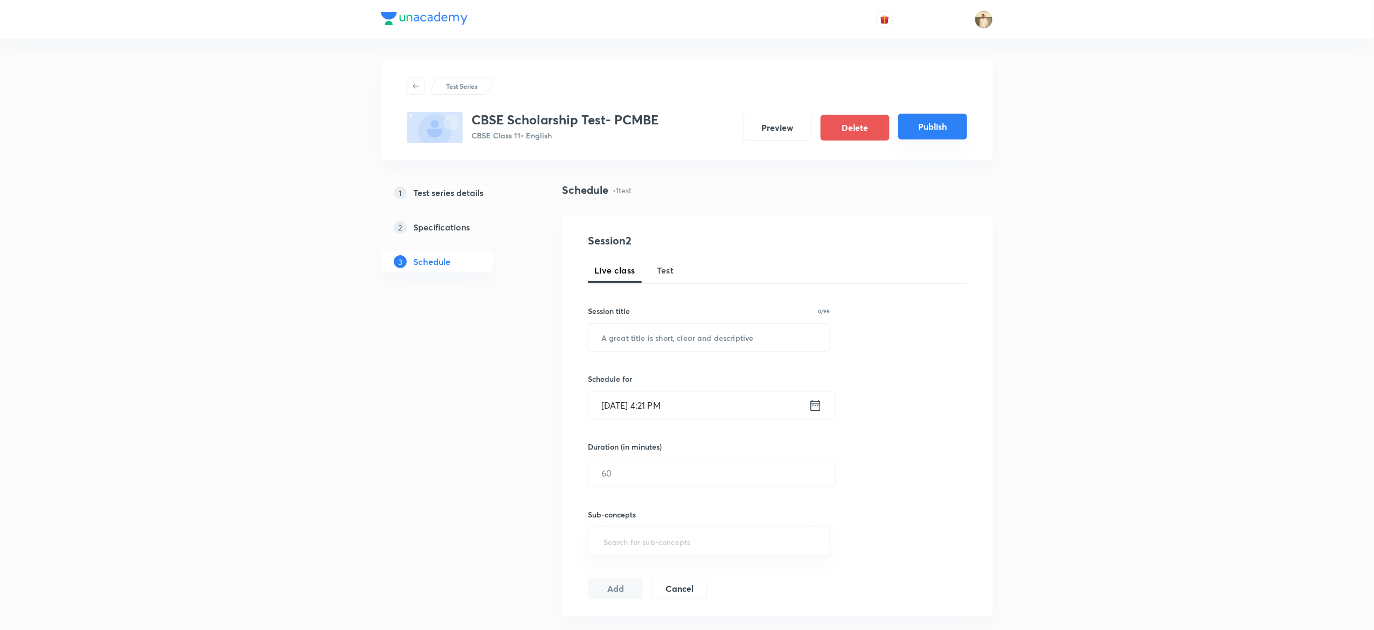
click at [931, 129] on button "Publish" at bounding box center [932, 127] width 69 height 26
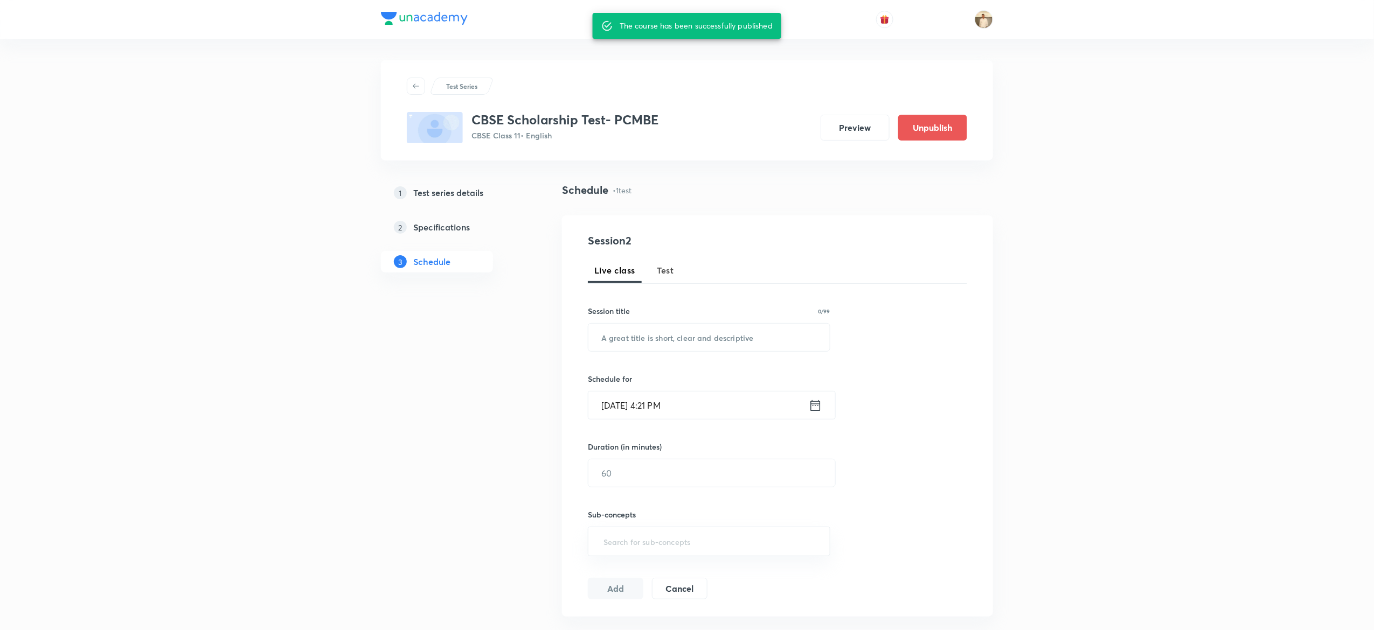
scroll to position [226, 0]
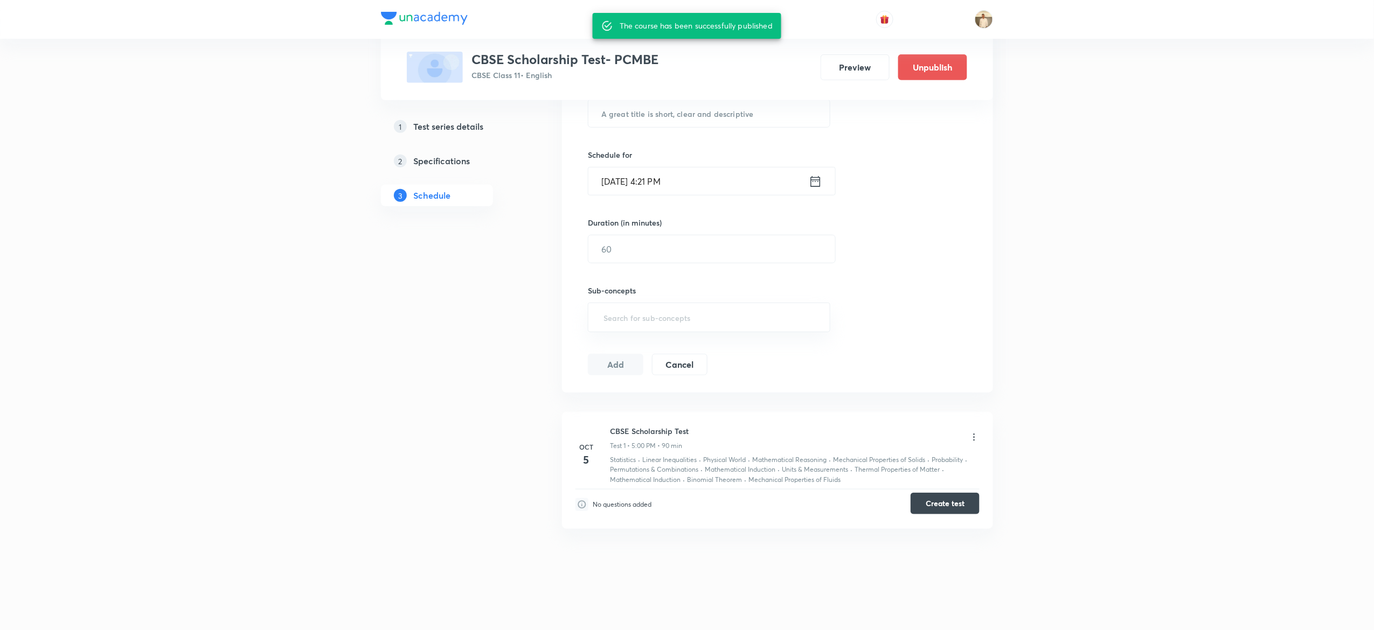
click at [943, 509] on button "Create test" at bounding box center [944, 504] width 69 height 22
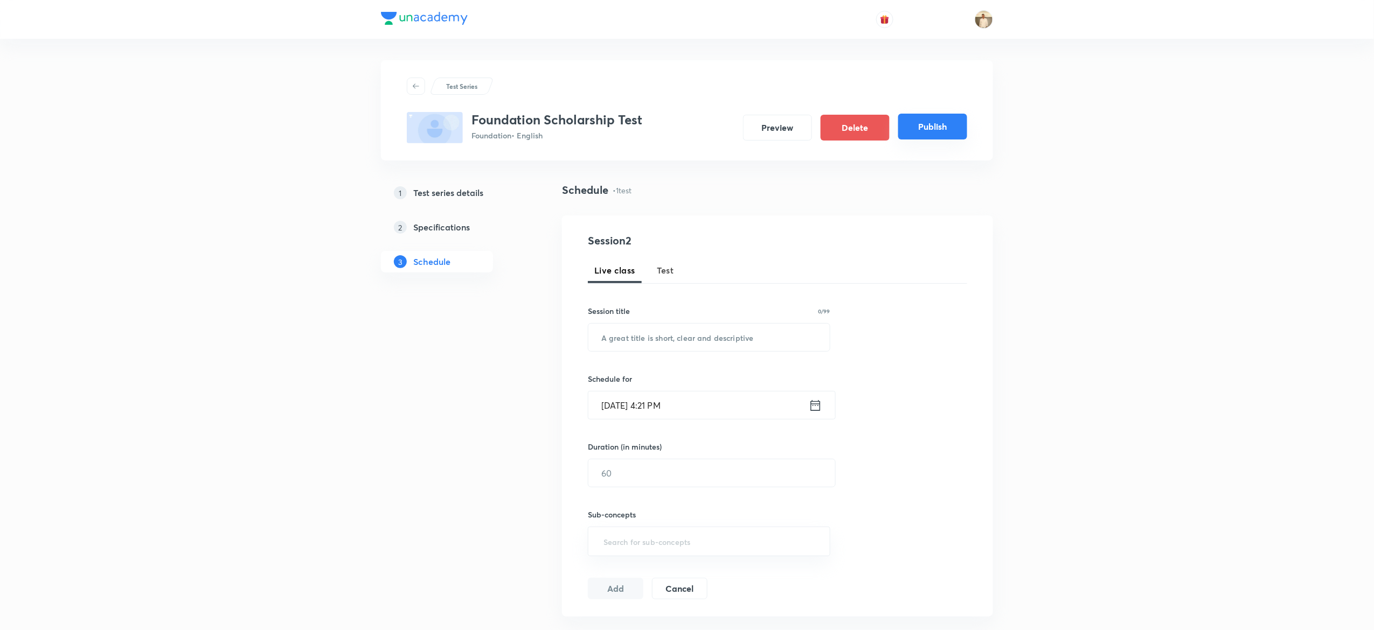
click at [935, 122] on button "Publish" at bounding box center [932, 127] width 69 height 26
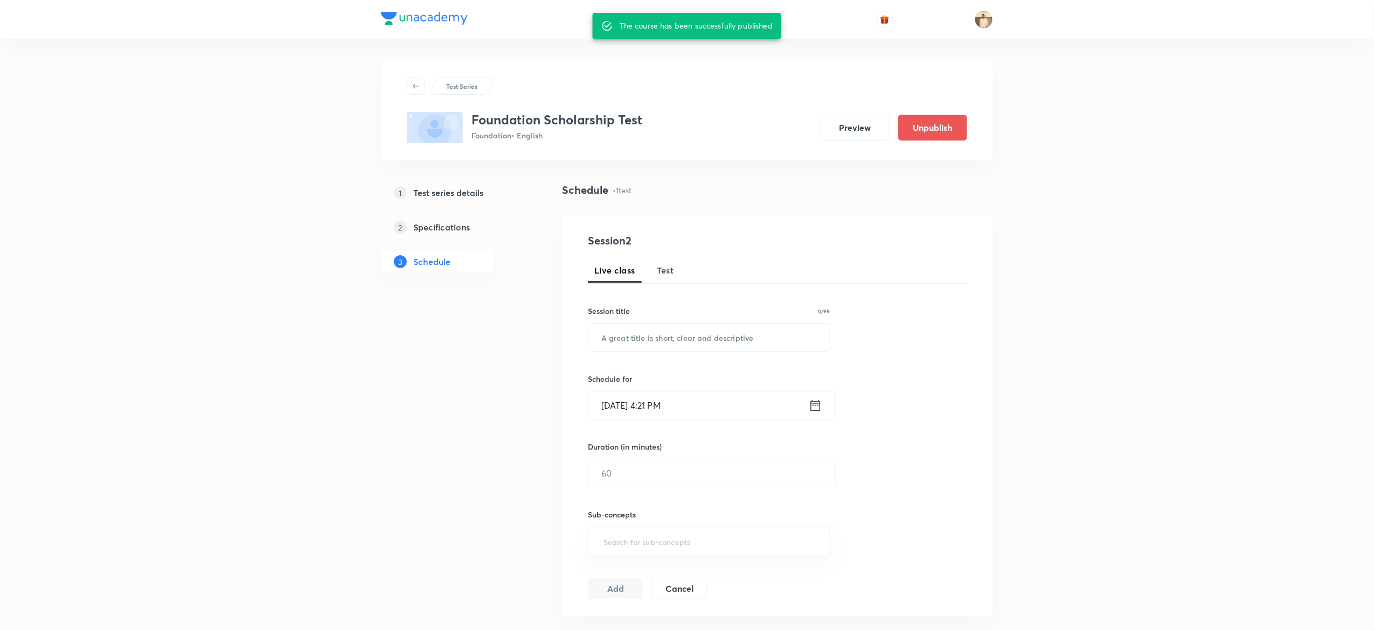
scroll to position [206, 0]
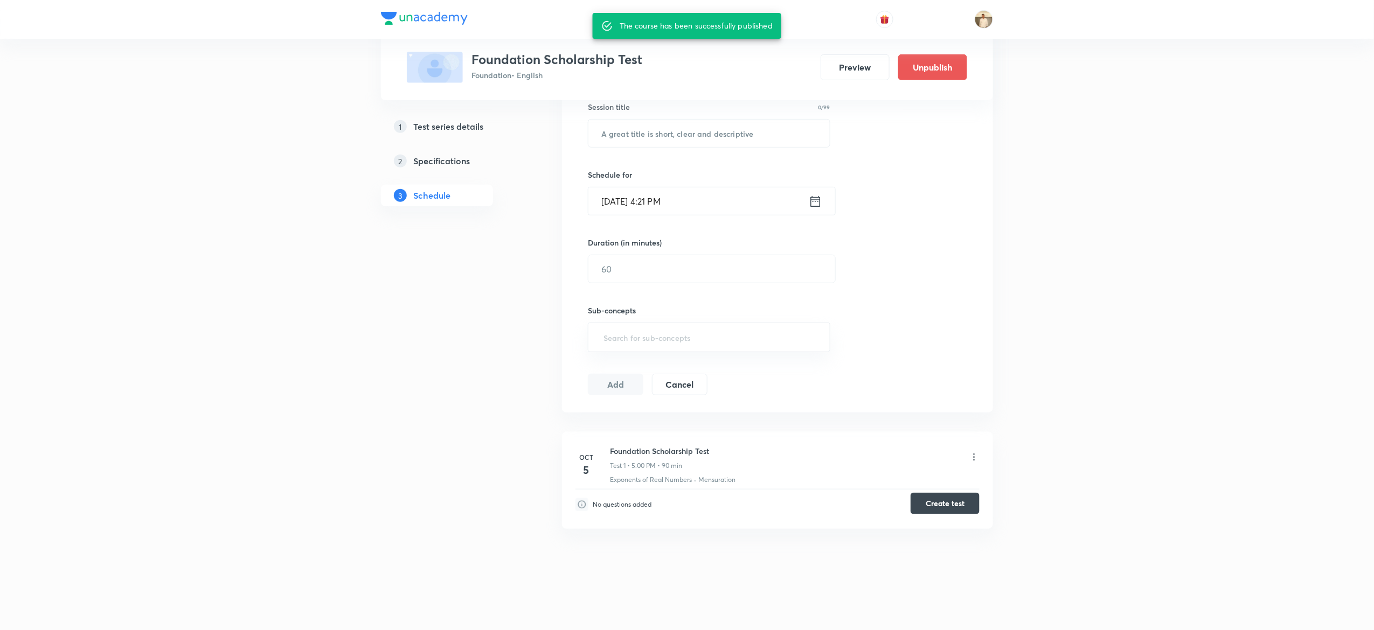
click at [965, 499] on button "Create test" at bounding box center [944, 504] width 69 height 22
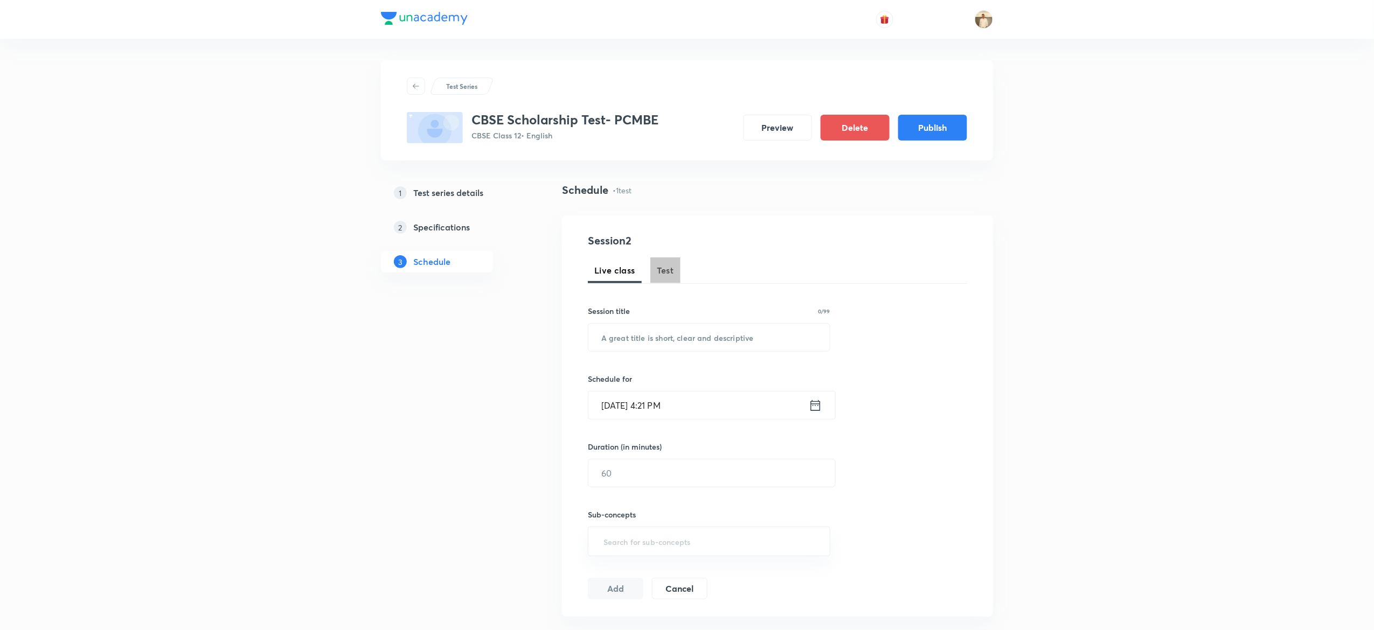
click at [666, 273] on span "Test" at bounding box center [665, 270] width 17 height 13
click at [944, 122] on button "Publish" at bounding box center [932, 127] width 69 height 26
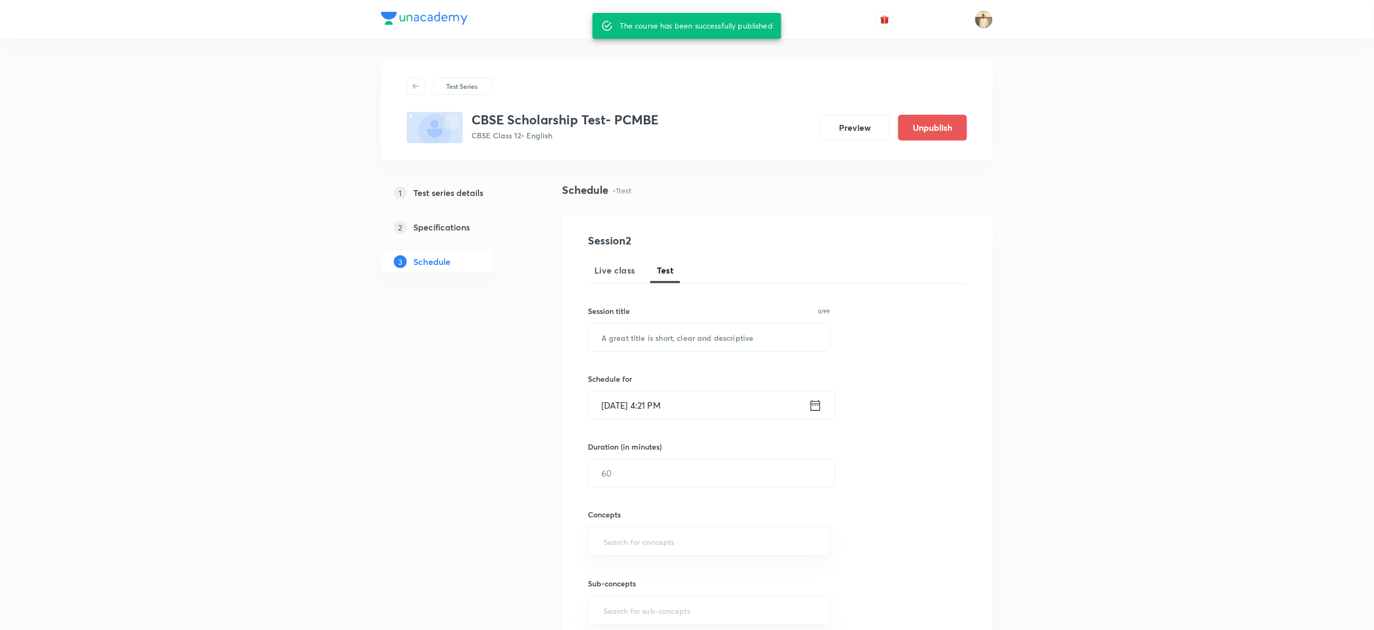
scroll to position [276, 0]
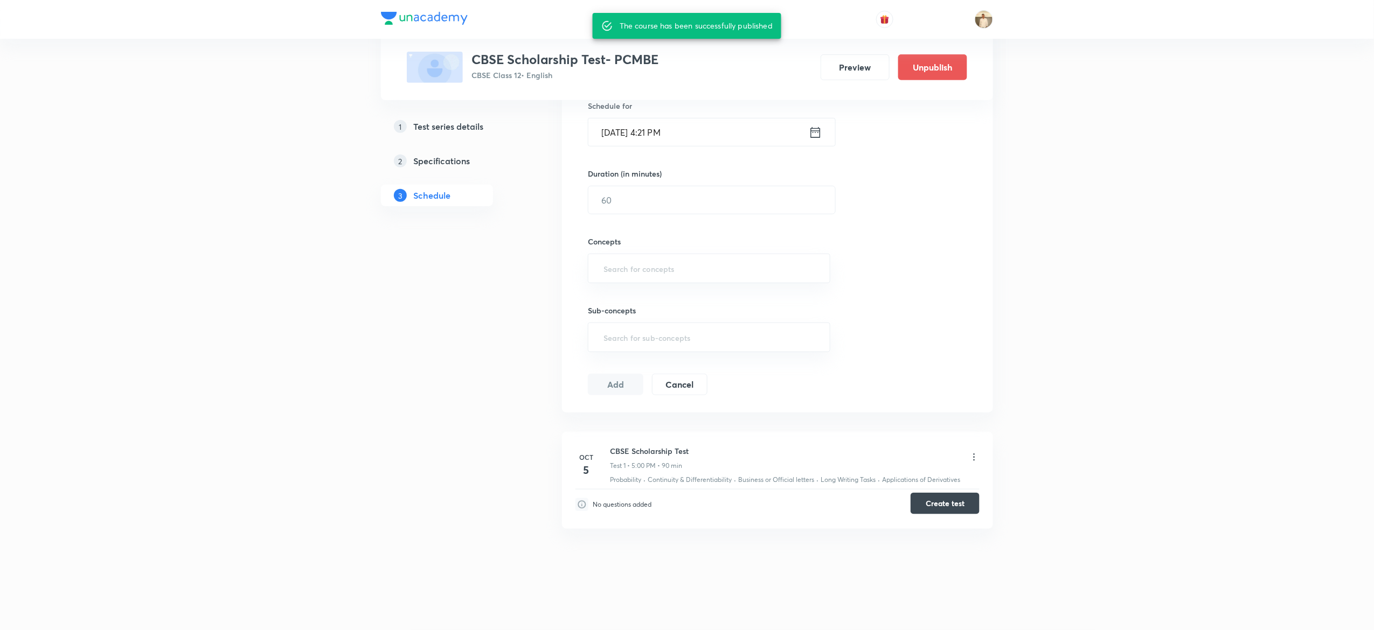
click at [942, 507] on button "Create test" at bounding box center [944, 504] width 69 height 22
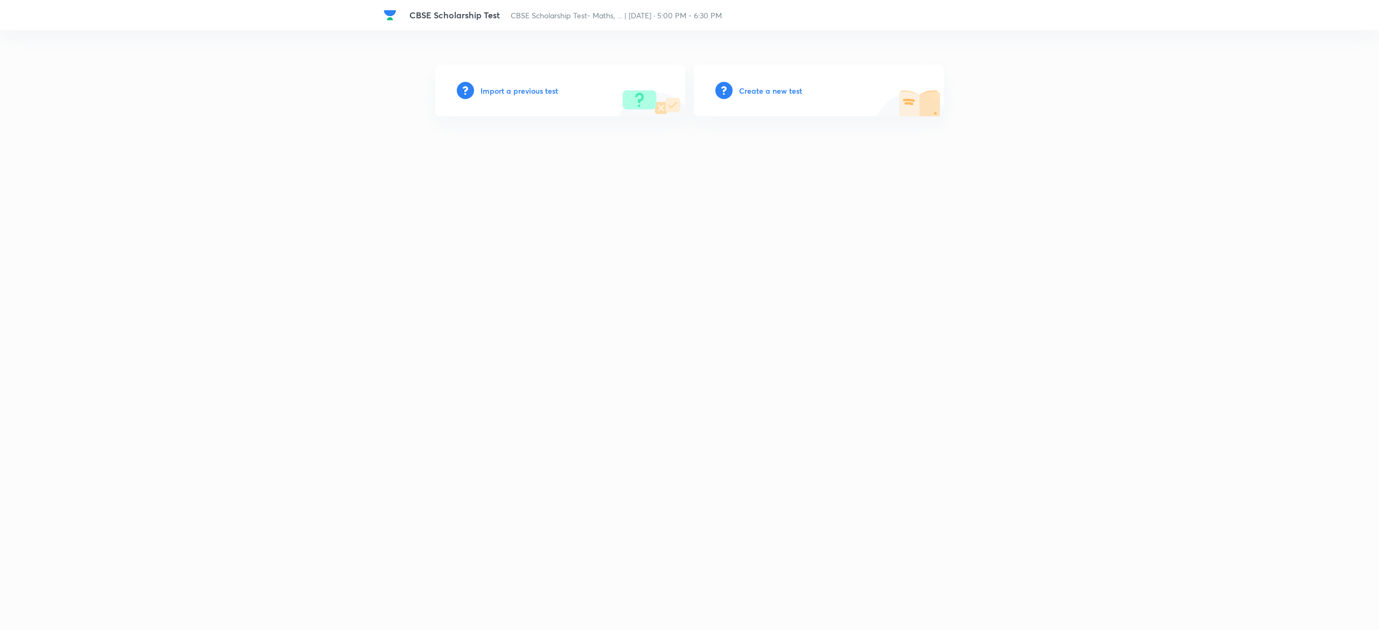
click at [518, 91] on h6 "Import a previous test" at bounding box center [520, 90] width 78 height 11
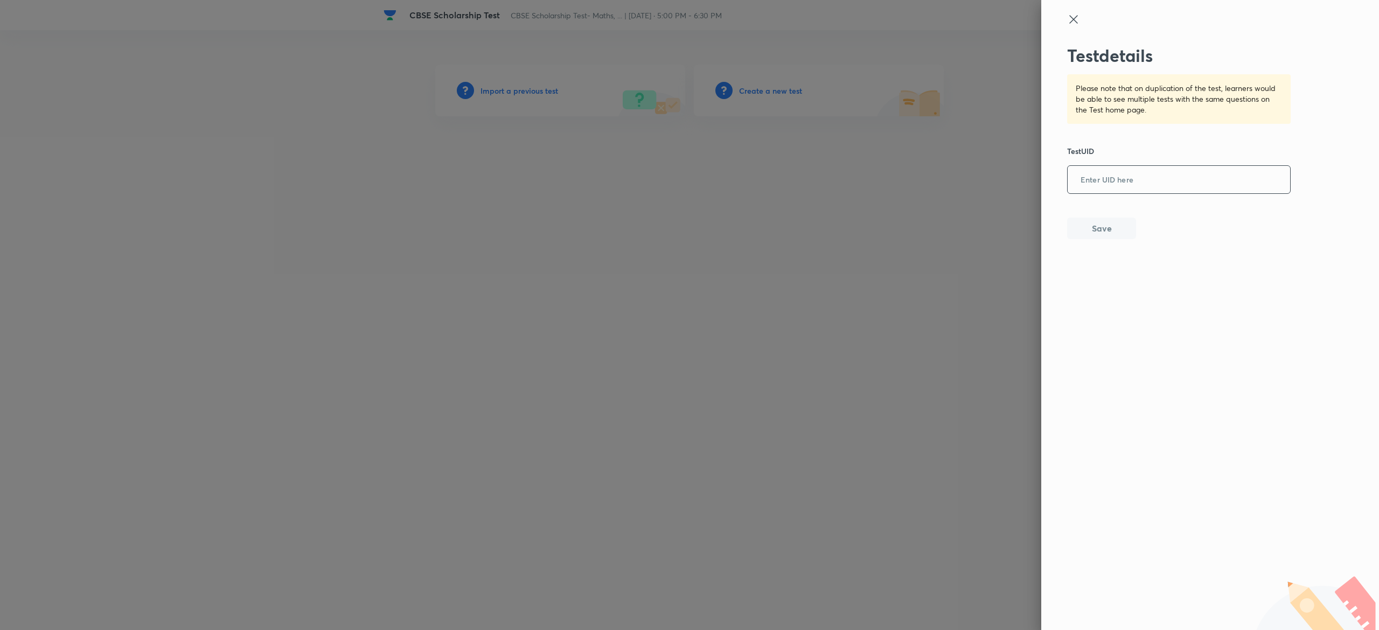
click at [1123, 177] on input "text" at bounding box center [1179, 180] width 222 height 26
paste input "MI0OXA9O2E"
type input "MI0OXA9O2E"
click at [1100, 231] on button "Save" at bounding box center [1101, 228] width 69 height 22
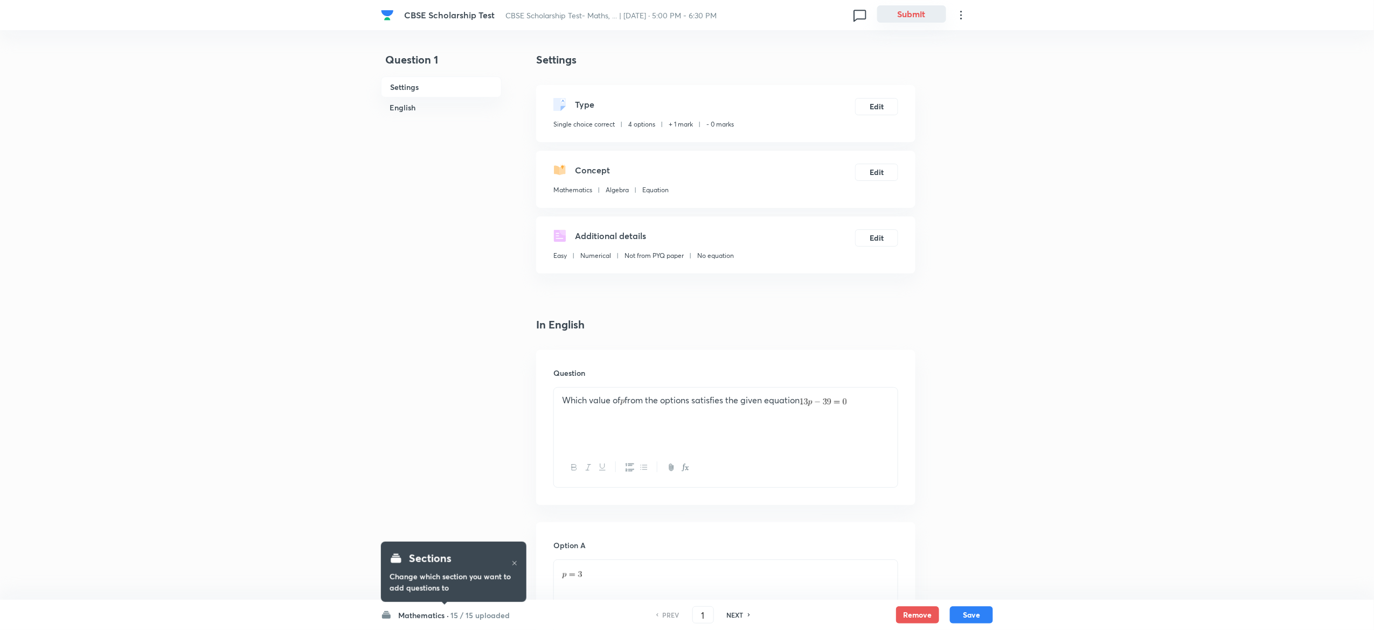
click at [919, 8] on button "Submit" at bounding box center [911, 13] width 69 height 17
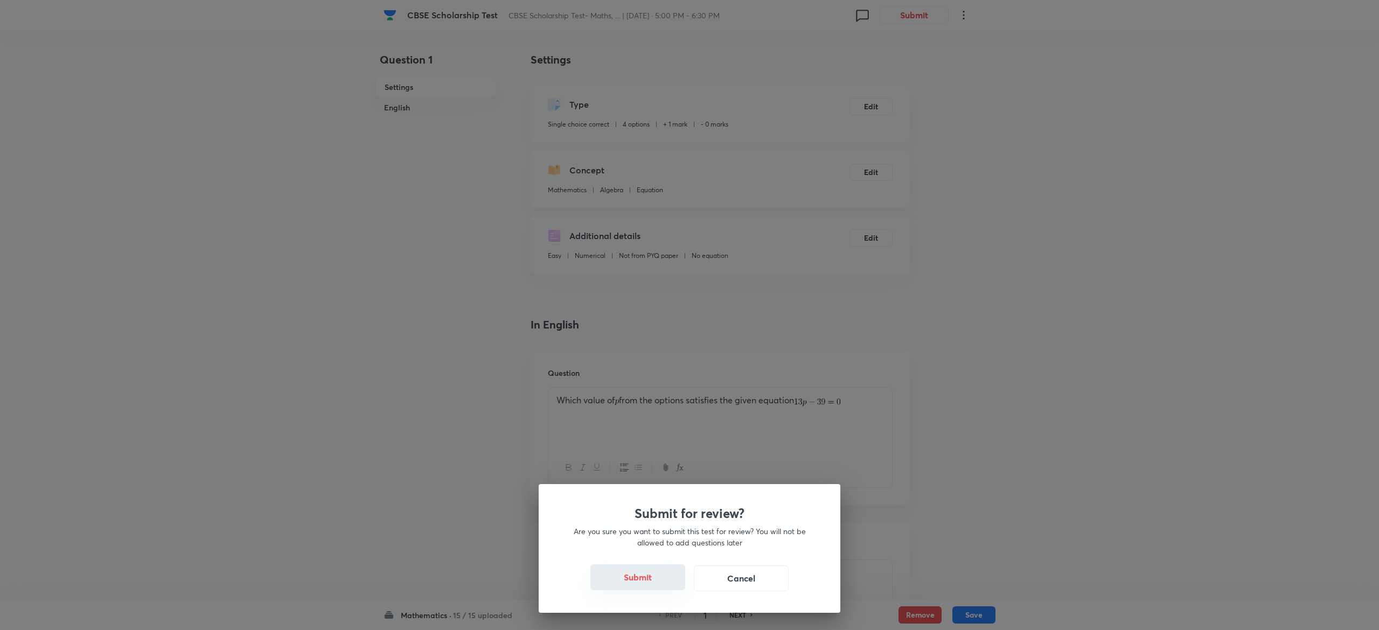
click at [643, 573] on button "Submit" at bounding box center [637, 578] width 95 height 26
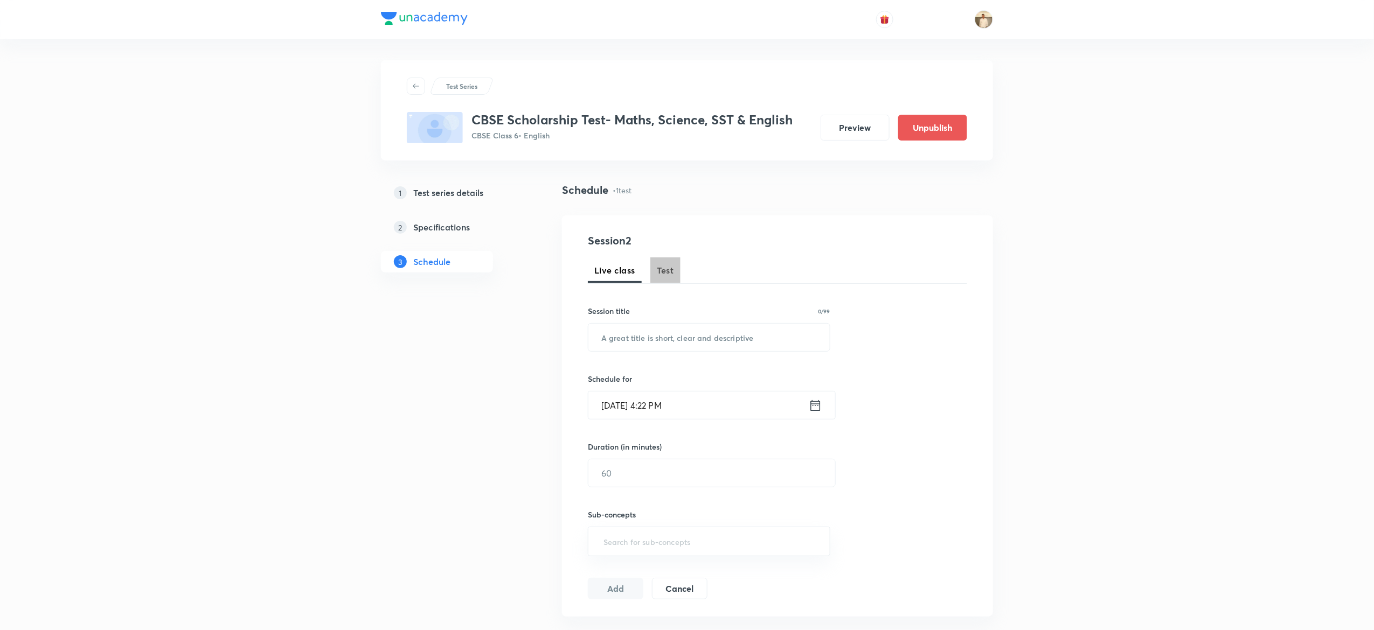
click at [656, 267] on button "Test" at bounding box center [665, 271] width 30 height 26
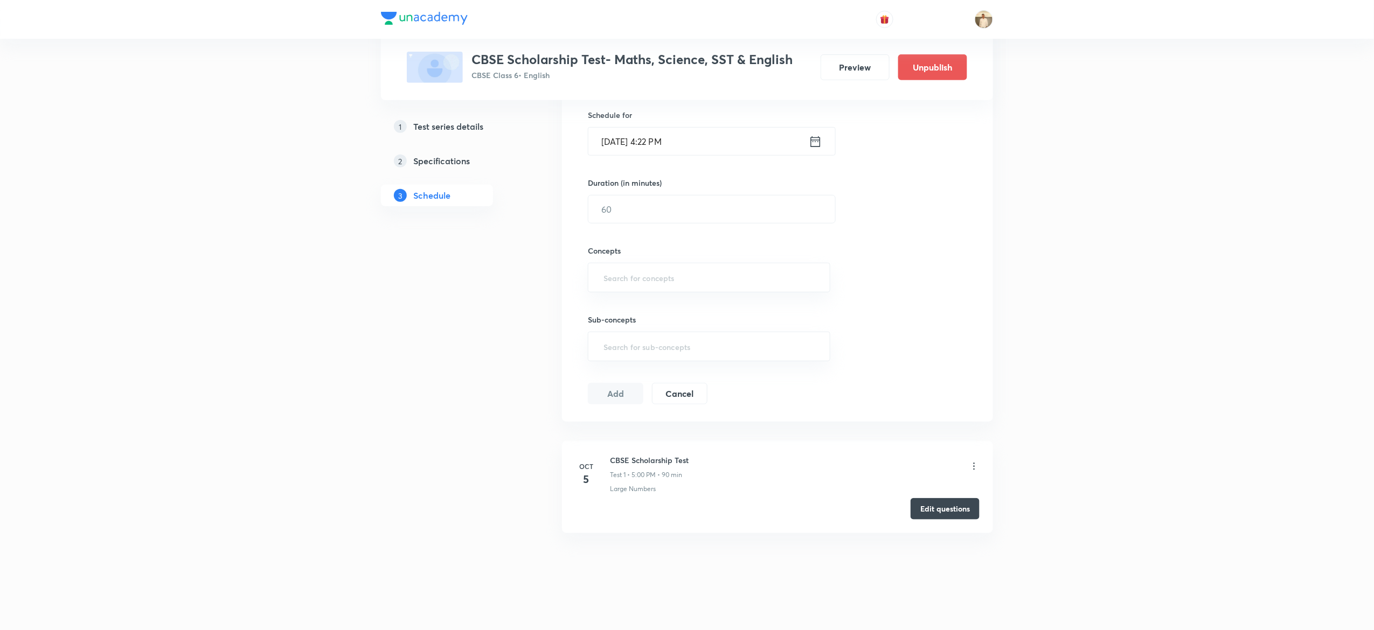
scroll to position [270, 0]
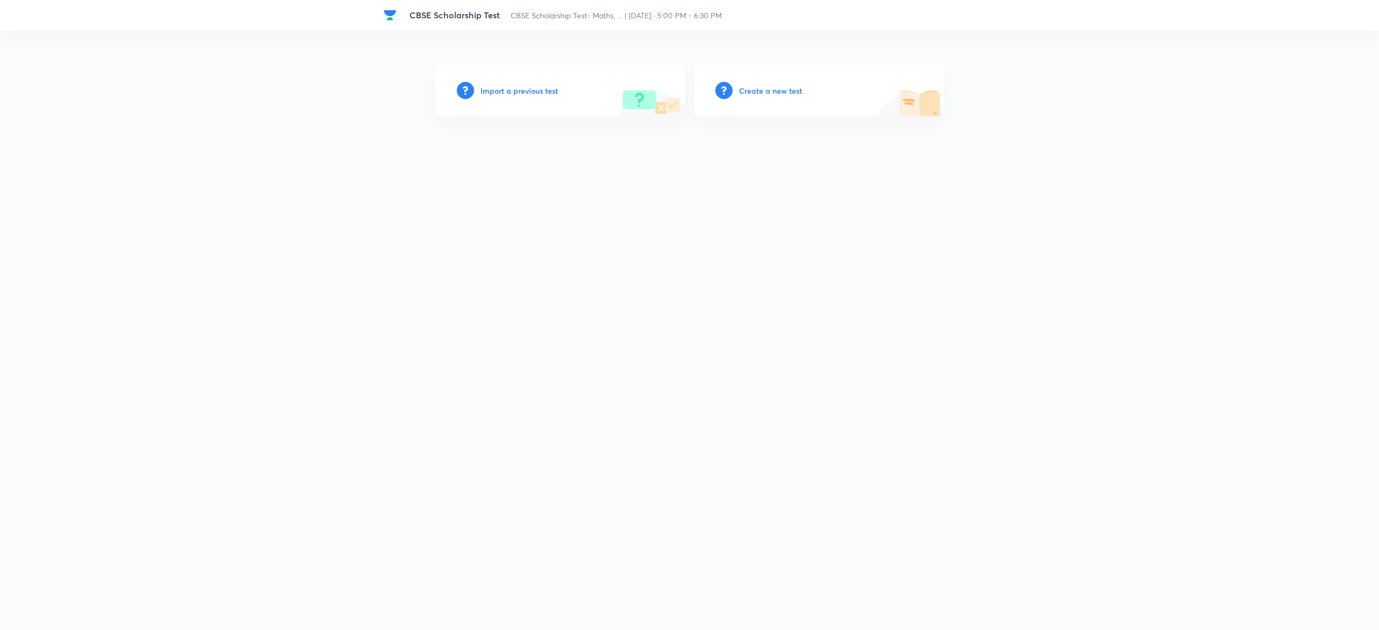
click at [530, 84] on div "Import a previous test" at bounding box center [560, 91] width 250 height 52
click at [538, 91] on h6 "Import a previous test" at bounding box center [520, 90] width 78 height 11
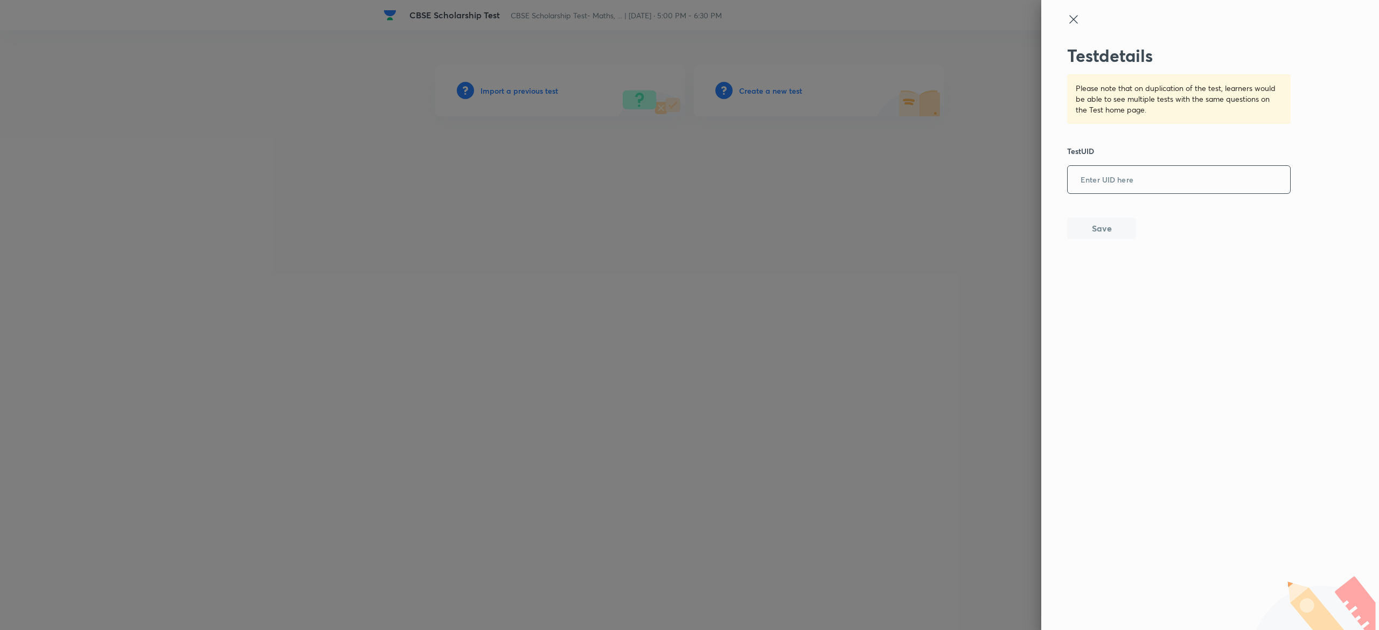
click at [1162, 176] on input "text" at bounding box center [1179, 180] width 222 height 26
paste input "C1GROZAVAP"
type input "C1GROZAVAP"
click at [1112, 227] on button "Save" at bounding box center [1101, 228] width 69 height 22
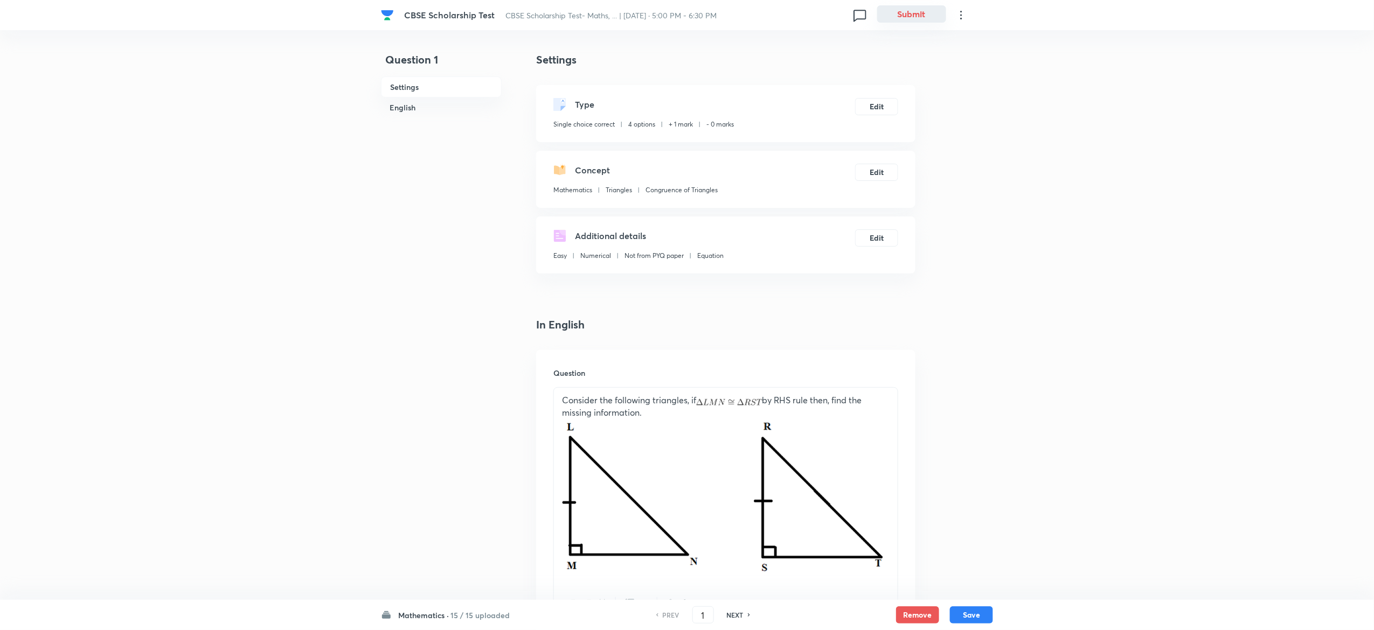
click at [923, 13] on button "Submit" at bounding box center [911, 13] width 69 height 17
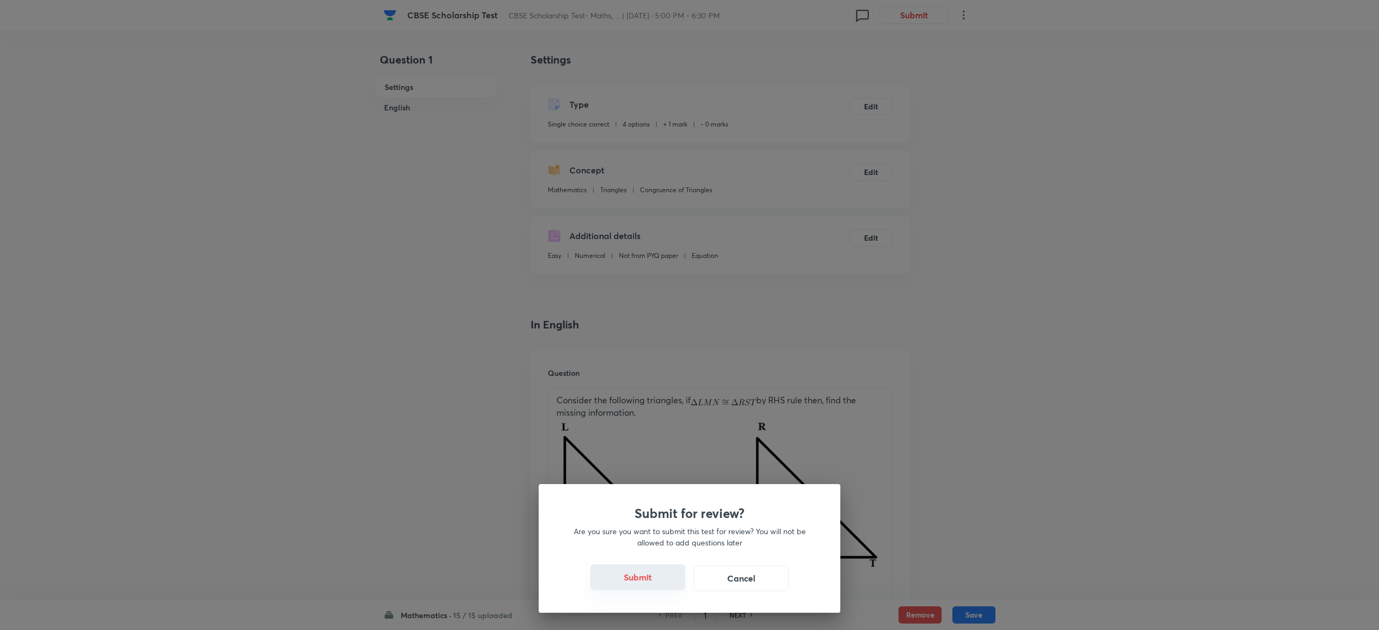
click at [639, 577] on button "Submit" at bounding box center [637, 578] width 95 height 26
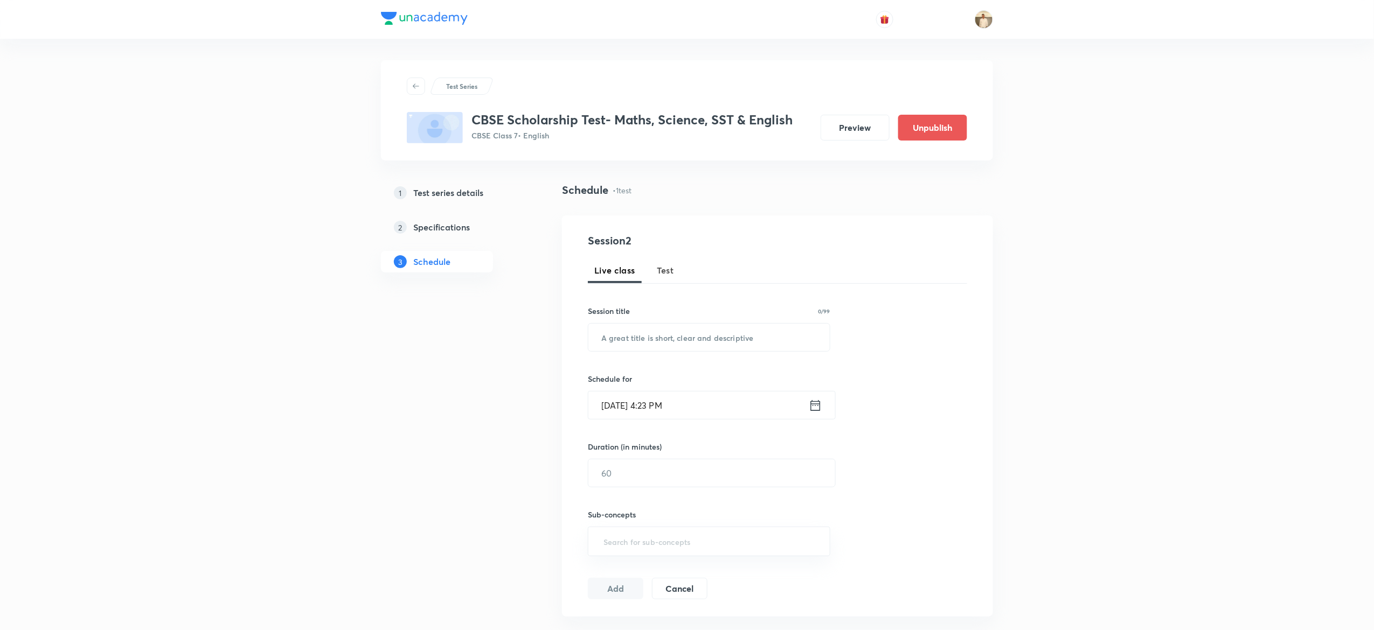
click at [665, 268] on span "Test" at bounding box center [665, 270] width 17 height 13
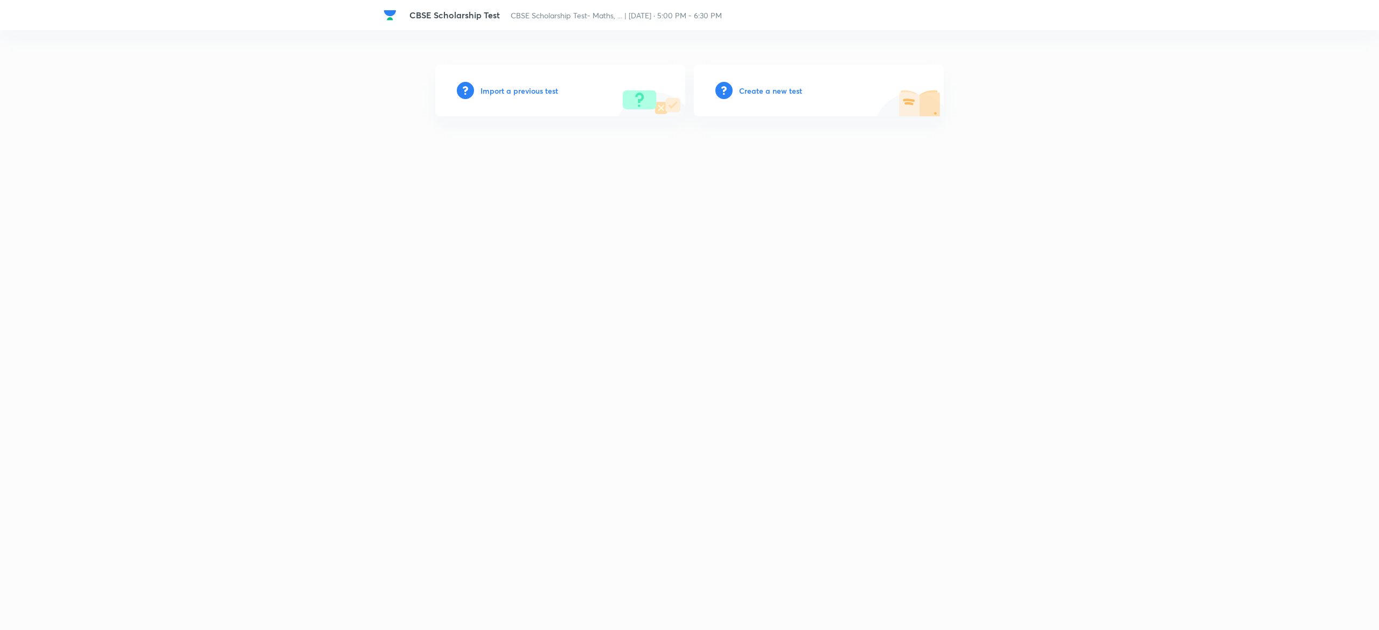
click at [524, 92] on h6 "Import a previous test" at bounding box center [520, 90] width 78 height 11
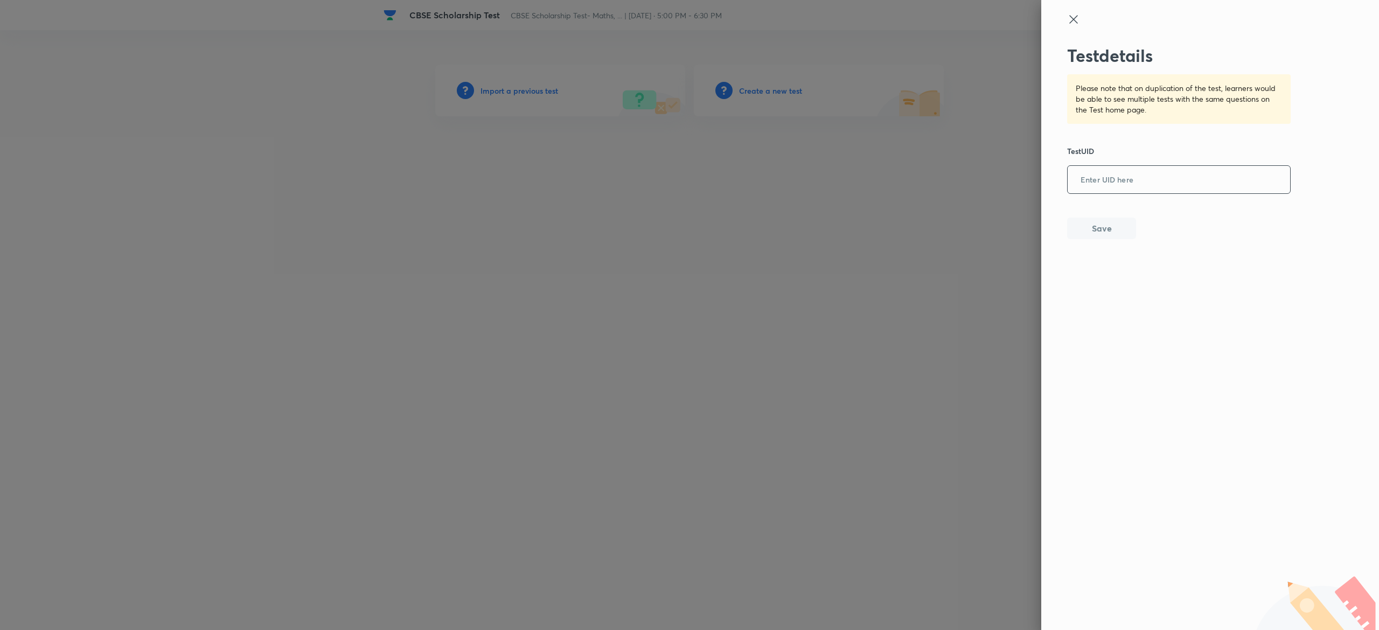
click at [1178, 176] on input "text" at bounding box center [1179, 180] width 222 height 26
paste input "FHJ51X0KXV"
type input "FHJ51X0KXV"
click at [1100, 232] on button "Save" at bounding box center [1101, 228] width 69 height 22
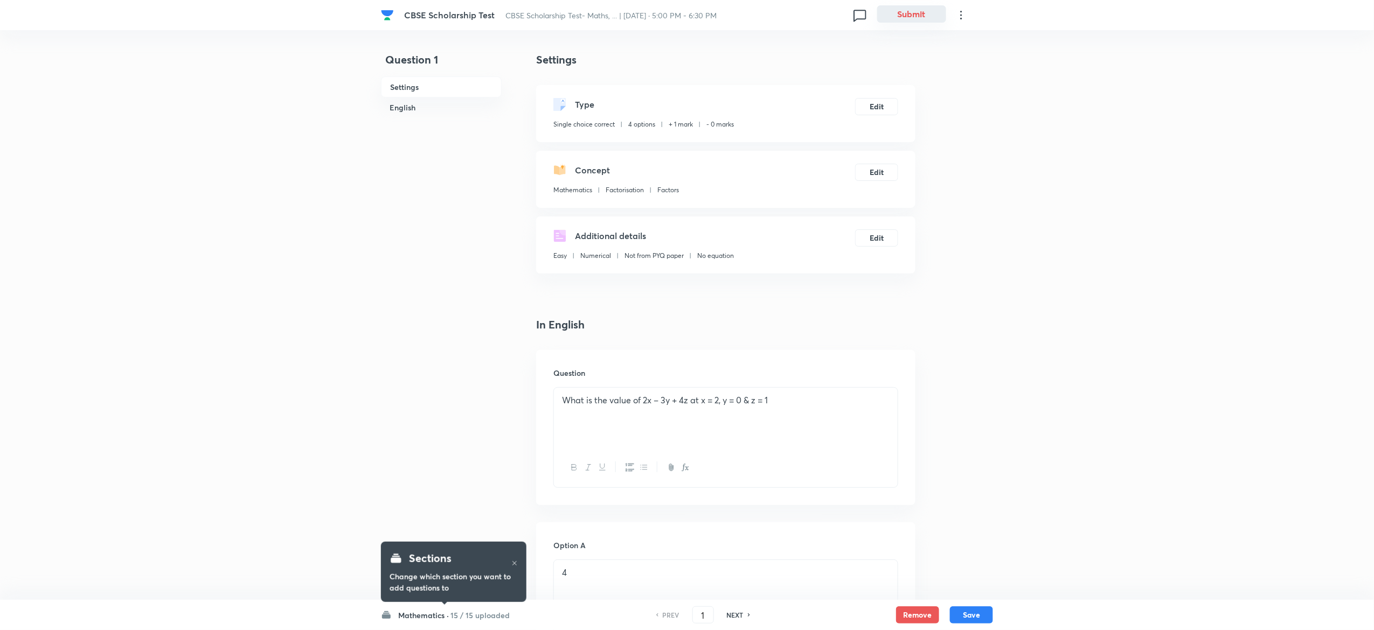
click at [902, 16] on button "Submit" at bounding box center [911, 13] width 69 height 17
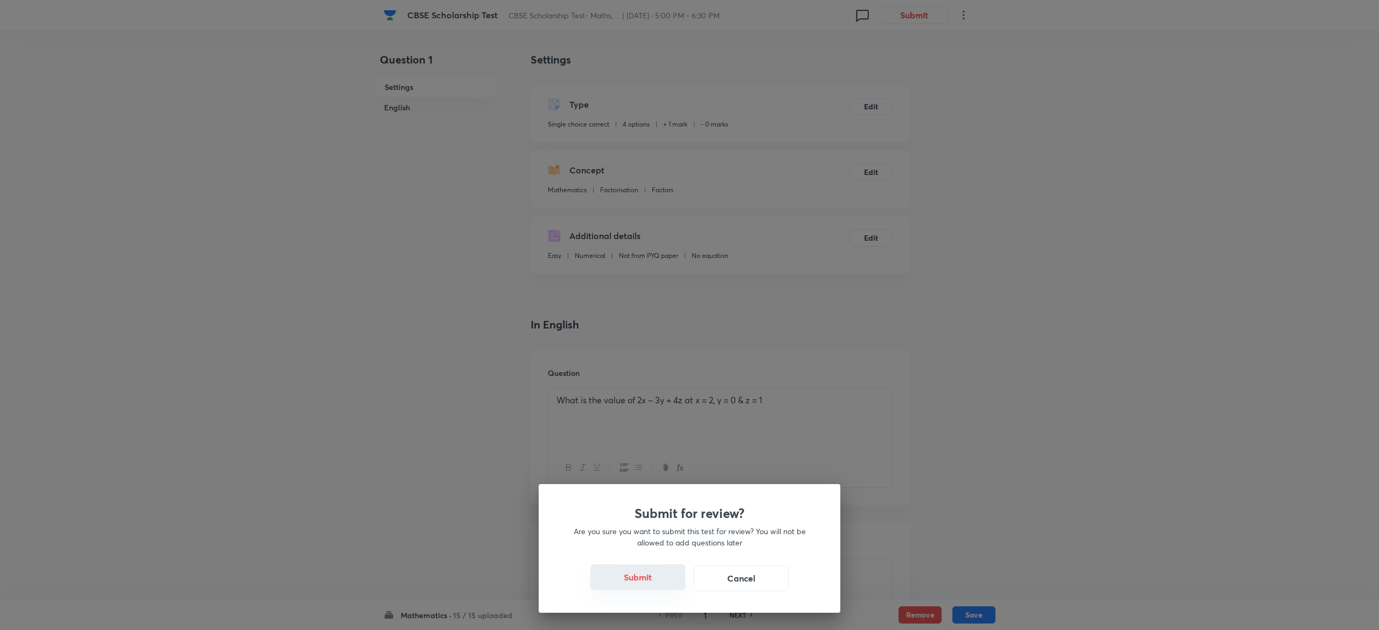
click at [658, 586] on button "Submit" at bounding box center [637, 578] width 95 height 26
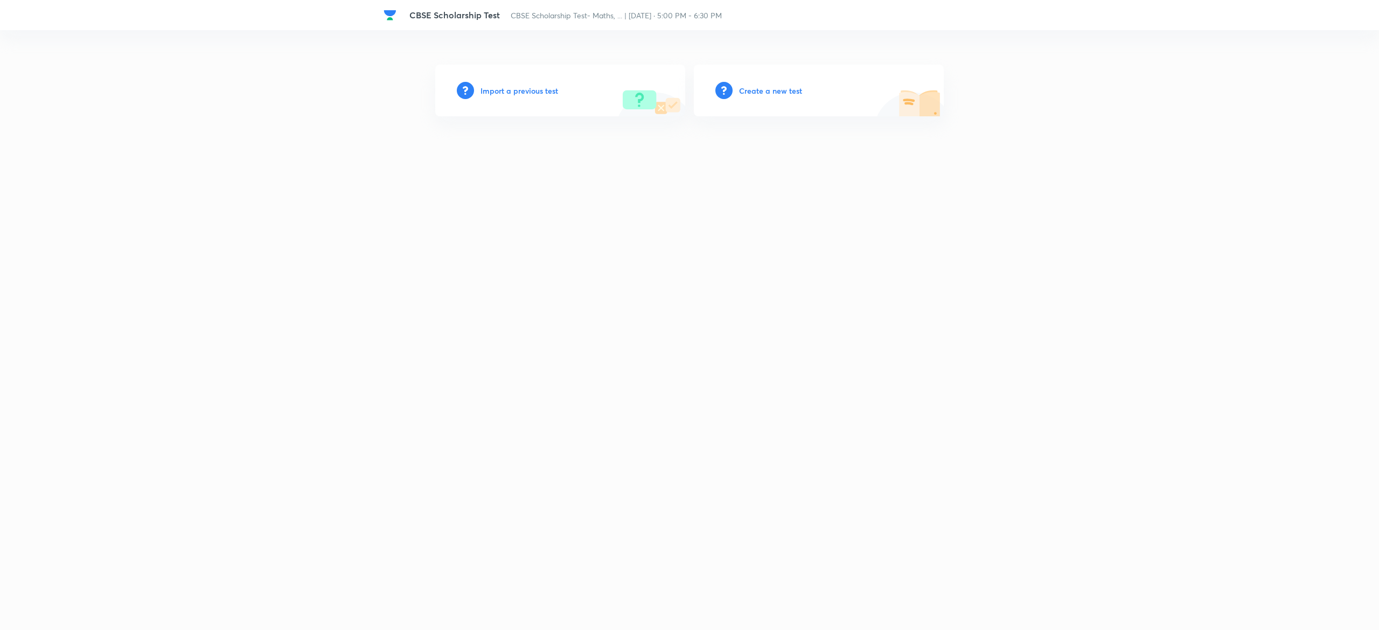
click at [496, 81] on div "Import a previous test" at bounding box center [560, 91] width 250 height 52
drag, startPoint x: 537, startPoint y: 97, endPoint x: 514, endPoint y: 89, distance: 23.8
click at [514, 89] on div "Import a previous test" at bounding box center [560, 91] width 250 height 52
click at [514, 89] on h6 "Import a previous test" at bounding box center [520, 90] width 78 height 11
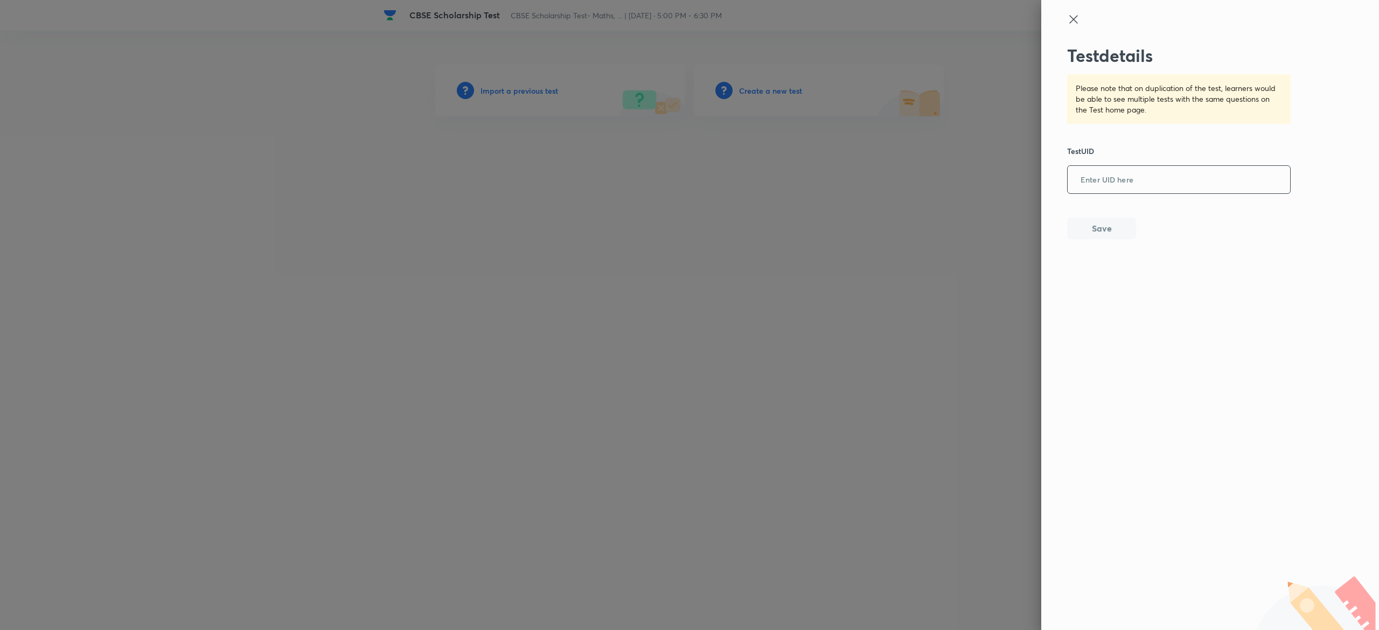
click at [1104, 185] on input "text" at bounding box center [1179, 180] width 222 height 26
paste input "7X401LJ511"
type input "7X401LJ511"
click at [1112, 224] on button "Save" at bounding box center [1101, 228] width 69 height 22
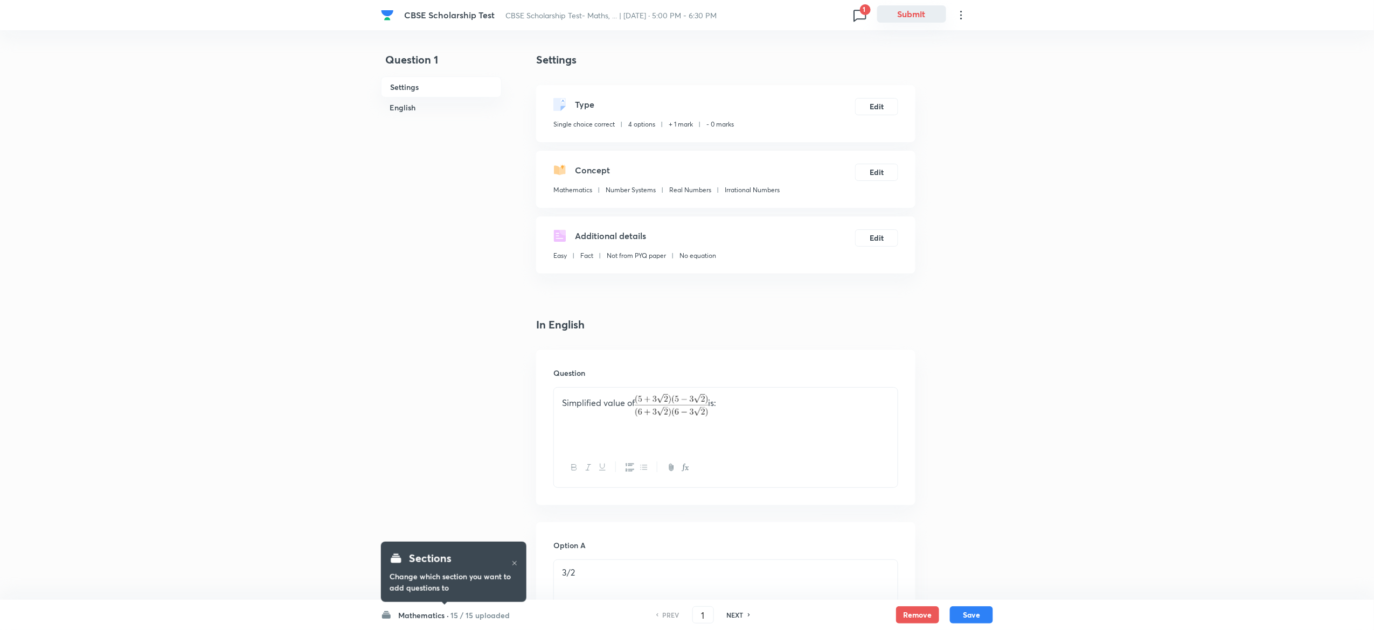
click at [924, 12] on button "Submit" at bounding box center [911, 13] width 69 height 17
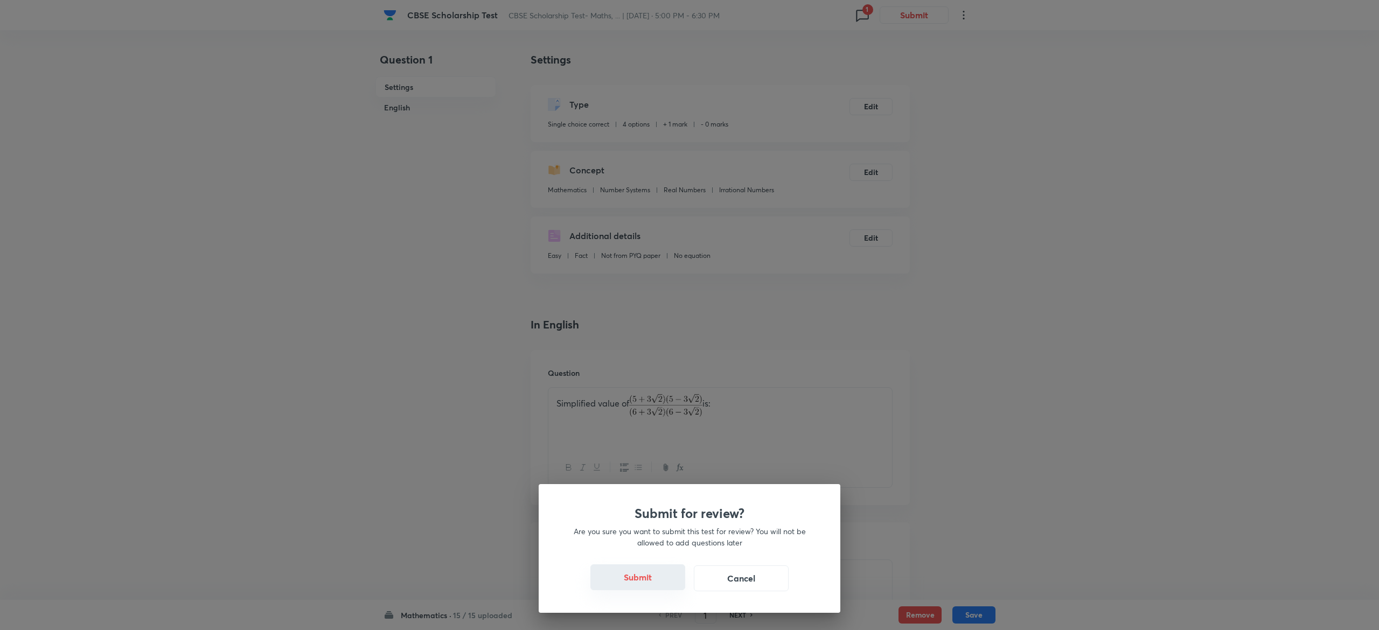
click at [643, 581] on button "Submit" at bounding box center [637, 578] width 95 height 26
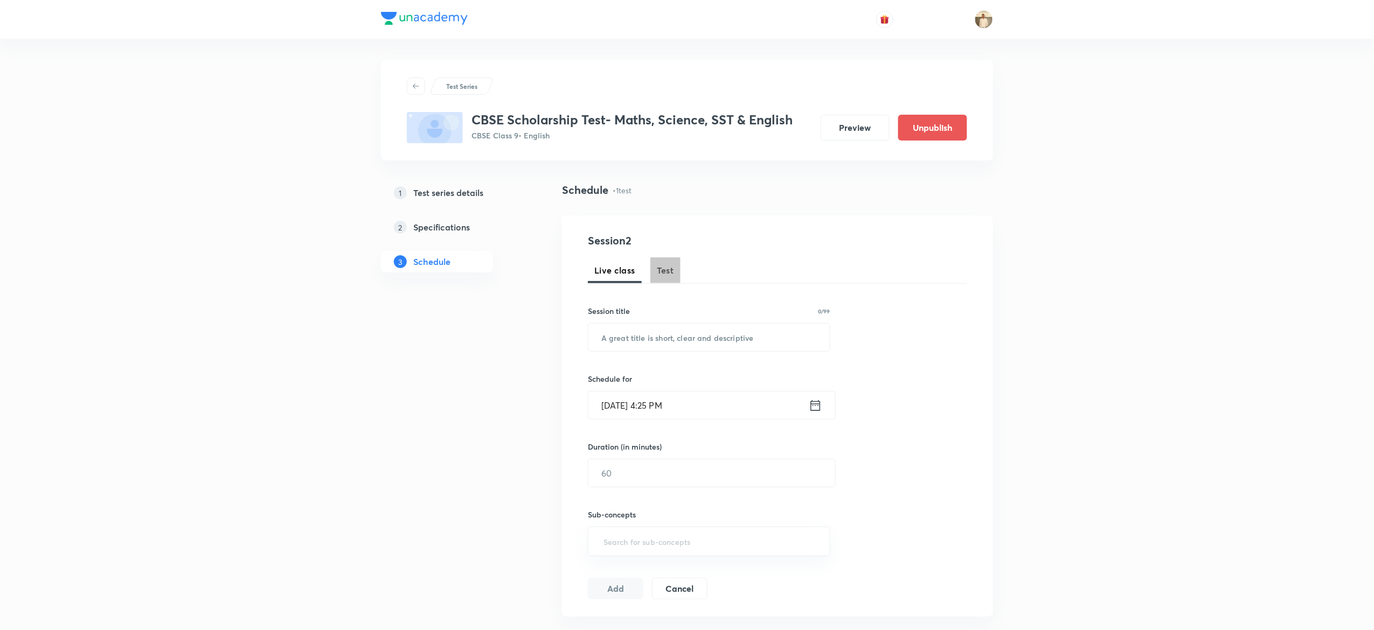
click at [666, 279] on button "Test" at bounding box center [665, 271] width 30 height 26
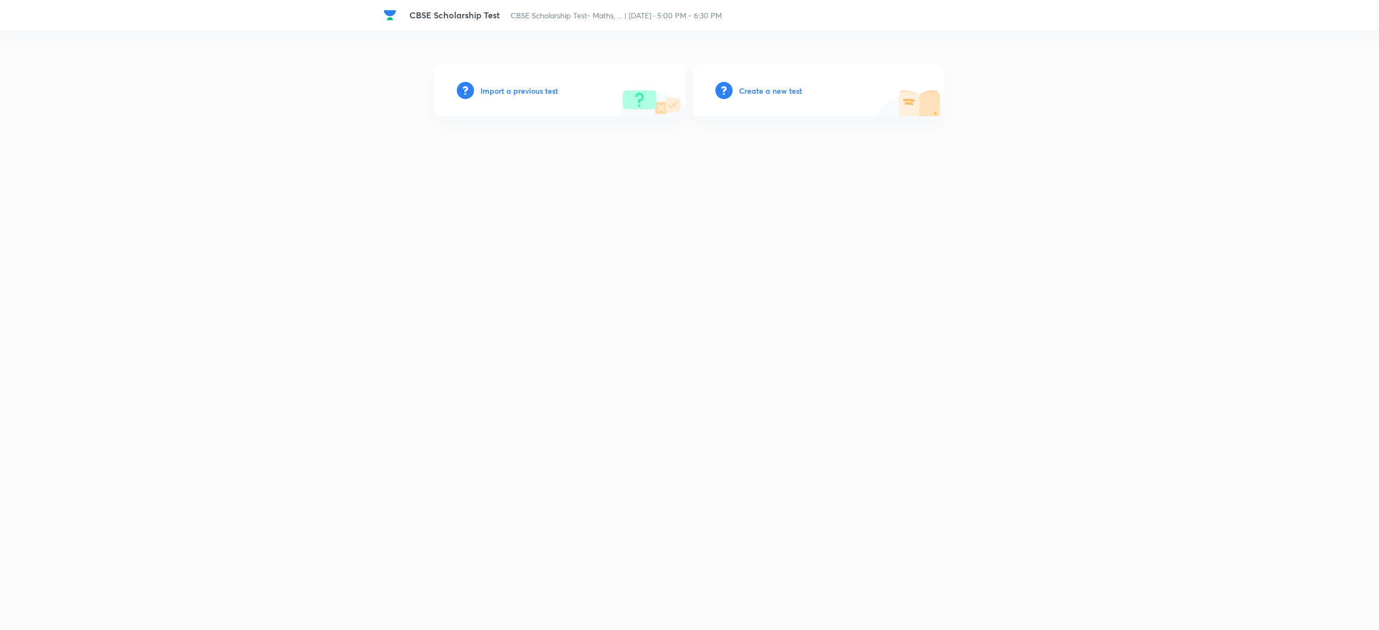
click at [528, 89] on h6 "Import a previous test" at bounding box center [520, 90] width 78 height 11
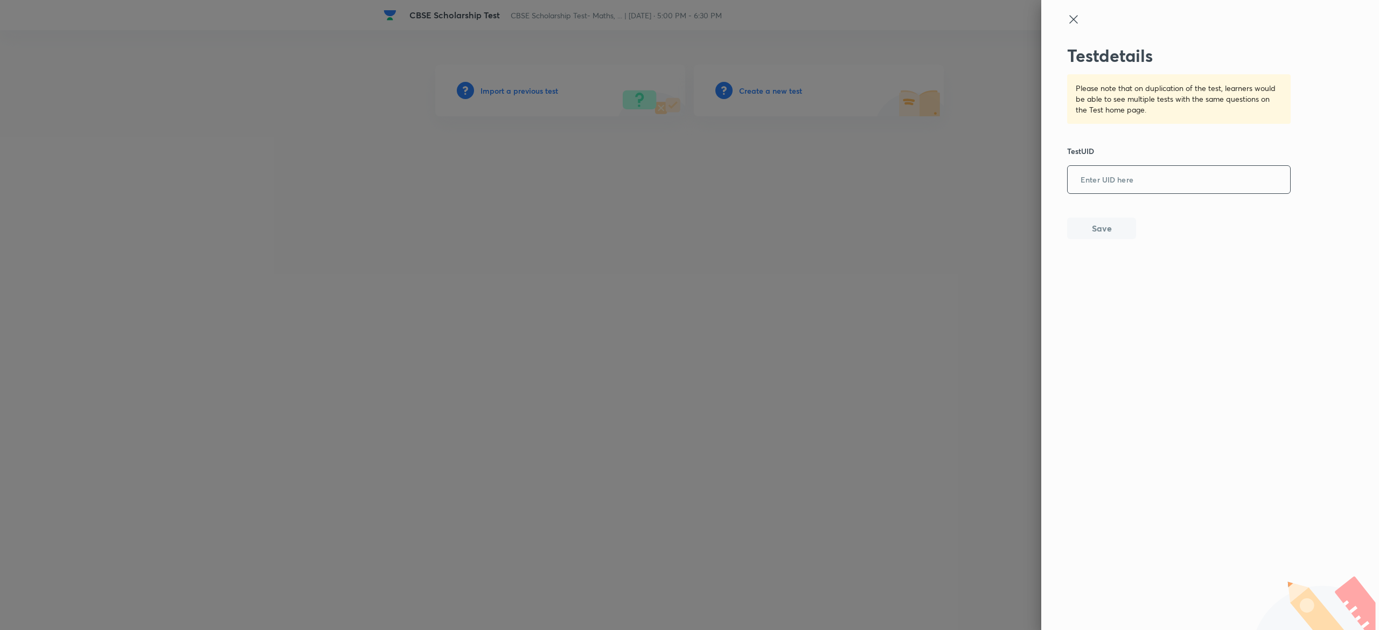
click at [1166, 180] on input "text" at bounding box center [1179, 180] width 222 height 26
paste input "0UAOEZUW9M"
type input "0UAOEZUW9M"
click at [1110, 226] on button "Save" at bounding box center [1101, 228] width 69 height 22
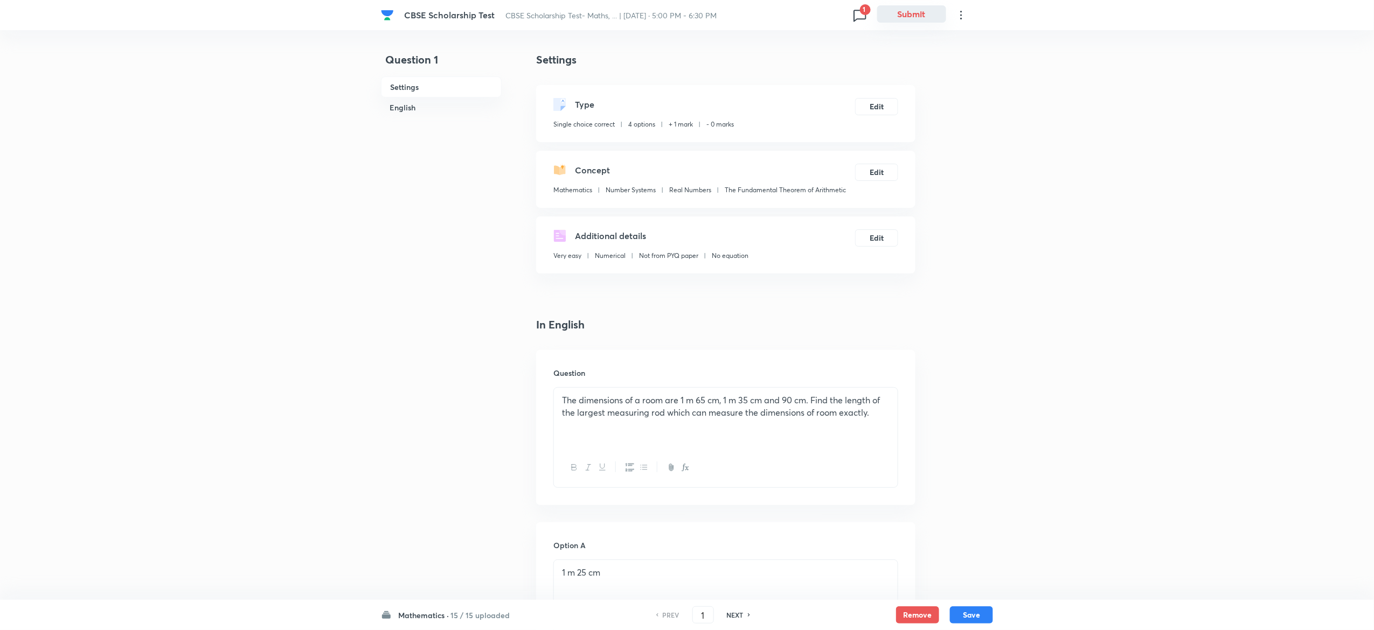
click at [913, 19] on button "Submit" at bounding box center [911, 13] width 69 height 17
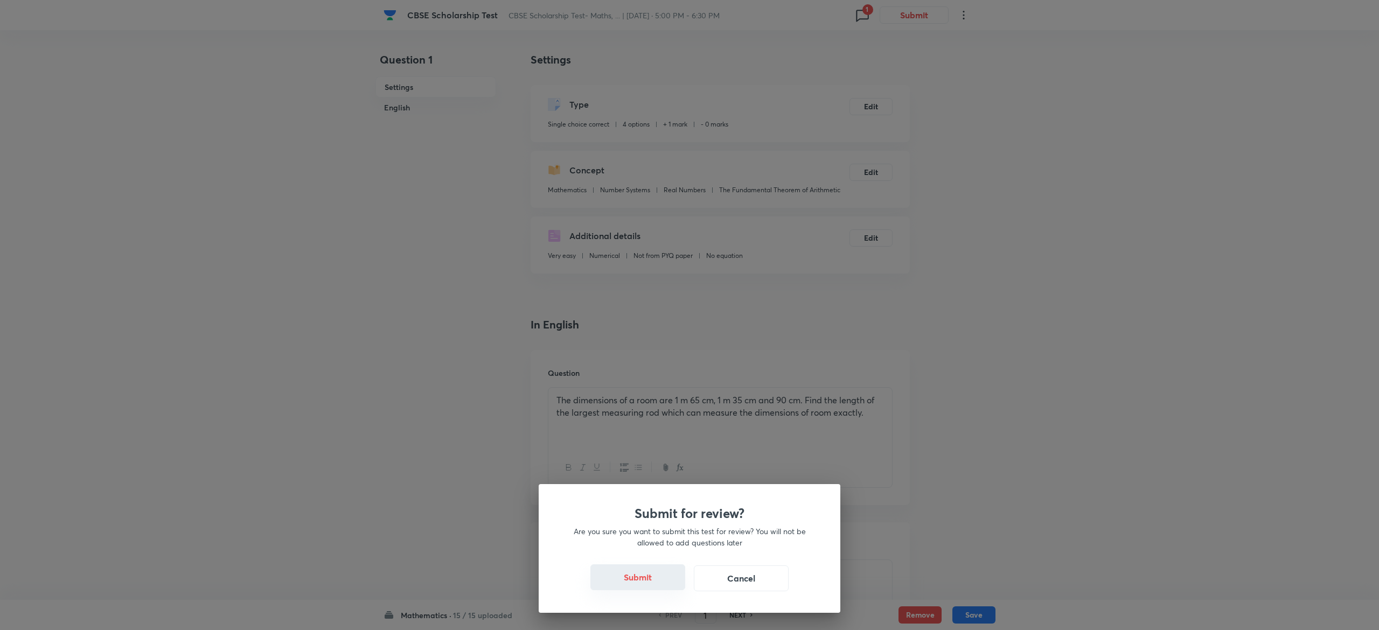
click at [641, 578] on button "Submit" at bounding box center [637, 578] width 95 height 26
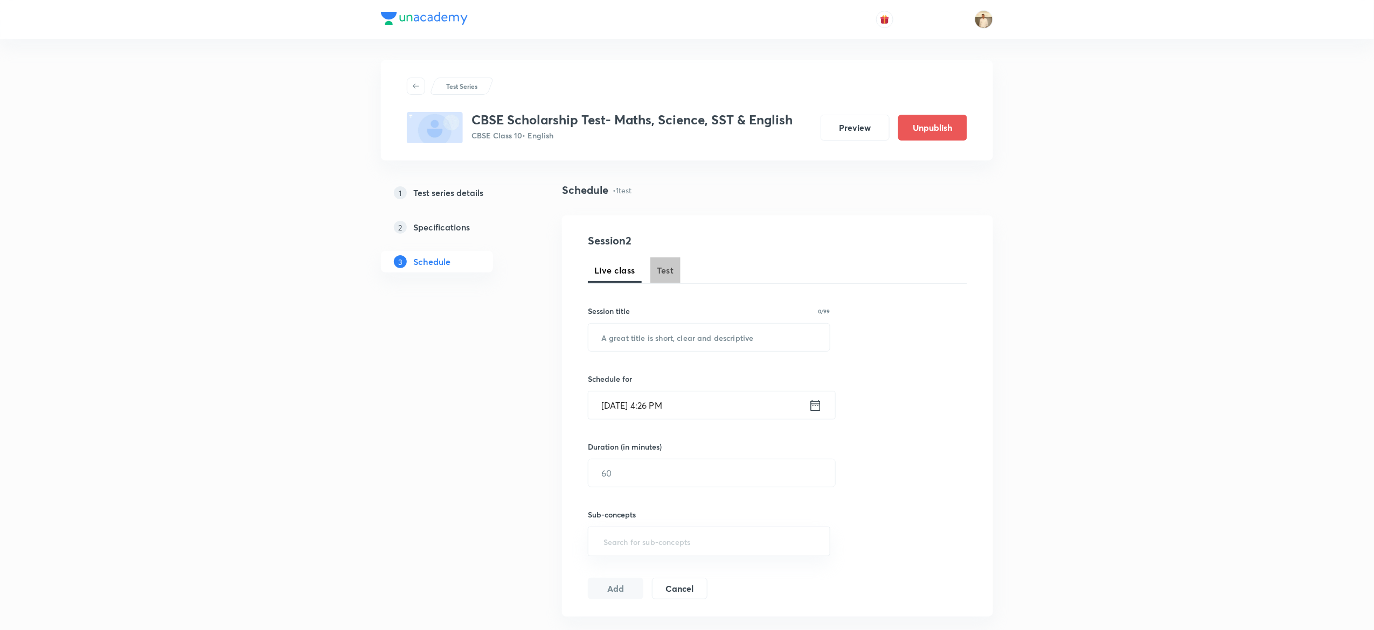
click at [657, 265] on span "Test" at bounding box center [665, 270] width 17 height 13
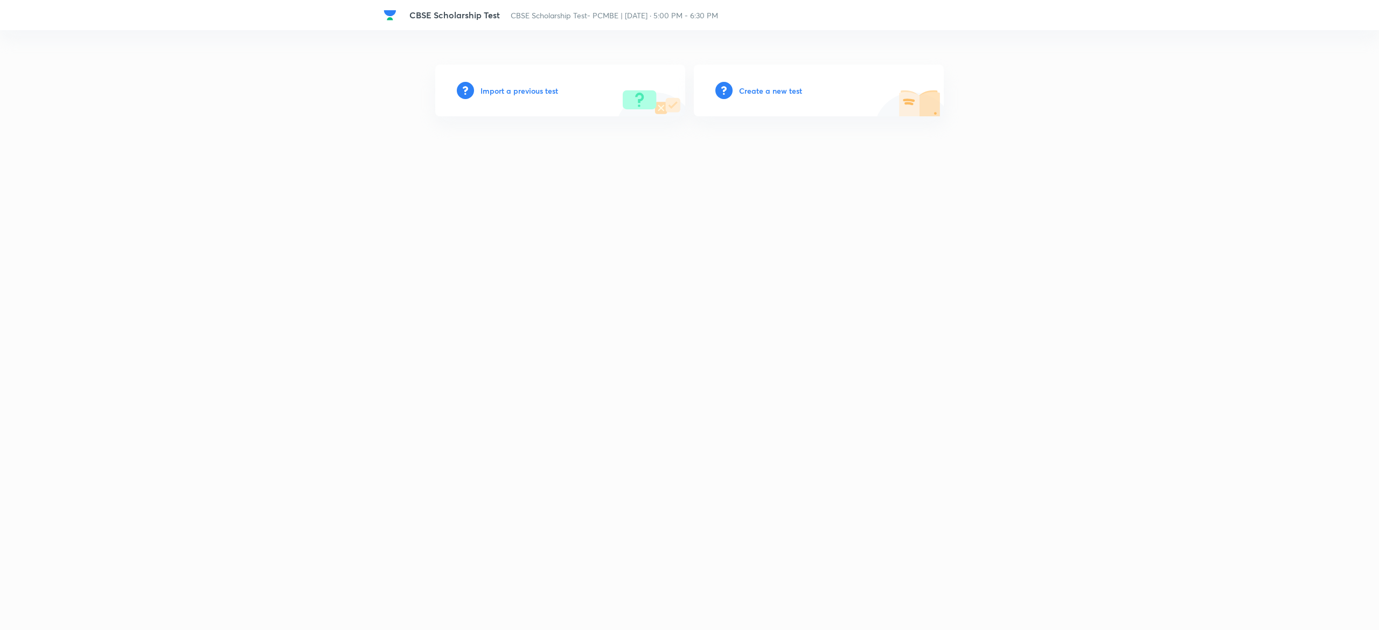
click at [513, 99] on div "Import a previous test" at bounding box center [560, 91] width 250 height 52
click at [500, 86] on h6 "Import a previous test" at bounding box center [520, 90] width 78 height 11
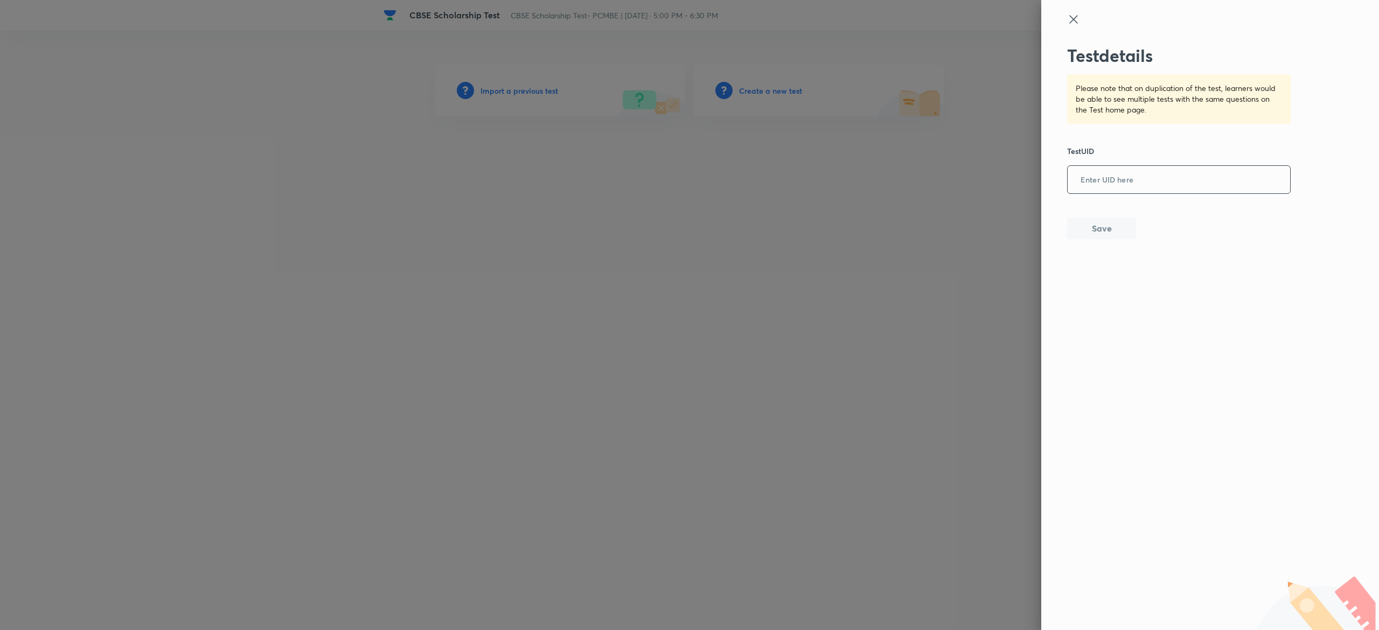
click at [1171, 177] on input "text" at bounding box center [1179, 180] width 222 height 26
paste input "U1SAQ3E58P"
click at [1118, 224] on button "Save" at bounding box center [1101, 228] width 69 height 22
click at [1150, 172] on input "U1SAQ3E58P" at bounding box center [1179, 180] width 222 height 26
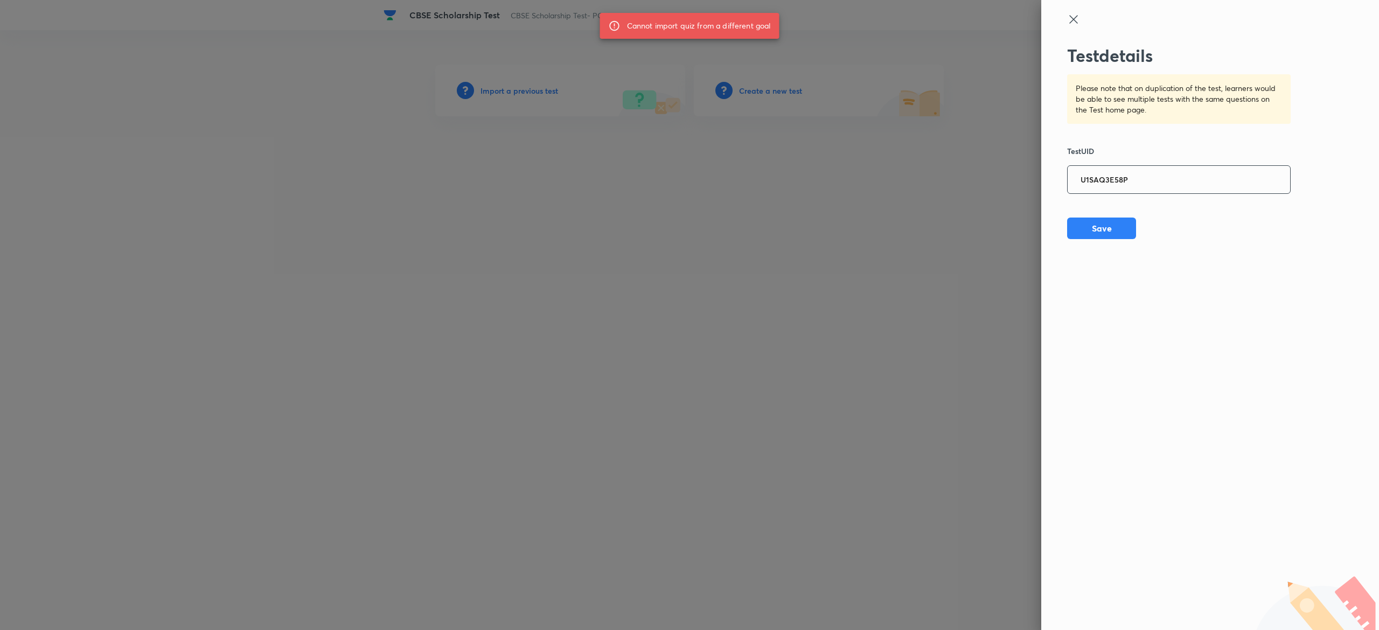
click at [1150, 172] on input "U1SAQ3E58P" at bounding box center [1179, 180] width 222 height 26
paste input "3760VWZVMI"
type input "3760VWZVMI"
click at [1116, 221] on button "Save" at bounding box center [1101, 228] width 69 height 22
click at [1116, 221] on button "Save" at bounding box center [1101, 229] width 69 height 22
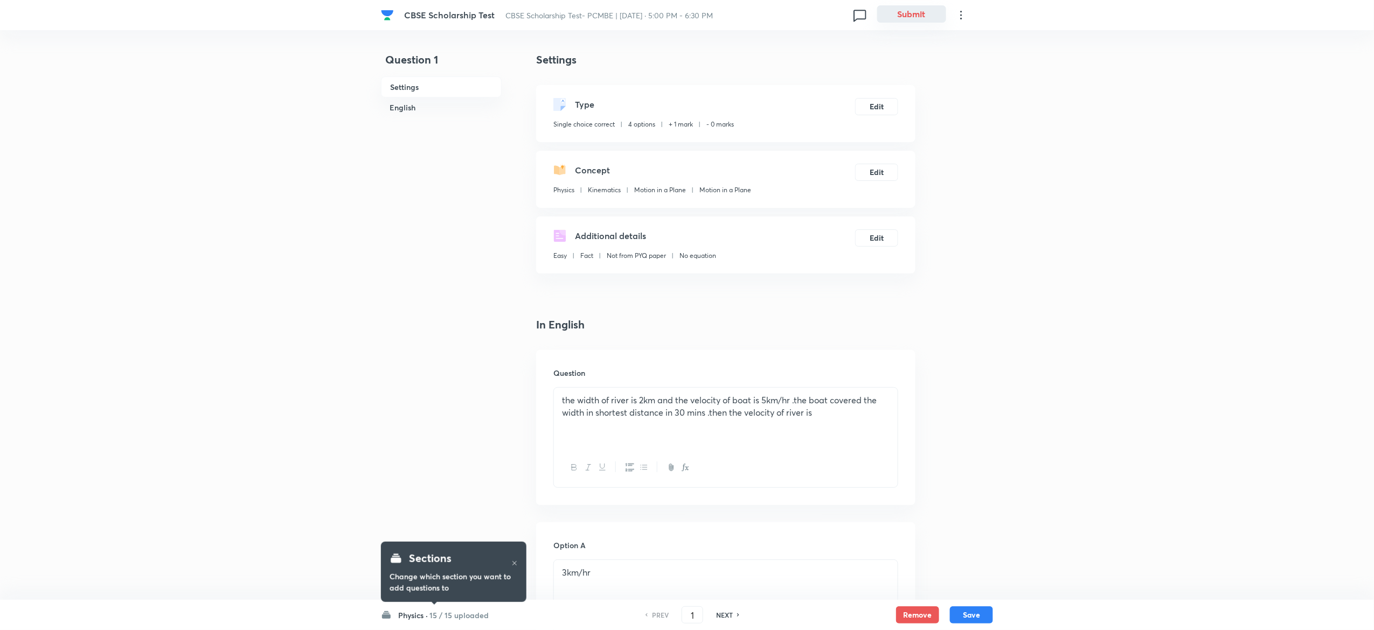
click at [936, 9] on button "Submit" at bounding box center [911, 13] width 69 height 17
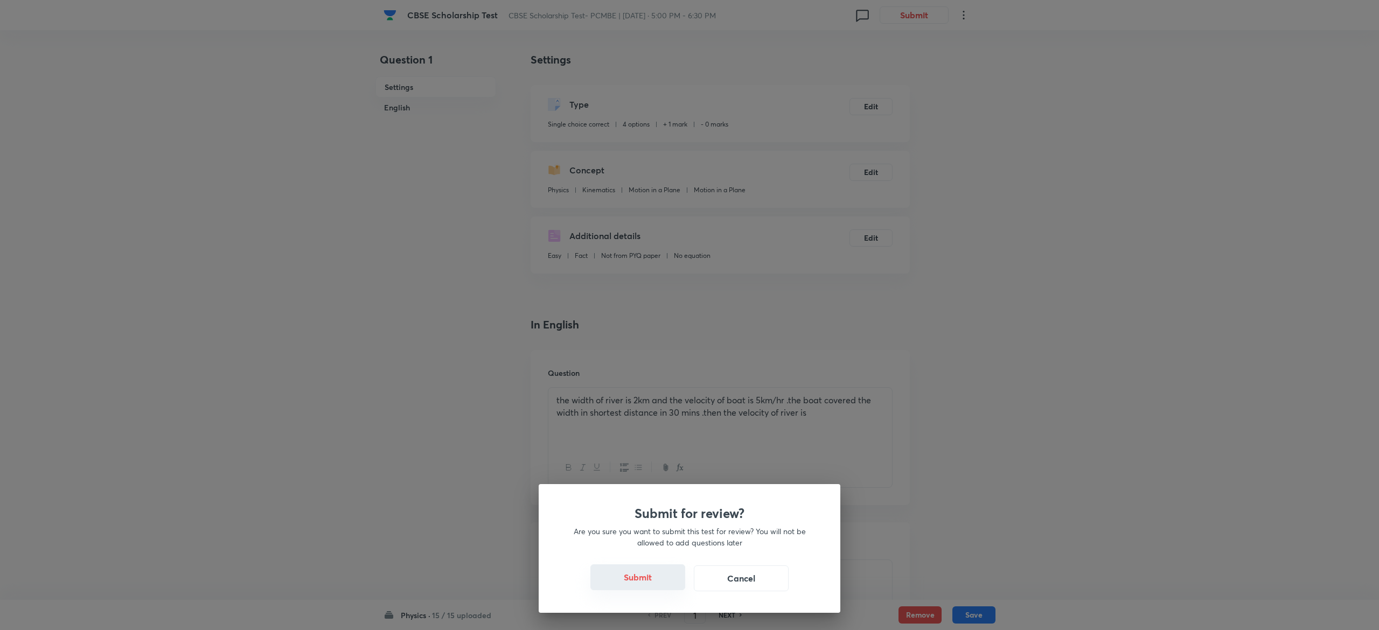
click at [628, 583] on button "Submit" at bounding box center [637, 578] width 95 height 26
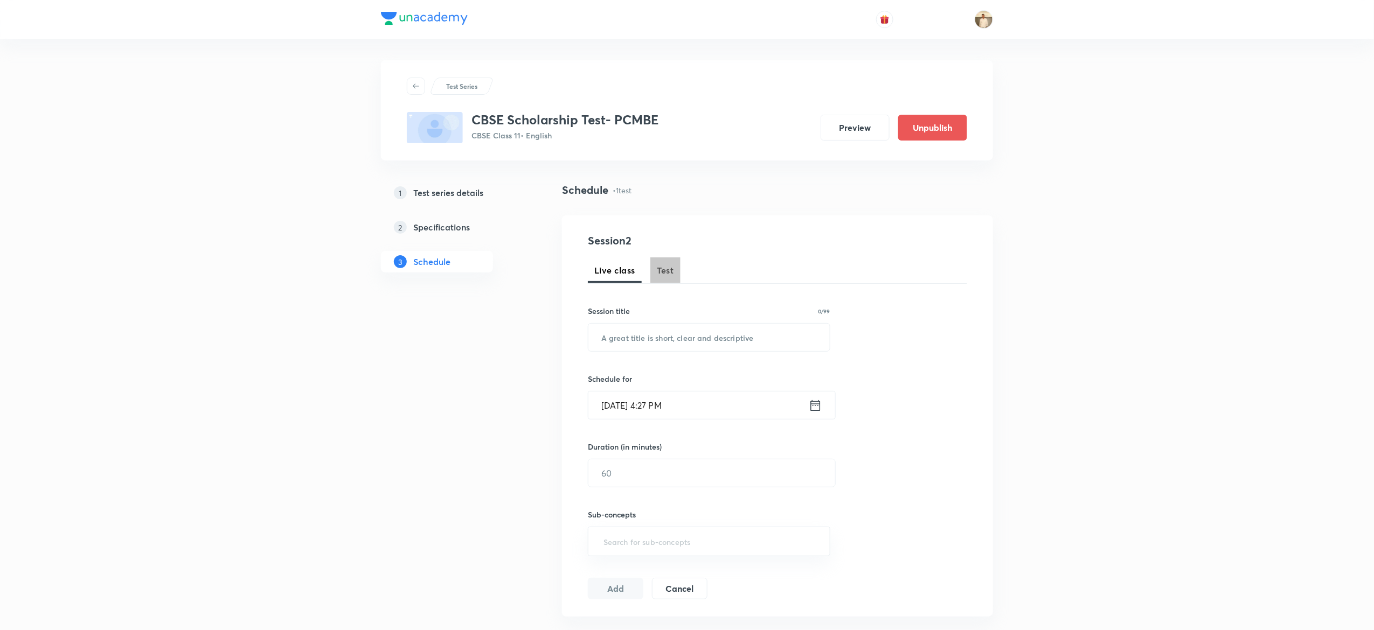
click at [662, 269] on span "Test" at bounding box center [665, 270] width 17 height 13
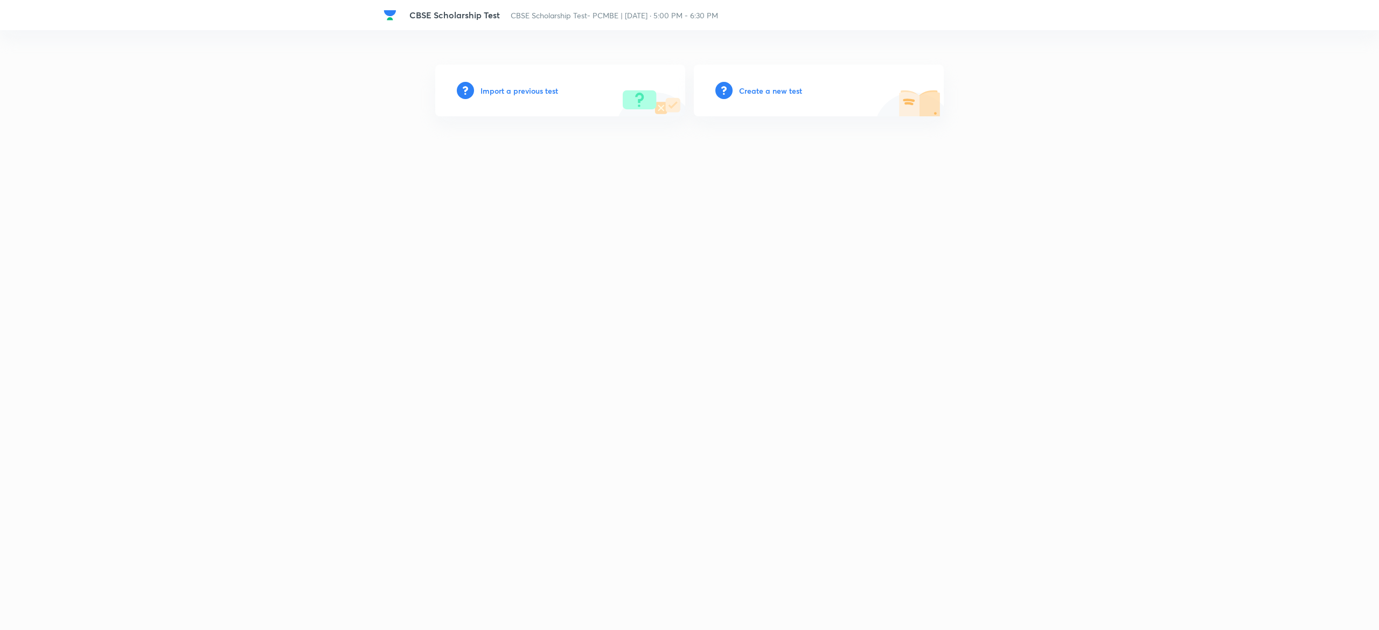
click at [503, 88] on h6 "Import a previous test" at bounding box center [520, 90] width 78 height 11
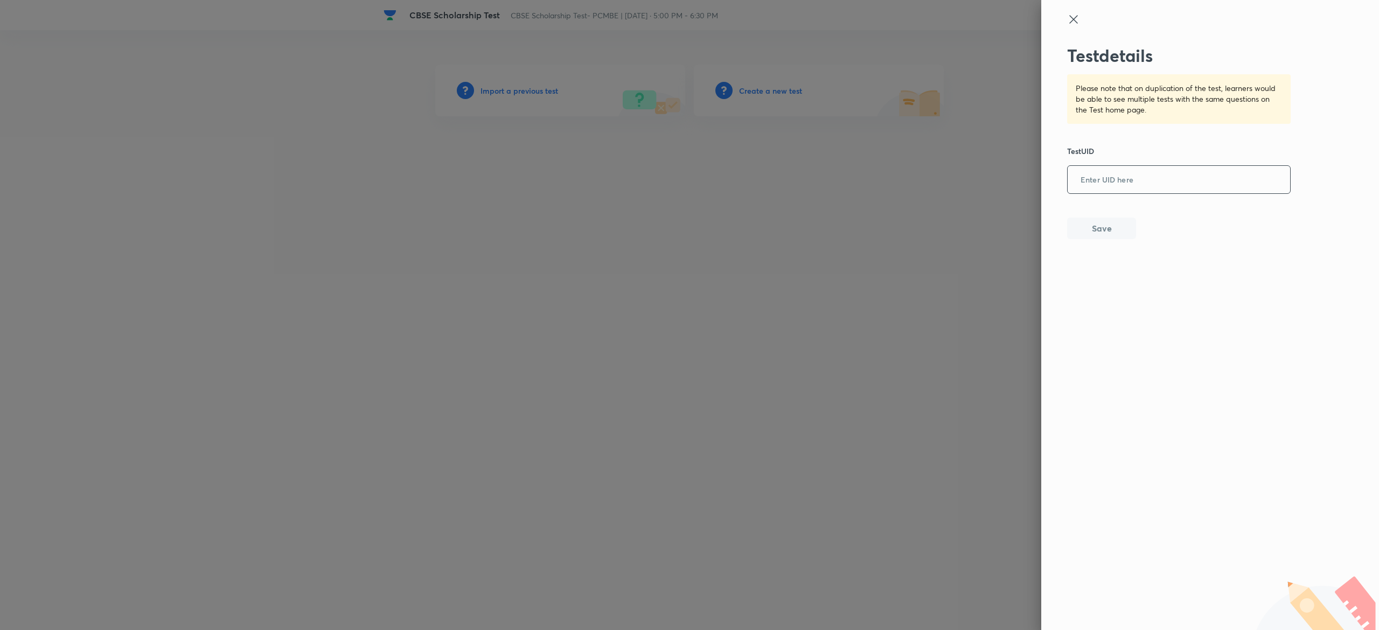
click at [1130, 186] on input "text" at bounding box center [1179, 180] width 222 height 26
paste input "U1SAQ3E58P"
type input "U1SAQ3E58P"
click at [1103, 237] on button "Save" at bounding box center [1101, 228] width 69 height 22
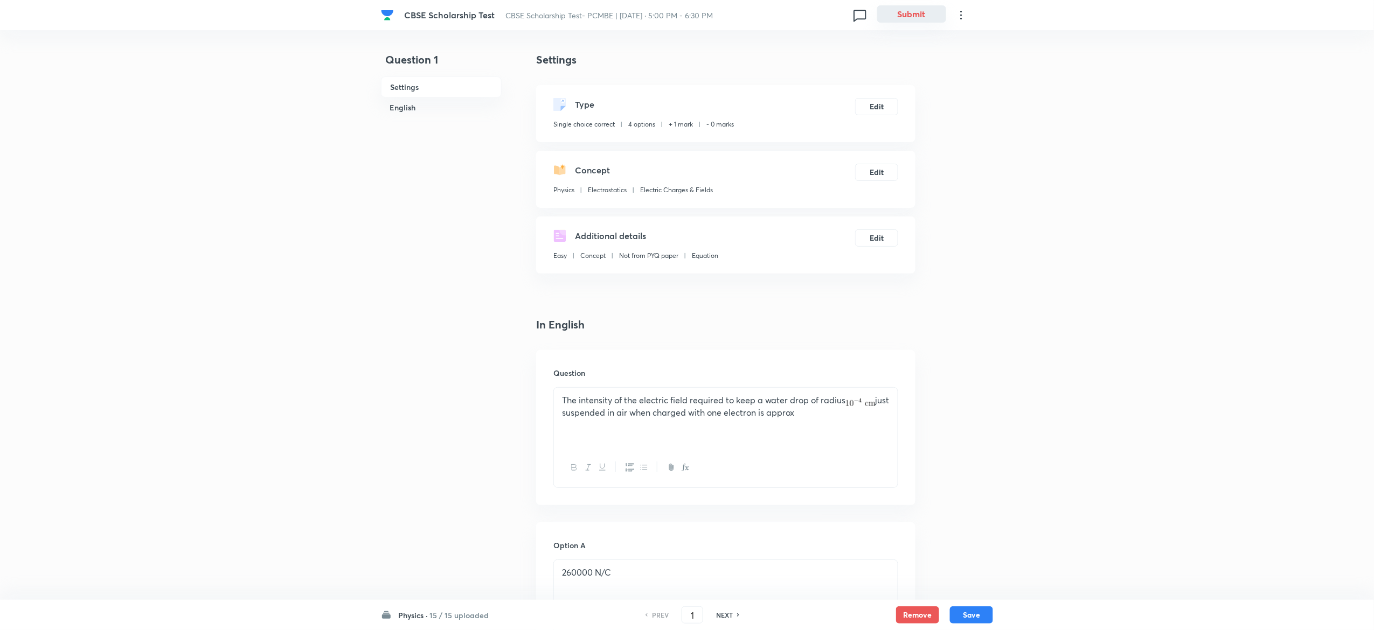
click at [901, 16] on button "Submit" at bounding box center [911, 13] width 69 height 17
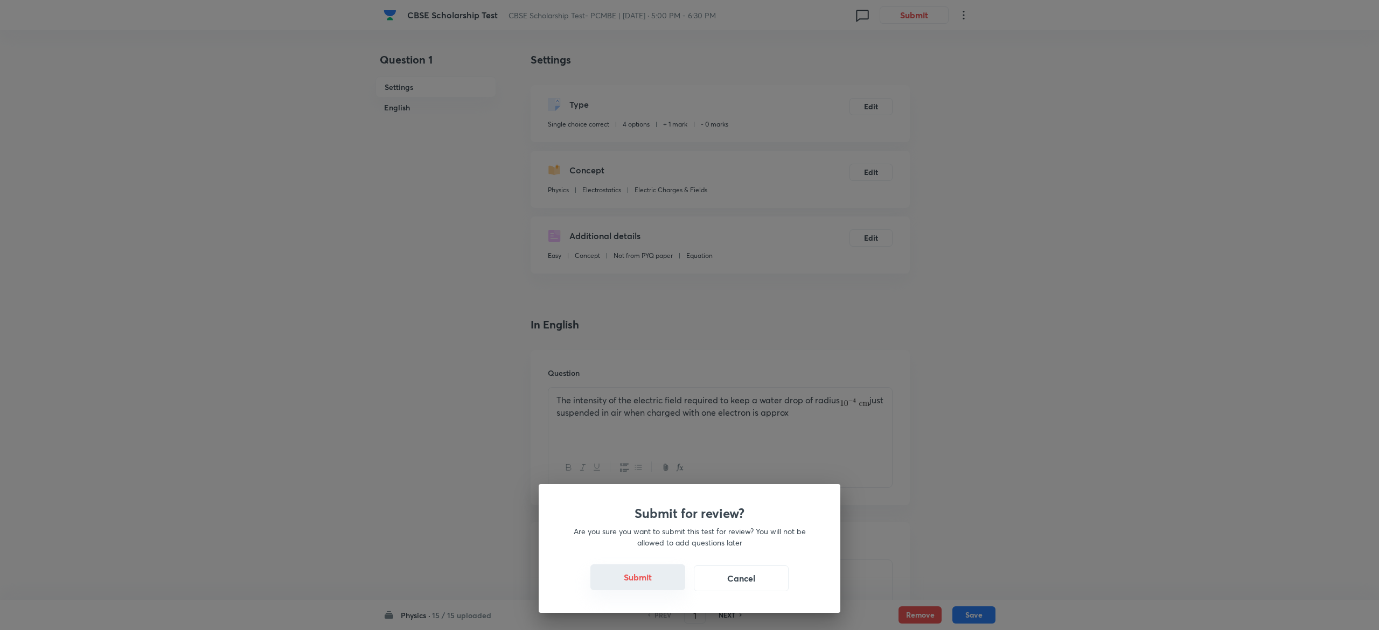
click at [648, 575] on button "Submit" at bounding box center [637, 578] width 95 height 26
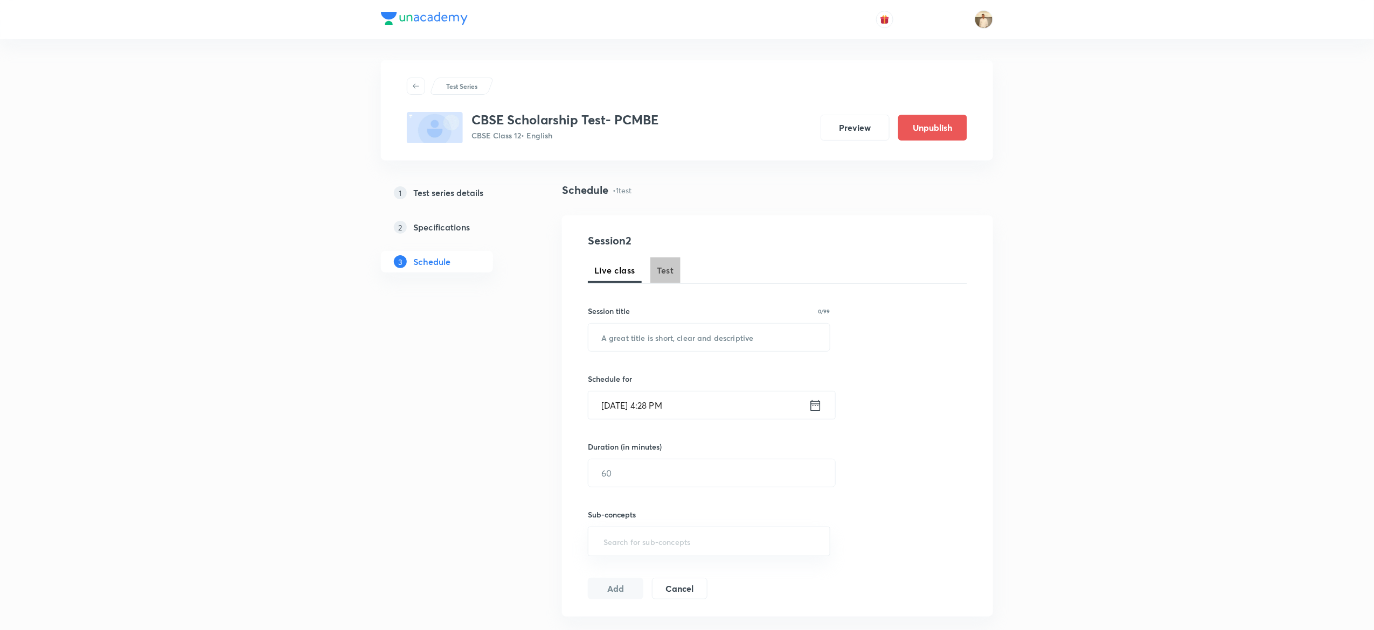
click at [669, 272] on span "Test" at bounding box center [665, 270] width 17 height 13
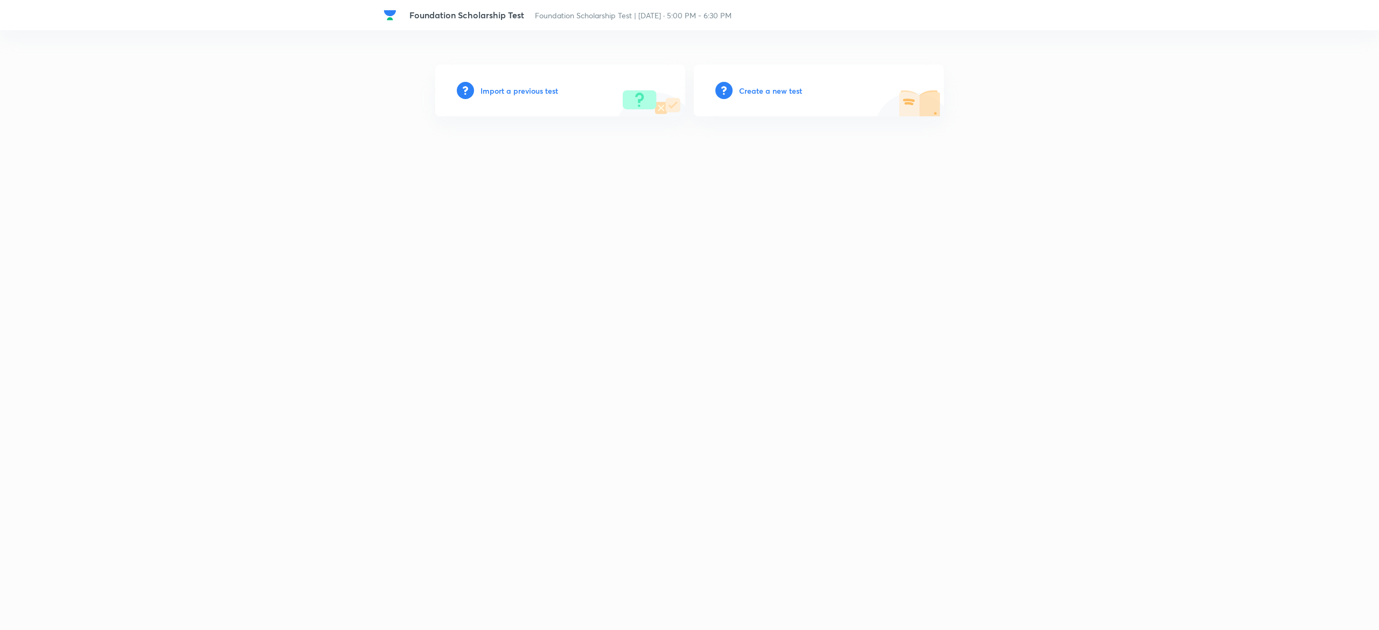
click at [518, 91] on h6 "Import a previous test" at bounding box center [520, 90] width 78 height 11
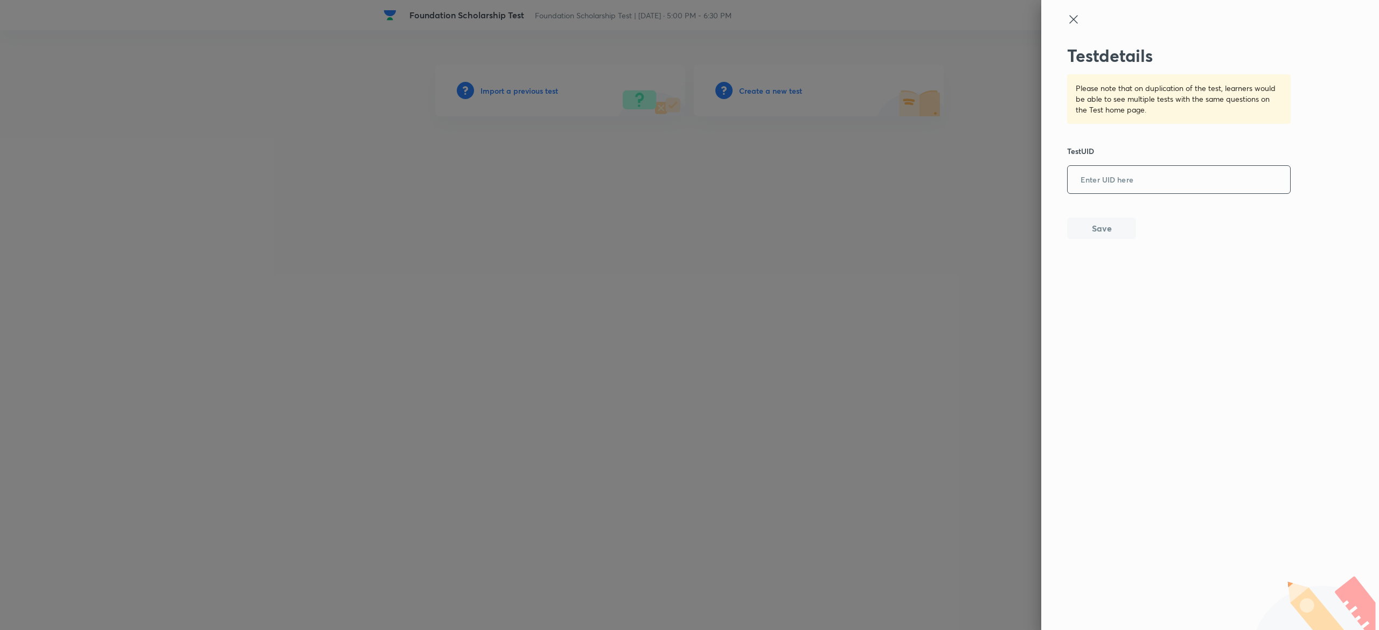
click at [1138, 173] on input "text" at bounding box center [1179, 180] width 222 height 26
paste input "1N04SI7ON3"
type input "1N04SI7ON3"
click at [1104, 224] on button "Save" at bounding box center [1101, 228] width 69 height 22
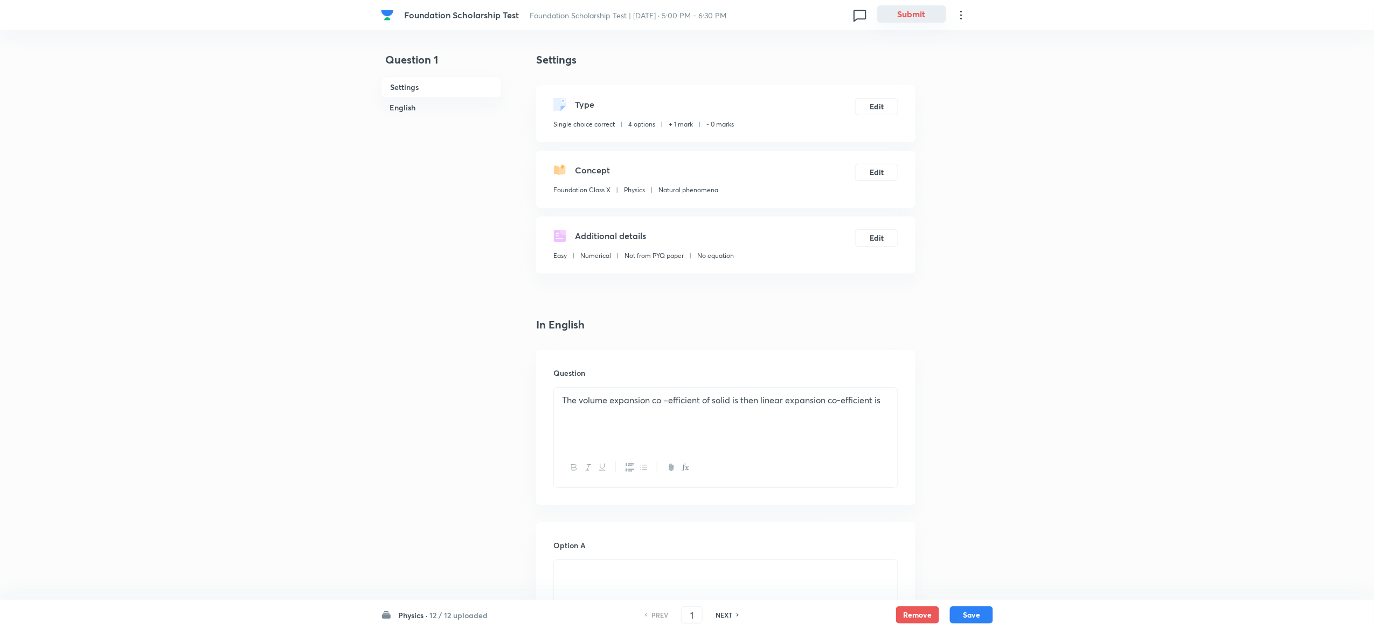
click at [920, 6] on button "Submit" at bounding box center [911, 13] width 69 height 17
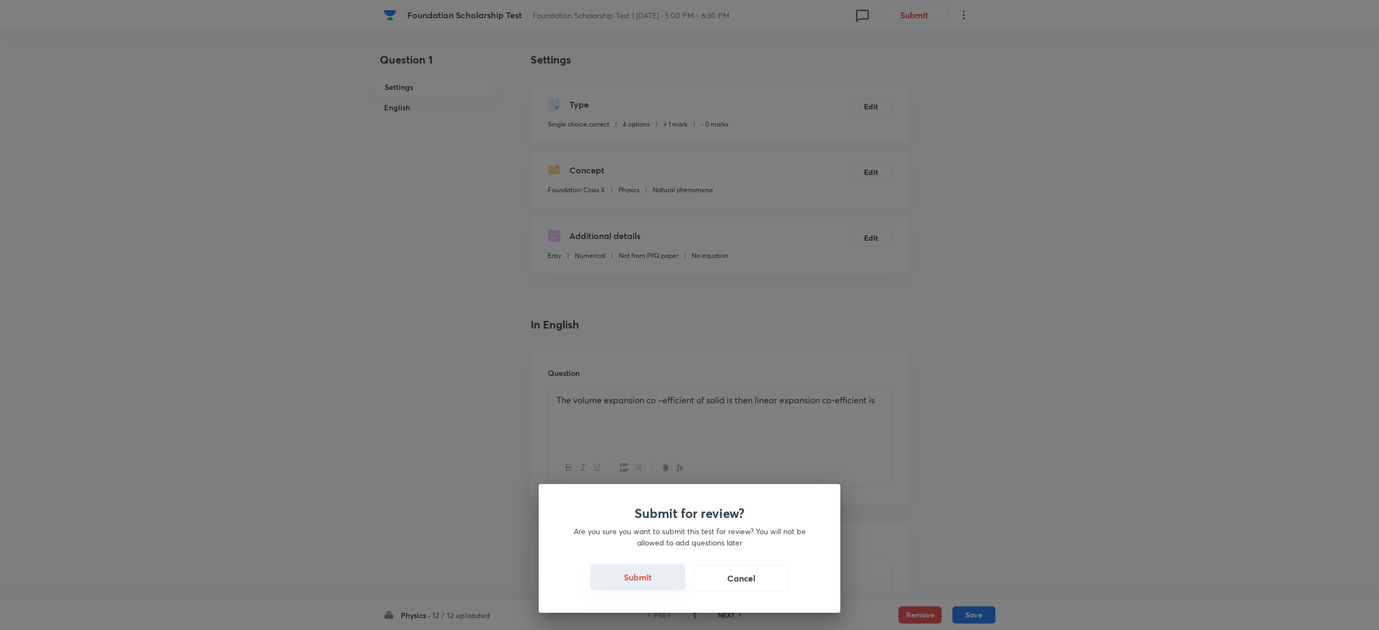
click at [630, 581] on button "Submit" at bounding box center [637, 578] width 95 height 26
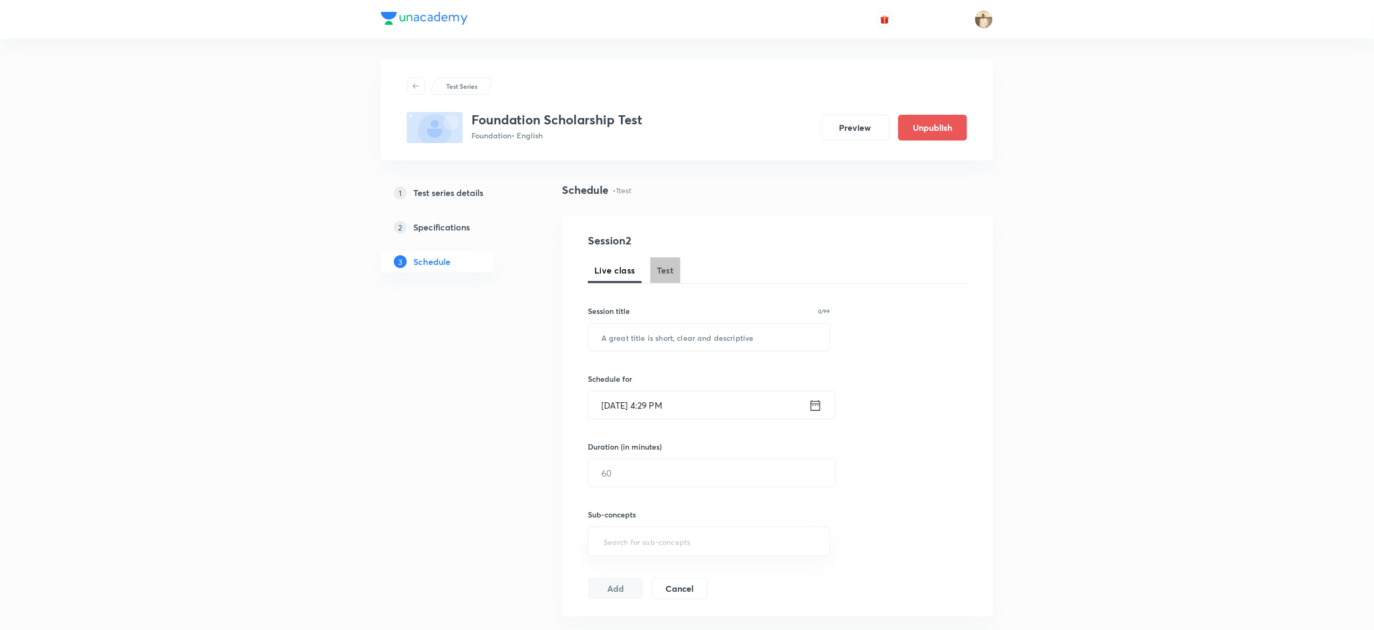
click at [665, 267] on span "Test" at bounding box center [665, 270] width 17 height 13
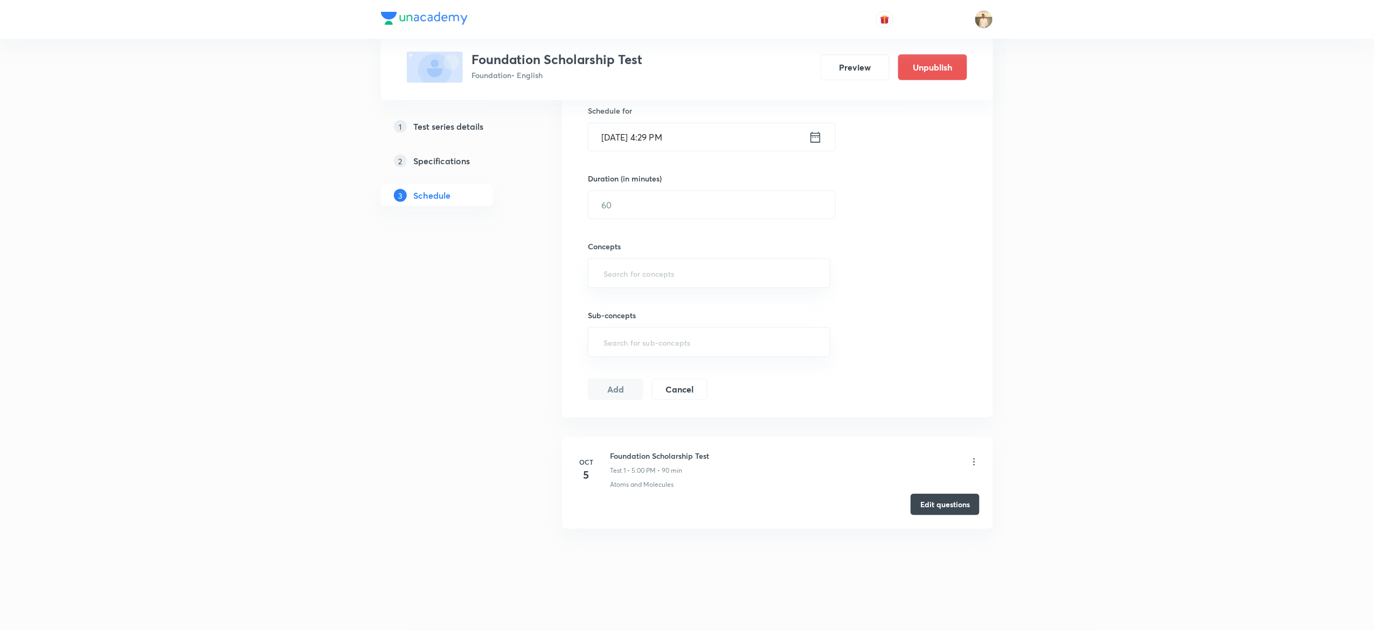
click at [1155, 389] on div "Test Series Foundation Scholarship Test Foundation • English Preview Unpublish …" at bounding box center [687, 181] width 1374 height 899
